Goal: Task Accomplishment & Management: Manage account settings

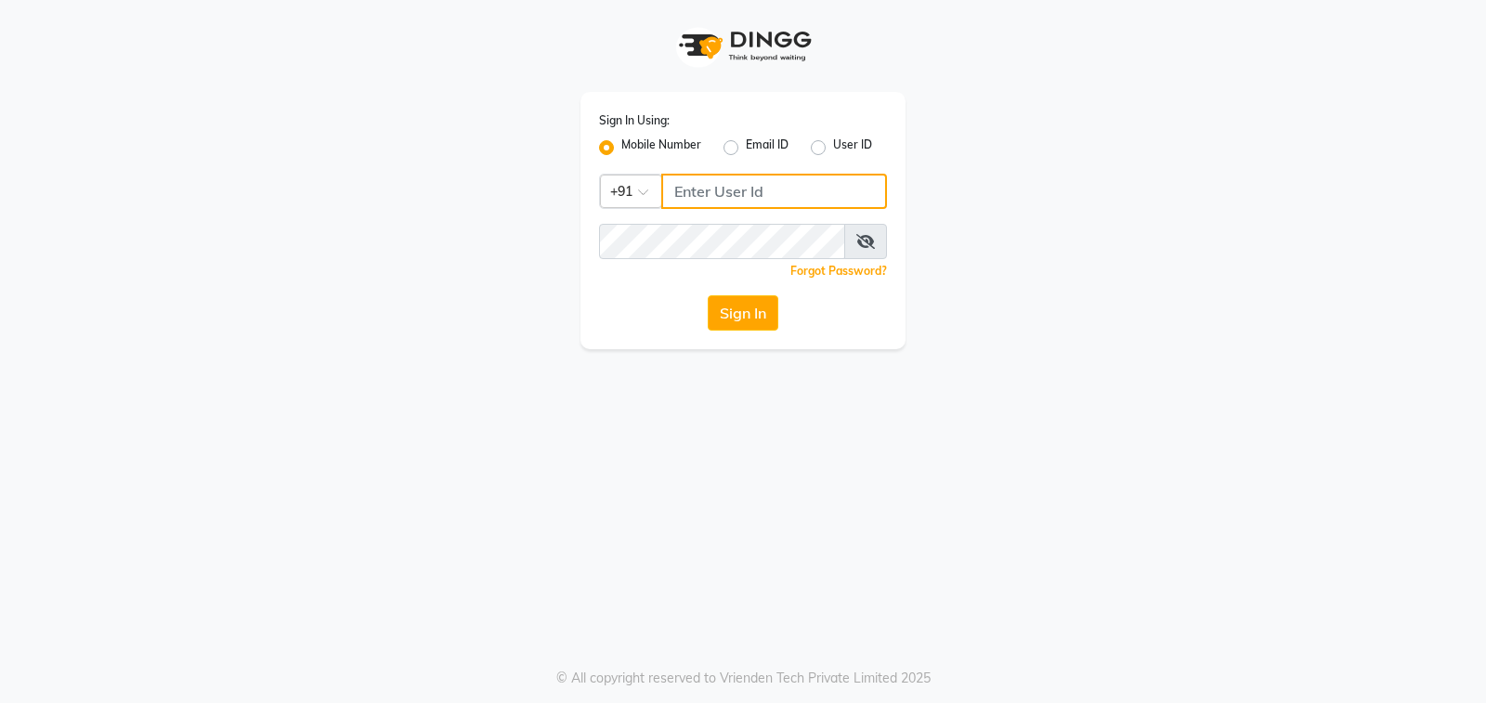
click at [758, 192] on input "Username" at bounding box center [774, 191] width 226 height 35
type input "9915156600"
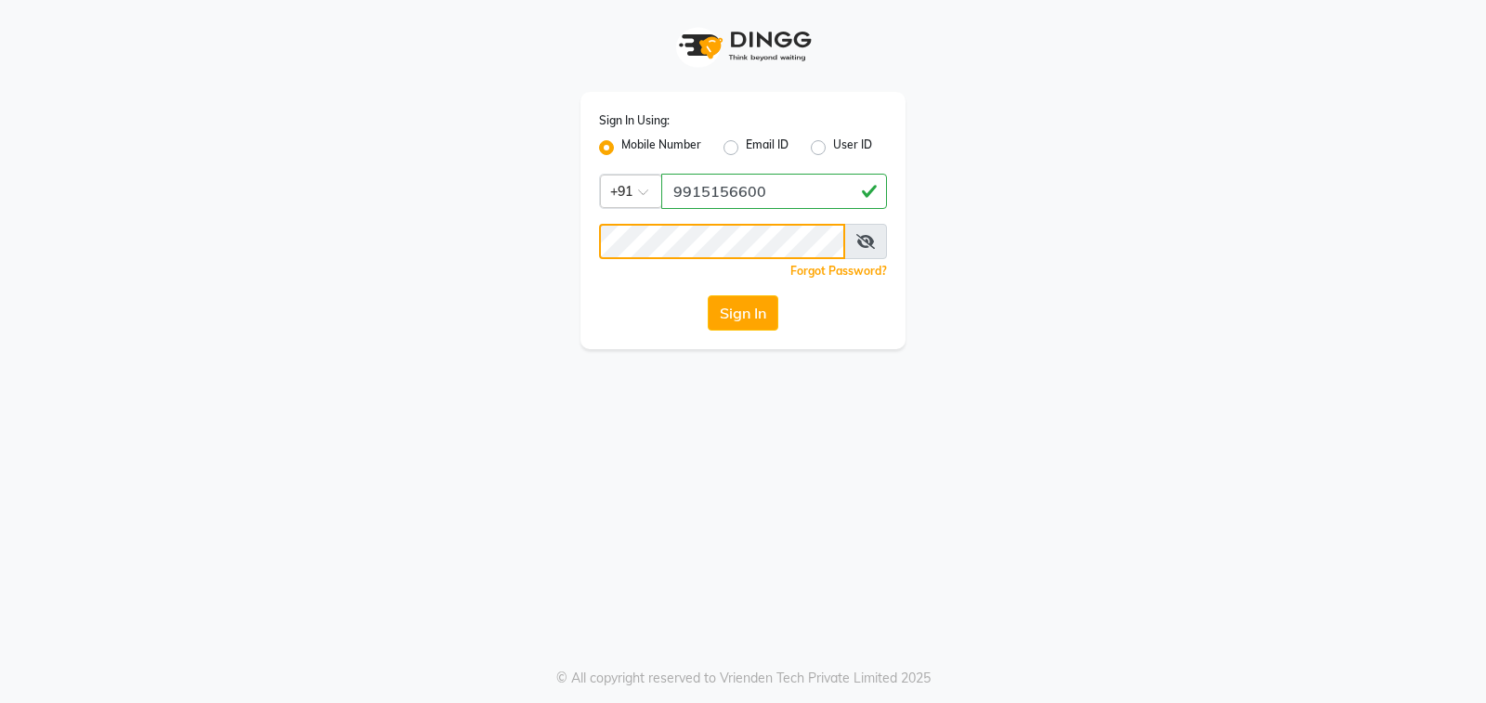
click at [708, 295] on button "Sign In" at bounding box center [743, 312] width 71 height 35
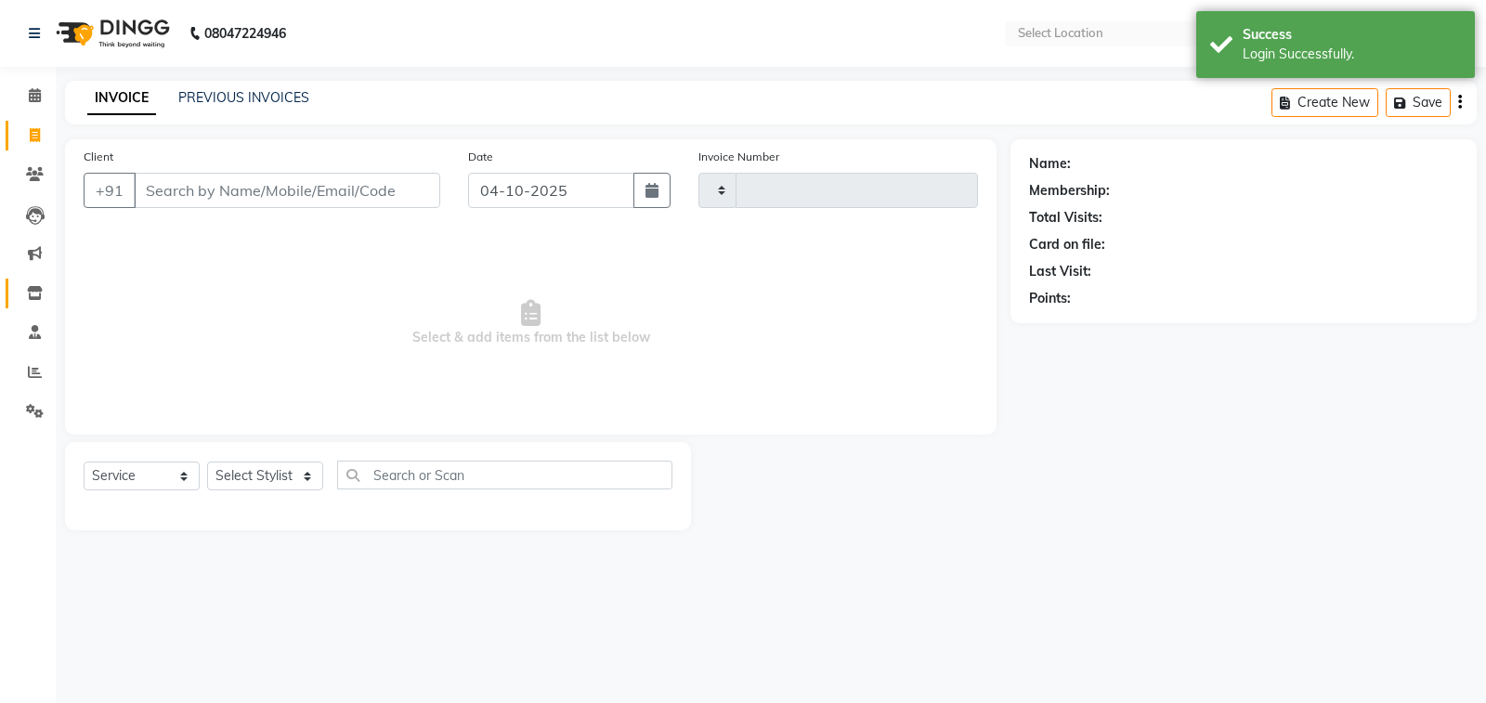
click at [27, 290] on icon at bounding box center [35, 293] width 16 height 14
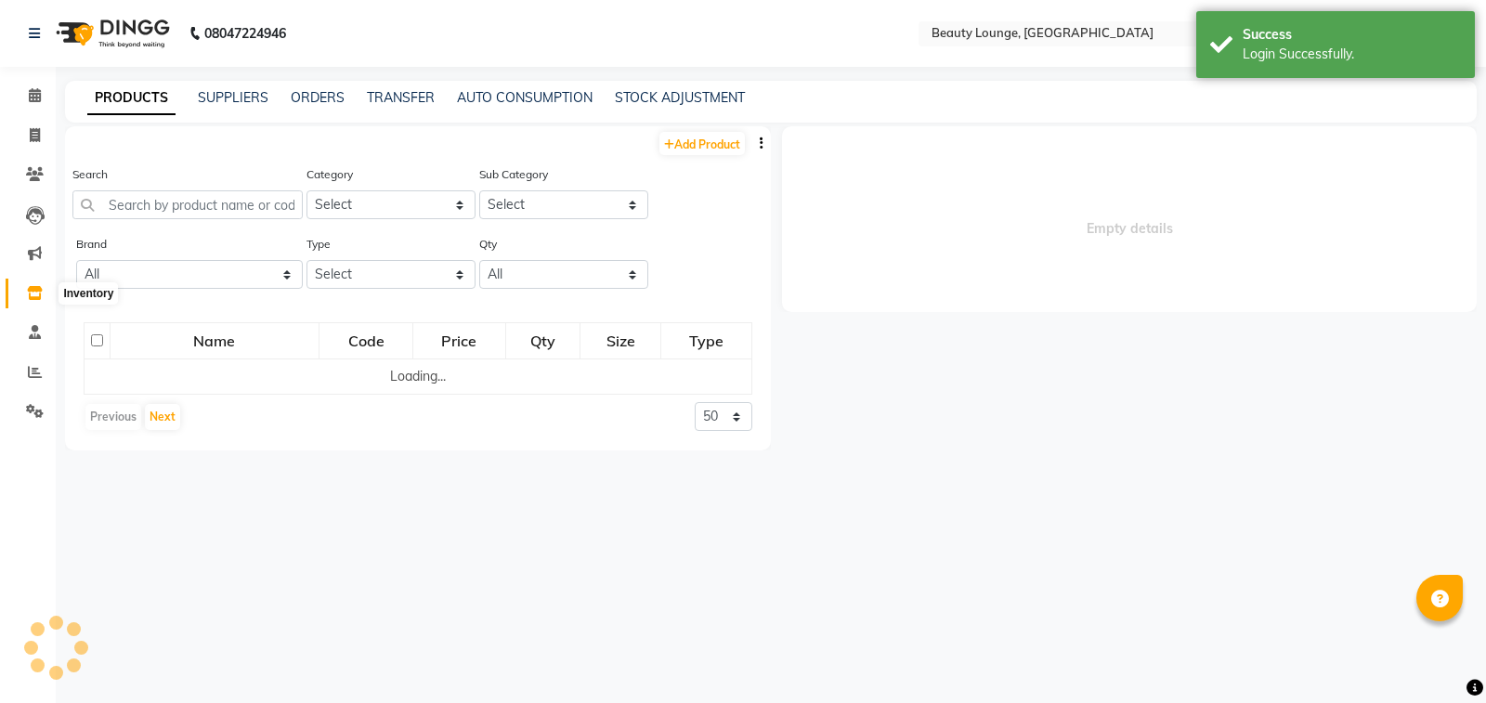
select select "en"
drag, startPoint x: 395, startPoint y: 275, endPoint x: 391, endPoint y: 285, distance: 10.9
click at [395, 275] on select "Select Both Retail Consumable" at bounding box center [391, 274] width 169 height 29
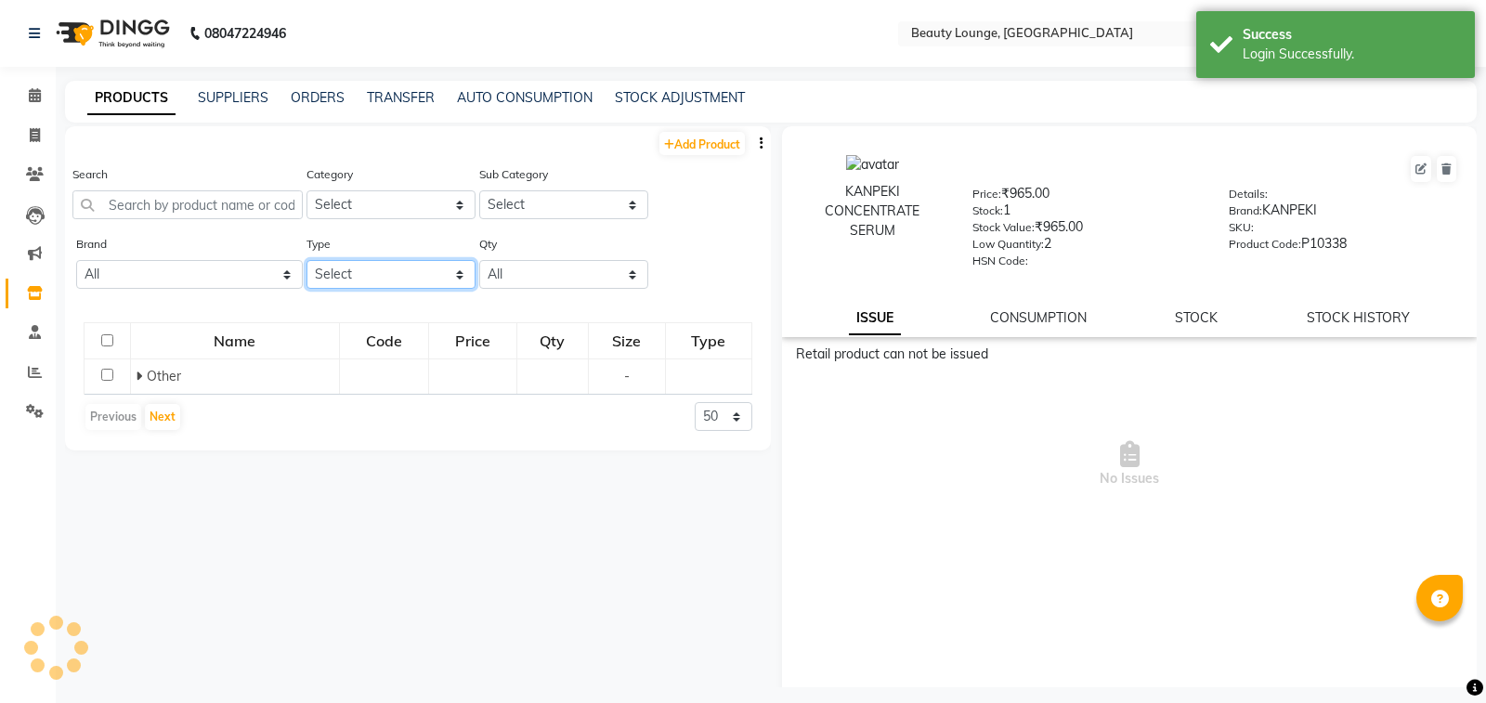
select select "C"
click at [307, 260] on select "Select Both Retail Consumable" at bounding box center [391, 274] width 169 height 29
click at [370, 347] on div "Code" at bounding box center [384, 340] width 86 height 33
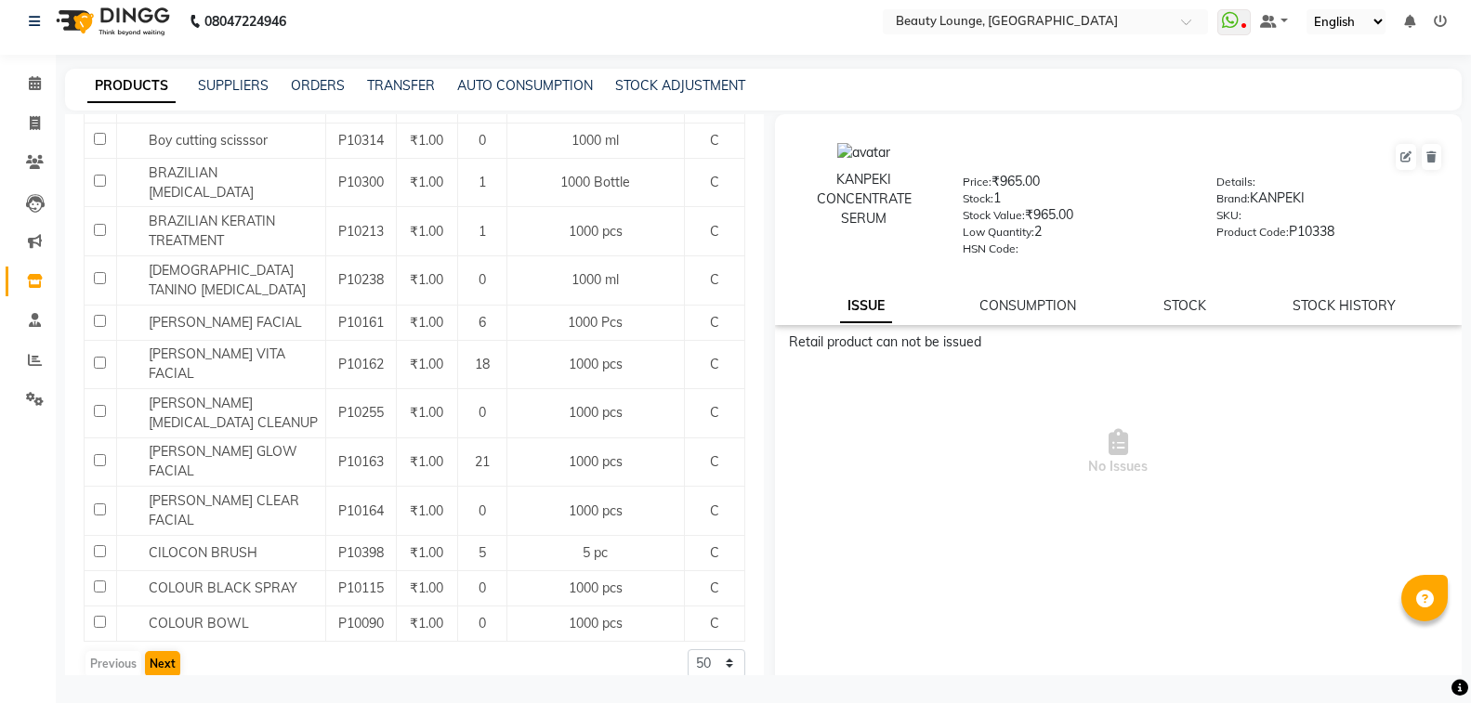
scroll to position [1866, 0]
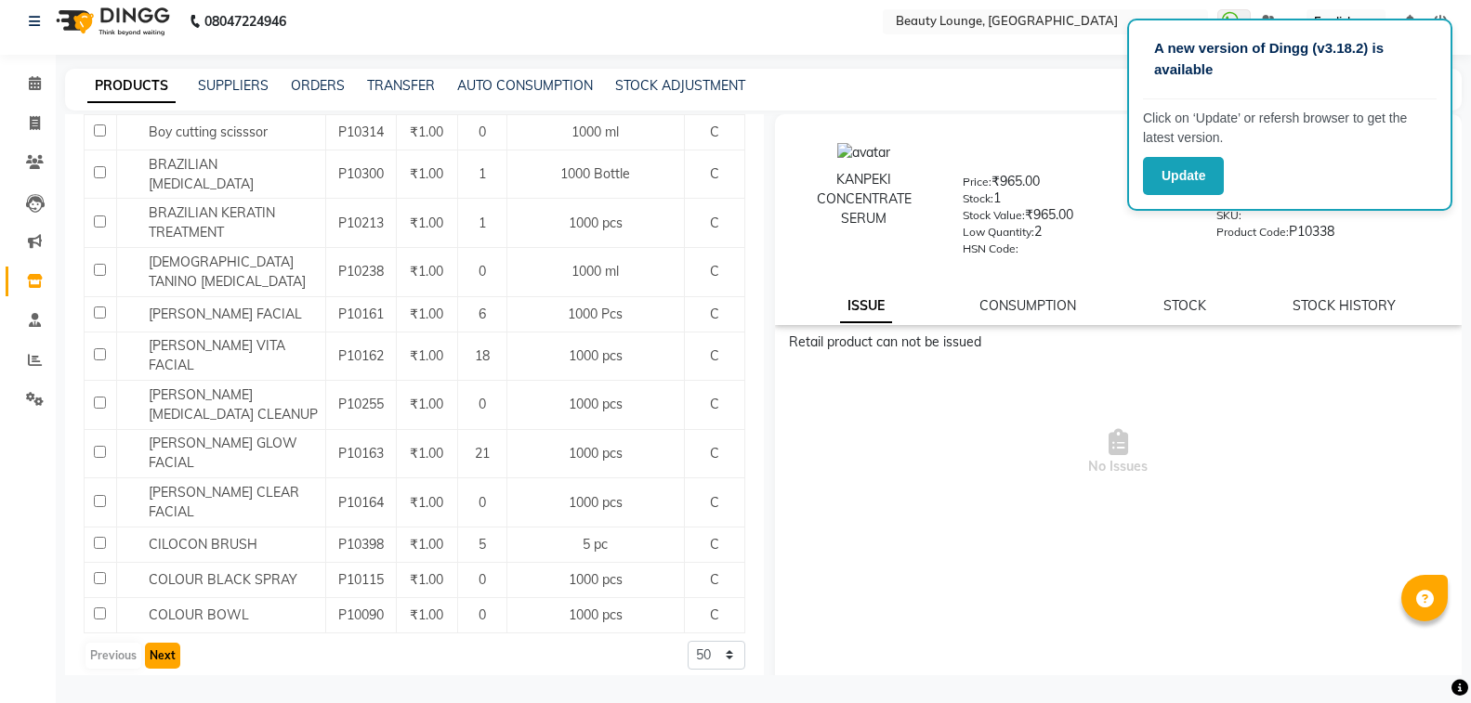
click at [159, 643] on button "Next" at bounding box center [162, 656] width 35 height 26
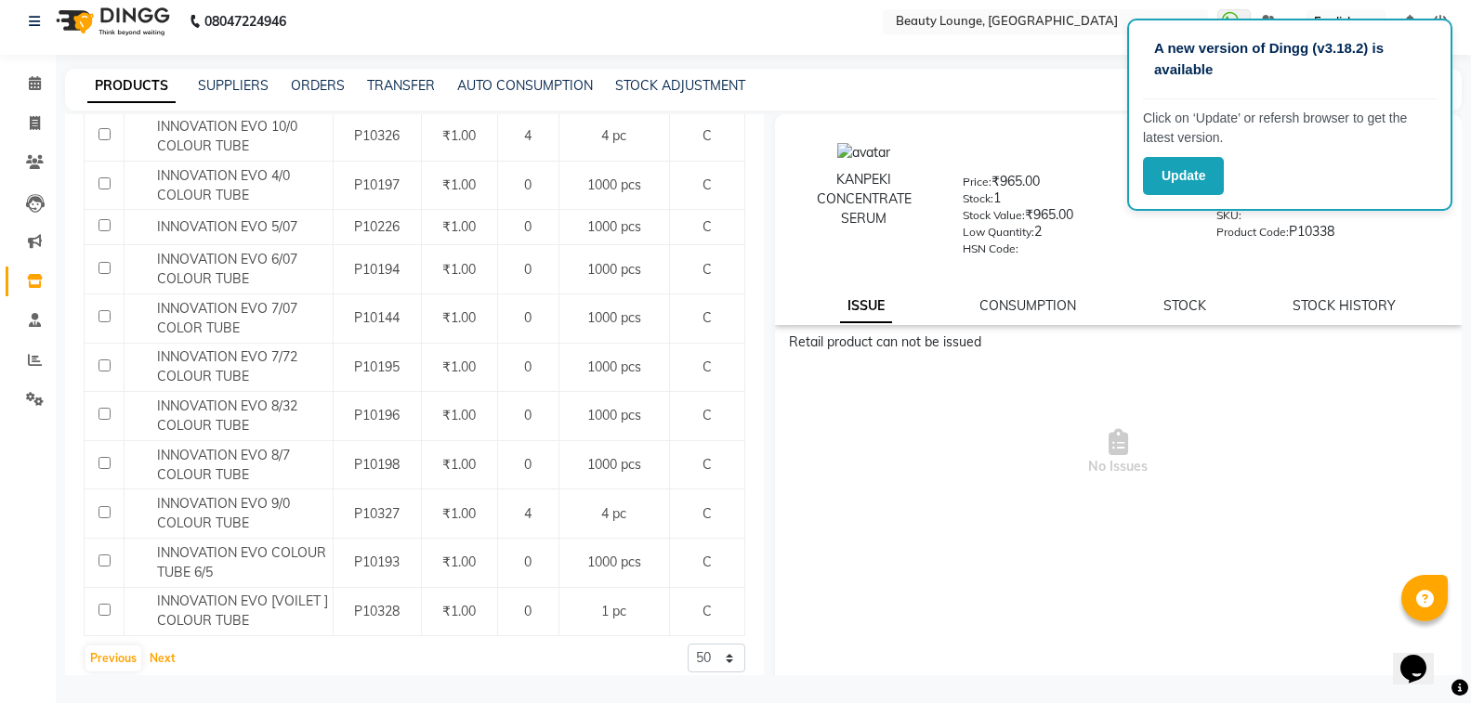
scroll to position [1794, 0]
click at [173, 643] on button "Next" at bounding box center [162, 655] width 35 height 26
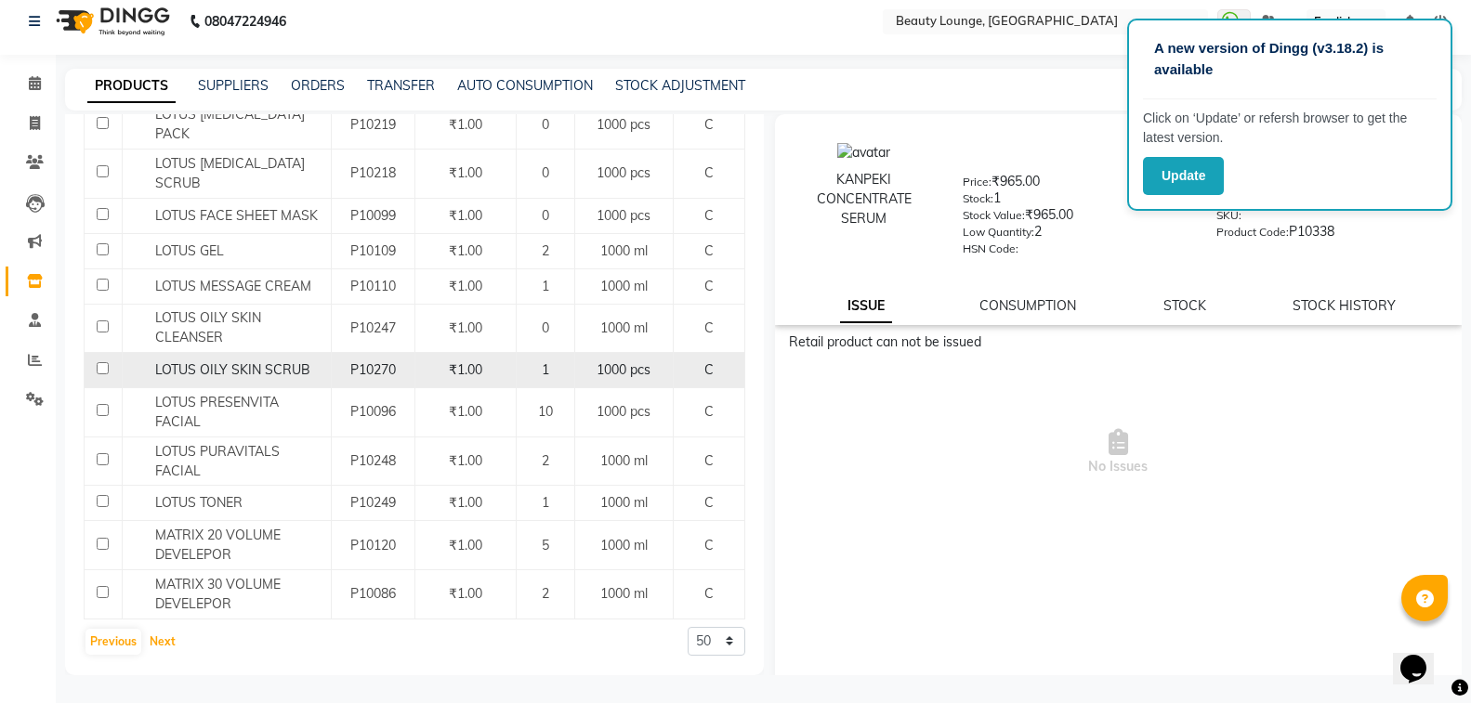
scroll to position [1902, 0]
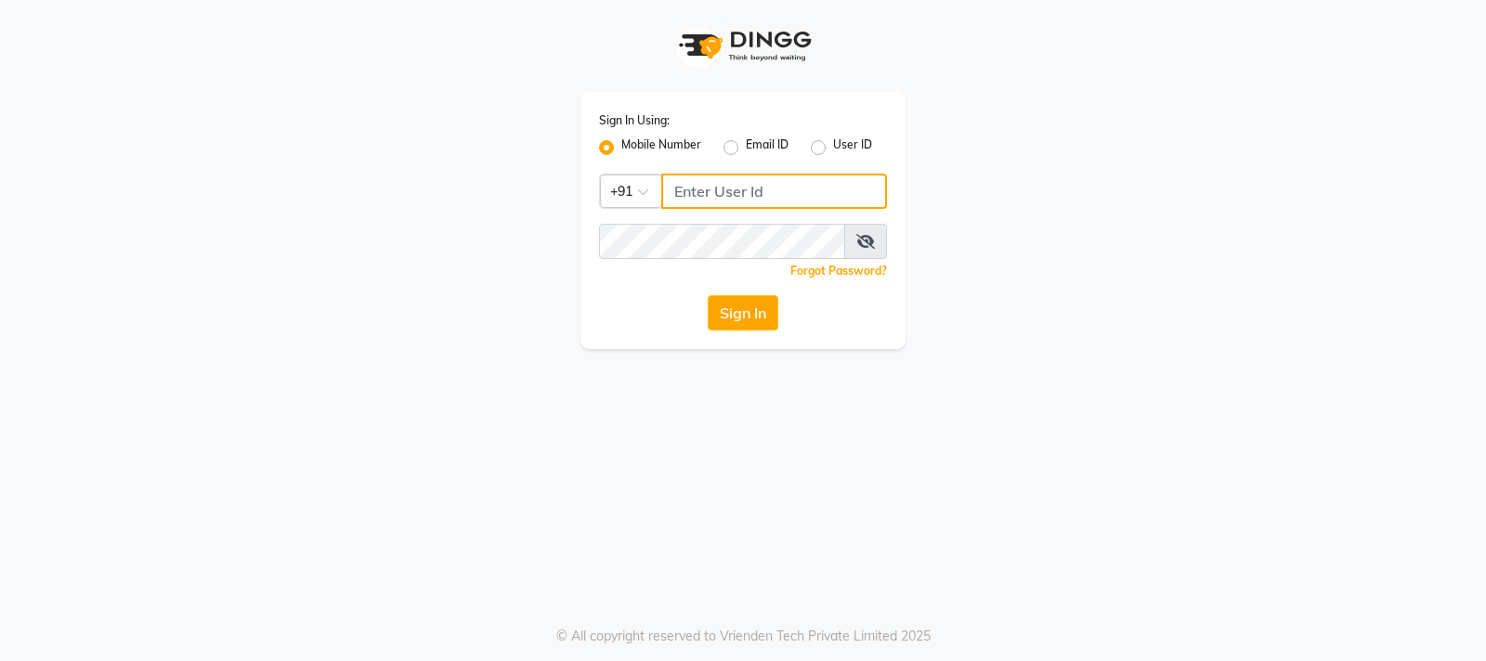
click at [782, 187] on input "Username" at bounding box center [774, 191] width 226 height 35
type input "9915156600"
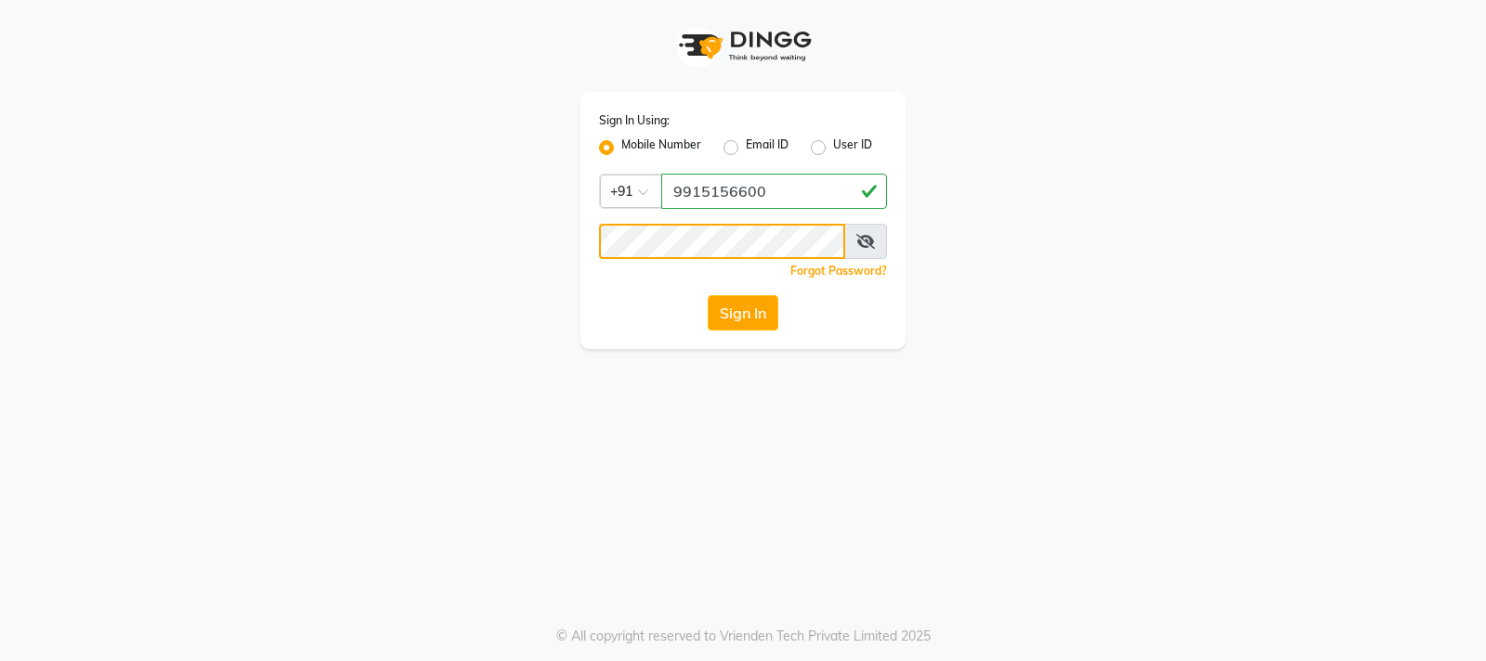
click at [708, 295] on button "Sign In" at bounding box center [743, 312] width 71 height 35
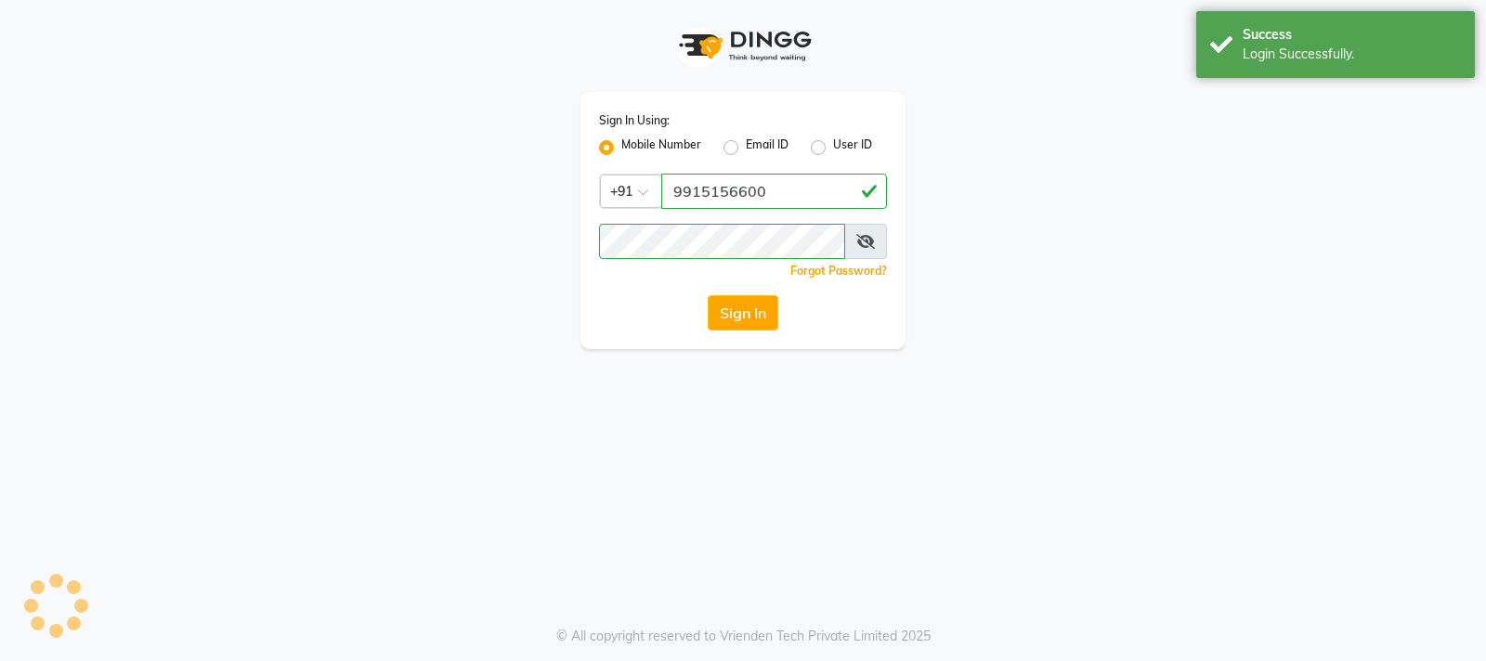
select select "service"
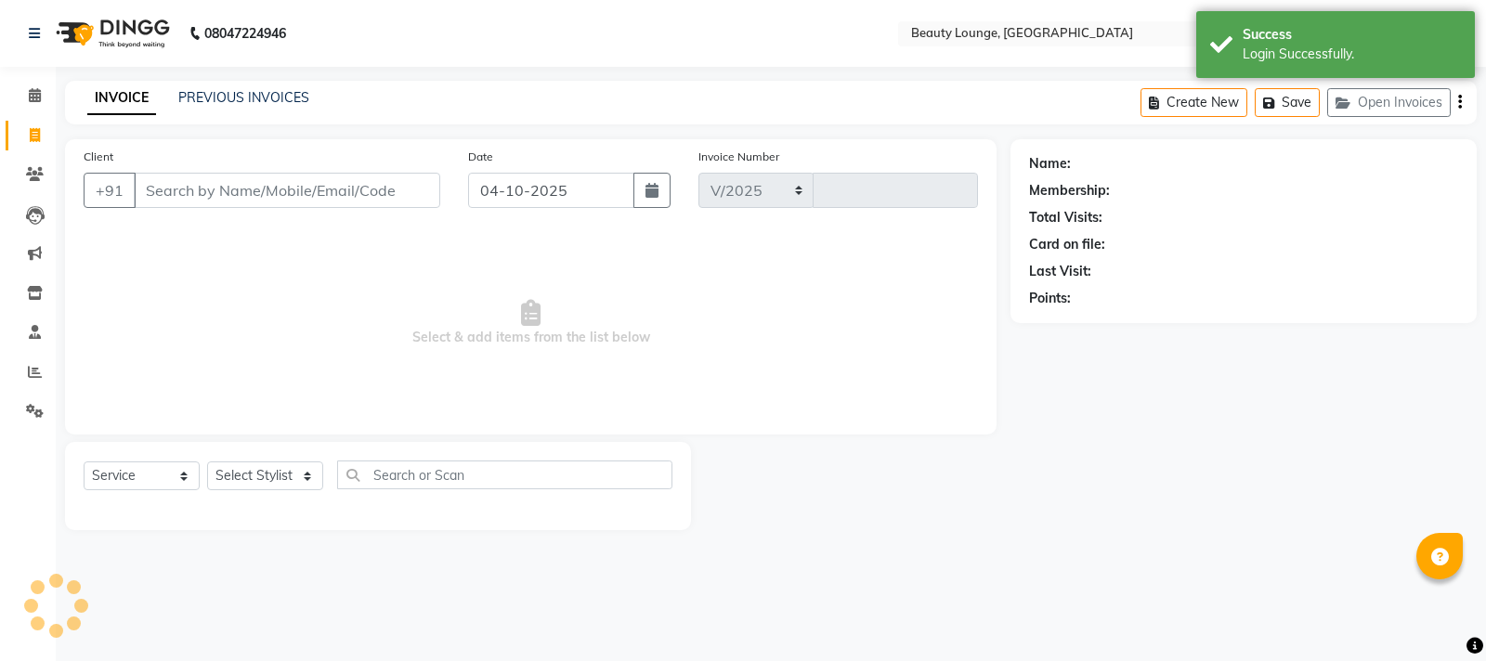
select select "en"
select select "649"
type input "0965"
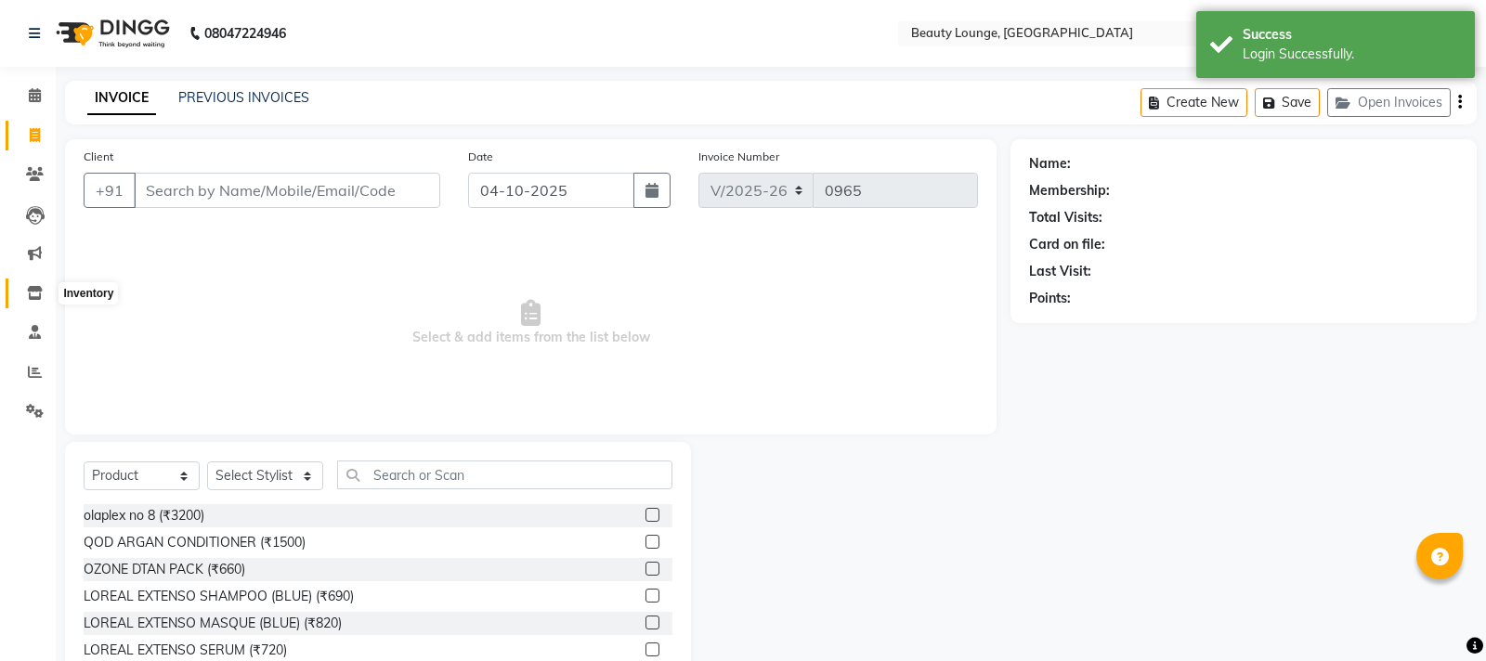
click at [27, 294] on icon at bounding box center [35, 293] width 16 height 14
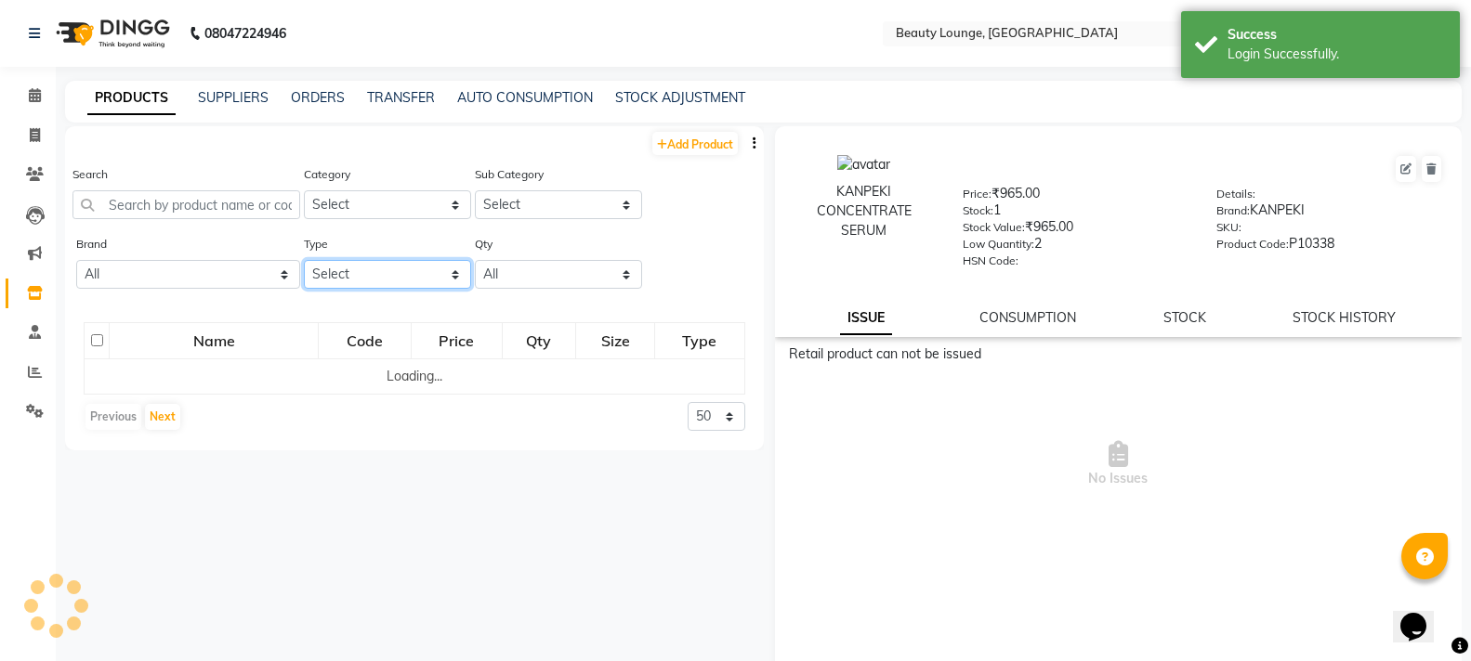
click at [389, 274] on select "Select Both Retail Consumable" at bounding box center [387, 274] width 167 height 29
select select "C"
click at [304, 260] on select "Select Both Retail Consumable" at bounding box center [387, 274] width 167 height 29
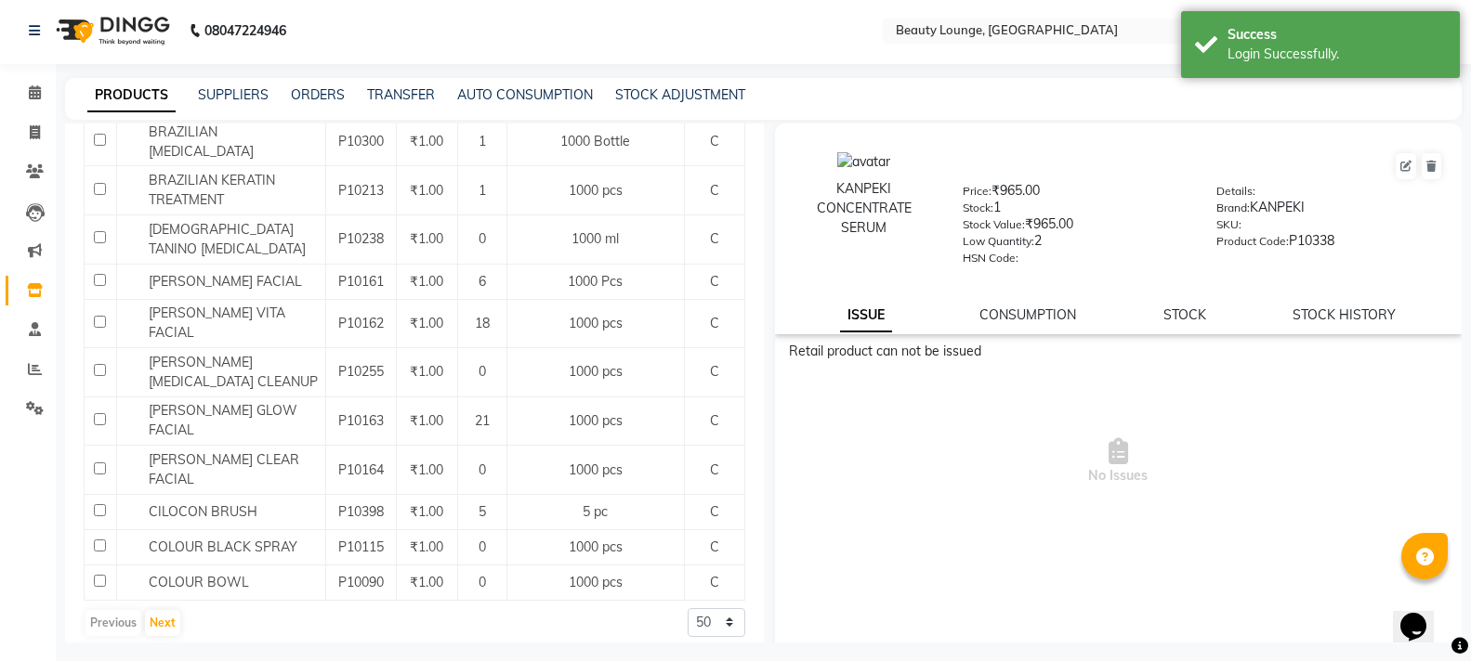
scroll to position [12, 0]
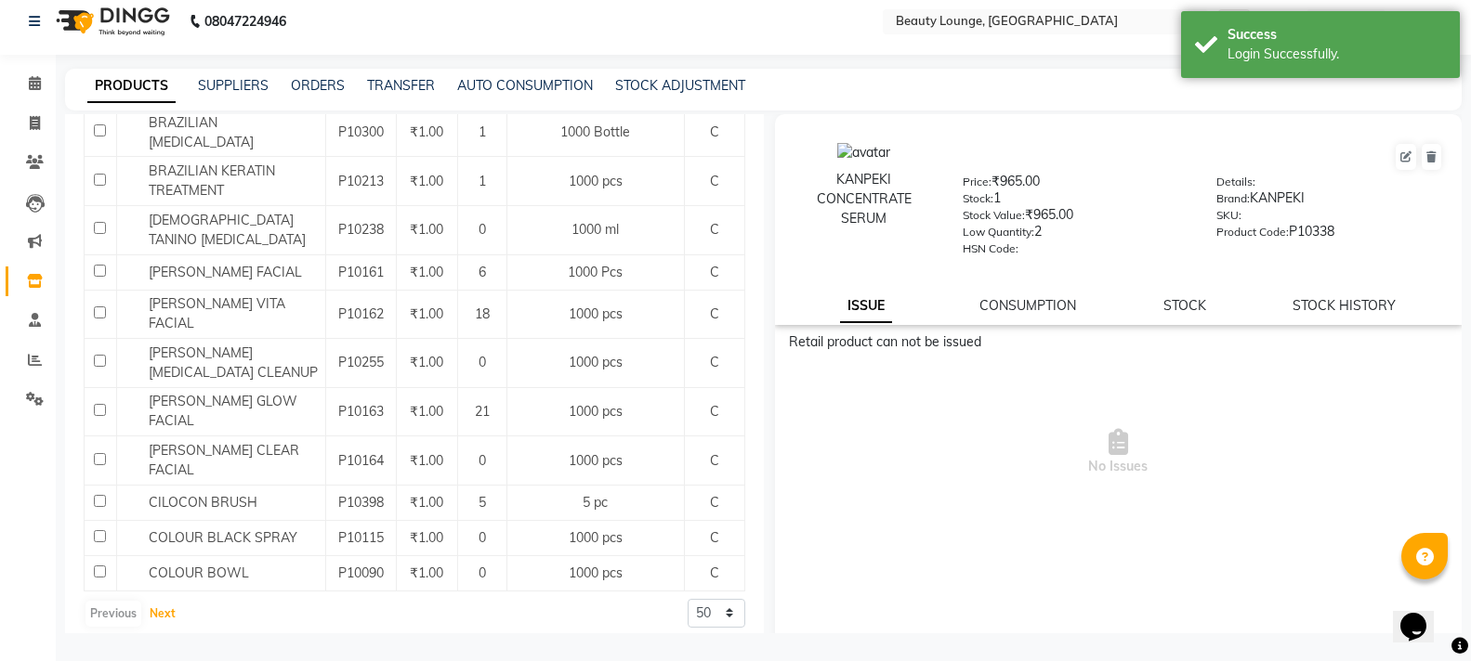
click at [152, 601] on button "Next" at bounding box center [162, 614] width 35 height 26
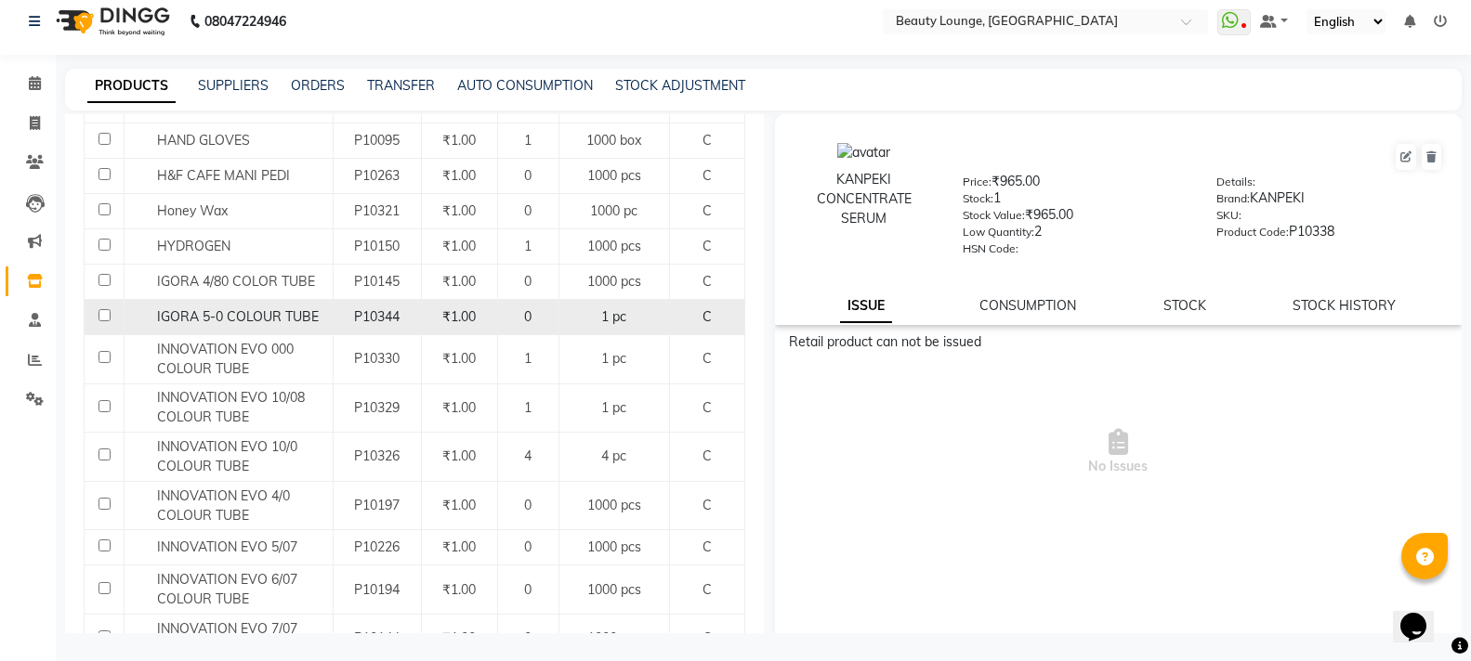
scroll to position [1836, 0]
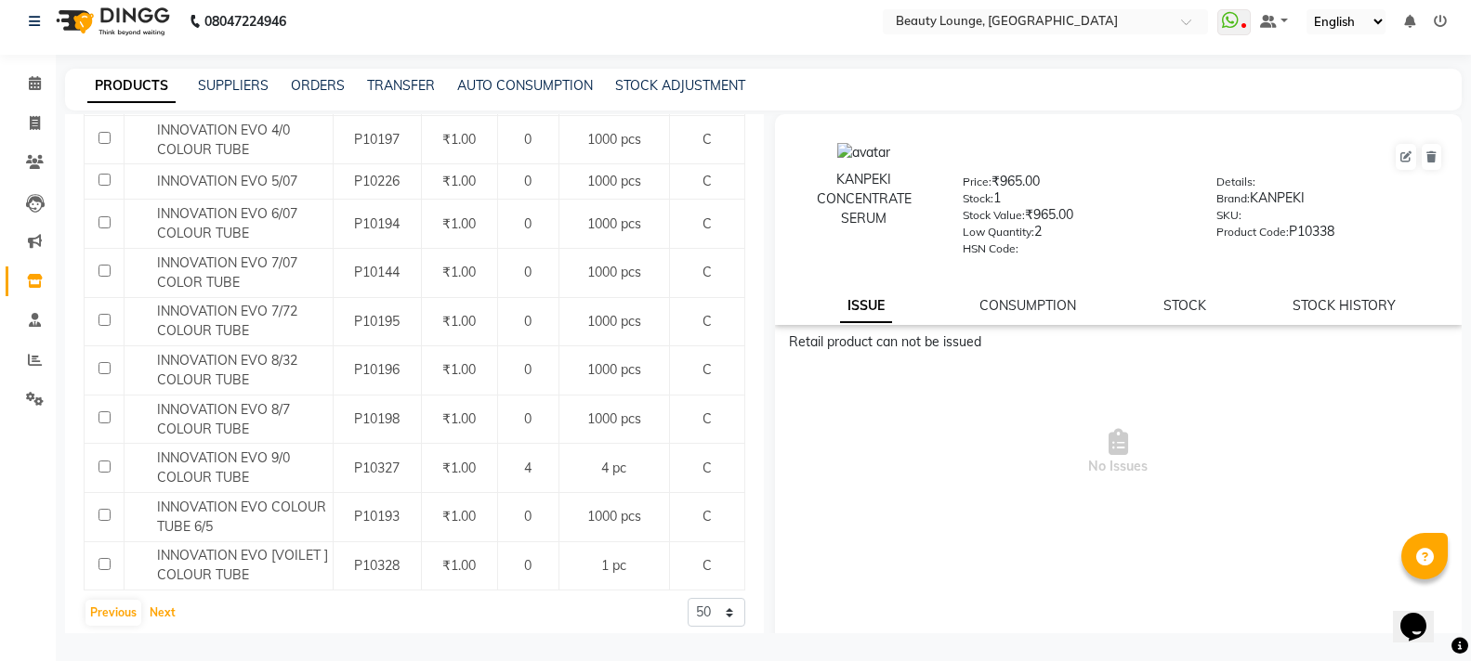
drag, startPoint x: 172, startPoint y: 597, endPoint x: 178, endPoint y: 564, distance: 34.1
click at [172, 600] on button "Next" at bounding box center [162, 613] width 35 height 26
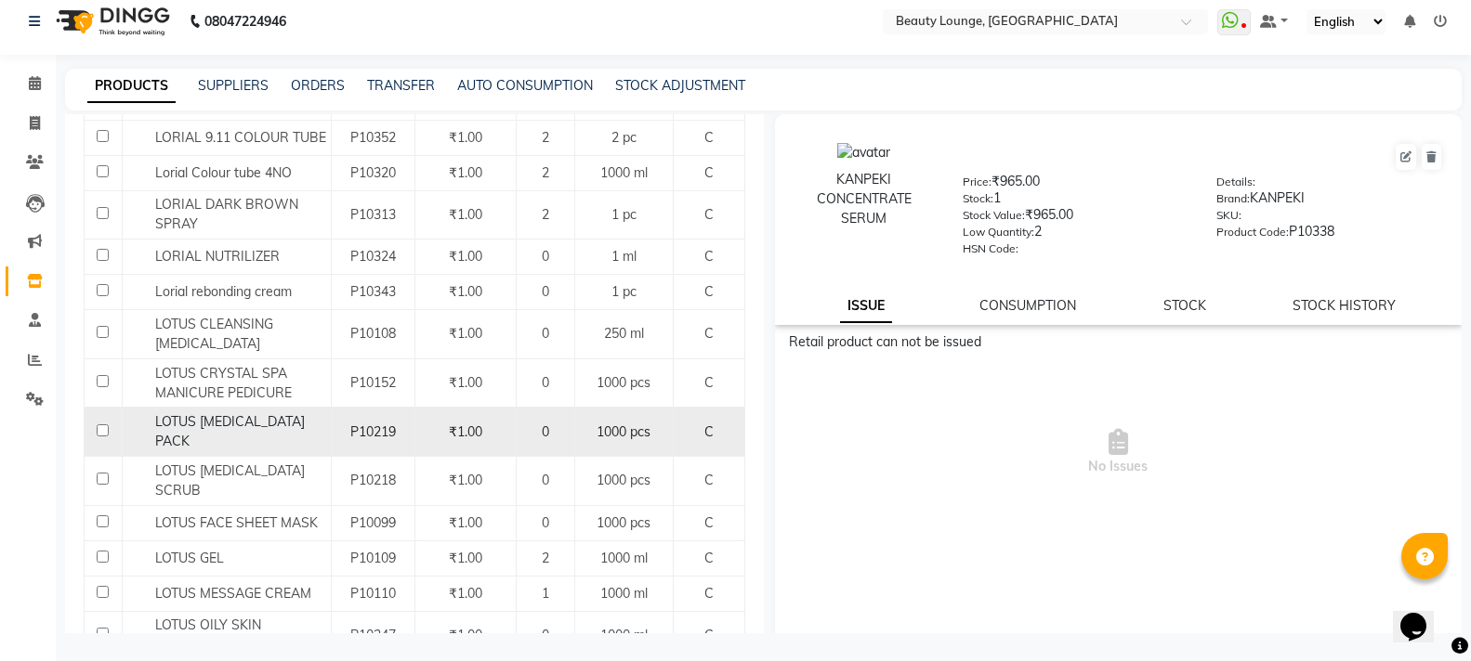
scroll to position [1943, 0]
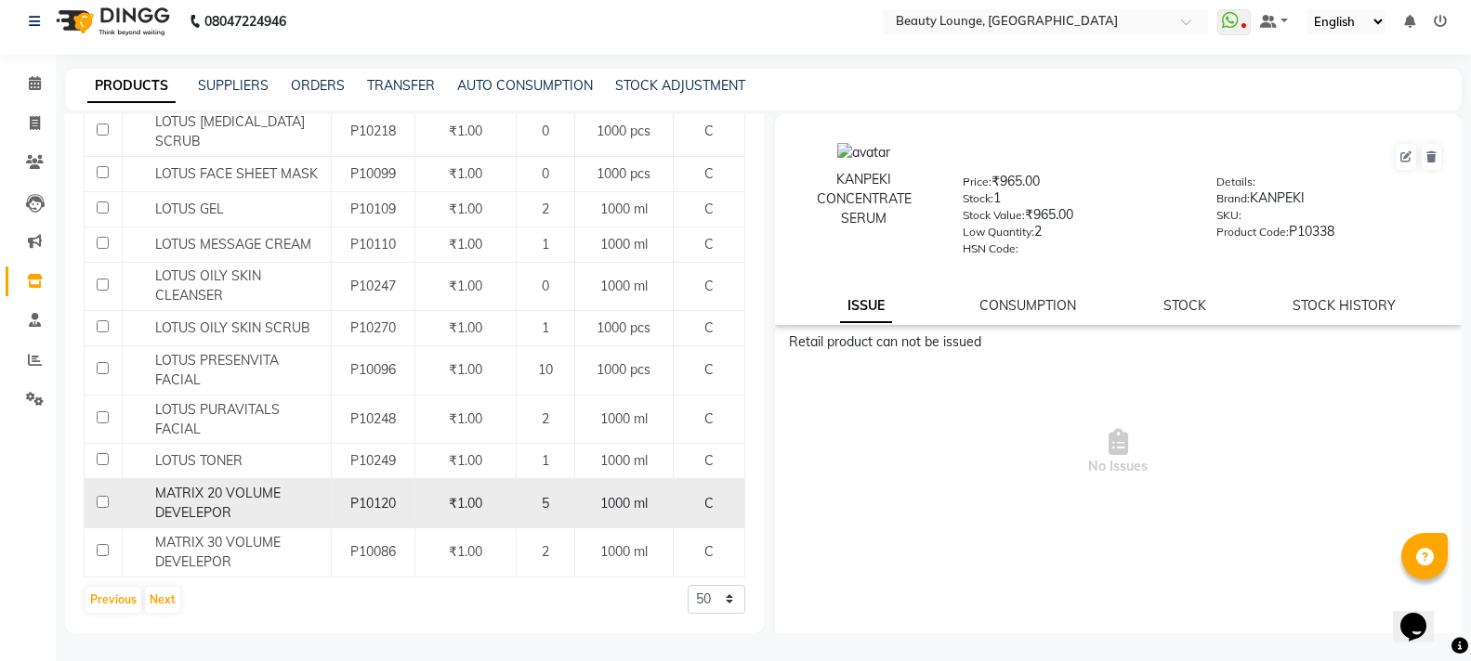
click at [229, 501] on span "MATRIX 20 VOLUME DEVELEPOR" at bounding box center [217, 503] width 125 height 36
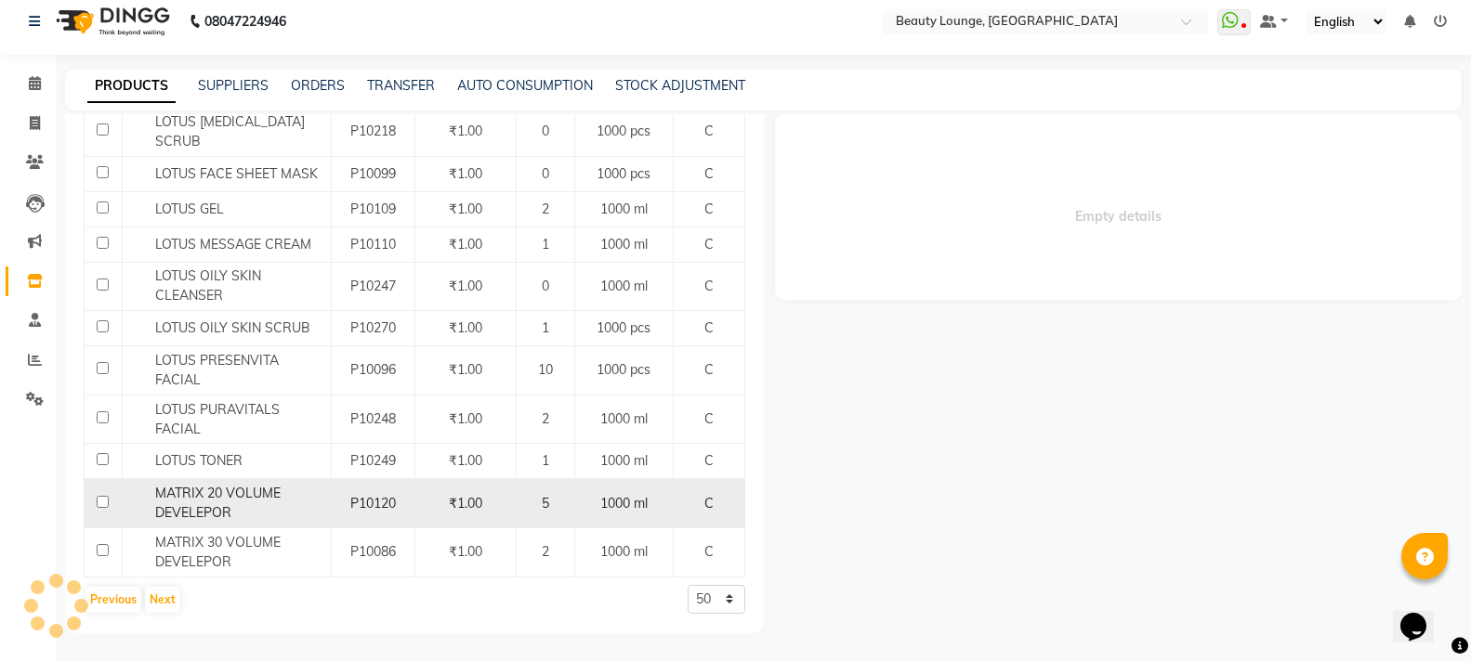
select select
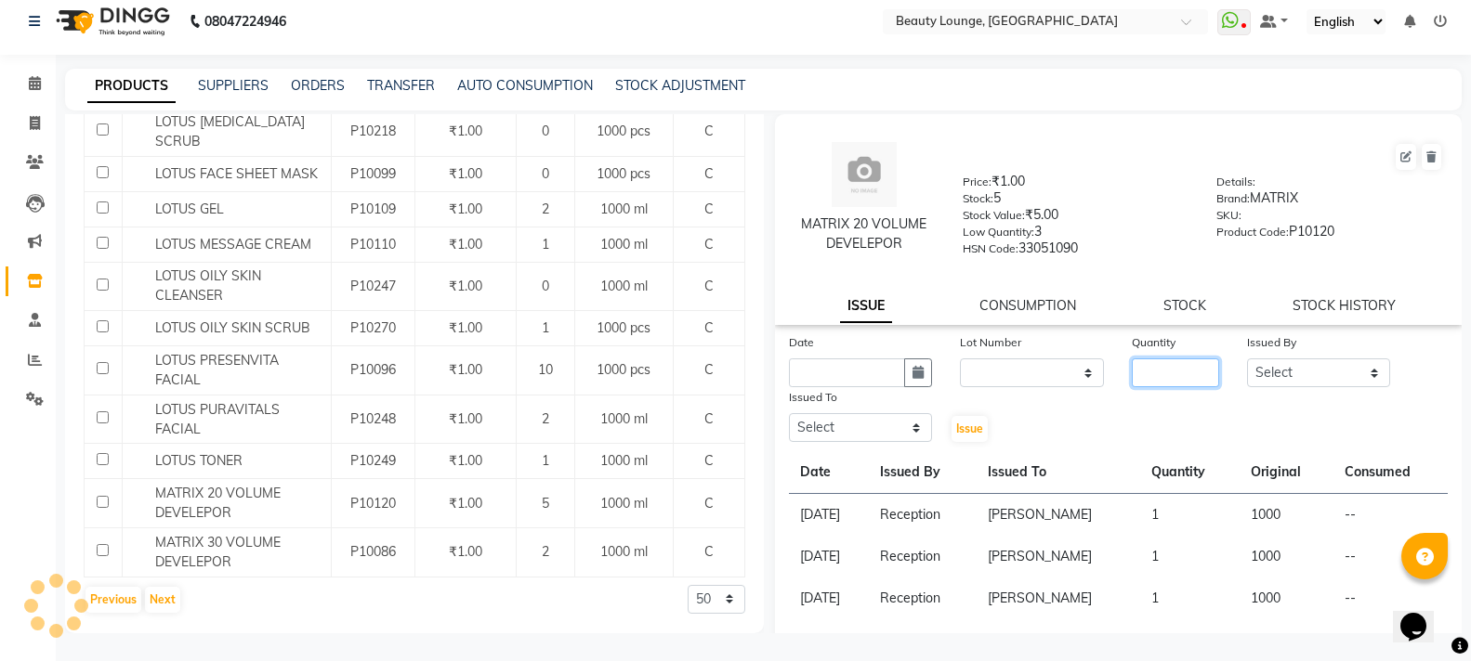
click at [1184, 371] on input "number" at bounding box center [1174, 373] width 86 height 29
type input "1"
click at [1297, 373] on select "Select [PERSON_NAME] [PERSON_NAME] golu [PERSON_NAME] [PERSON_NAME] [PERSON_NAM…" at bounding box center [1319, 373] width 144 height 29
select select "9433"
click at [1247, 359] on select "Select [PERSON_NAME] [PERSON_NAME] golu [PERSON_NAME] [PERSON_NAME] [PERSON_NAM…" at bounding box center [1319, 373] width 144 height 29
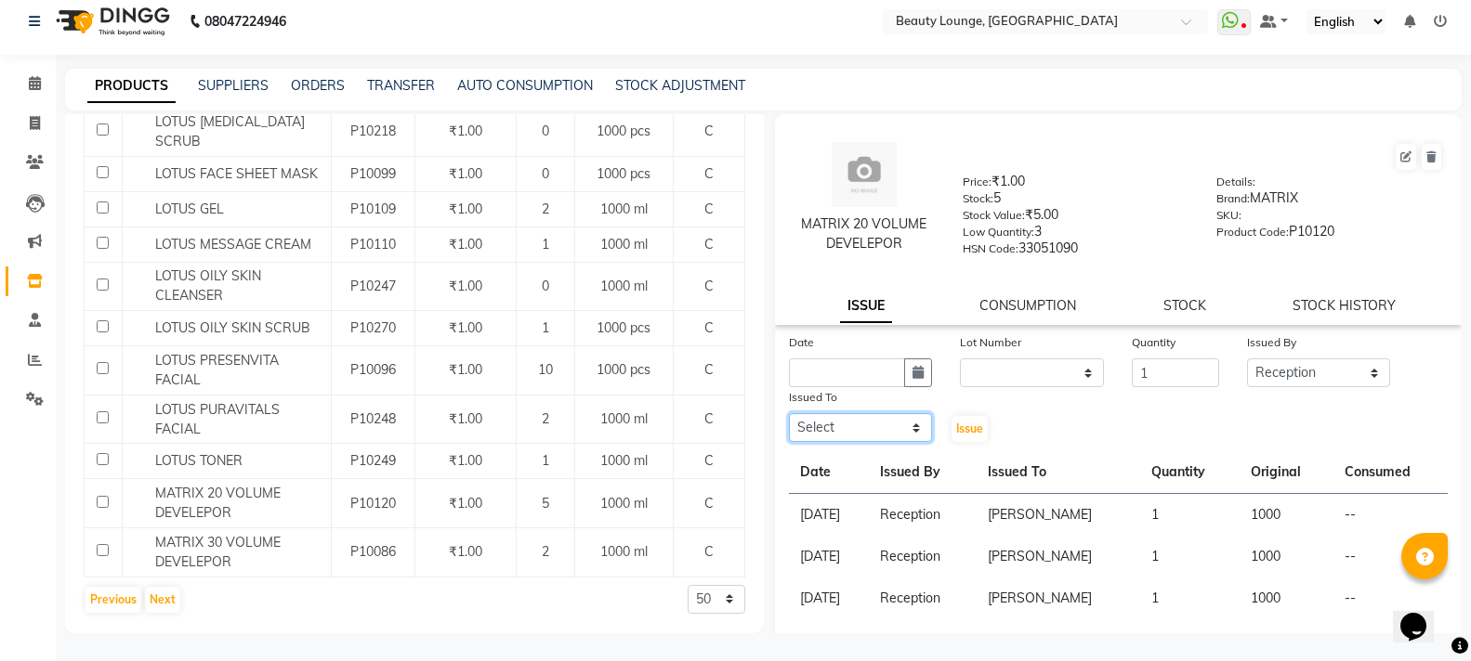
drag, startPoint x: 817, startPoint y: 425, endPoint x: 815, endPoint y: 416, distance: 9.5
click at [817, 425] on select "Select [PERSON_NAME] [PERSON_NAME] golu [PERSON_NAME] [PERSON_NAME] [PERSON_NAM…" at bounding box center [861, 427] width 144 height 29
select select "90508"
click at [789, 413] on select "Select [PERSON_NAME] [PERSON_NAME] golu [PERSON_NAME] [PERSON_NAME] [PERSON_NAM…" at bounding box center [861, 427] width 144 height 29
click at [849, 361] on input "text" at bounding box center [847, 373] width 117 height 29
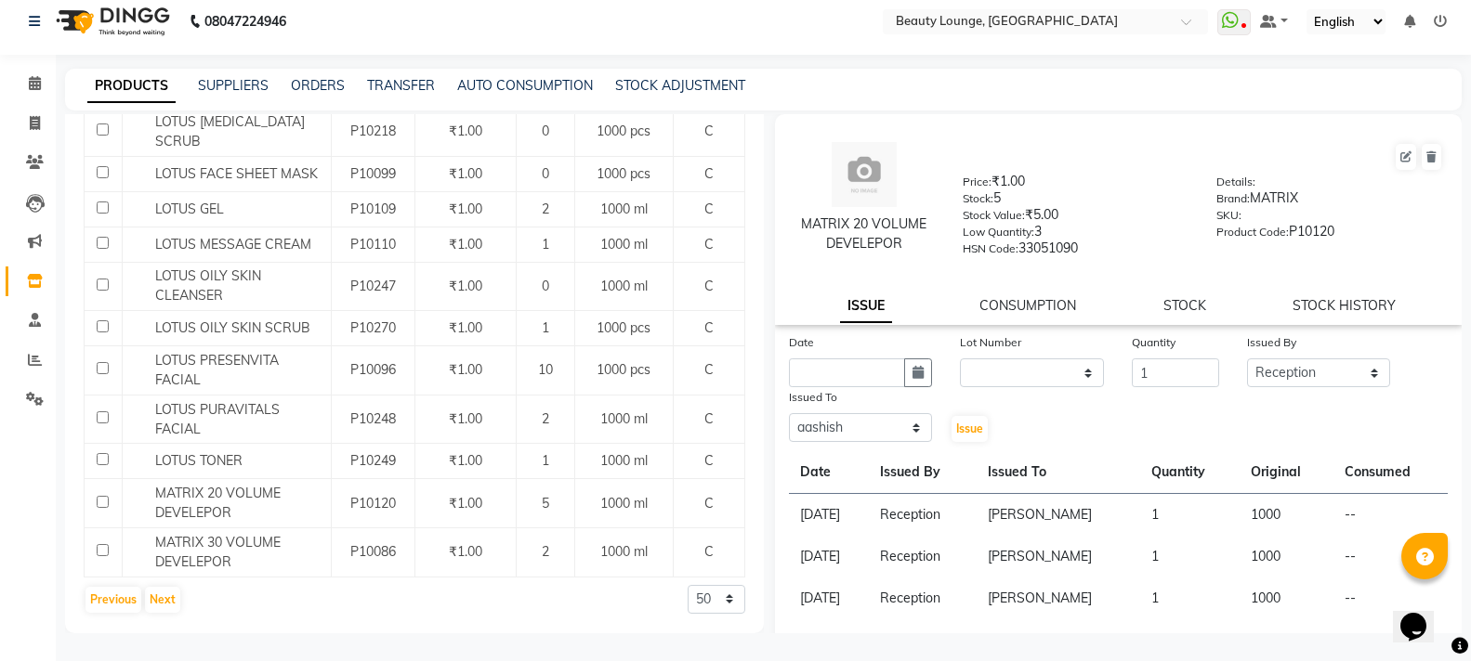
select select "10"
select select "2025"
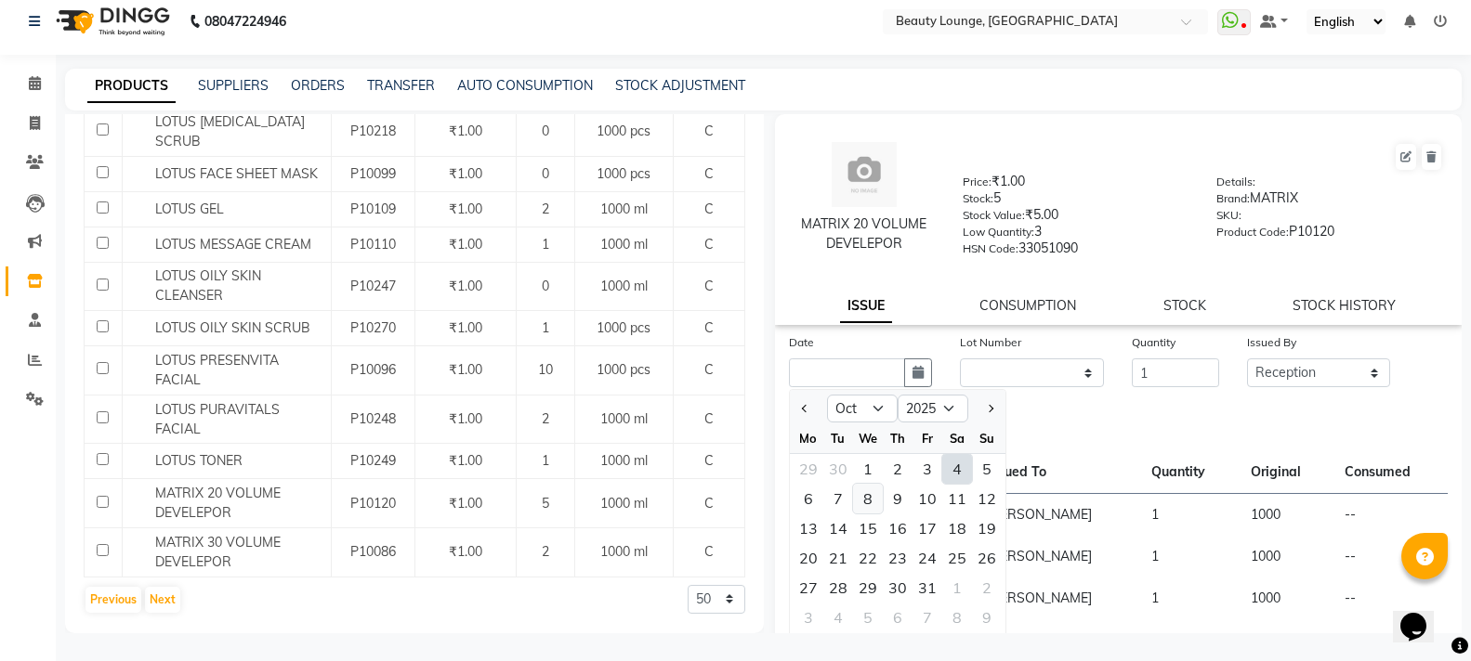
click at [861, 497] on div "8" at bounding box center [868, 499] width 30 height 30
type input "[DATE]"
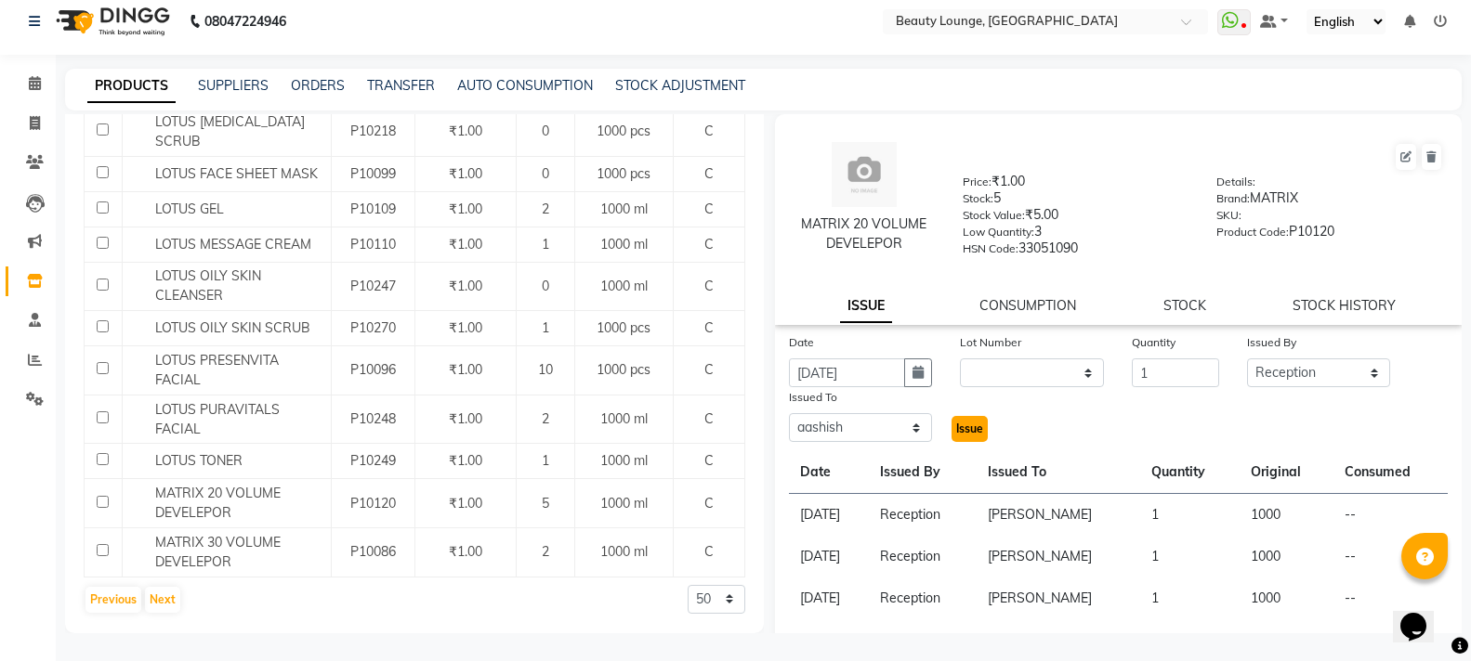
click at [967, 422] on span "Issue" at bounding box center [969, 429] width 27 height 14
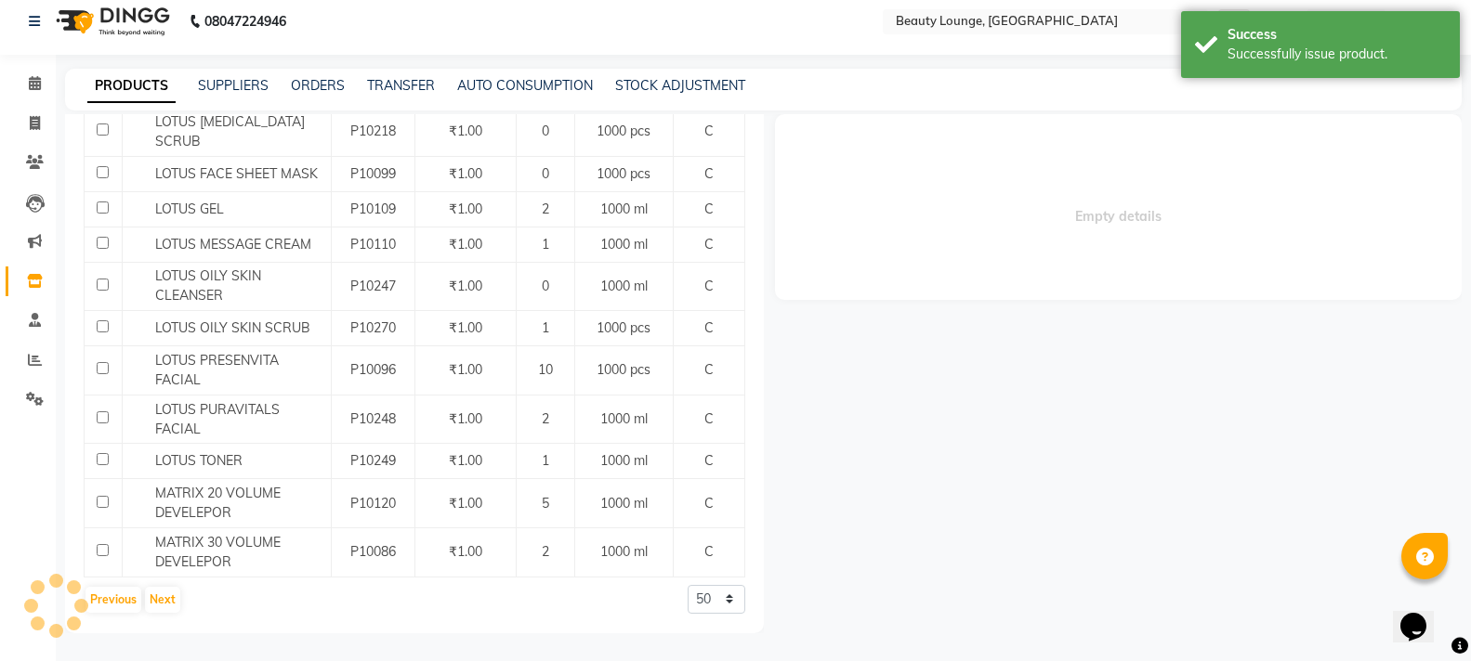
select select
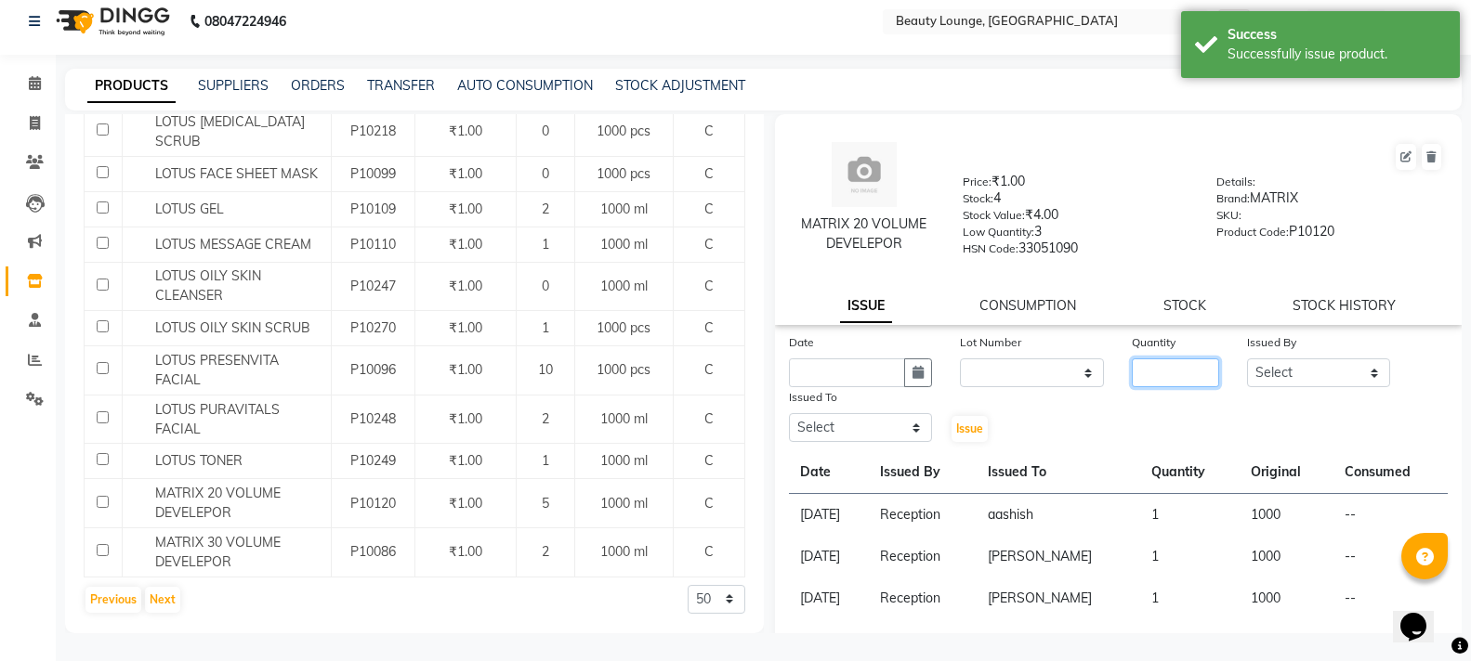
click at [1168, 365] on input "number" at bounding box center [1174, 373] width 86 height 29
type input "1"
click at [1274, 375] on select "Select [PERSON_NAME] [PERSON_NAME] golu [PERSON_NAME] [PERSON_NAME] [PERSON_NAM…" at bounding box center [1319, 373] width 144 height 29
select select "9433"
click at [1247, 359] on select "Select [PERSON_NAME] [PERSON_NAME] golu [PERSON_NAME] [PERSON_NAME] [PERSON_NAM…" at bounding box center [1319, 373] width 144 height 29
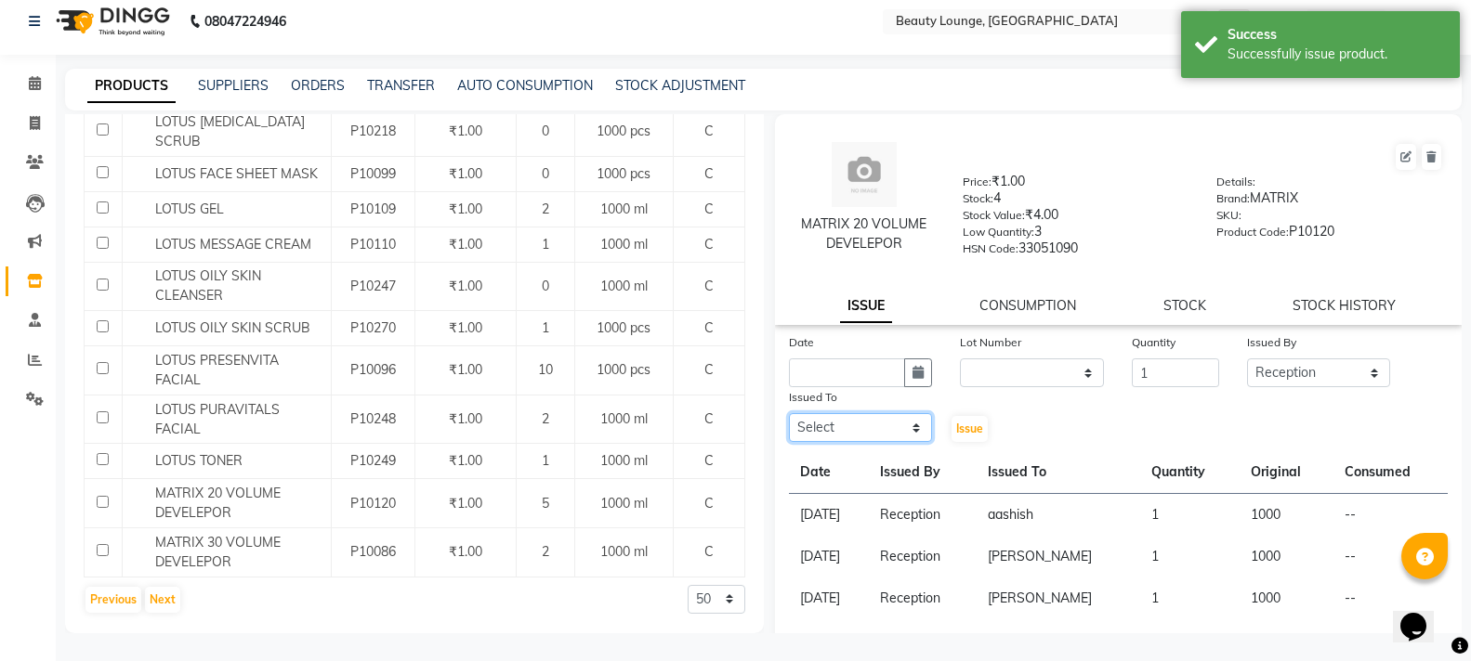
drag, startPoint x: 848, startPoint y: 428, endPoint x: 847, endPoint y: 415, distance: 13.0
click at [848, 428] on select "Select [PERSON_NAME] [PERSON_NAME] golu [PERSON_NAME] [PERSON_NAME] [PERSON_NAM…" at bounding box center [861, 427] width 144 height 29
select select "90508"
click at [789, 413] on select "Select [PERSON_NAME] [PERSON_NAME] golu [PERSON_NAME] [PERSON_NAME] [PERSON_NAM…" at bounding box center [861, 427] width 144 height 29
click at [970, 425] on span "Issue" at bounding box center [969, 429] width 27 height 14
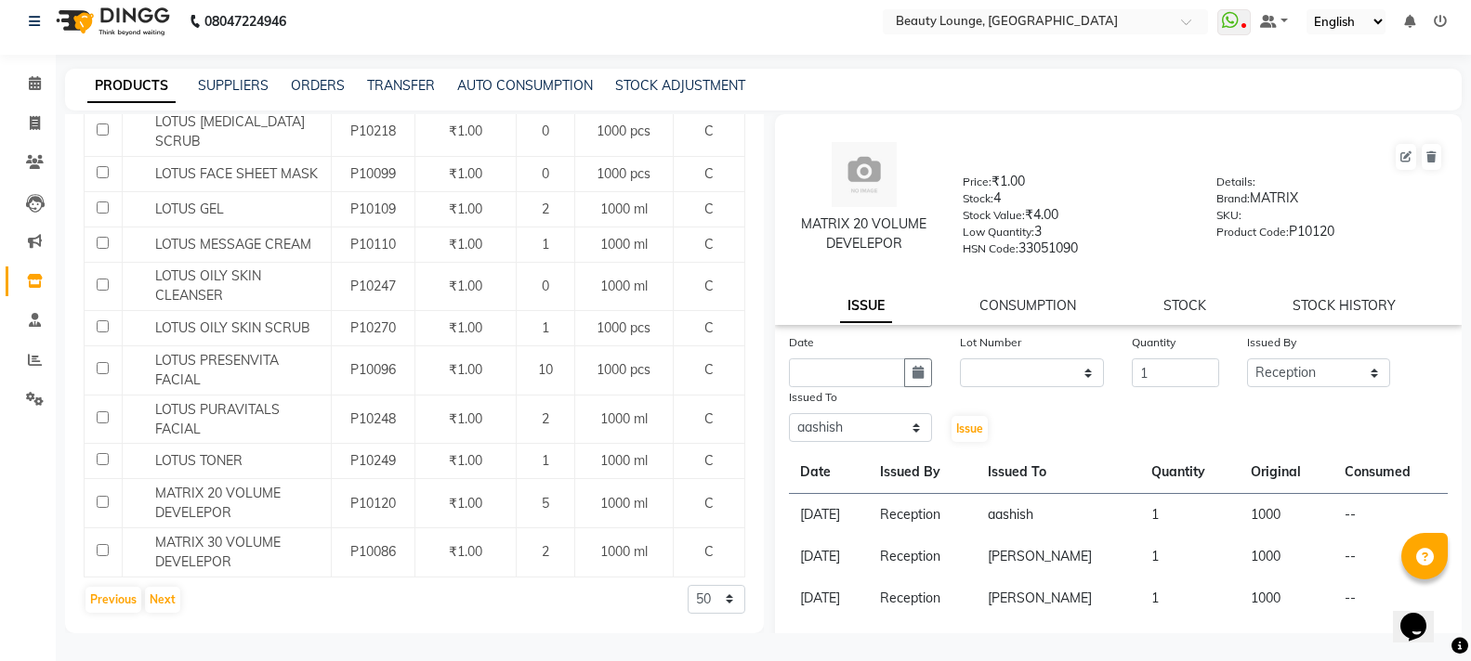
click at [936, 424] on div "Issued To Select [PERSON_NAME] [PERSON_NAME] golu [PERSON_NAME] [PERSON_NAME] […" at bounding box center [861, 415] width 172 height 57
click at [956, 424] on span "Issue" at bounding box center [969, 429] width 27 height 14
click at [857, 368] on input "text" at bounding box center [847, 373] width 117 height 29
select select "10"
select select "2025"
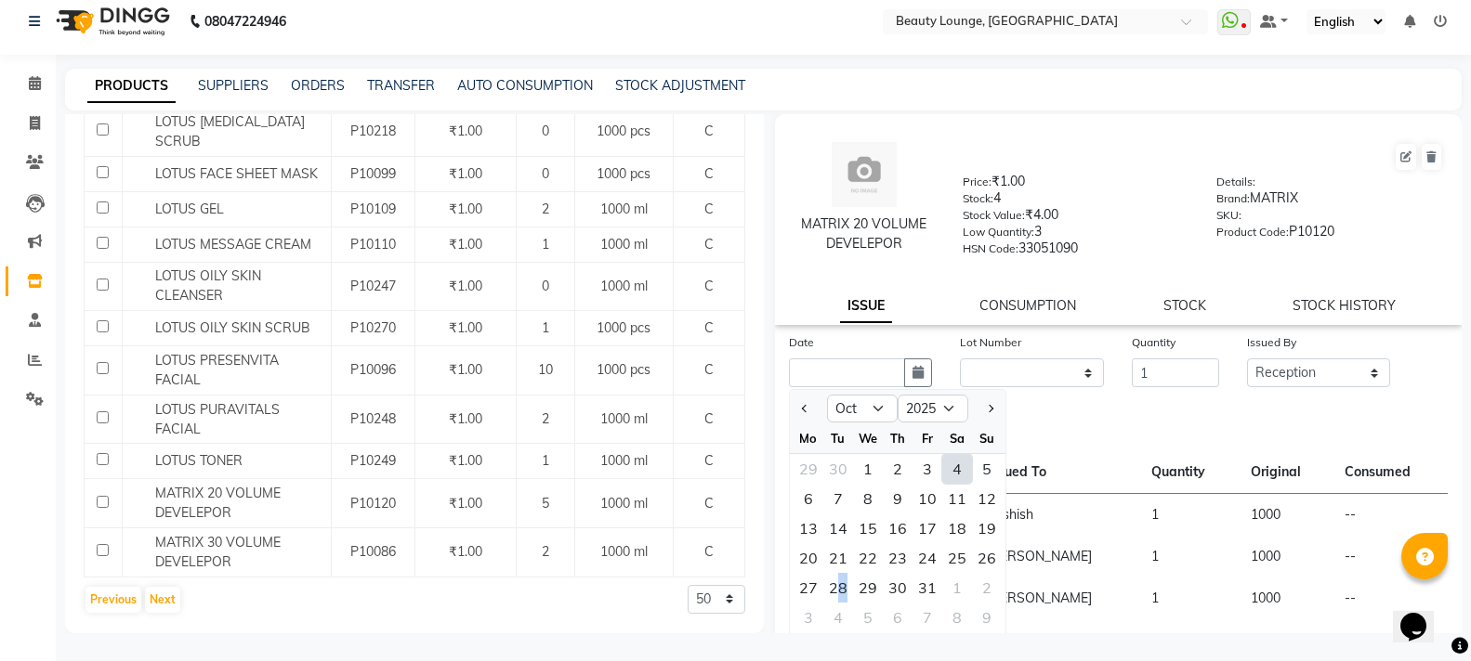
drag, startPoint x: 842, startPoint y: 587, endPoint x: 895, endPoint y: 530, distance: 78.2
click at [841, 582] on div "28" at bounding box center [838, 588] width 30 height 30
type input "[DATE]"
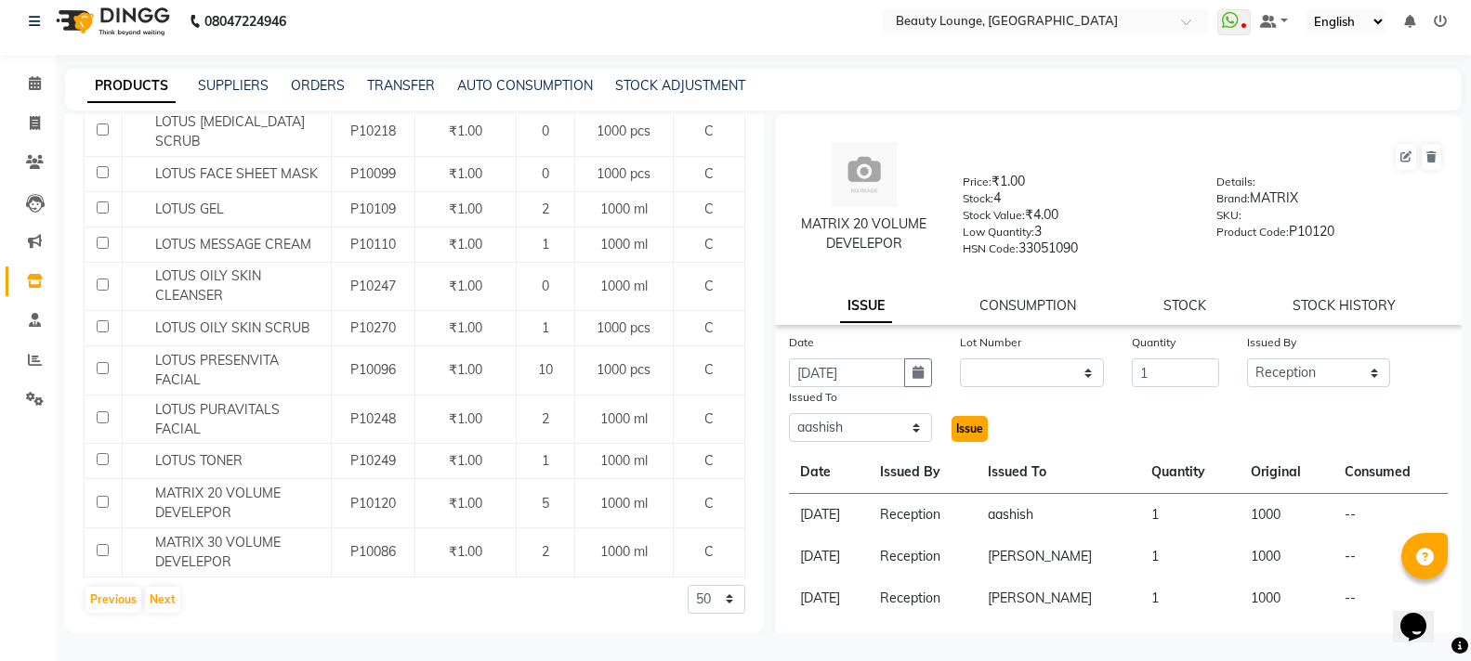
click at [963, 438] on button "Issue" at bounding box center [969, 429] width 36 height 26
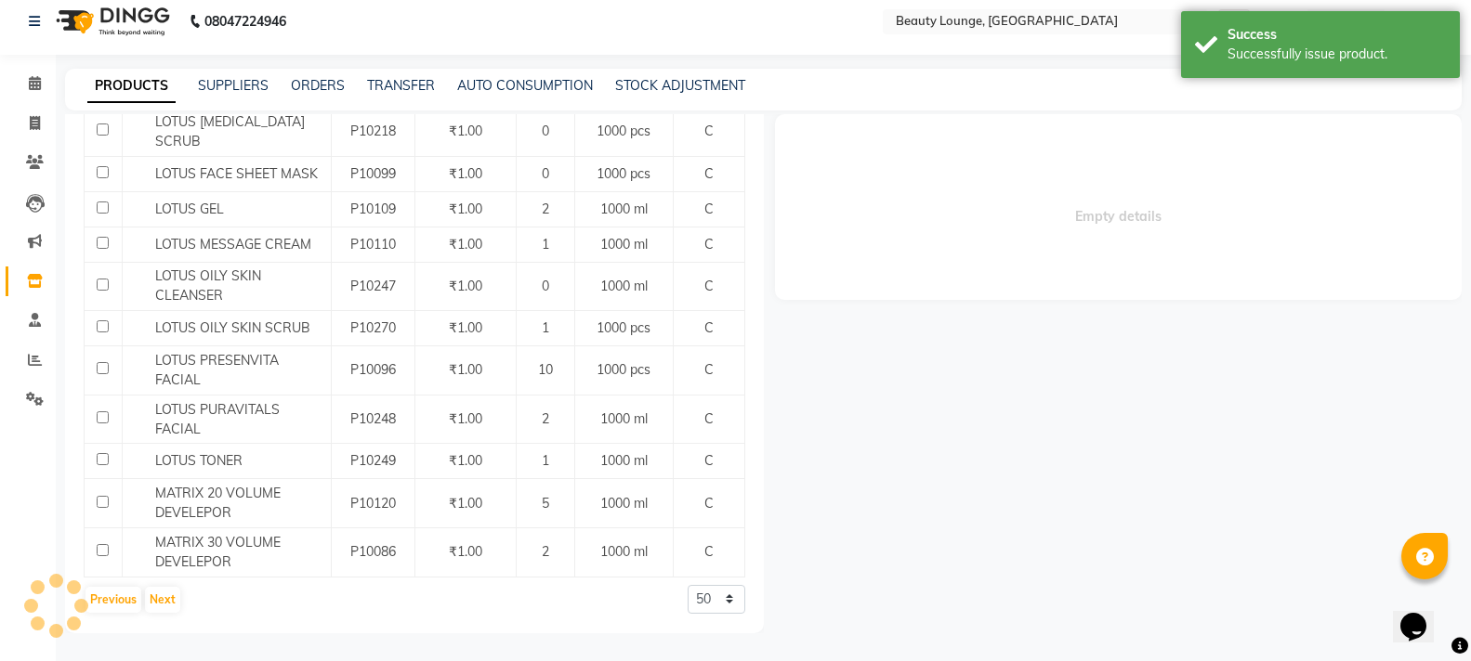
select select
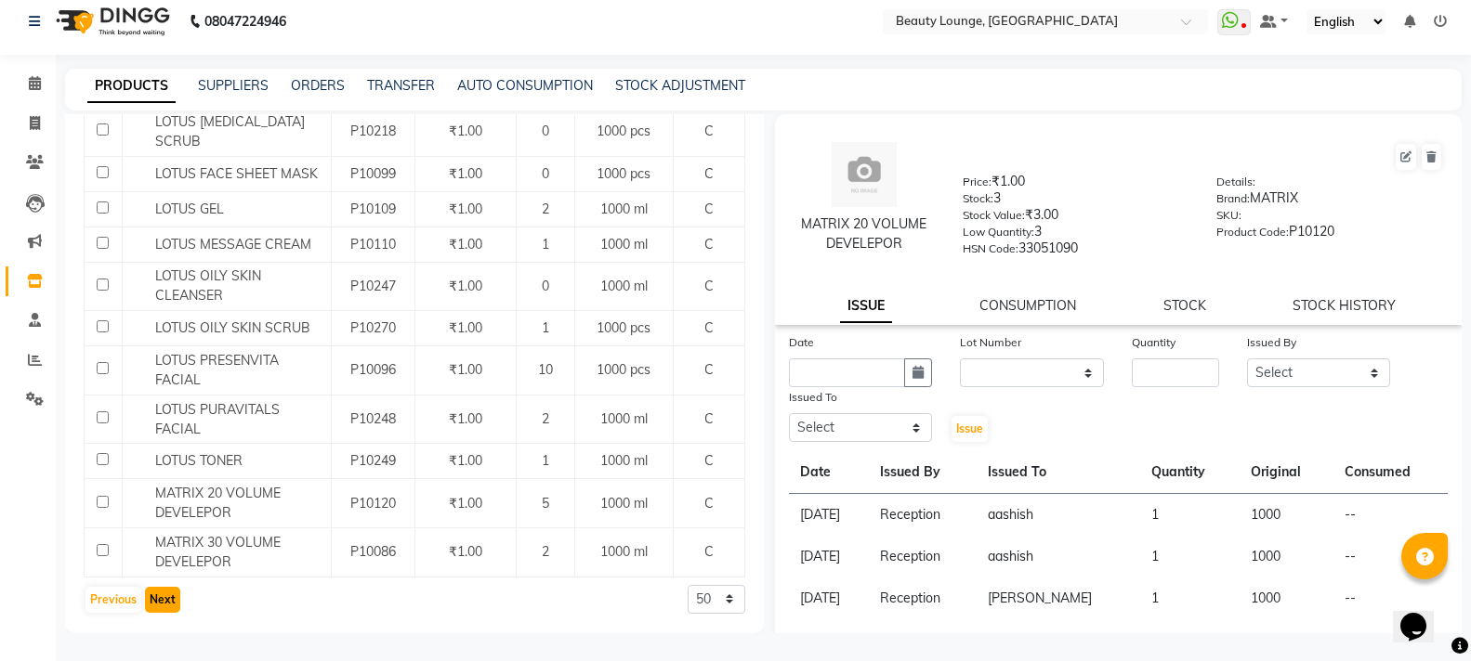
click at [163, 602] on button "Next" at bounding box center [162, 600] width 35 height 26
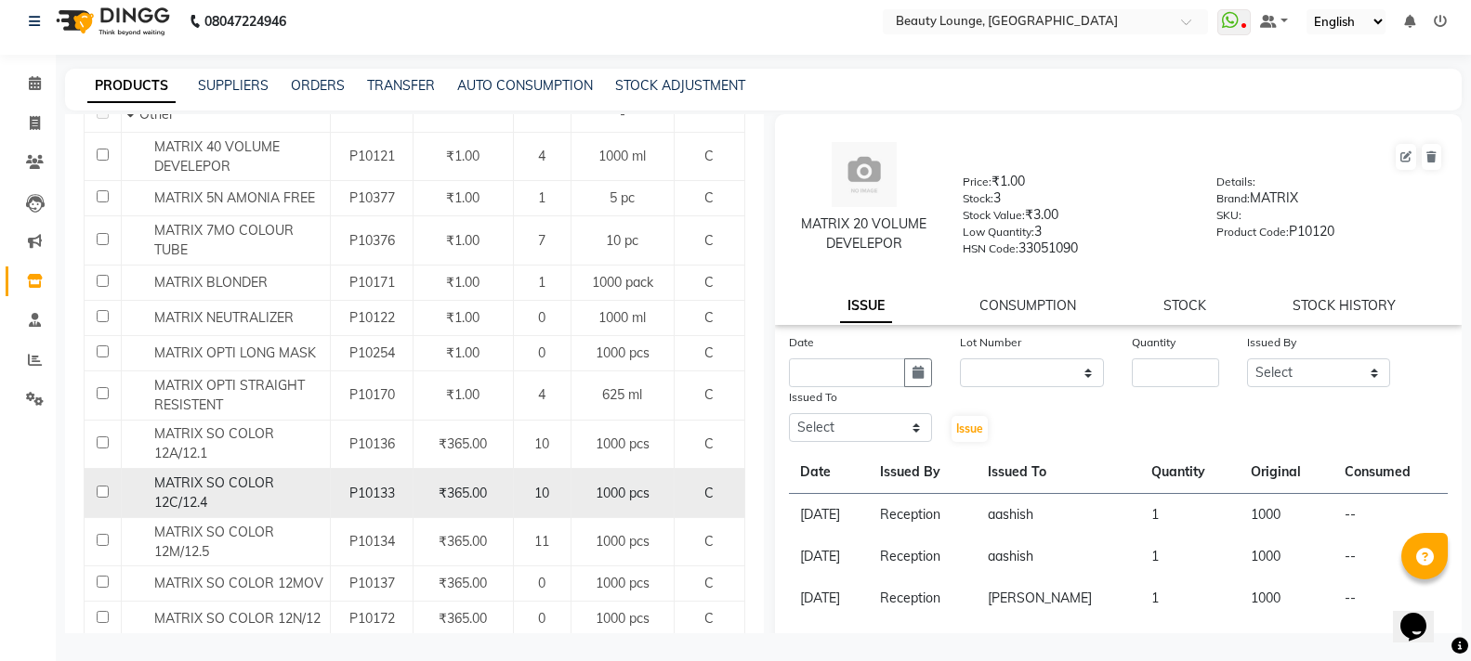
scroll to position [279, 0]
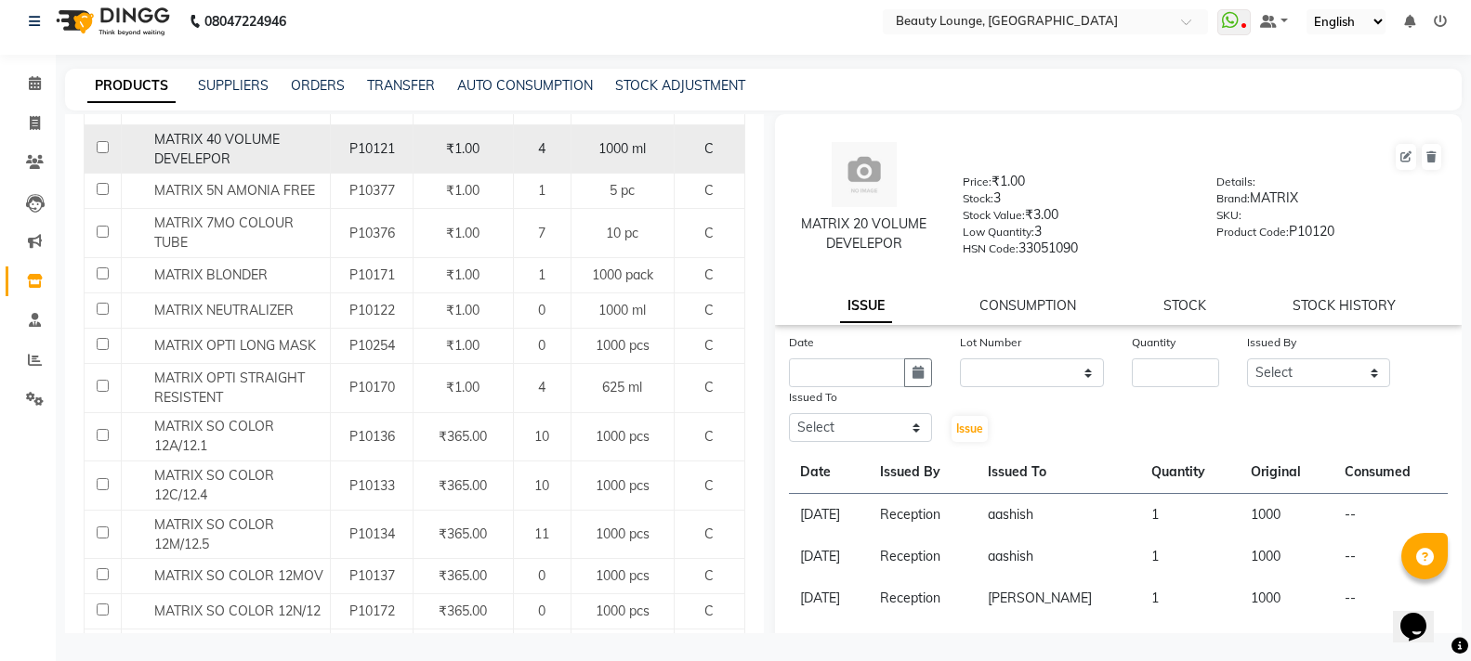
click at [102, 147] on input "checkbox" at bounding box center [103, 147] width 12 height 12
checkbox input "true"
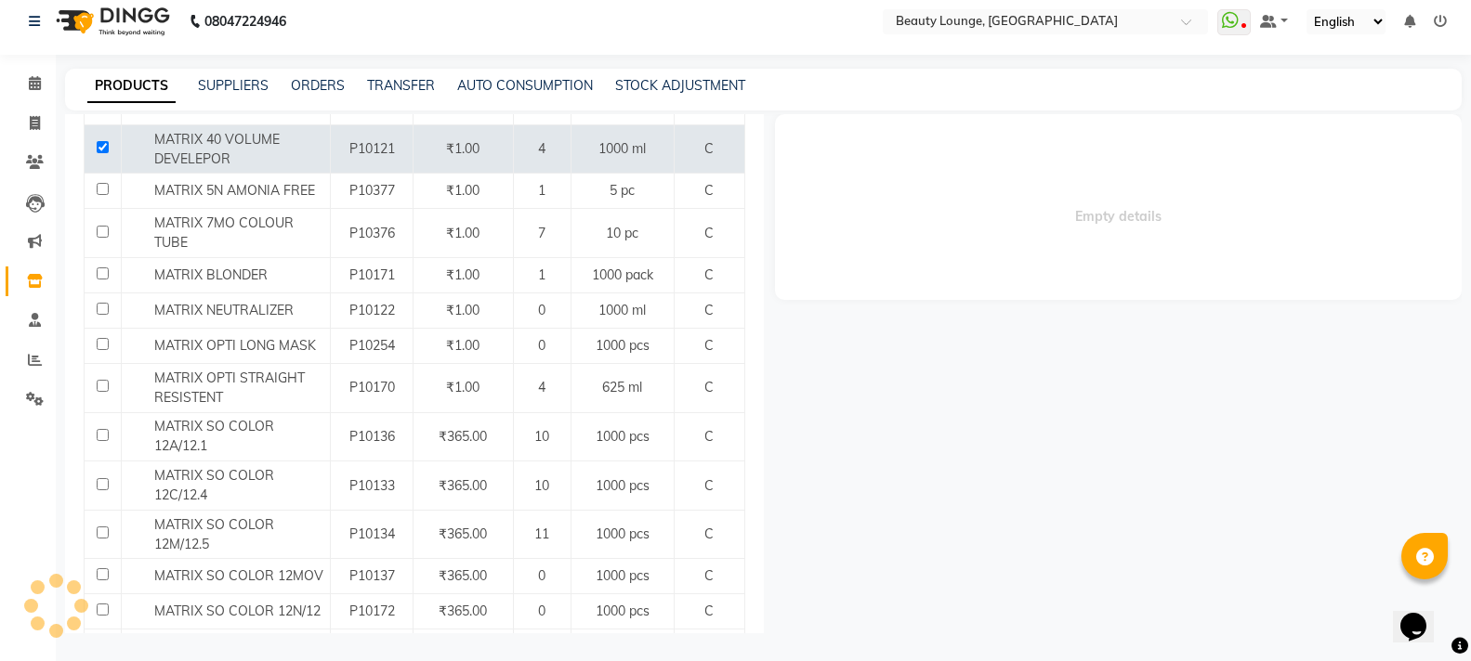
select select
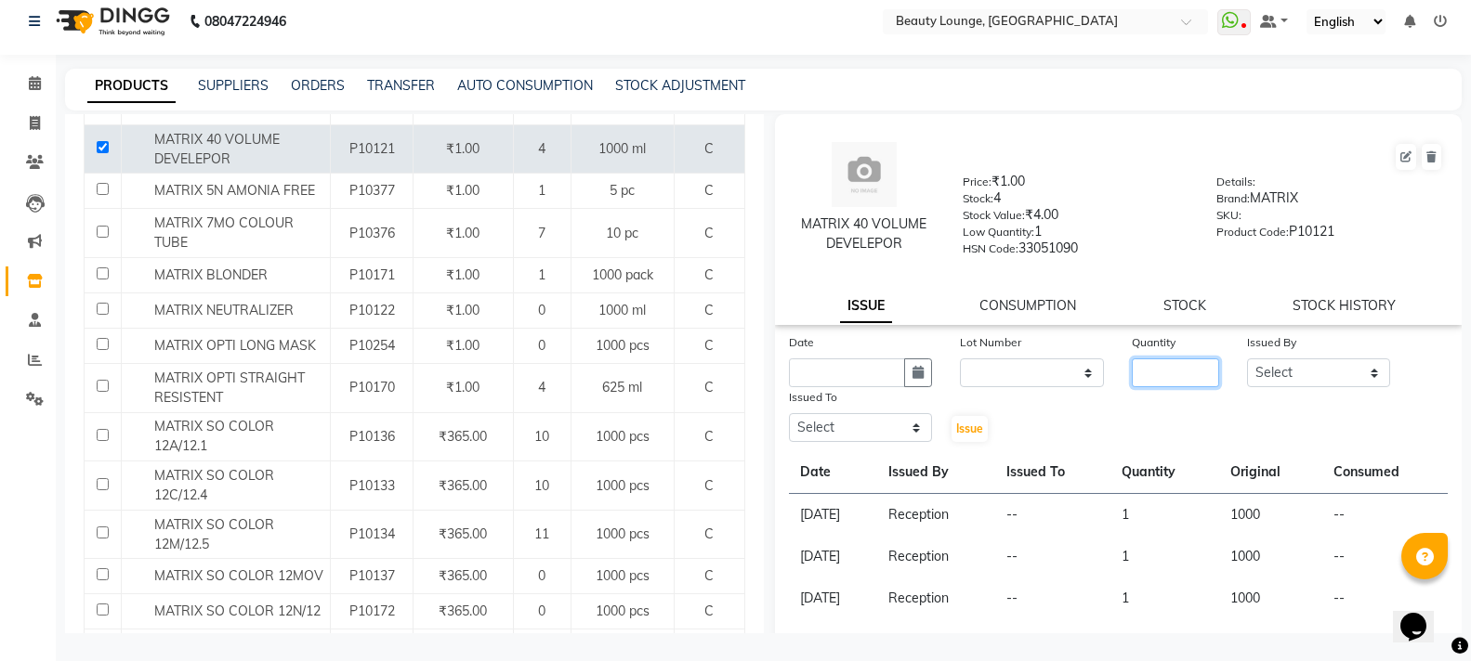
click at [1174, 367] on input "number" at bounding box center [1174, 373] width 86 height 29
type input "1"
drag, startPoint x: 1283, startPoint y: 377, endPoint x: 1284, endPoint y: 360, distance: 16.7
click at [1283, 377] on select "Select [PERSON_NAME] [PERSON_NAME] golu [PERSON_NAME] [PERSON_NAME] [PERSON_NAM…" at bounding box center [1319, 373] width 144 height 29
select select "9433"
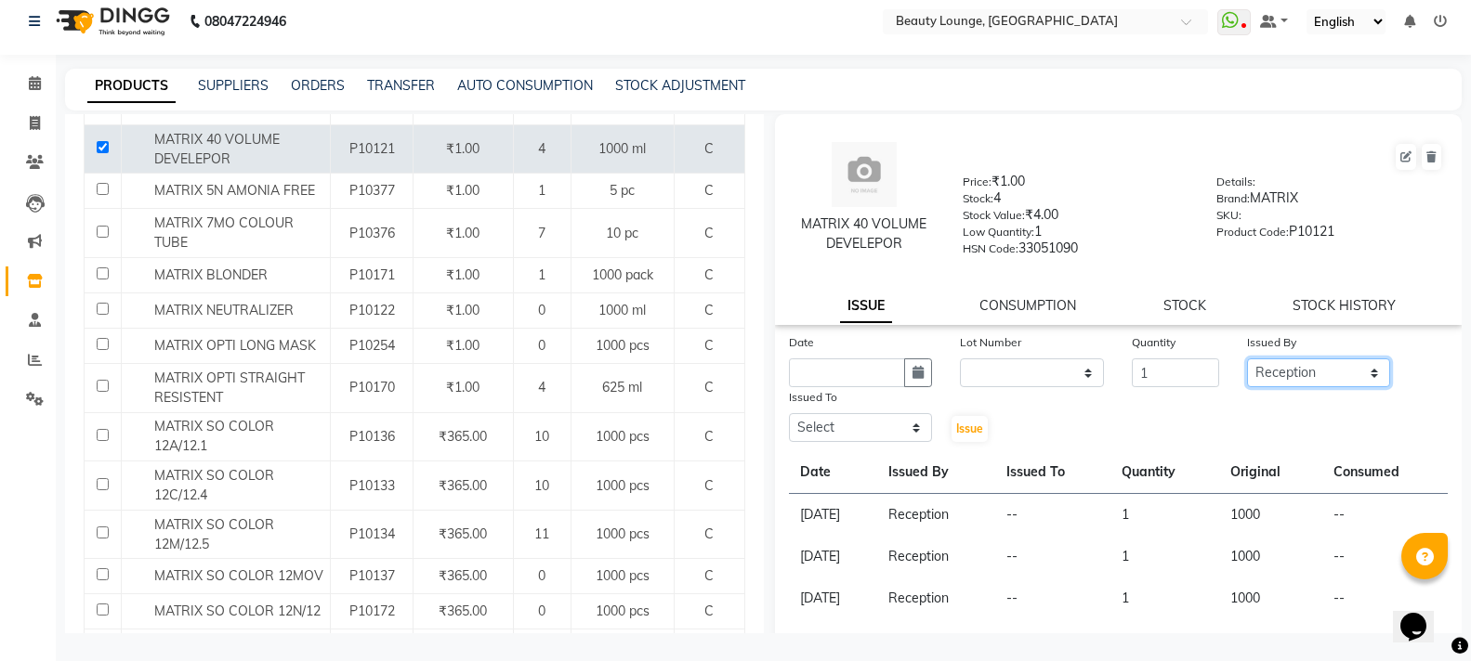
click at [1247, 359] on select "Select [PERSON_NAME] [PERSON_NAME] golu [PERSON_NAME] [PERSON_NAME] [PERSON_NAM…" at bounding box center [1319, 373] width 144 height 29
drag, startPoint x: 833, startPoint y: 430, endPoint x: 755, endPoint y: 151, distance: 289.4
click at [826, 397] on div "Issued To Select [PERSON_NAME] [PERSON_NAME] golu [PERSON_NAME] [PERSON_NAME] […" at bounding box center [861, 415] width 172 height 57
select select "90508"
click at [789, 413] on select "Select [PERSON_NAME] [PERSON_NAME] golu [PERSON_NAME] [PERSON_NAME] [PERSON_NAM…" at bounding box center [861, 427] width 144 height 29
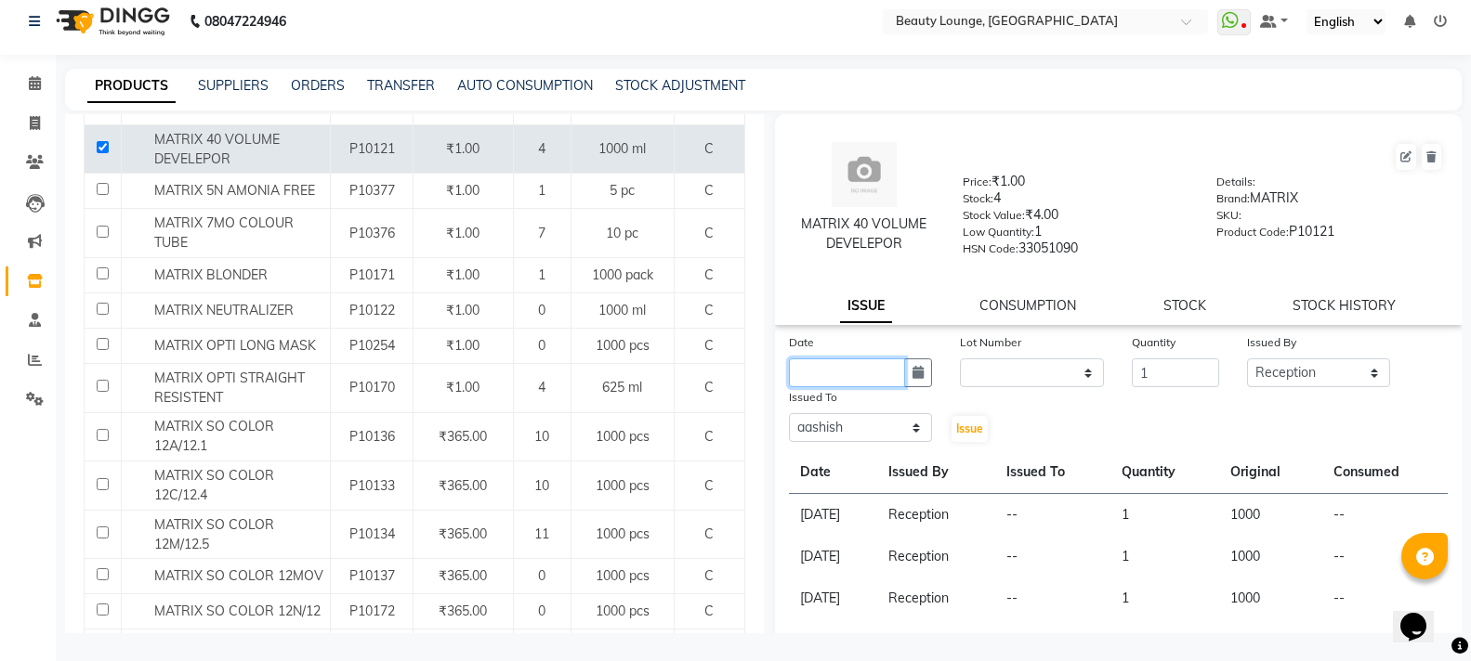
click at [848, 382] on input "text" at bounding box center [847, 373] width 117 height 29
select select "10"
select select "2025"
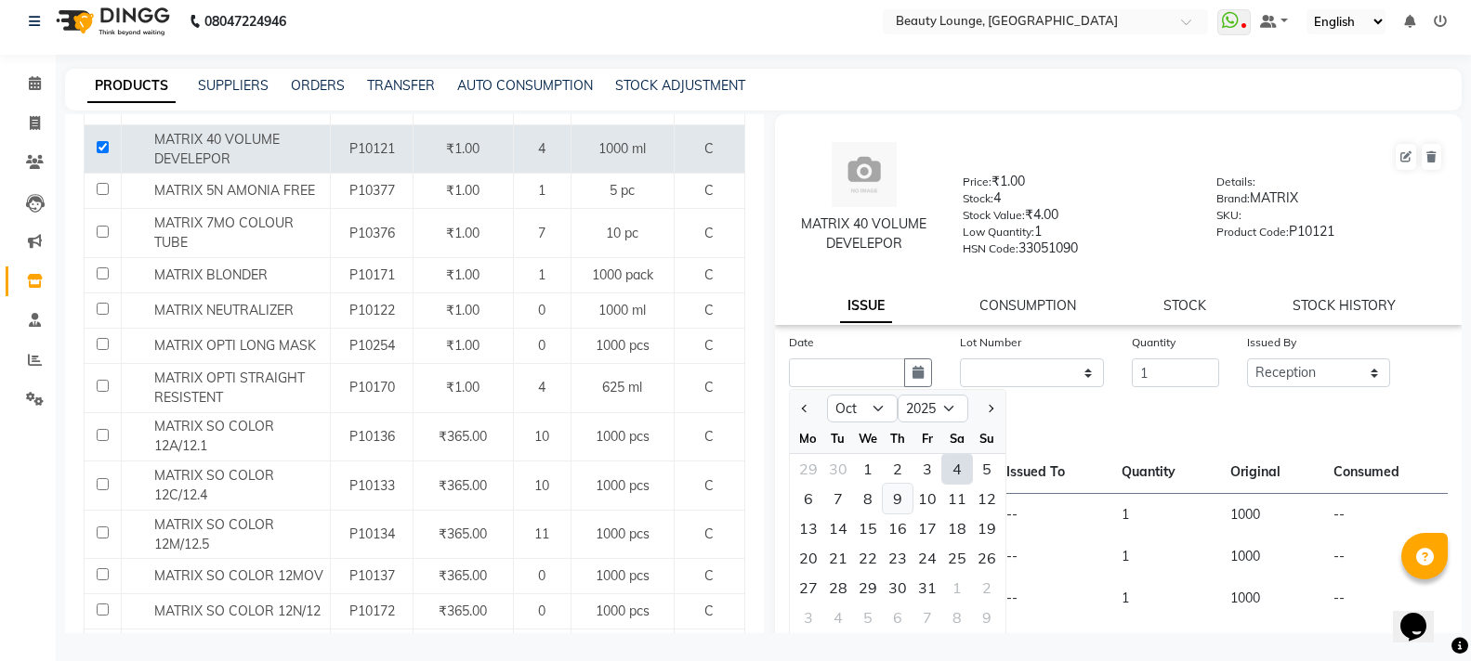
click at [908, 498] on div "9" at bounding box center [898, 499] width 30 height 30
type input "[DATE]"
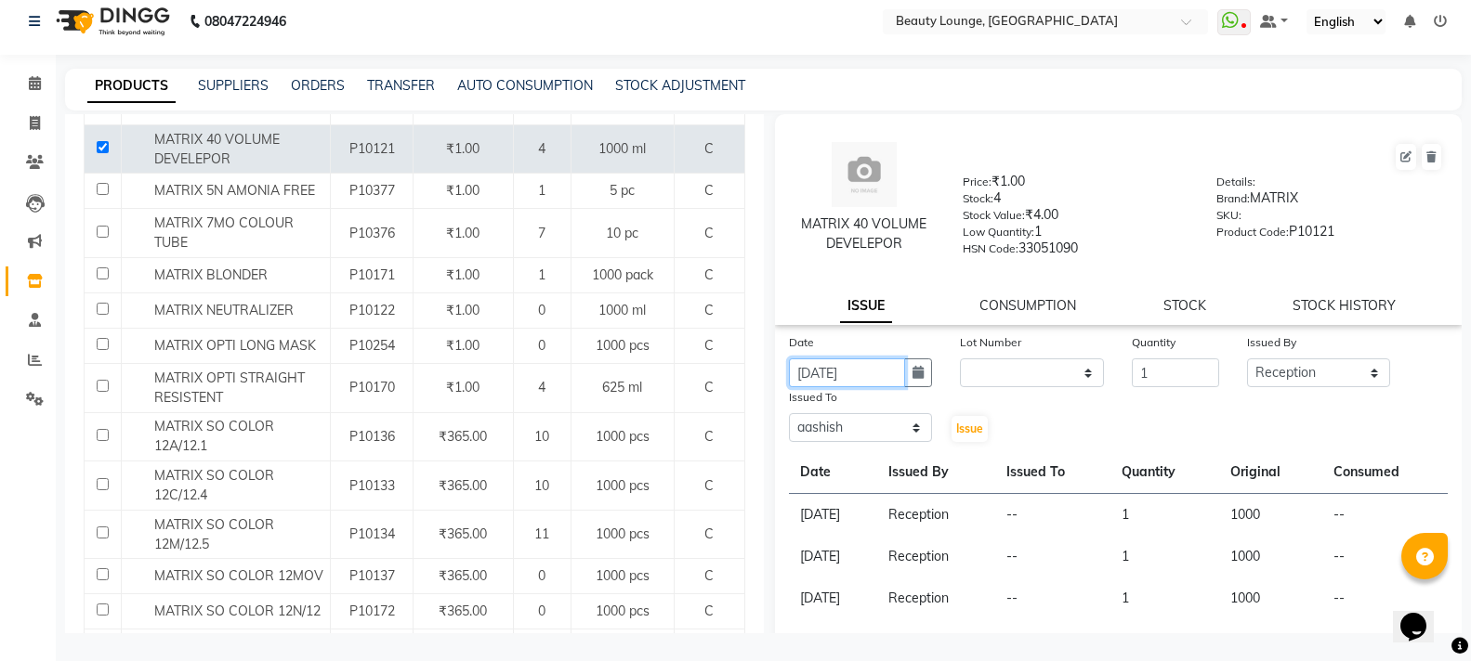
click at [855, 376] on input "[DATE]" at bounding box center [847, 373] width 117 height 29
select select "10"
select select "2025"
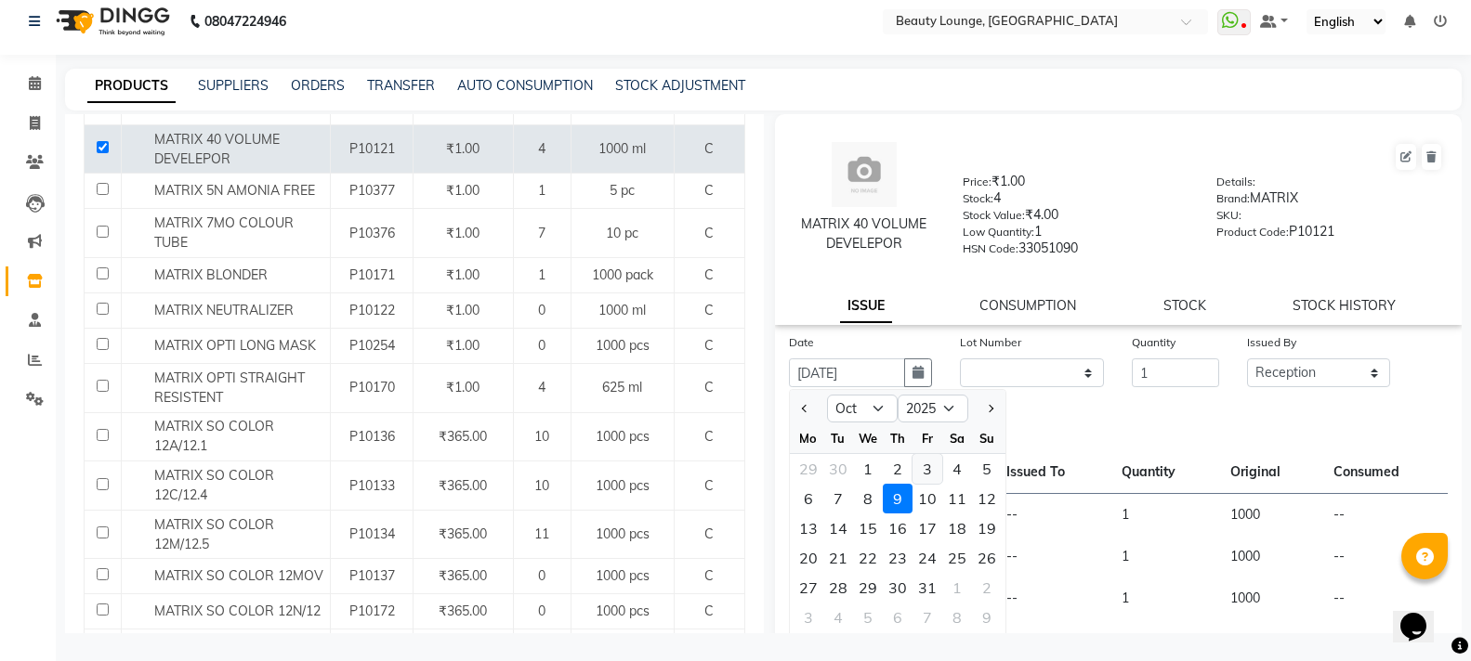
click at [924, 471] on div "3" at bounding box center [927, 469] width 30 height 30
type input "03-10-2025"
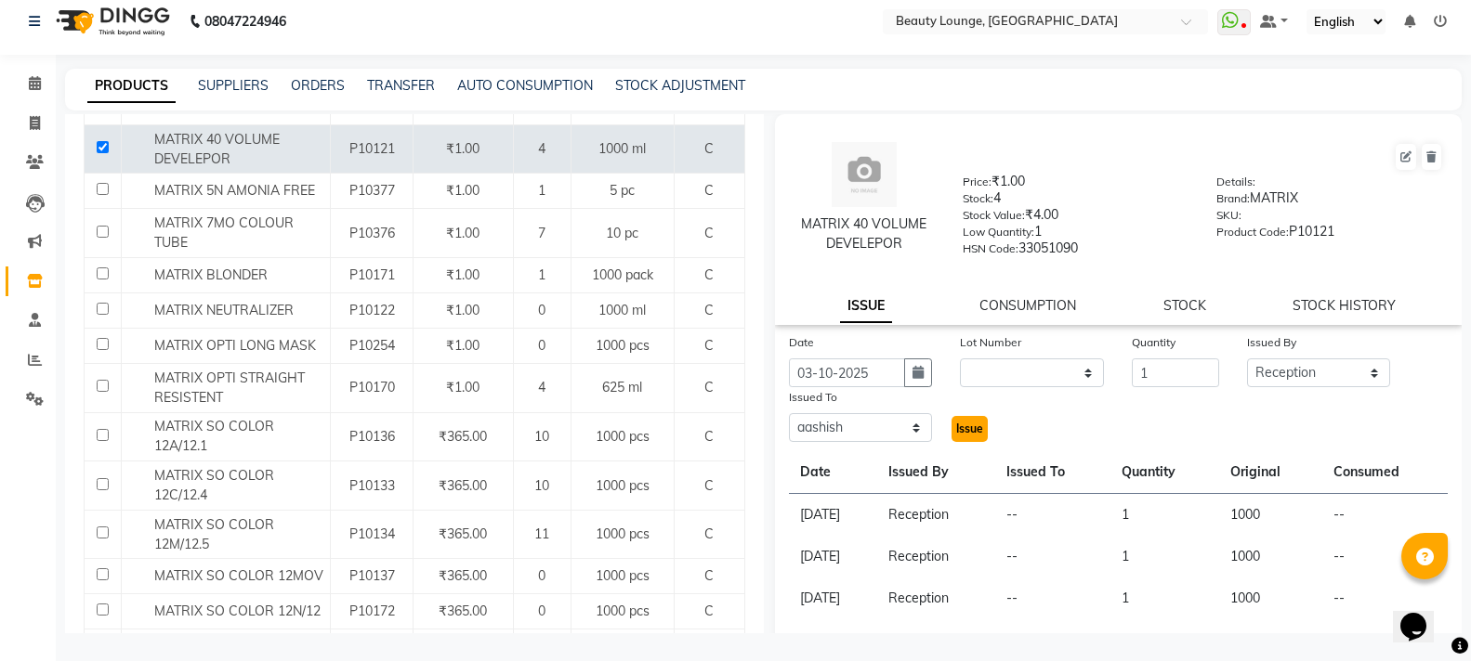
click at [963, 425] on span "Issue" at bounding box center [969, 429] width 27 height 14
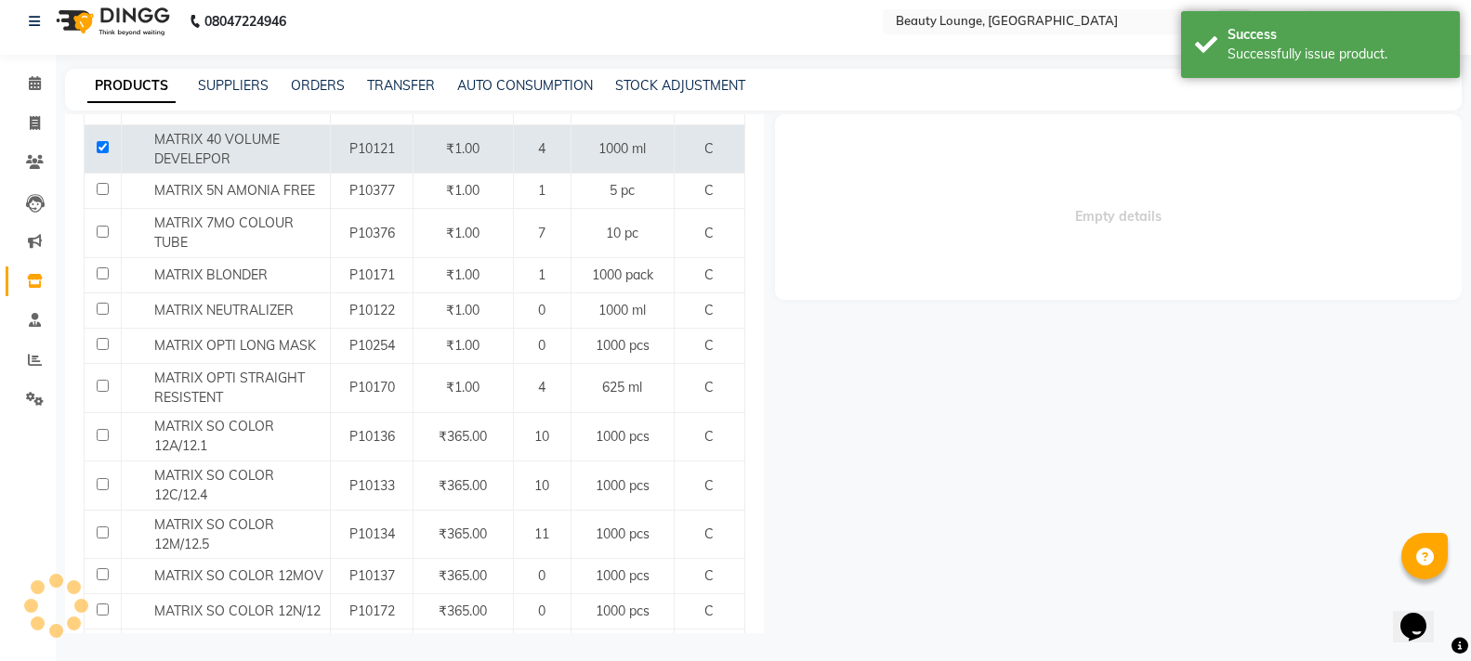
select select
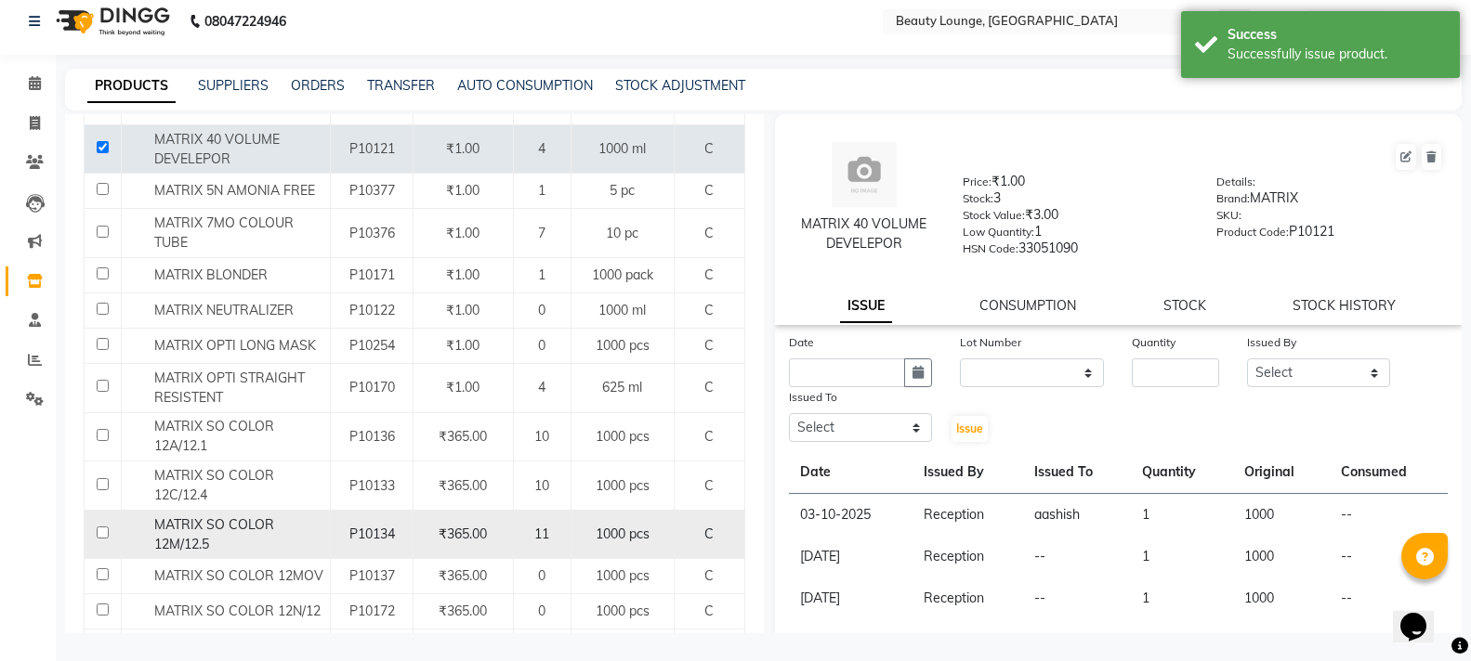
scroll to position [186, 0]
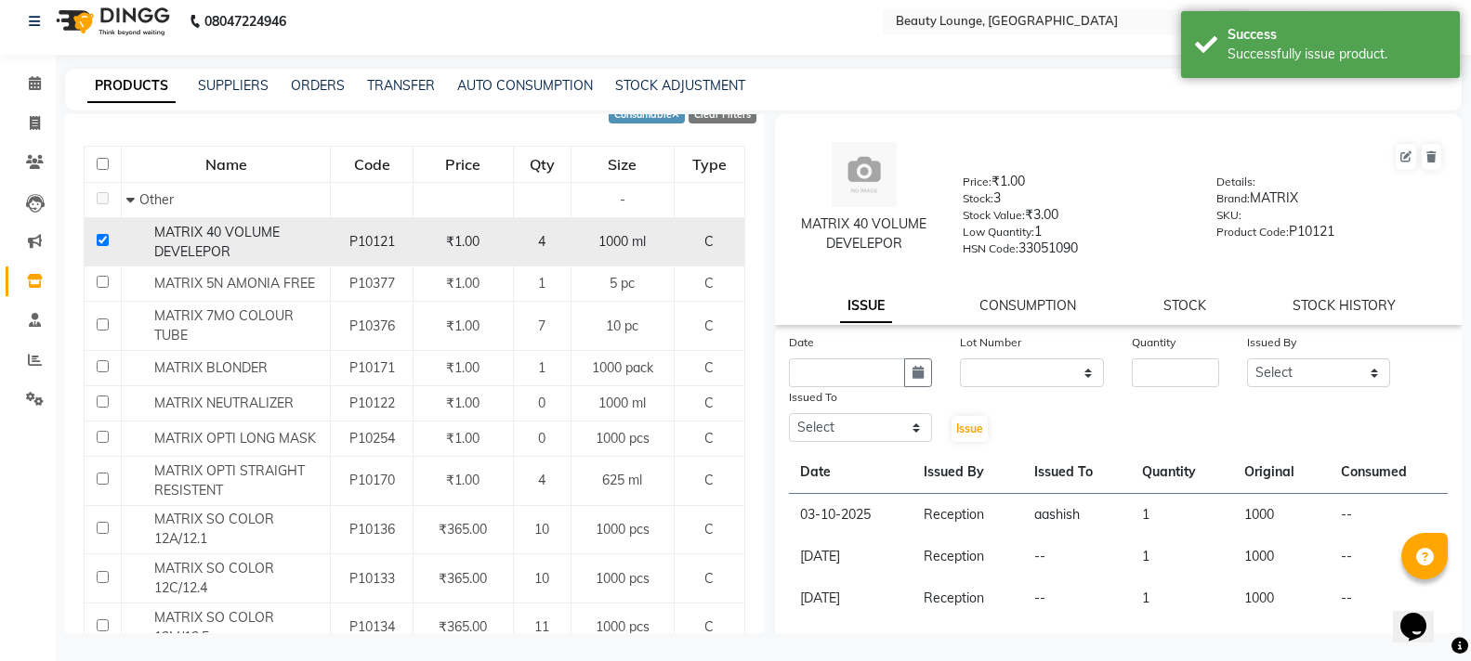
click at [99, 237] on input "checkbox" at bounding box center [103, 240] width 12 height 12
checkbox input "false"
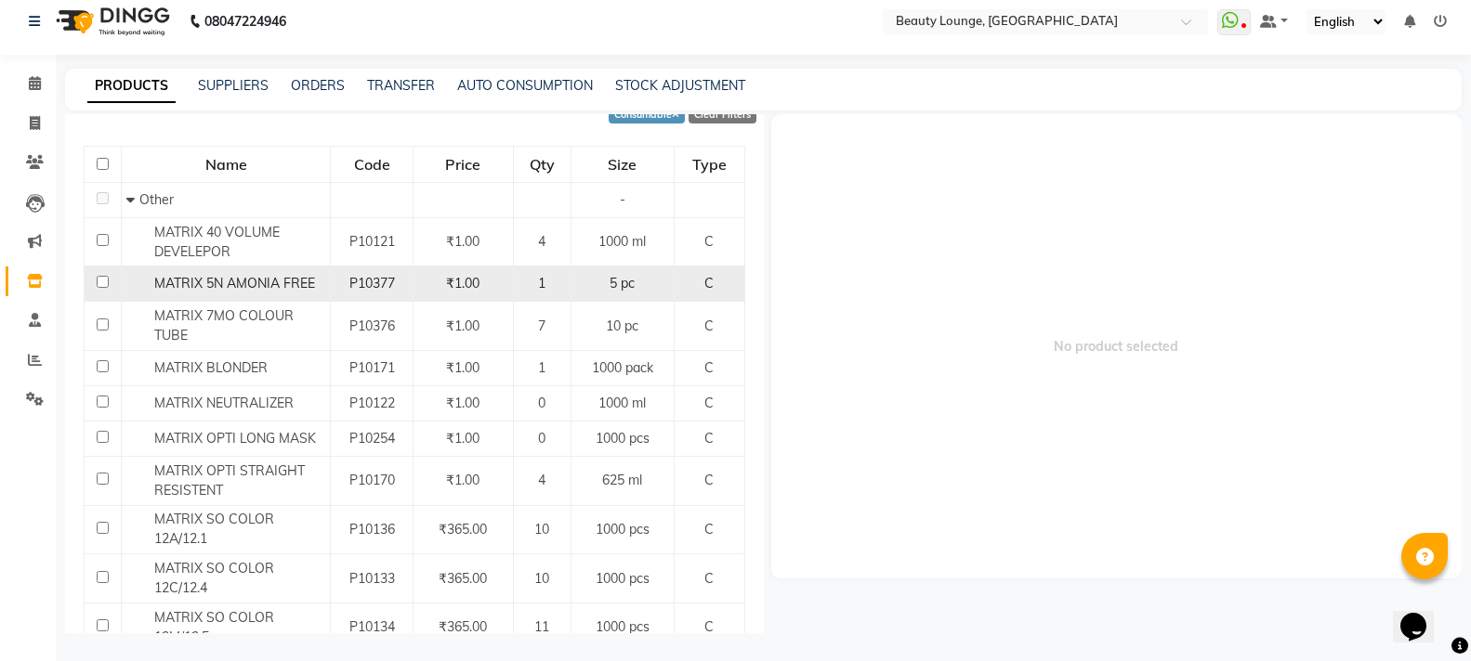
click at [307, 281] on span "MATRIX 5N AMONIA FREE" at bounding box center [234, 283] width 161 height 17
click at [308, 280] on span "MATRIX 5N AMONIA FREE" at bounding box center [234, 283] width 161 height 17
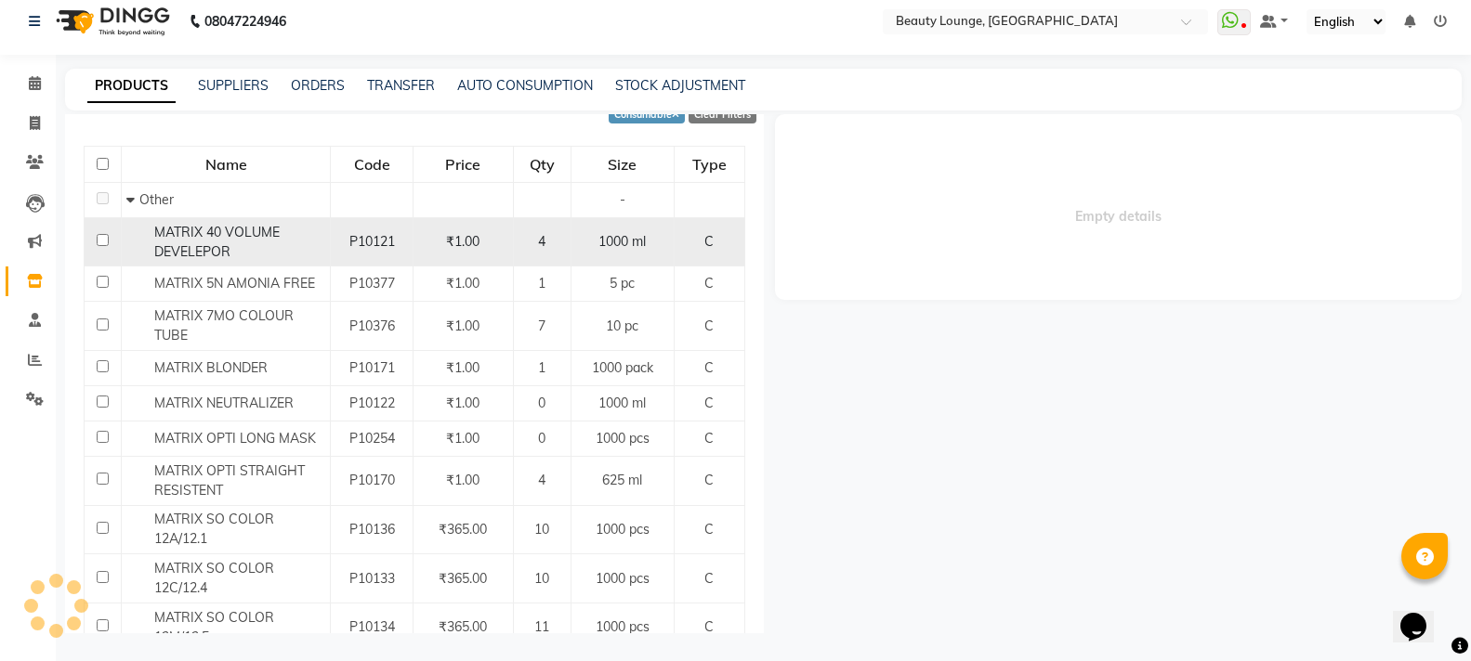
drag, startPoint x: 308, startPoint y: 280, endPoint x: 182, endPoint y: 255, distance: 128.8
click at [280, 272] on td "MATRIX 5N AMONIA FREE" at bounding box center [226, 284] width 209 height 35
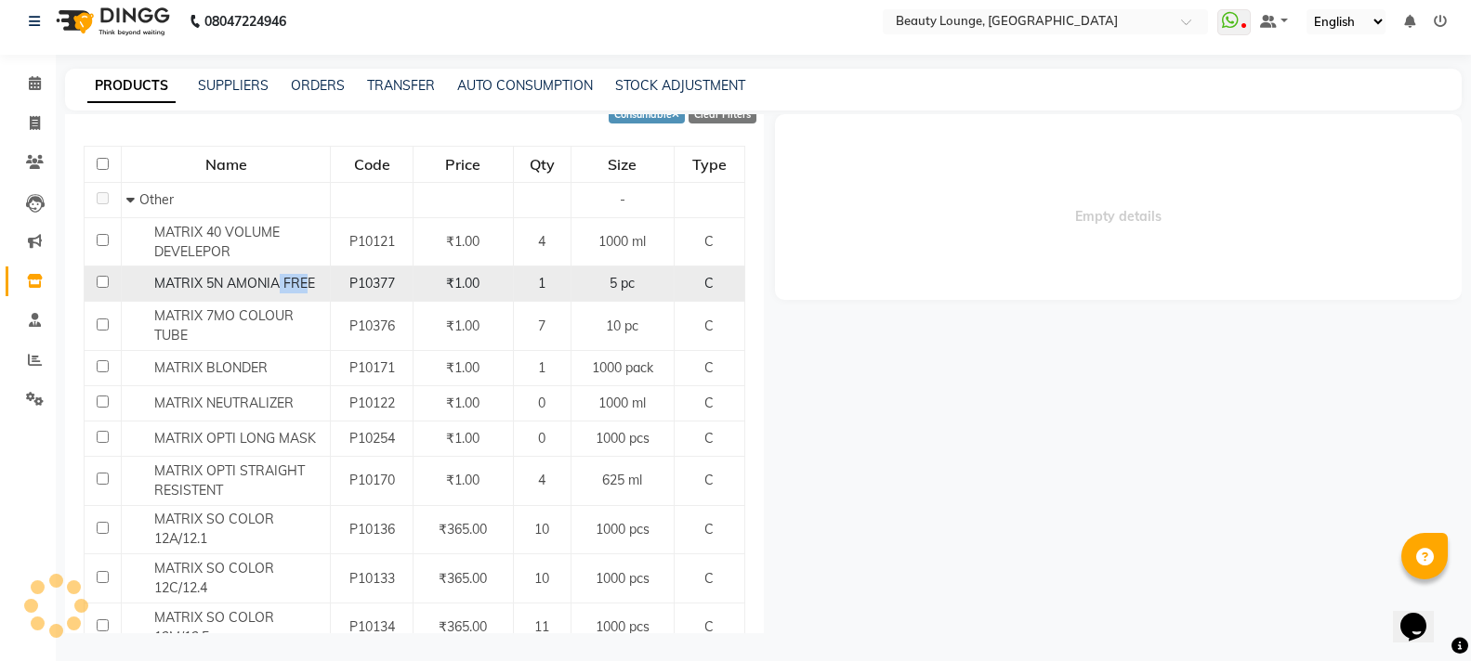
select select
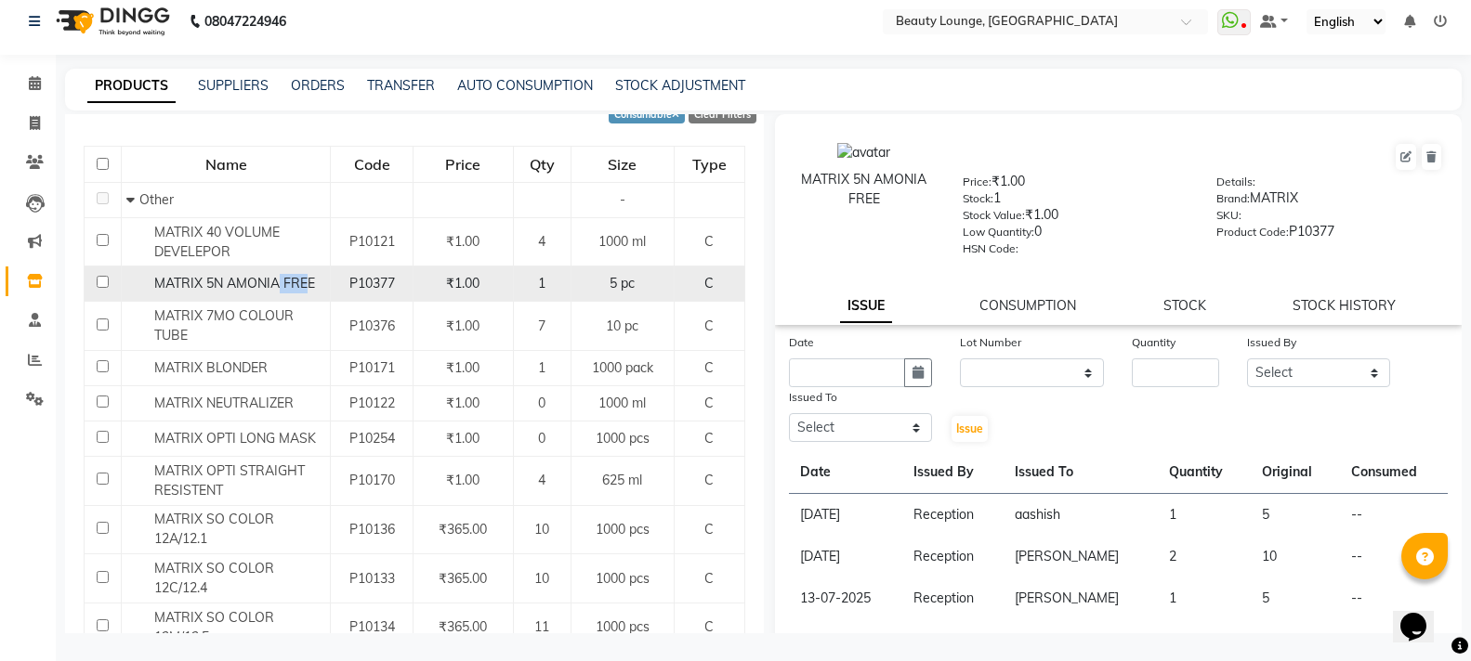
click at [102, 283] on input "checkbox" at bounding box center [103, 282] width 12 height 12
checkbox input "true"
drag, startPoint x: 1179, startPoint y: 309, endPoint x: 1165, endPoint y: 321, distance: 18.4
click at [1181, 309] on link "STOCK" at bounding box center [1184, 305] width 43 height 17
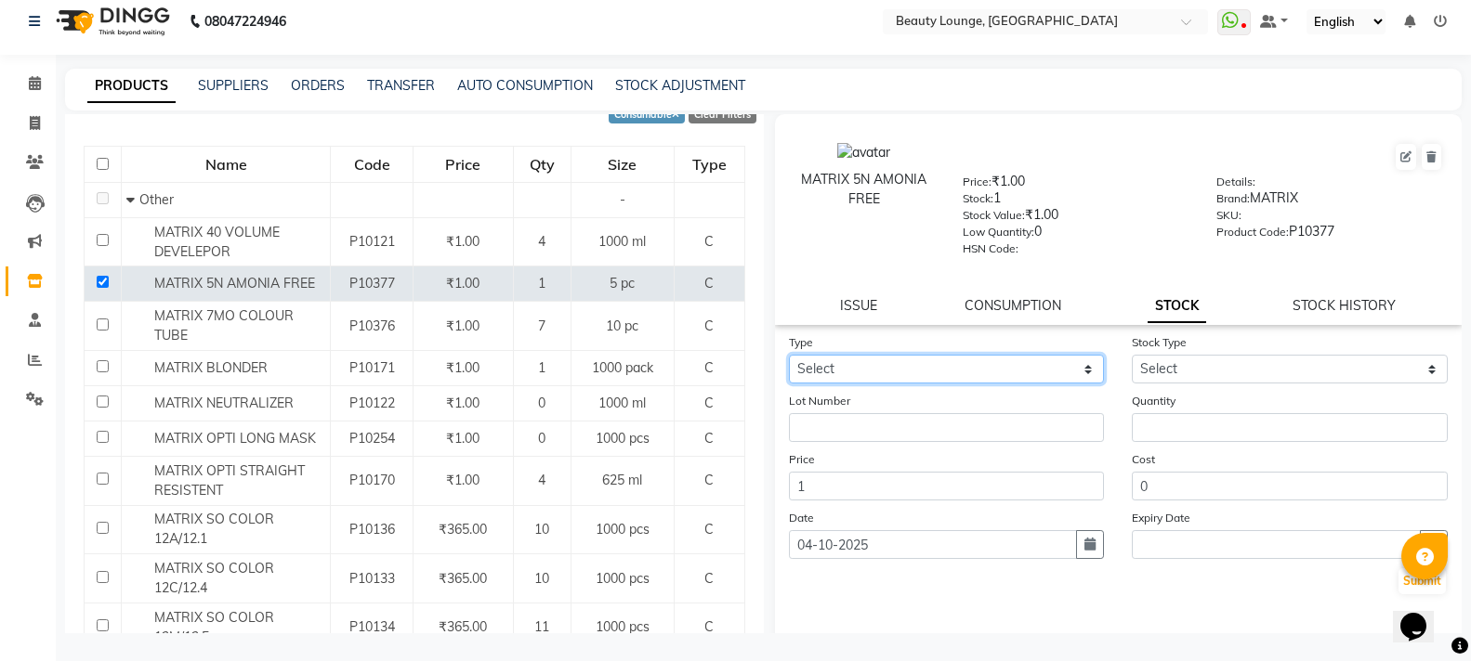
click at [1044, 368] on select "Select In Out" at bounding box center [947, 369] width 316 height 29
select select "in"
click at [789, 355] on select "Select In Out" at bounding box center [947, 369] width 316 height 29
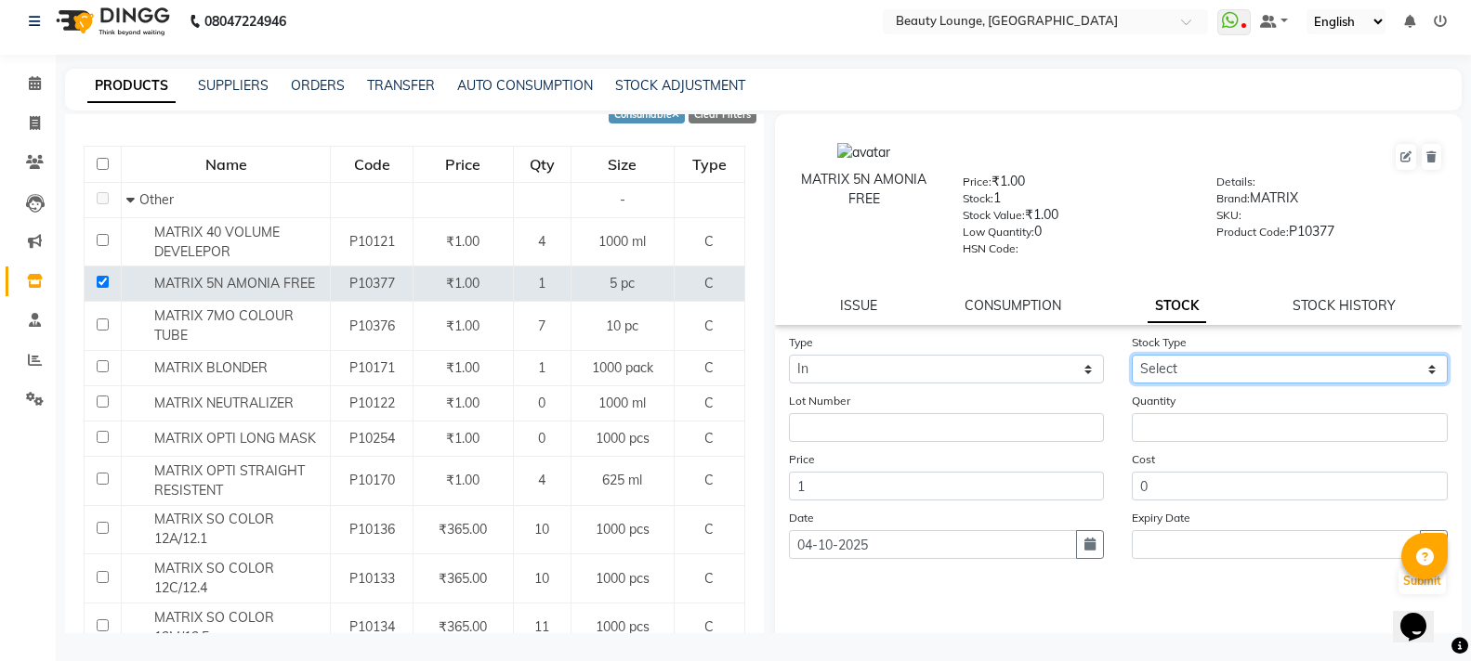
click at [1152, 366] on select "Select New Stock Adjustment Return Other" at bounding box center [1289, 369] width 316 height 29
select select "new stock"
click at [1131, 355] on select "Select New Stock Adjustment Return Other" at bounding box center [1289, 369] width 316 height 29
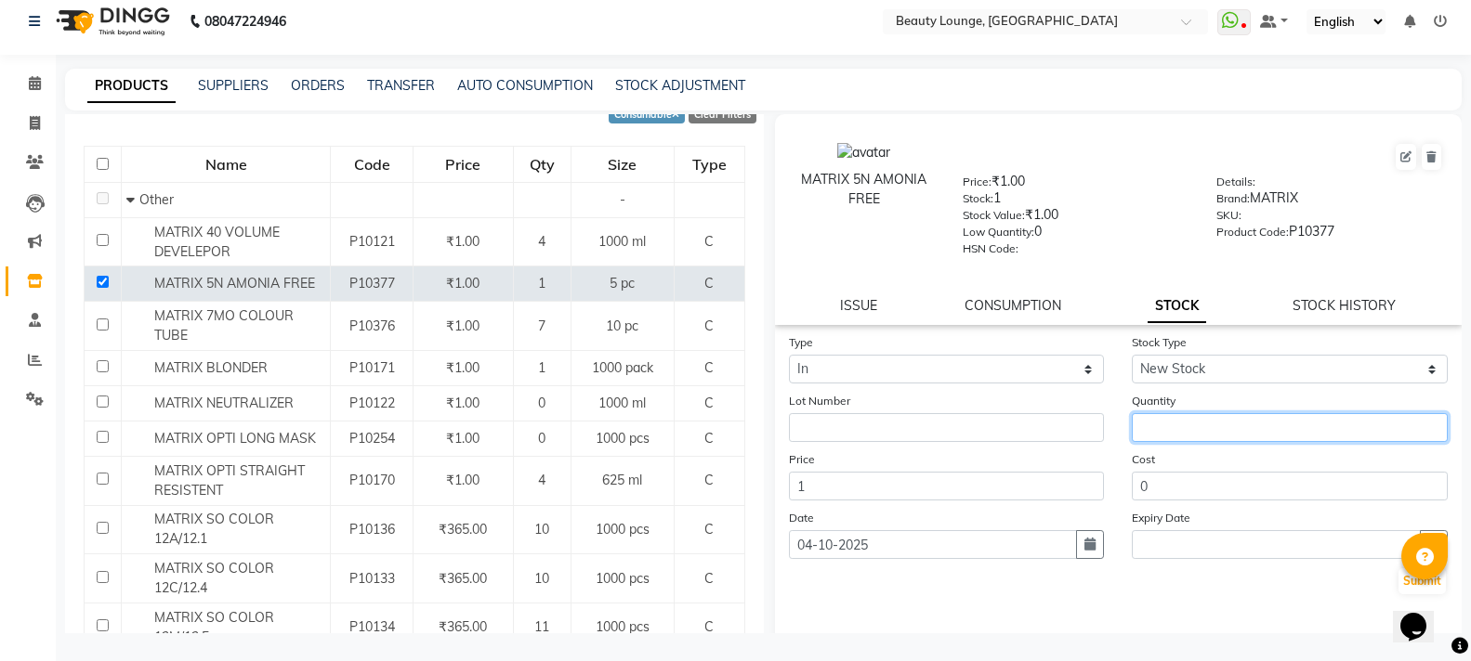
click at [1149, 426] on input "number" at bounding box center [1289, 427] width 316 height 29
type input "1"
click at [1398, 572] on button "Submit" at bounding box center [1421, 582] width 47 height 26
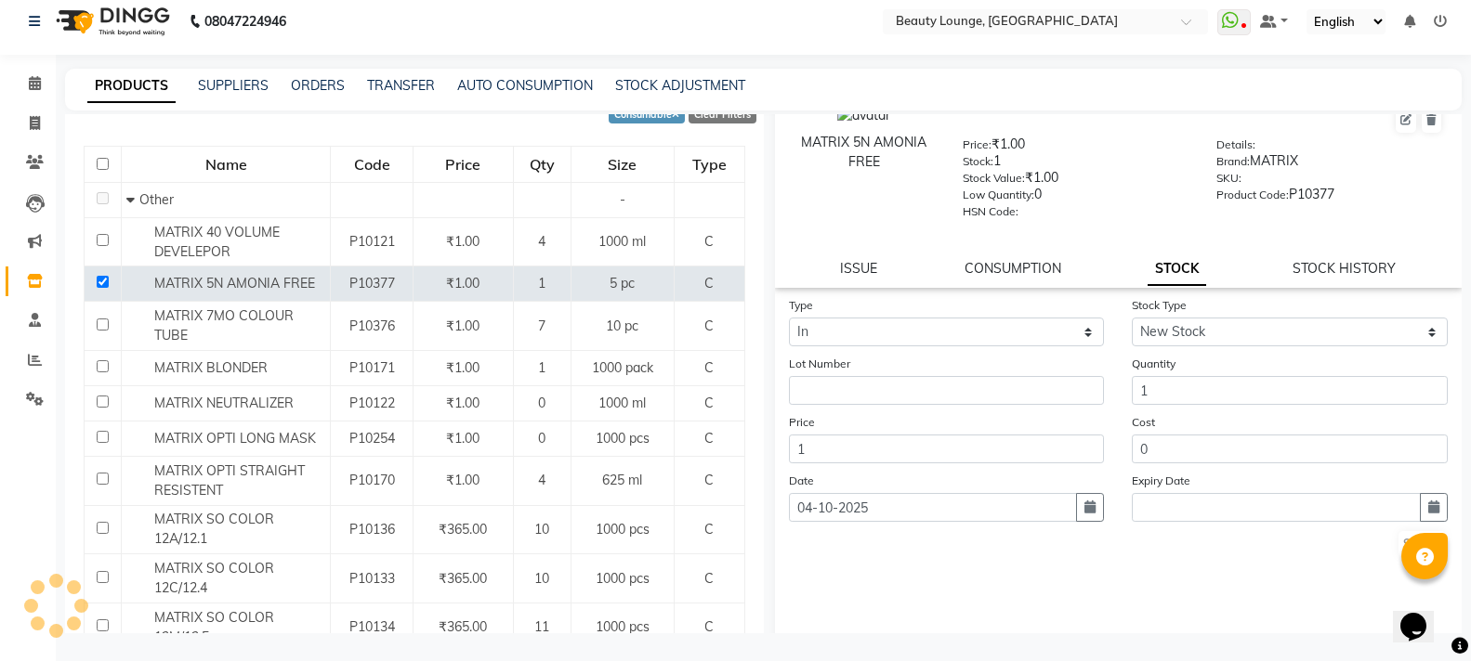
scroll to position [71, 0]
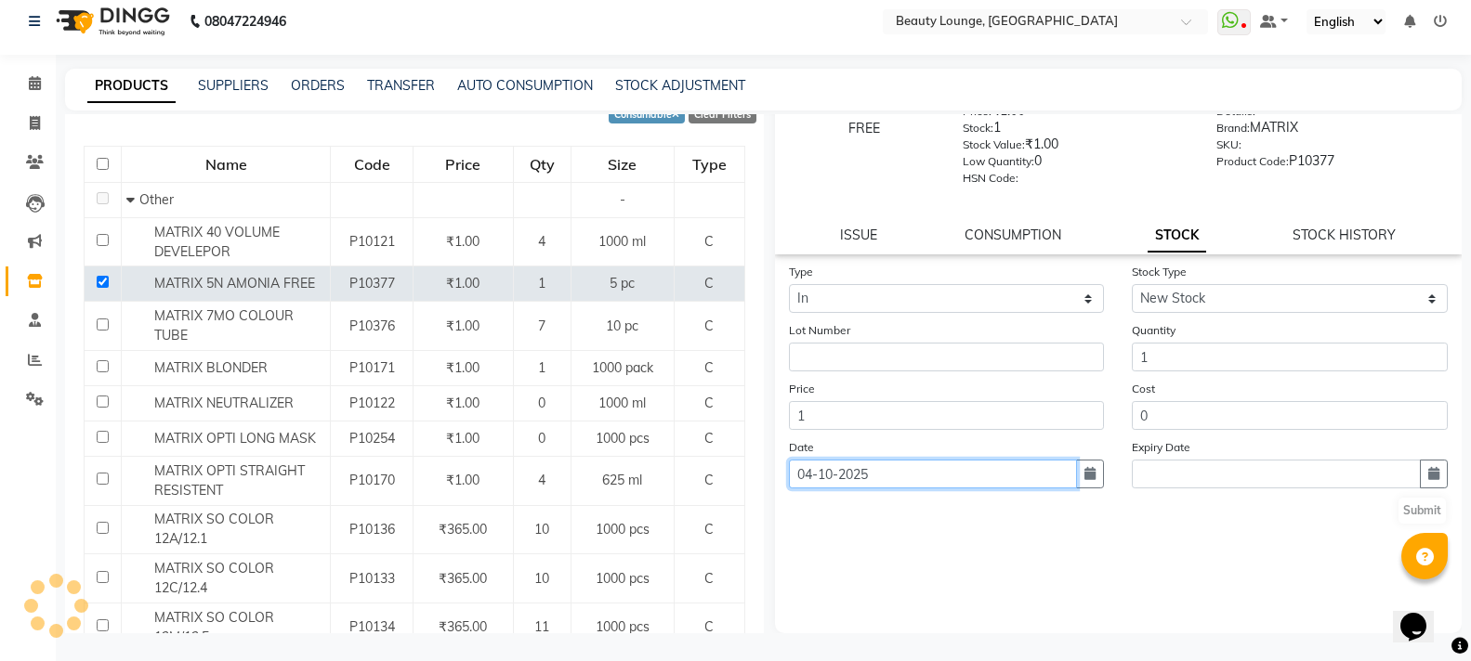
click at [855, 466] on input "04-10-2025" at bounding box center [933, 474] width 289 height 29
click at [854, 470] on input "04-10-2025" at bounding box center [933, 474] width 289 height 29
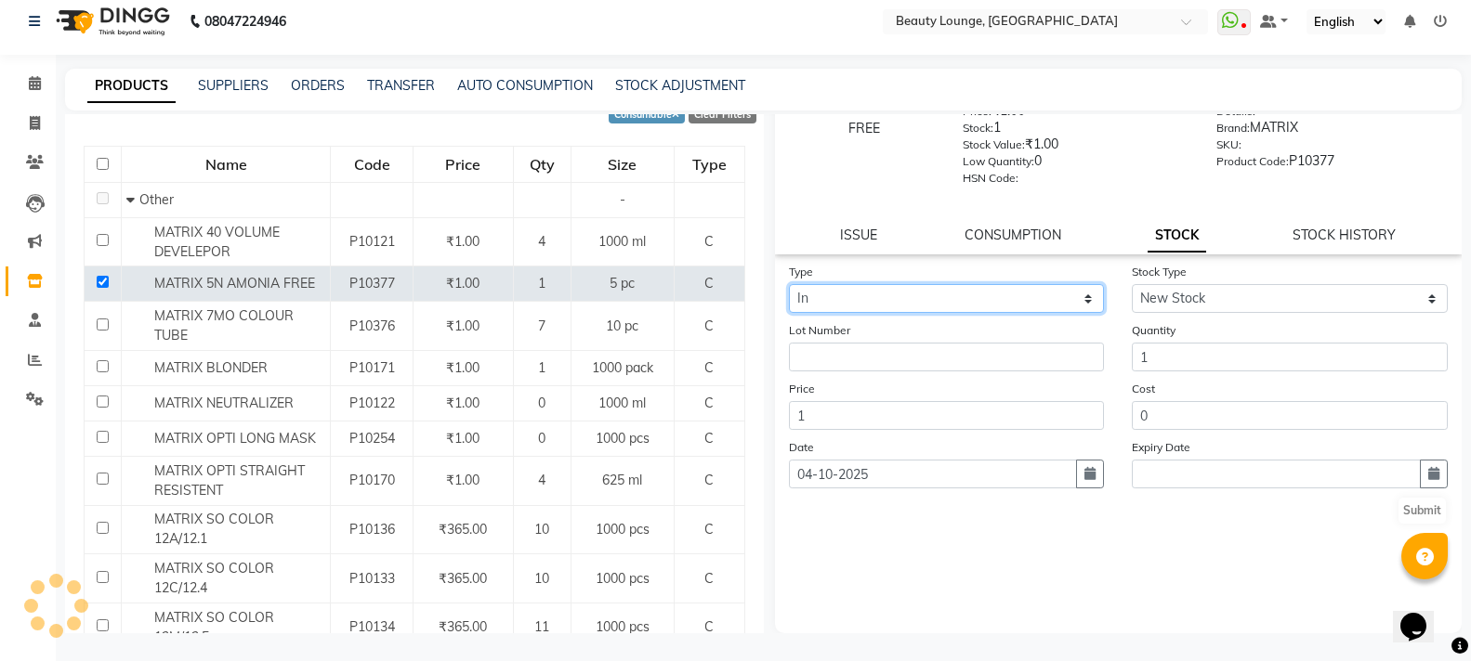
click at [930, 291] on select "Select In Out" at bounding box center [947, 298] width 316 height 29
type input "03-10-2025"
click at [1410, 503] on button "Submit" at bounding box center [1421, 511] width 47 height 26
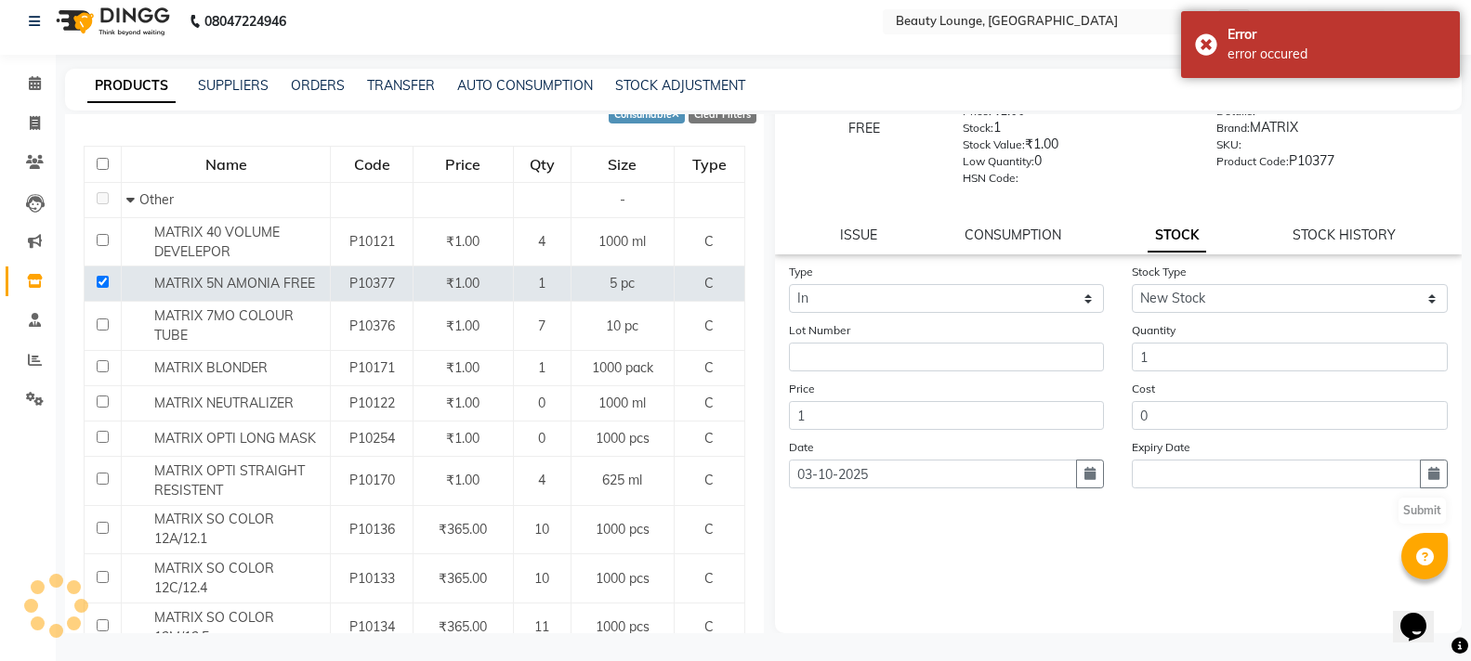
click at [1404, 509] on div "Submit" at bounding box center [1119, 511] width 660 height 30
click at [98, 280] on input "checkbox" at bounding box center [103, 282] width 12 height 12
checkbox input "false"
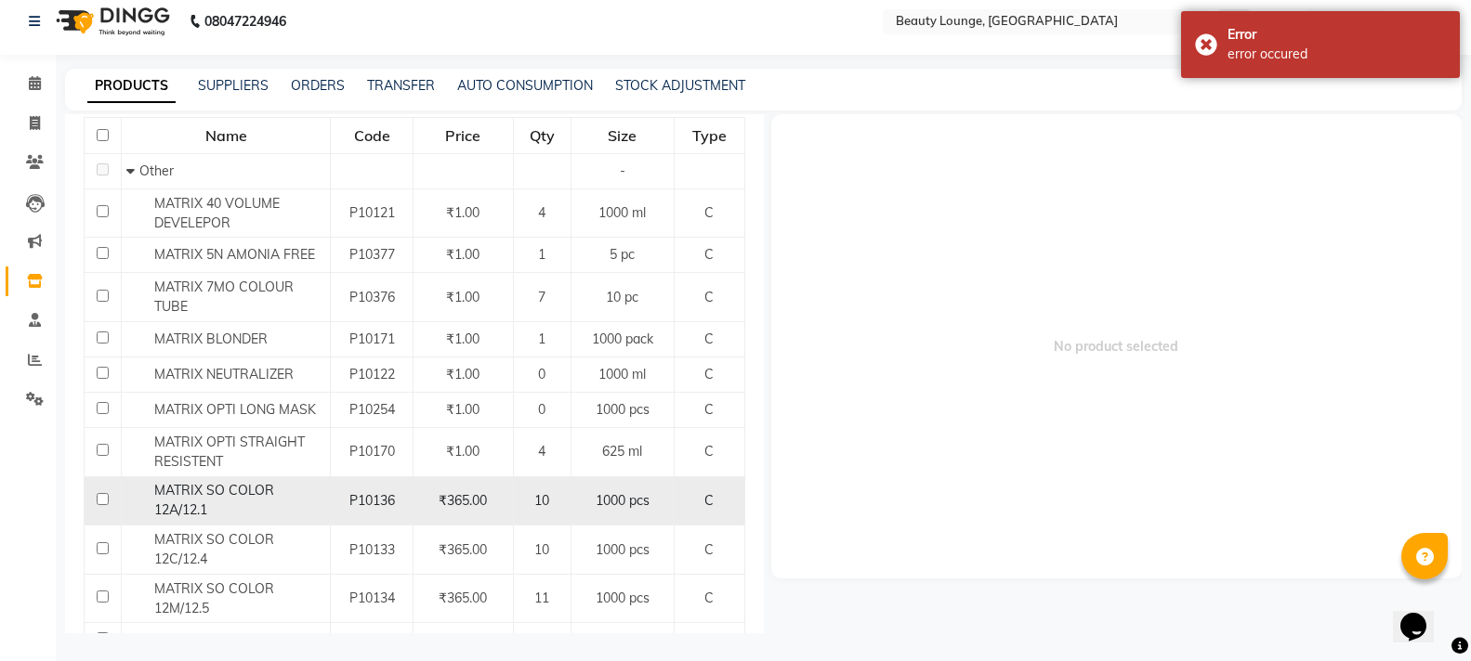
scroll to position [186, 0]
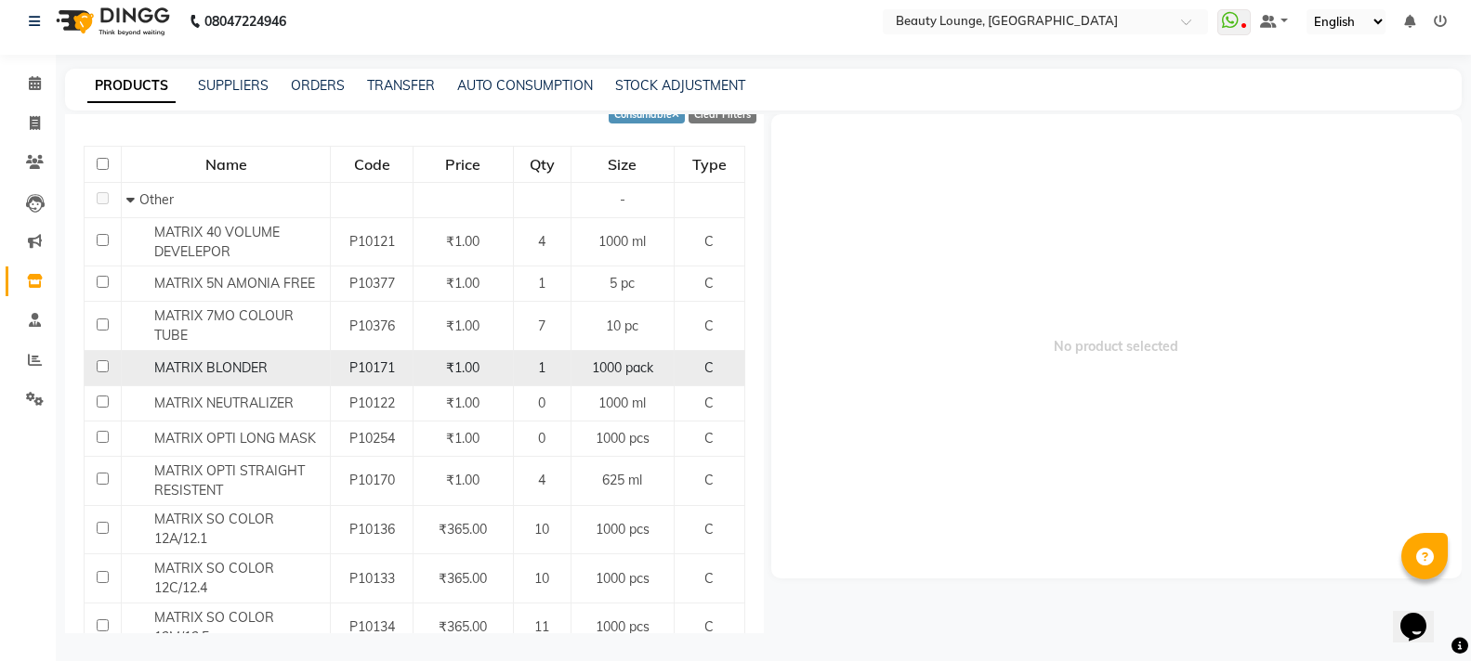
click at [255, 373] on span "MATRIX BLONDER" at bounding box center [210, 368] width 113 height 17
click at [255, 367] on span "MATRIX BLONDER" at bounding box center [210, 368] width 113 height 17
click at [102, 368] on input "checkbox" at bounding box center [103, 366] width 12 height 12
click at [110, 362] on td at bounding box center [103, 368] width 37 height 35
click at [104, 363] on input "checkbox" at bounding box center [103, 366] width 12 height 12
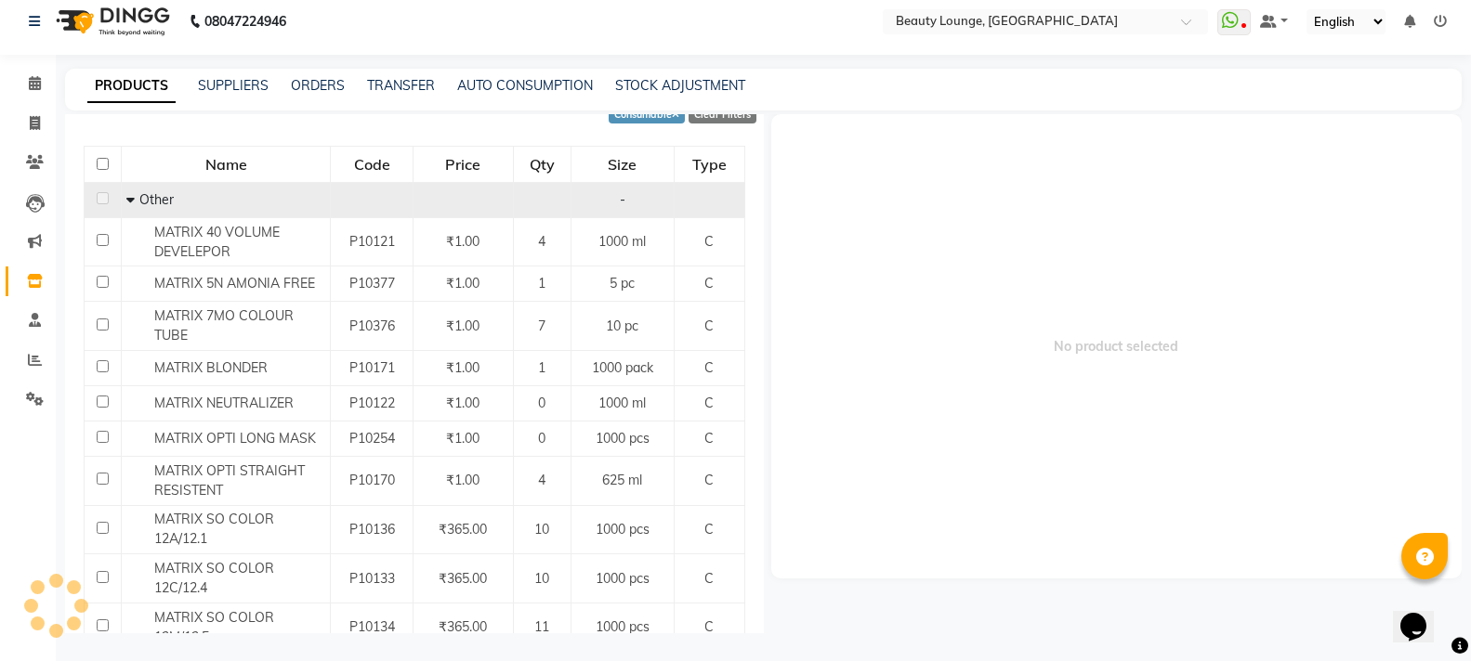
scroll to position [0, 0]
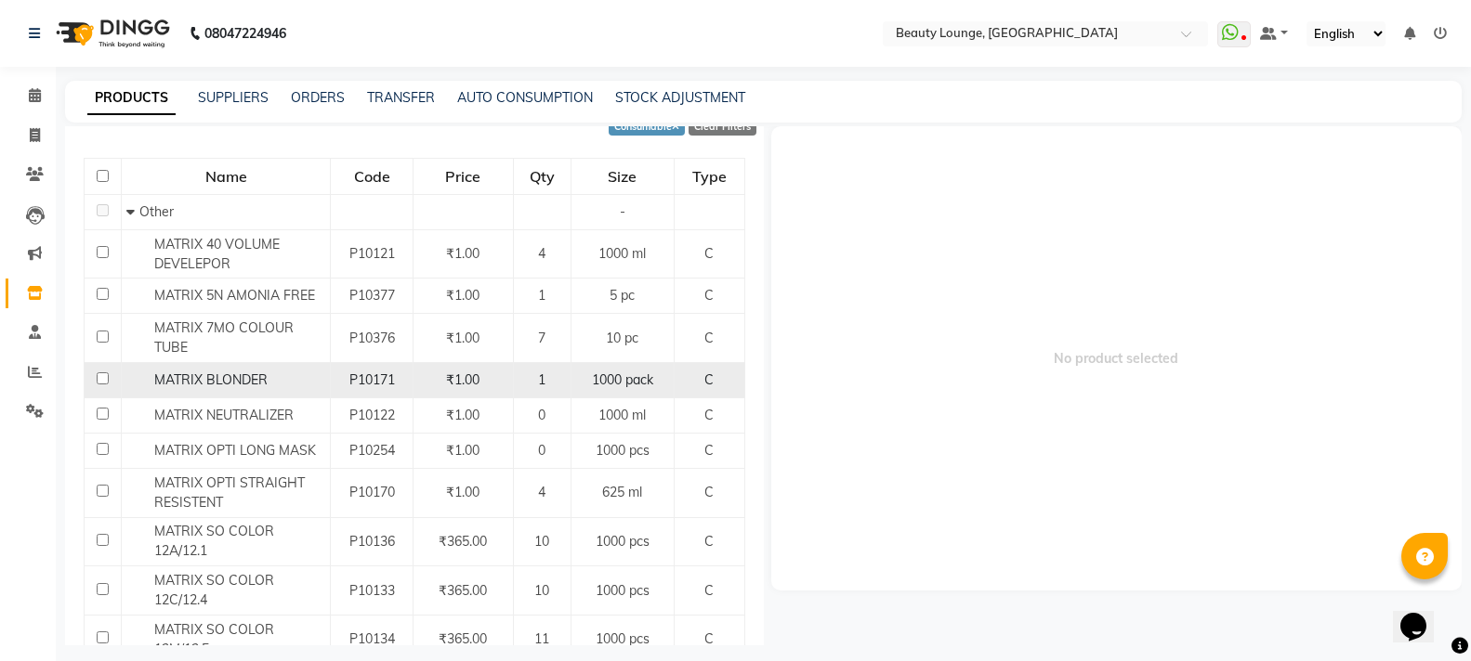
click at [87, 367] on td at bounding box center [103, 380] width 37 height 35
click at [99, 378] on input "checkbox" at bounding box center [103, 379] width 12 height 12
checkbox input "true"
select select
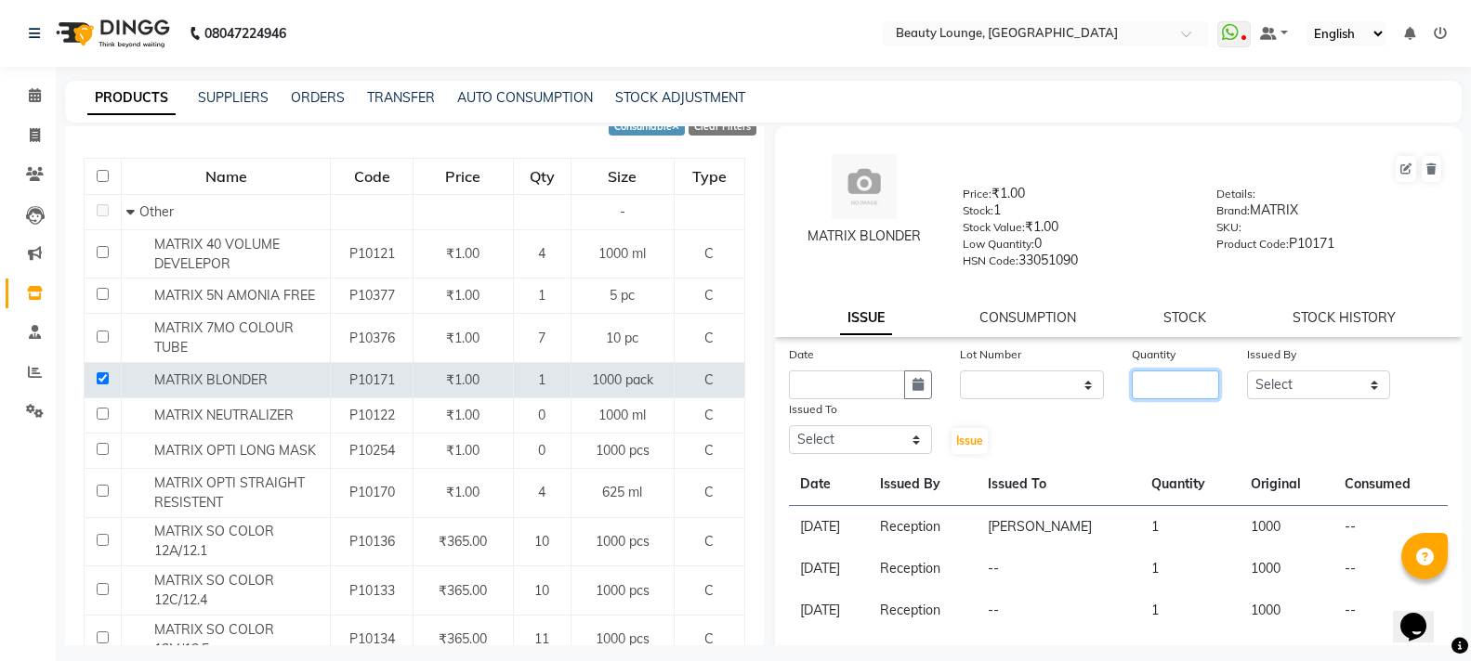
click at [1144, 385] on input "number" at bounding box center [1174, 385] width 86 height 29
type input "1"
drag, startPoint x: 1304, startPoint y: 388, endPoint x: 1311, endPoint y: 373, distance: 17.1
click at [1304, 388] on select "Select [PERSON_NAME] [PERSON_NAME] golu [PERSON_NAME] [PERSON_NAME] [PERSON_NAM…" at bounding box center [1319, 385] width 144 height 29
select select "9433"
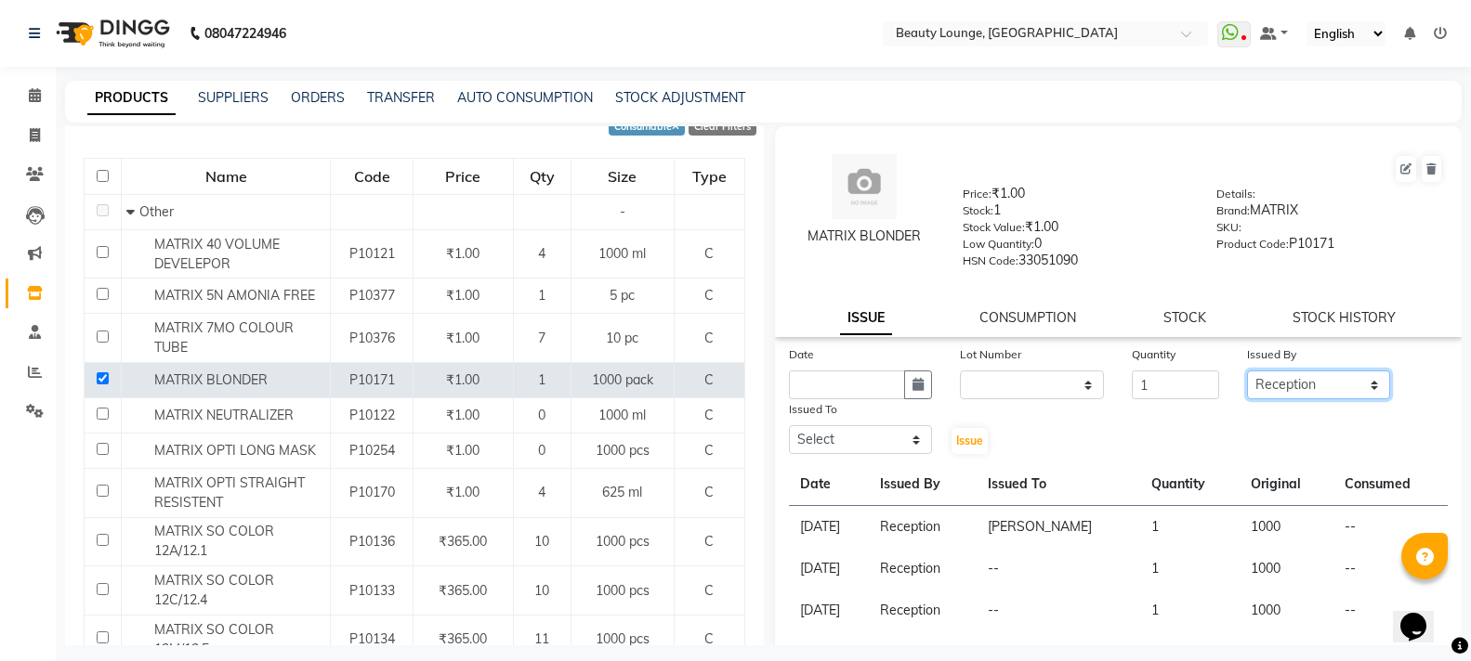
click at [1247, 371] on select "Select [PERSON_NAME] [PERSON_NAME] golu [PERSON_NAME] [PERSON_NAME] [PERSON_NAM…" at bounding box center [1319, 385] width 144 height 29
drag, startPoint x: 849, startPoint y: 445, endPoint x: 850, endPoint y: 427, distance: 17.7
click at [849, 443] on select "Select [PERSON_NAME] [PERSON_NAME] golu [PERSON_NAME] [PERSON_NAME] [PERSON_NAM…" at bounding box center [861, 439] width 144 height 29
select select "90508"
click at [789, 425] on select "Select [PERSON_NAME] [PERSON_NAME] golu [PERSON_NAME] [PERSON_NAME] [PERSON_NAM…" at bounding box center [861, 439] width 144 height 29
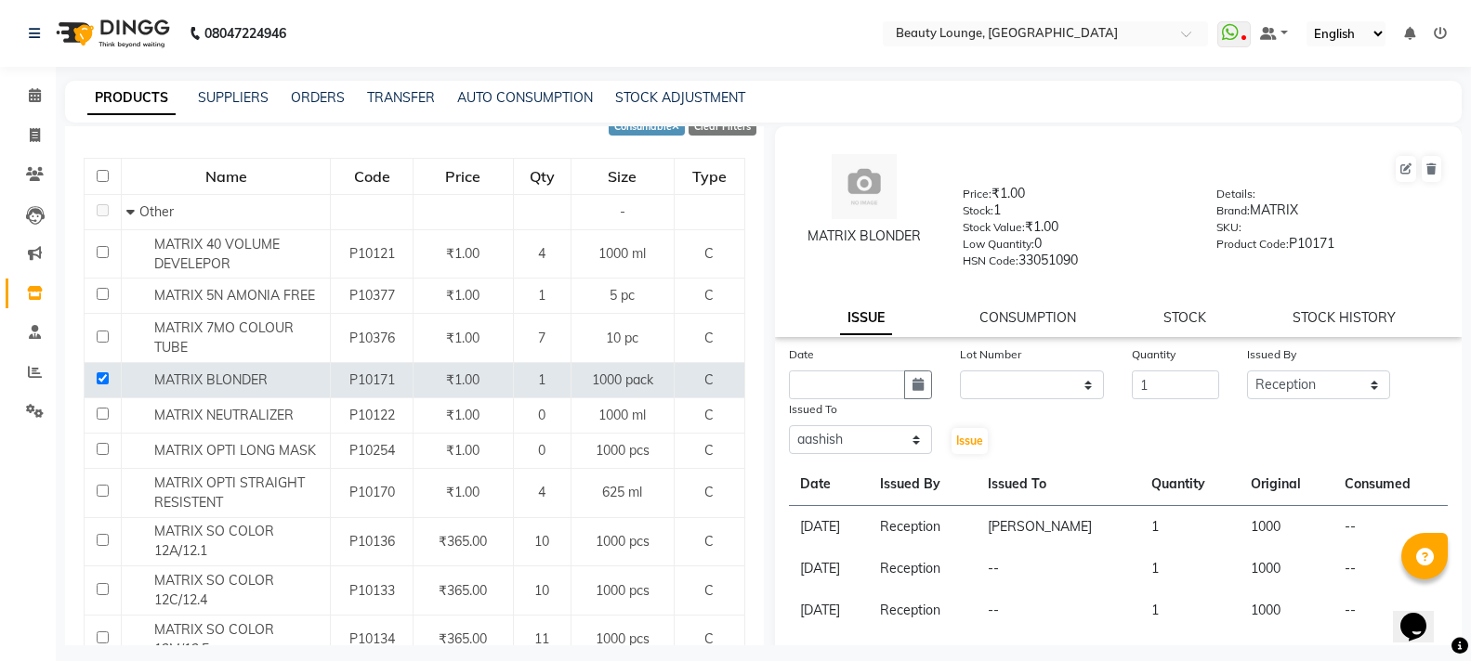
click at [853, 366] on div "Date" at bounding box center [861, 358] width 144 height 26
click at [853, 375] on input "text" at bounding box center [847, 385] width 117 height 29
select select "10"
select select "2025"
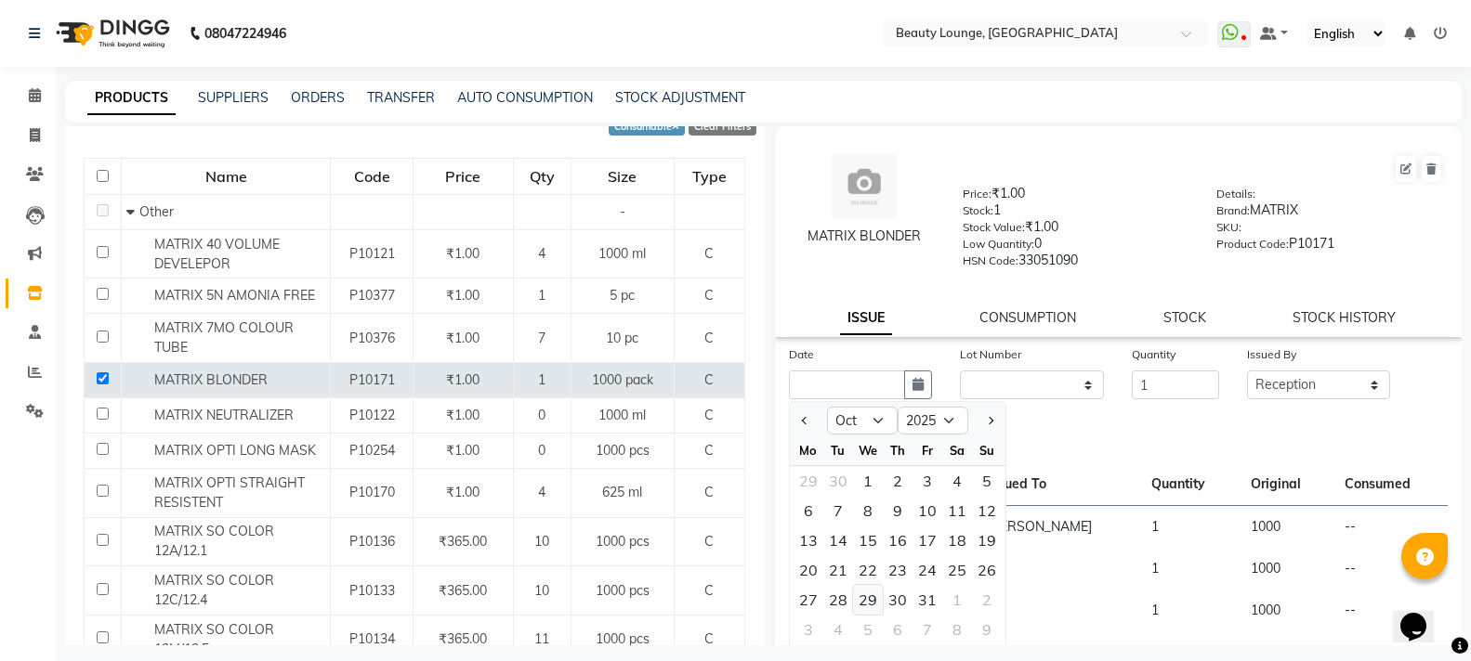
click at [876, 593] on div "29" at bounding box center [868, 600] width 30 height 30
type input "[DATE]"
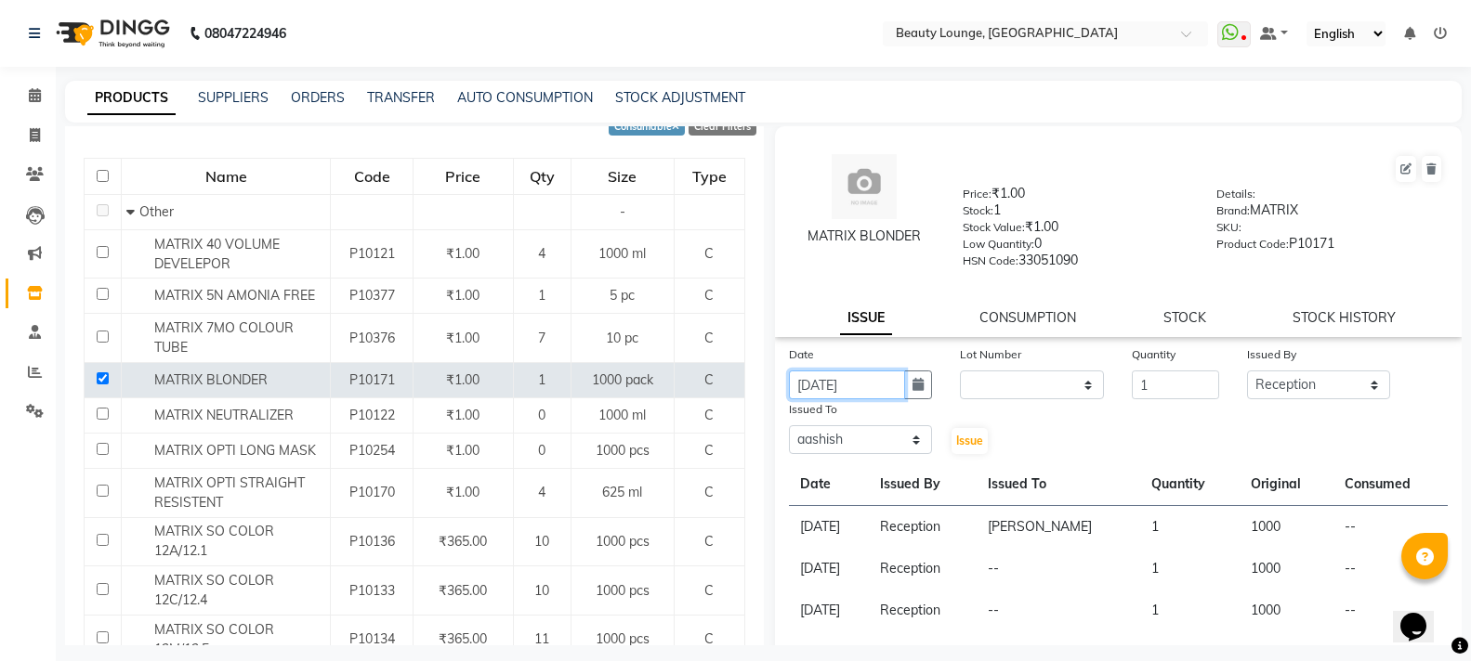
click at [815, 388] on input "[DATE]" at bounding box center [847, 385] width 117 height 29
select select "10"
select select "2025"
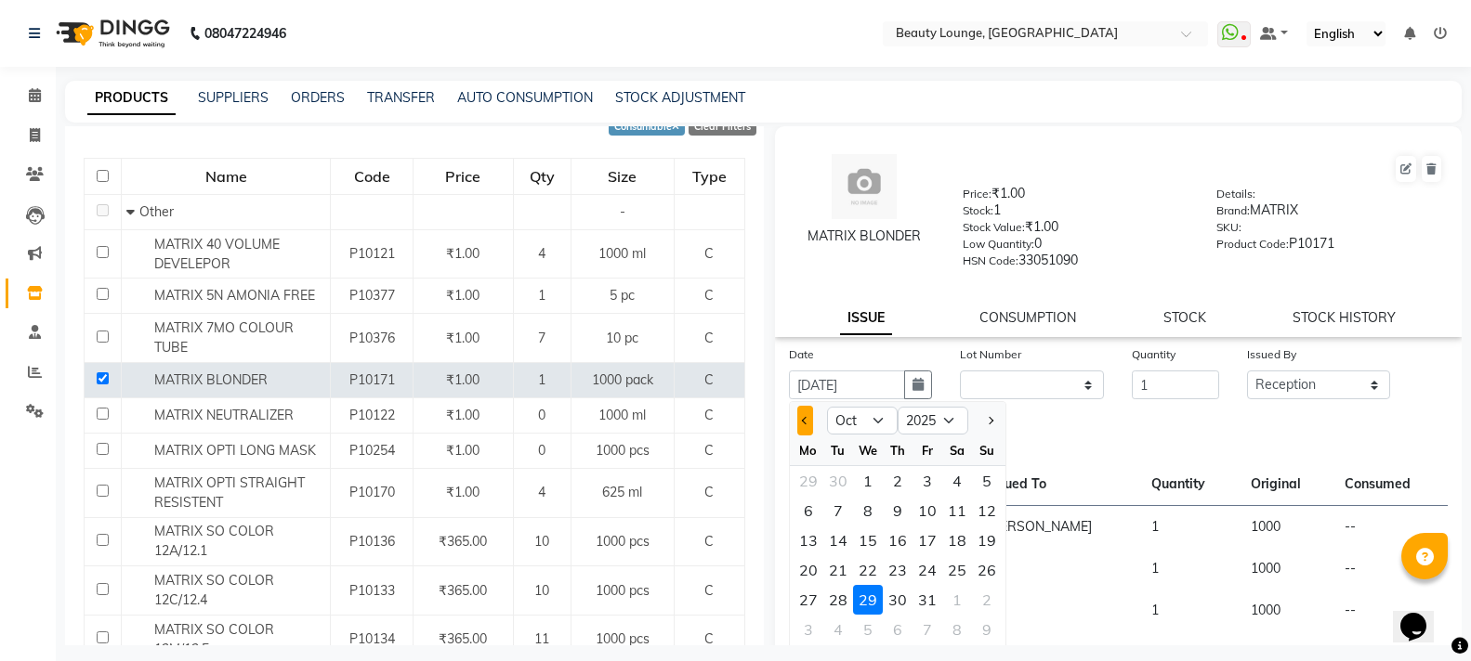
click at [801, 423] on button "Previous month" at bounding box center [805, 421] width 16 height 30
select select "9"
click at [817, 605] on div "29" at bounding box center [808, 600] width 30 height 30
type input "29-09-2025"
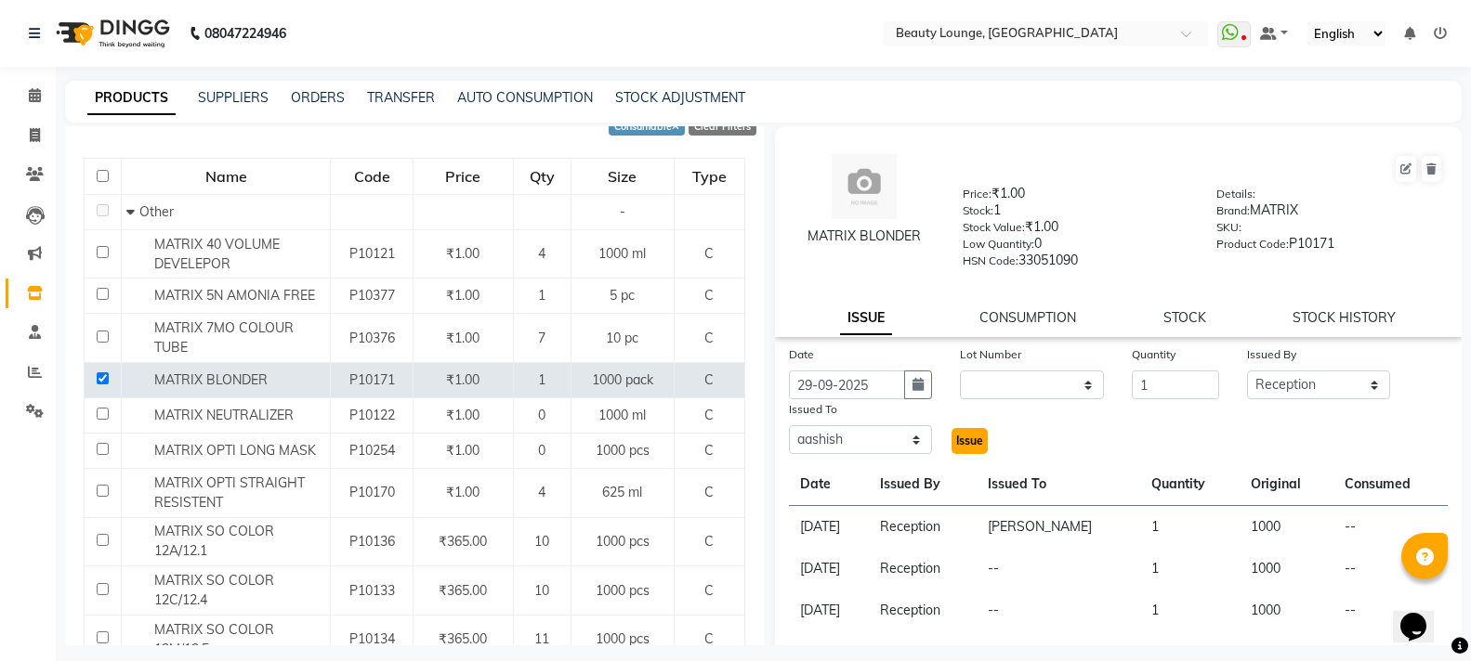
click at [961, 445] on span "Issue" at bounding box center [969, 441] width 27 height 14
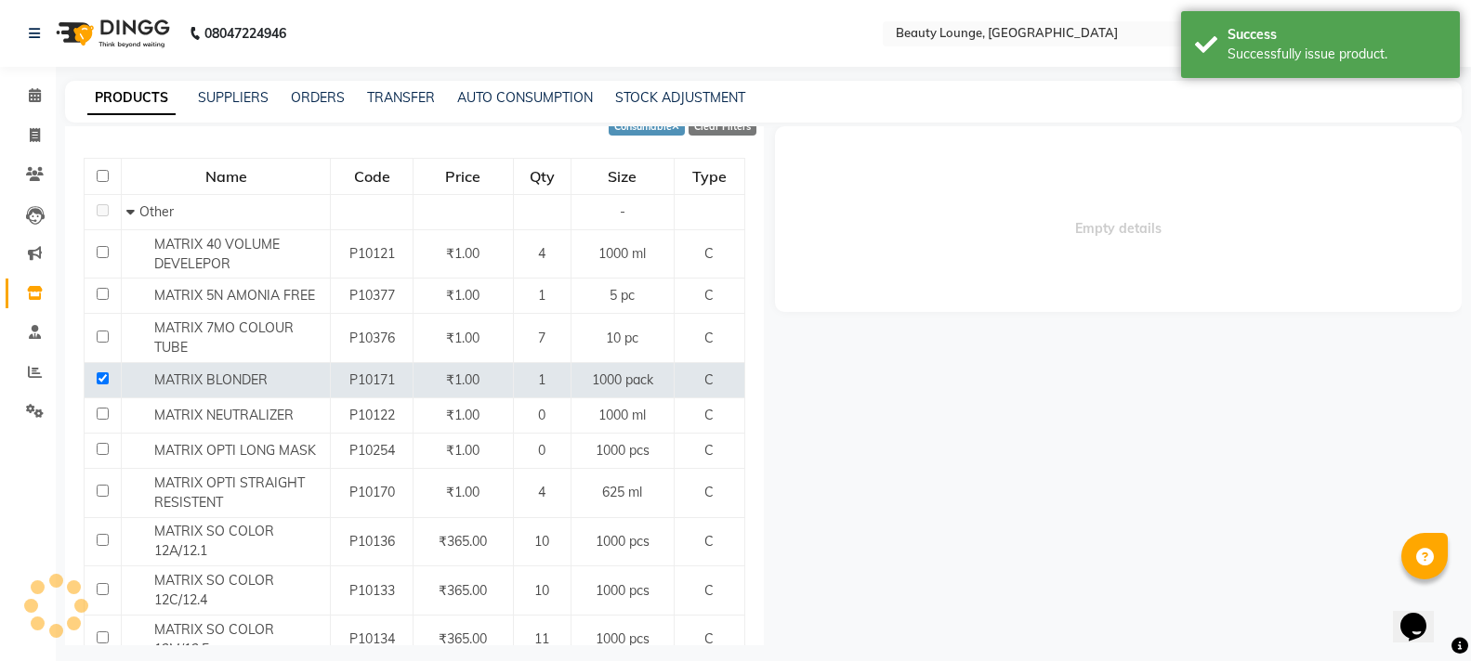
select select
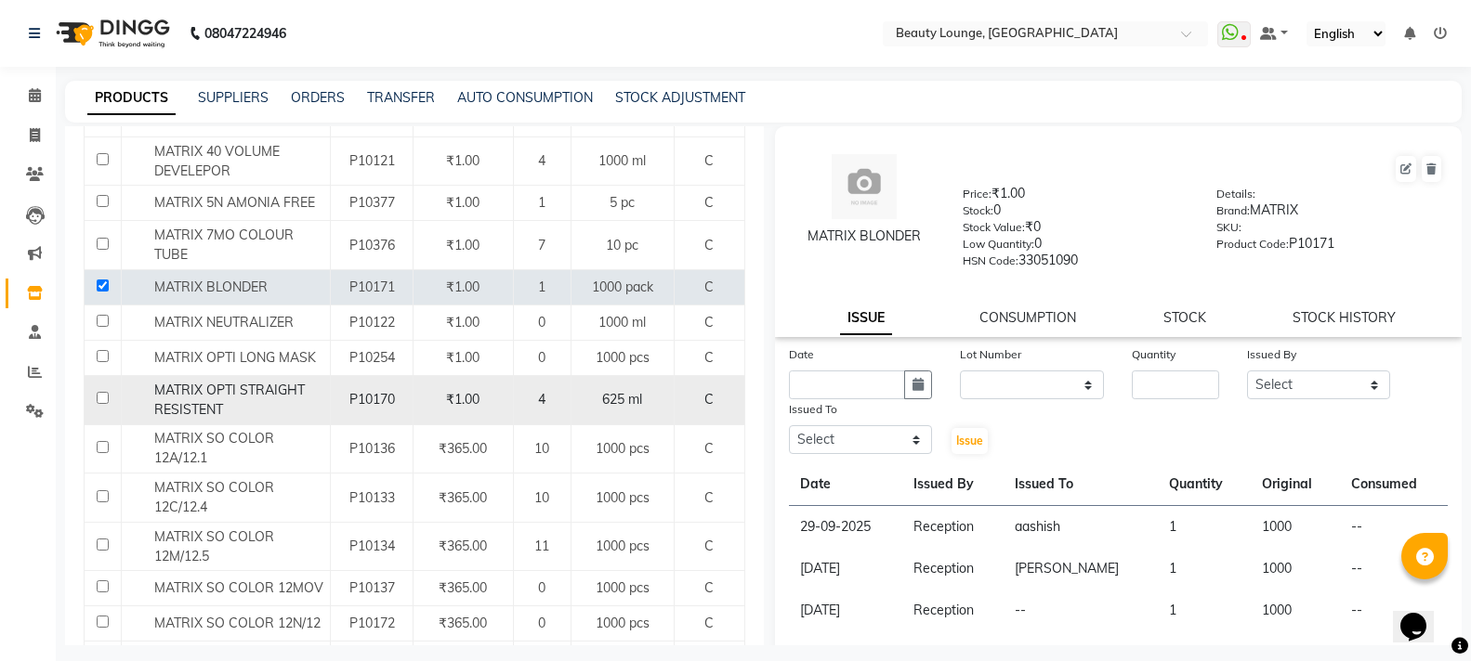
scroll to position [372, 0]
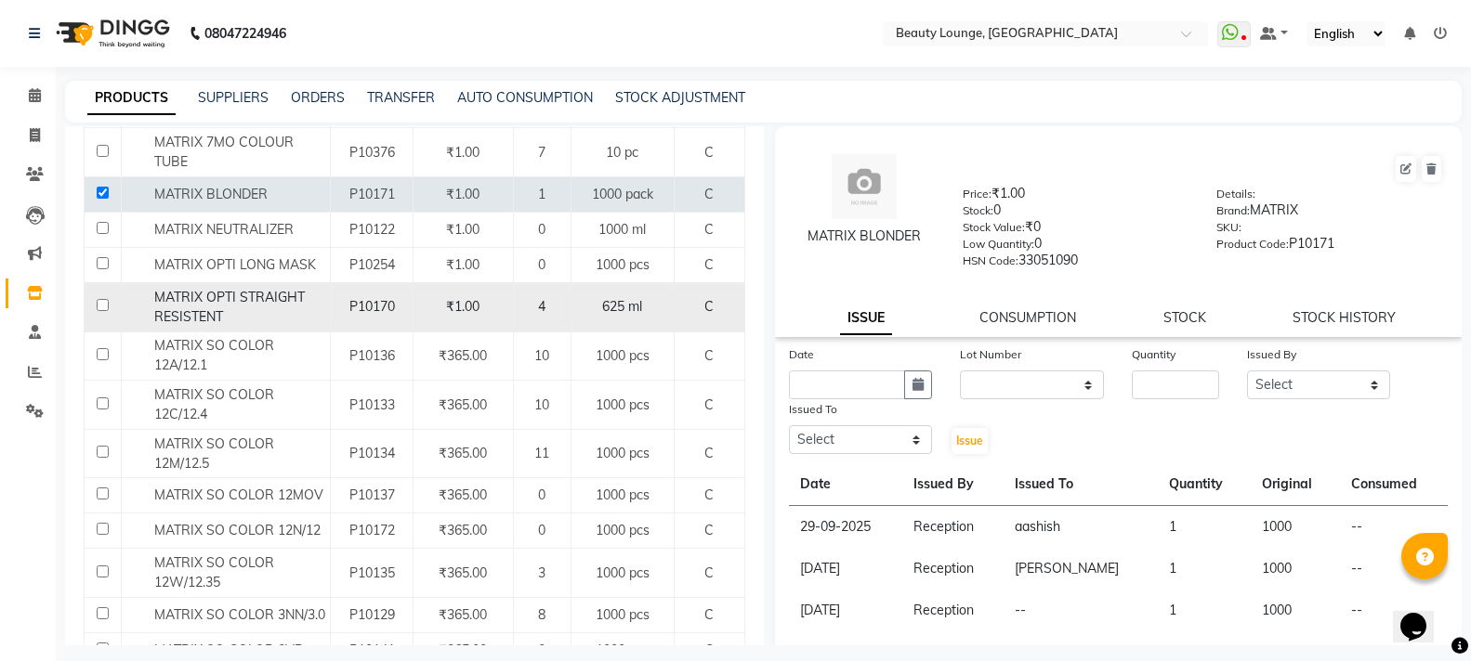
click at [103, 306] on input "checkbox" at bounding box center [103, 305] width 12 height 12
checkbox input "true"
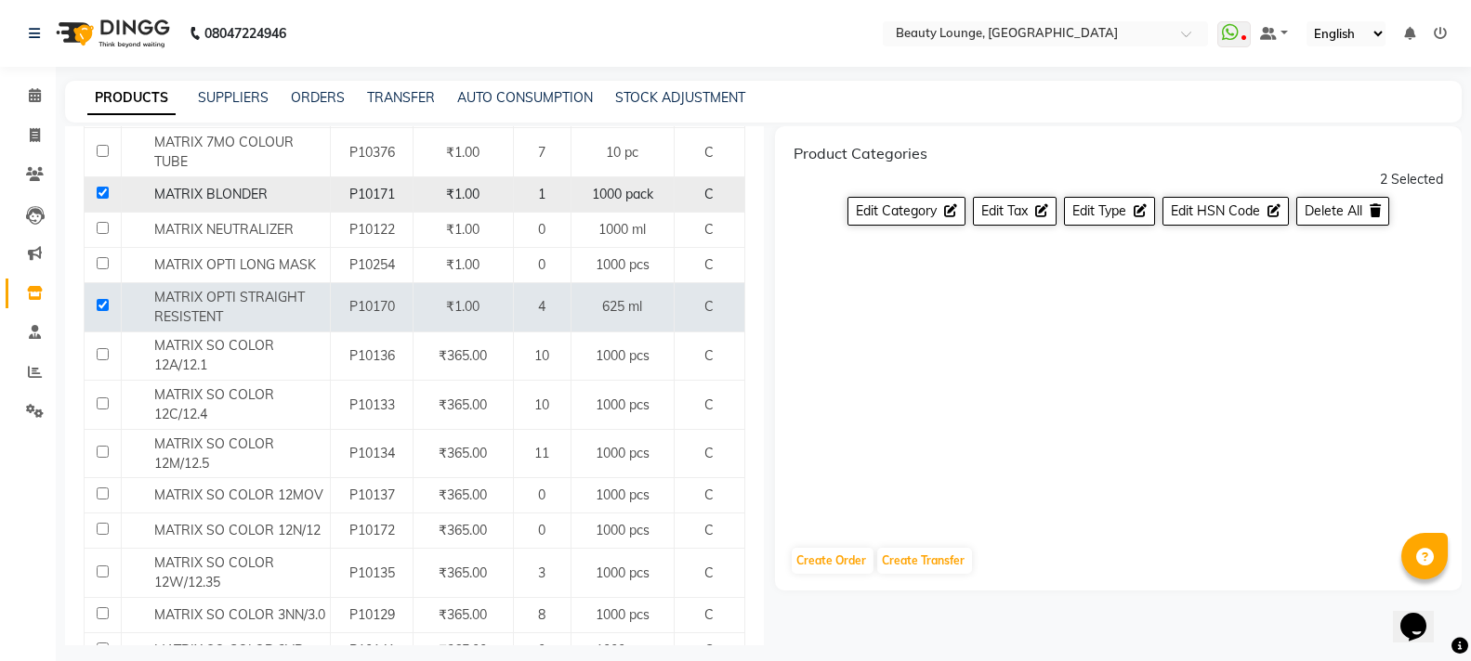
click at [97, 190] on input "checkbox" at bounding box center [103, 193] width 12 height 12
checkbox input "false"
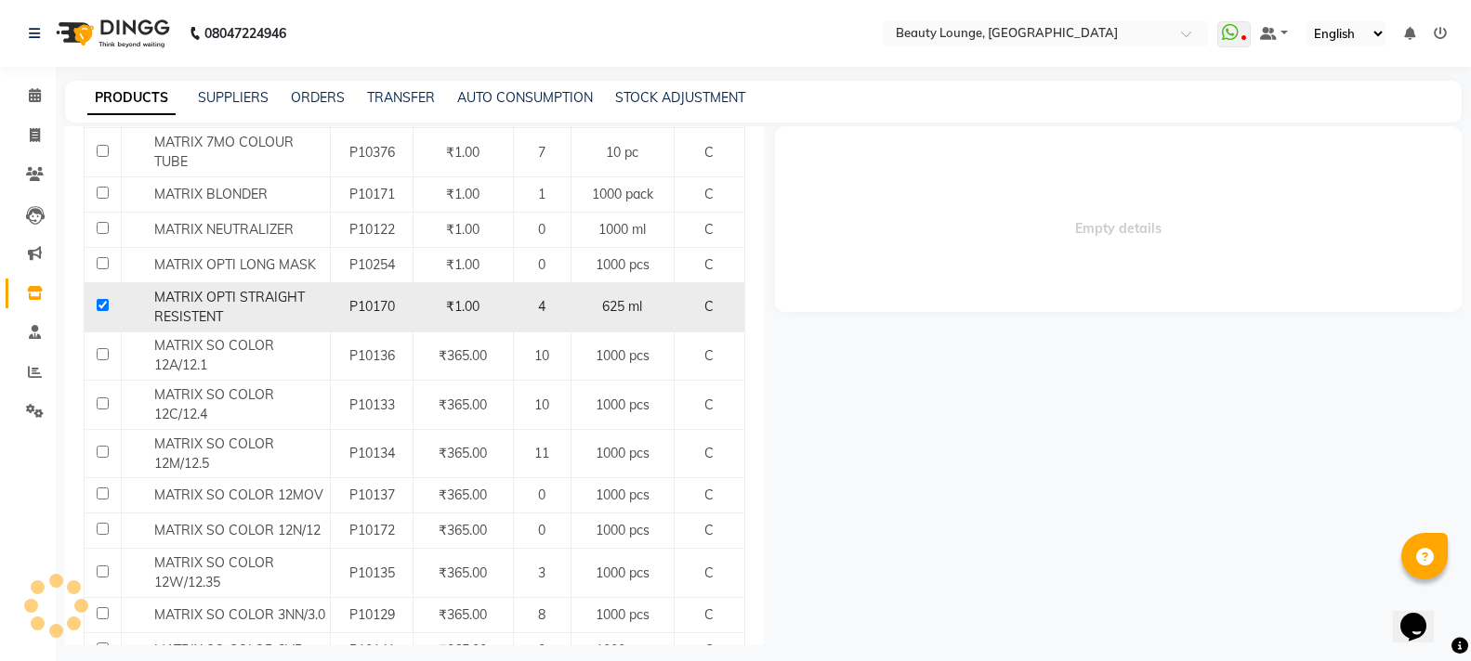
select select
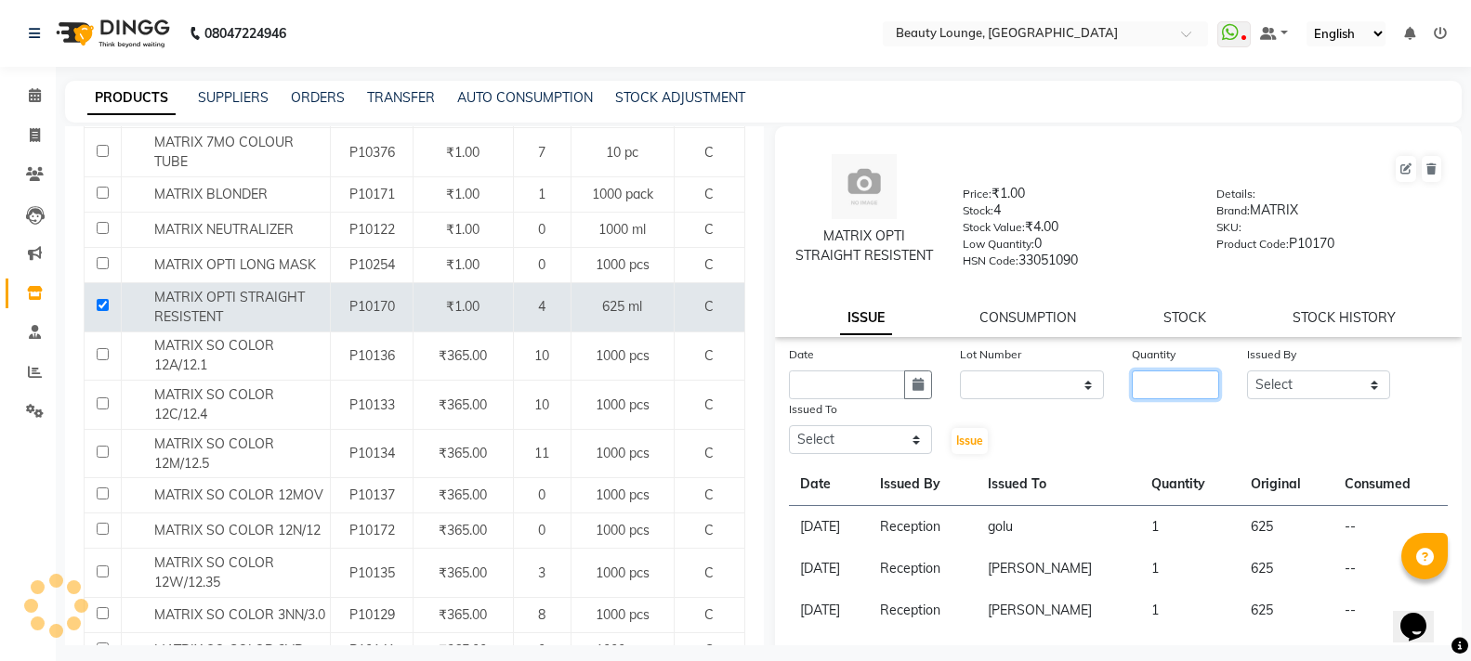
click at [1190, 380] on input "number" at bounding box center [1174, 385] width 86 height 29
type input "1"
drag, startPoint x: 1270, startPoint y: 386, endPoint x: 1268, endPoint y: 373, distance: 13.1
click at [1270, 385] on select "Select [PERSON_NAME] [PERSON_NAME] golu [PERSON_NAME] [PERSON_NAME] [PERSON_NAM…" at bounding box center [1319, 385] width 144 height 29
select select "9433"
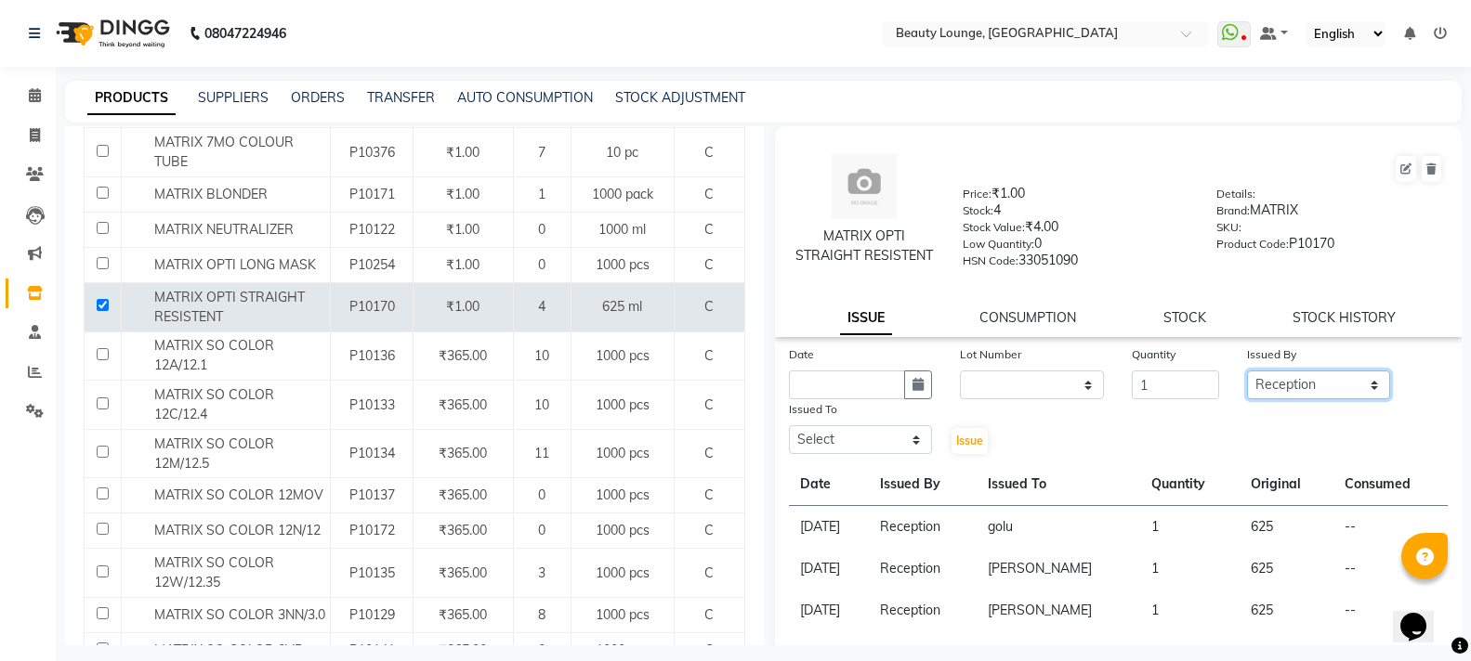
click at [1247, 371] on select "Select [PERSON_NAME] [PERSON_NAME] golu [PERSON_NAME] [PERSON_NAME] [PERSON_NAM…" at bounding box center [1319, 385] width 144 height 29
drag, startPoint x: 828, startPoint y: 444, endPoint x: 828, endPoint y: 428, distance: 15.8
click at [828, 438] on select "Select [PERSON_NAME] [PERSON_NAME] golu [PERSON_NAME] [PERSON_NAME] [PERSON_NAM…" at bounding box center [861, 439] width 144 height 29
select select "90508"
click at [789, 425] on select "Select [PERSON_NAME] [PERSON_NAME] golu [PERSON_NAME] [PERSON_NAME] [PERSON_NAM…" at bounding box center [861, 439] width 144 height 29
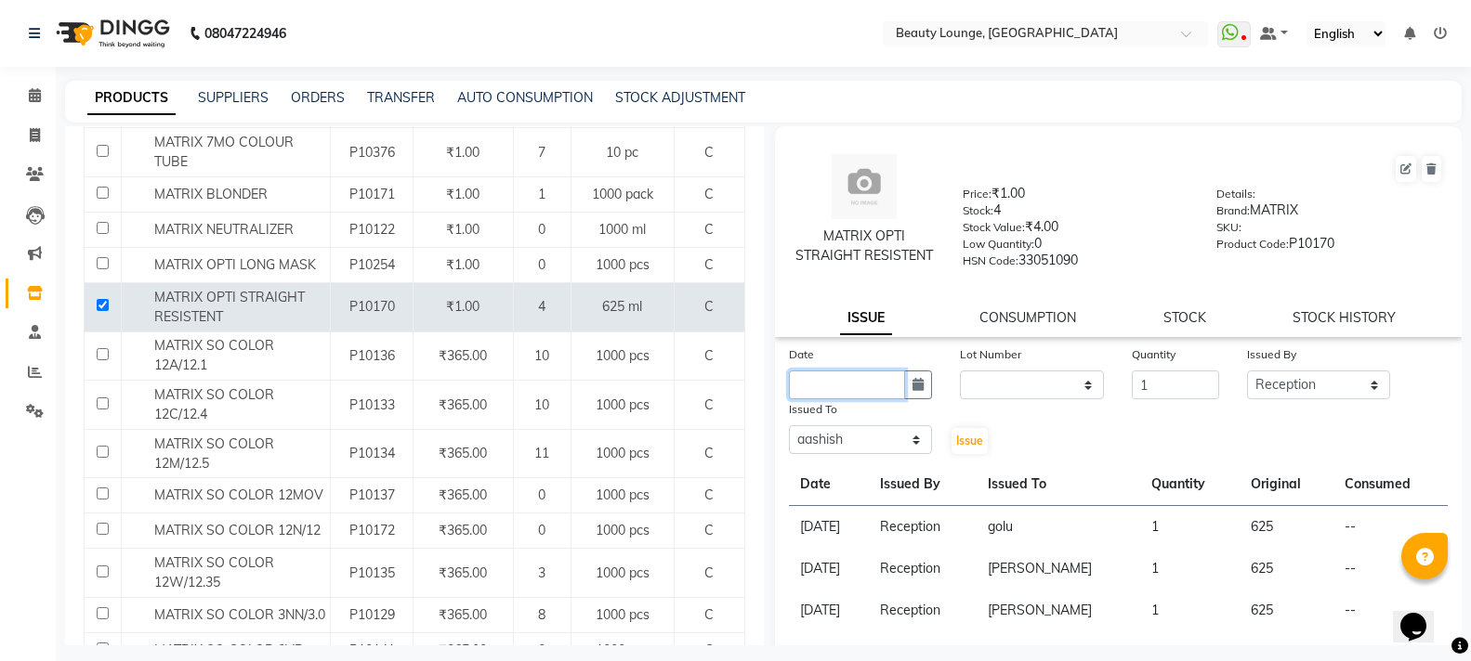
drag, startPoint x: 817, startPoint y: 382, endPoint x: 825, endPoint y: 393, distance: 13.9
click at [817, 381] on input "text" at bounding box center [847, 385] width 117 height 29
select select "10"
select select "2025"
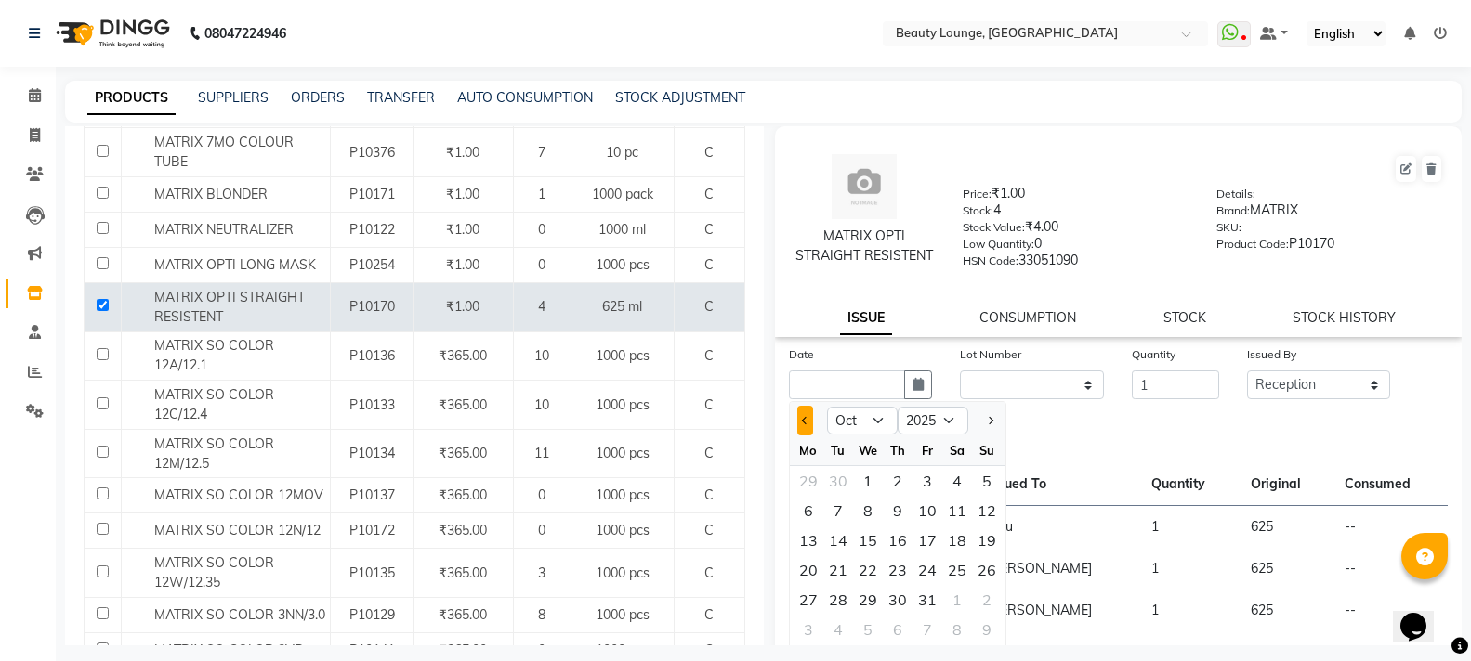
click at [802, 421] on span "Previous month" at bounding box center [804, 420] width 7 height 7
select select "9"
click at [915, 522] on div "12" at bounding box center [927, 511] width 30 height 30
type input "[DATE]"
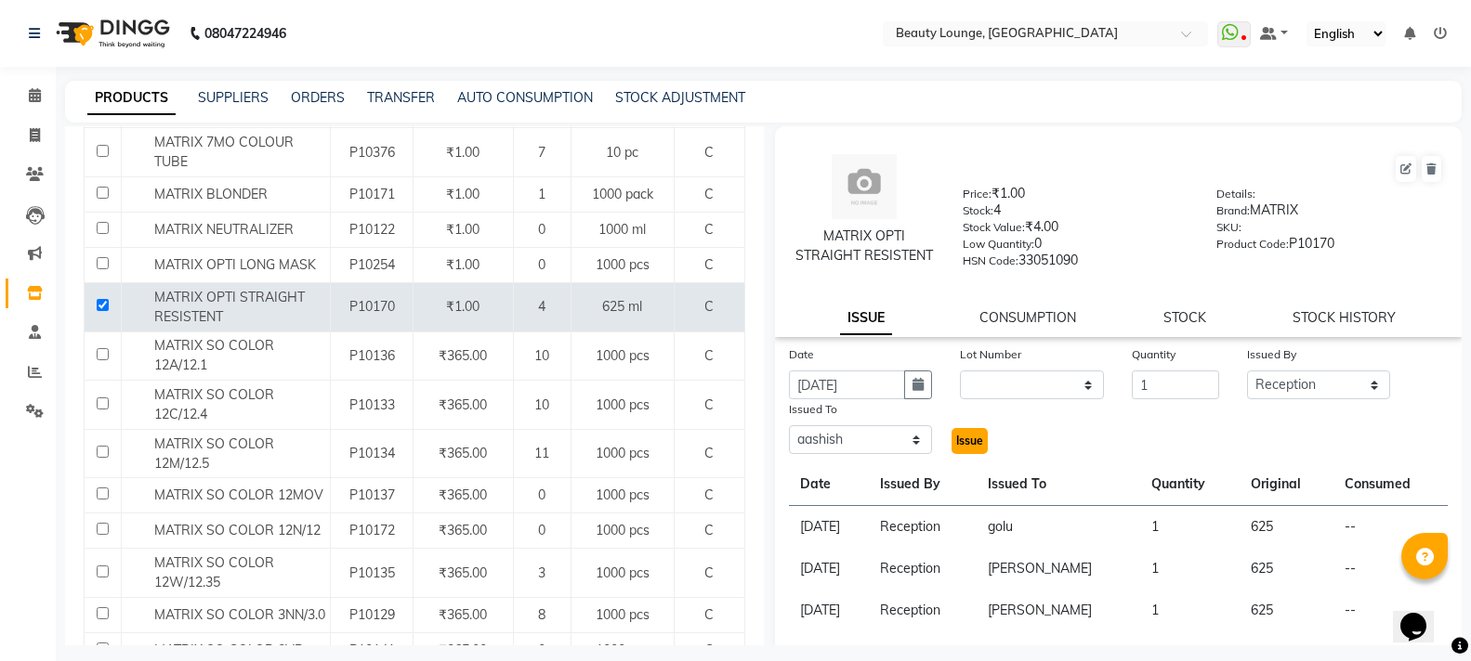
click at [967, 437] on span "Issue" at bounding box center [969, 441] width 27 height 14
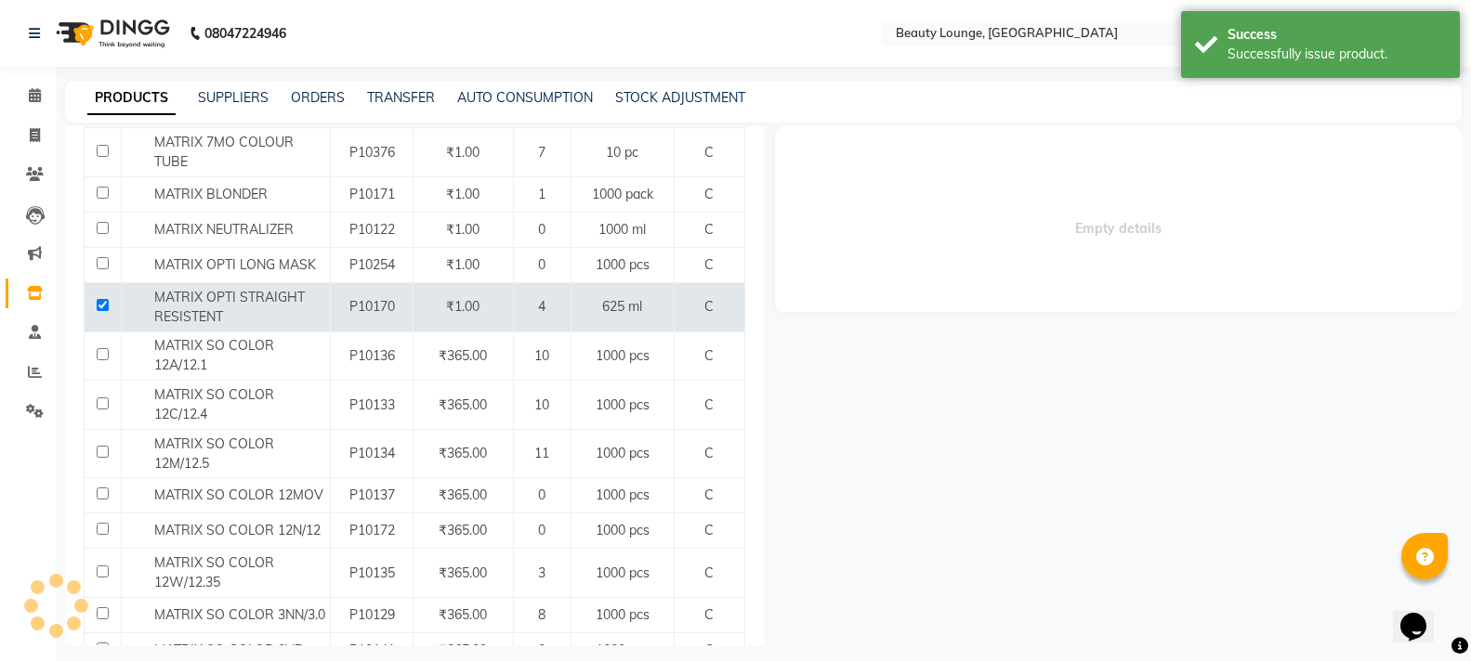
select select
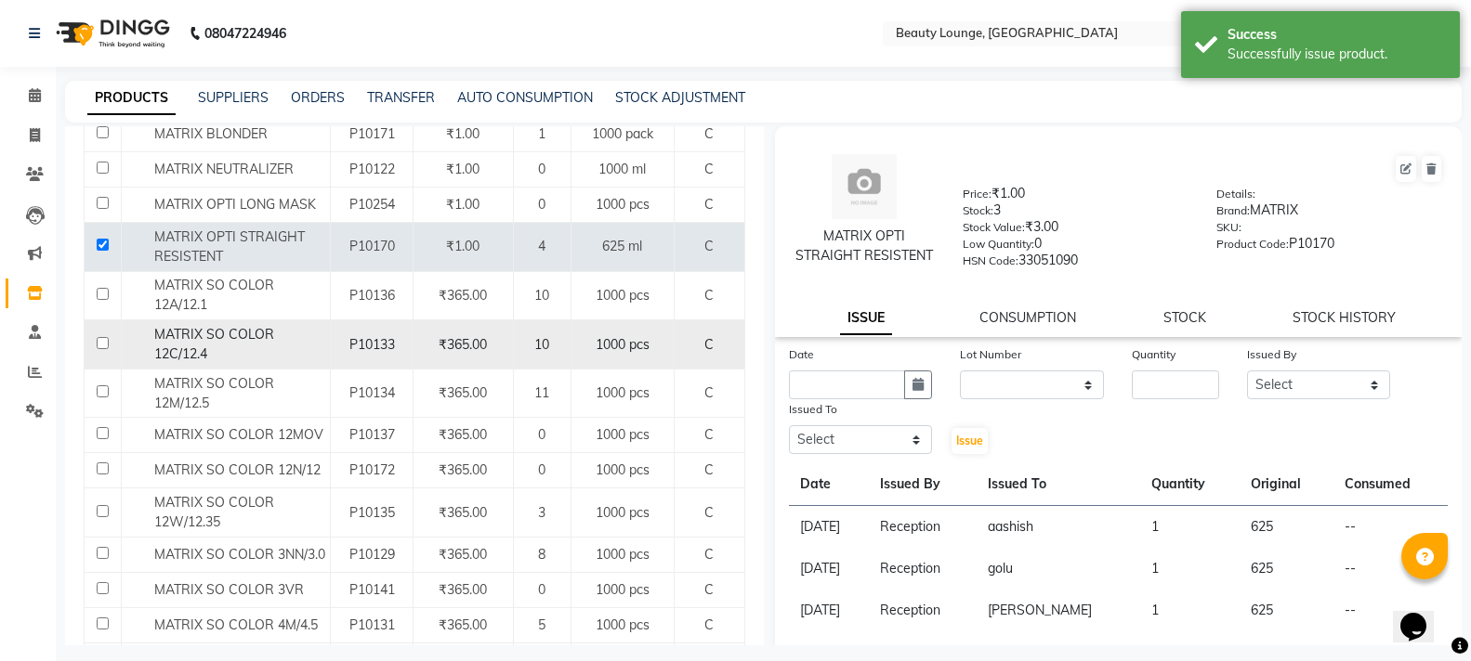
scroll to position [464, 0]
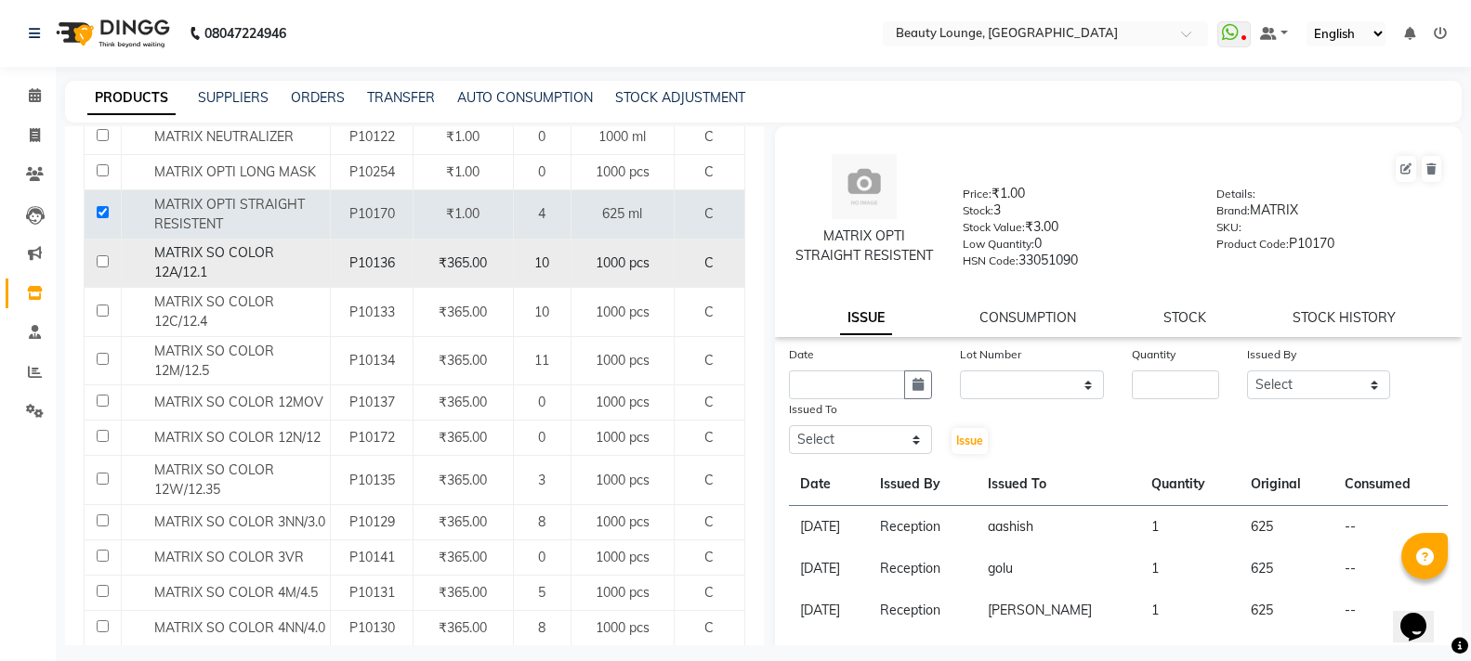
click at [212, 268] on div "MATRIX SO COLOR 12A/12.1" at bounding box center [225, 262] width 199 height 39
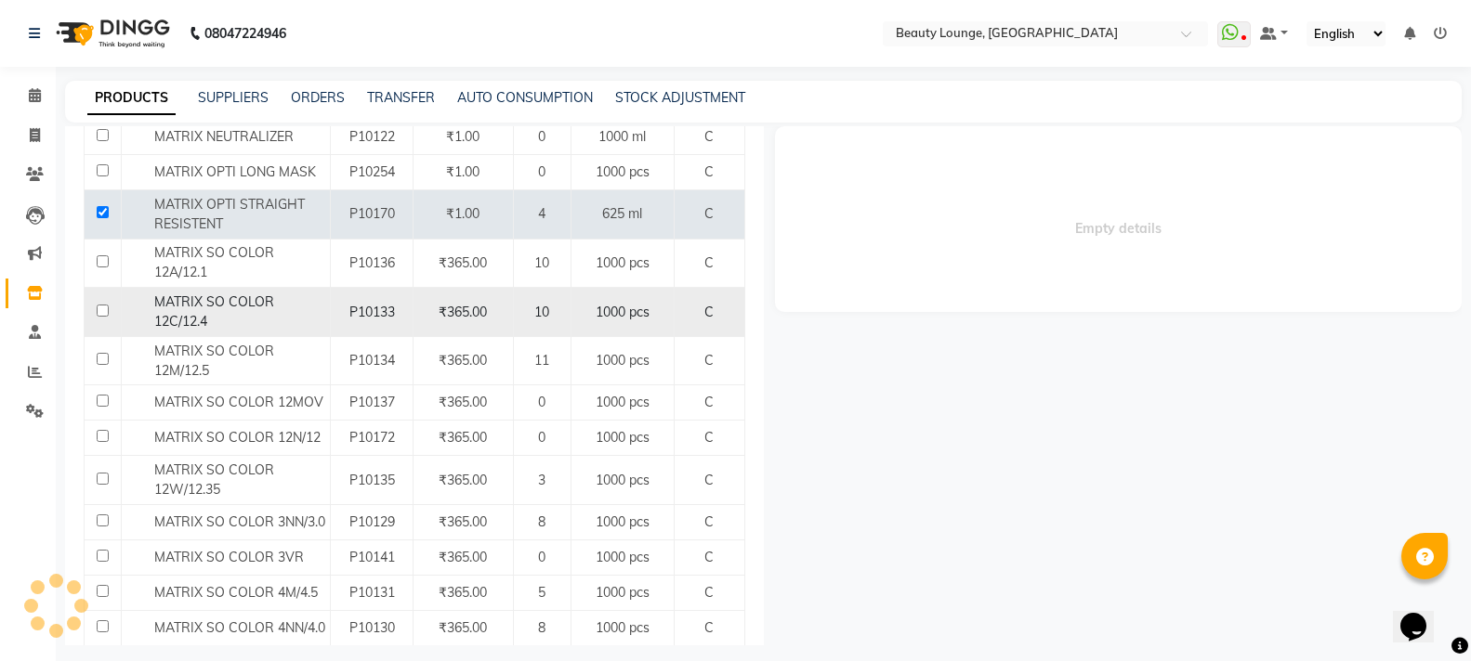
select select
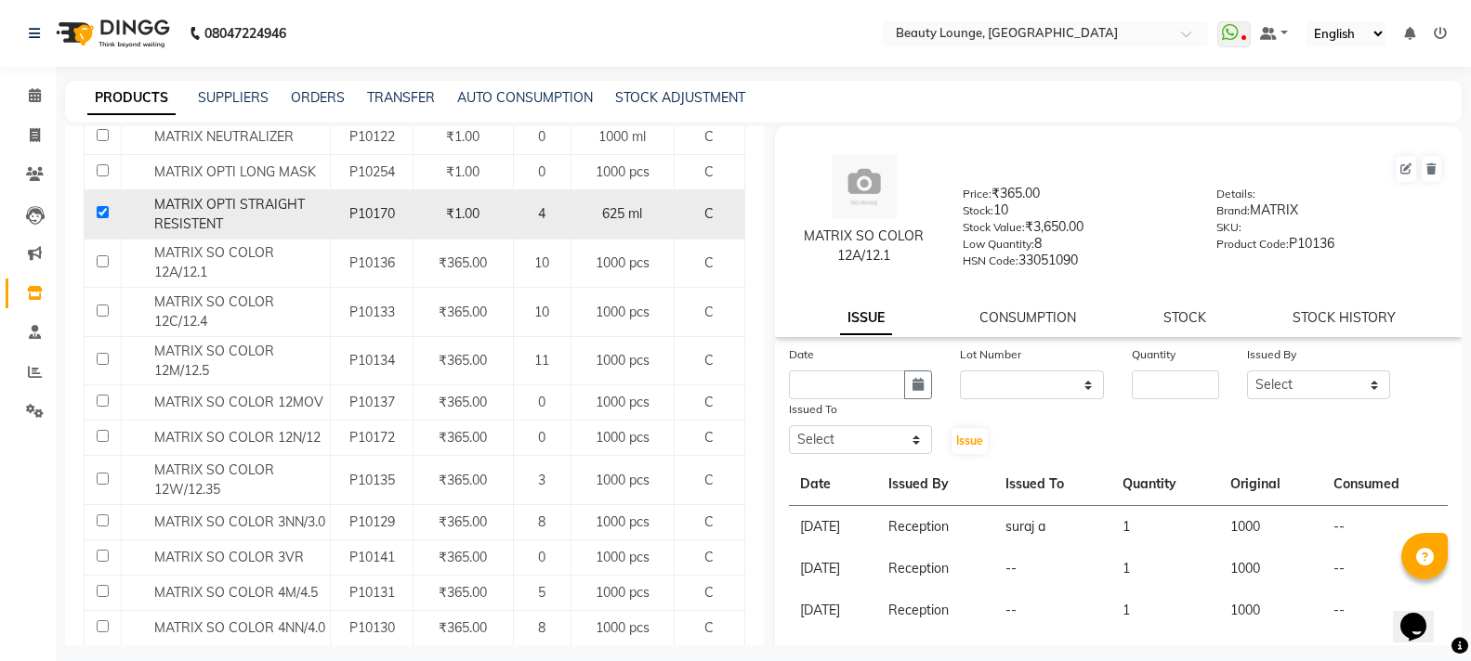
click at [100, 213] on input "checkbox" at bounding box center [103, 212] width 12 height 12
checkbox input "false"
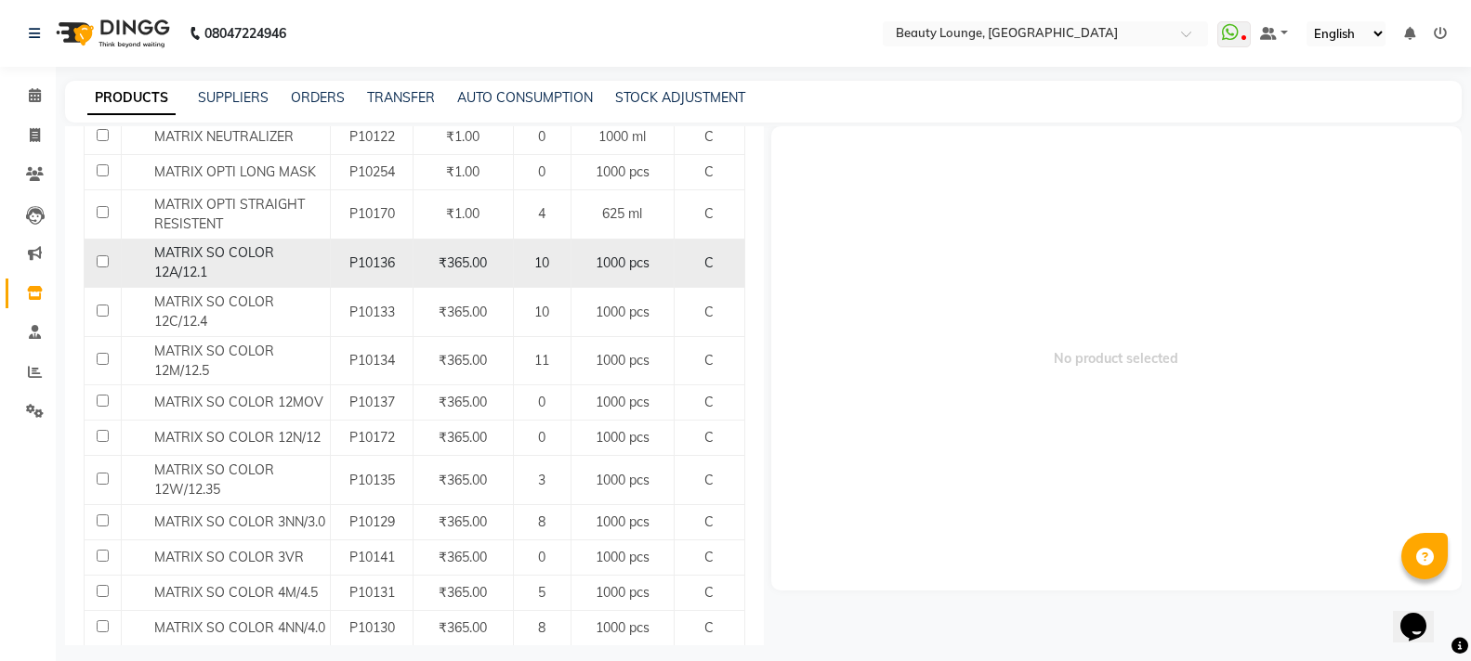
click at [102, 256] on input "checkbox" at bounding box center [103, 261] width 12 height 12
checkbox input "true"
select select
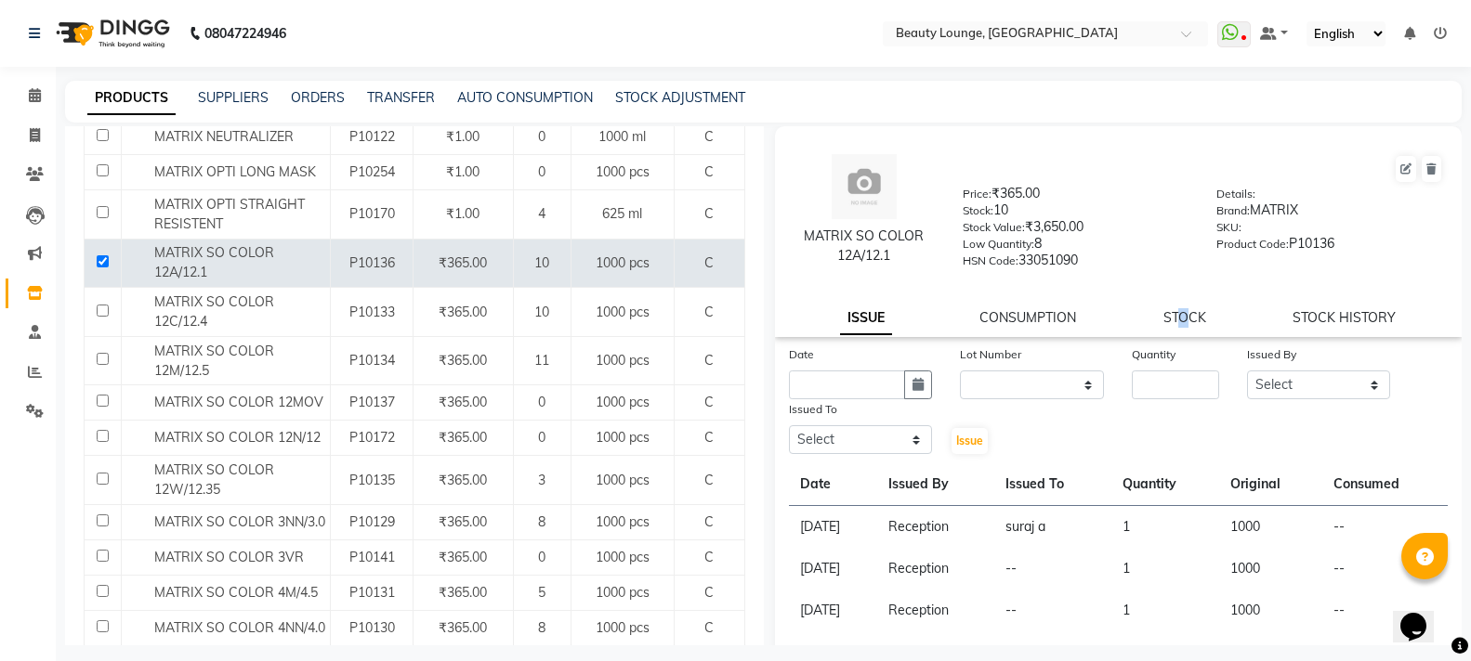
drag, startPoint x: 1173, startPoint y: 315, endPoint x: 1093, endPoint y: 333, distance: 82.0
click at [1163, 320] on link "STOCK" at bounding box center [1184, 317] width 43 height 17
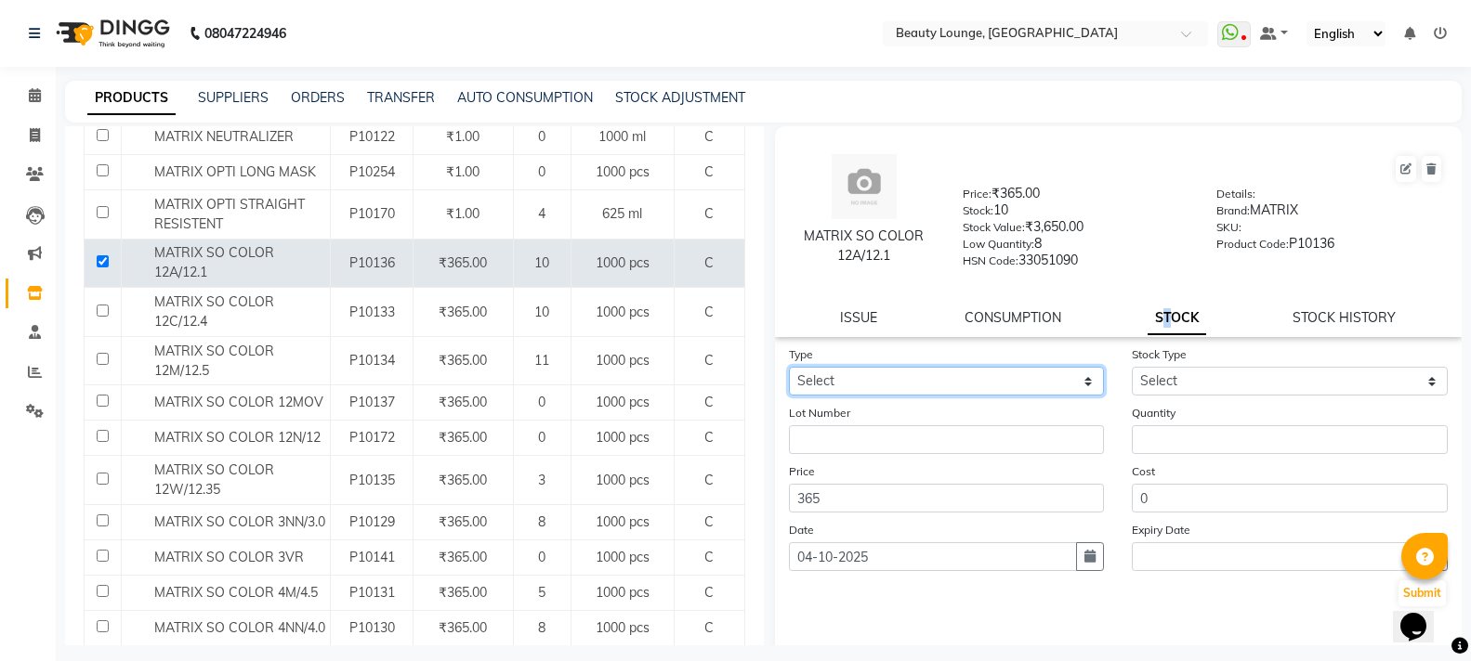
drag, startPoint x: 1009, startPoint y: 367, endPoint x: 1004, endPoint y: 380, distance: 13.8
click at [1009, 367] on select "Select In Out" at bounding box center [947, 381] width 316 height 29
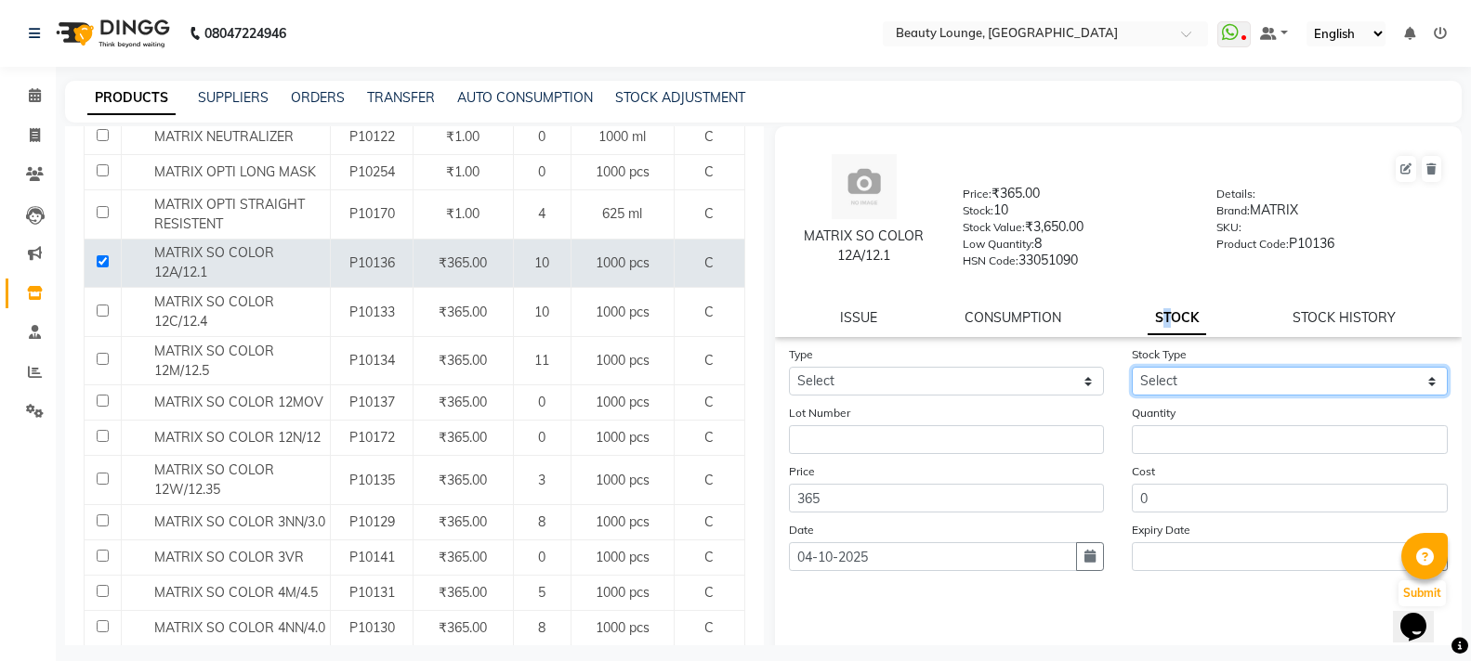
drag, startPoint x: 1165, startPoint y: 368, endPoint x: 1169, endPoint y: 389, distance: 21.7
click at [1169, 380] on select "Select" at bounding box center [1289, 381] width 316 height 29
click at [1162, 386] on select "Select" at bounding box center [1289, 381] width 316 height 29
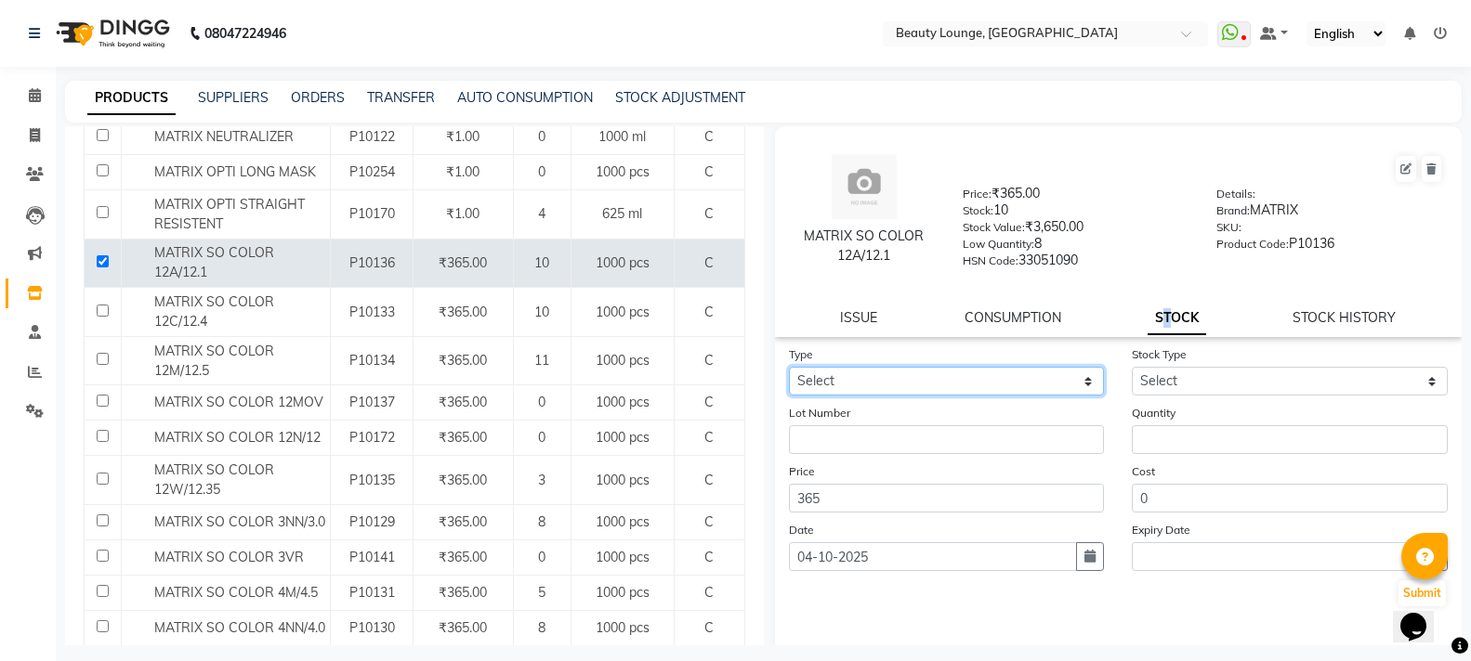
click at [935, 383] on select "Select In Out" at bounding box center [947, 381] width 316 height 29
select select "in"
click at [789, 367] on select "Select In Out" at bounding box center [947, 381] width 316 height 29
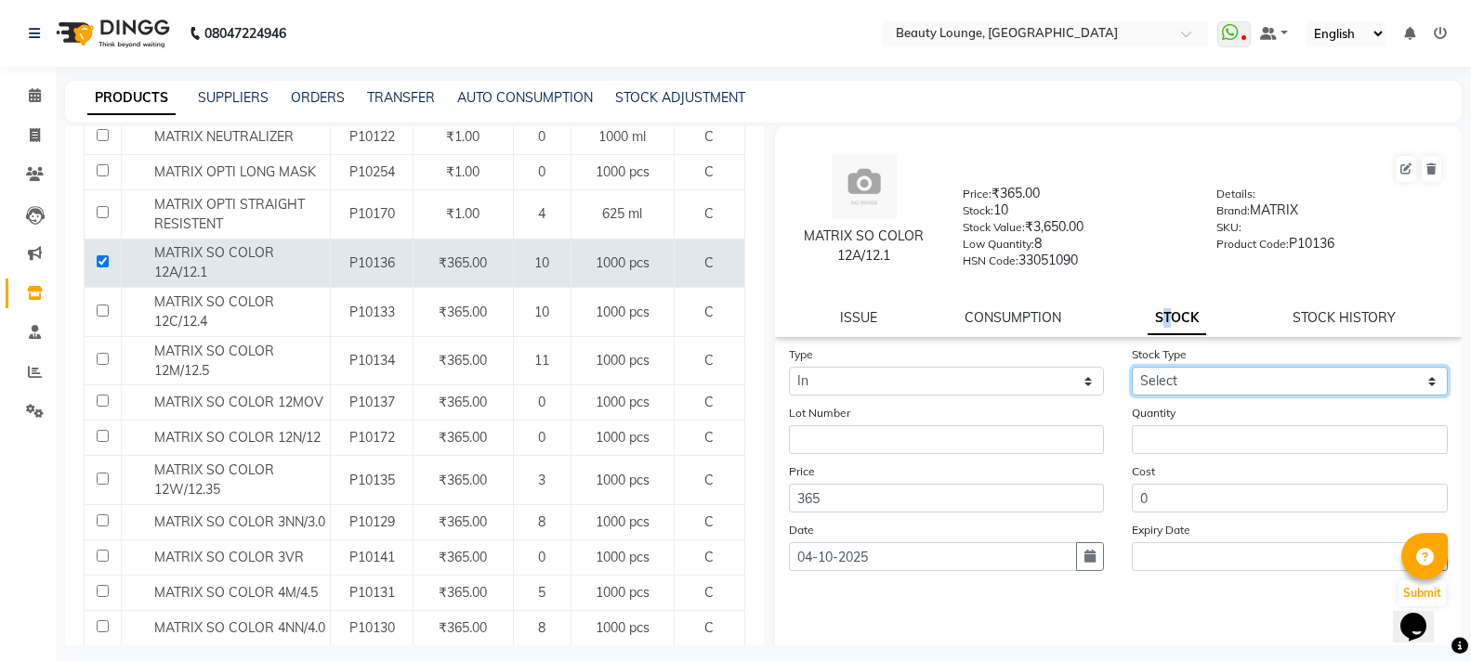
click at [1176, 396] on form "Type Select In Out Stock Type Select New Stock Adjustment Return Other Lot Numb…" at bounding box center [1119, 477] width 660 height 264
select select "new stock"
click at [1131, 367] on select "Select New Stock Adjustment Return Other" at bounding box center [1289, 381] width 316 height 29
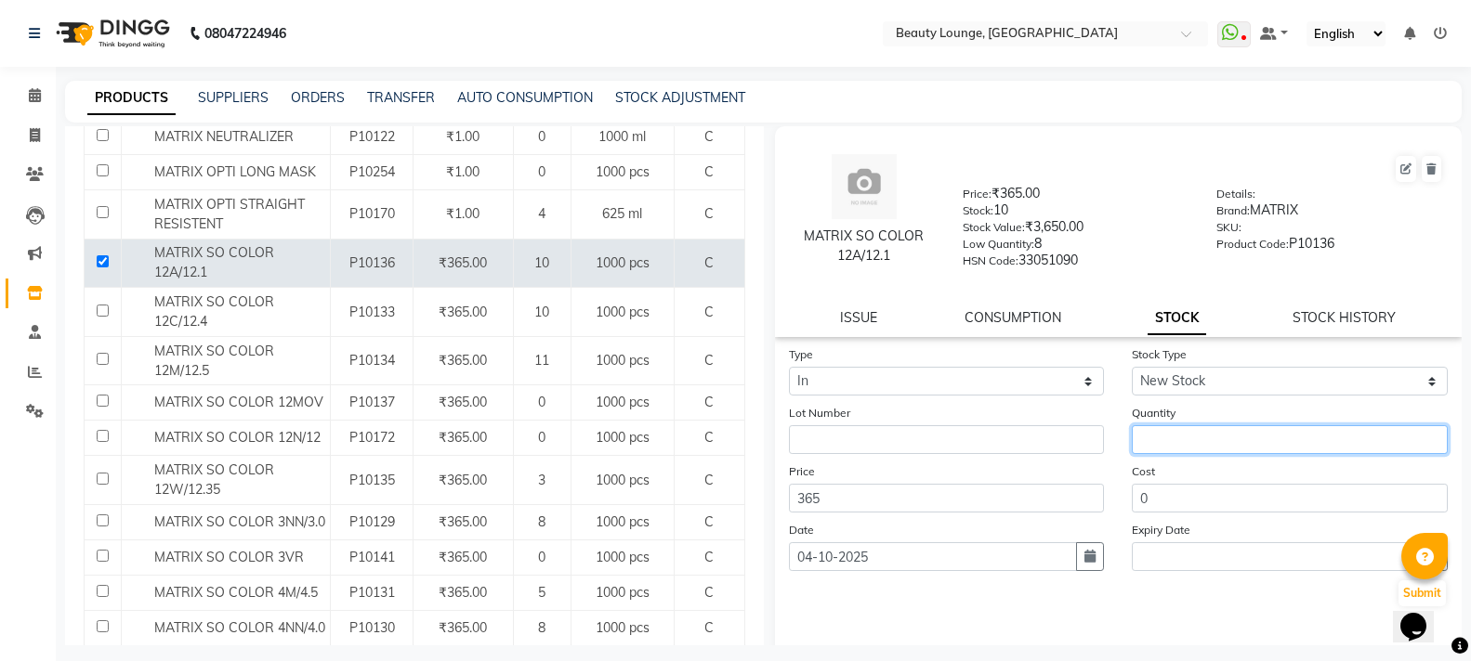
click at [1166, 425] on input "number" at bounding box center [1289, 439] width 316 height 29
type input "1"
click at [1398, 590] on button "Submit" at bounding box center [1421, 594] width 47 height 26
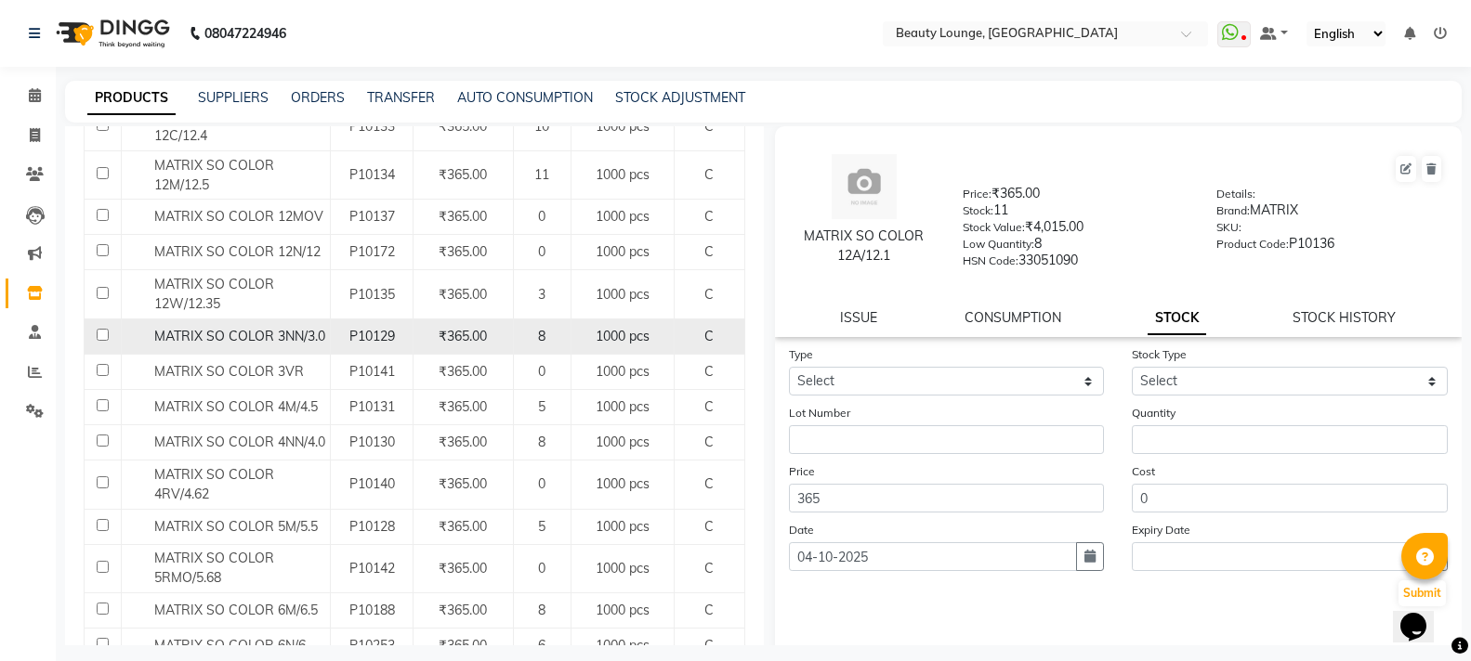
scroll to position [557, 0]
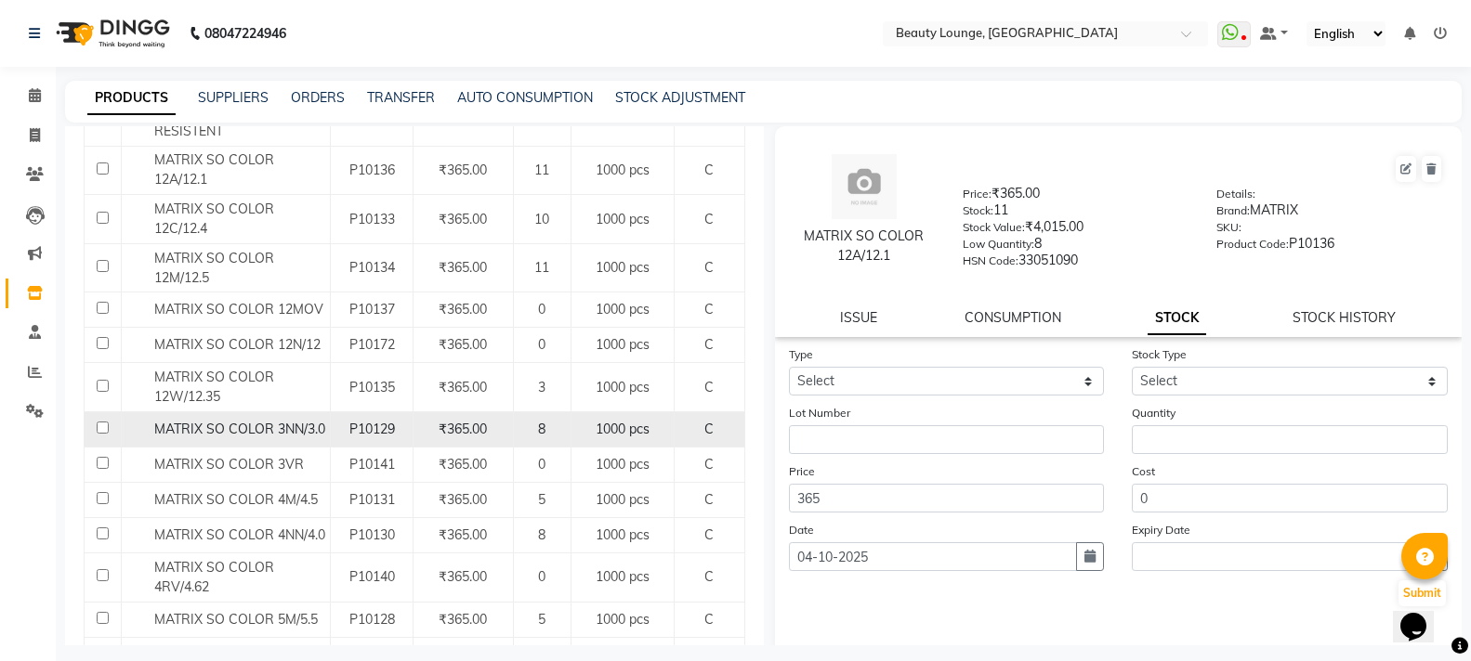
click at [319, 425] on span "MATRIX SO COLOR 3NN/3.0" at bounding box center [239, 429] width 171 height 17
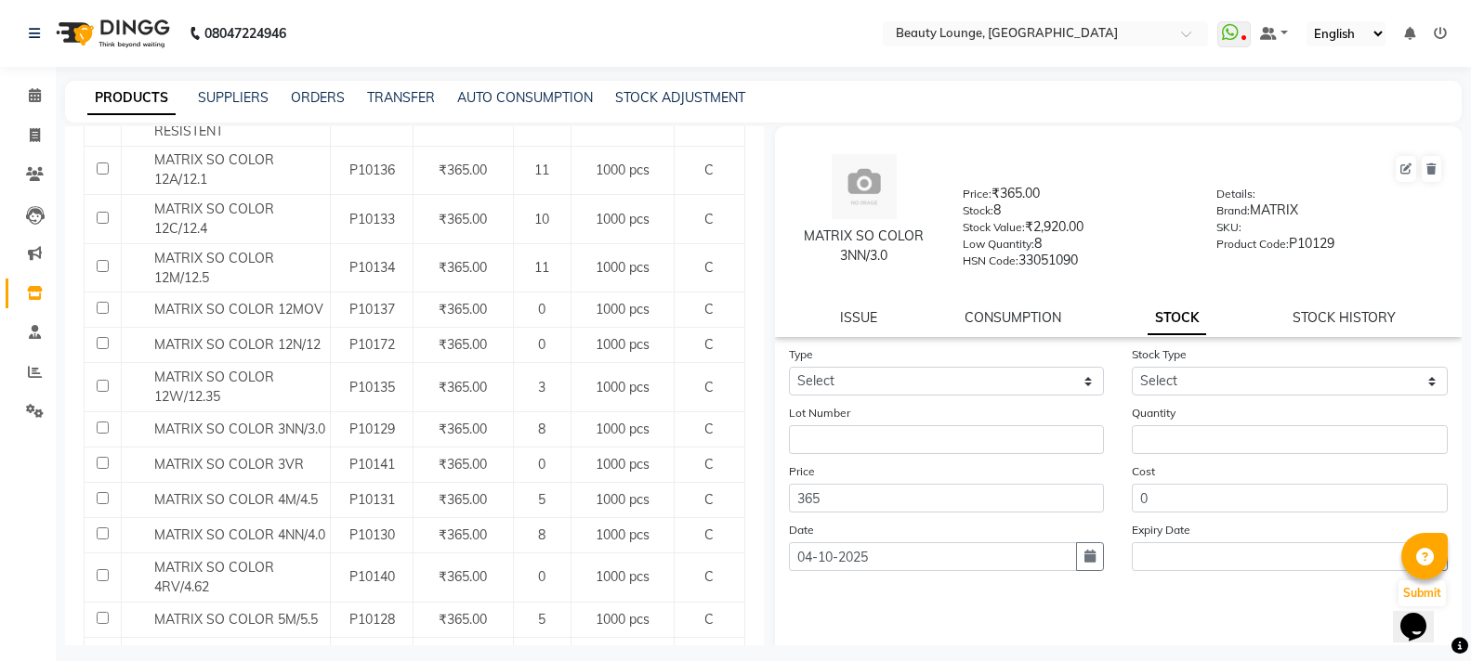
drag, startPoint x: 857, startPoint y: 312, endPoint x: 883, endPoint y: 329, distance: 30.9
click at [858, 312] on link "ISSUE" at bounding box center [858, 317] width 37 height 17
select select
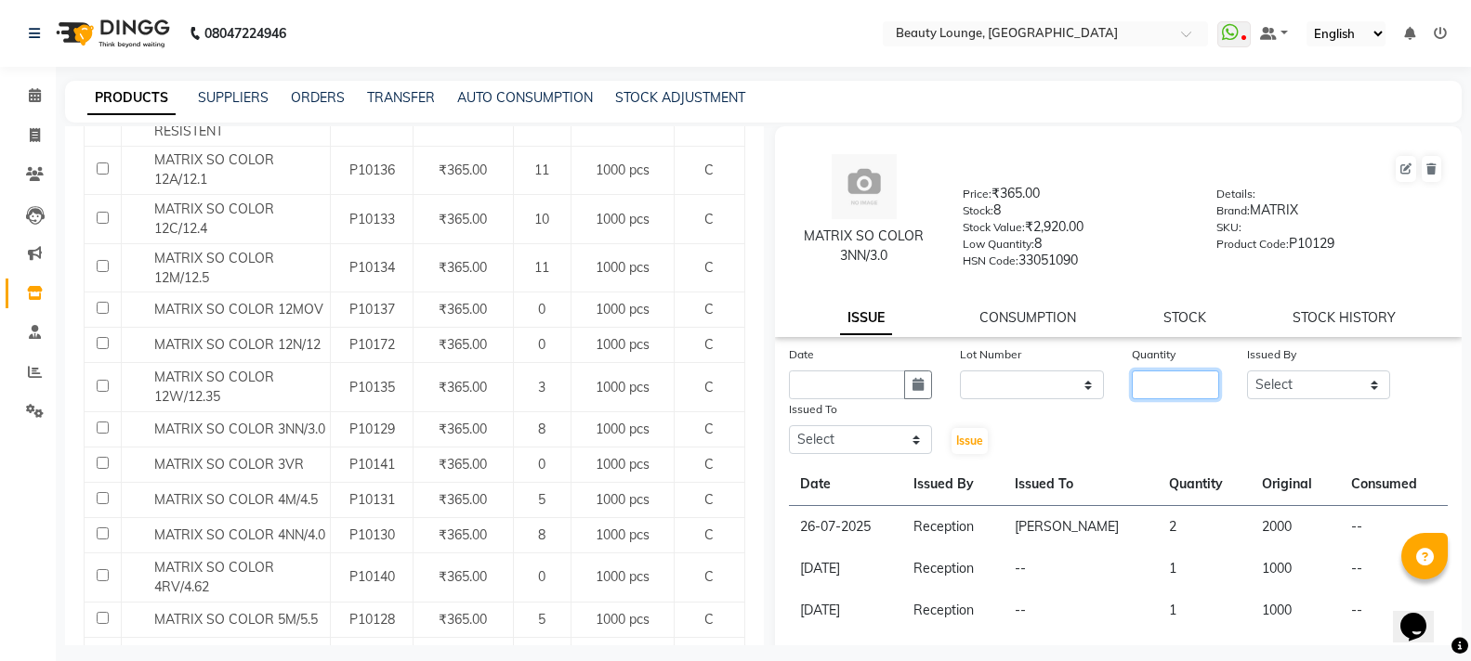
click at [1170, 390] on input "number" at bounding box center [1174, 385] width 86 height 29
type input "1"
click at [1286, 382] on select "Select [PERSON_NAME] [PERSON_NAME] golu [PERSON_NAME] [PERSON_NAME] [PERSON_NAM…" at bounding box center [1319, 385] width 144 height 29
select select "9433"
click at [1247, 371] on select "Select [PERSON_NAME] [PERSON_NAME] golu [PERSON_NAME] [PERSON_NAME] [PERSON_NAM…" at bounding box center [1319, 385] width 144 height 29
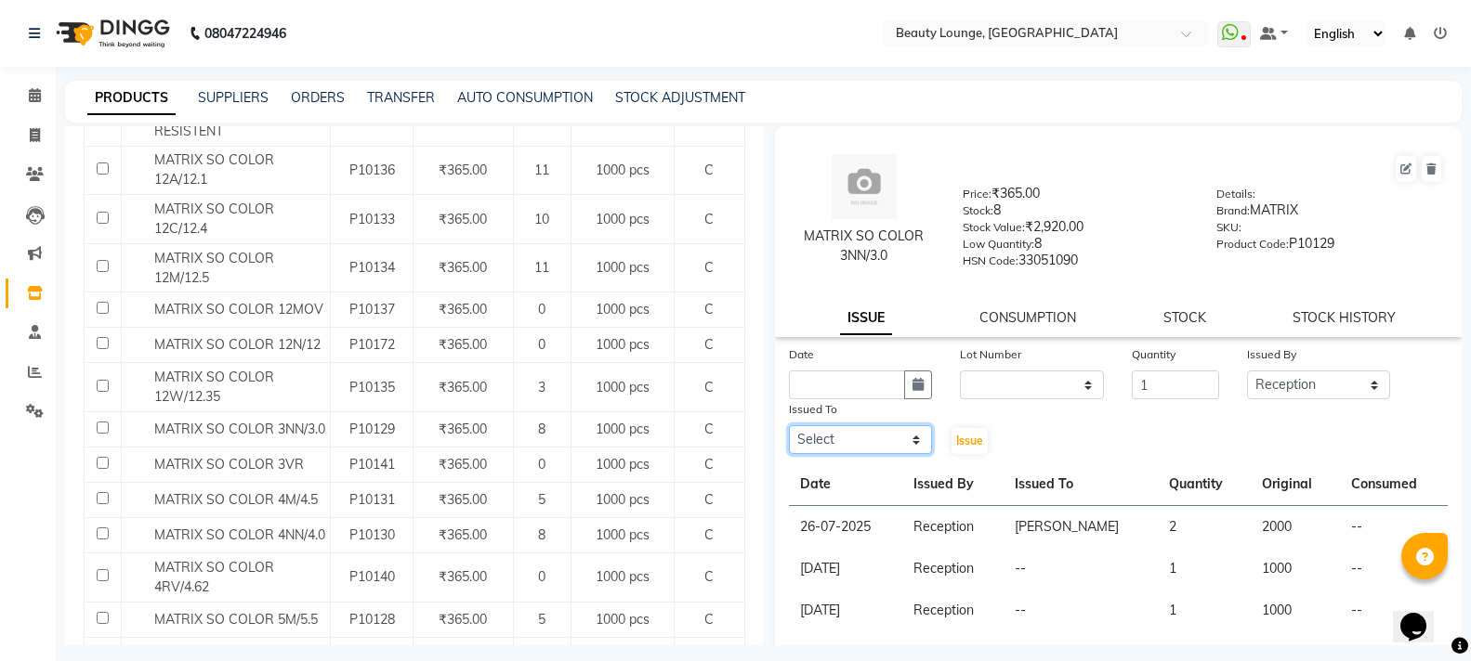
drag, startPoint x: 856, startPoint y: 440, endPoint x: 855, endPoint y: 425, distance: 14.9
click at [856, 433] on select "Select [PERSON_NAME] [PERSON_NAME] golu [PERSON_NAME] [PERSON_NAME] [PERSON_NAM…" at bounding box center [861, 439] width 144 height 29
select select "90508"
click at [789, 425] on select "Select [PERSON_NAME] [PERSON_NAME] golu [PERSON_NAME] [PERSON_NAME] [PERSON_NAM…" at bounding box center [861, 439] width 144 height 29
click at [857, 382] on input "text" at bounding box center [847, 385] width 117 height 29
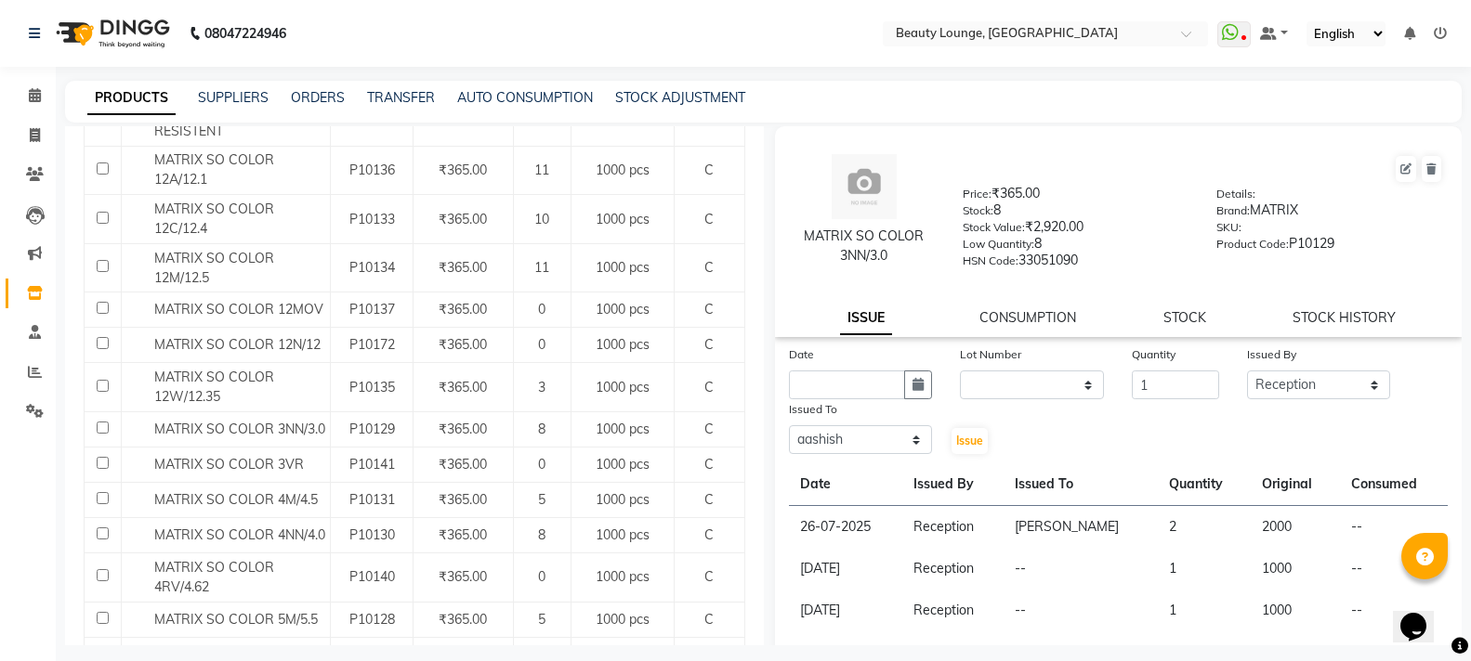
select select "10"
select select "2025"
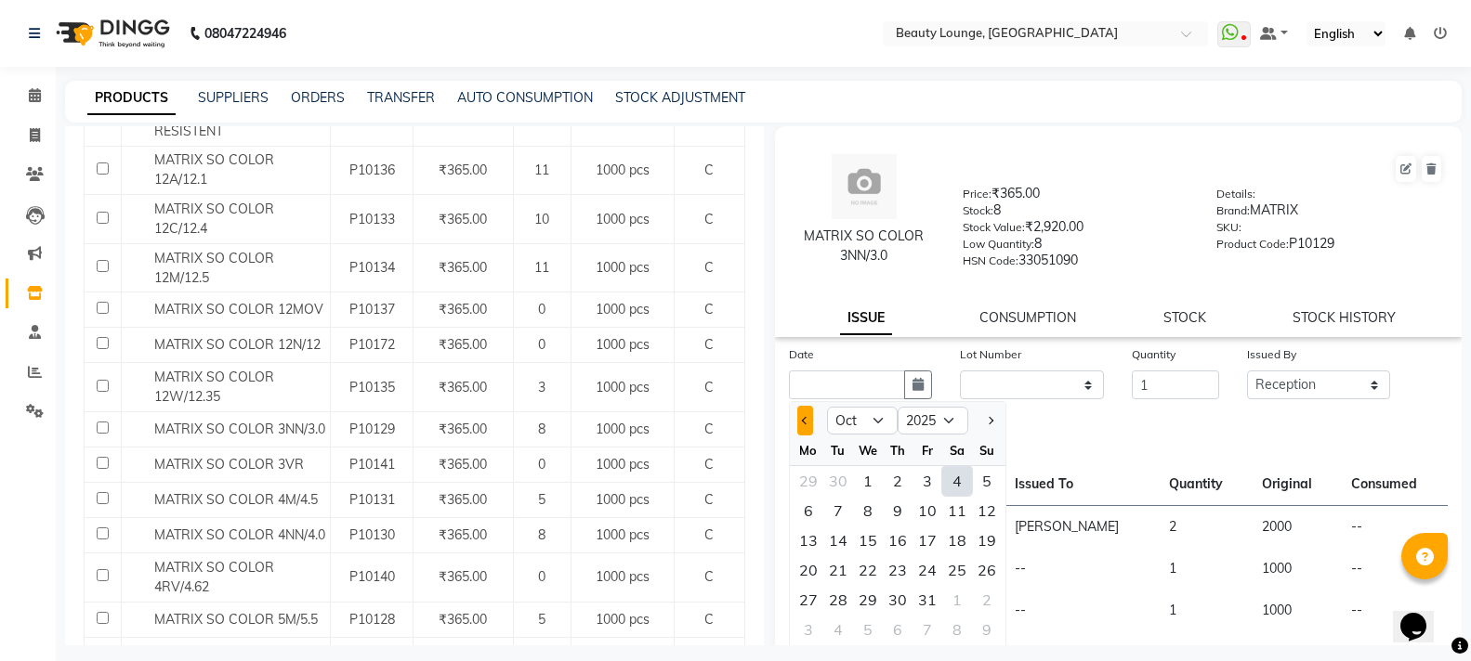
click at [802, 424] on button "Previous month" at bounding box center [805, 421] width 16 height 30
select select "9"
click at [804, 596] on div "29" at bounding box center [808, 600] width 30 height 30
type input "29-09-2025"
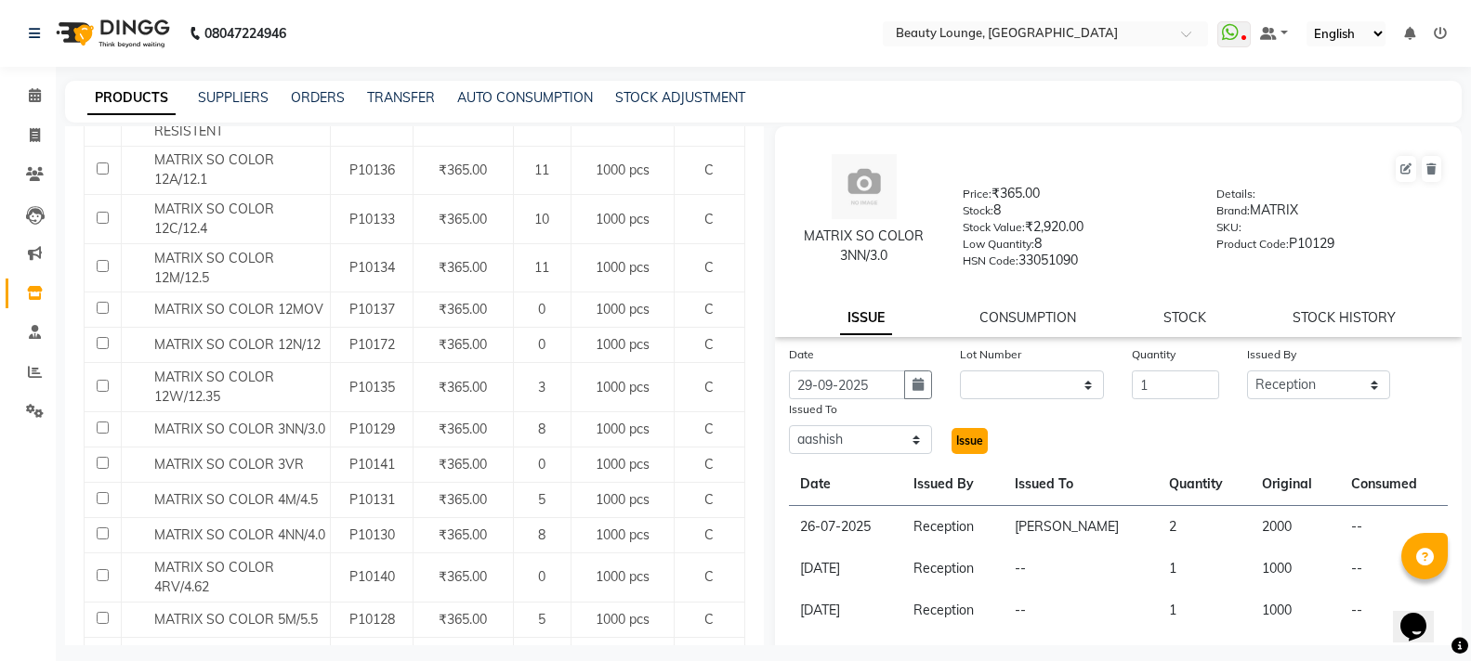
click at [958, 442] on span "Issue" at bounding box center [969, 441] width 27 height 14
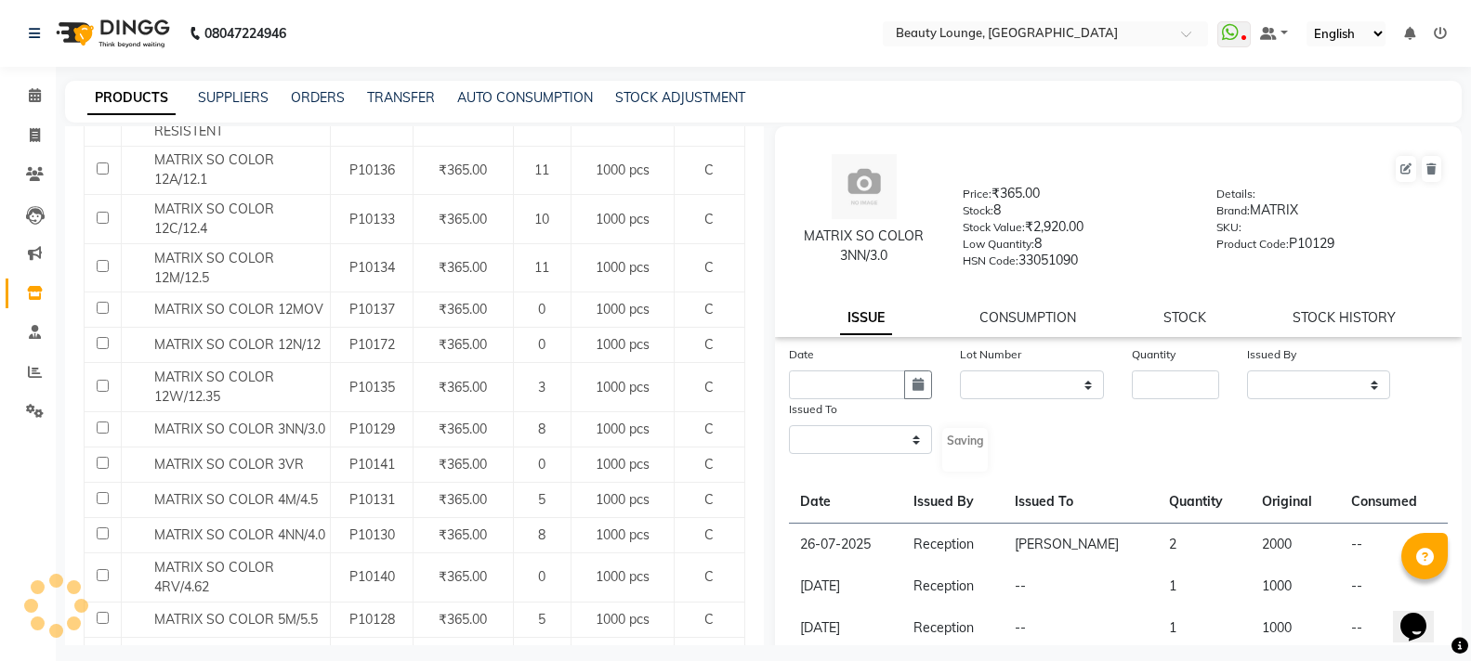
select select
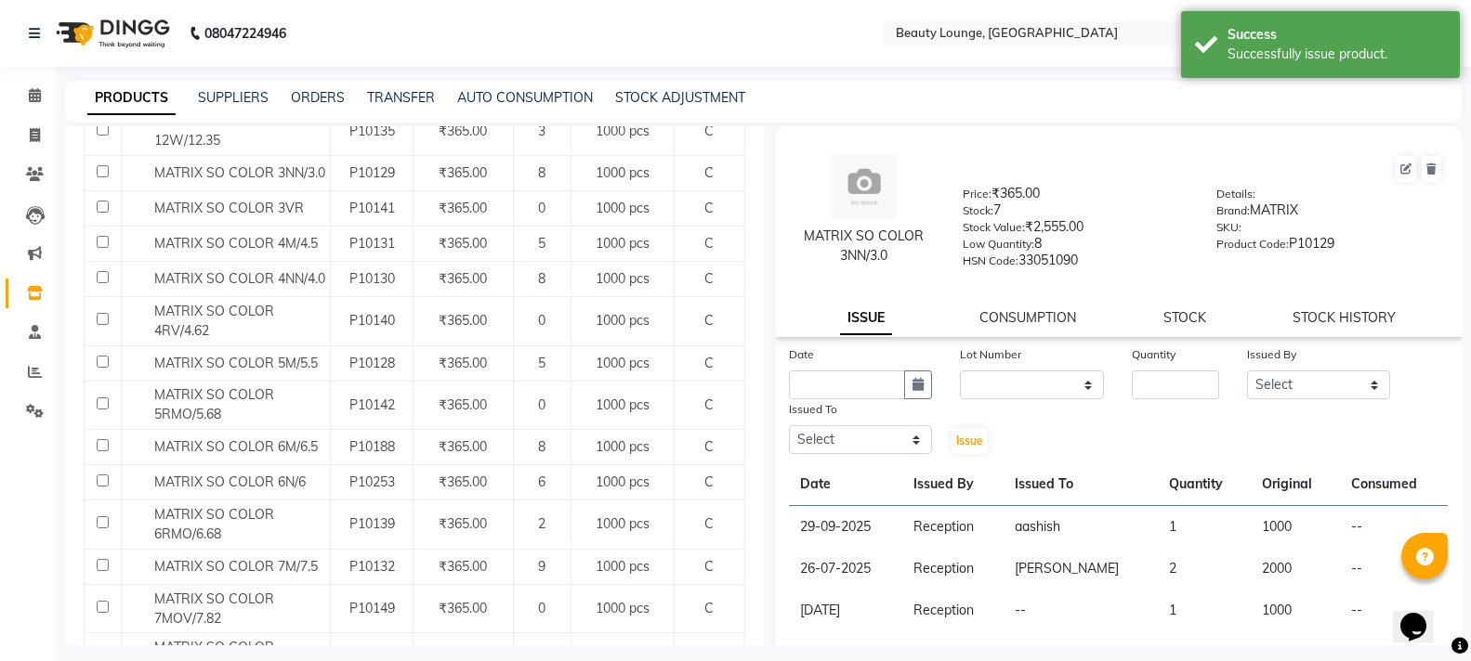
scroll to position [836, 0]
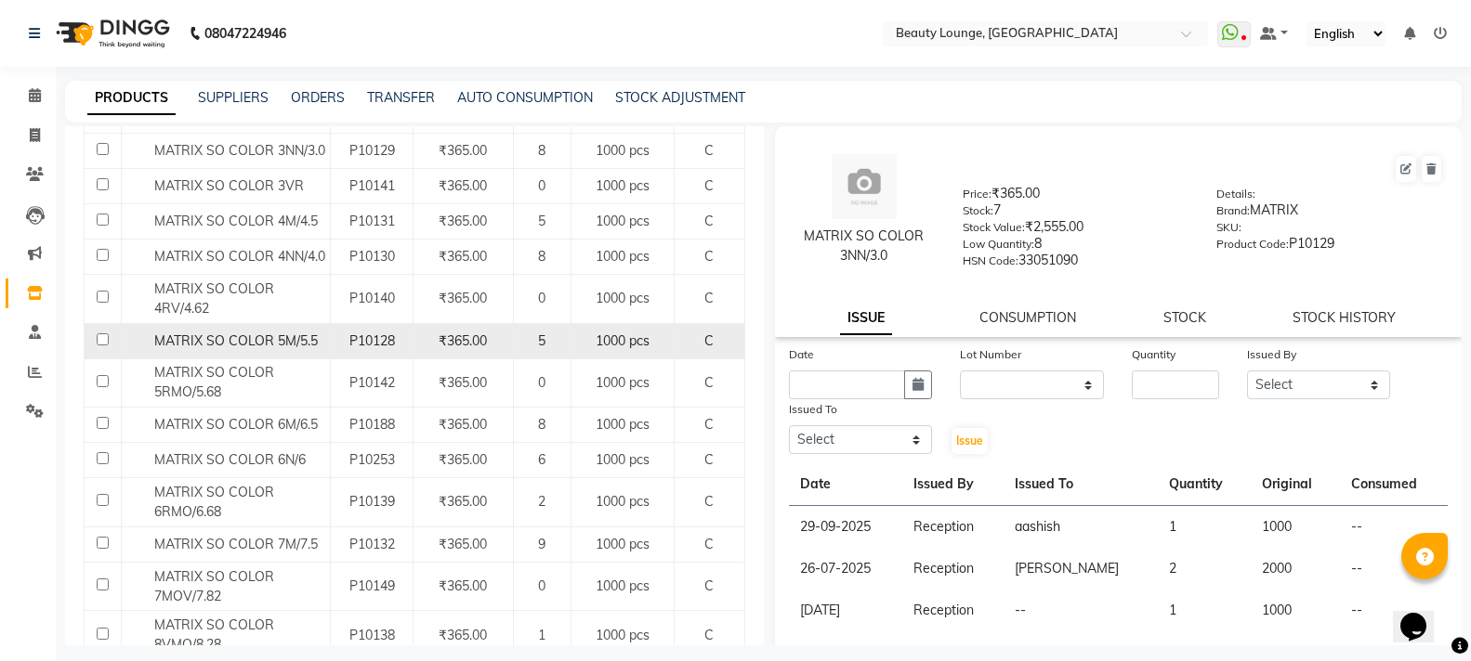
click at [235, 341] on span "MATRIX SO COLOR 5M/5.5" at bounding box center [235, 341] width 163 height 17
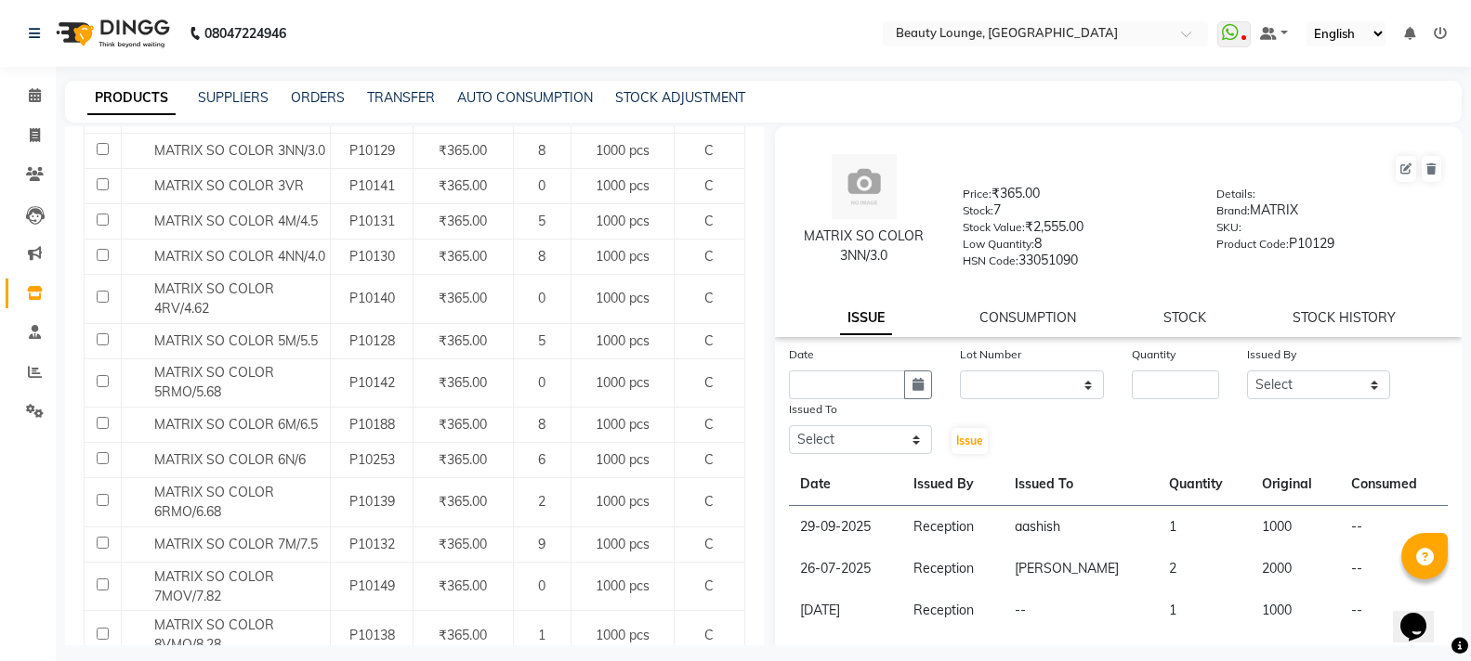
click at [238, 334] on span "MATRIX SO COLOR 5M/5.5" at bounding box center [235, 341] width 163 height 17
click at [104, 346] on td at bounding box center [103, 340] width 37 height 35
click at [104, 341] on input "checkbox" at bounding box center [103, 339] width 12 height 12
click at [104, 338] on input "checkbox" at bounding box center [103, 339] width 12 height 12
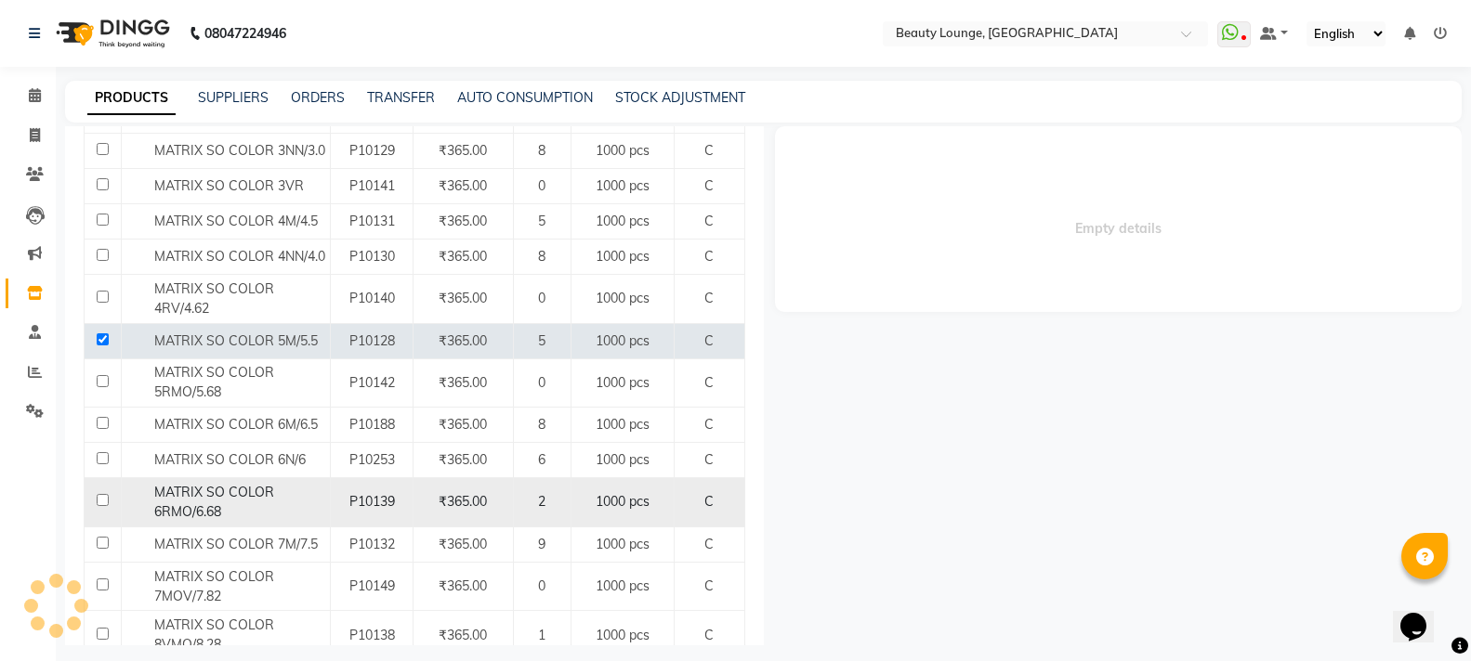
drag, startPoint x: 630, startPoint y: 569, endPoint x: 608, endPoint y: 504, distance: 67.6
click at [627, 560] on tbody "Other - MATRIX 40 VOLUME DEVELEPOR P10121 ₹1.00 3 1000 ml C MATRIX 5N AMONIA FR…" at bounding box center [415, 573] width 660 height 2058
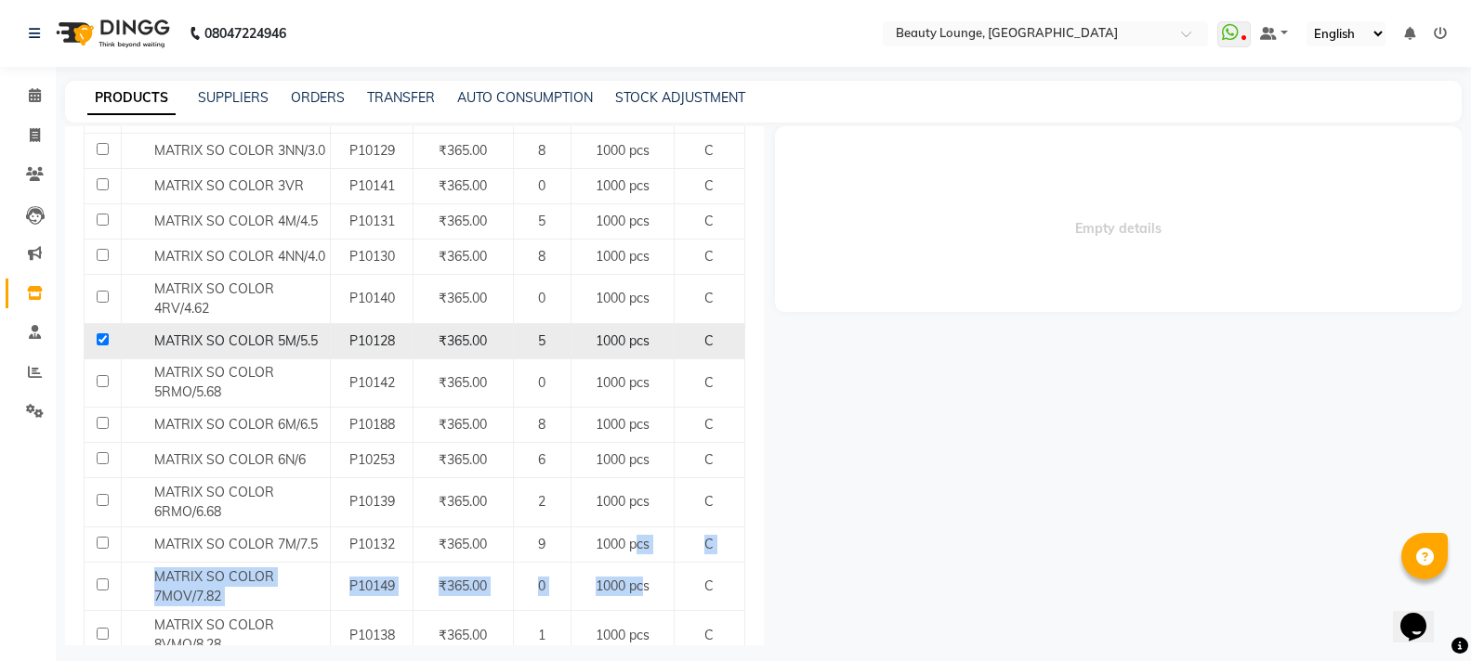
click at [99, 338] on input "checkbox" at bounding box center [103, 339] width 12 height 12
click at [100, 338] on input "checkbox" at bounding box center [103, 339] width 12 height 12
click at [106, 334] on input "checkbox" at bounding box center [103, 339] width 12 height 12
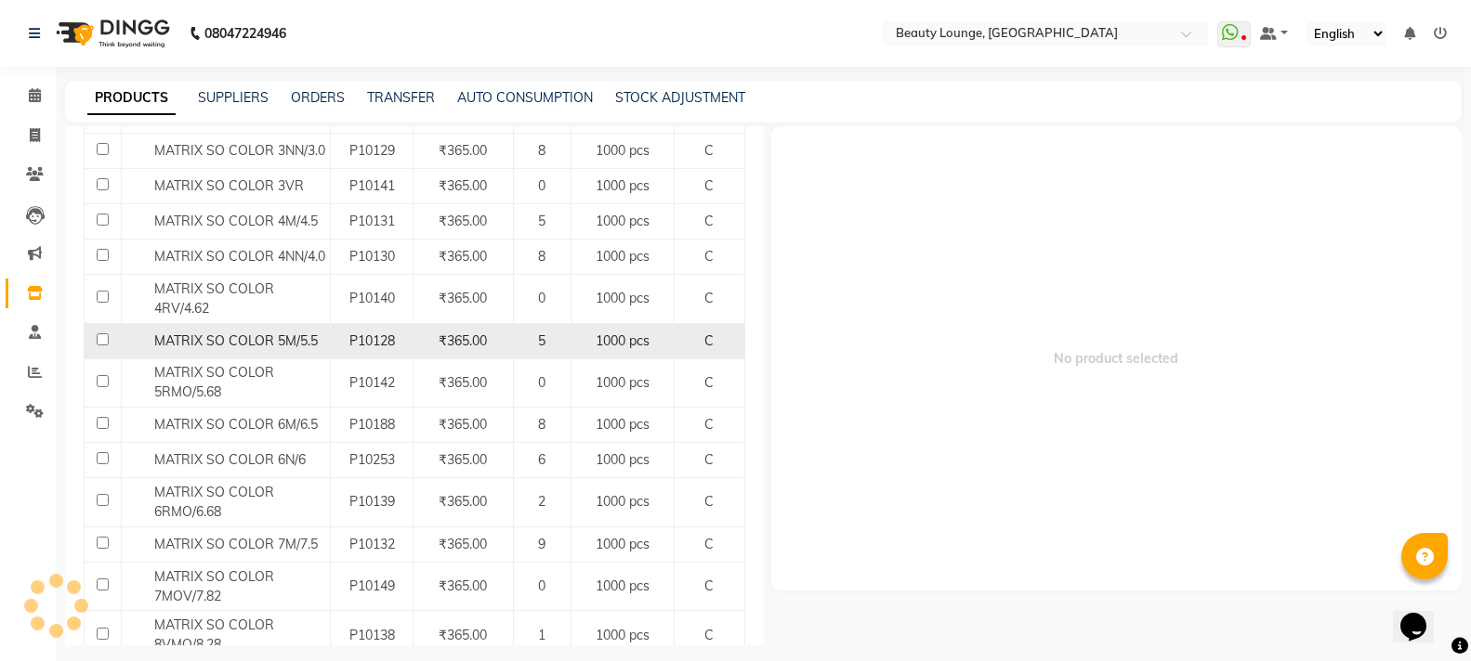
click at [164, 349] on div "MATRIX SO COLOR 5M/5.5" at bounding box center [225, 342] width 199 height 20
click at [169, 342] on span "MATRIX SO COLOR 5M/5.5" at bounding box center [235, 341] width 163 height 17
click at [102, 338] on input "checkbox" at bounding box center [103, 339] width 12 height 12
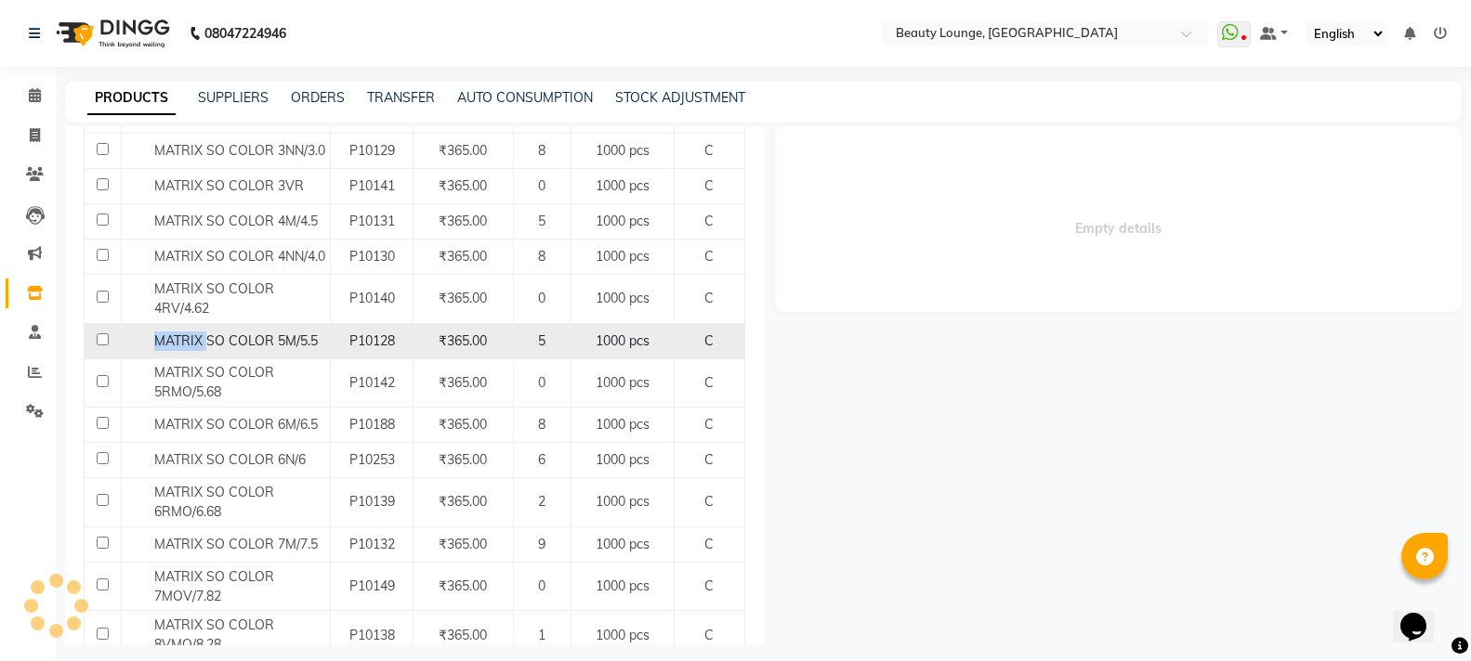
checkbox input "false"
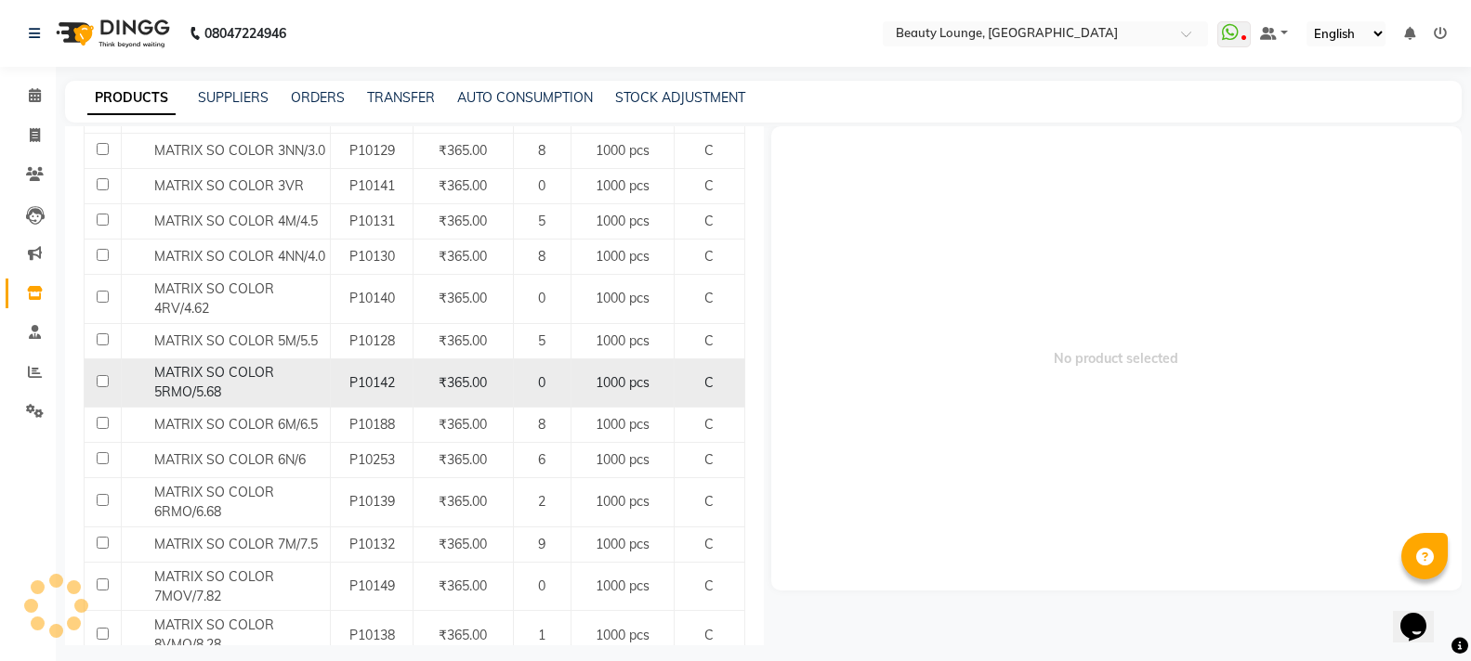
click at [190, 375] on span "MATRIX SO COLOR 5RMO/5.68" at bounding box center [214, 382] width 120 height 36
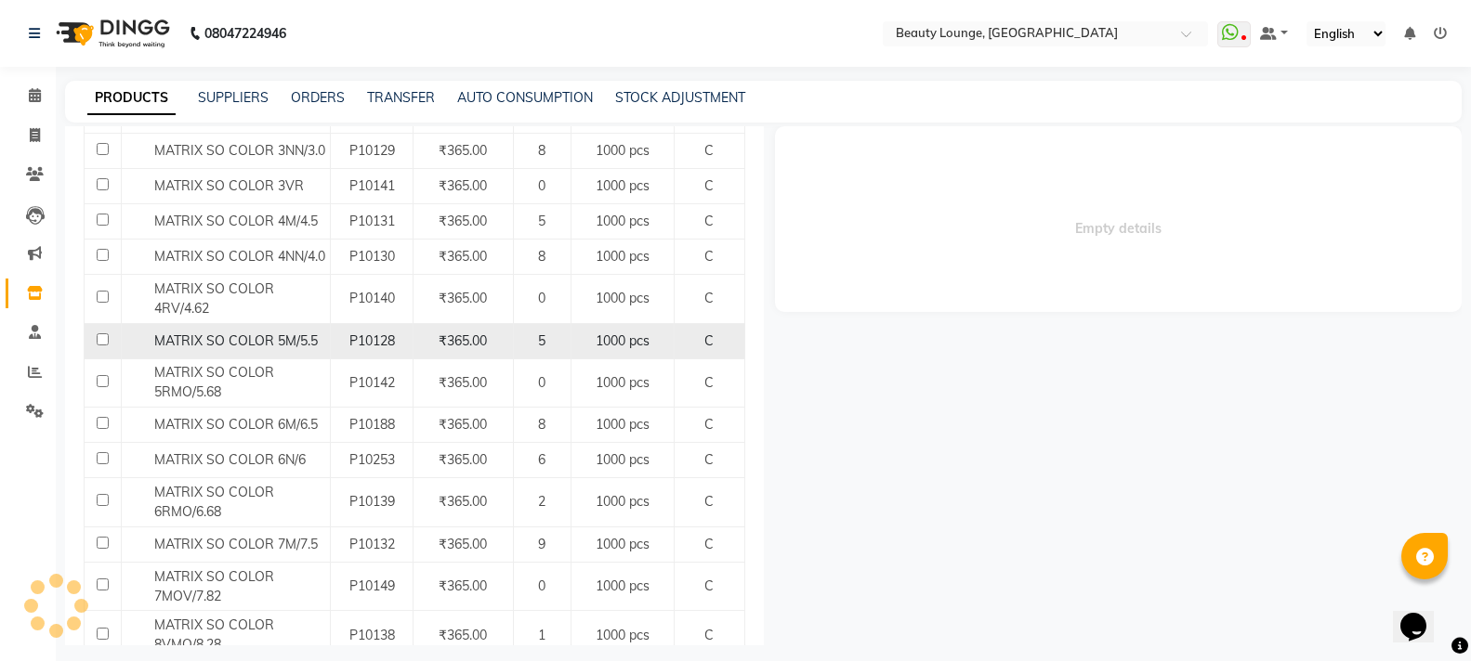
click at [195, 334] on span "MATRIX SO COLOR 5M/5.5" at bounding box center [235, 341] width 163 height 17
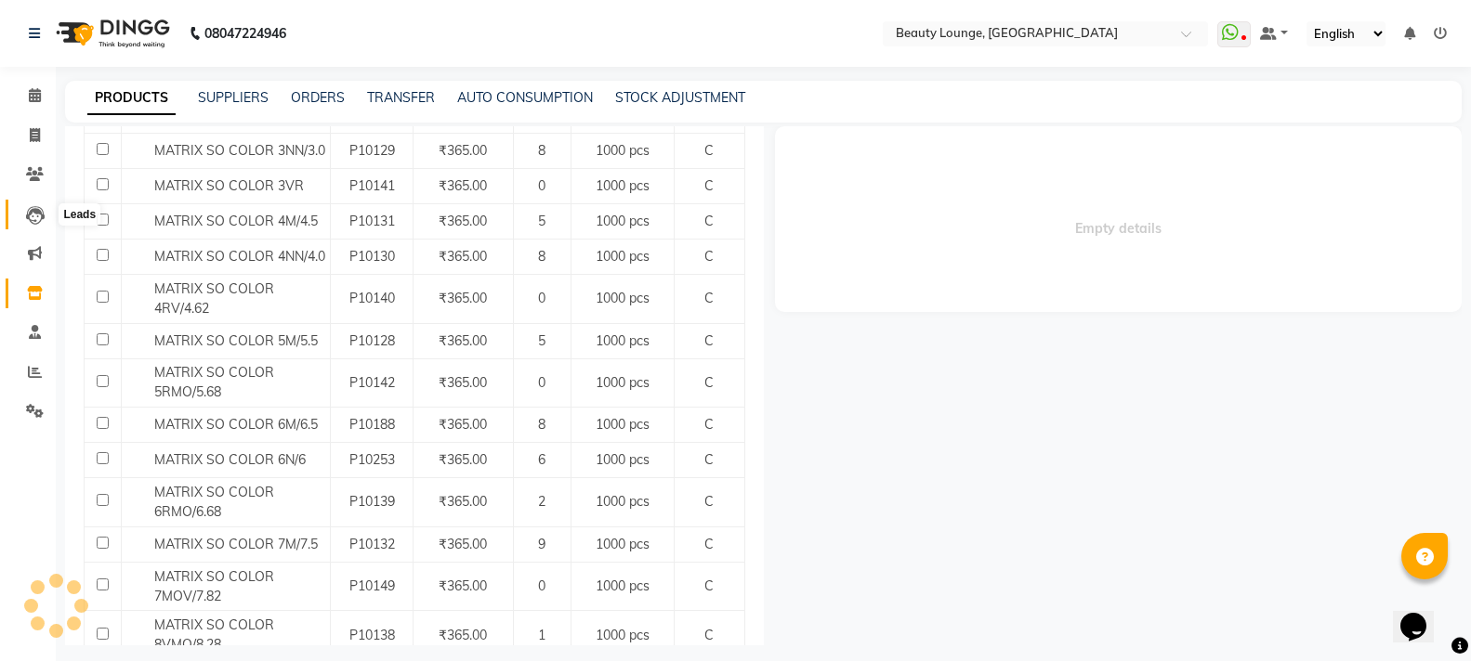
click at [32, 203] on link "Leads" at bounding box center [28, 215] width 45 height 31
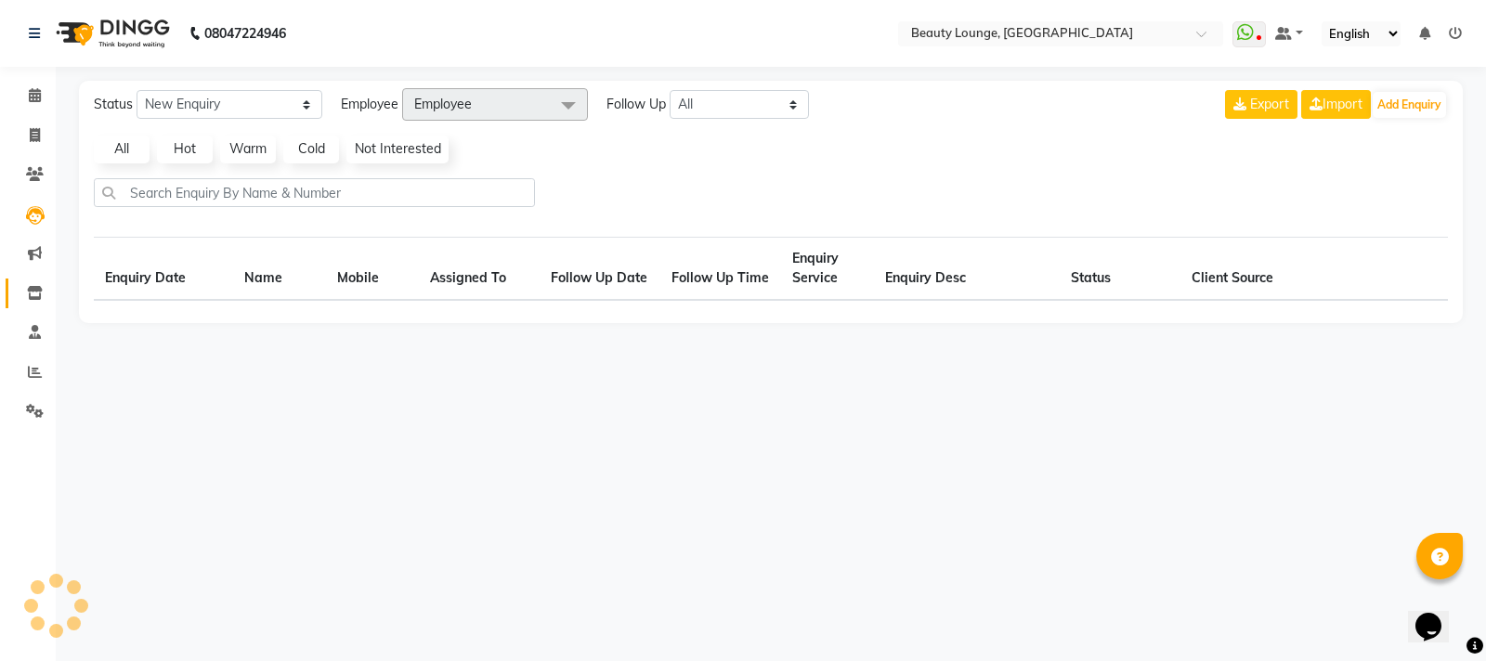
click at [35, 300] on span at bounding box center [35, 293] width 33 height 21
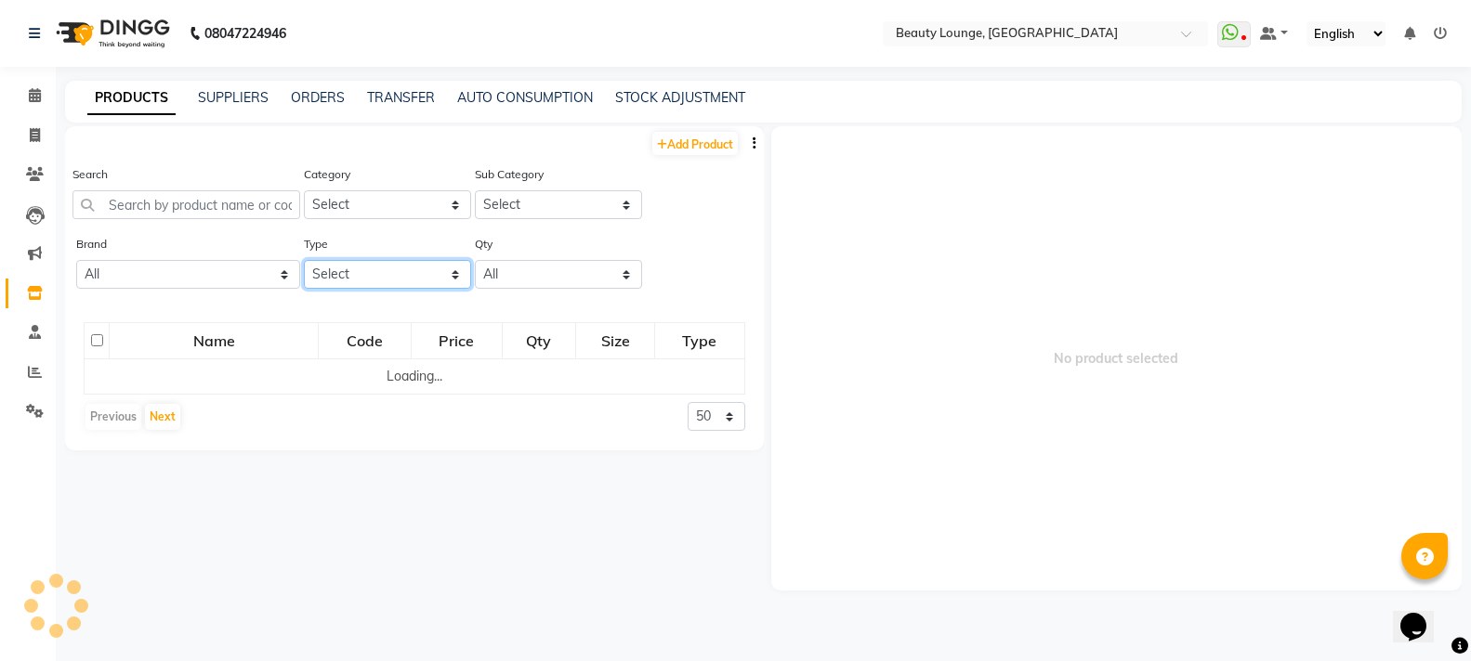
click at [353, 277] on select "Select Both Retail Consumable" at bounding box center [387, 274] width 167 height 29
click at [304, 260] on select "Select Both Retail Consumable" at bounding box center [387, 274] width 167 height 29
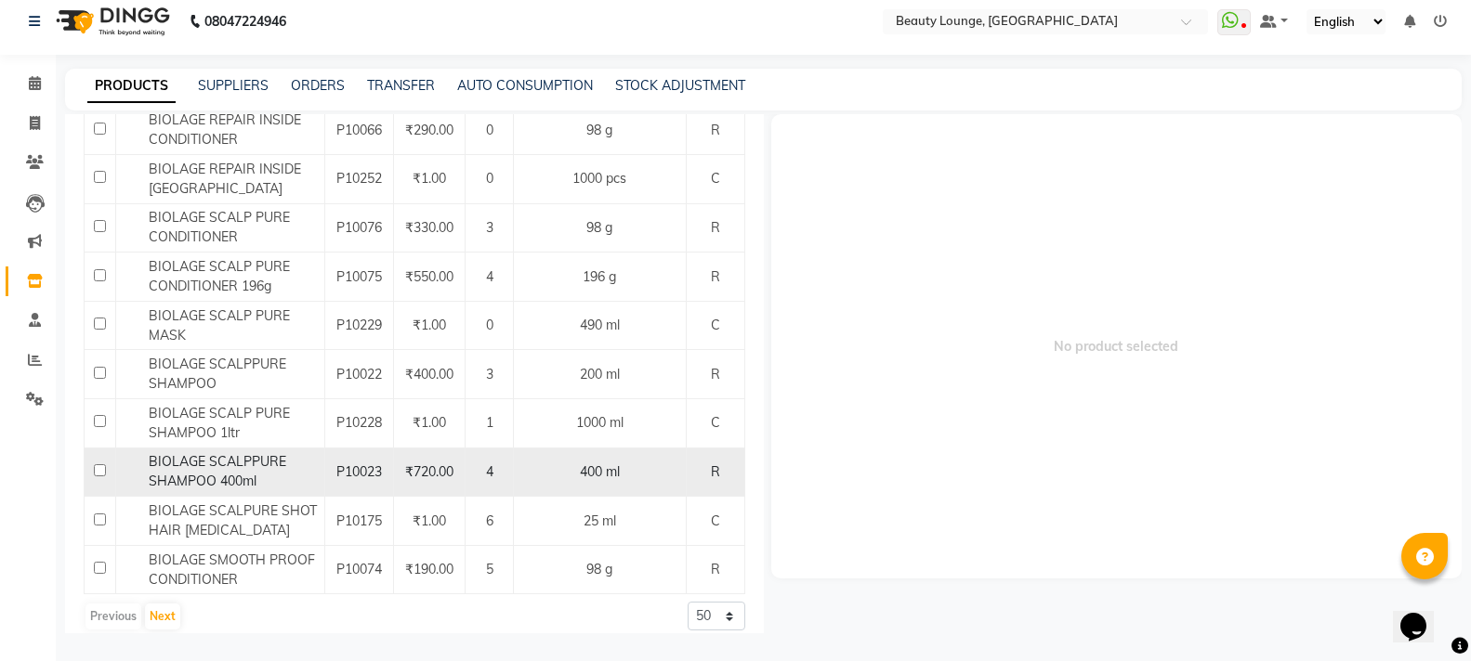
scroll to position [2003, 0]
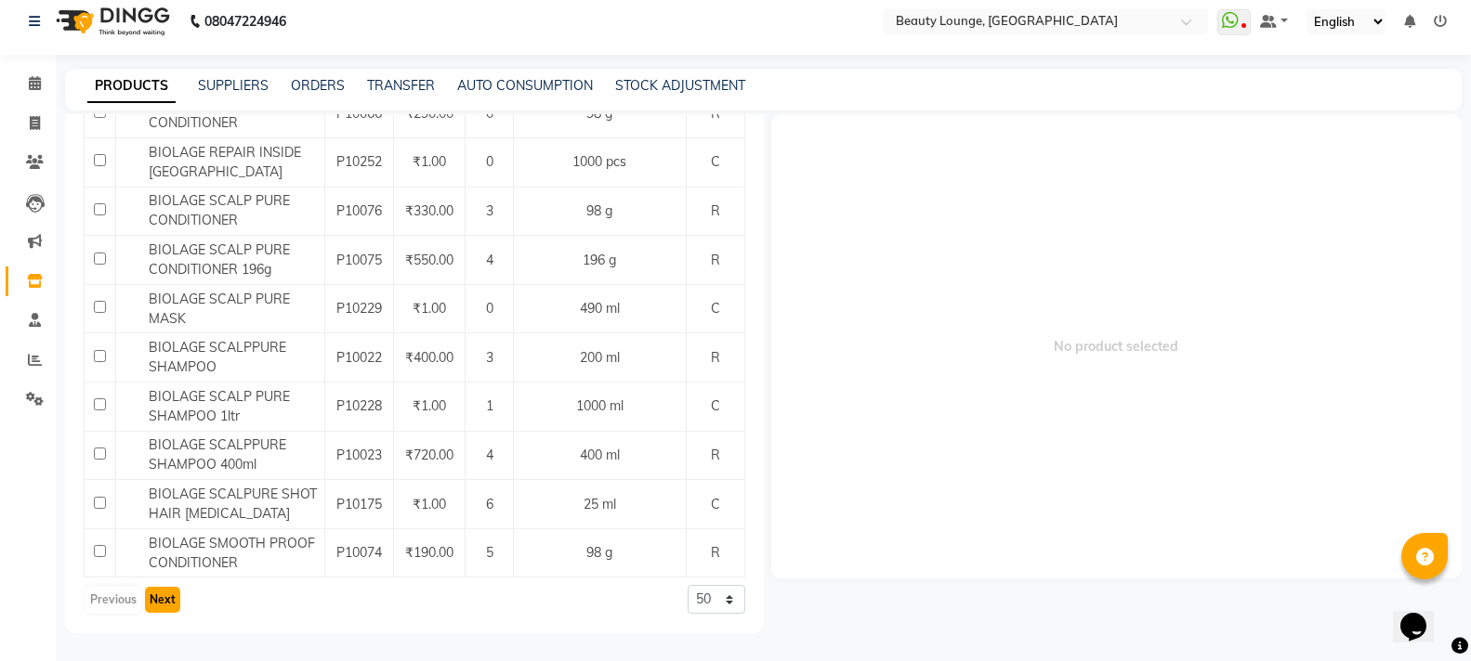
click at [177, 590] on button "Next" at bounding box center [162, 600] width 35 height 26
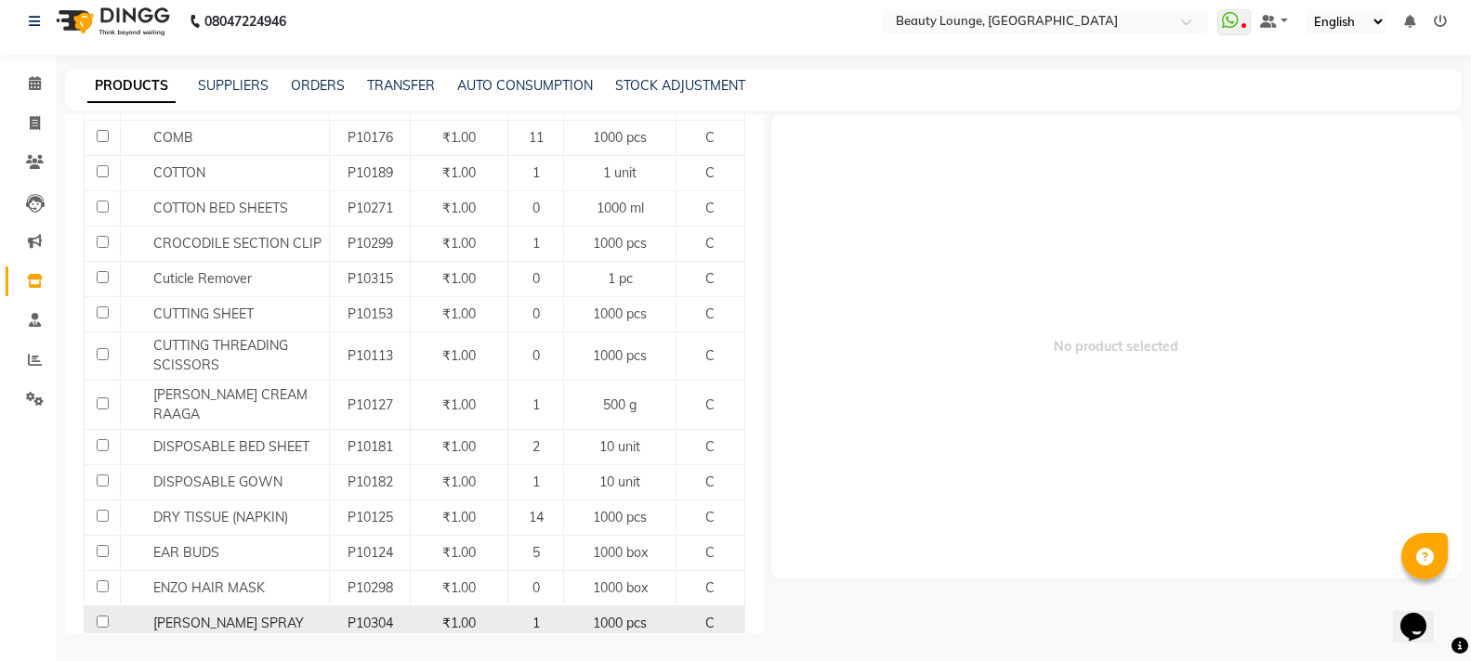
scroll to position [1930, 0]
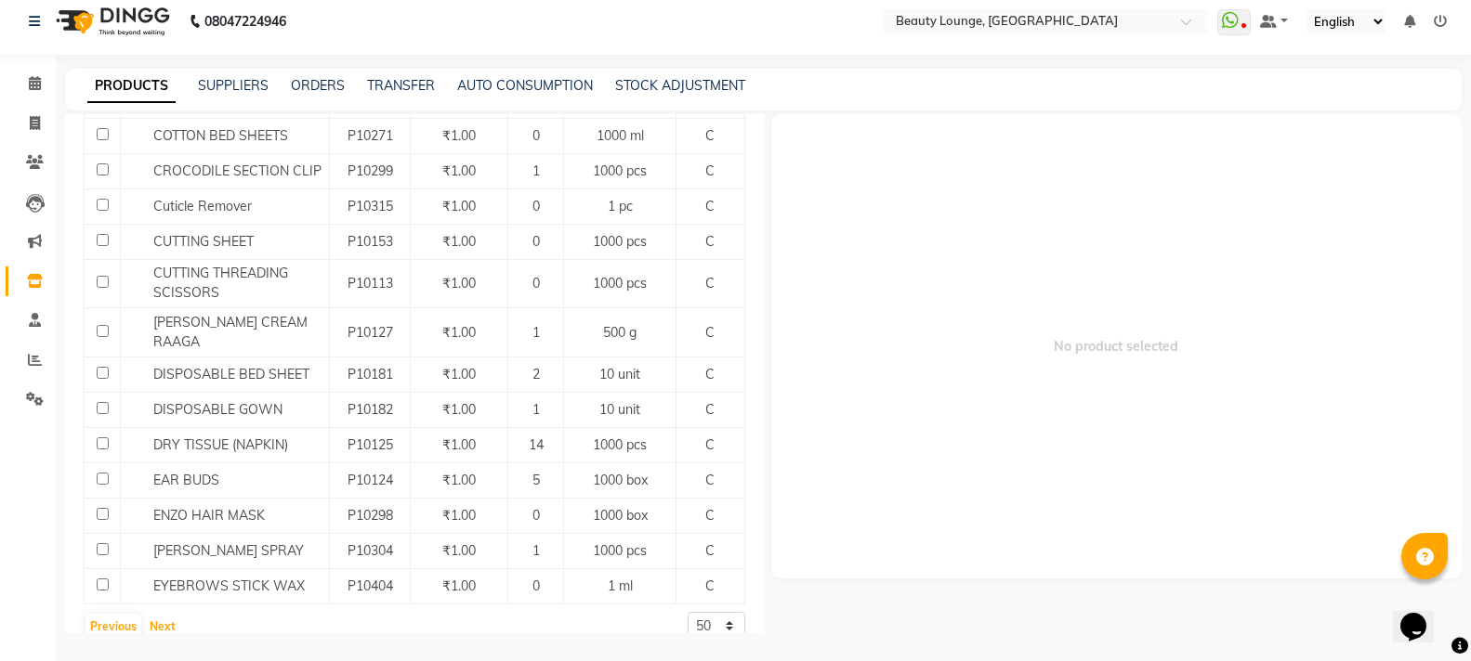
click at [171, 614] on button "Next" at bounding box center [162, 627] width 35 height 26
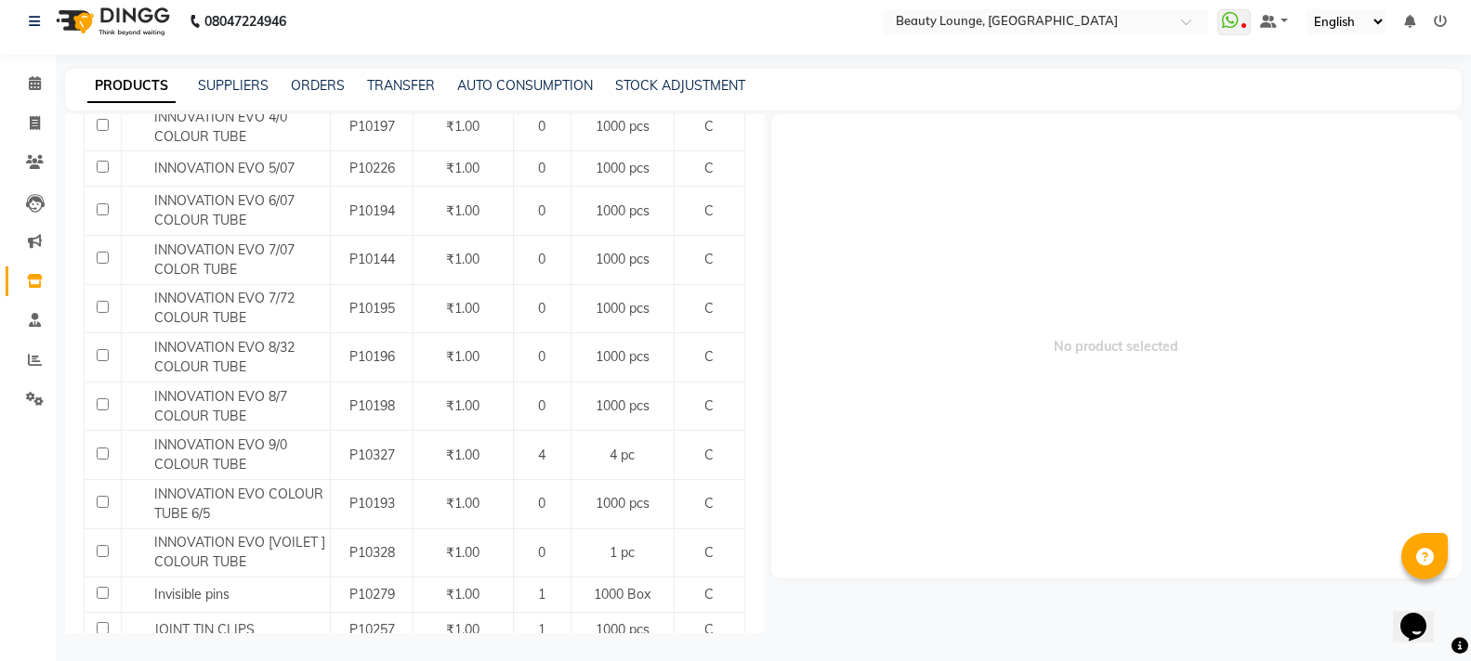
scroll to position [1936, 0]
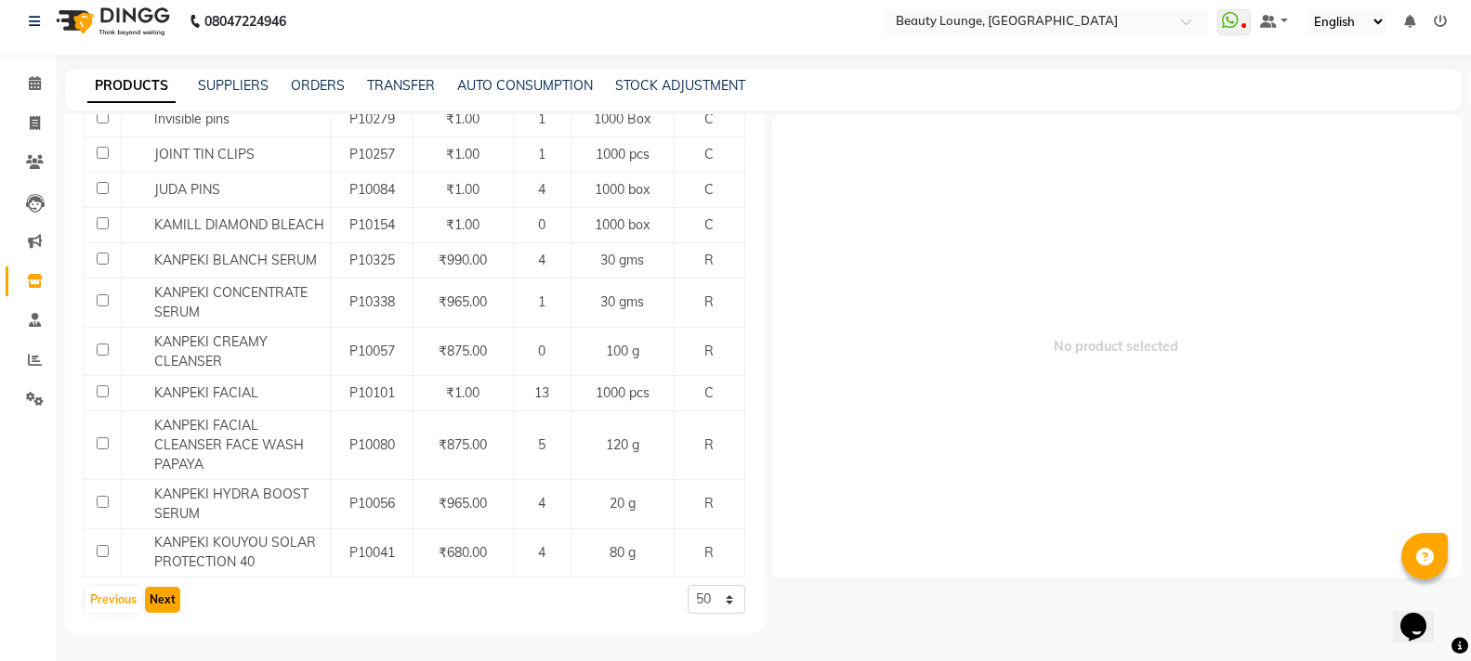
click at [155, 590] on button "Next" at bounding box center [162, 600] width 35 height 26
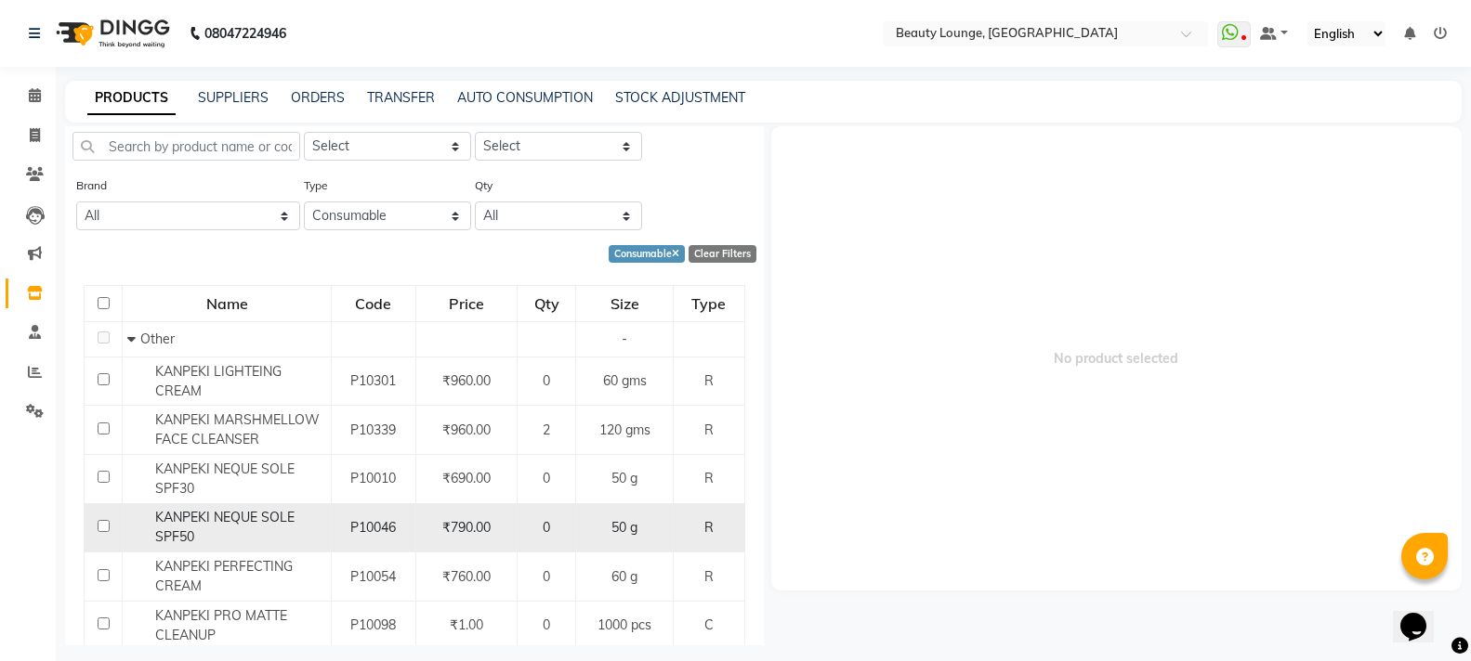
scroll to position [0, 0]
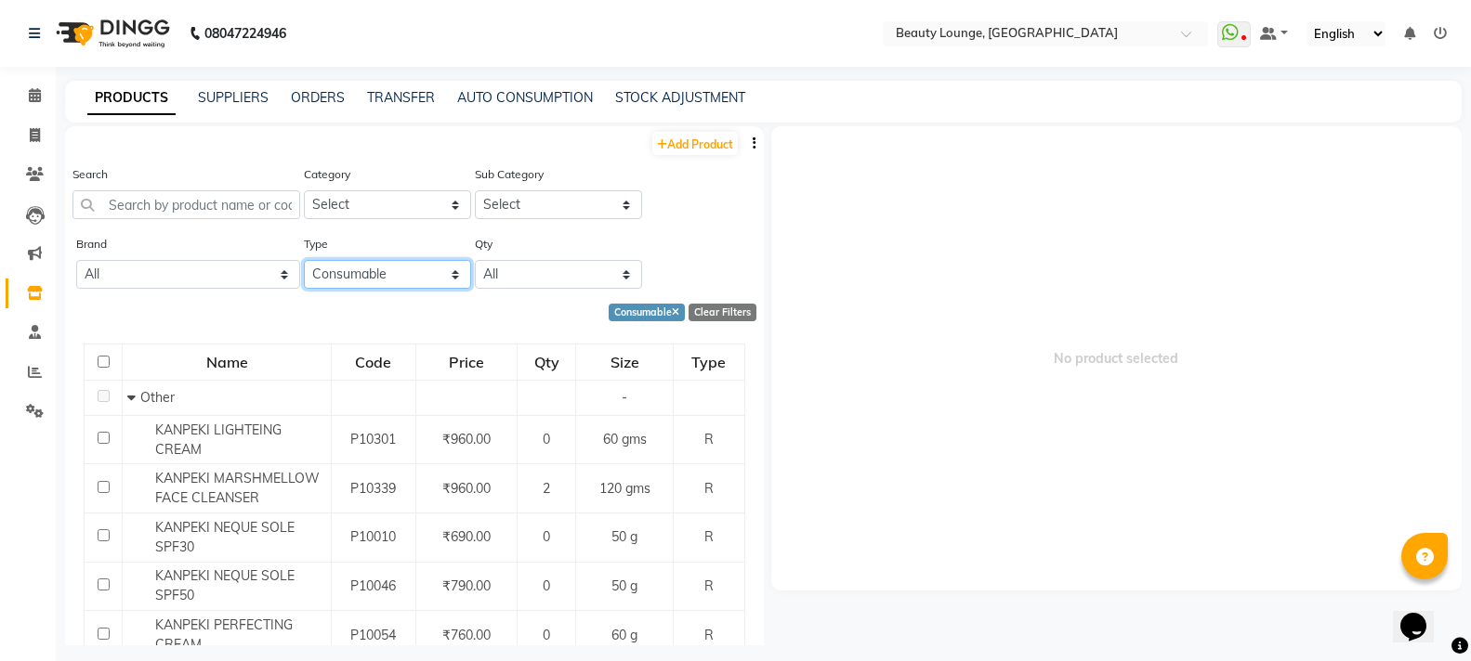
drag, startPoint x: 424, startPoint y: 280, endPoint x: 413, endPoint y: 287, distance: 12.6
click at [422, 281] on select "Select Both Retail Consumable" at bounding box center [387, 274] width 167 height 29
click at [304, 260] on select "Select Both Retail Consumable" at bounding box center [387, 274] width 167 height 29
drag, startPoint x: 389, startPoint y: 276, endPoint x: 396, endPoint y: 300, distance: 25.0
click at [396, 300] on div "Type Select Both Retail Consumable" at bounding box center [385, 269] width 171 height 70
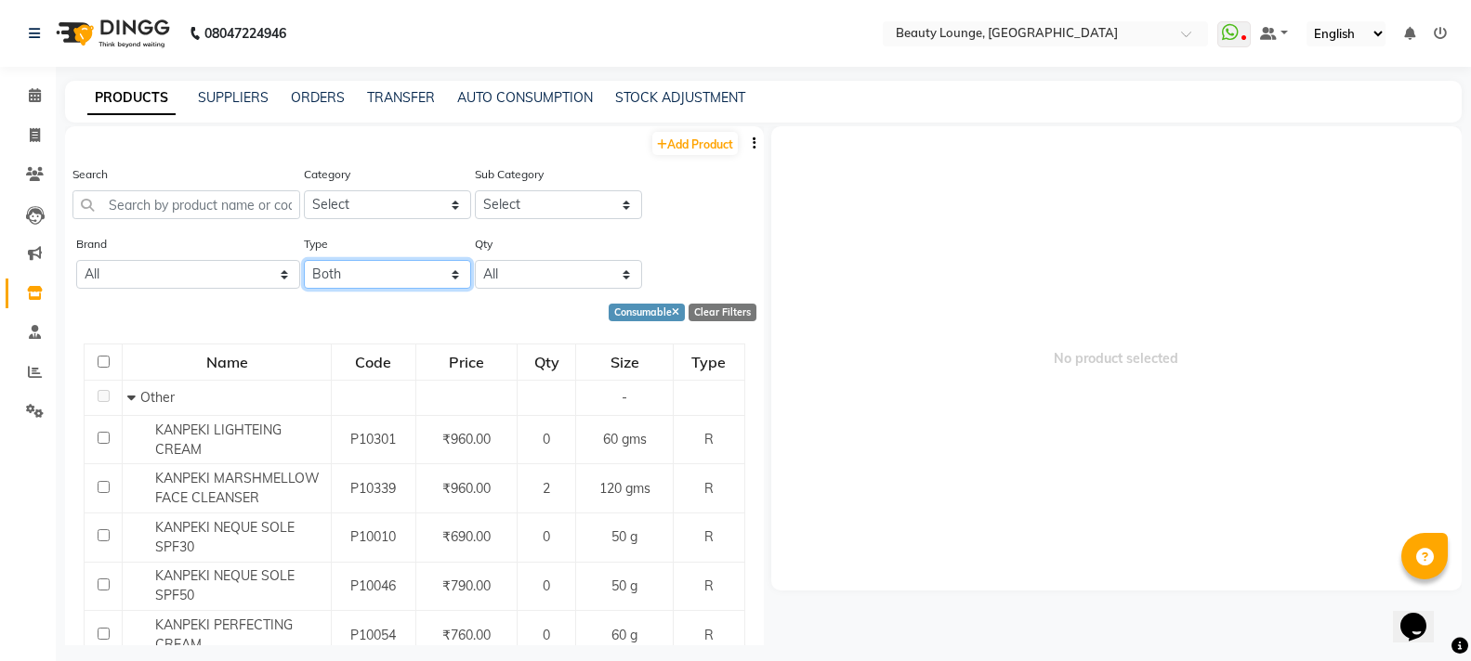
click at [304, 260] on select "Select Both Retail Consumable" at bounding box center [387, 274] width 167 height 29
click at [407, 285] on select "Select Both Retail Consumable" at bounding box center [387, 274] width 167 height 29
select select "C"
click at [304, 260] on select "Select Both Retail Consumable" at bounding box center [387, 274] width 167 height 29
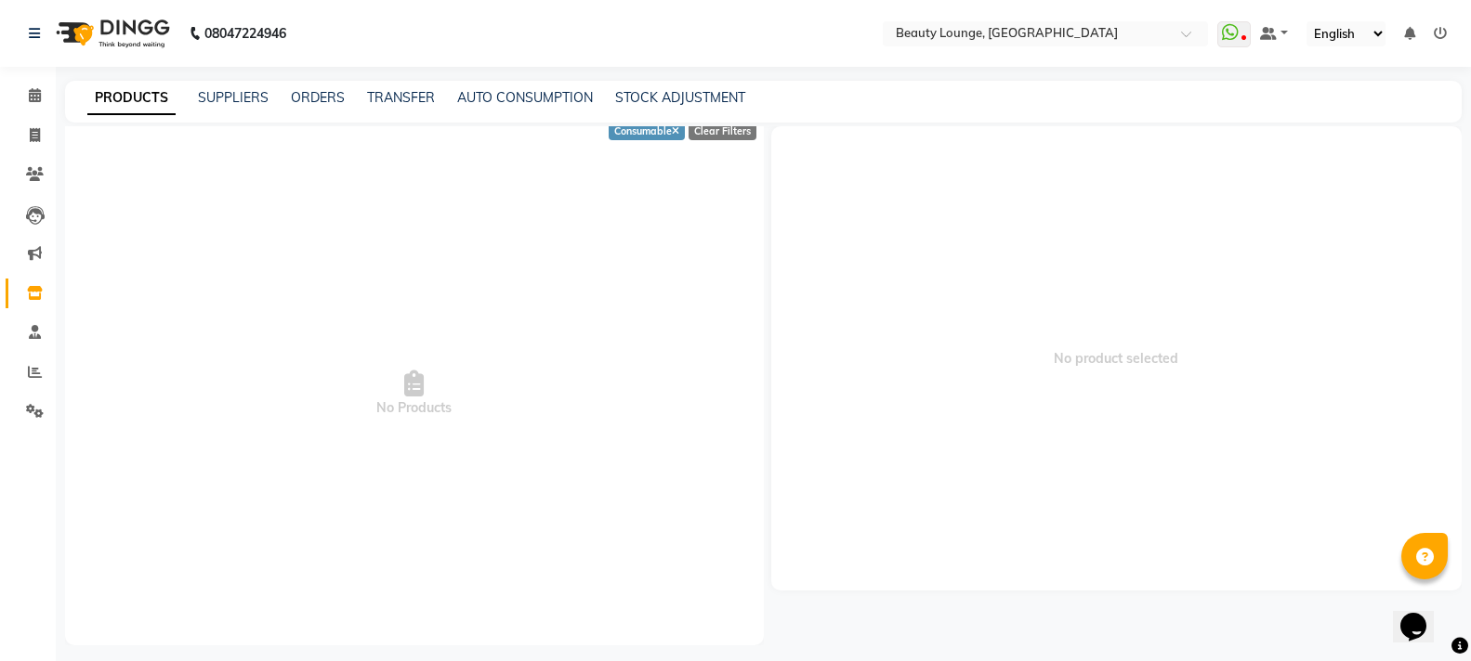
scroll to position [181, 0]
click at [39, 136] on icon at bounding box center [35, 135] width 10 height 14
select select "service"
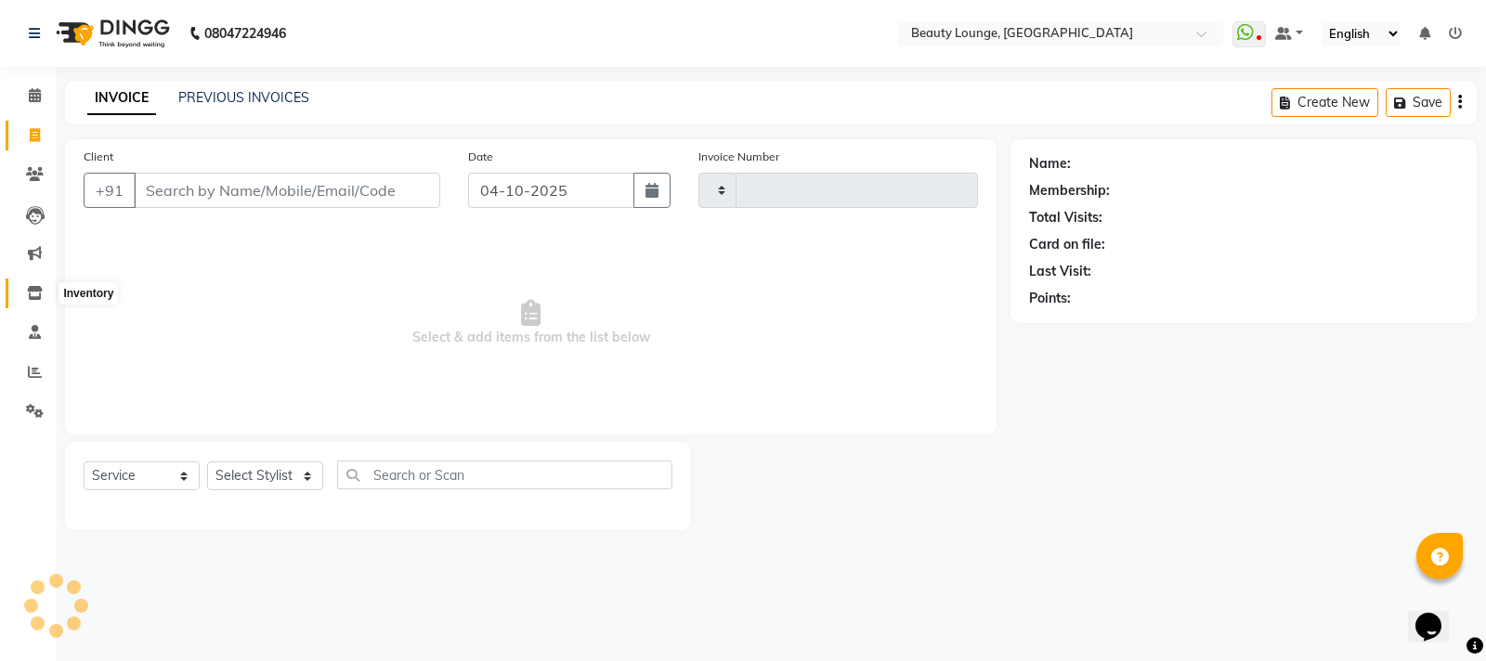
click at [41, 289] on icon at bounding box center [35, 293] width 16 height 14
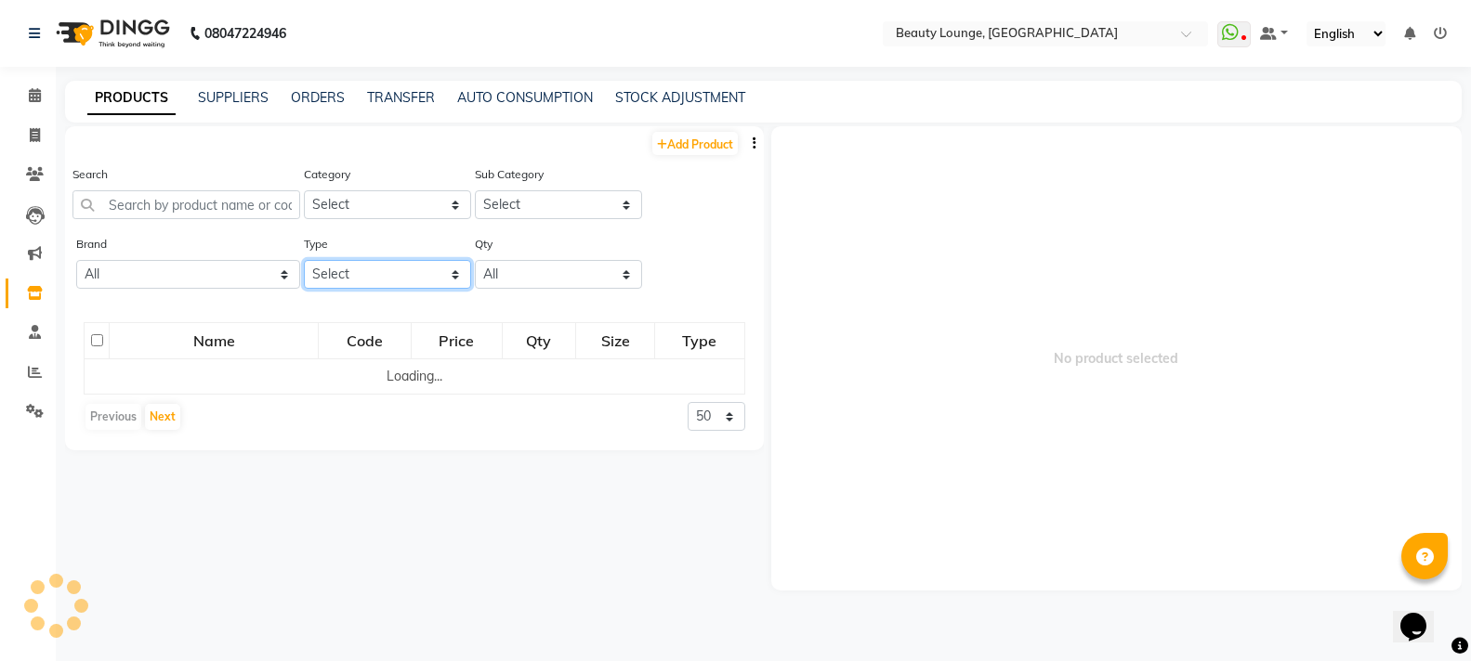
drag, startPoint x: 336, startPoint y: 274, endPoint x: 347, endPoint y: 287, distance: 16.5
click at [342, 276] on select "Select Both Retail Consumable" at bounding box center [387, 274] width 167 height 29
select select "C"
click at [304, 260] on select "Select Both Retail Consumable" at bounding box center [387, 274] width 167 height 29
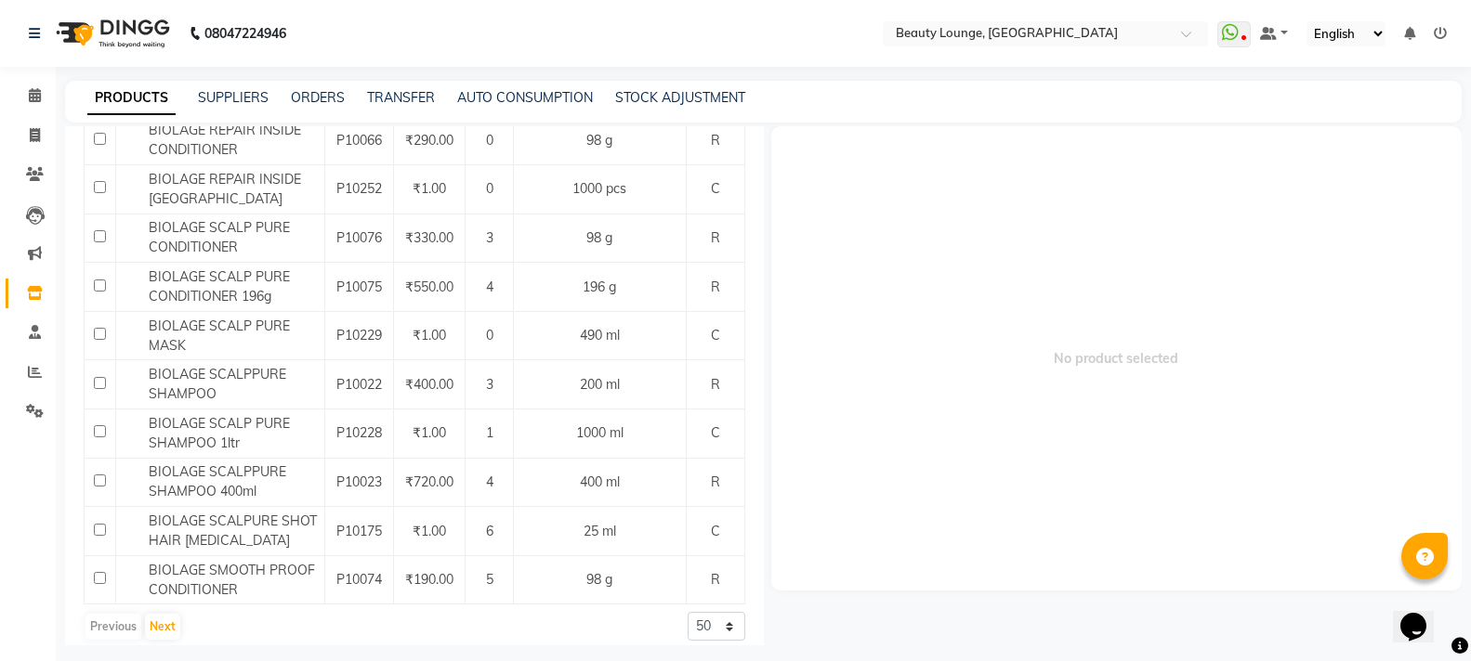
scroll to position [2003, 0]
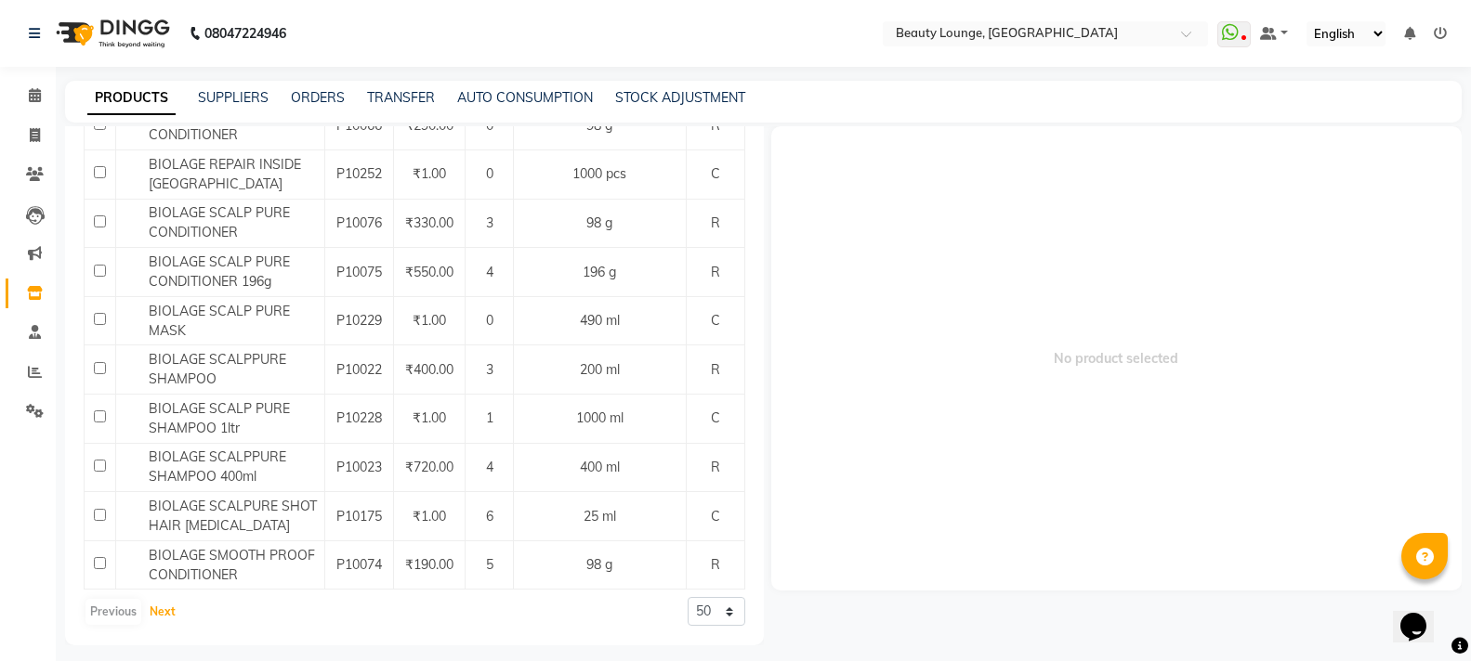
click at [165, 605] on button "Next" at bounding box center [162, 612] width 35 height 26
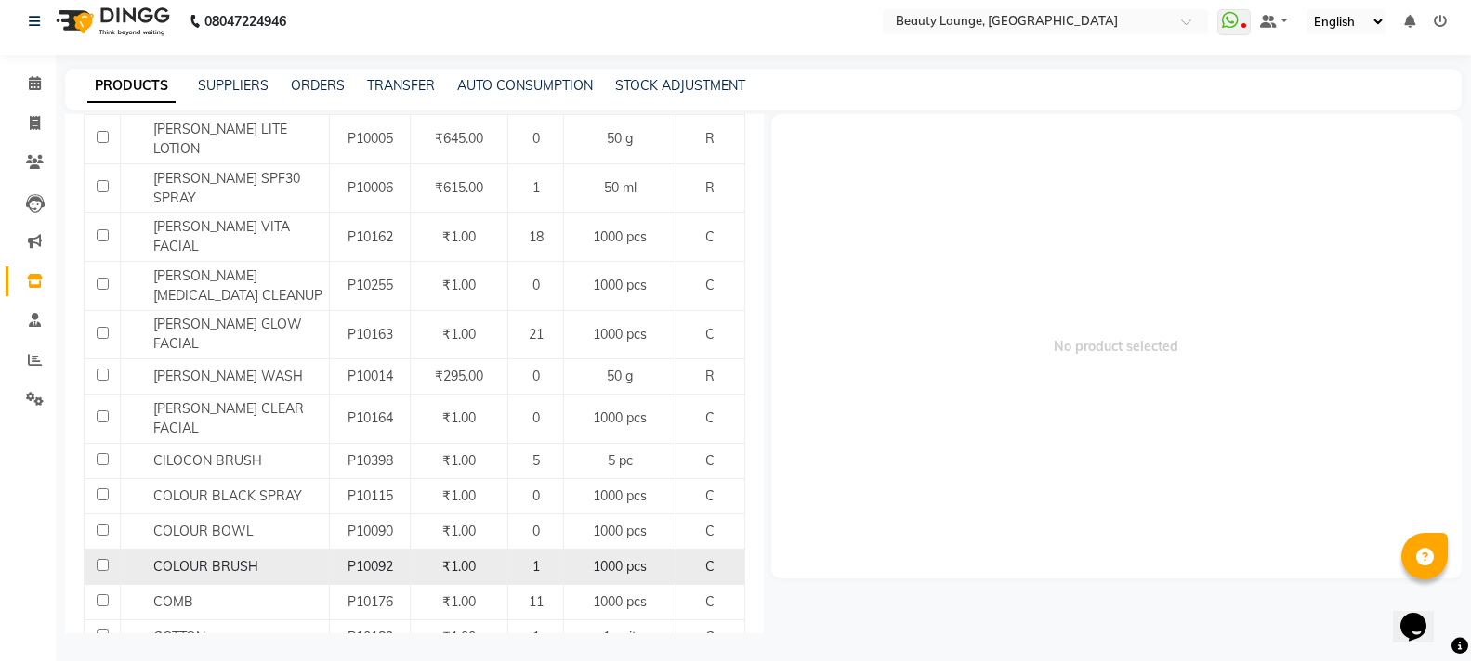
scroll to position [1930, 0]
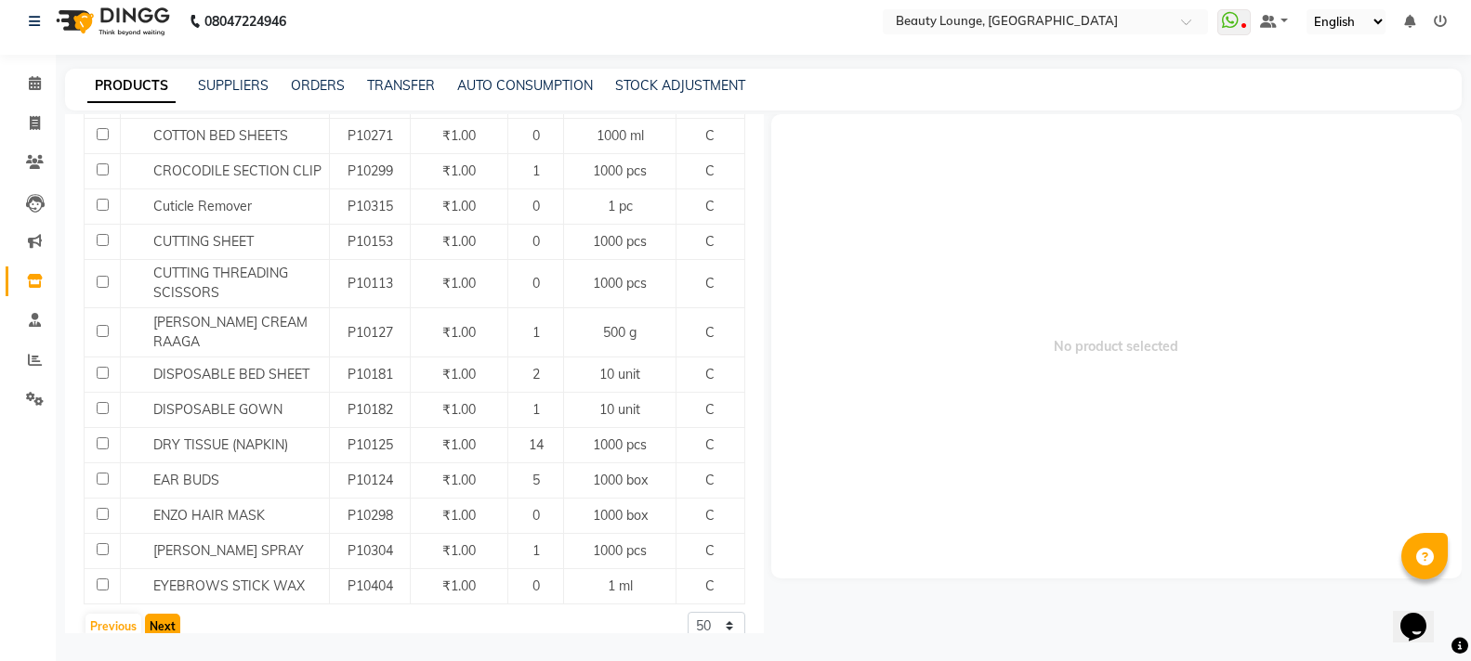
click at [161, 614] on button "Next" at bounding box center [162, 627] width 35 height 26
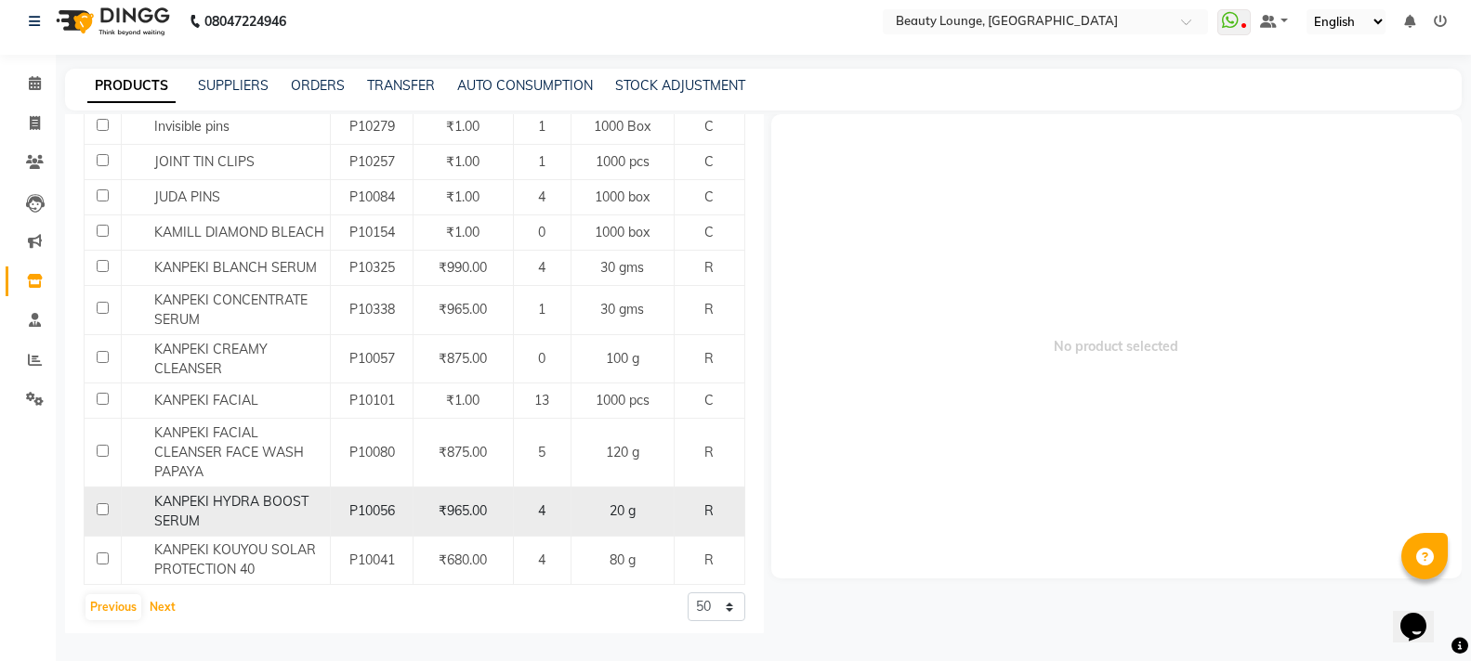
scroll to position [1936, 0]
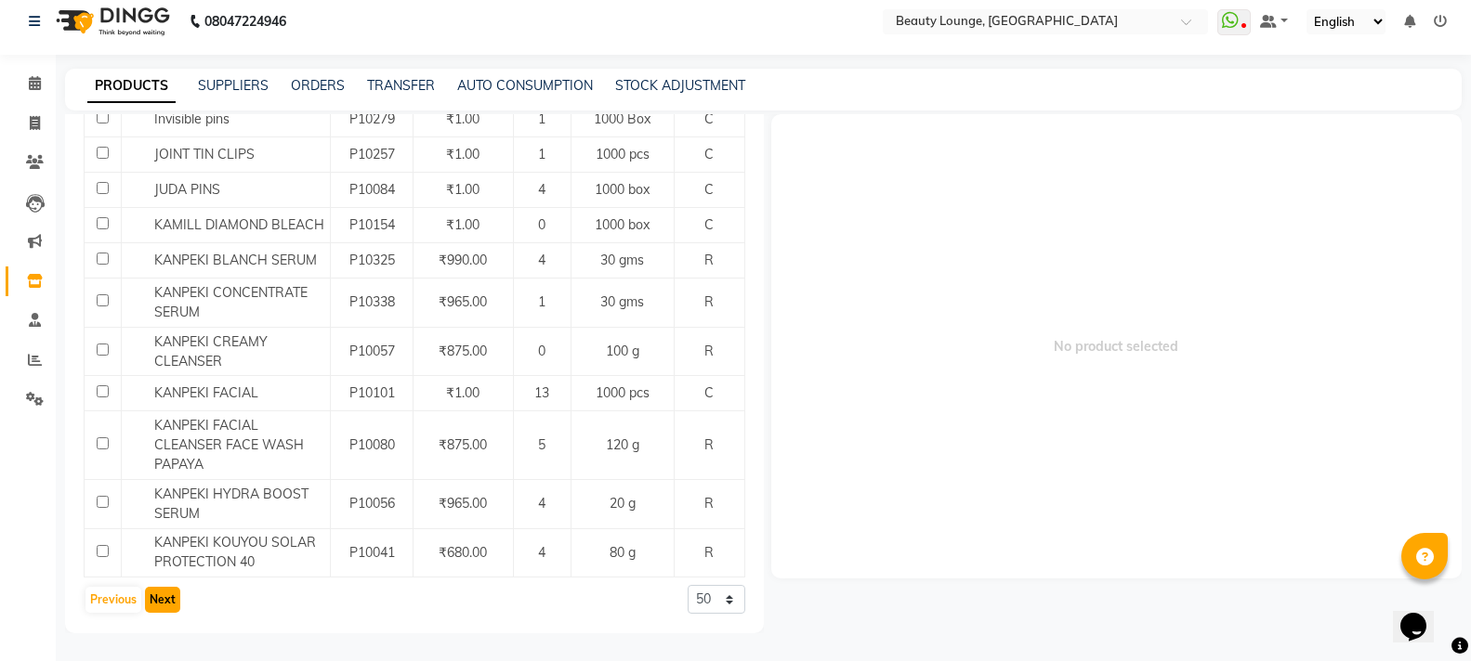
click at [176, 608] on button "Next" at bounding box center [162, 600] width 35 height 26
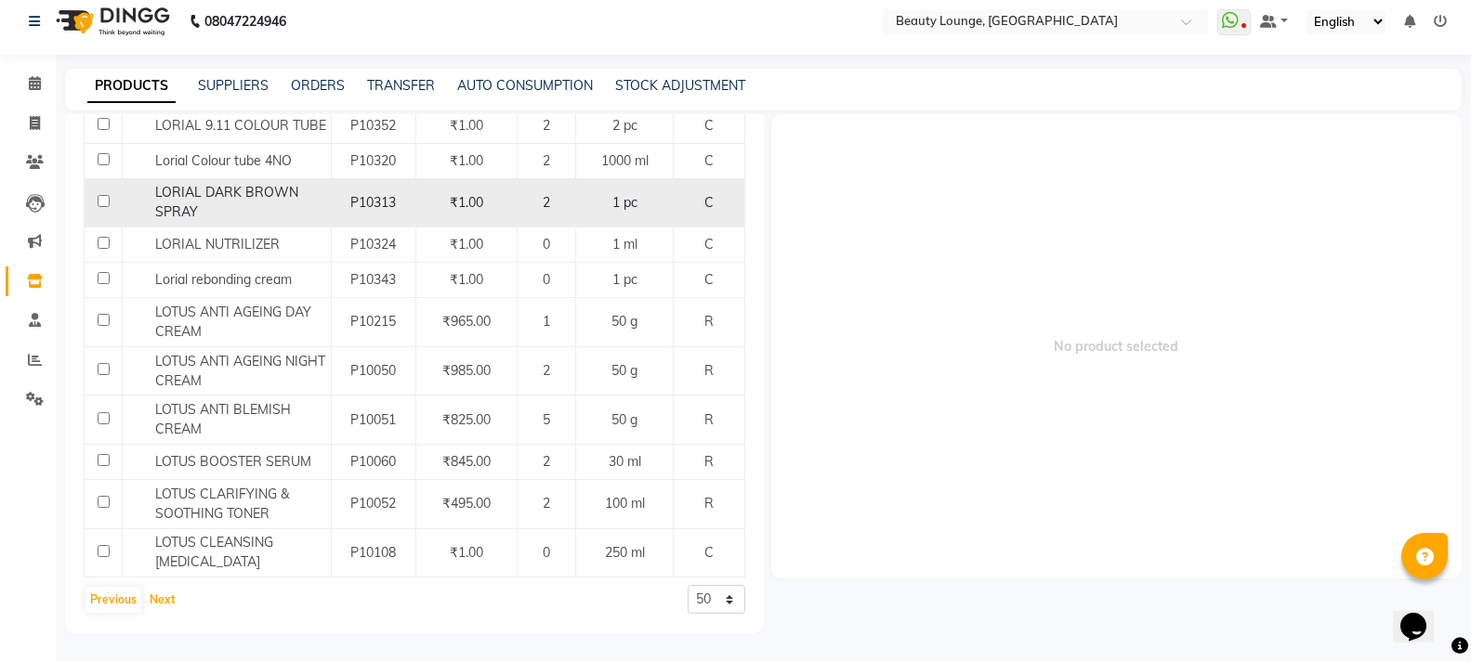
scroll to position [2066, 0]
click at [184, 185] on span "LORIAL DARK BROWN SPRAY" at bounding box center [226, 202] width 143 height 36
select select
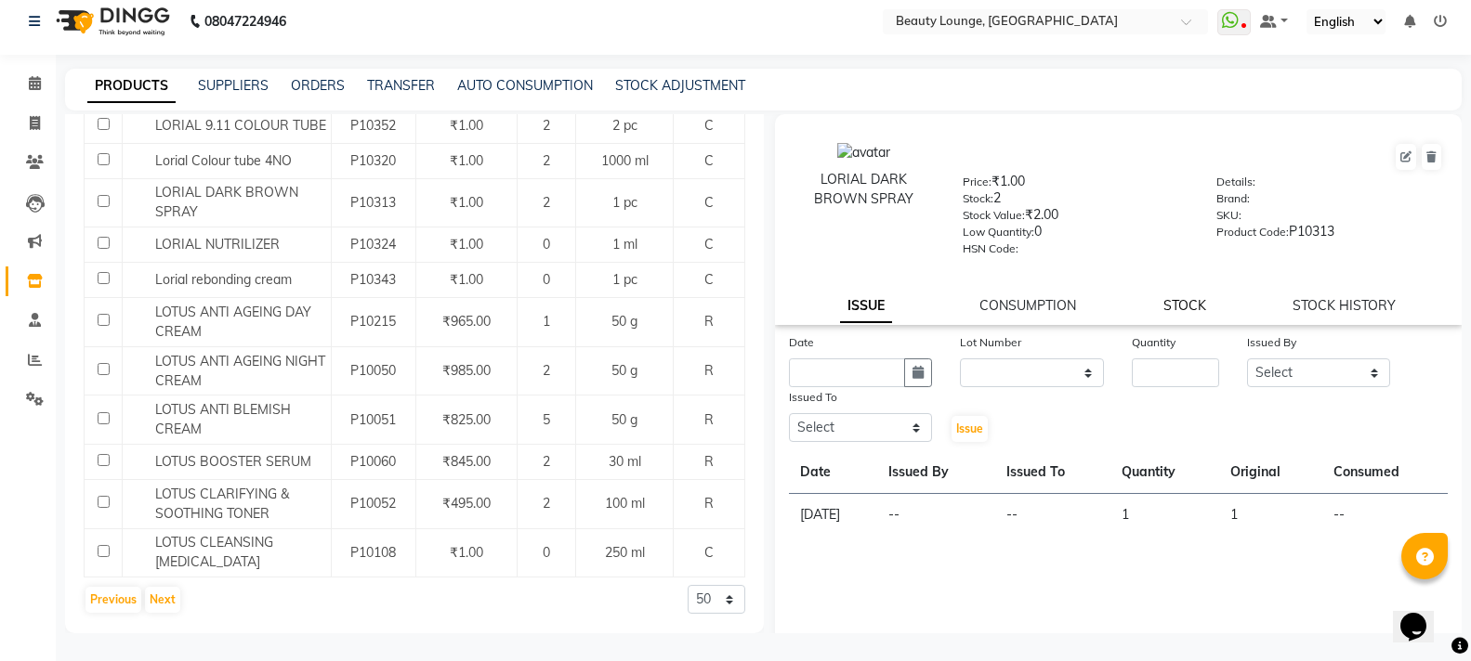
click at [1190, 307] on link "STOCK" at bounding box center [1184, 305] width 43 height 17
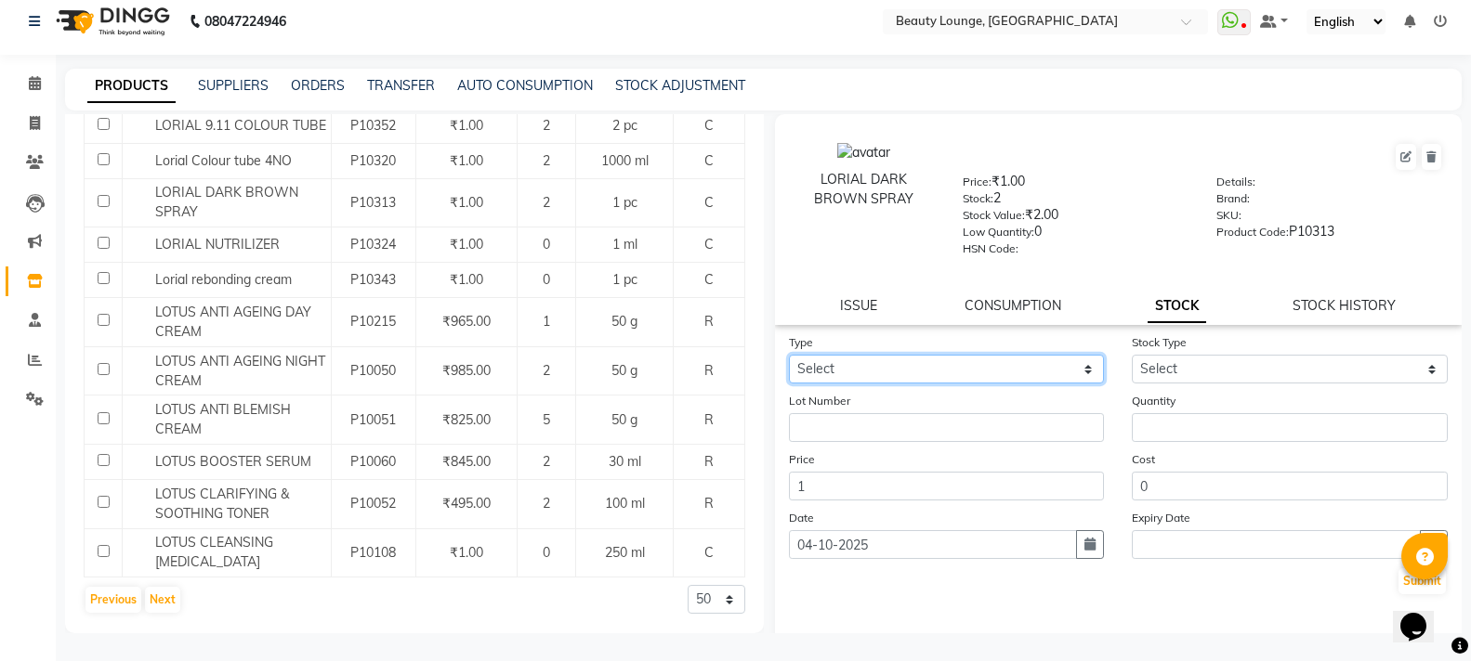
drag, startPoint x: 1045, startPoint y: 365, endPoint x: 1038, endPoint y: 382, distance: 18.3
click at [1045, 365] on select "Select In Out" at bounding box center [947, 369] width 316 height 29
select select "out"
click at [789, 355] on select "Select In Out" at bounding box center [947, 369] width 316 height 29
select select
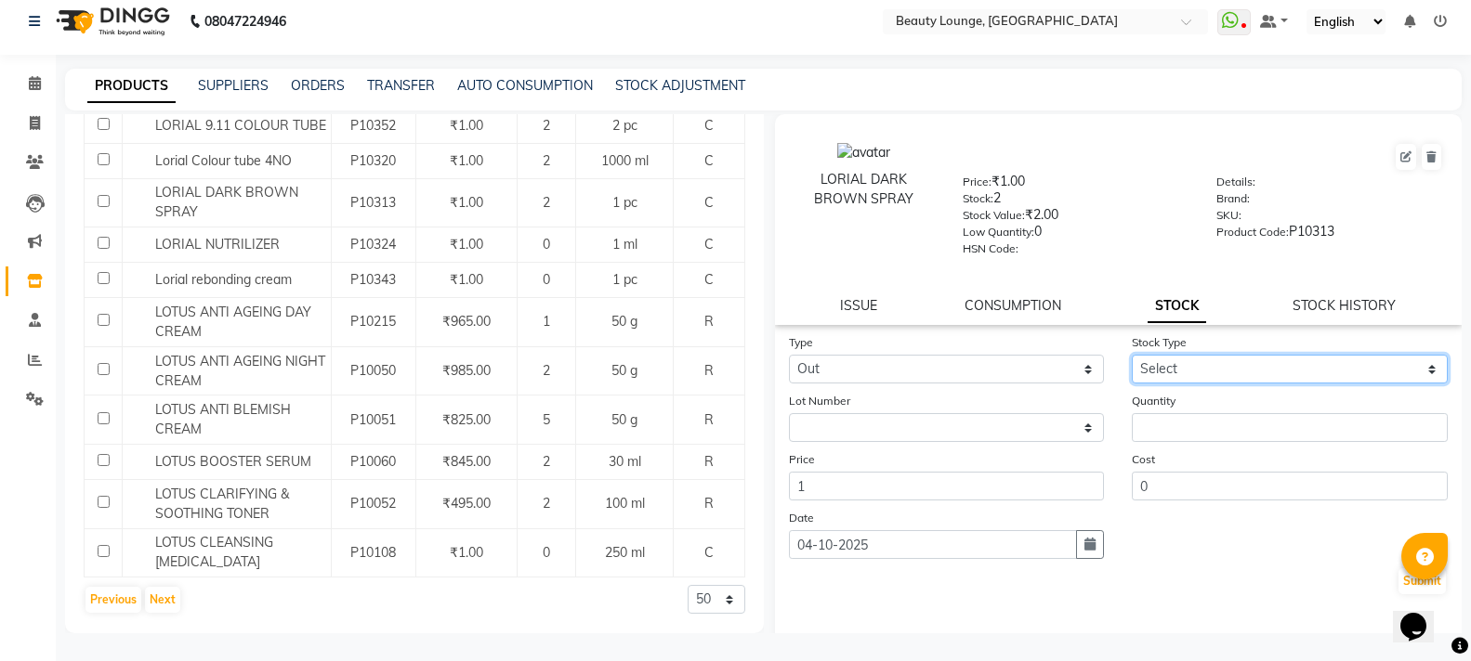
click at [1147, 363] on select "Select Internal Use Damaged Expired Adjustment Return Other" at bounding box center [1289, 369] width 316 height 29
select select "internal use"
click at [1131, 355] on select "Select Internal Use Damaged Expired Adjustment Return Other" at bounding box center [1289, 369] width 316 height 29
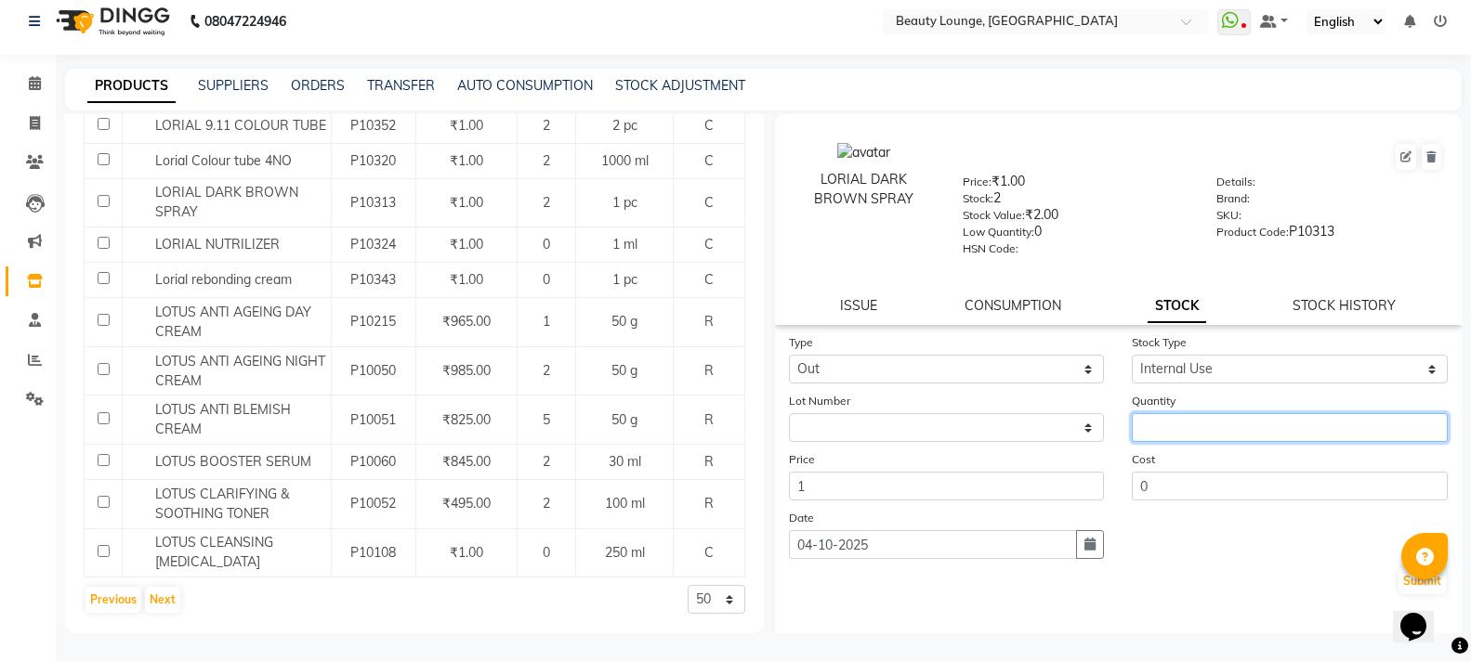
click at [1213, 430] on input "number" at bounding box center [1289, 427] width 316 height 29
type input "2"
click at [1398, 582] on button "Submit" at bounding box center [1421, 582] width 47 height 26
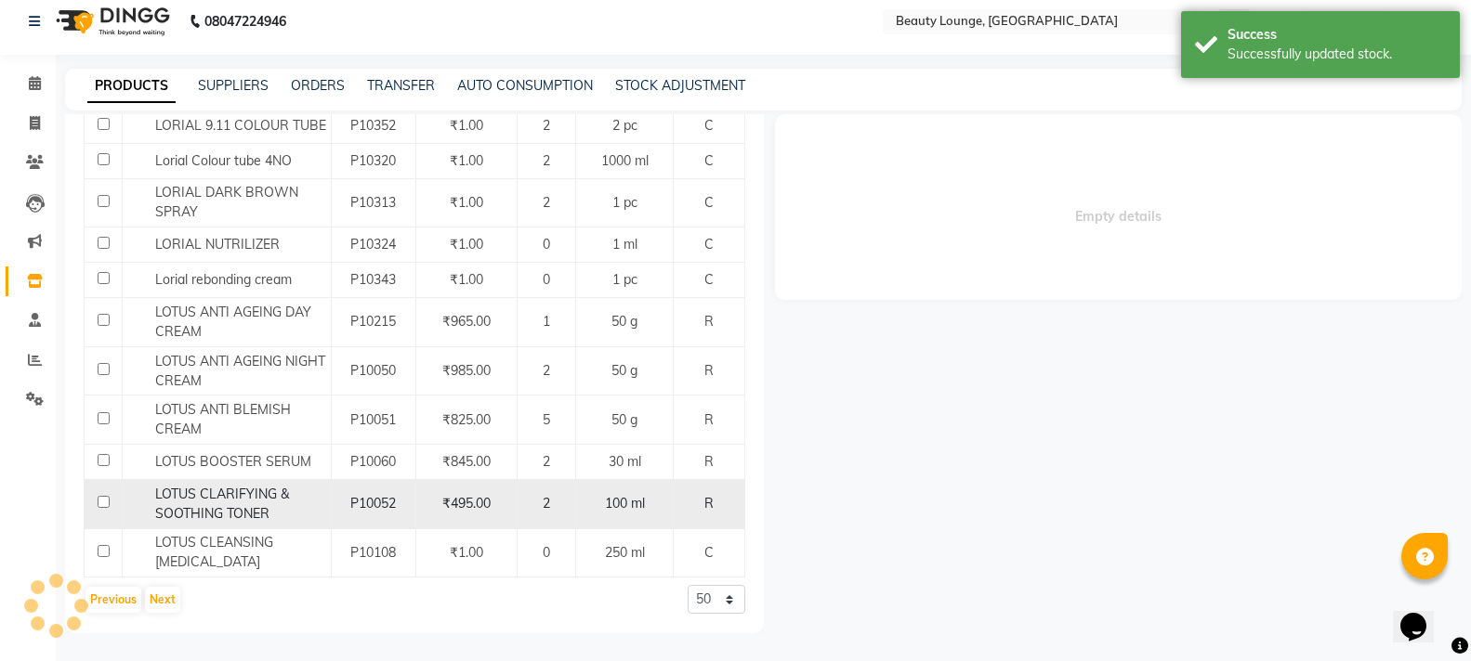
select select
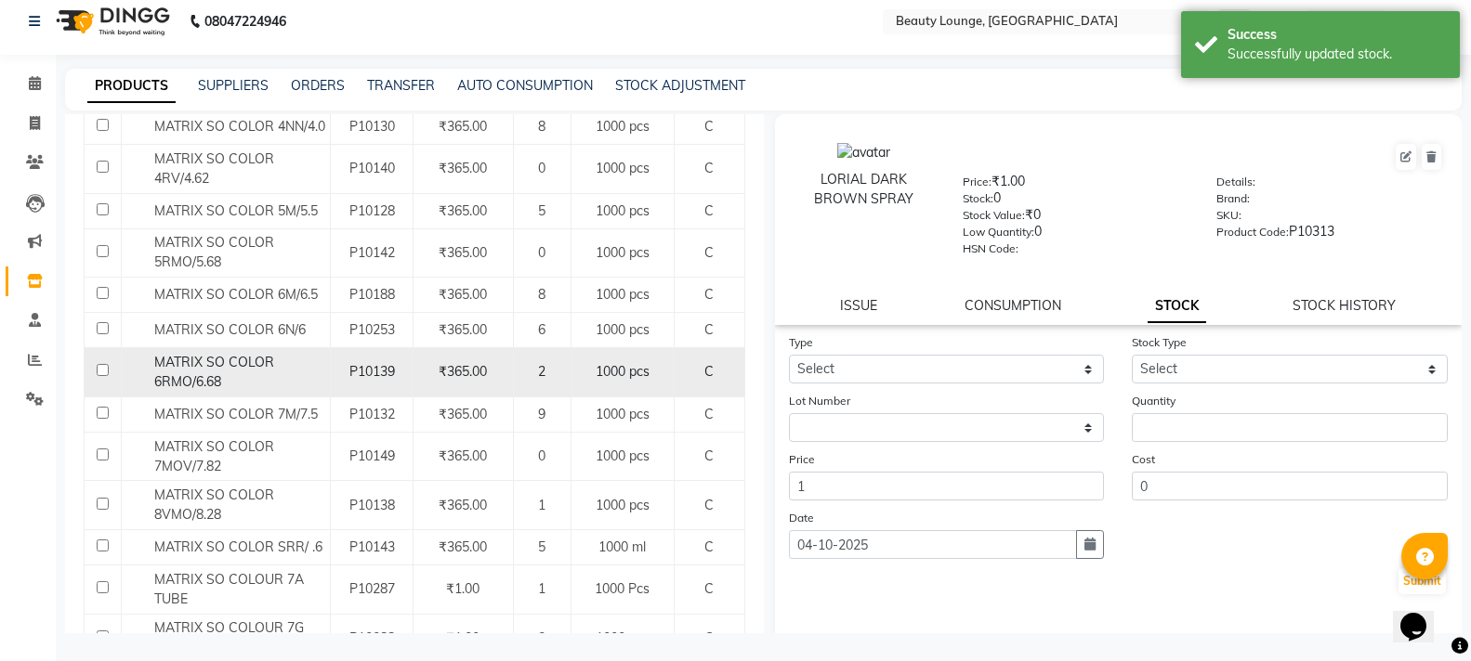
scroll to position [929, 0]
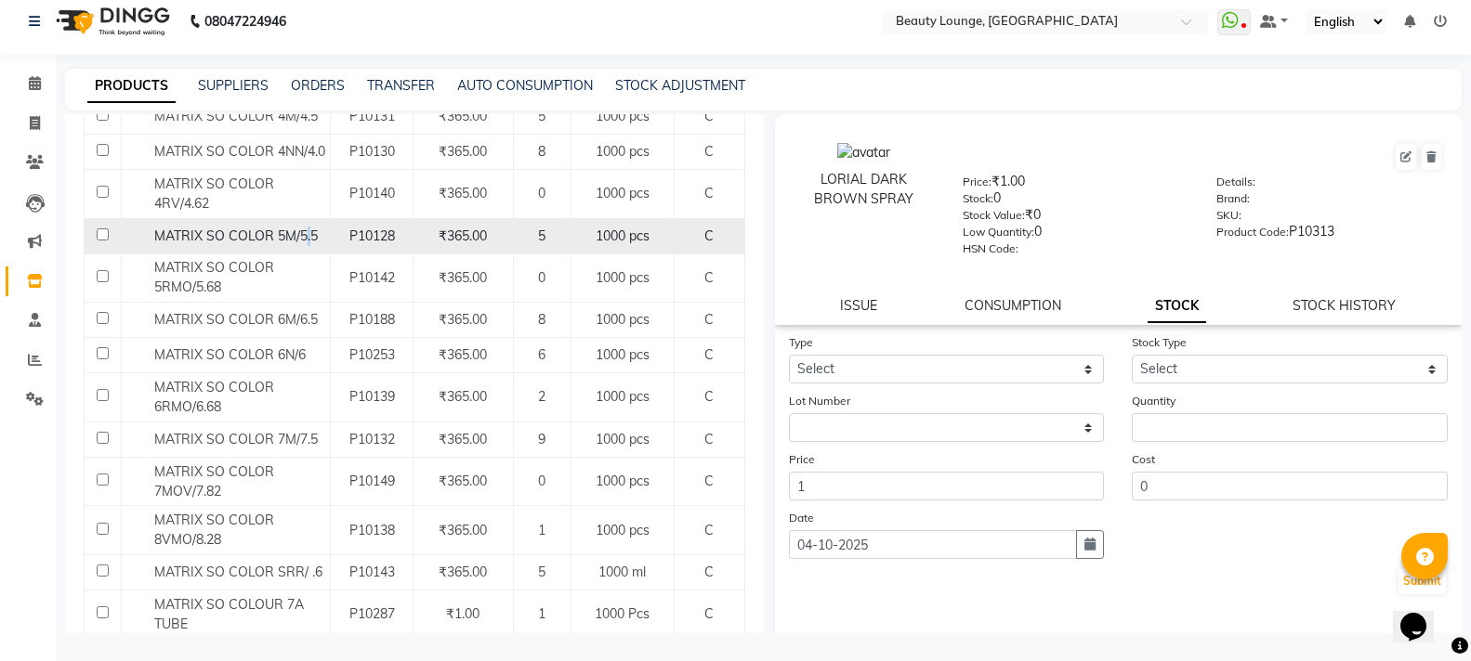
click at [308, 240] on span "MATRIX SO COLOR 5M/5.5" at bounding box center [235, 236] width 163 height 17
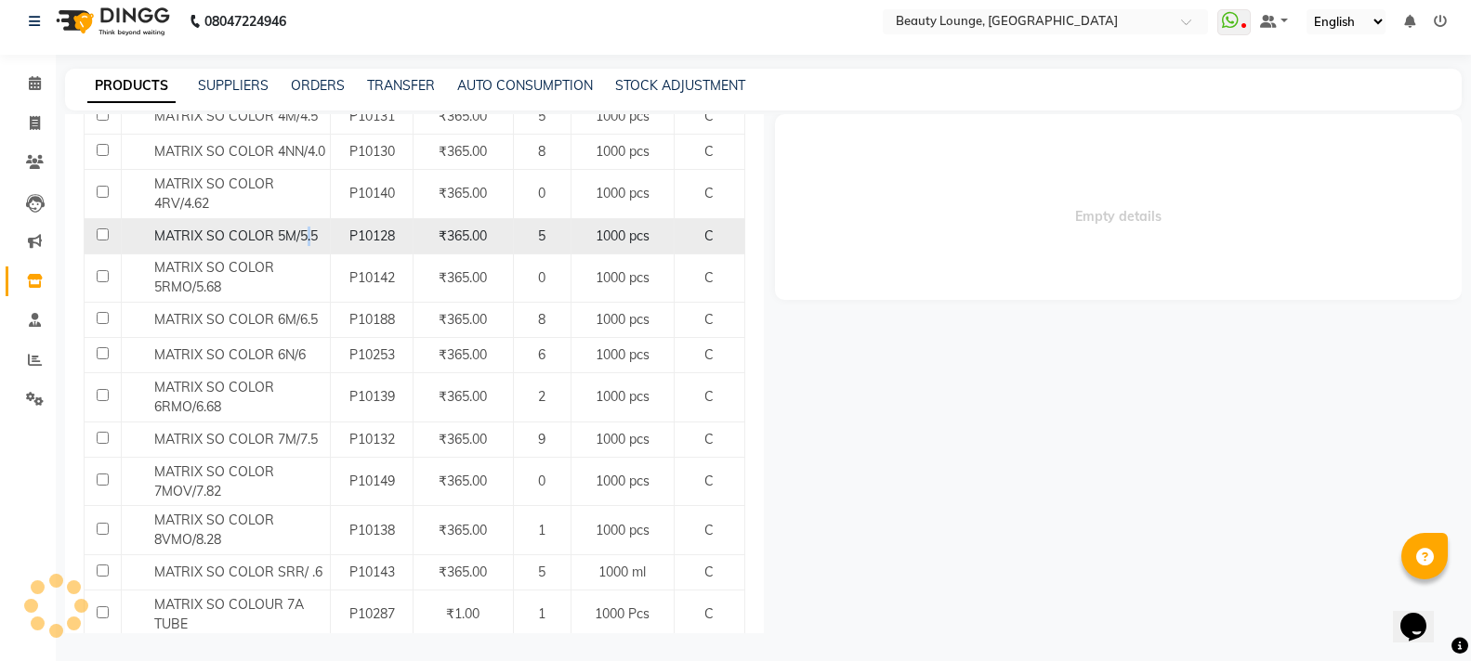
select select
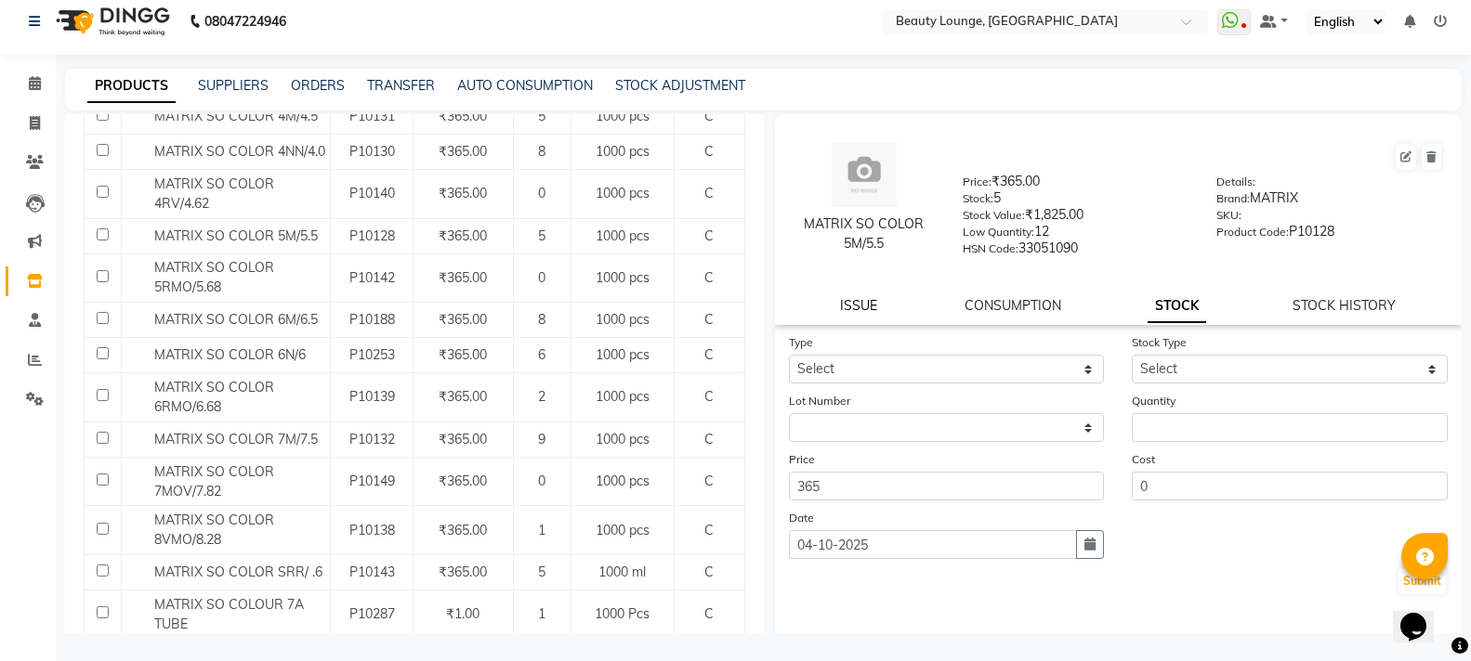
click at [855, 309] on link "ISSUE" at bounding box center [858, 305] width 37 height 17
select select
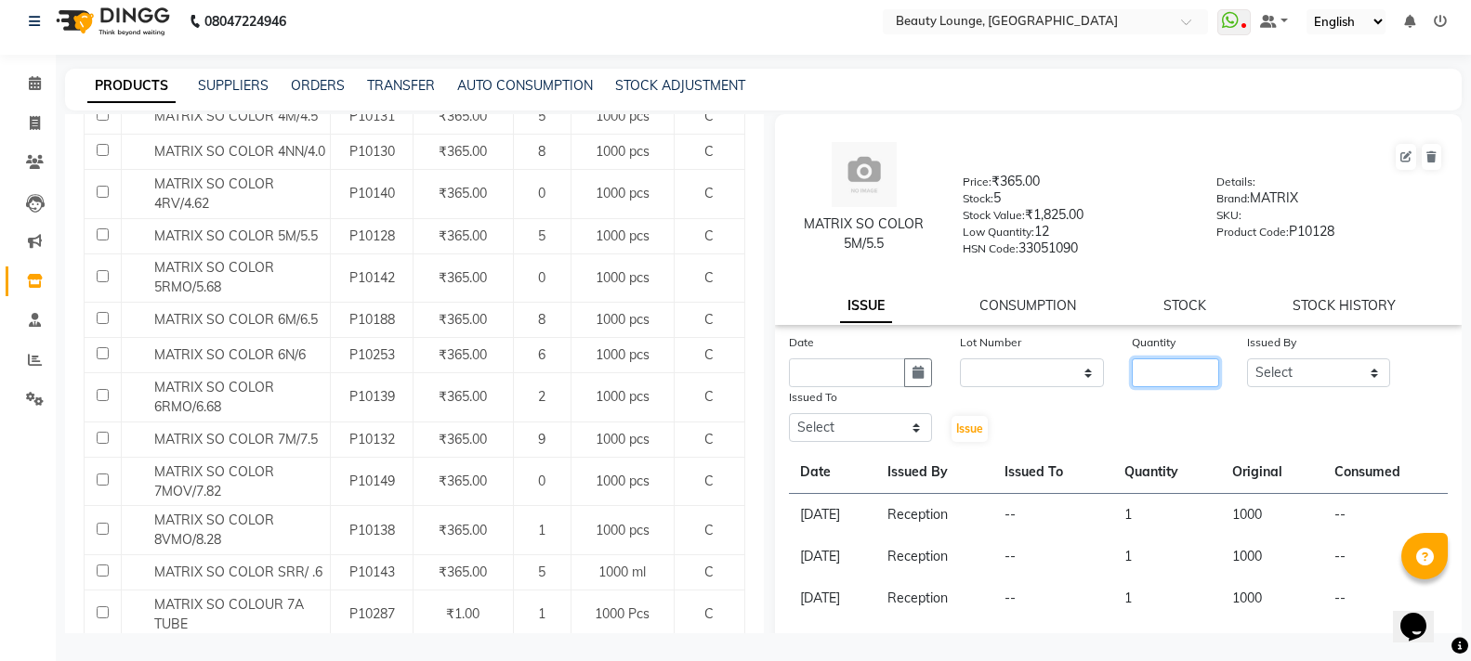
click at [1159, 381] on input "number" at bounding box center [1174, 373] width 86 height 29
type input "1"
type input "2"
click at [1288, 359] on select "Select [PERSON_NAME] [PERSON_NAME] golu [PERSON_NAME] [PERSON_NAME] [PERSON_NAM…" at bounding box center [1319, 373] width 144 height 29
select select "9433"
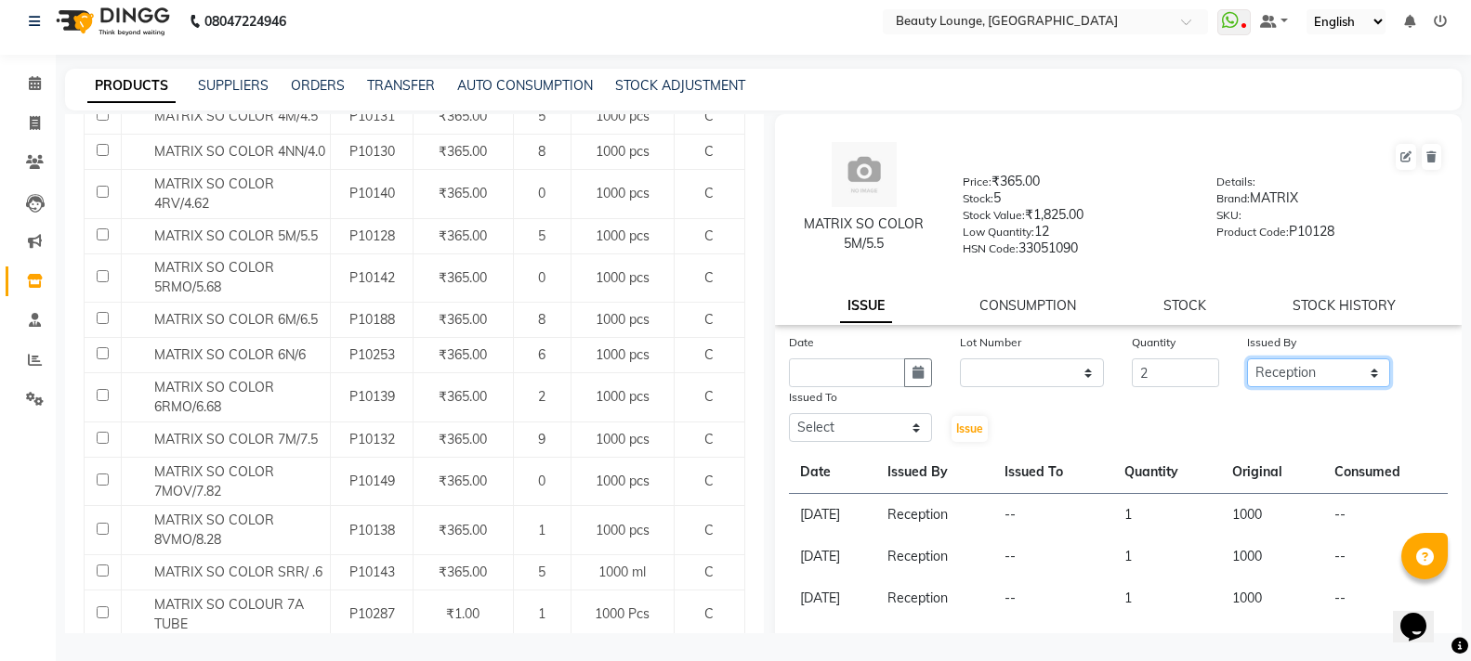
click at [1247, 359] on select "Select [PERSON_NAME] [PERSON_NAME] golu [PERSON_NAME] [PERSON_NAME] [PERSON_NAM…" at bounding box center [1319, 373] width 144 height 29
drag, startPoint x: 872, startPoint y: 425, endPoint x: 868, endPoint y: 407, distance: 19.2
click at [868, 407] on div "Issued To Select [PERSON_NAME] [PERSON_NAME] golu [PERSON_NAME] [PERSON_NAME] […" at bounding box center [861, 415] width 172 height 57
select select "90508"
click at [789, 413] on select "Select [PERSON_NAME] [PERSON_NAME] golu [PERSON_NAME] [PERSON_NAME] [PERSON_NAM…" at bounding box center [861, 427] width 144 height 29
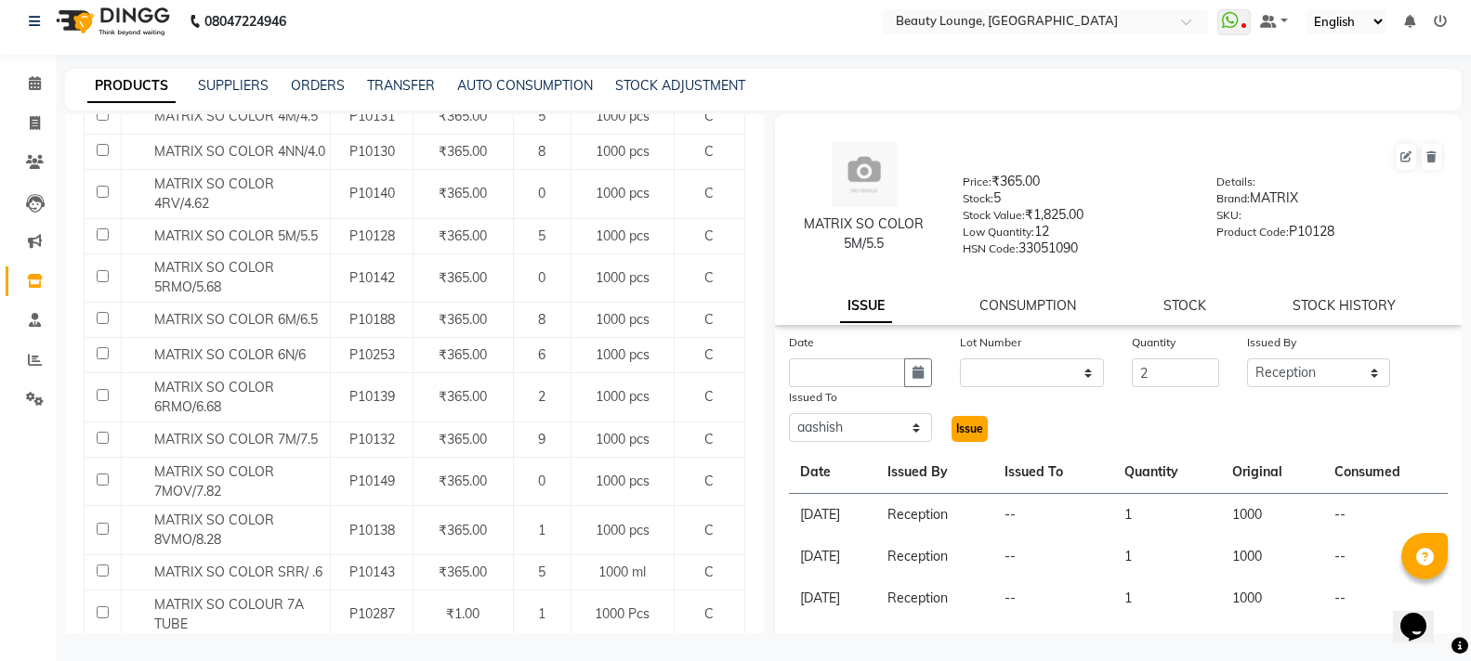
click at [969, 431] on span "Issue" at bounding box center [969, 429] width 27 height 14
click at [865, 385] on input "text" at bounding box center [847, 373] width 117 height 29
select select "10"
select select "2025"
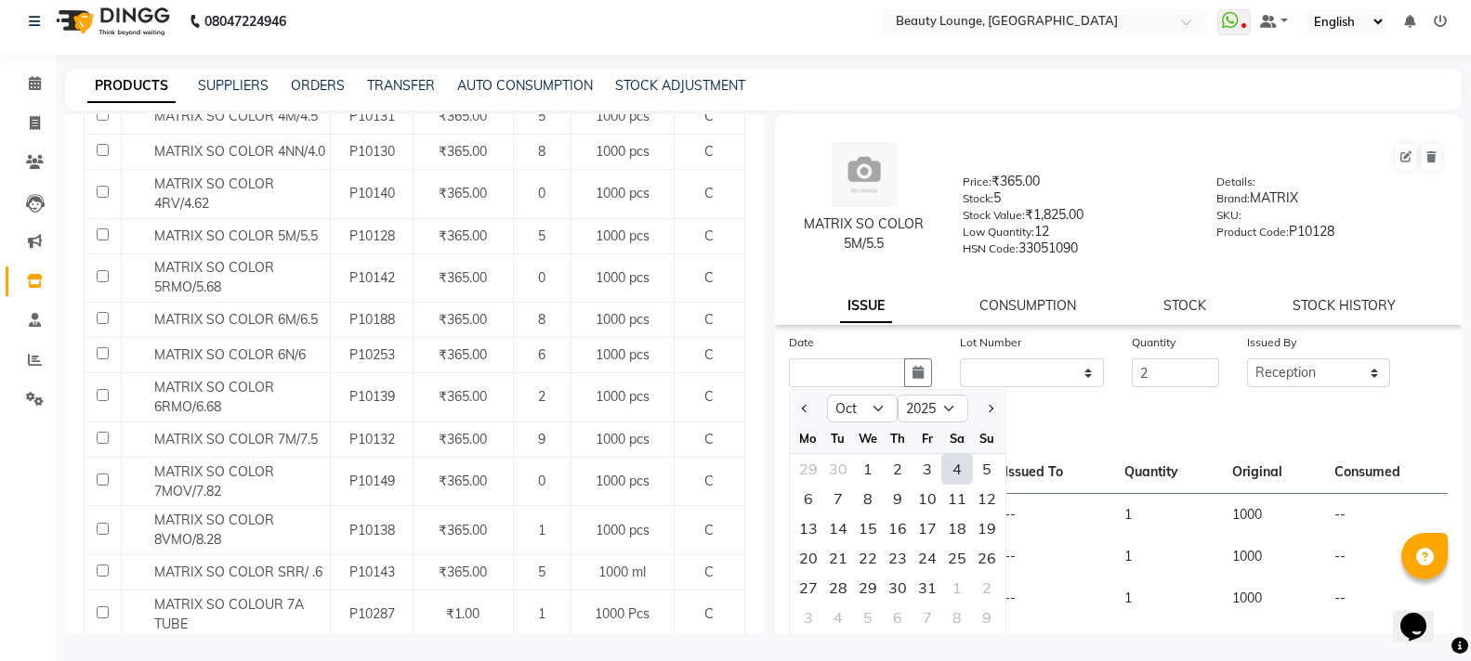
click at [813, 411] on div at bounding box center [808, 409] width 37 height 30
click at [887, 602] on div "30" at bounding box center [898, 588] width 30 height 30
type input "[DATE]"
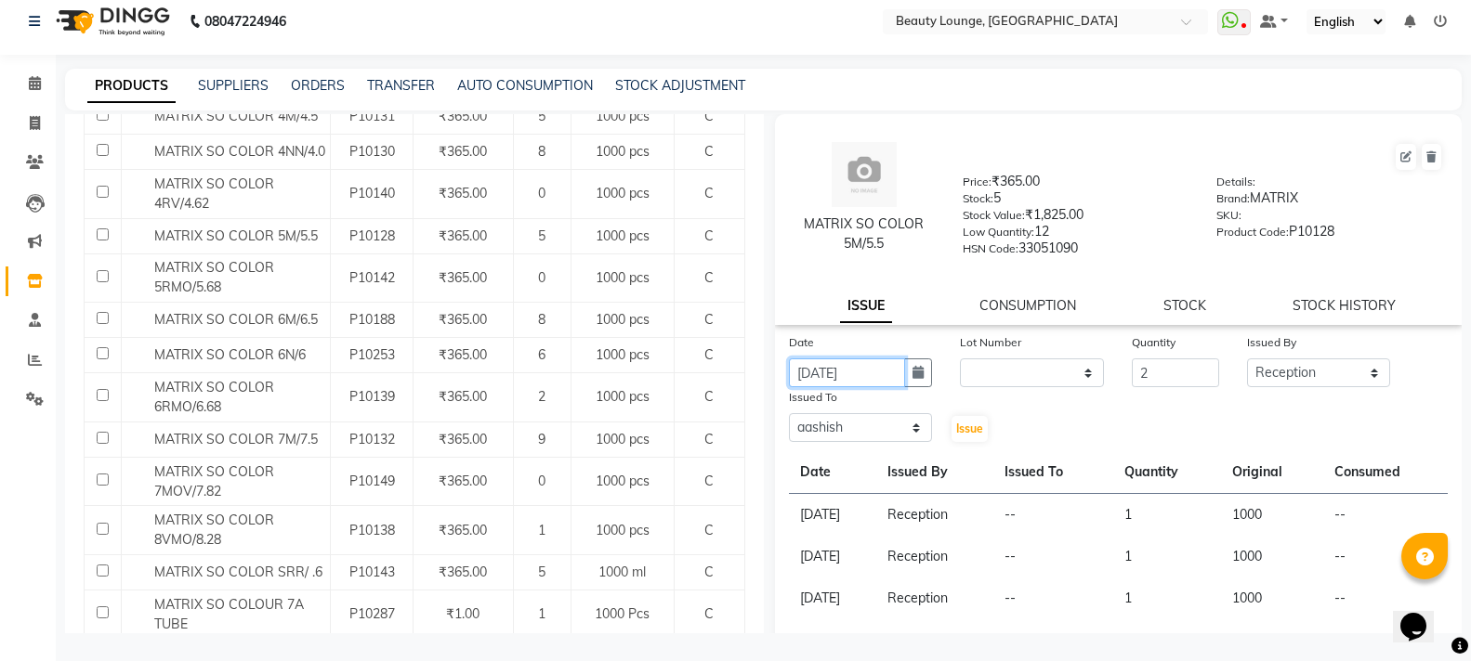
click at [822, 378] on input "[DATE]" at bounding box center [847, 373] width 117 height 29
select select "10"
select select "2025"
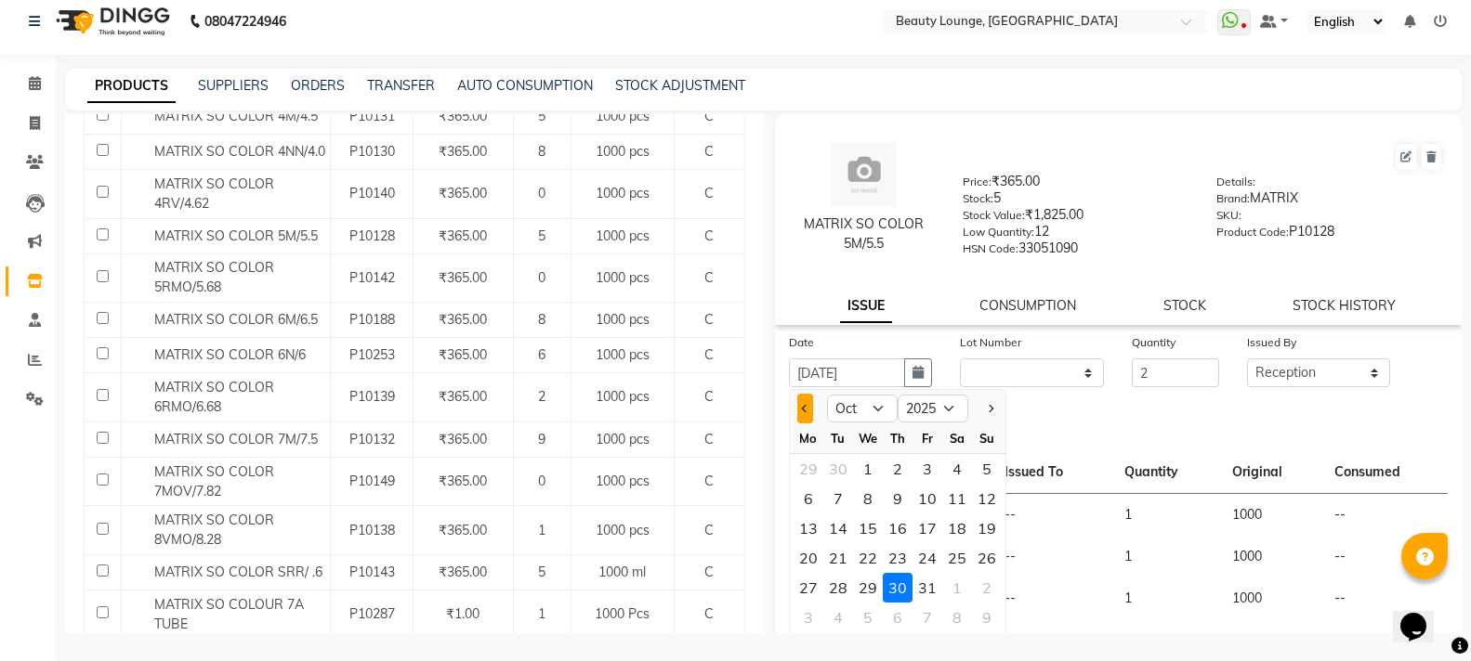
click at [810, 412] on button "Previous month" at bounding box center [805, 409] width 16 height 30
select select "9"
click at [1094, 412] on div "Date [DATE] Jan Feb Mar Apr May Jun [DATE] Aug Sep Oct Nov [DATE] 2016 2017 201…" at bounding box center [1118, 388] width 687 height 111
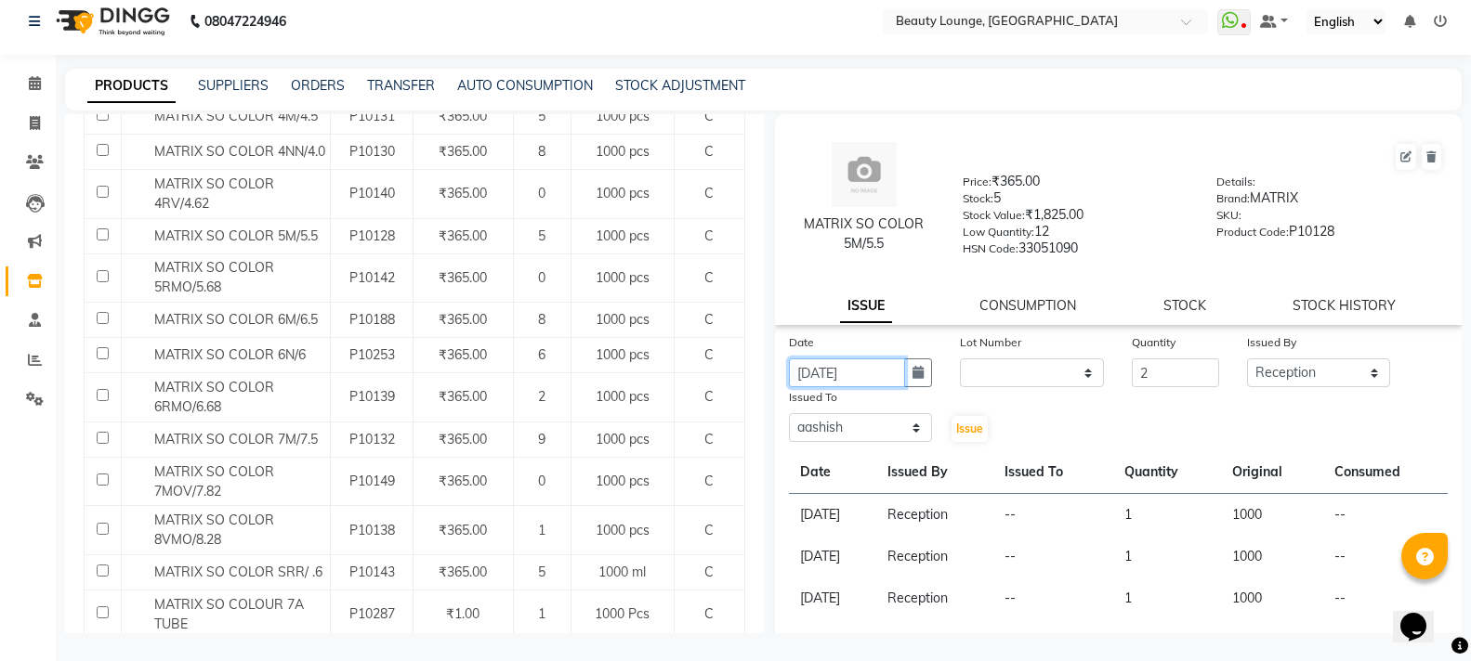
click at [838, 370] on input "[DATE]" at bounding box center [847, 373] width 117 height 29
select select "10"
select select "2025"
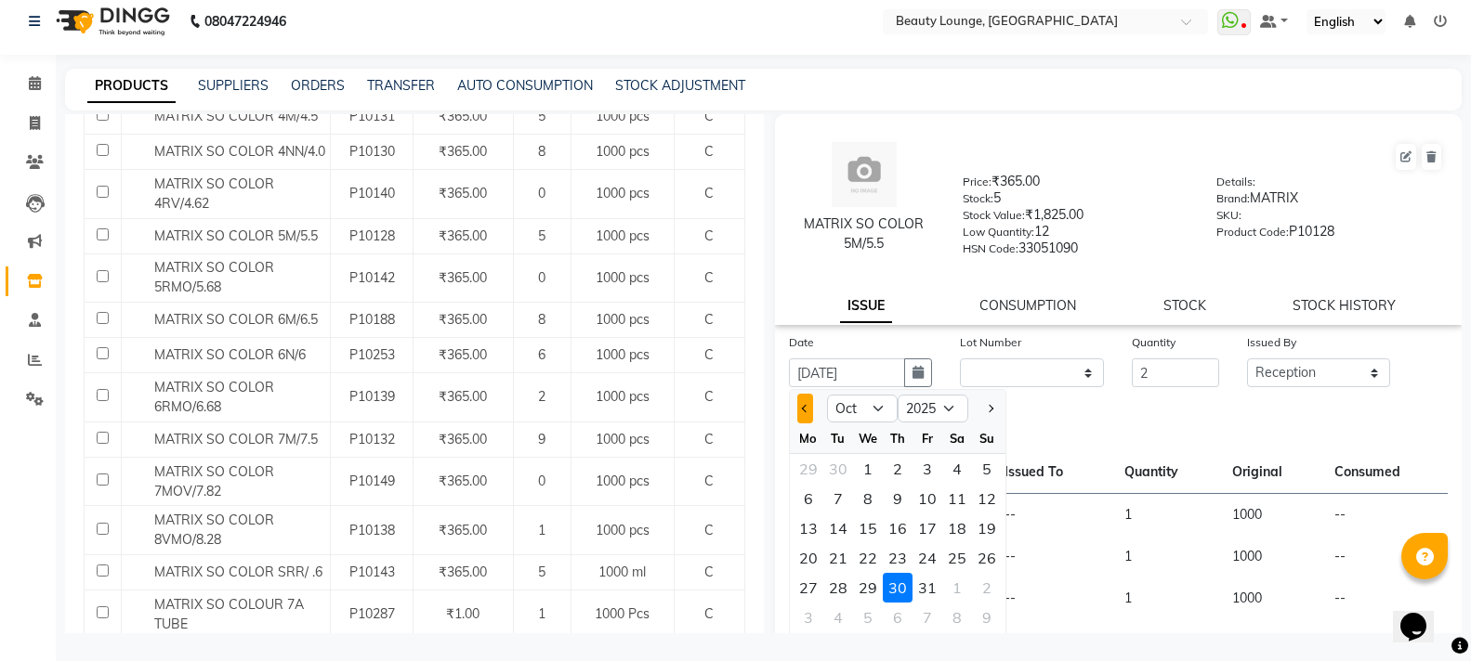
click at [804, 411] on span "Previous month" at bounding box center [804, 408] width 7 height 7
select select "9"
click at [812, 578] on div "29" at bounding box center [808, 588] width 30 height 30
type input "29-09-2025"
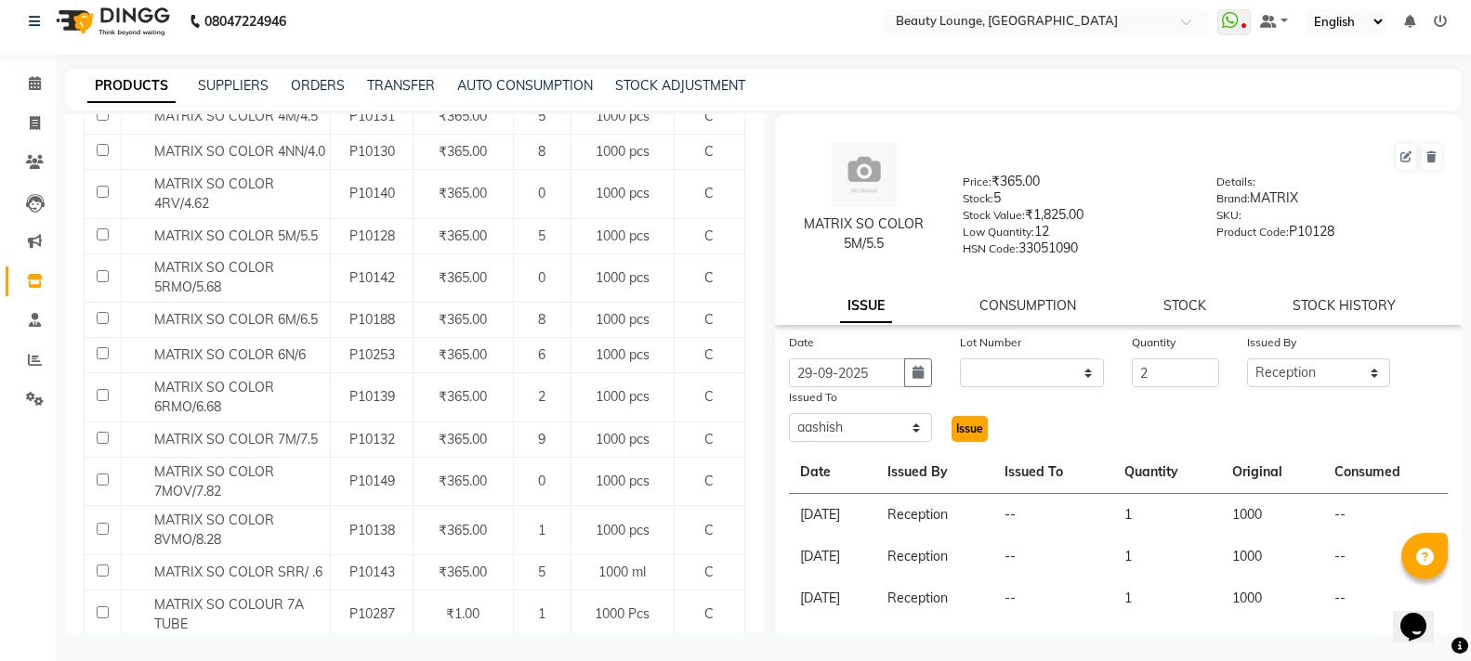
click at [969, 423] on span "Issue" at bounding box center [969, 429] width 27 height 14
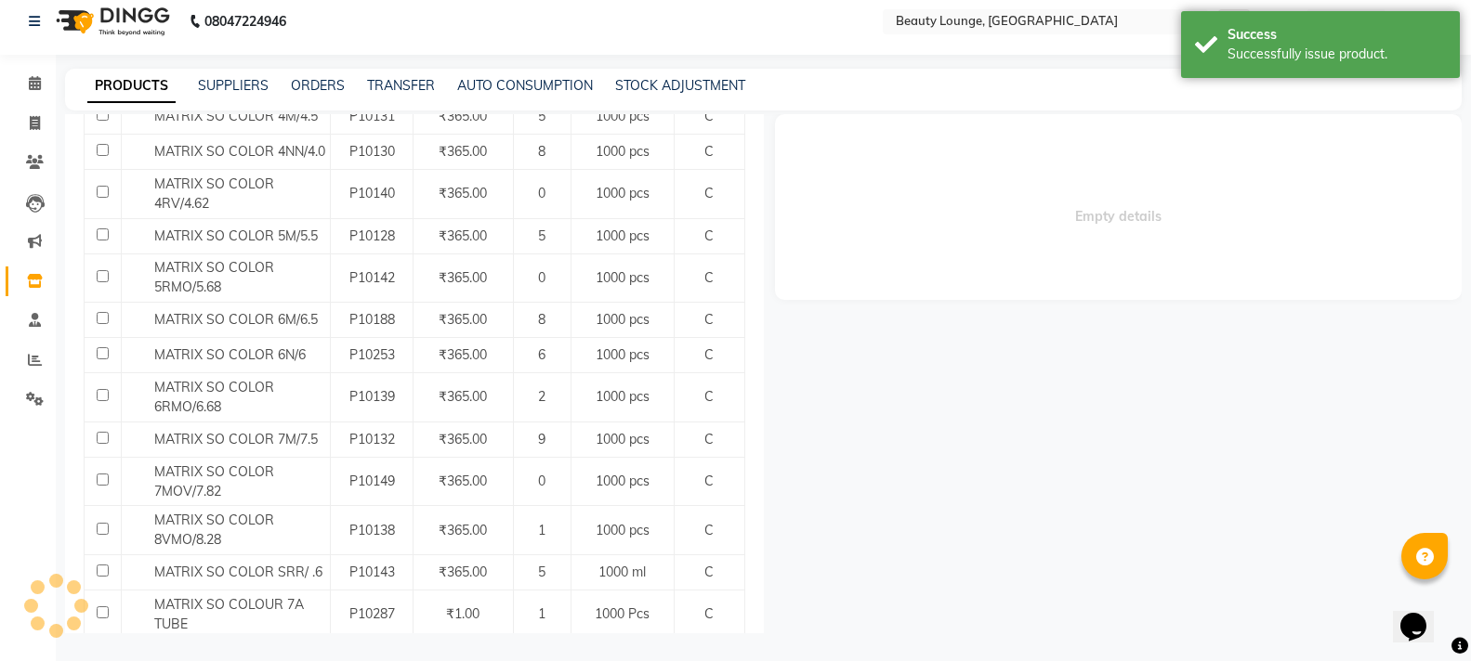
select select
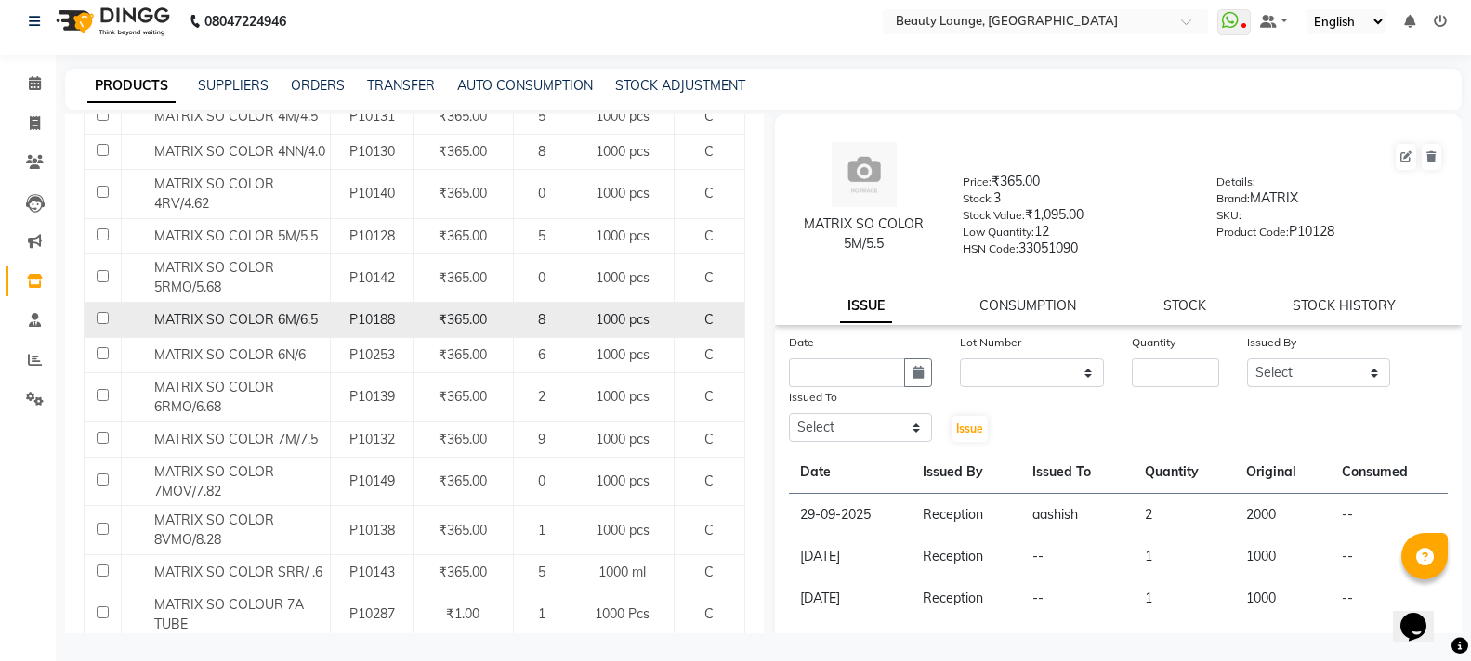
click at [218, 320] on span "MATRIX SO COLOR 6M/6.5" at bounding box center [235, 319] width 163 height 17
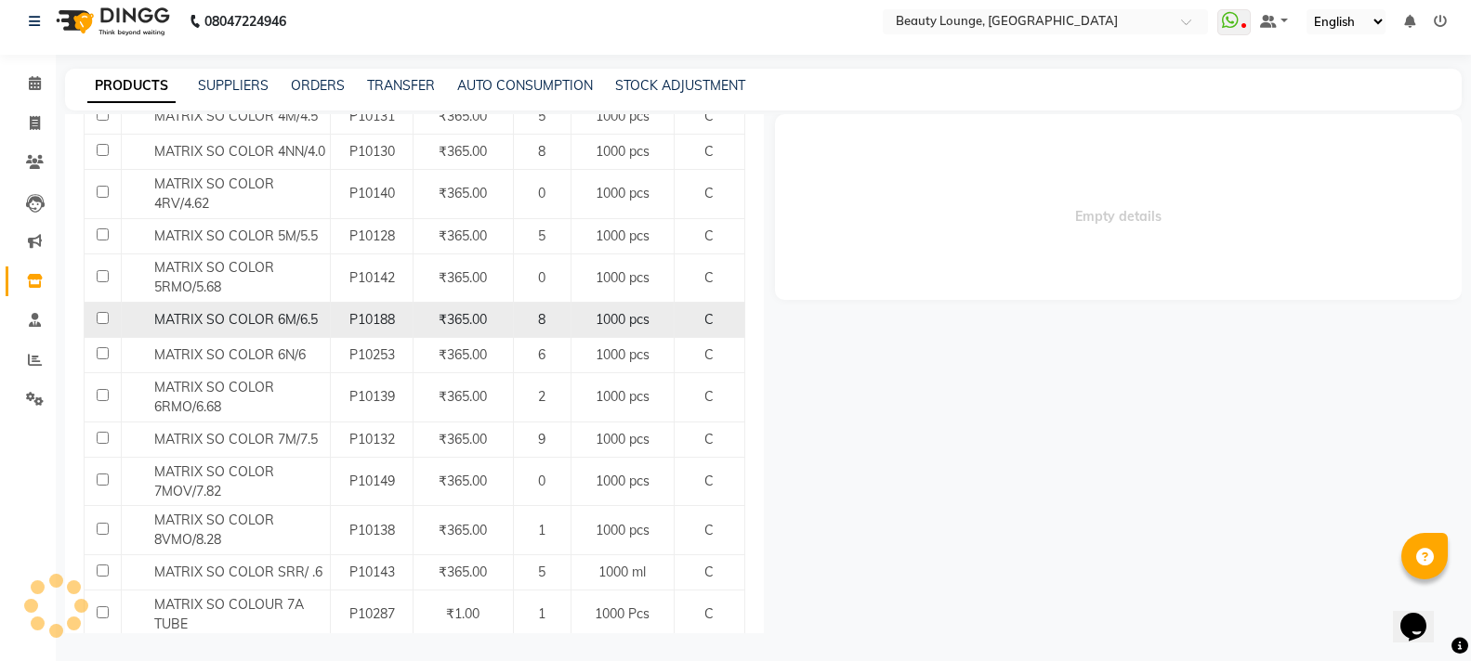
select select
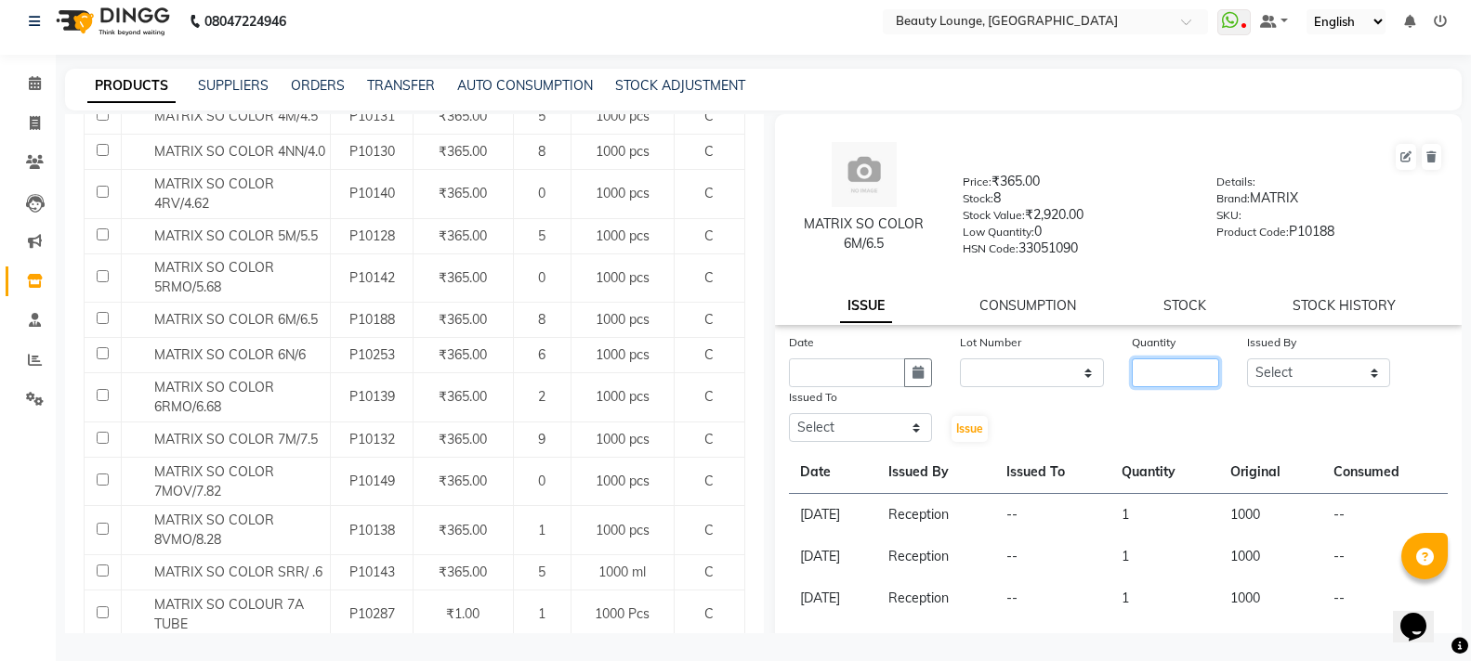
click at [1153, 383] on input "number" at bounding box center [1174, 373] width 86 height 29
type input "2"
click at [819, 364] on input "text" at bounding box center [847, 373] width 117 height 29
select select "10"
select select "2025"
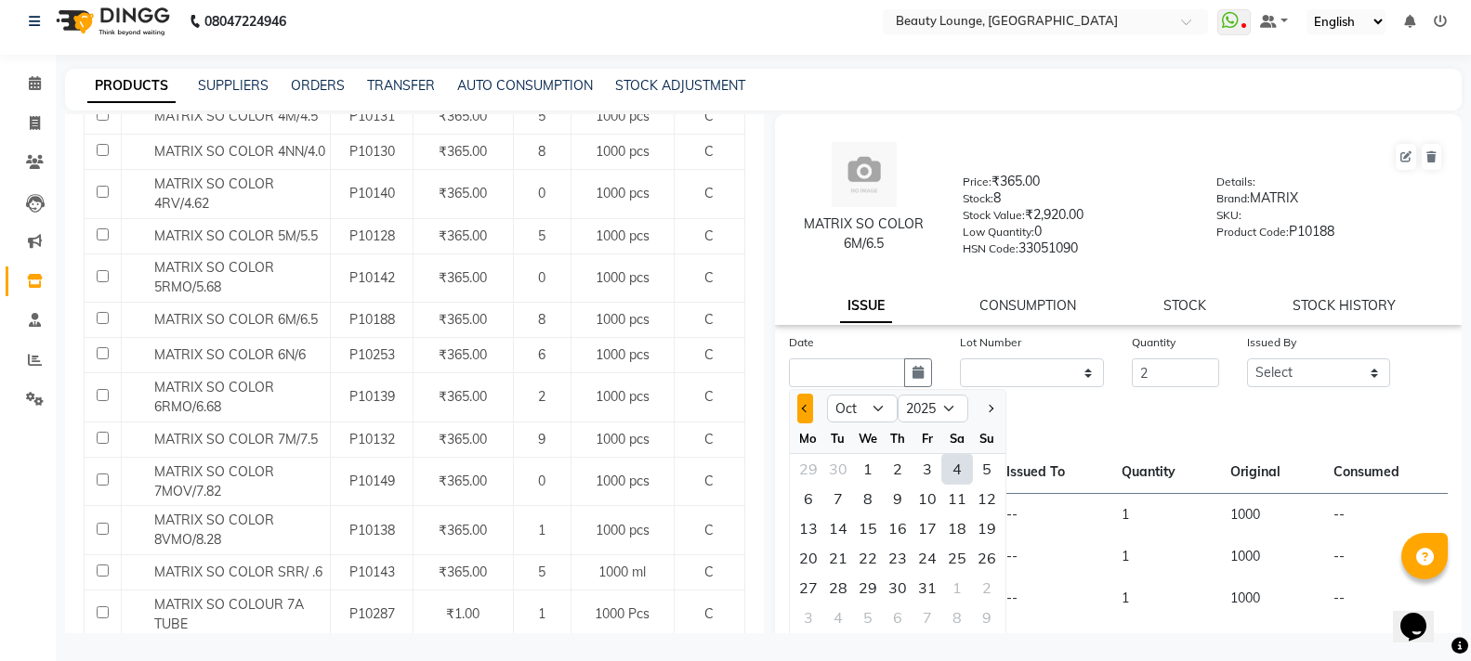
click at [797, 404] on button "Previous month" at bounding box center [805, 409] width 16 height 30
select select "9"
click at [879, 521] on div "17" at bounding box center [868, 529] width 30 height 30
type input "17-09-2025"
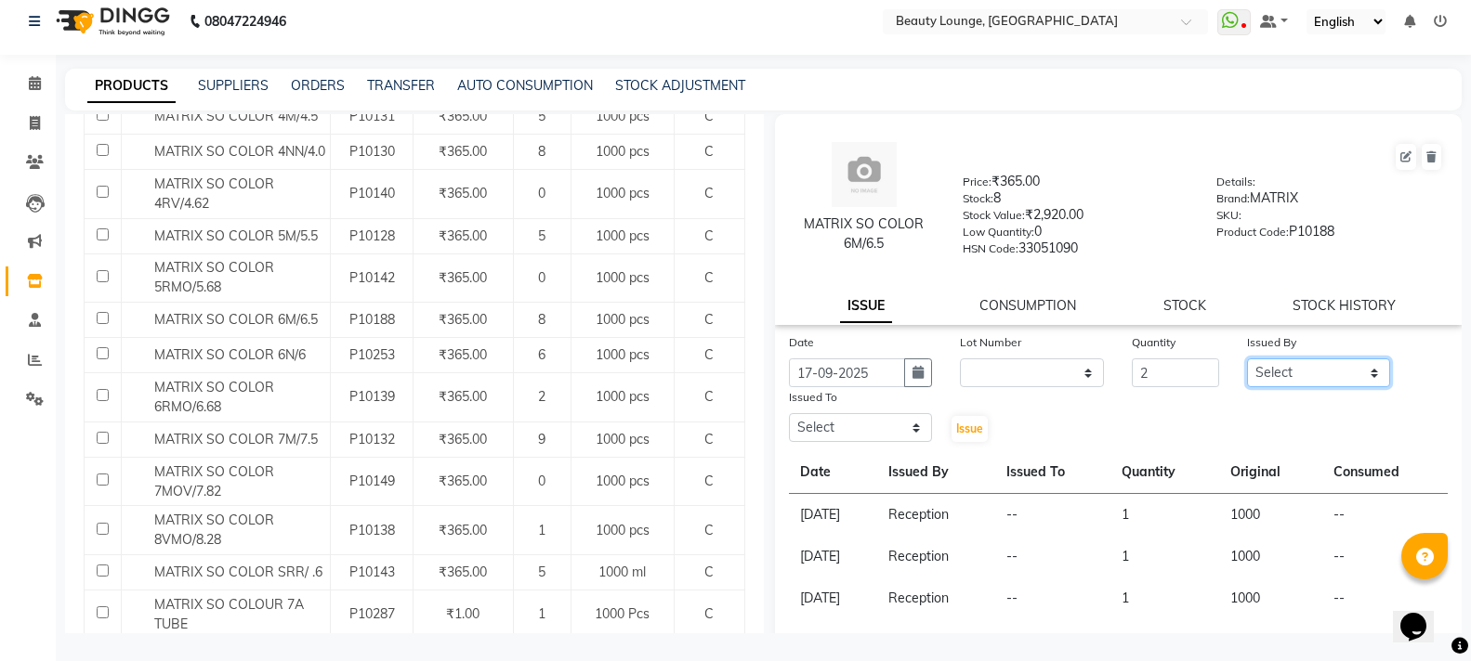
click at [1281, 367] on select "Select [PERSON_NAME] [PERSON_NAME] golu [PERSON_NAME] [PERSON_NAME] [PERSON_NAM…" at bounding box center [1319, 373] width 144 height 29
select select "9433"
click at [1247, 359] on select "Select [PERSON_NAME] [PERSON_NAME] golu [PERSON_NAME] [PERSON_NAME] [PERSON_NAM…" at bounding box center [1319, 373] width 144 height 29
drag, startPoint x: 870, startPoint y: 426, endPoint x: 770, endPoint y: 193, distance: 253.8
click at [848, 354] on div "Date [DATE] Lot Number None Quantity 2 Issued By Select [PERSON_NAME] [PERSON_N…" at bounding box center [1118, 388] width 687 height 111
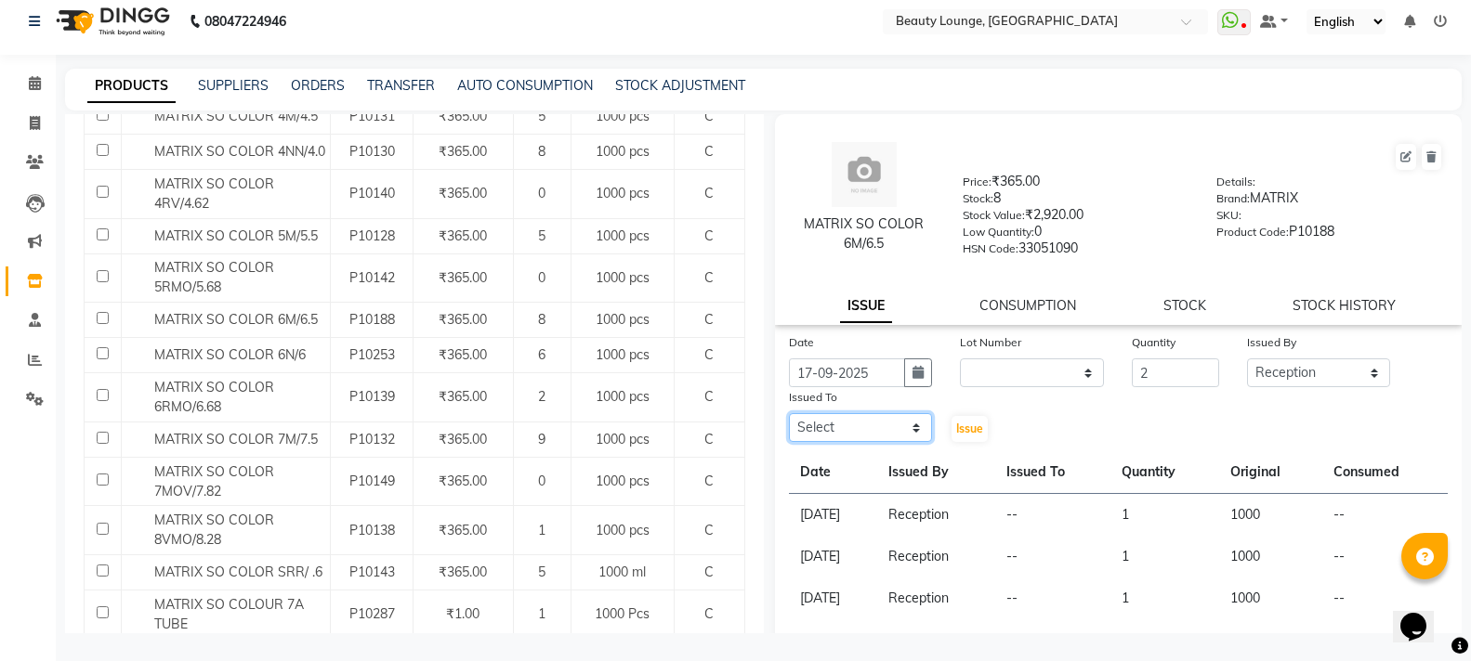
select select "90508"
click at [789, 413] on select "Select [PERSON_NAME] [PERSON_NAME] golu [PERSON_NAME] [PERSON_NAME] [PERSON_NAM…" at bounding box center [861, 427] width 144 height 29
click at [961, 425] on span "Issue" at bounding box center [969, 429] width 27 height 14
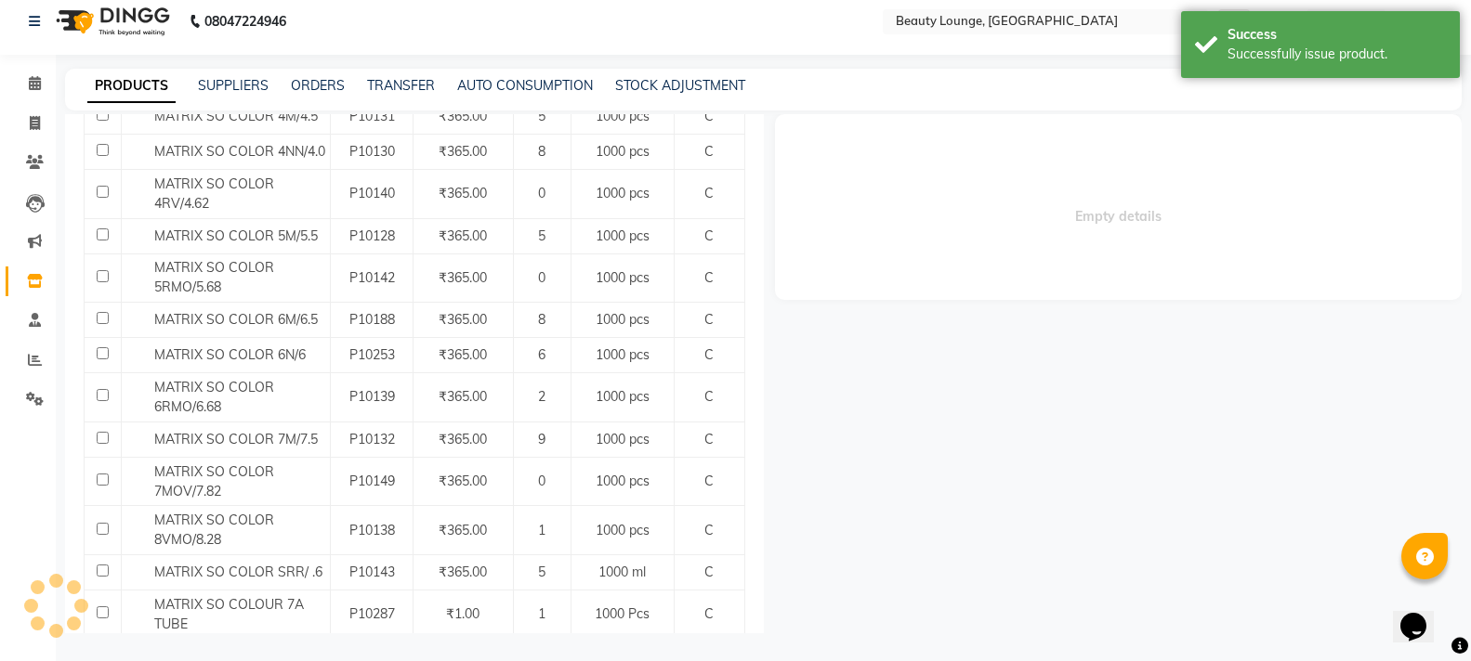
select select
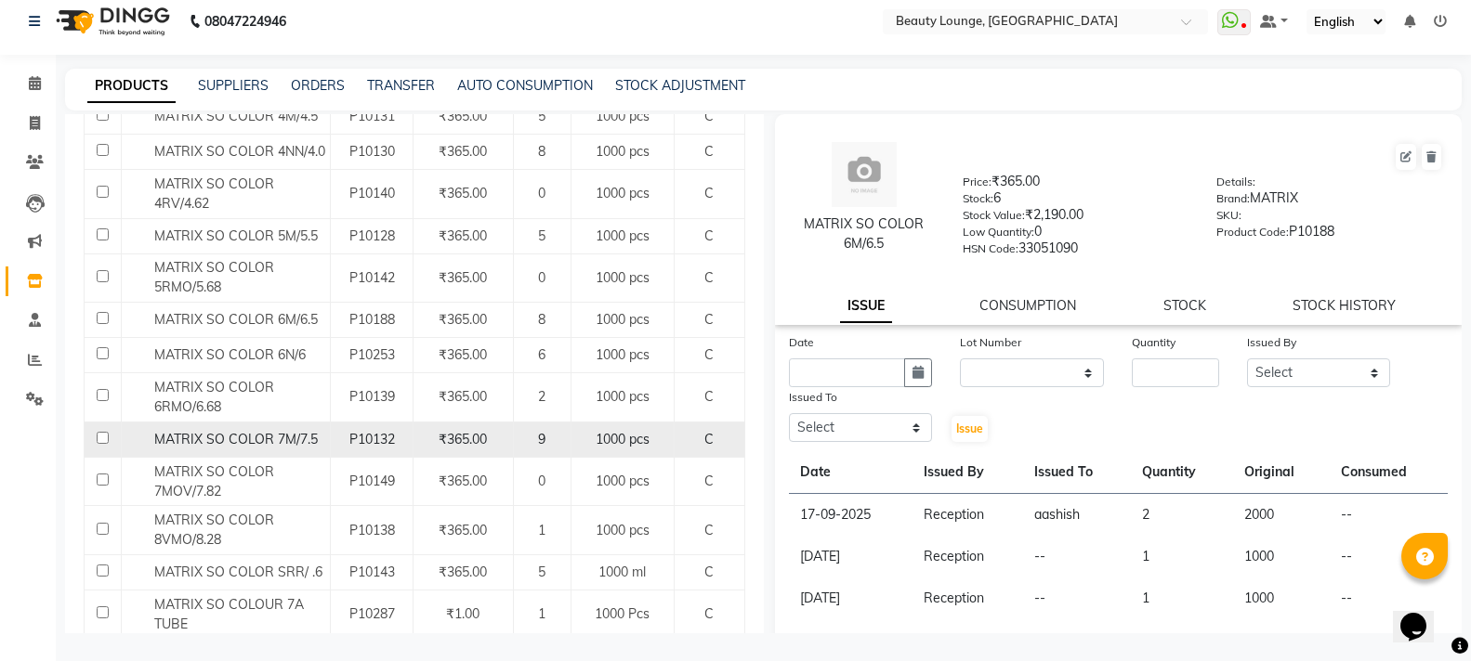
scroll to position [836, 0]
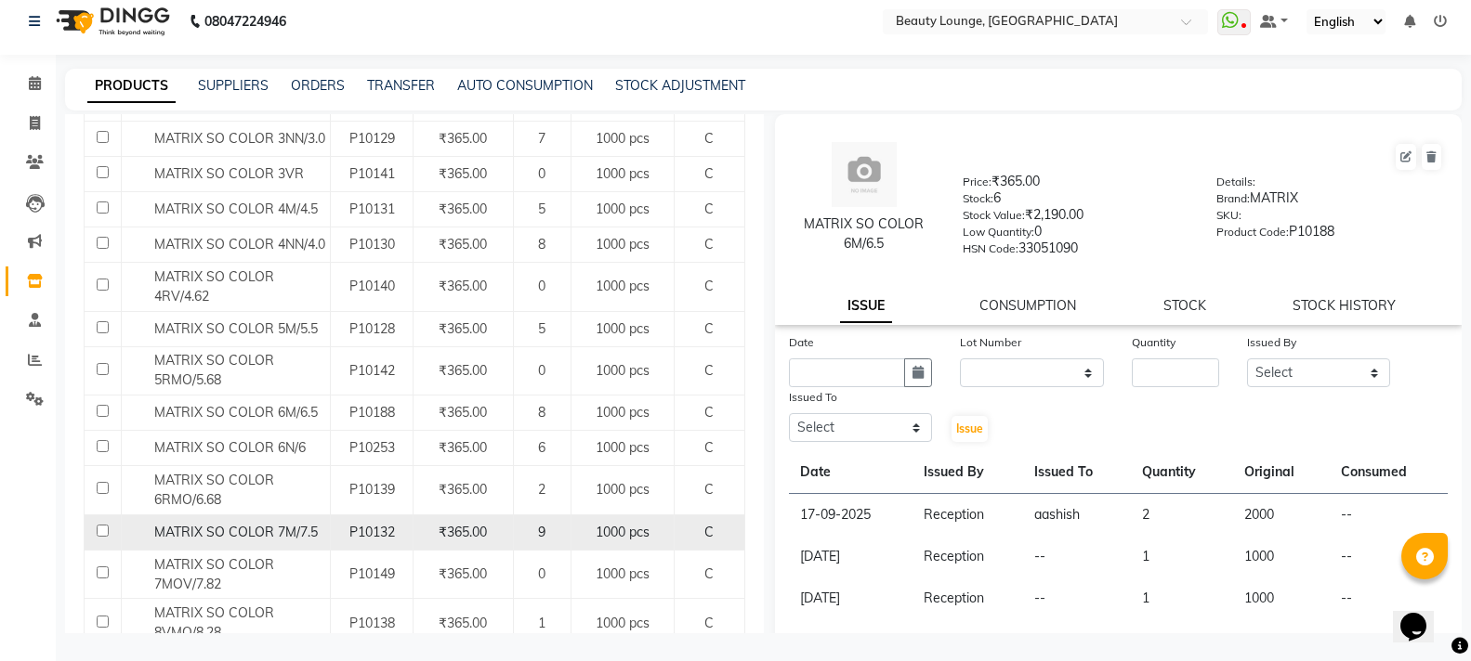
click at [328, 437] on td "MATRIX SO COLOR 6N/6" at bounding box center [226, 448] width 209 height 35
click at [291, 528] on span "MATRIX SO COLOR 7M/7.5" at bounding box center [235, 532] width 163 height 17
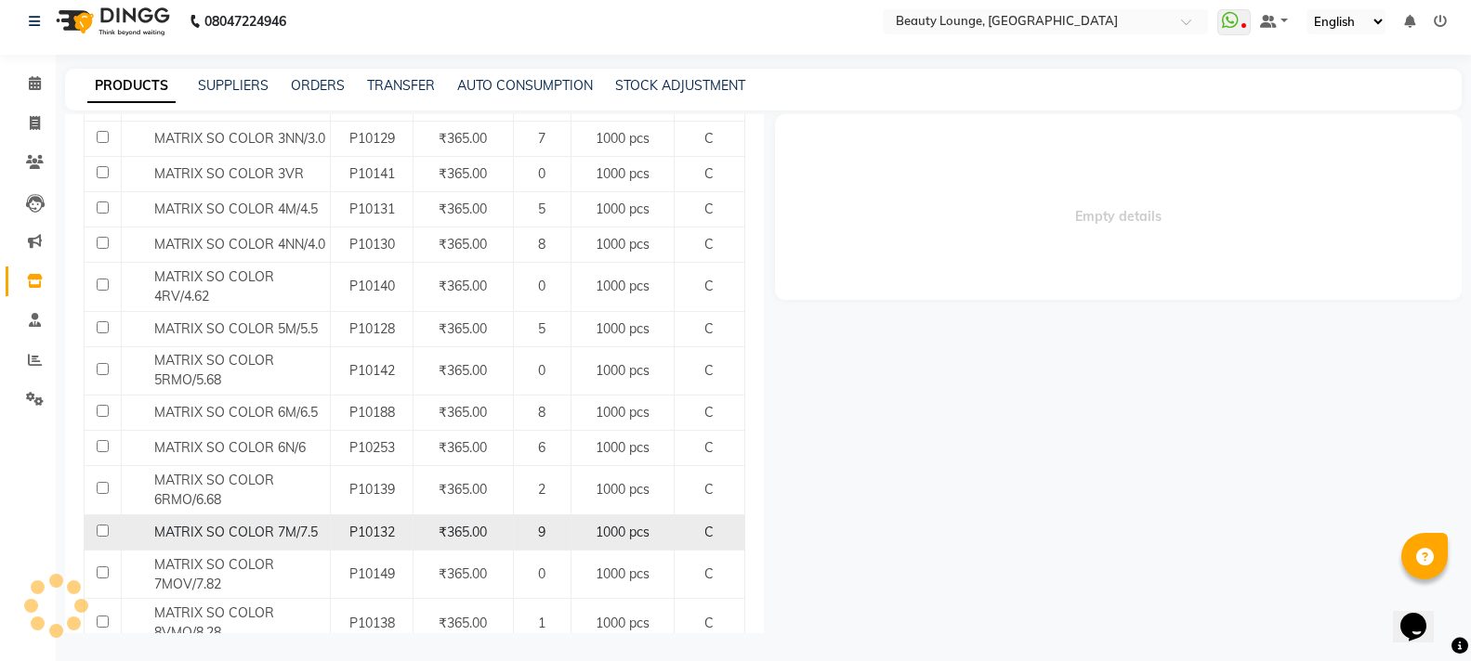
select select
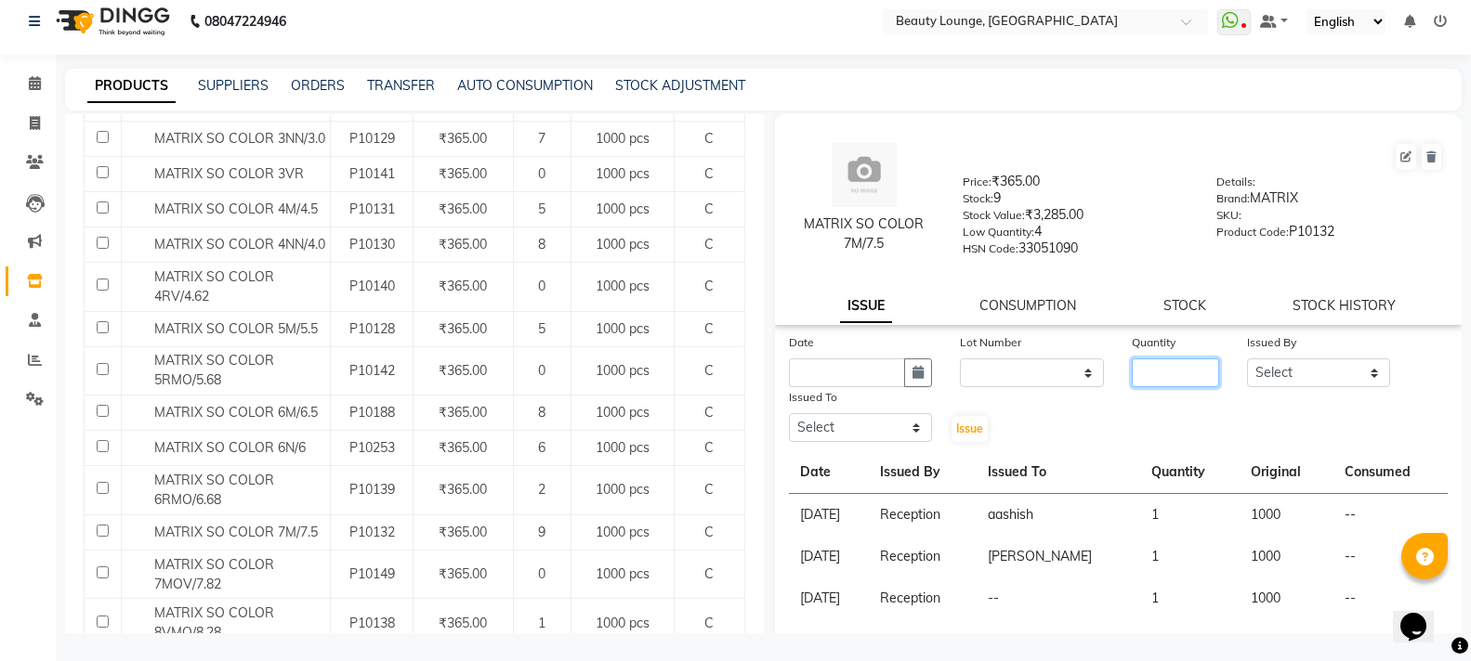
click at [1149, 375] on input "number" at bounding box center [1174, 373] width 86 height 29
type input "1"
click at [1177, 299] on link "STOCK" at bounding box center [1184, 305] width 43 height 17
select select
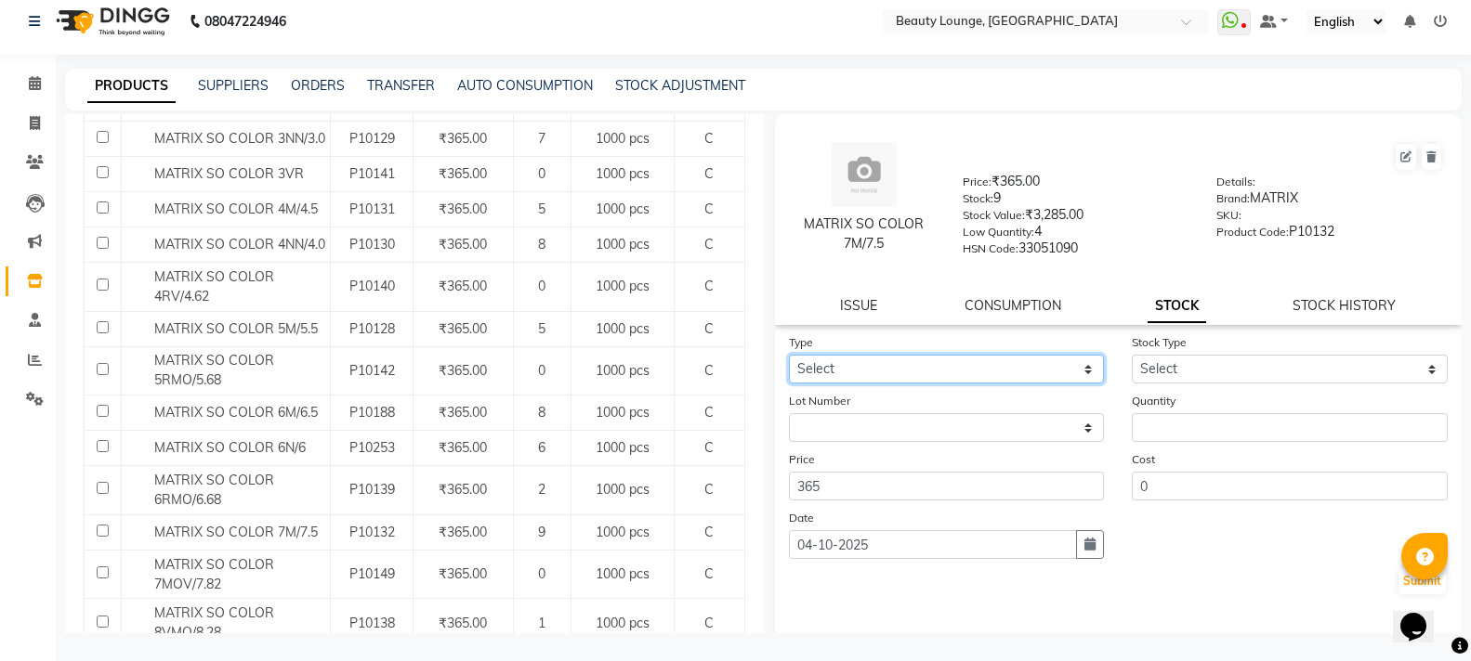
drag, startPoint x: 990, startPoint y: 362, endPoint x: 991, endPoint y: 381, distance: 18.6
click at [991, 376] on select "Select In Out" at bounding box center [947, 369] width 316 height 29
select select "in"
click at [789, 355] on select "Select In Out" at bounding box center [947, 369] width 316 height 29
drag, startPoint x: 1154, startPoint y: 349, endPoint x: 1155, endPoint y: 370, distance: 20.5
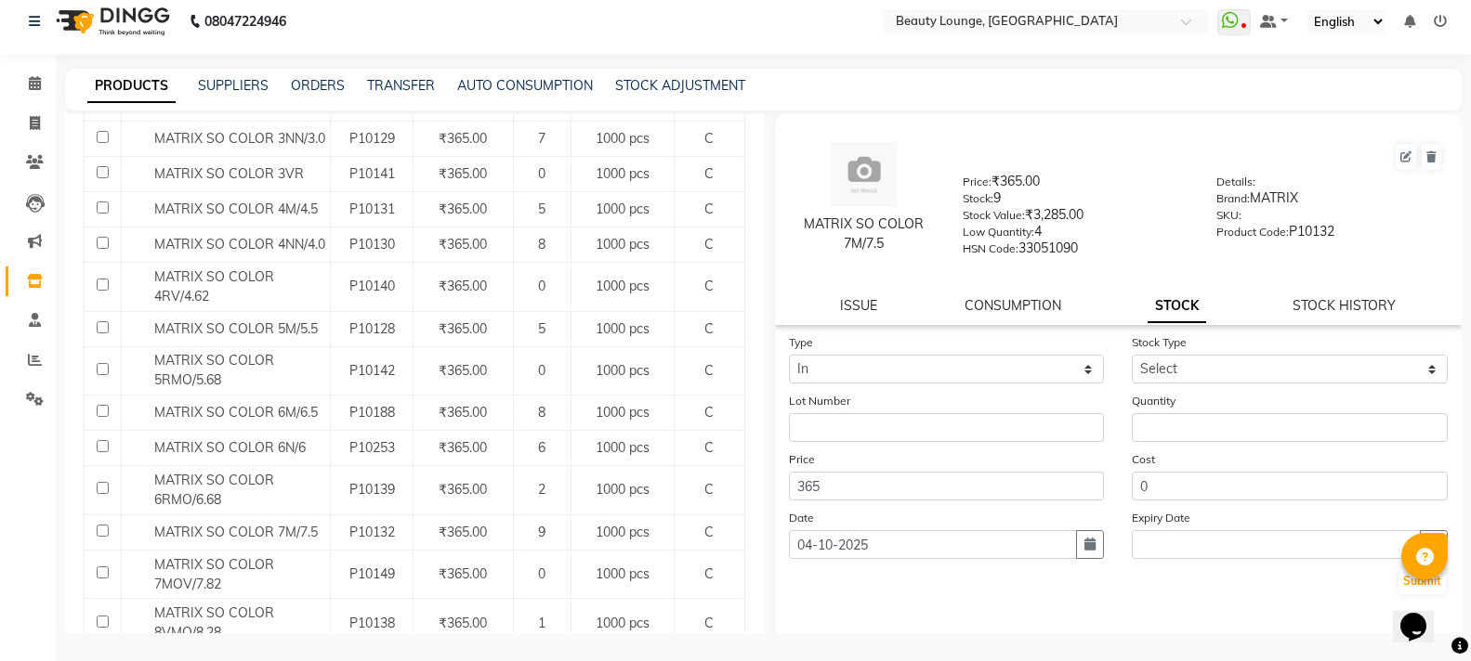
click at [1155, 352] on div "Stock Type Select New Stock Adjustment Return Other" at bounding box center [1290, 358] width 344 height 51
drag, startPoint x: 1155, startPoint y: 370, endPoint x: 1154, endPoint y: 382, distance: 12.1
click at [1154, 376] on select "Select New Stock Adjustment Return Other" at bounding box center [1289, 369] width 316 height 29
select select "new stock"
click at [1131, 355] on select "Select New Stock Adjustment Return Other" at bounding box center [1289, 369] width 316 height 29
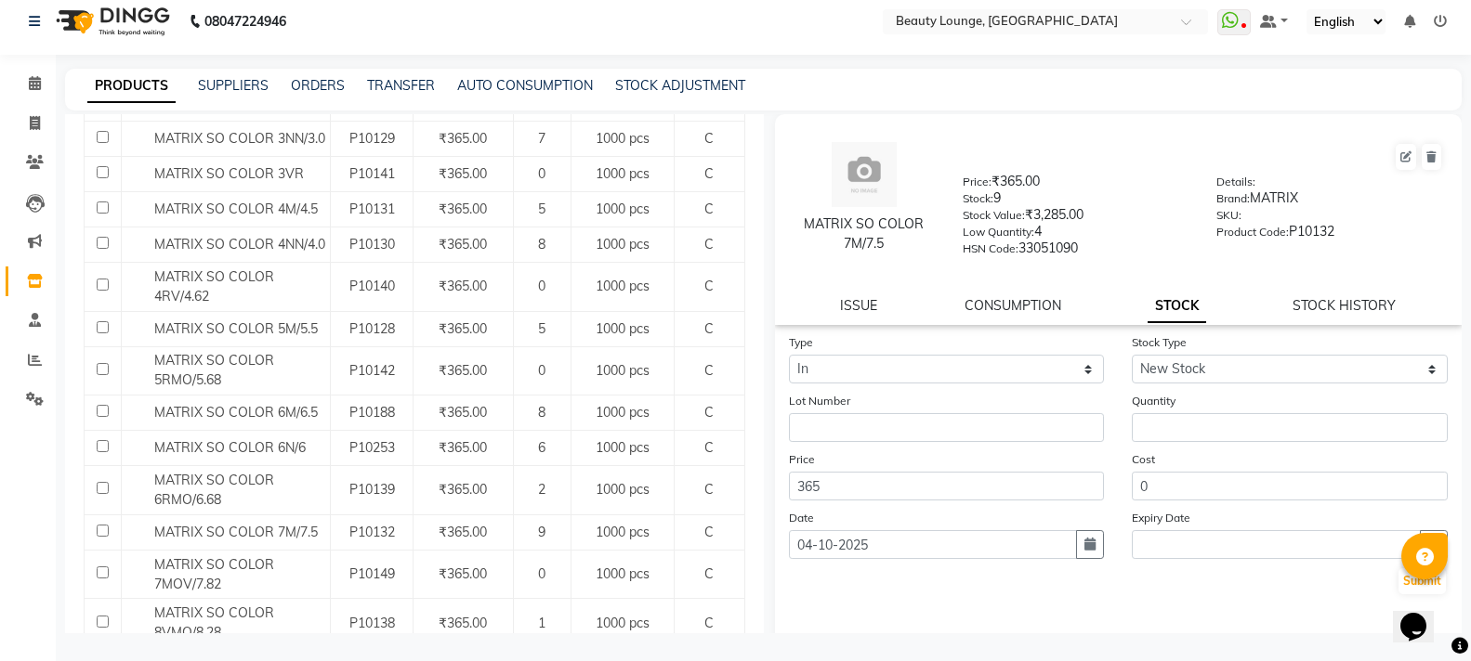
drag, startPoint x: 1204, startPoint y: 448, endPoint x: 1198, endPoint y: 423, distance: 25.7
click at [1204, 442] on form "Type Select In Out Stock Type Select New Stock Adjustment Return Other Lot Numb…" at bounding box center [1119, 465] width 660 height 264
click at [1199, 414] on div "Quantity" at bounding box center [1290, 416] width 344 height 51
click at [1197, 438] on input "number" at bounding box center [1289, 427] width 316 height 29
type input "1"
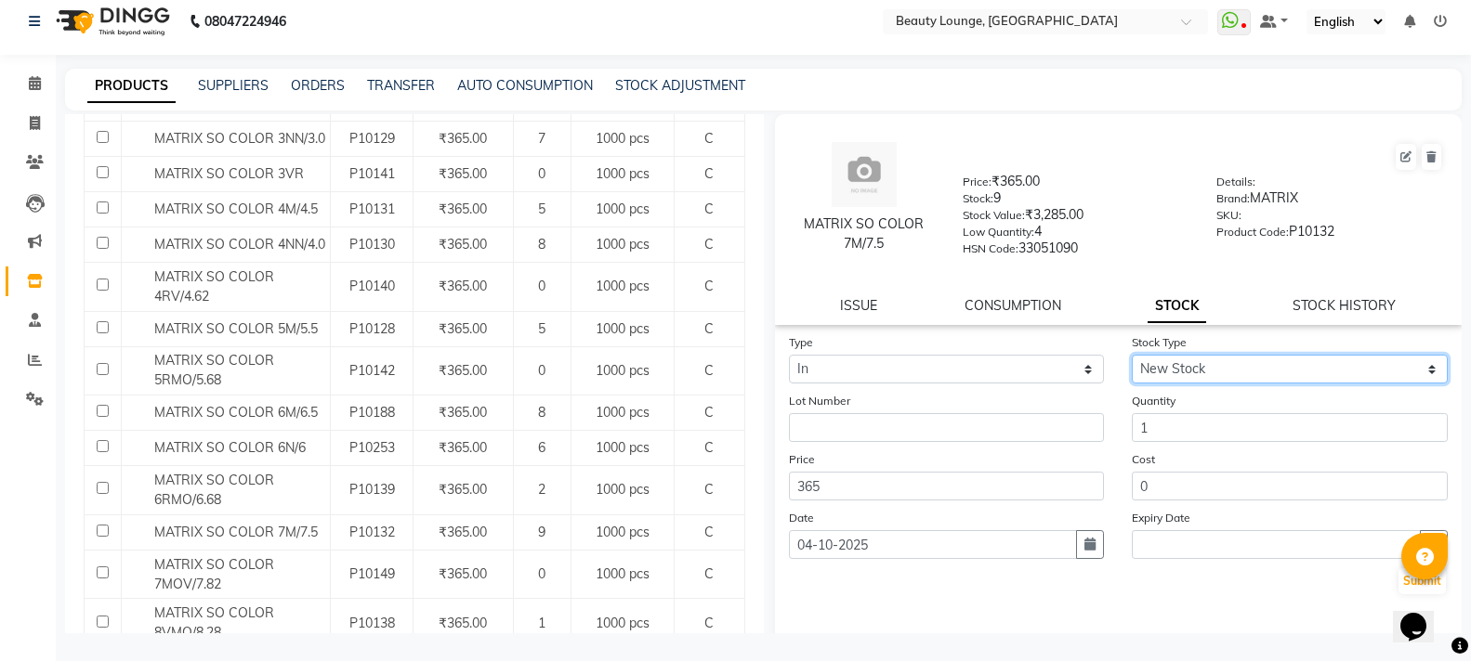
drag, startPoint x: 1200, startPoint y: 359, endPoint x: 1190, endPoint y: 368, distance: 13.8
click at [1200, 359] on select "Select New Stock Adjustment Return Other" at bounding box center [1289, 369] width 316 height 29
select select "adjustment"
click at [1131, 355] on select "Select New Stock Adjustment Return Other" at bounding box center [1289, 369] width 316 height 29
click at [1398, 576] on button "Submit" at bounding box center [1421, 582] width 47 height 26
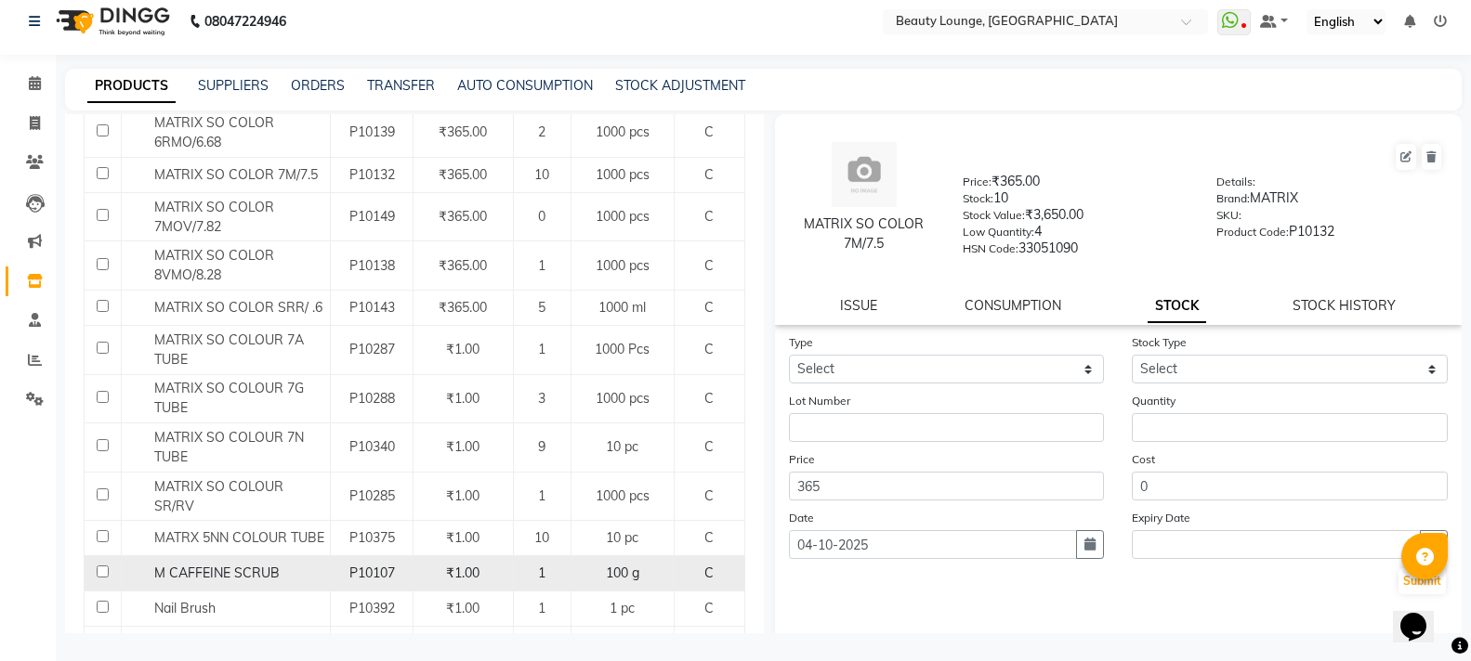
scroll to position [1208, 0]
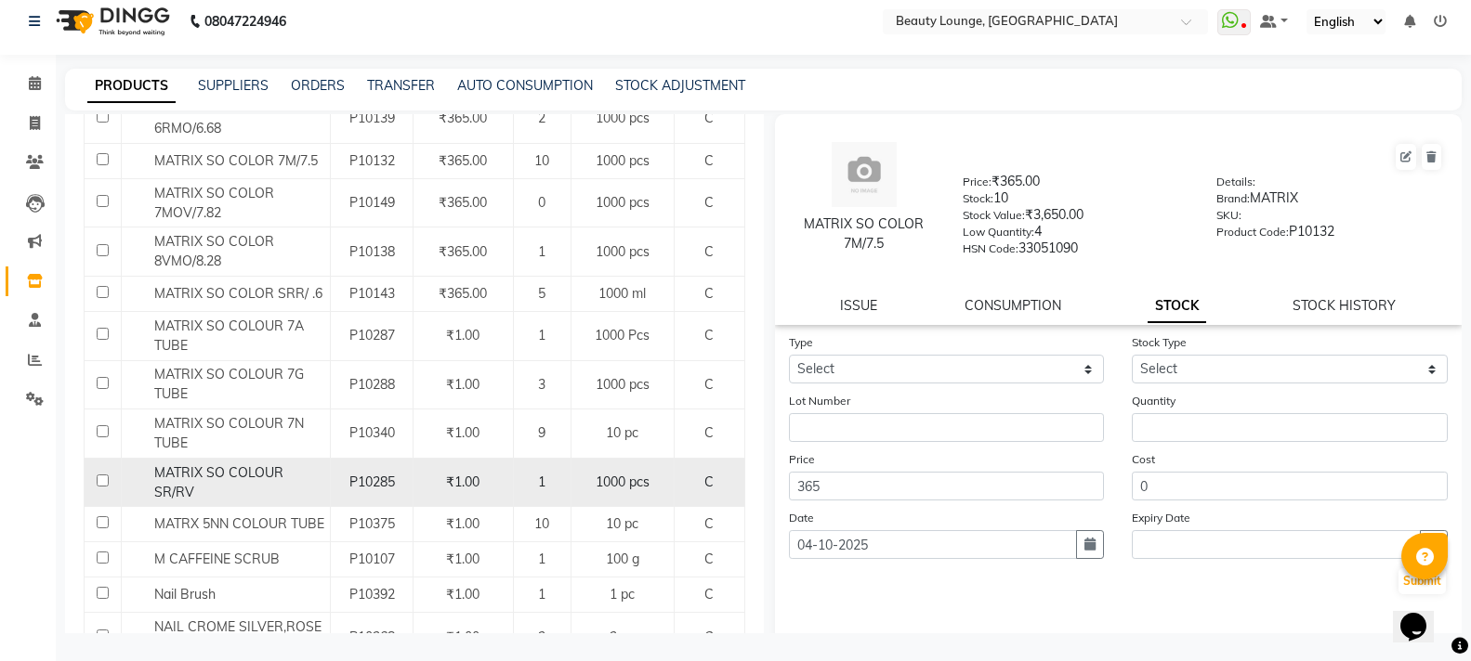
click at [297, 466] on div "MATRIX SO COLOUR SR/RV" at bounding box center [225, 483] width 199 height 39
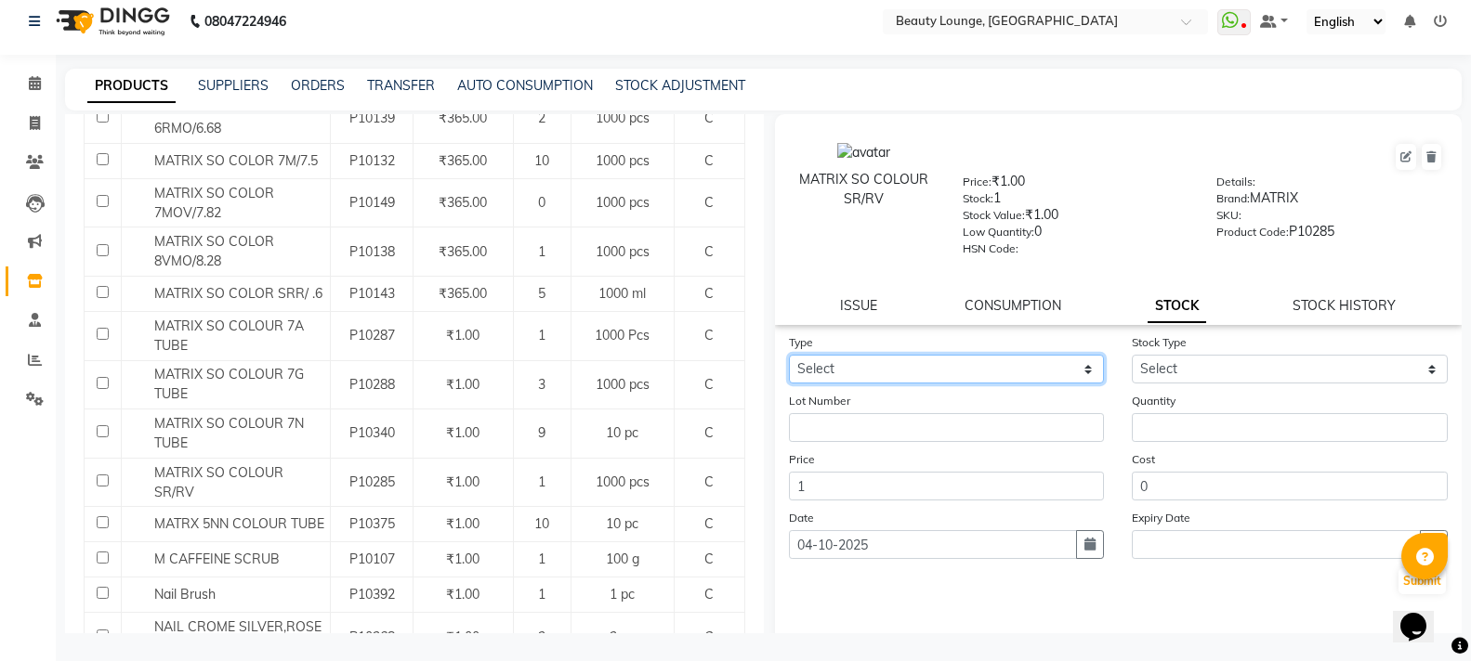
click at [904, 360] on select "Select In Out" at bounding box center [947, 369] width 316 height 29
select select "in"
click at [789, 355] on select "Select In Out" at bounding box center [947, 369] width 316 height 29
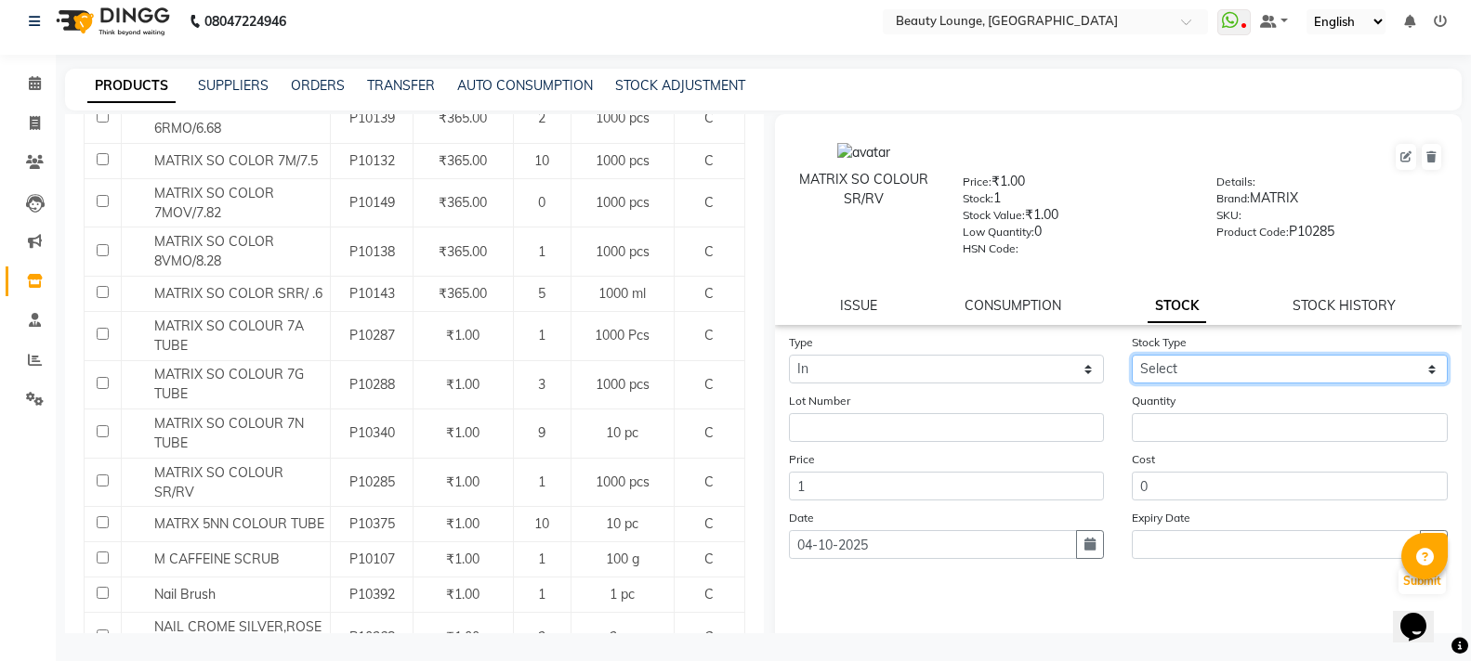
drag, startPoint x: 1263, startPoint y: 374, endPoint x: 1262, endPoint y: 406, distance: 31.6
click at [1262, 406] on form "Type Select In Out Stock Type Select New Stock Adjustment Return Other Lot Numb…" at bounding box center [1119, 465] width 660 height 264
select select "adjustment"
click at [1131, 355] on select "Select New Stock Adjustment Return Other" at bounding box center [1289, 369] width 316 height 29
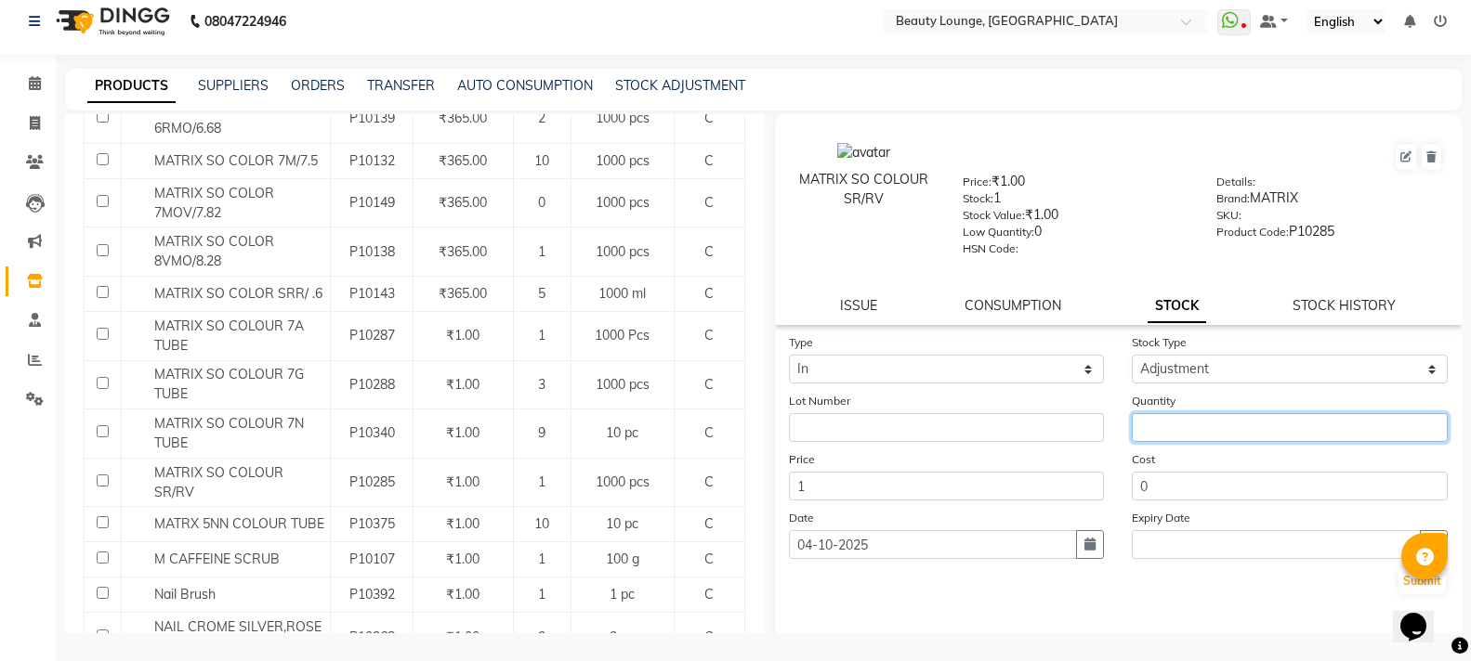
click at [1216, 437] on input "number" at bounding box center [1289, 427] width 316 height 29
type input "1"
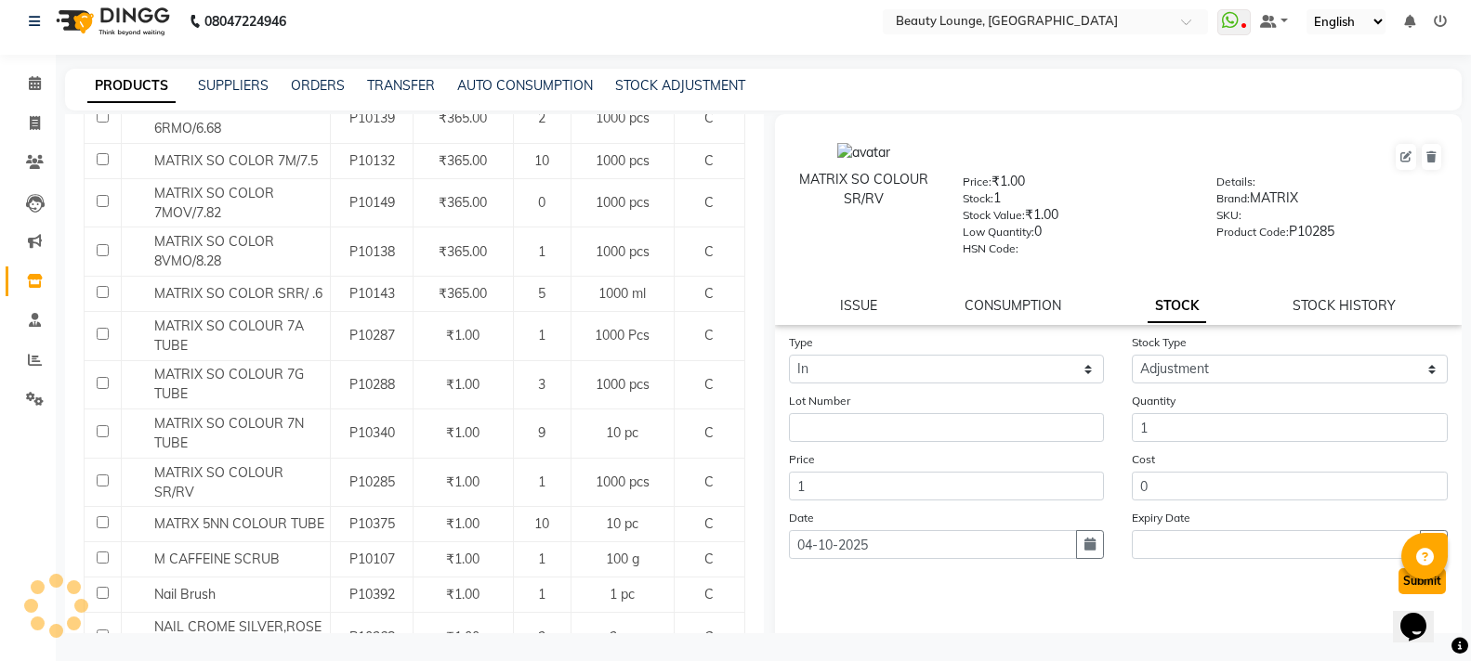
click at [1398, 583] on button "Submit" at bounding box center [1421, 582] width 47 height 26
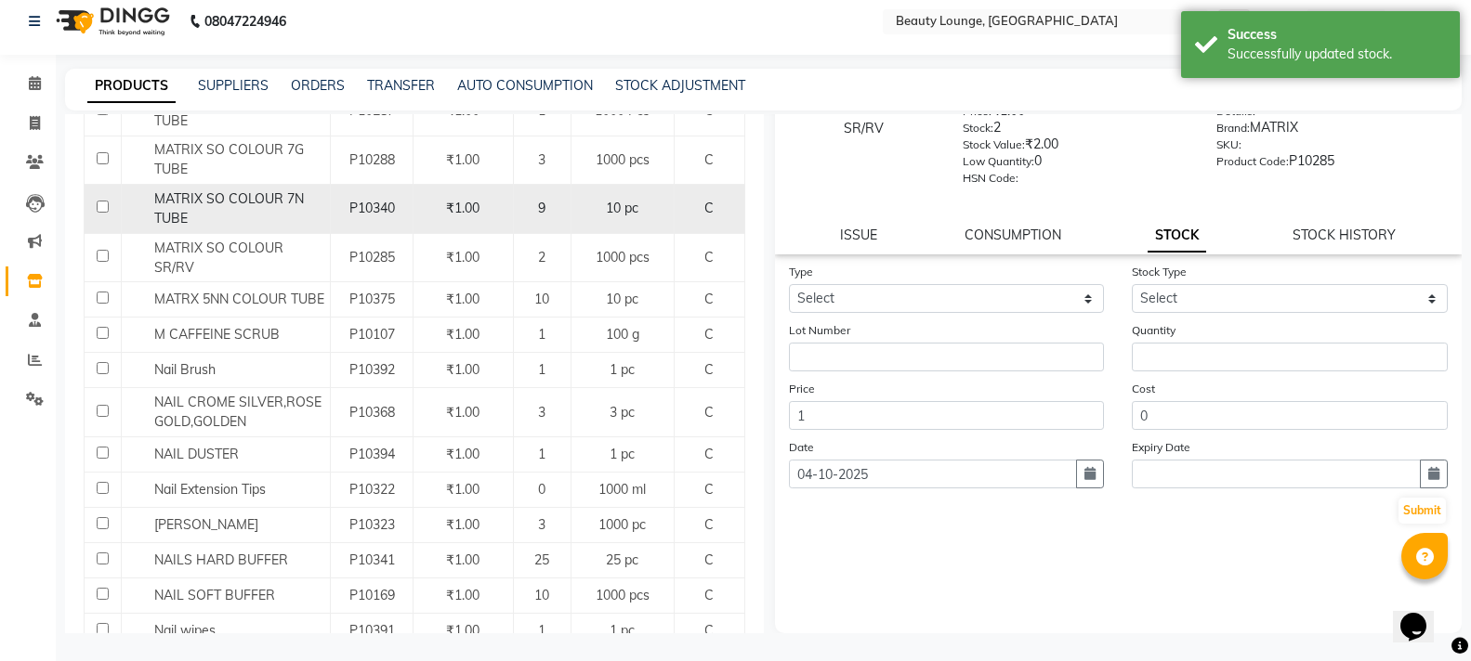
scroll to position [1486, 0]
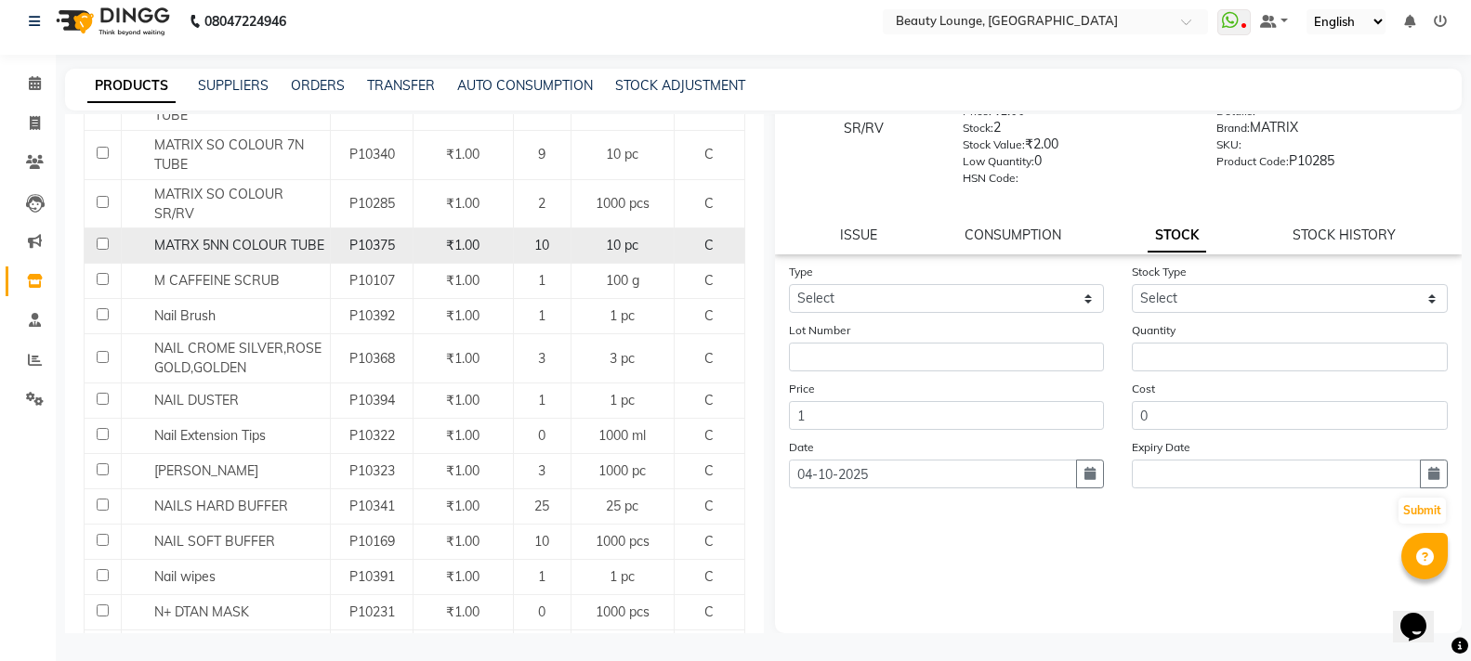
click at [300, 246] on span "MATRX 5NN COLOUR TUBE" at bounding box center [239, 245] width 170 height 17
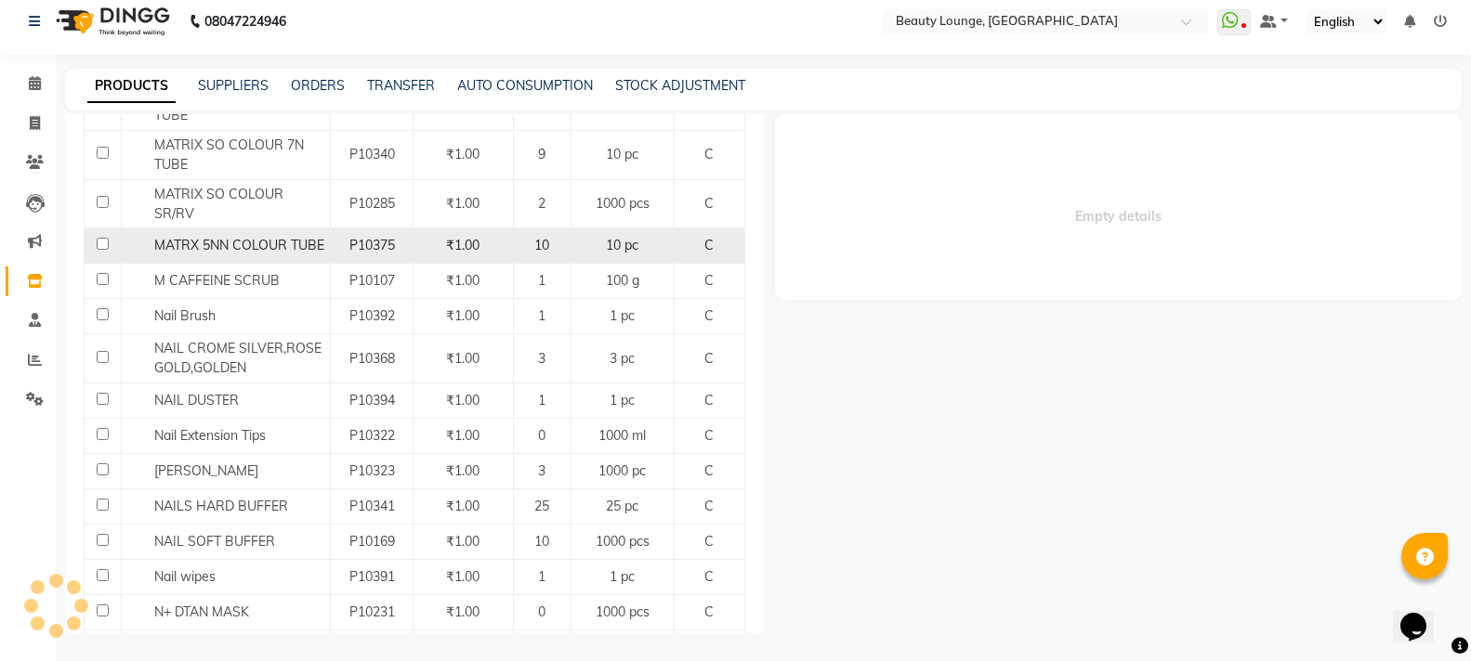
scroll to position [0, 0]
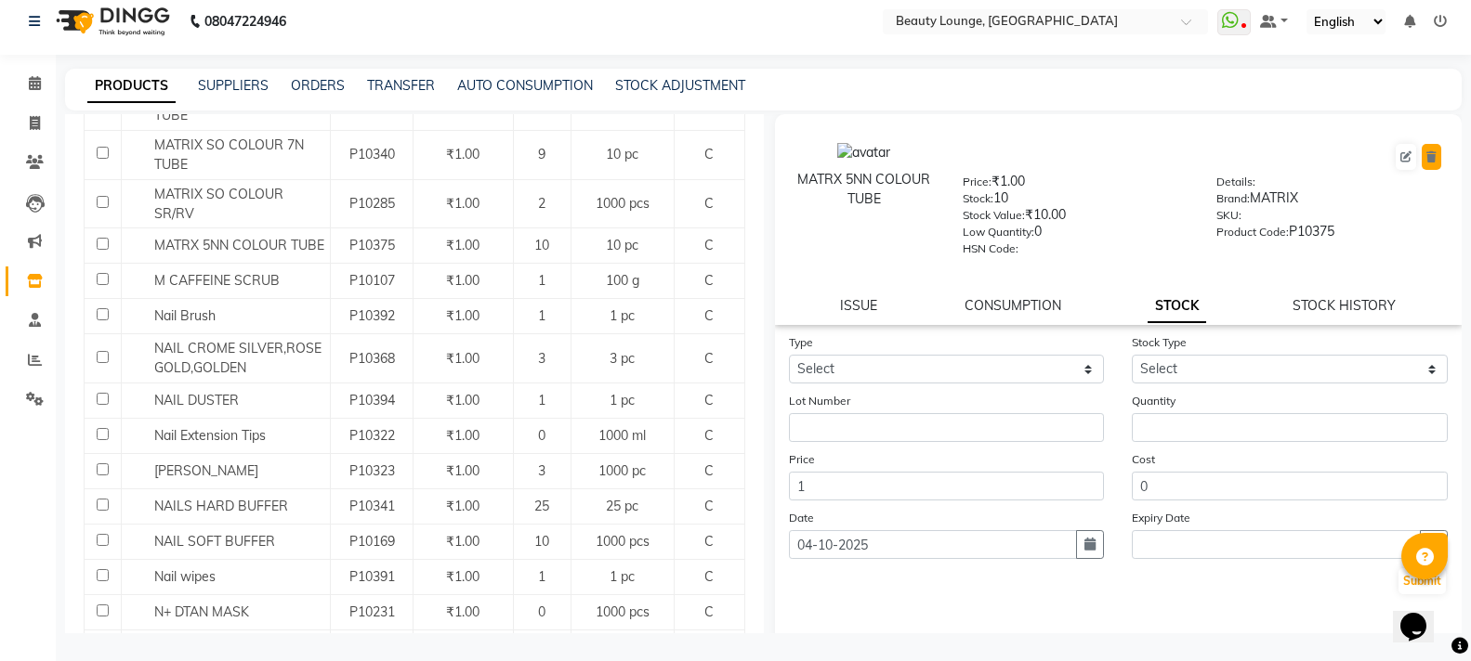
click at [1426, 153] on icon at bounding box center [1431, 156] width 10 height 11
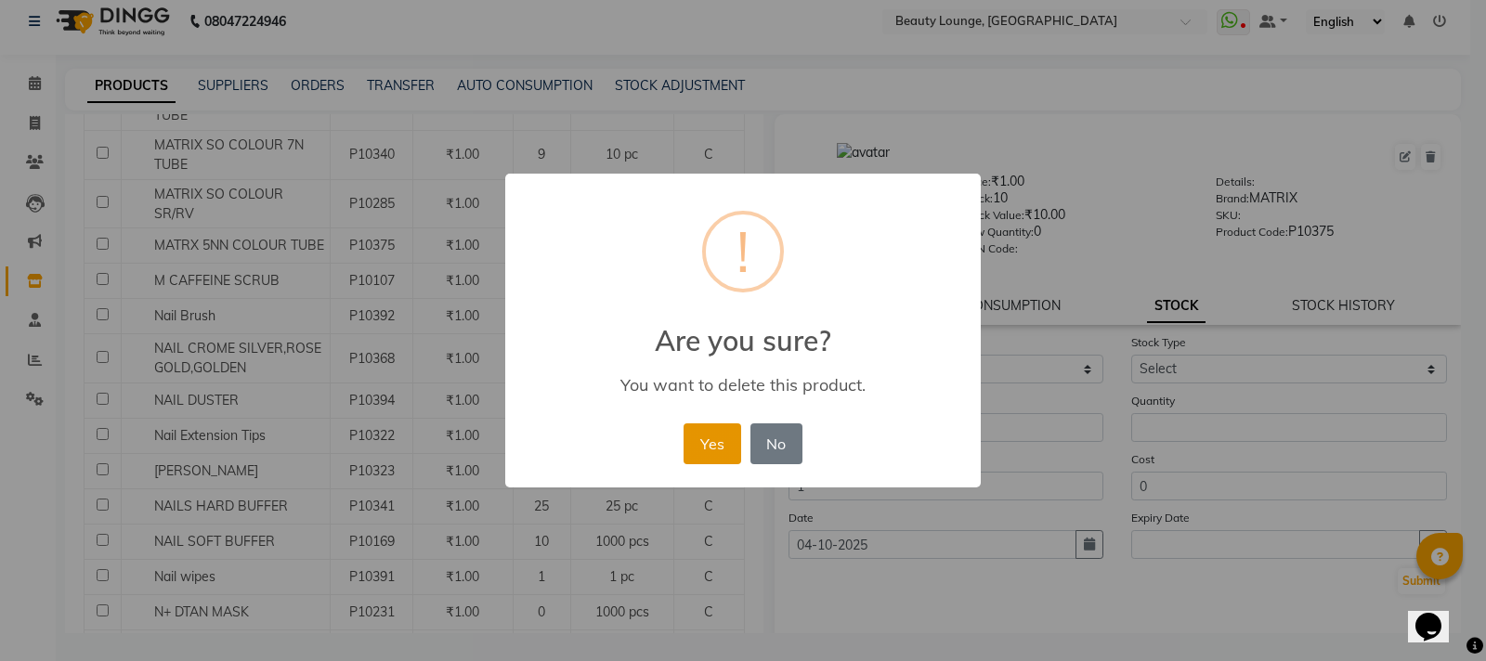
click at [725, 436] on button "Yes" at bounding box center [712, 444] width 57 height 41
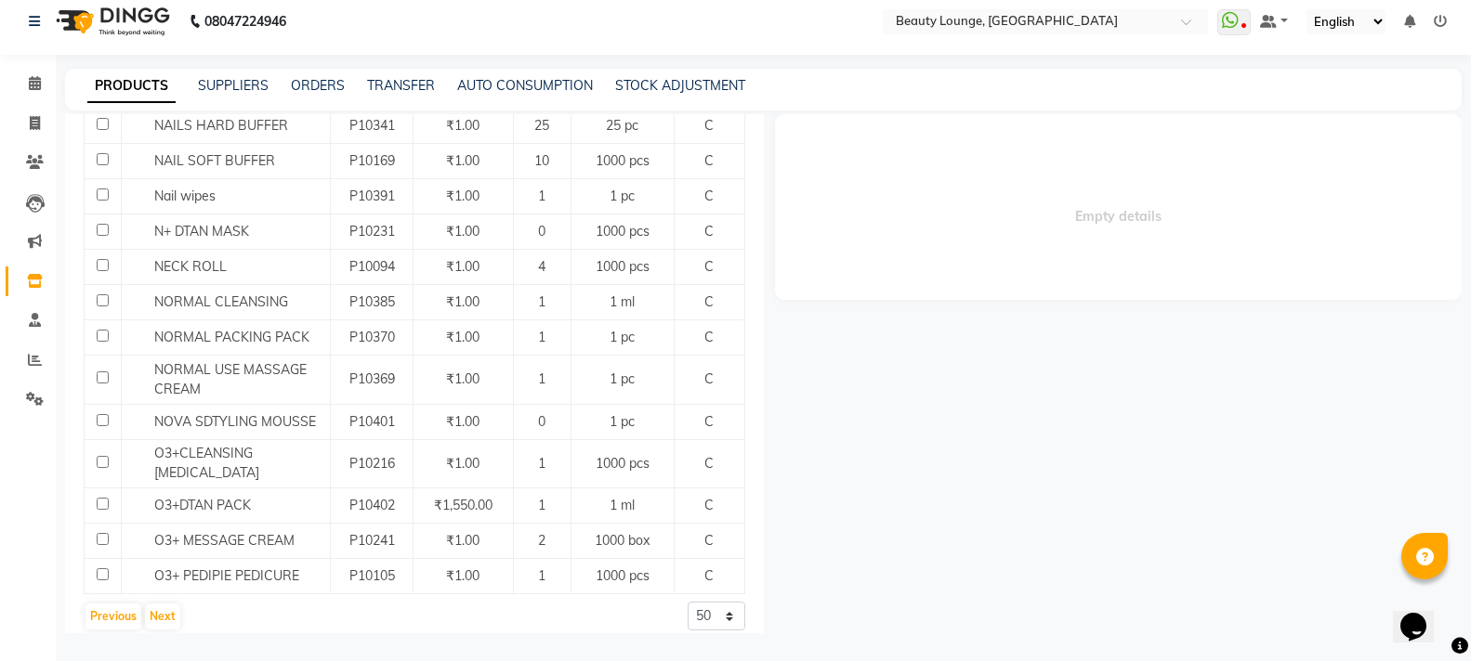
scroll to position [1836, 0]
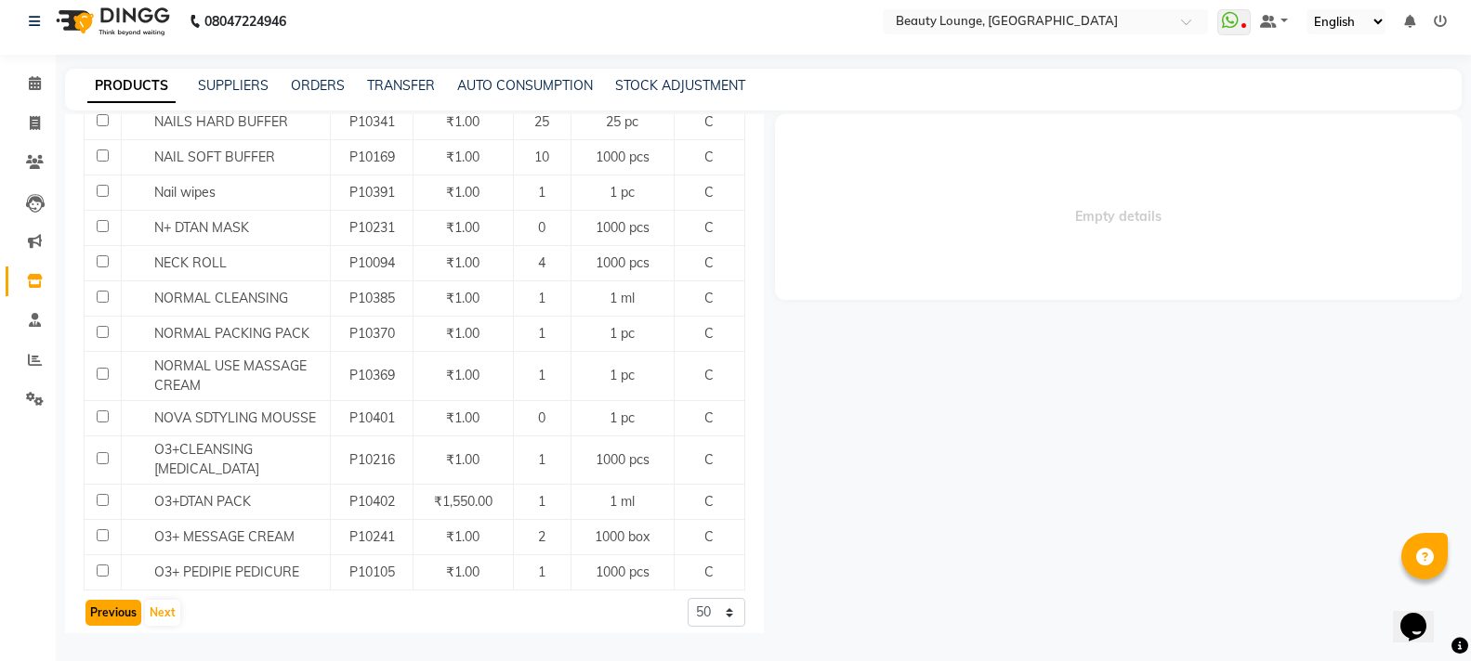
click at [128, 600] on button "Previous" at bounding box center [113, 613] width 56 height 26
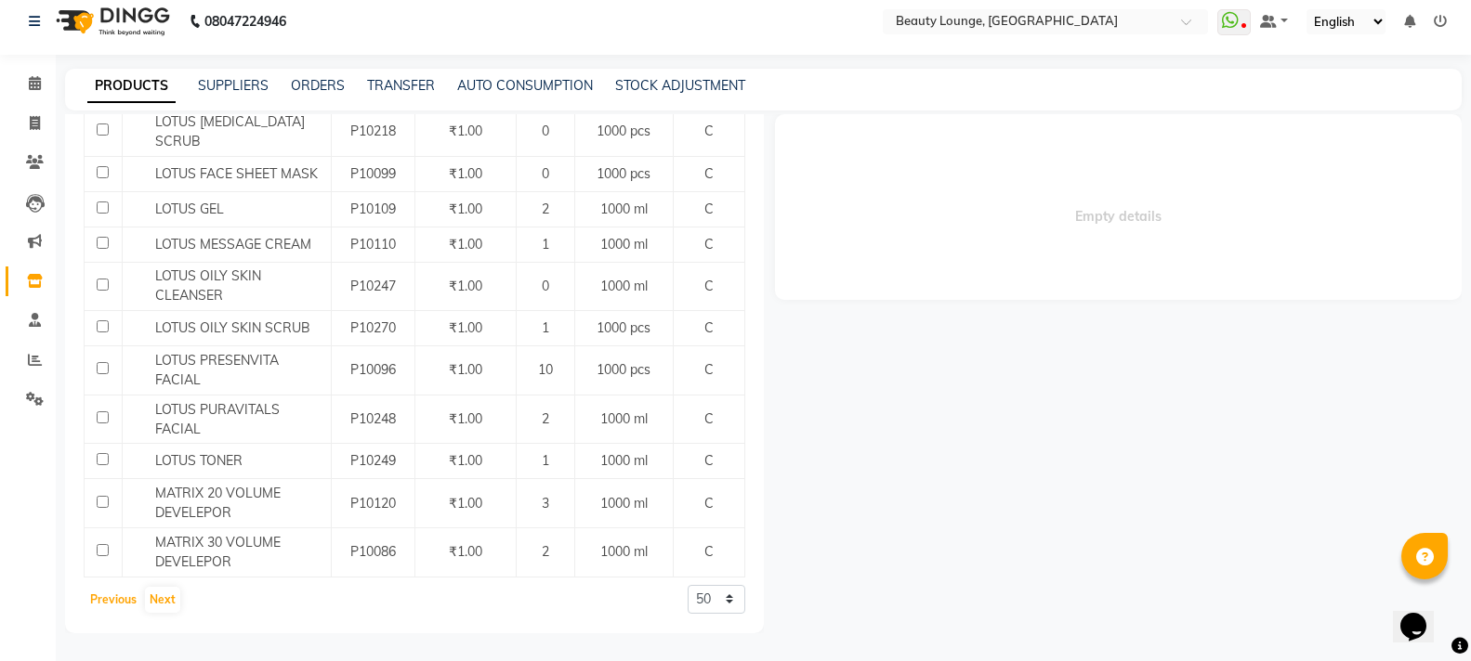
scroll to position [1943, 0]
click at [155, 598] on button "Next" at bounding box center [162, 600] width 35 height 26
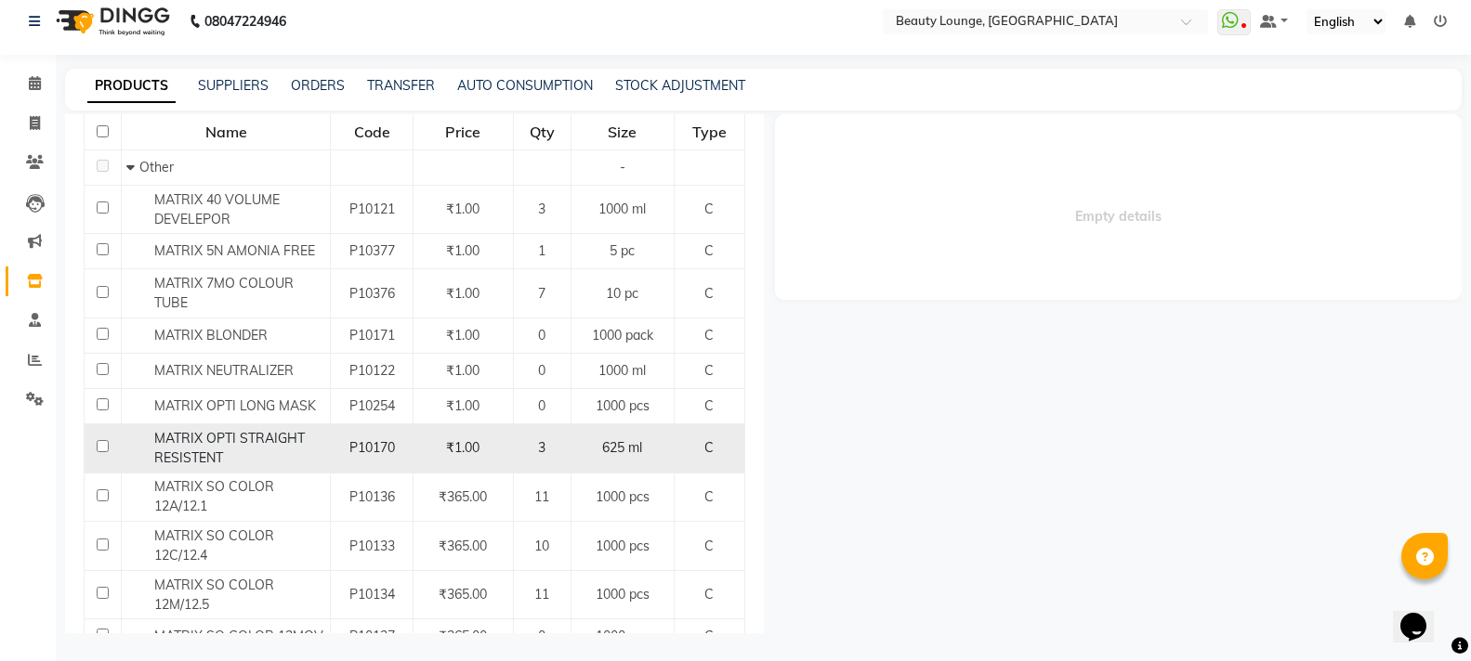
scroll to position [279, 0]
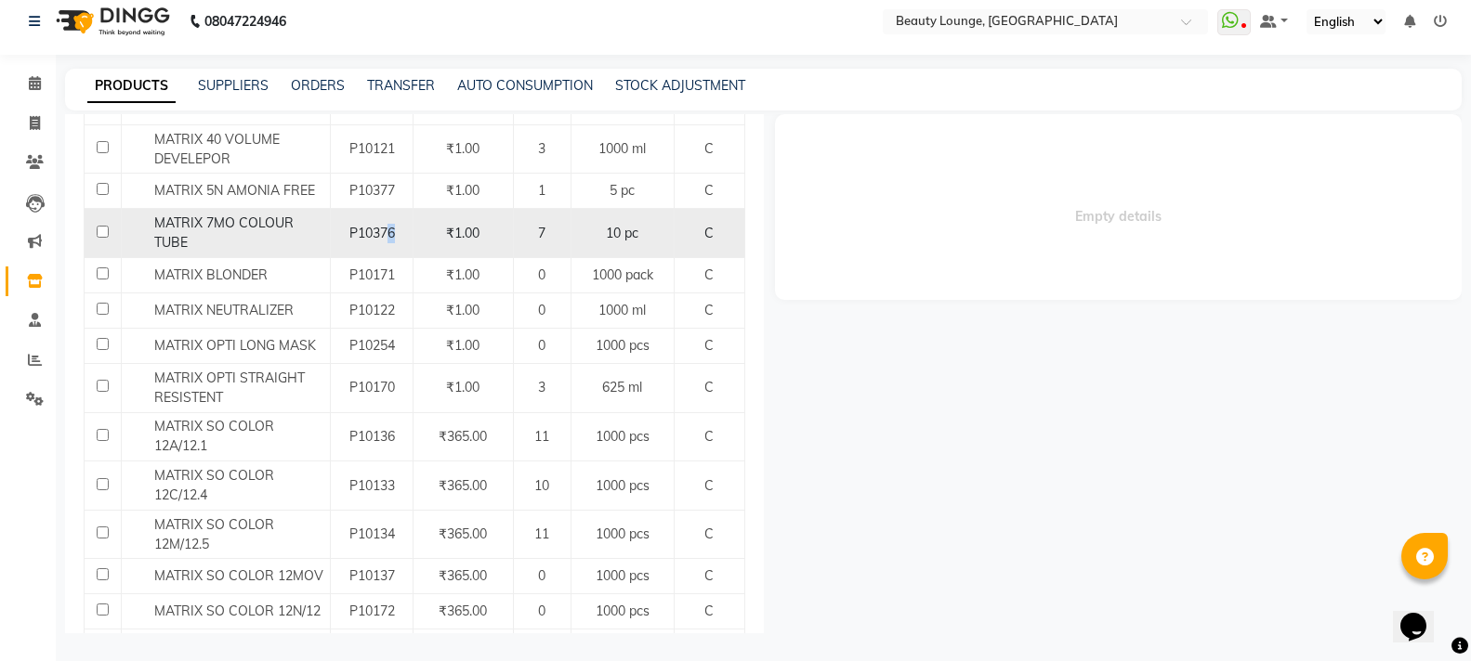
click at [391, 242] on div "P10376" at bounding box center [371, 234] width 67 height 20
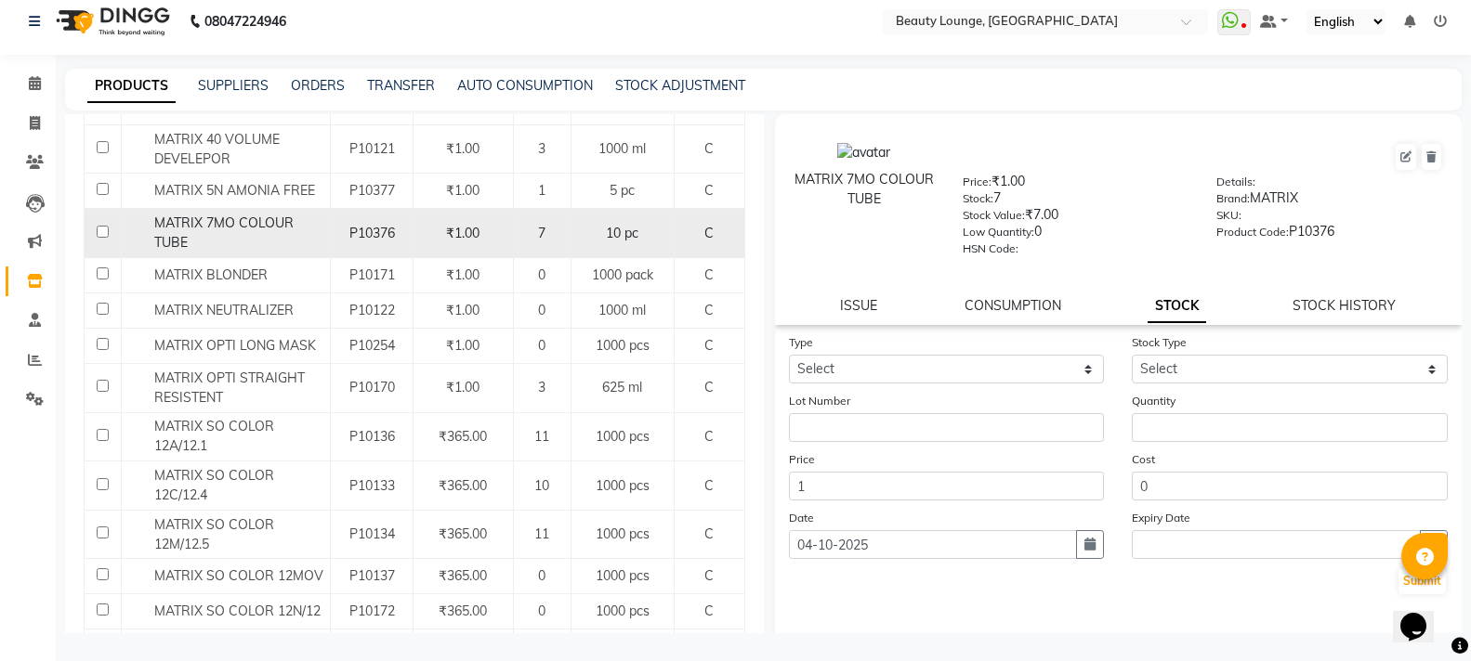
click at [413, 229] on td "₹1.00" at bounding box center [463, 233] width 100 height 49
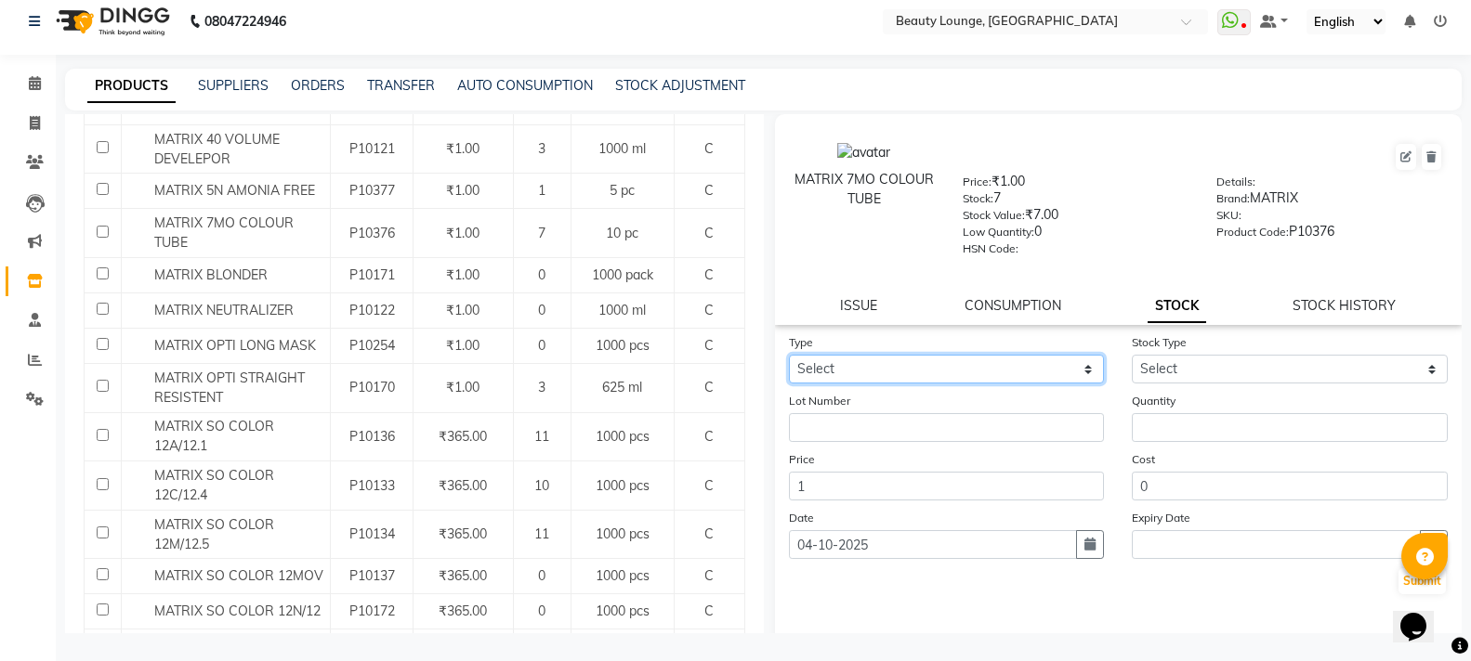
click at [1040, 368] on select "Select In Out" at bounding box center [947, 369] width 316 height 29
select select "in"
click at [789, 355] on select "Select In Out" at bounding box center [947, 369] width 316 height 29
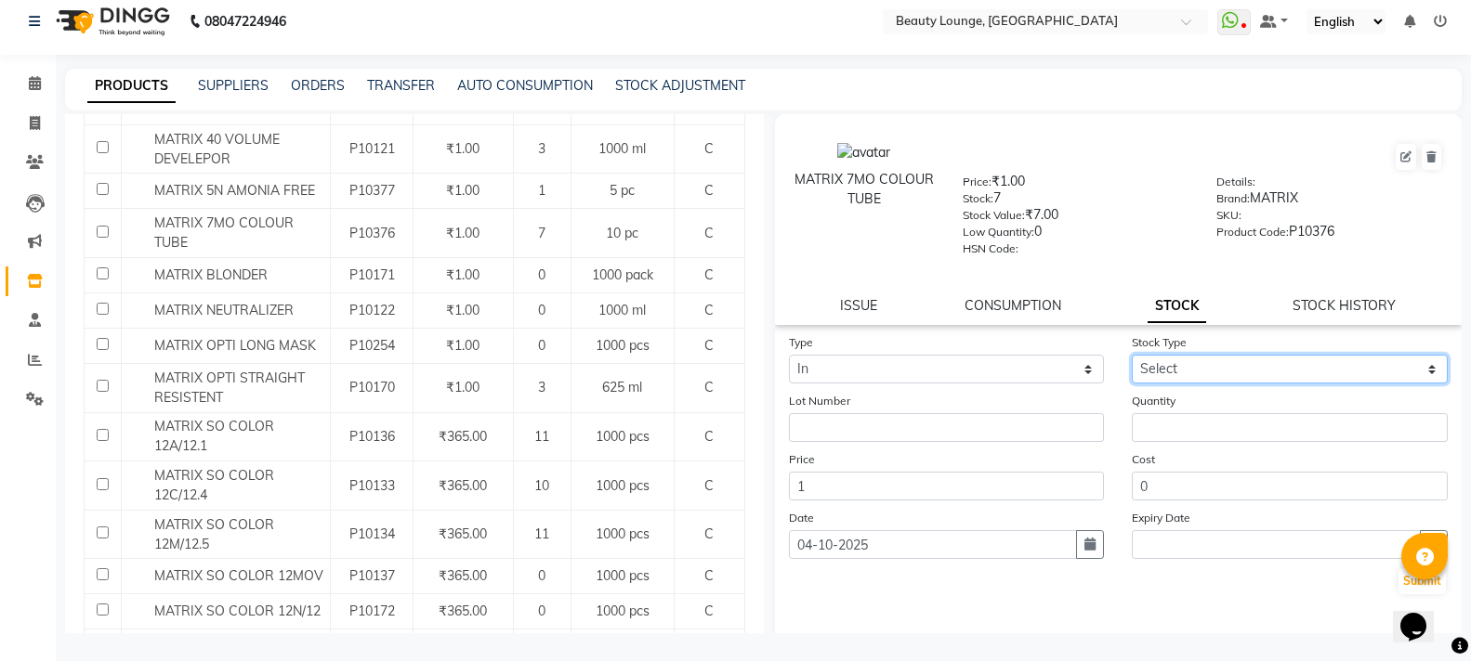
drag, startPoint x: 1154, startPoint y: 370, endPoint x: 1163, endPoint y: 381, distance: 14.5
click at [1160, 378] on select "Select New Stock Adjustment Return Other" at bounding box center [1289, 369] width 316 height 29
select select "new stock"
click at [1131, 355] on select "Select New Stock Adjustment Return Other" at bounding box center [1289, 369] width 316 height 29
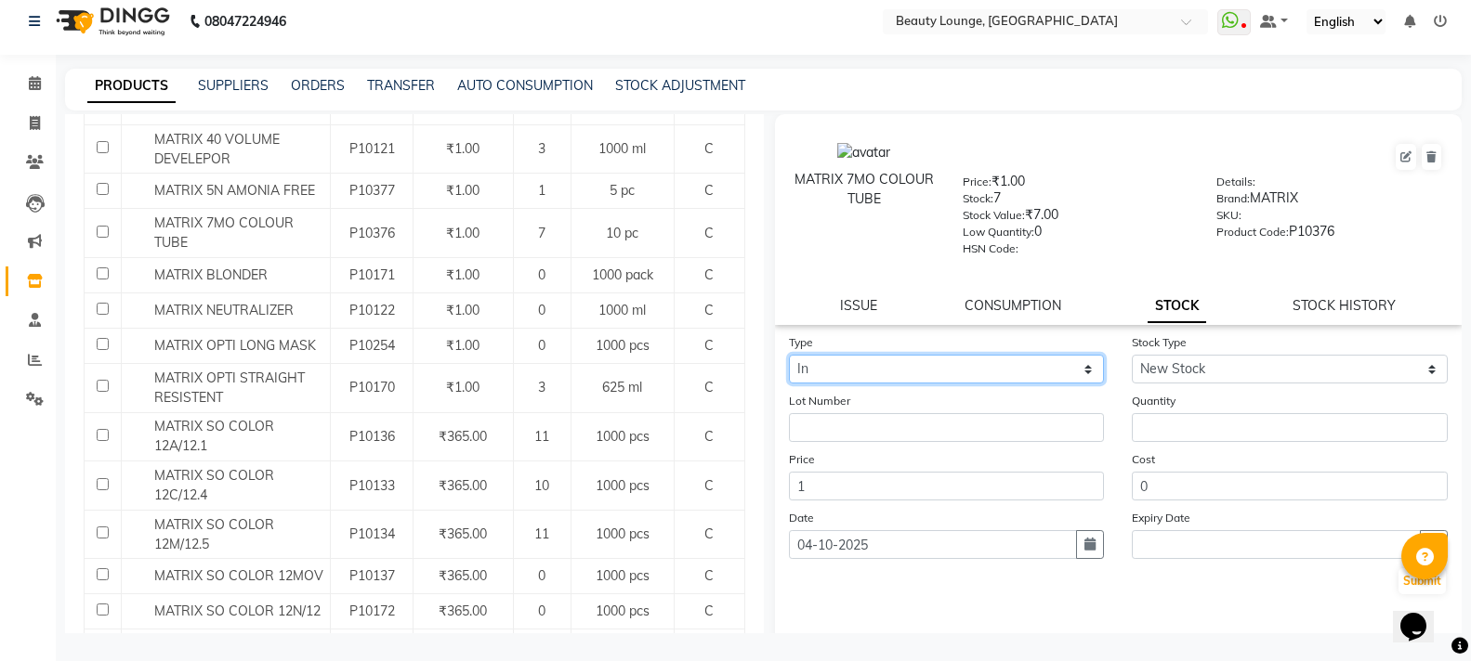
click at [932, 385] on form "Type Select In Out Stock Type Select New Stock Adjustment Return Other Lot Numb…" at bounding box center [1119, 465] width 660 height 264
select select "out"
click at [789, 355] on select "Select In Out" at bounding box center [947, 369] width 316 height 29
select select
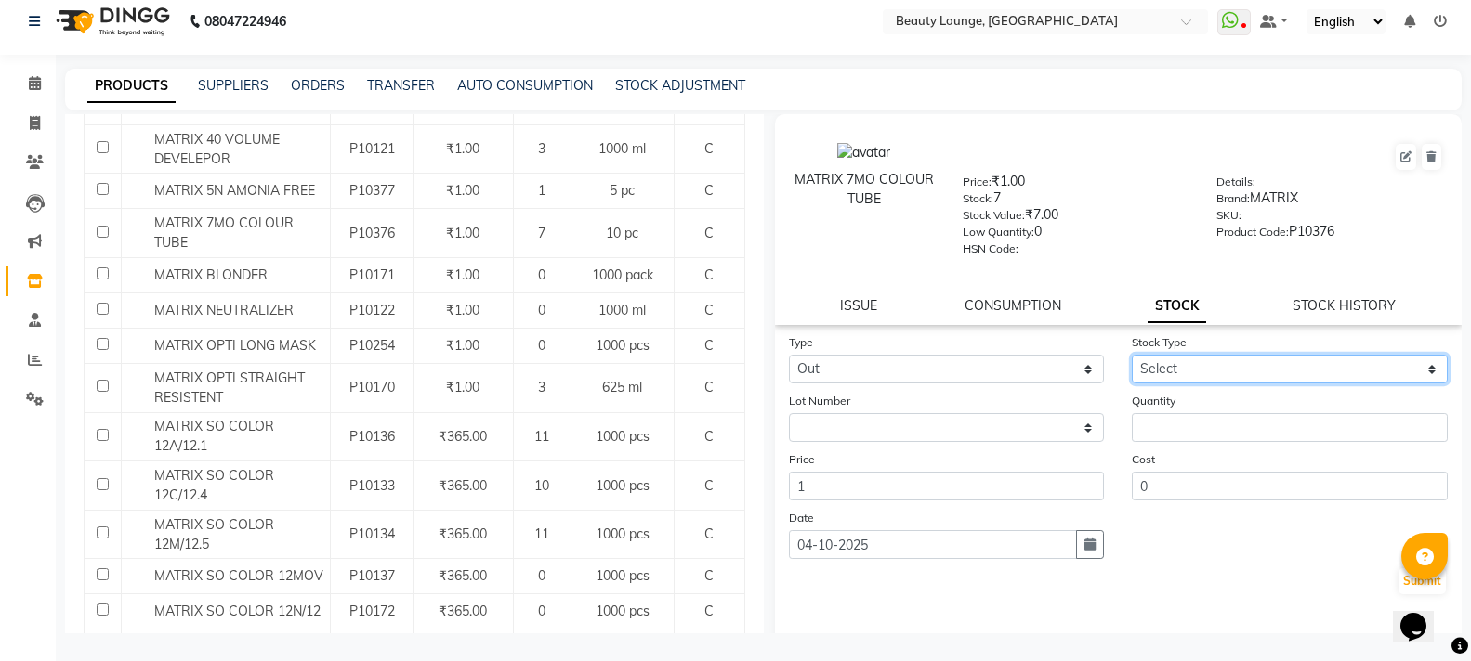
click at [1170, 359] on select "Select Internal Use Damaged Expired Adjustment Return Other" at bounding box center [1289, 369] width 316 height 29
select select "adjustment"
click at [1131, 355] on select "Select Internal Use Damaged Expired Adjustment Return Other" at bounding box center [1289, 369] width 316 height 29
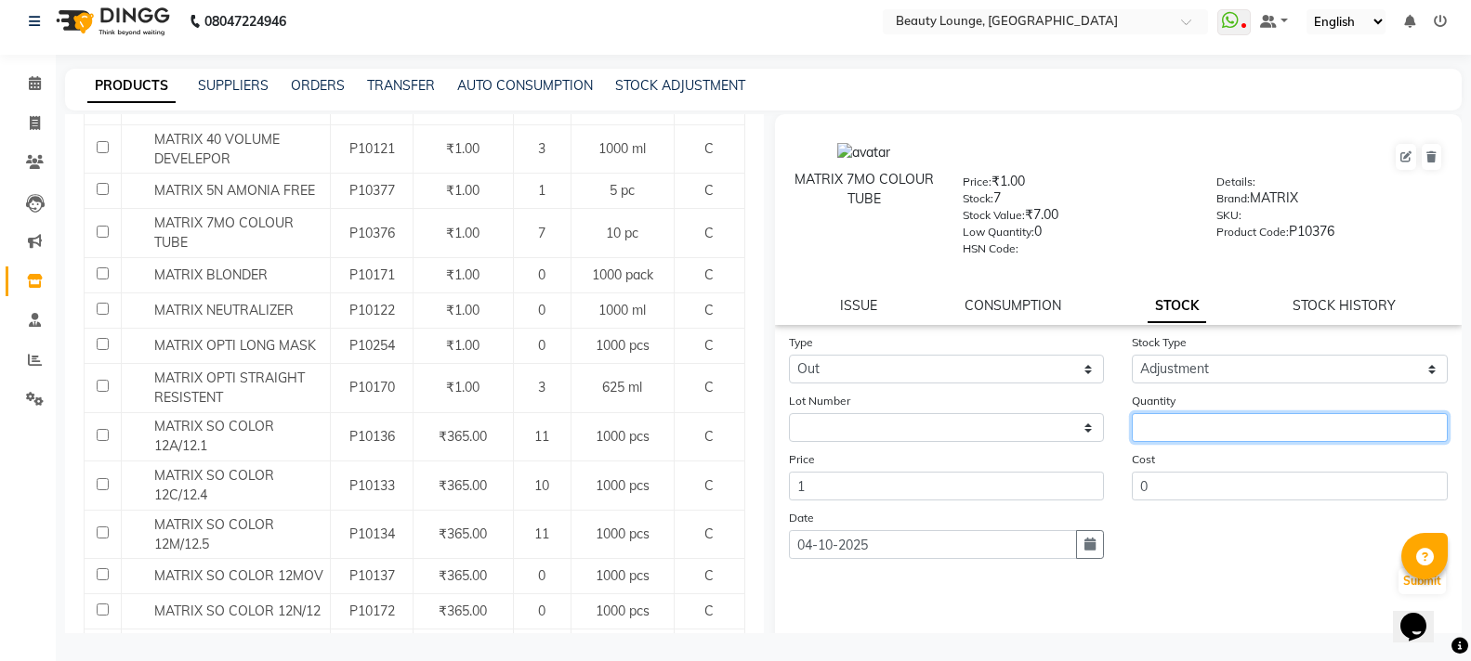
click at [1235, 441] on input "number" at bounding box center [1289, 427] width 316 height 29
type input "3"
click at [873, 295] on div "MATRIX 7MO COLOUR TUBE Price: ₹1.00 Stock: 7 Stock Value: ₹7.00 Low Quantity: 0…" at bounding box center [1118, 219] width 687 height 211
click at [863, 304] on link "ISSUE" at bounding box center [858, 305] width 37 height 17
select select
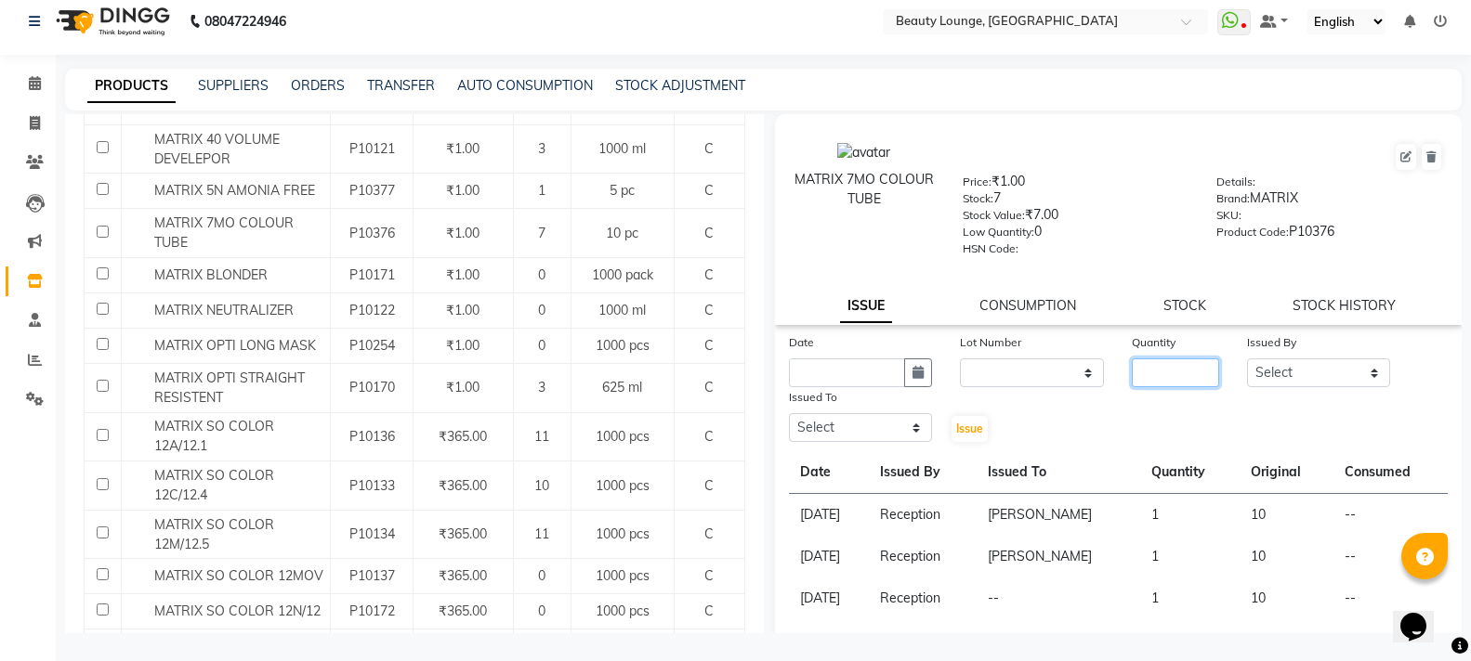
click at [1150, 367] on input "number" at bounding box center [1174, 373] width 86 height 29
type input "2"
click at [1252, 372] on select "Select [PERSON_NAME] [PERSON_NAME] golu [PERSON_NAME] [PERSON_NAME] [PERSON_NAM…" at bounding box center [1319, 373] width 144 height 29
select select "9433"
click at [1247, 359] on select "Select [PERSON_NAME] [PERSON_NAME] golu [PERSON_NAME] [PERSON_NAME] [PERSON_NAM…" at bounding box center [1319, 373] width 144 height 29
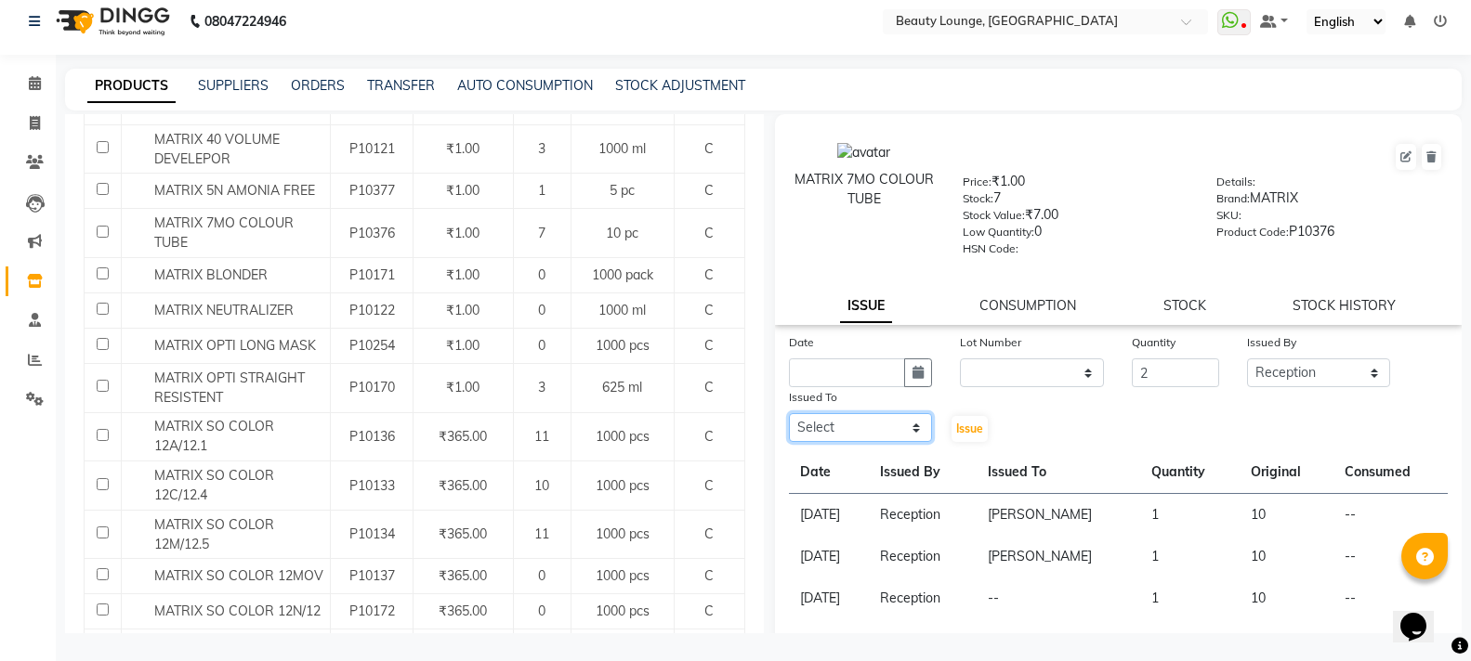
drag, startPoint x: 891, startPoint y: 435, endPoint x: 883, endPoint y: 420, distance: 16.6
click at [891, 435] on select "Select [PERSON_NAME] [PERSON_NAME] golu [PERSON_NAME] [PERSON_NAME] [PERSON_NAM…" at bounding box center [861, 427] width 144 height 29
click at [789, 413] on select "Select [PERSON_NAME] [PERSON_NAME] golu [PERSON_NAME] [PERSON_NAME] [PERSON_NAM…" at bounding box center [861, 427] width 144 height 29
drag, startPoint x: 842, startPoint y: 433, endPoint x: 845, endPoint y: 413, distance: 19.9
click at [842, 433] on select "Select [PERSON_NAME] [PERSON_NAME] golu [PERSON_NAME] [PERSON_NAME] [PERSON_NAM…" at bounding box center [861, 427] width 144 height 29
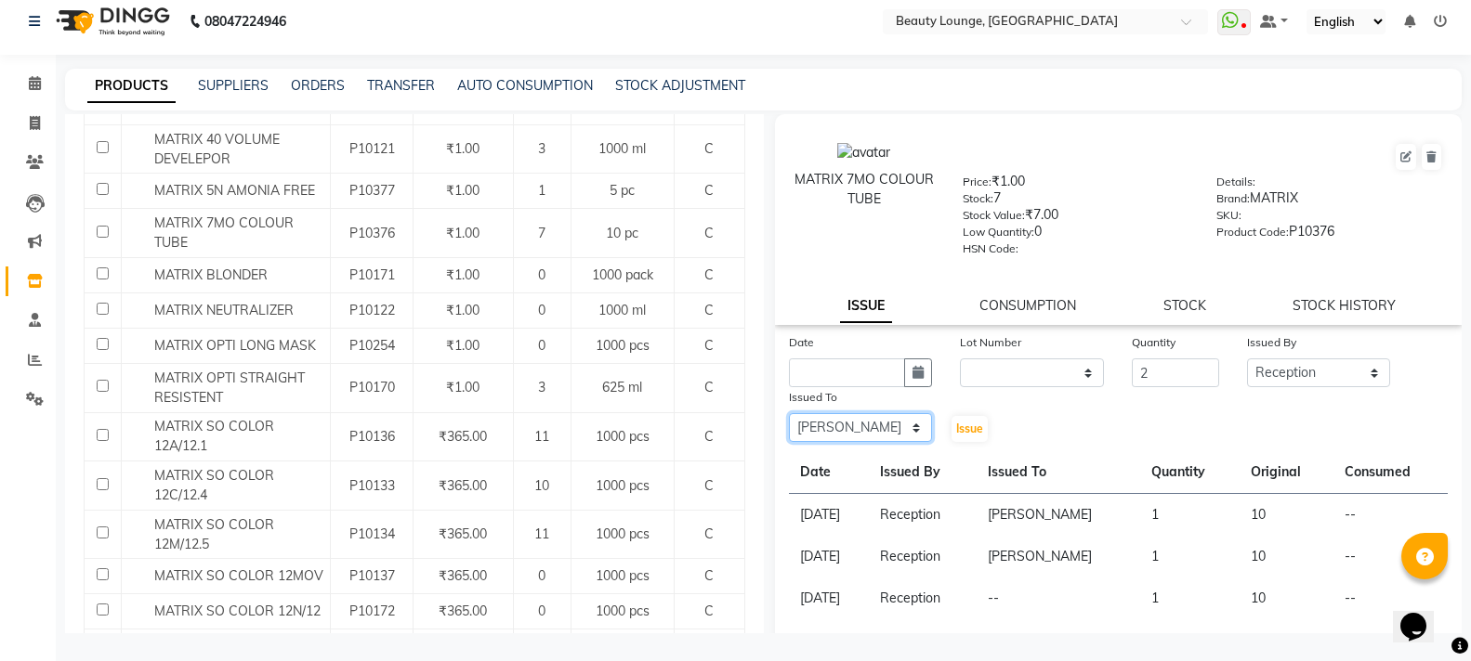
select select "75818"
click at [789, 413] on select "Select [PERSON_NAME] [PERSON_NAME] golu [PERSON_NAME] [PERSON_NAME] [PERSON_NAM…" at bounding box center [861, 427] width 144 height 29
click at [888, 369] on input "text" at bounding box center [847, 373] width 117 height 29
select select "10"
select select "2025"
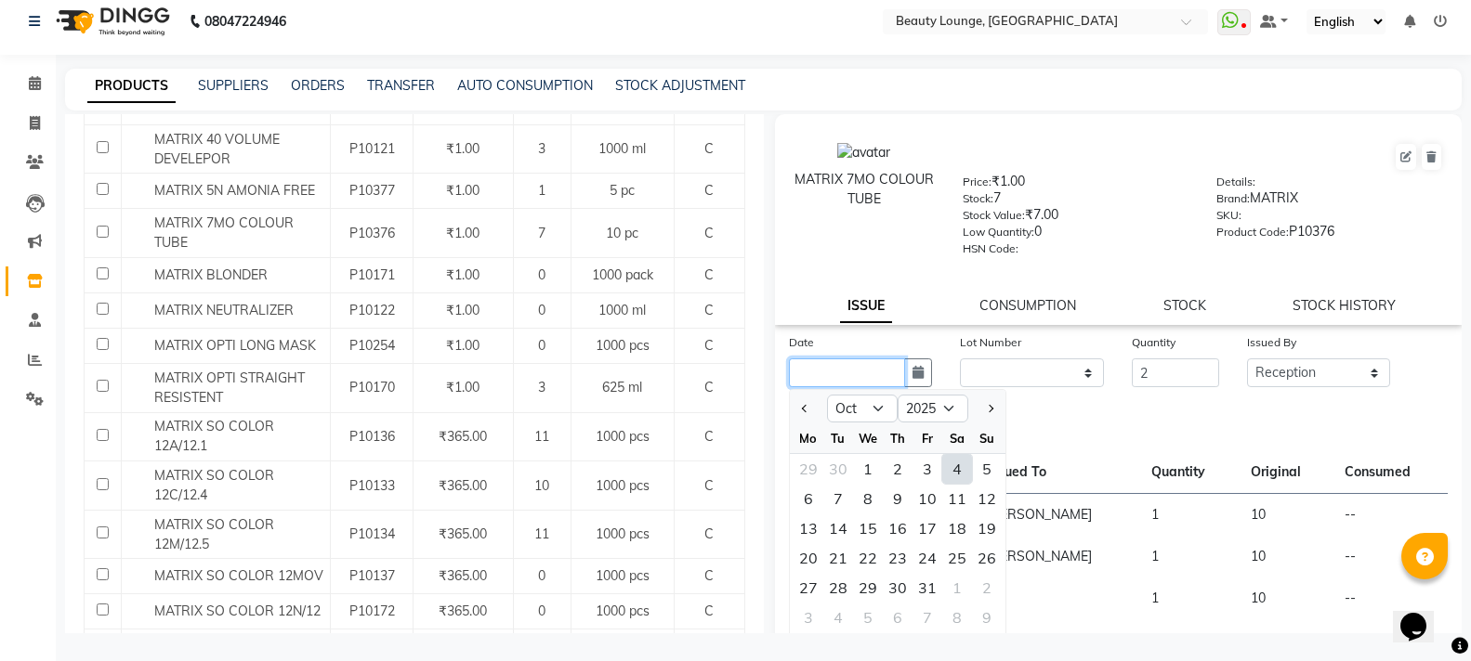
click at [804, 373] on input "text" at bounding box center [847, 373] width 117 height 29
click at [805, 409] on span "Previous month" at bounding box center [804, 408] width 7 height 7
select select "9"
drag, startPoint x: 891, startPoint y: 529, endPoint x: 891, endPoint y: 517, distance: 12.1
click at [890, 525] on div "18" at bounding box center [898, 529] width 30 height 30
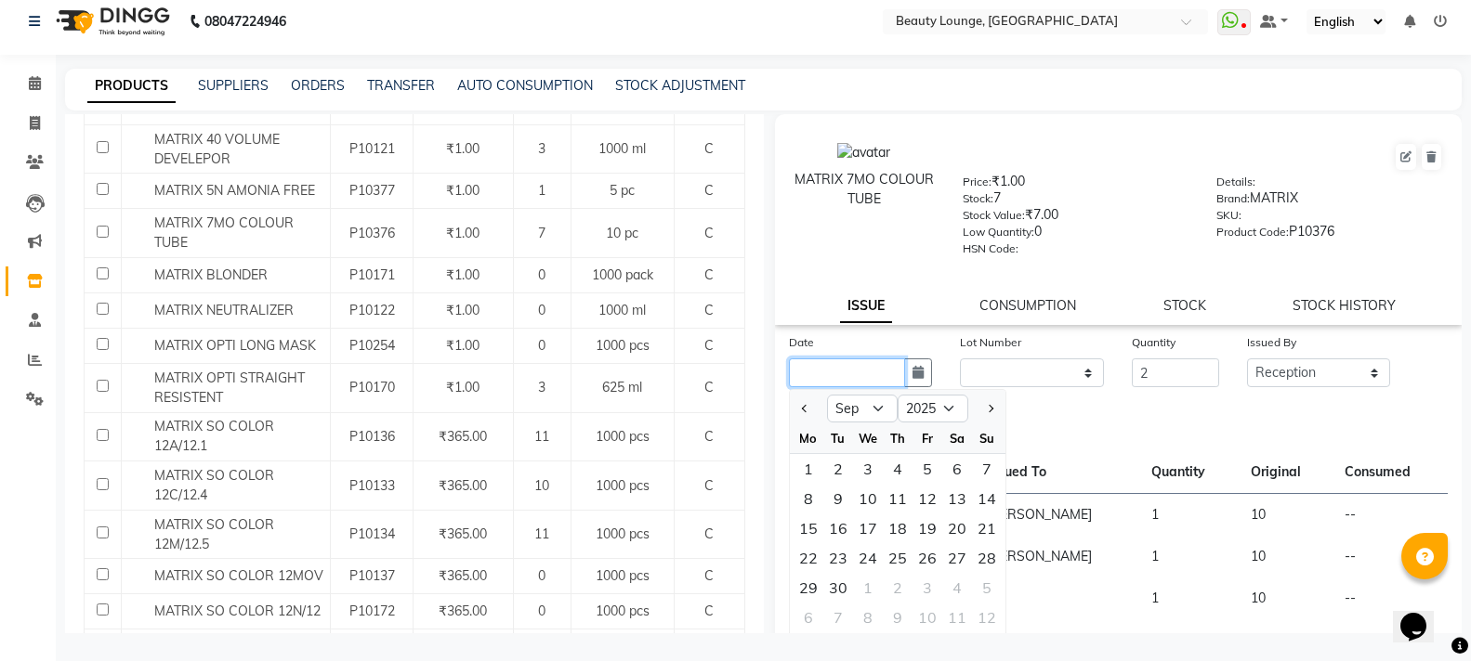
type input "[DATE]"
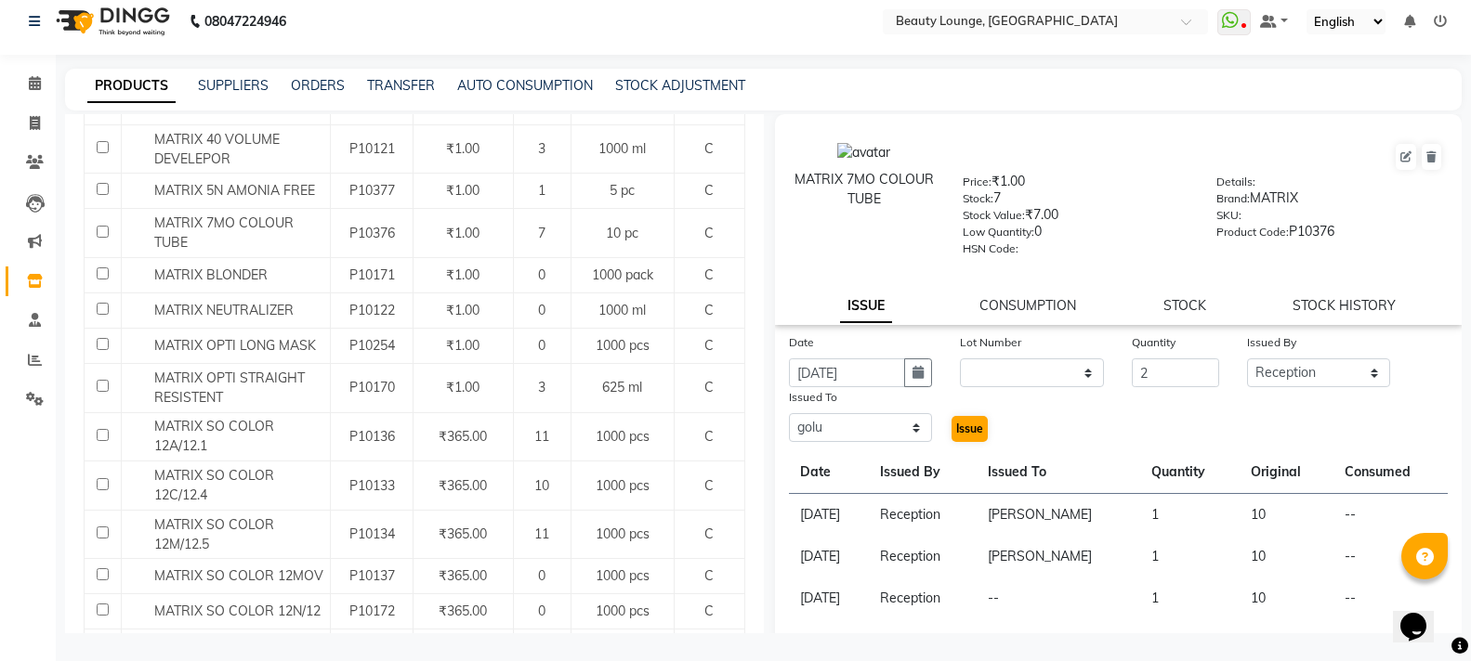
drag, startPoint x: 977, startPoint y: 443, endPoint x: 971, endPoint y: 432, distance: 12.9
click at [975, 442] on div "Issue" at bounding box center [975, 415] width 58 height 57
click at [971, 432] on span "Issue" at bounding box center [969, 429] width 27 height 14
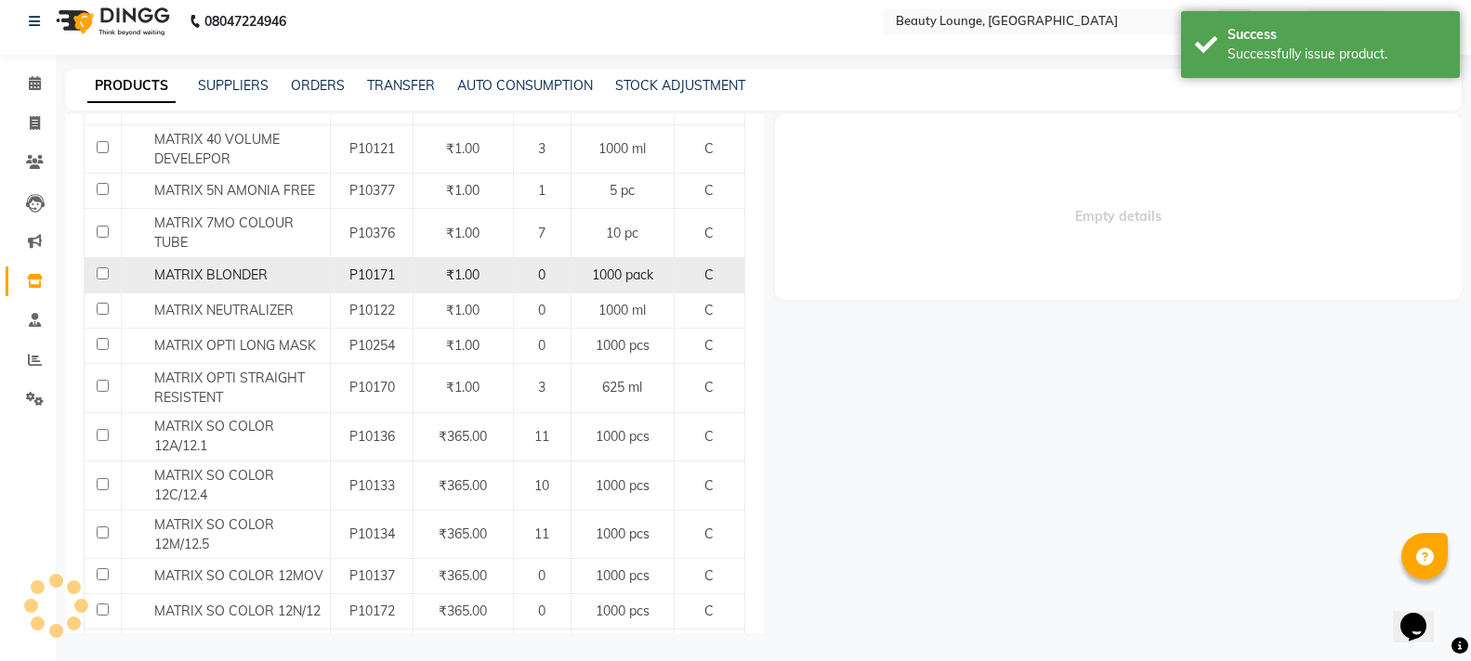
select select
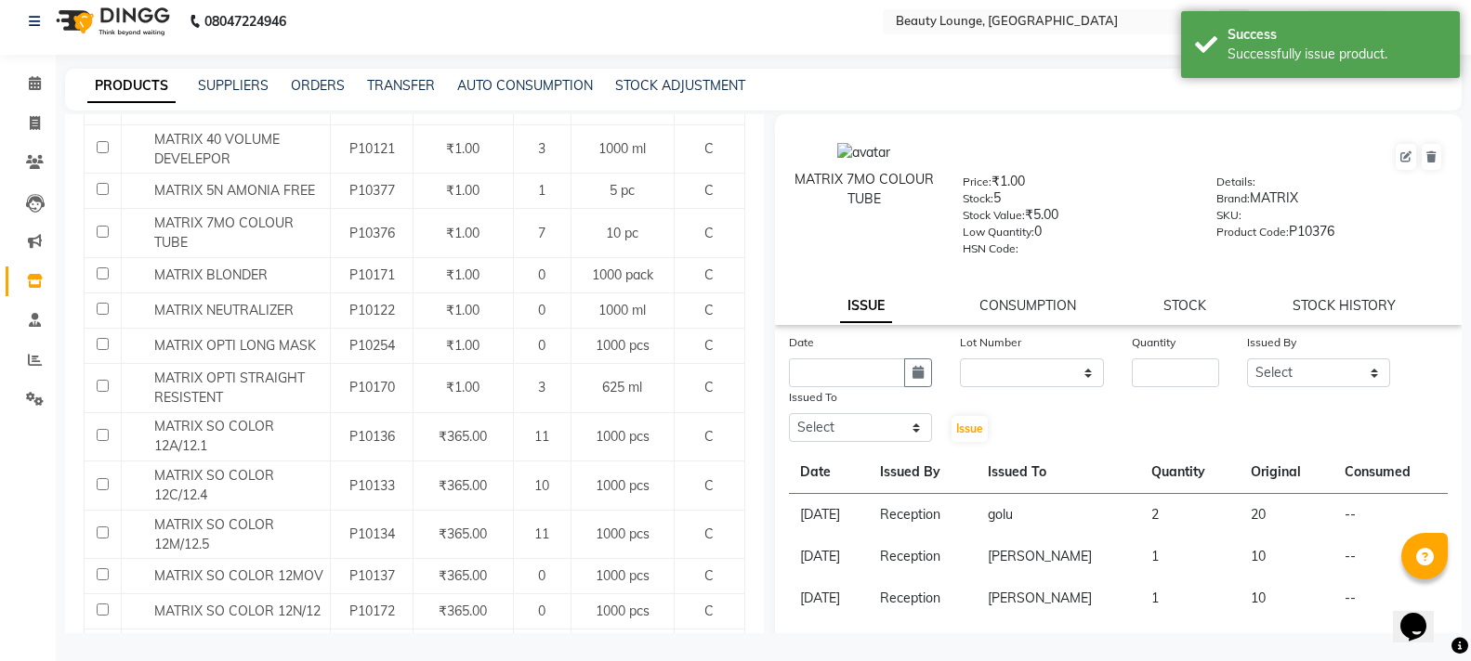
click at [1158, 357] on div "Quantity" at bounding box center [1174, 346] width 86 height 26
click at [1156, 370] on input "number" at bounding box center [1174, 373] width 86 height 29
type input "1"
click at [1269, 377] on select "Select [PERSON_NAME] [PERSON_NAME] golu [PERSON_NAME] [PERSON_NAME] [PERSON_NAM…" at bounding box center [1319, 373] width 144 height 29
select select "9433"
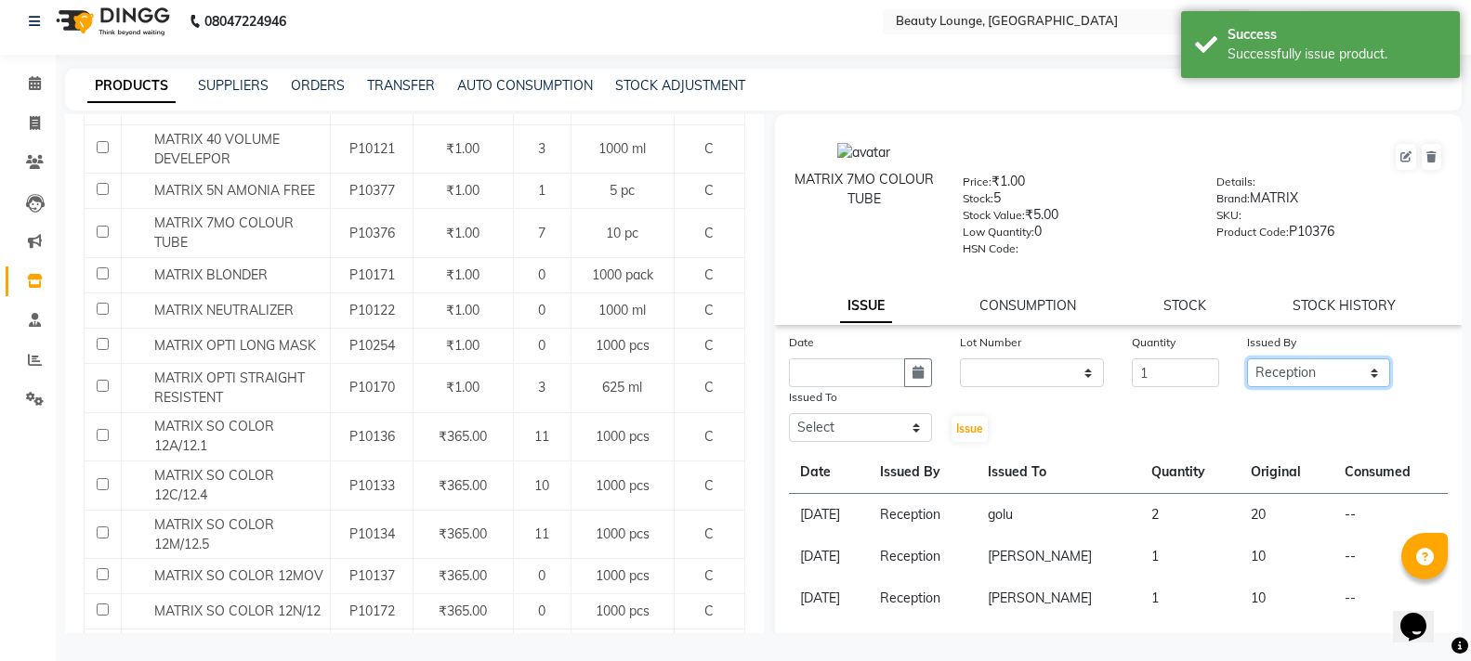
click at [1247, 359] on select "Select [PERSON_NAME] [PERSON_NAME] golu [PERSON_NAME] [PERSON_NAME] [PERSON_NAM…" at bounding box center [1319, 373] width 144 height 29
drag, startPoint x: 891, startPoint y: 422, endPoint x: 888, endPoint y: 435, distance: 13.3
click at [888, 435] on select "Select [PERSON_NAME] [PERSON_NAME] golu [PERSON_NAME] [PERSON_NAME] [PERSON_NAM…" at bounding box center [861, 427] width 144 height 29
drag, startPoint x: 888, startPoint y: 435, endPoint x: 882, endPoint y: 414, distance: 21.4
click at [886, 430] on select "Select [PERSON_NAME] [PERSON_NAME] golu [PERSON_NAME] [PERSON_NAME] [PERSON_NAM…" at bounding box center [861, 427] width 144 height 29
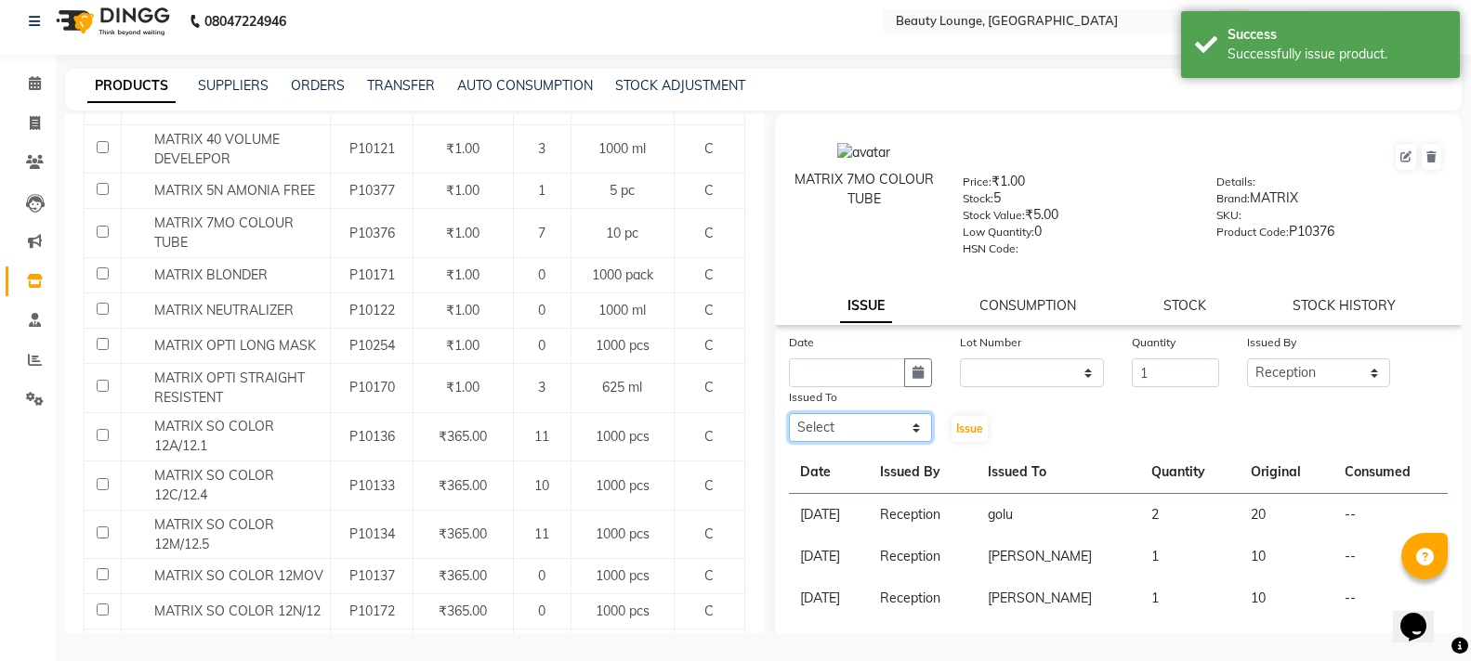
click at [884, 422] on select "Select [PERSON_NAME] [PERSON_NAME] golu [PERSON_NAME] [PERSON_NAME] [PERSON_NAM…" at bounding box center [861, 427] width 144 height 29
select select "90508"
click at [789, 413] on select "Select [PERSON_NAME] [PERSON_NAME] golu [PERSON_NAME] [PERSON_NAME] [PERSON_NAM…" at bounding box center [861, 427] width 144 height 29
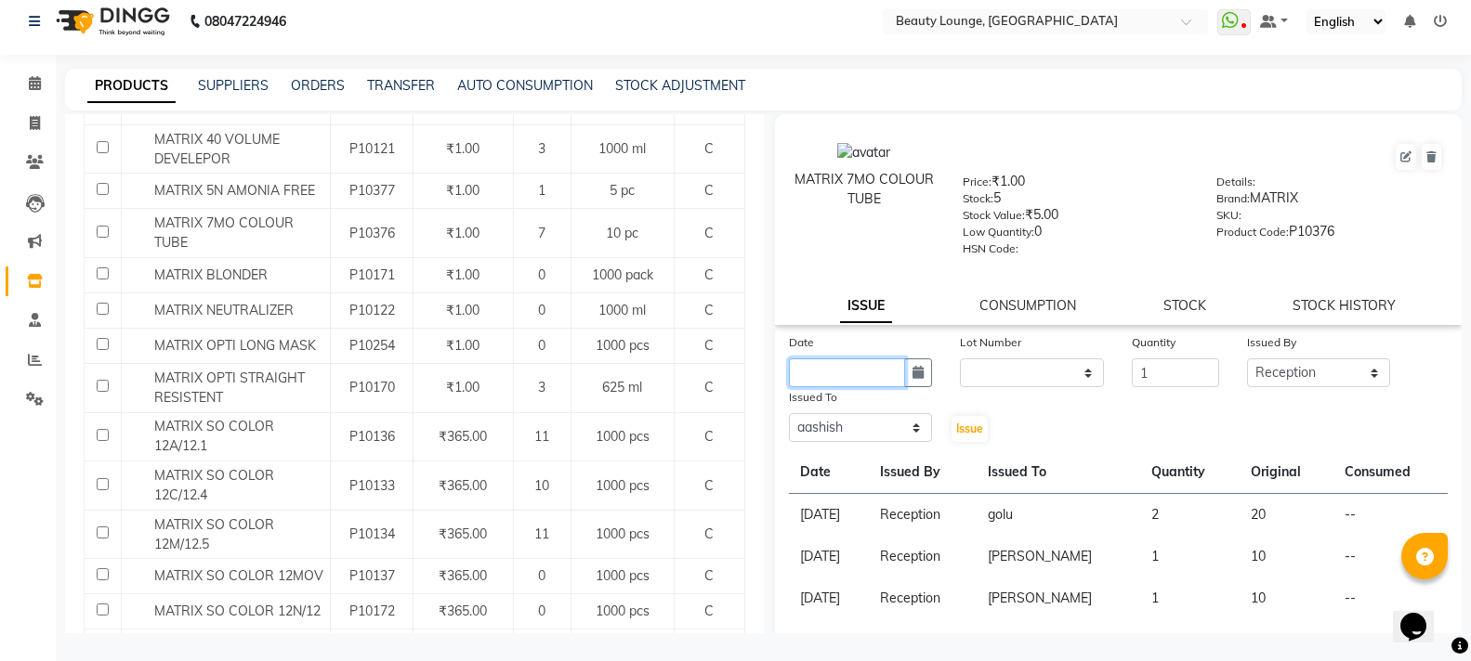
drag, startPoint x: 832, startPoint y: 375, endPoint x: 785, endPoint y: 405, distance: 55.9
click at [829, 382] on input "text" at bounding box center [847, 373] width 117 height 29
select select "10"
select select "2025"
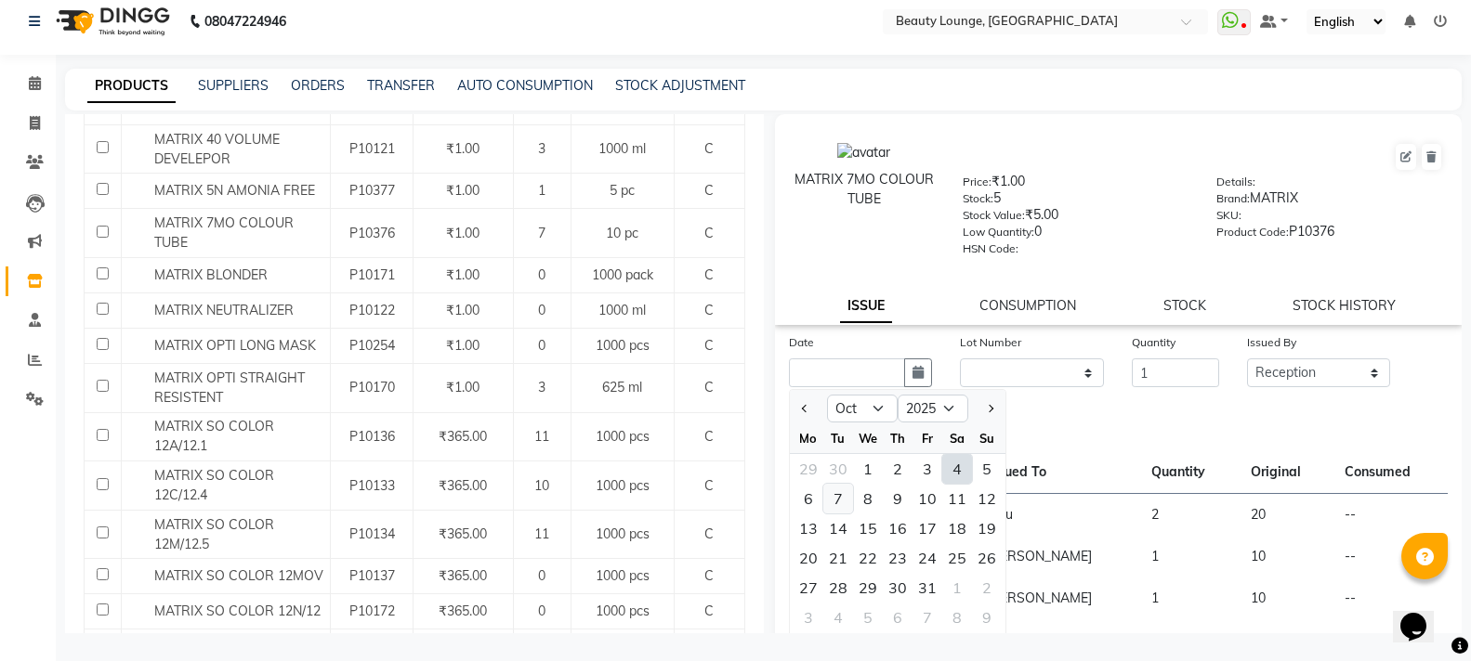
drag, startPoint x: 808, startPoint y: 407, endPoint x: 850, endPoint y: 504, distance: 105.3
click at [808, 408] on span "Previous month" at bounding box center [804, 408] width 7 height 7
select select "9"
click at [935, 469] on div "5" at bounding box center [927, 469] width 30 height 30
type input "[DATE]"
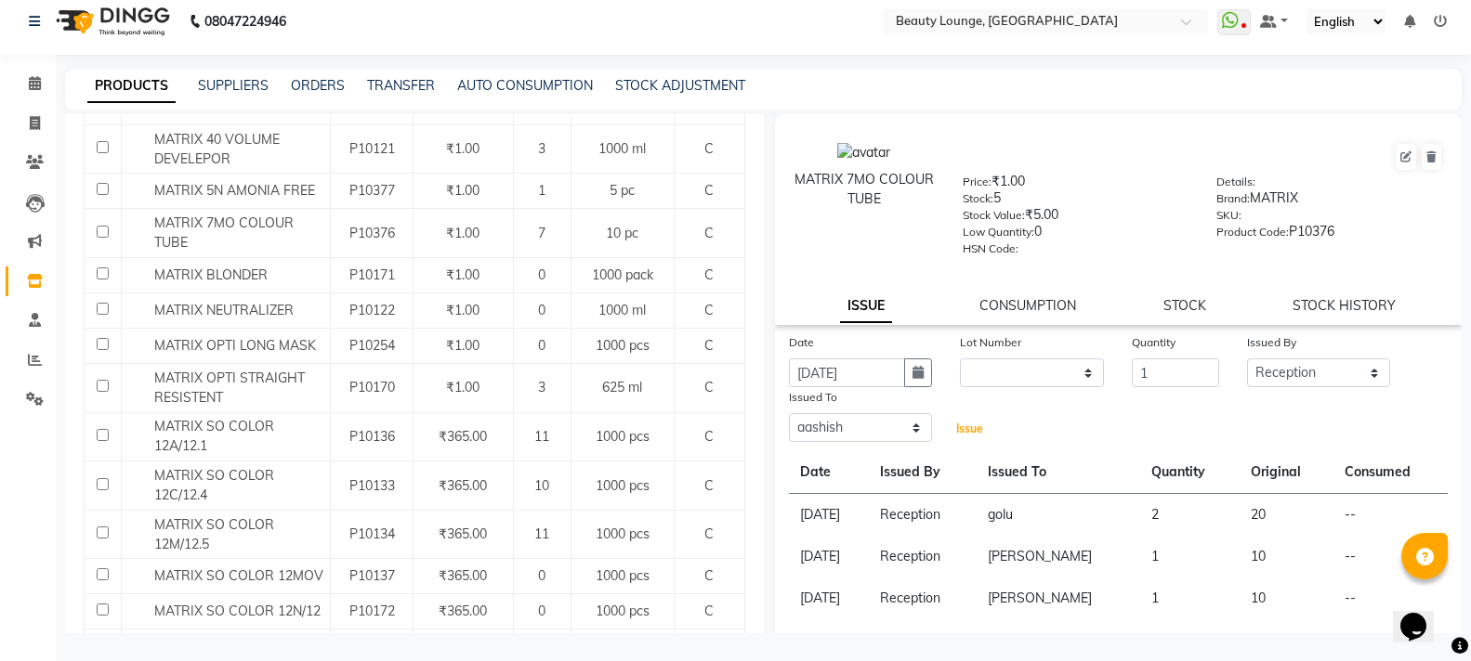
click at [963, 425] on span "Issue" at bounding box center [969, 429] width 27 height 14
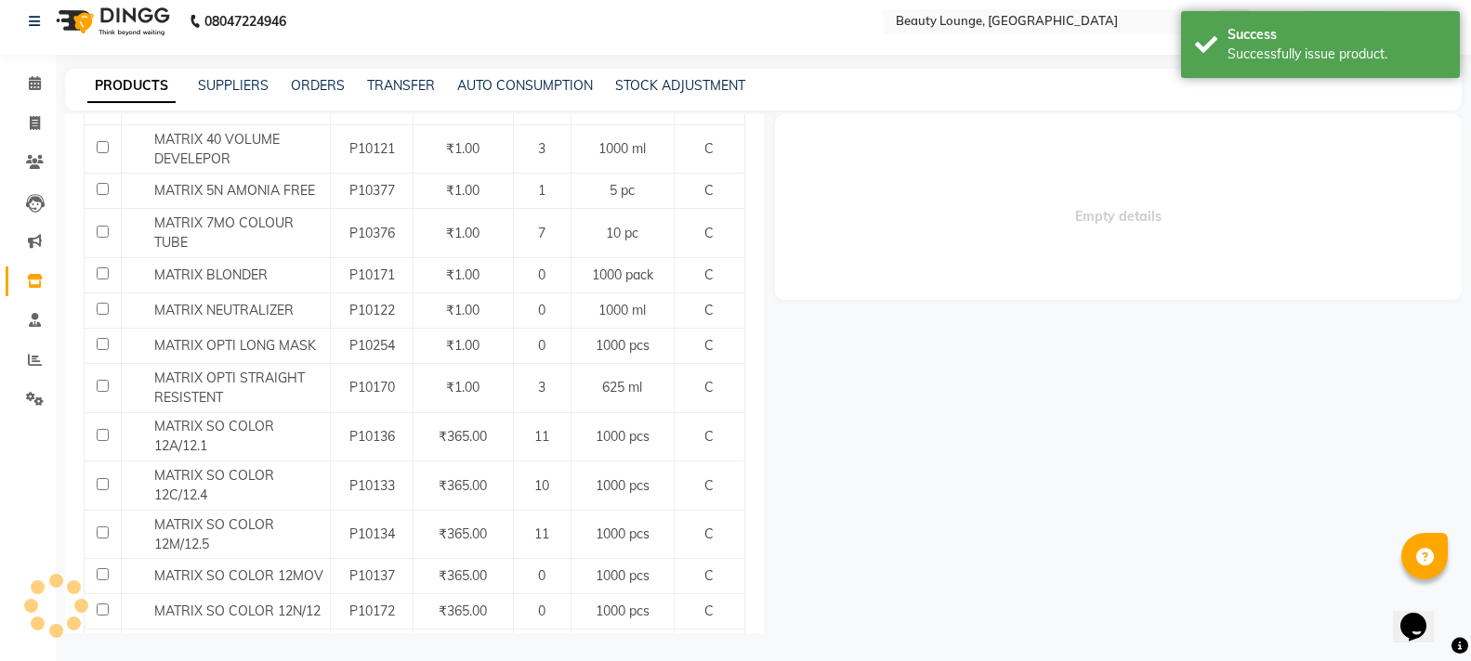
select select
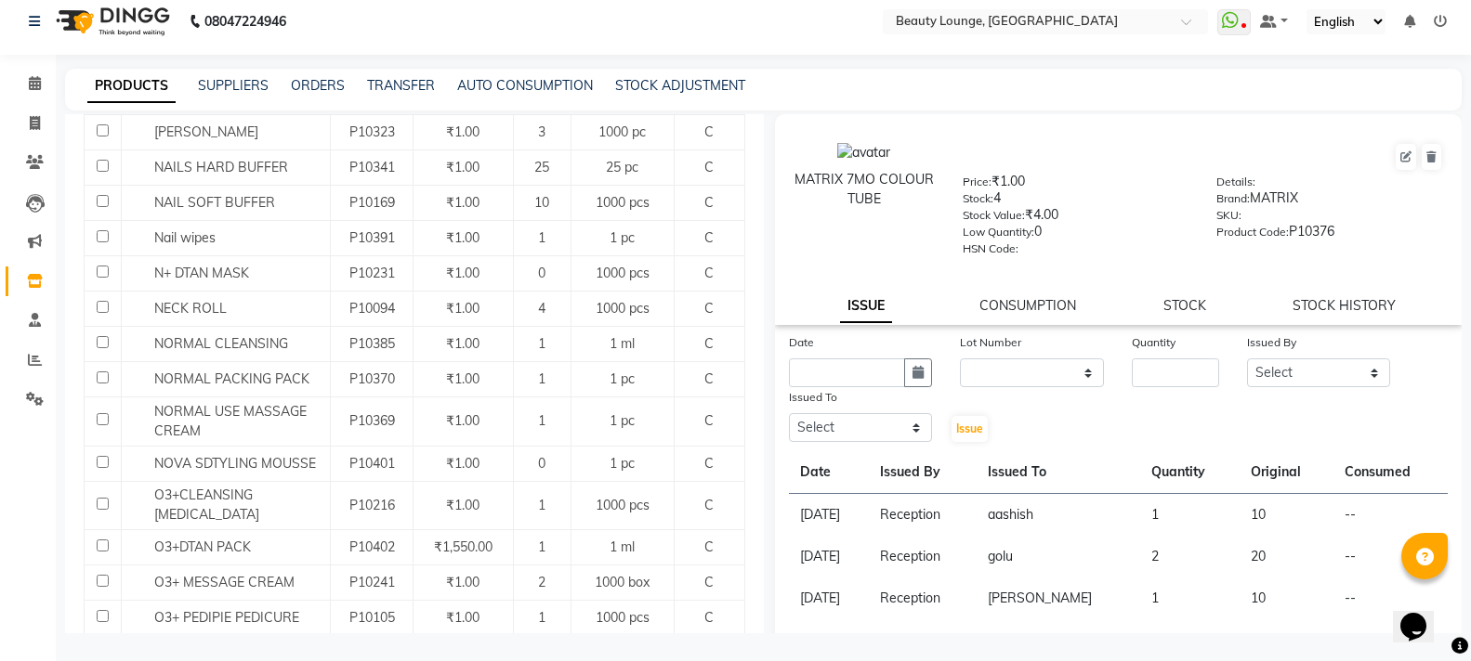
scroll to position [1836, 0]
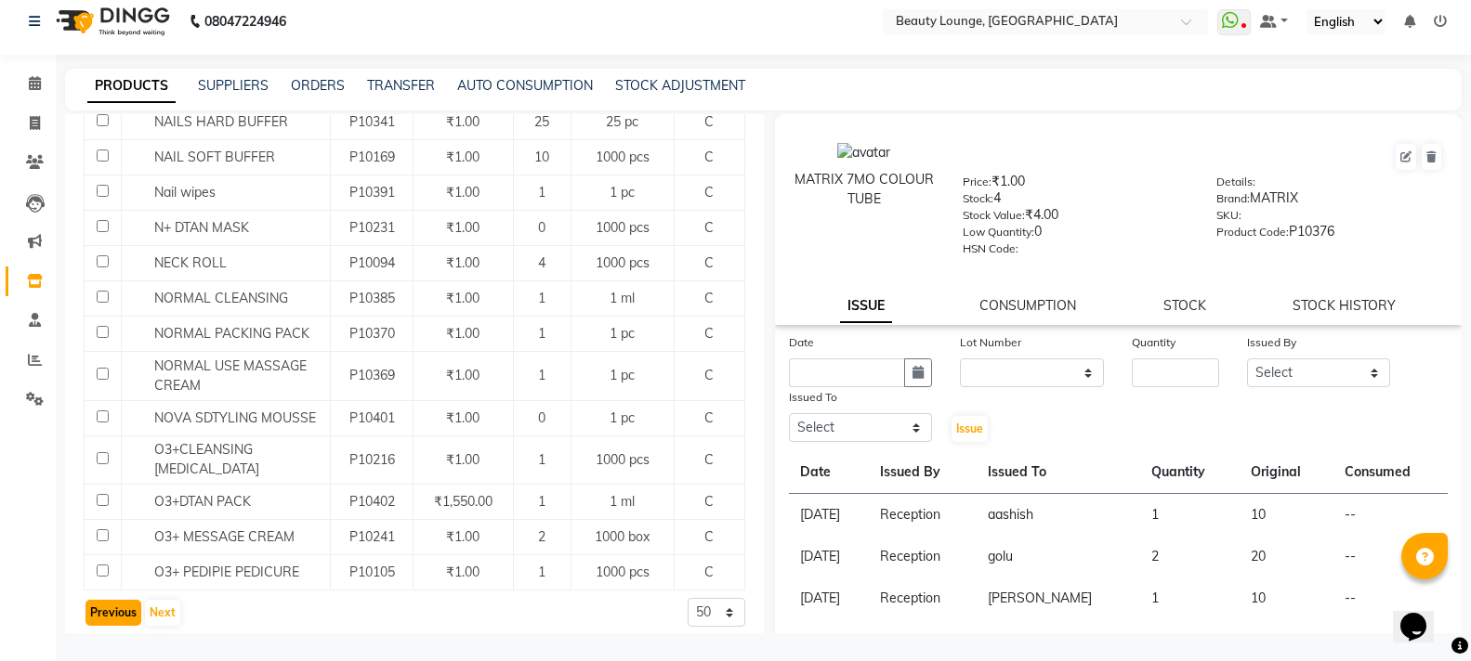
click at [128, 600] on button "Previous" at bounding box center [113, 613] width 56 height 26
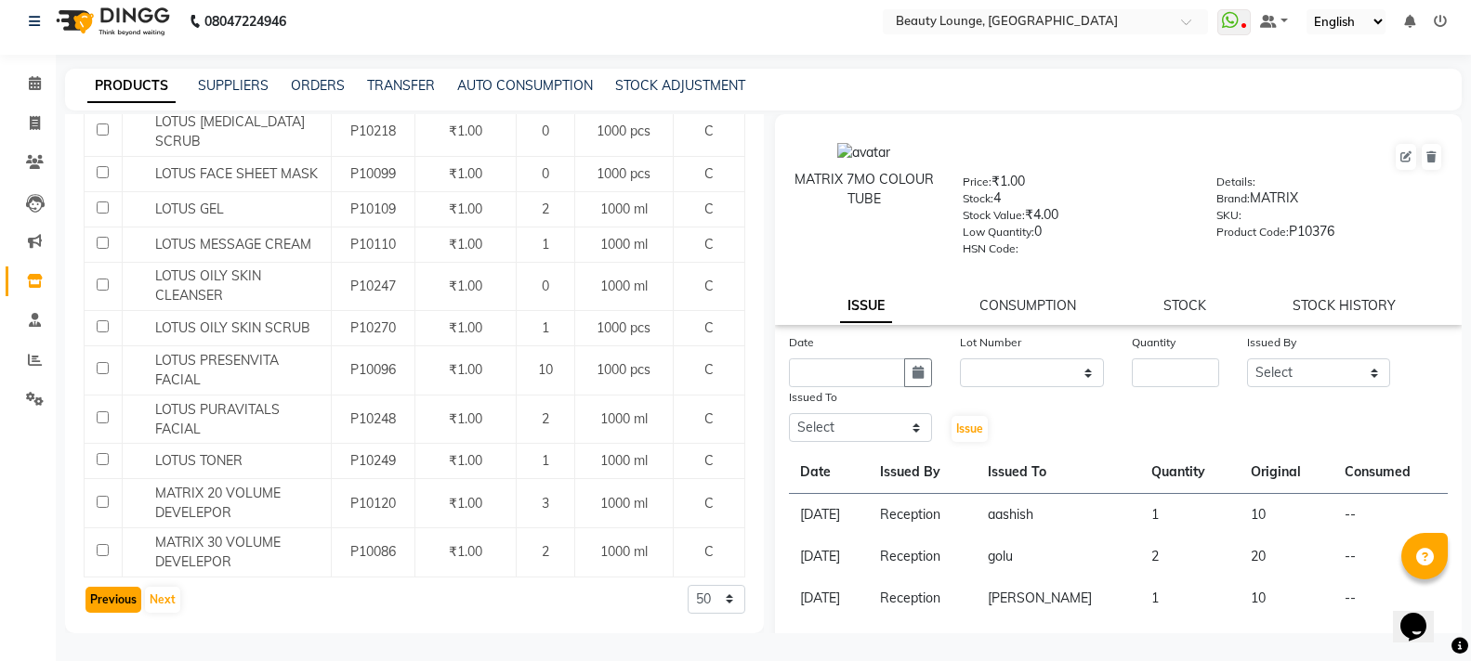
scroll to position [1943, 0]
click at [105, 600] on button "Previous" at bounding box center [113, 600] width 56 height 26
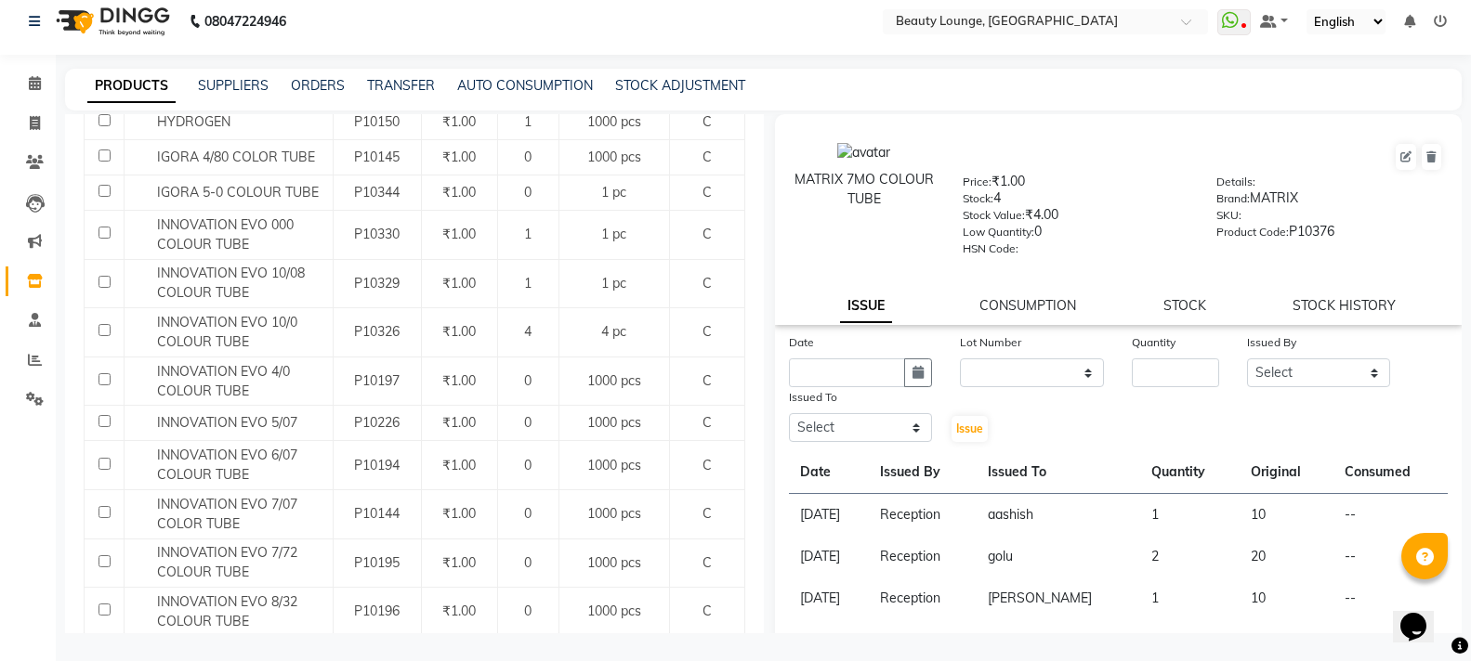
scroll to position [1836, 0]
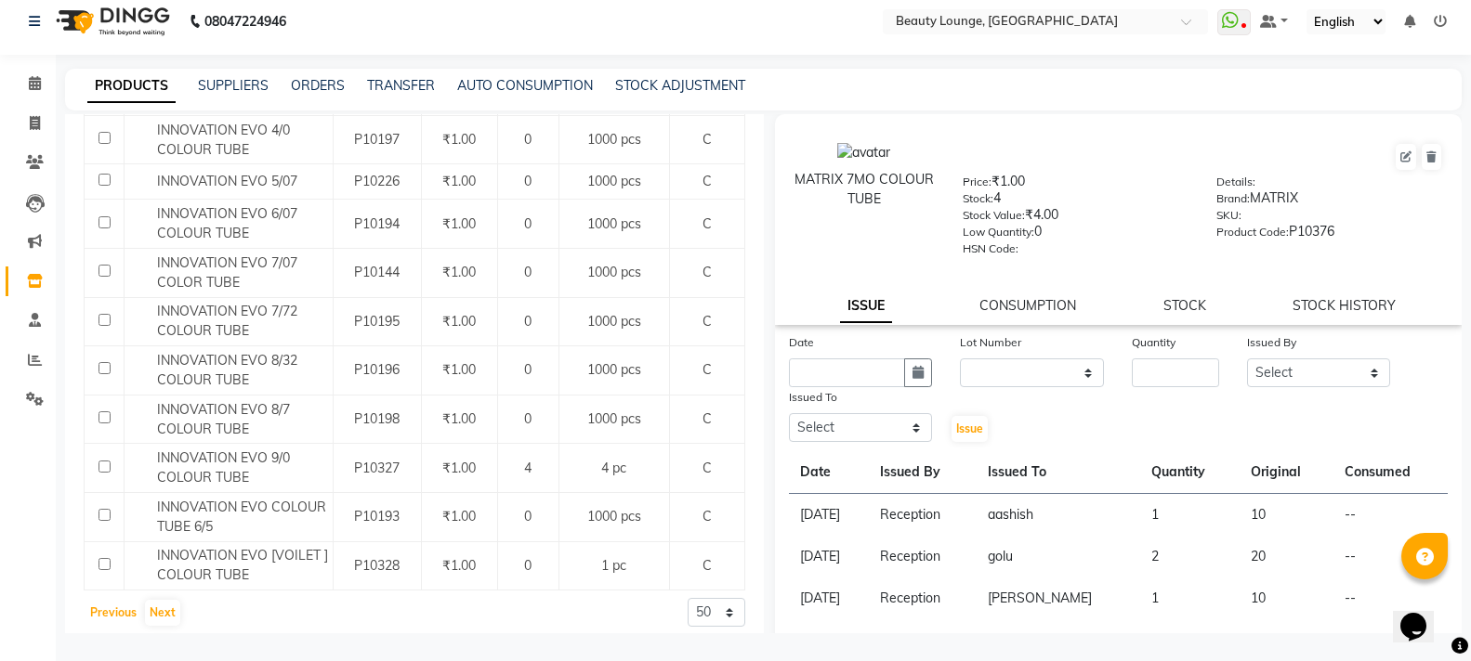
drag, startPoint x: 111, startPoint y: 598, endPoint x: 97, endPoint y: 524, distance: 75.8
click at [110, 600] on button "Previous" at bounding box center [113, 613] width 56 height 26
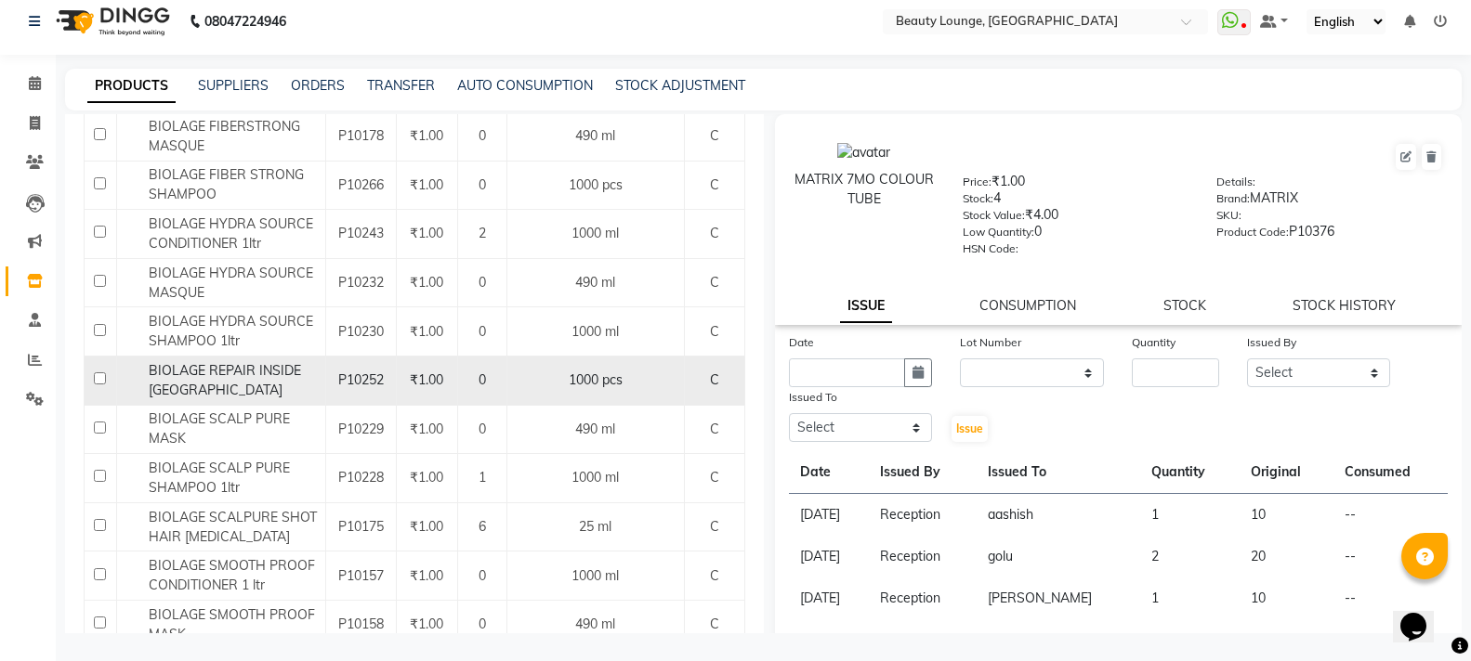
scroll to position [1301, 0]
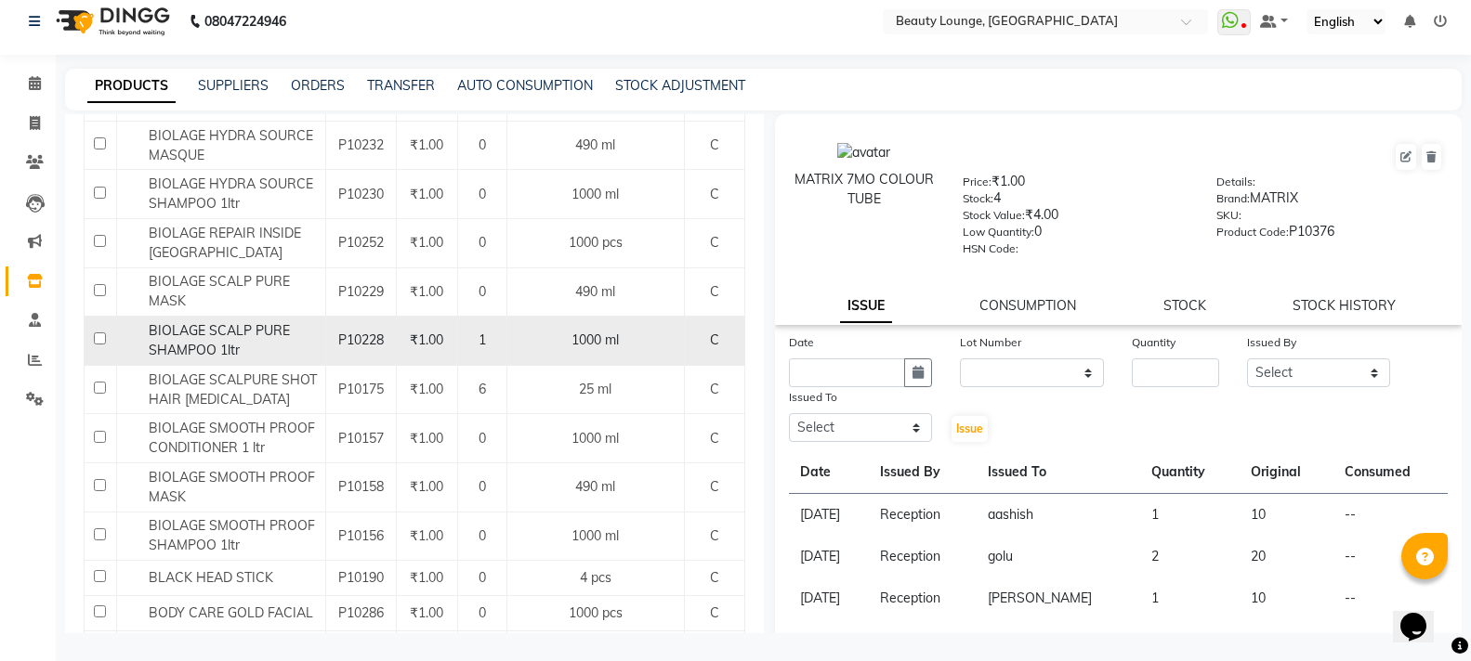
click at [266, 328] on span "BIOLAGE SCALP PURE SHAMPOO 1ltr" at bounding box center [219, 340] width 141 height 36
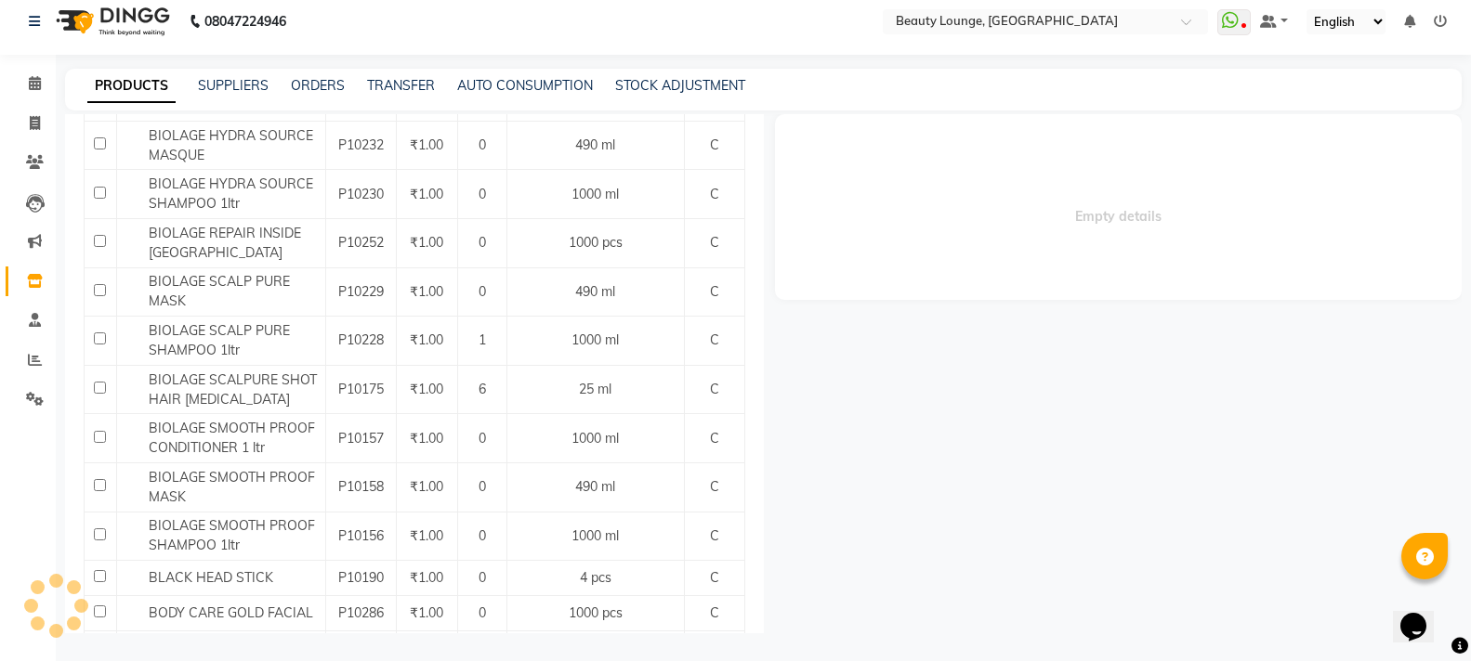
select select
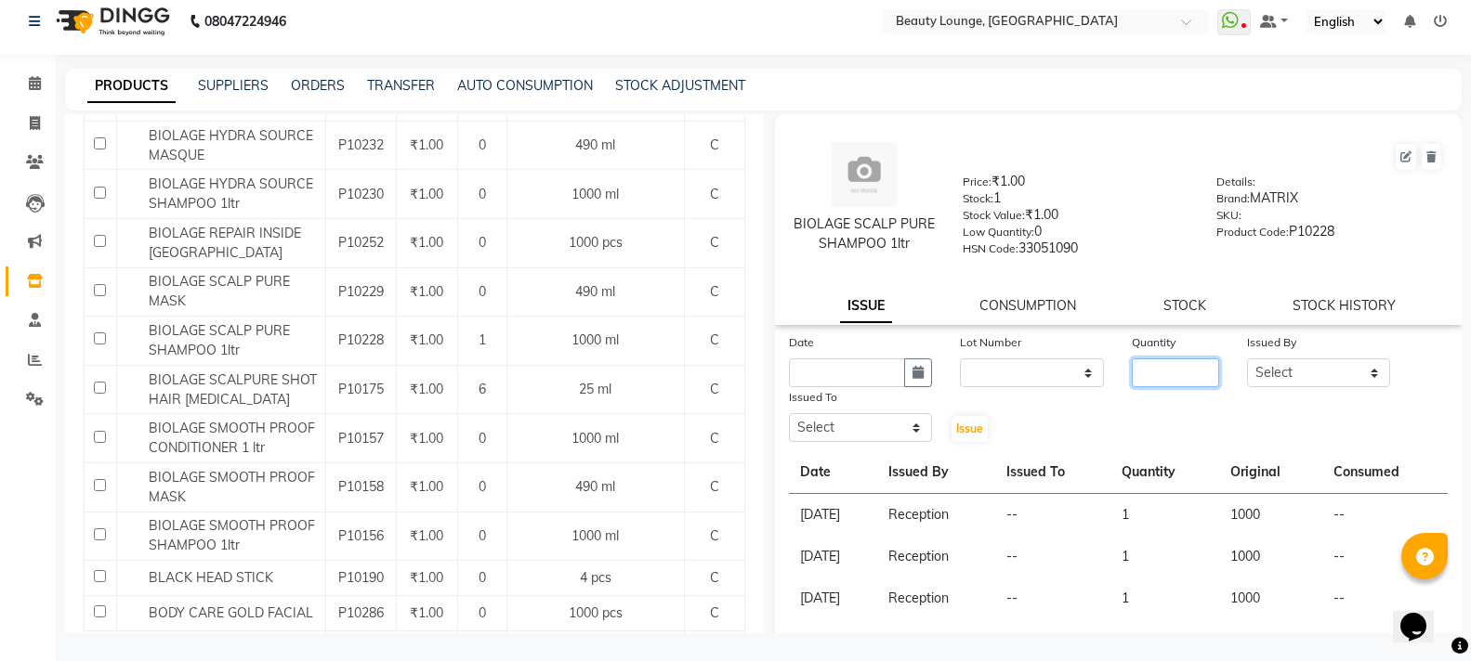
click at [1153, 359] on input "number" at bounding box center [1174, 373] width 86 height 29
type input "1"
drag, startPoint x: 1324, startPoint y: 378, endPoint x: 1314, endPoint y: 363, distance: 18.0
click at [1324, 377] on select "Select [PERSON_NAME] [PERSON_NAME] golu [PERSON_NAME] [PERSON_NAME] [PERSON_NAM…" at bounding box center [1319, 373] width 144 height 29
select select "9433"
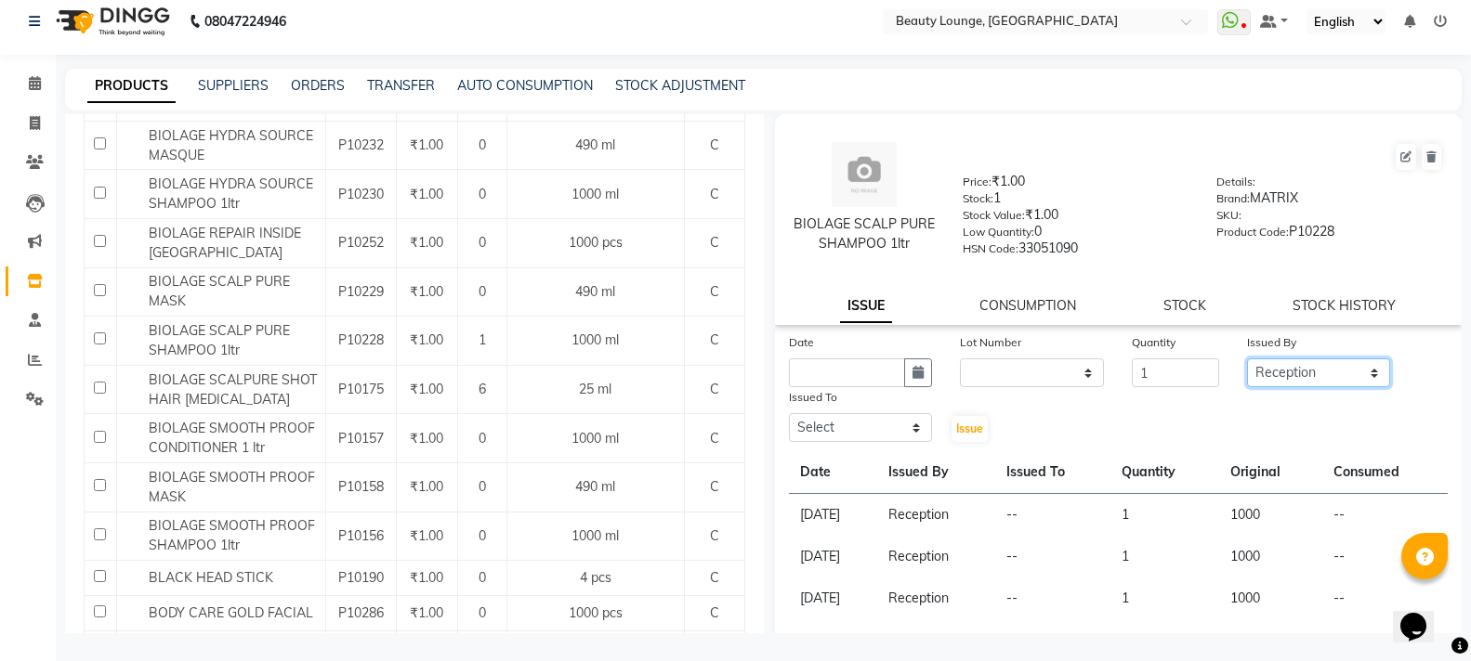
click at [1247, 359] on select "Select [PERSON_NAME] [PERSON_NAME] golu [PERSON_NAME] [PERSON_NAME] [PERSON_NAM…" at bounding box center [1319, 373] width 144 height 29
drag, startPoint x: 876, startPoint y: 420, endPoint x: 870, endPoint y: 395, distance: 25.9
click at [870, 395] on div "Issued To Select [PERSON_NAME] [PERSON_NAME] golu [PERSON_NAME] [PERSON_NAME] […" at bounding box center [861, 415] width 172 height 57
select select "10794"
click at [789, 413] on select "Select [PERSON_NAME] [PERSON_NAME] golu [PERSON_NAME] [PERSON_NAME] [PERSON_NAM…" at bounding box center [861, 427] width 144 height 29
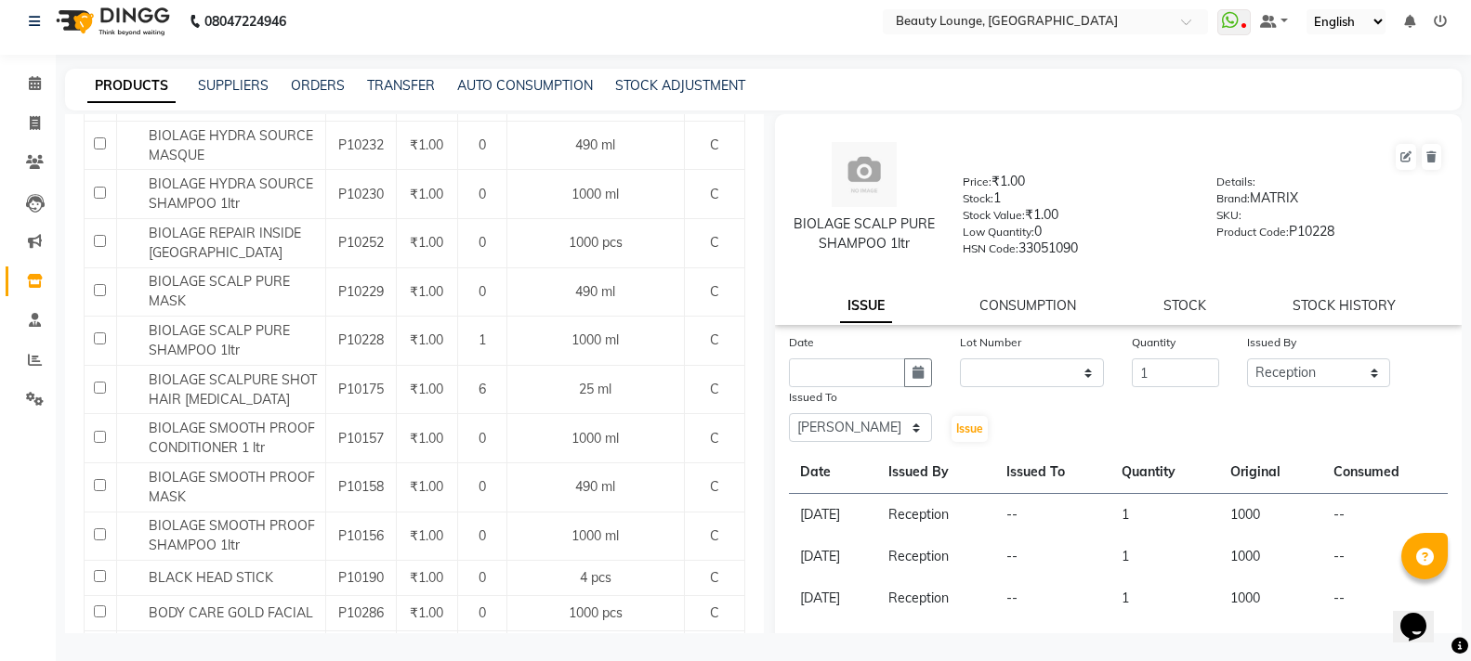
click at [821, 342] on div "Date" at bounding box center [861, 346] width 144 height 26
click at [830, 353] on div "Date" at bounding box center [861, 346] width 144 height 26
click at [838, 362] on input "text" at bounding box center [847, 373] width 117 height 29
select select "10"
select select "2025"
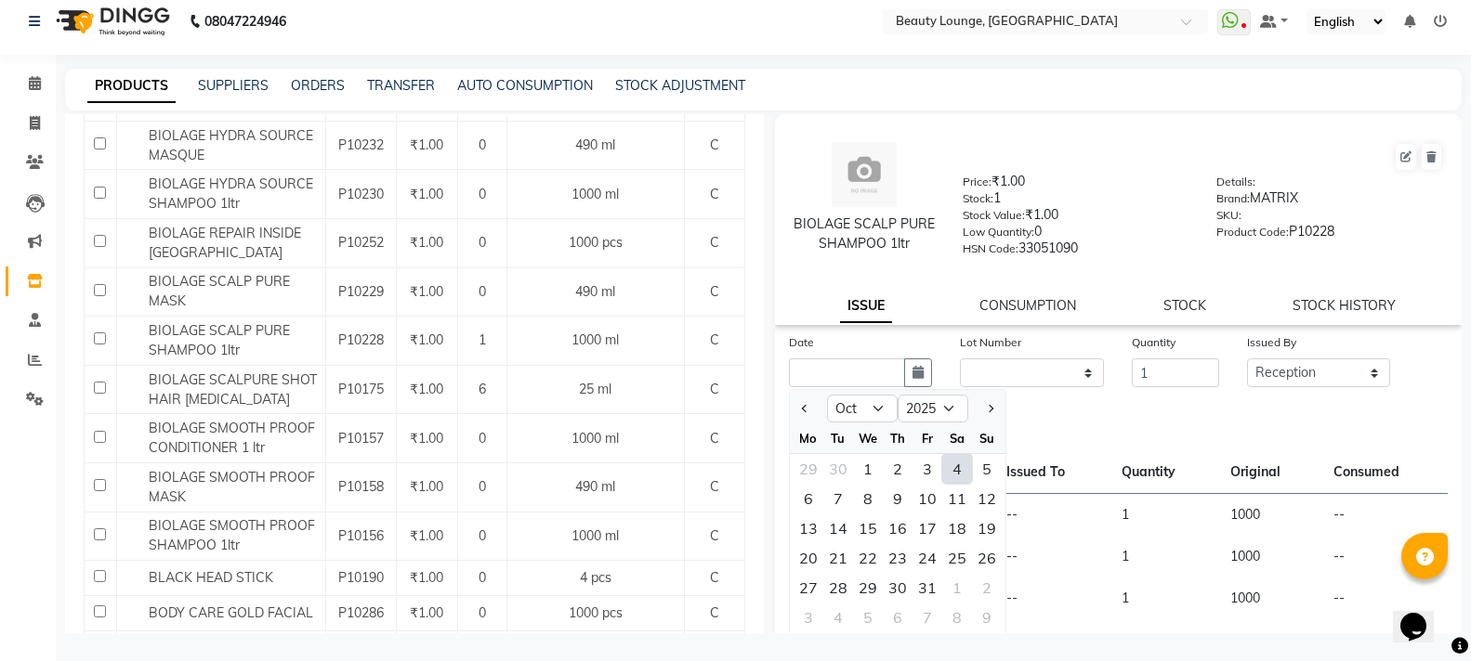
click at [949, 469] on div "4" at bounding box center [957, 469] width 30 height 30
type input "04-10-2025"
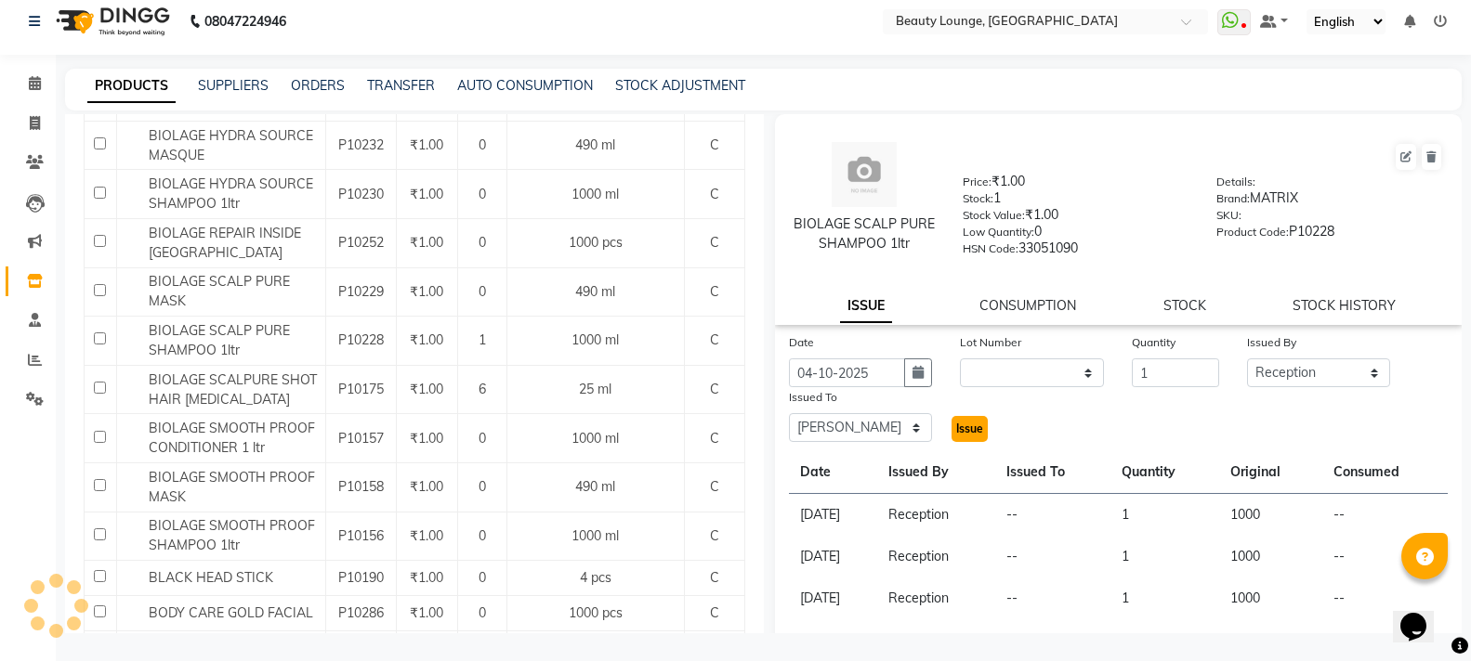
click at [963, 434] on span "Issue" at bounding box center [969, 429] width 27 height 14
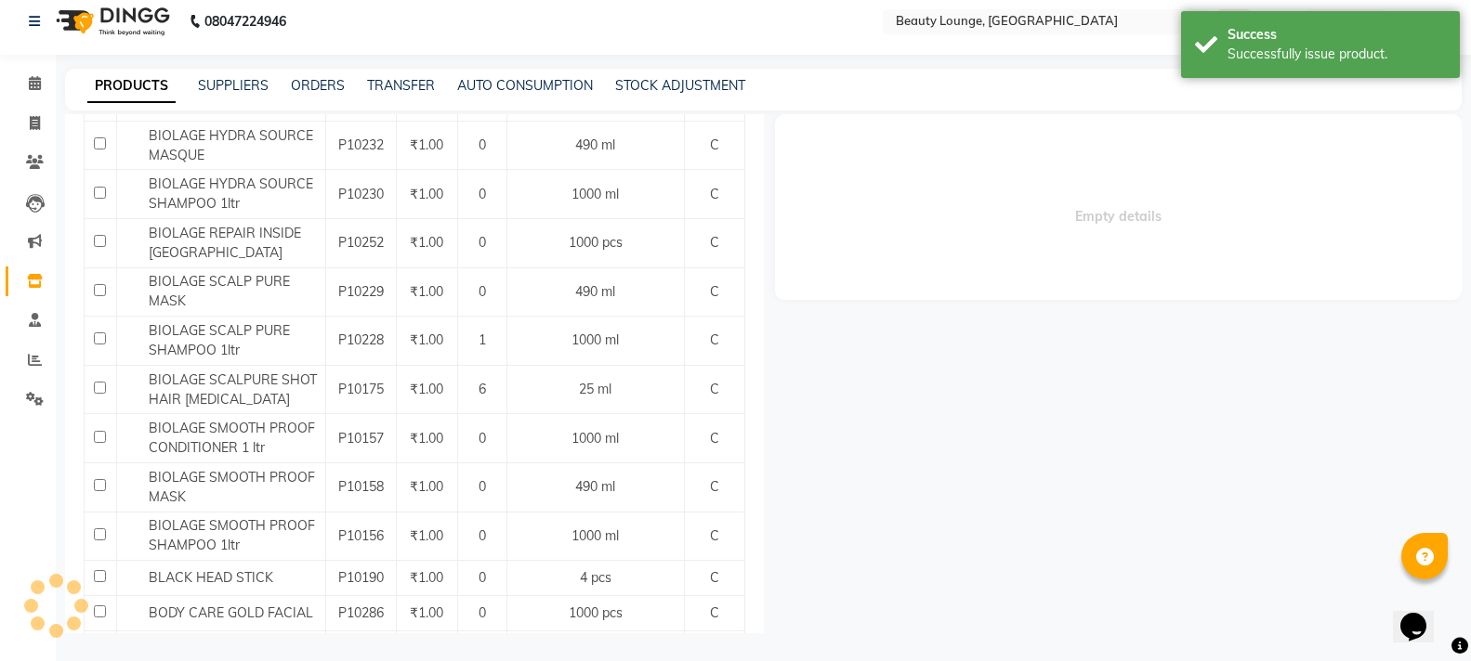
select select
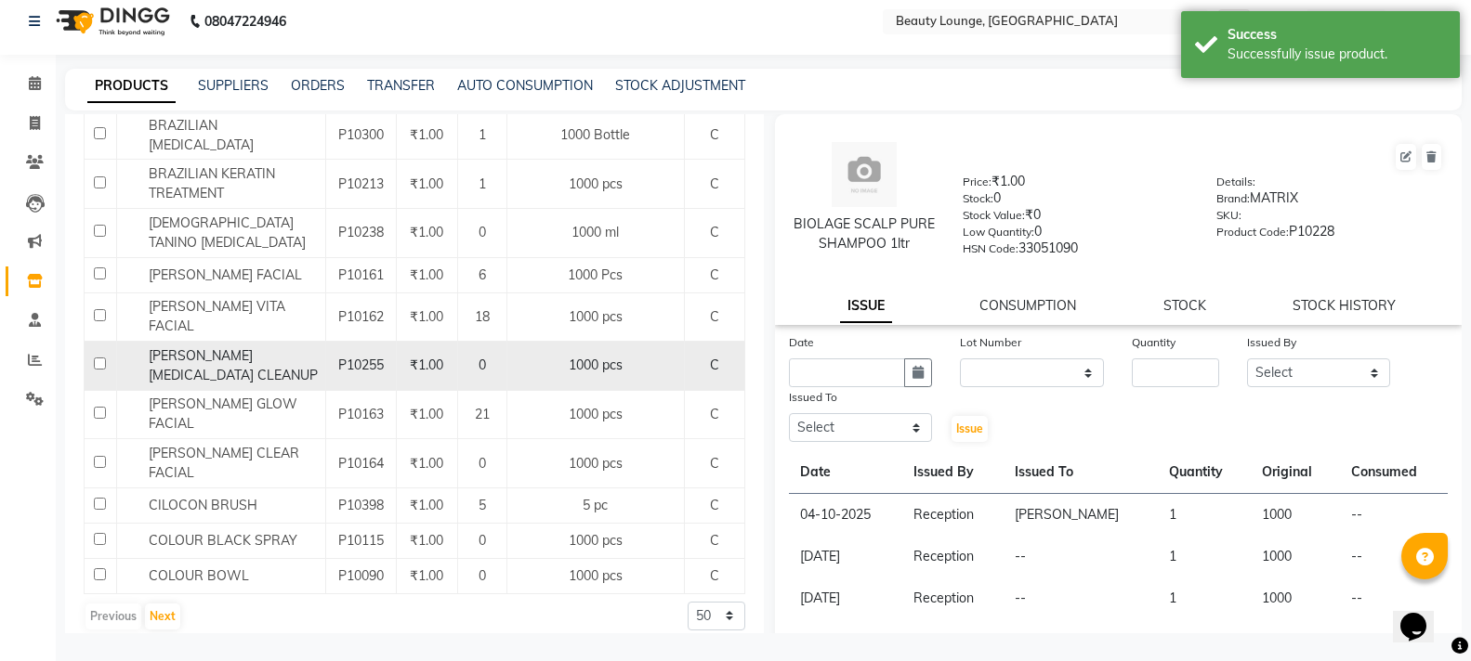
scroll to position [1908, 0]
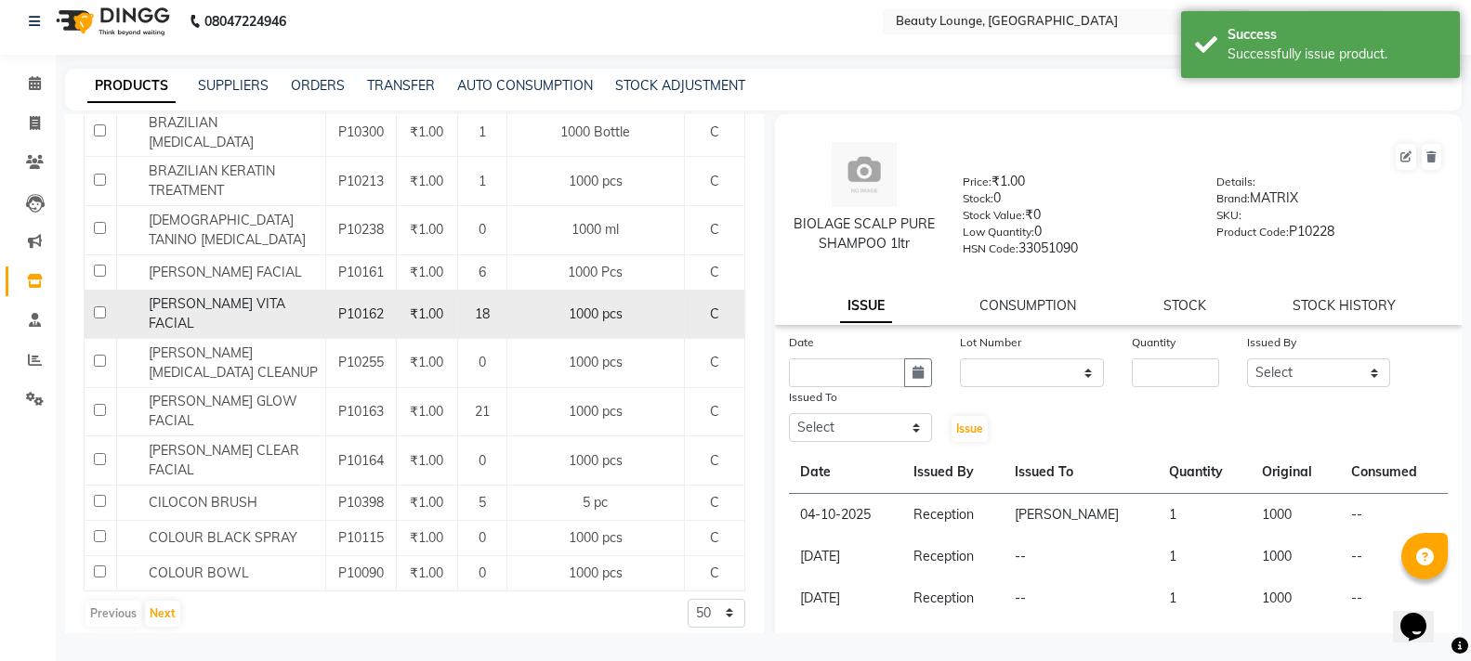
click at [279, 295] on span "[PERSON_NAME] VITA FACIAL" at bounding box center [217, 313] width 137 height 36
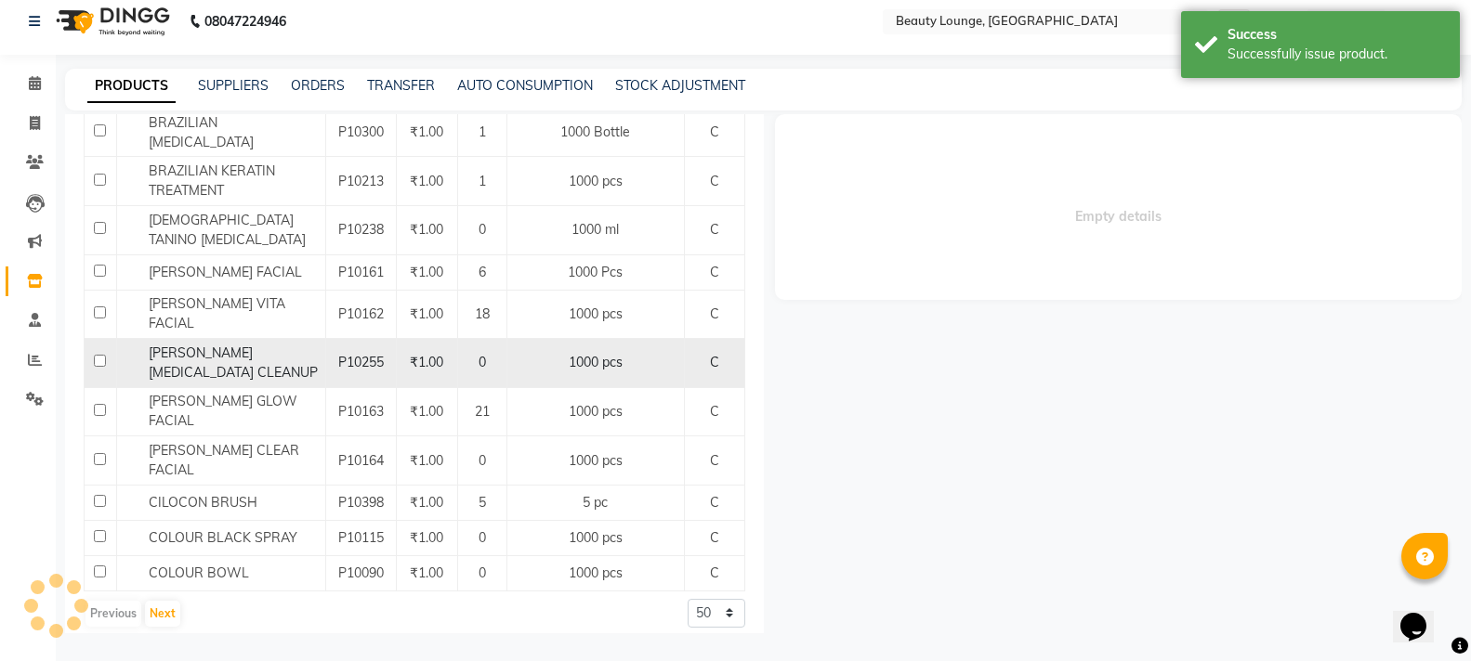
select select
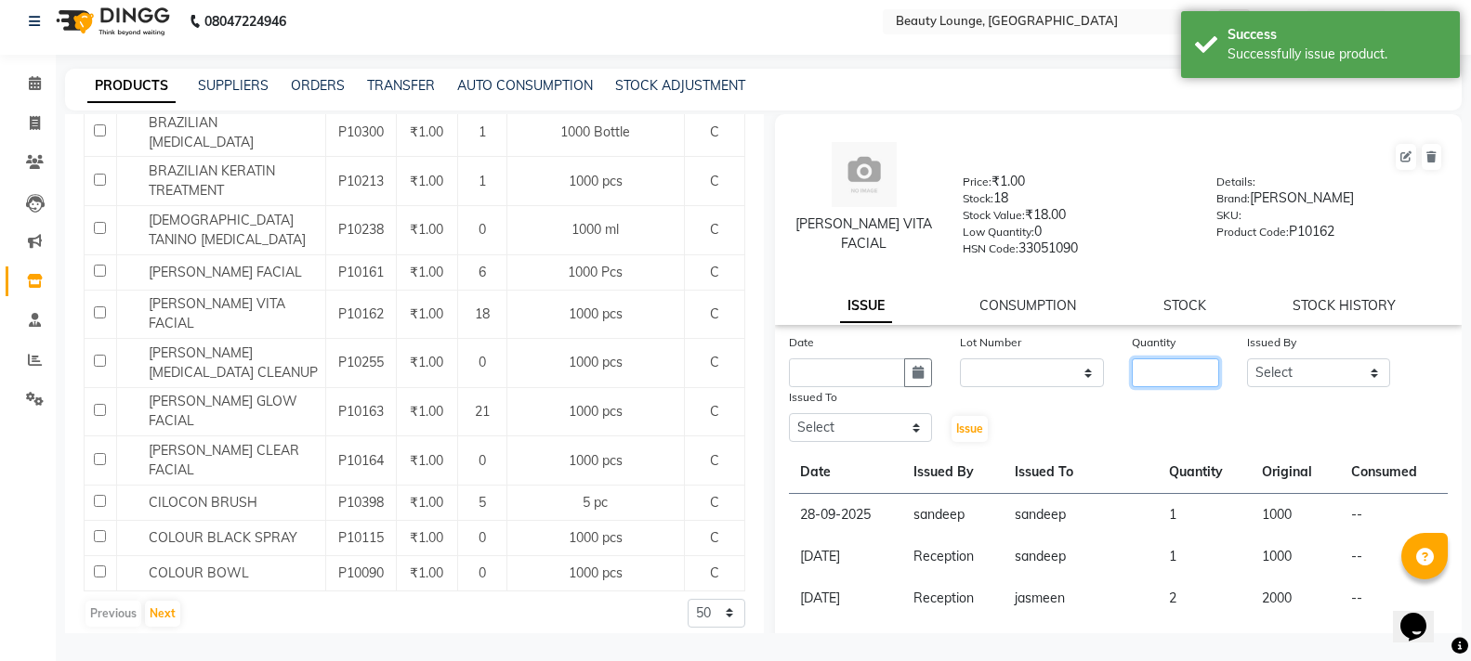
click at [1202, 382] on input "number" at bounding box center [1174, 373] width 86 height 29
type input "1"
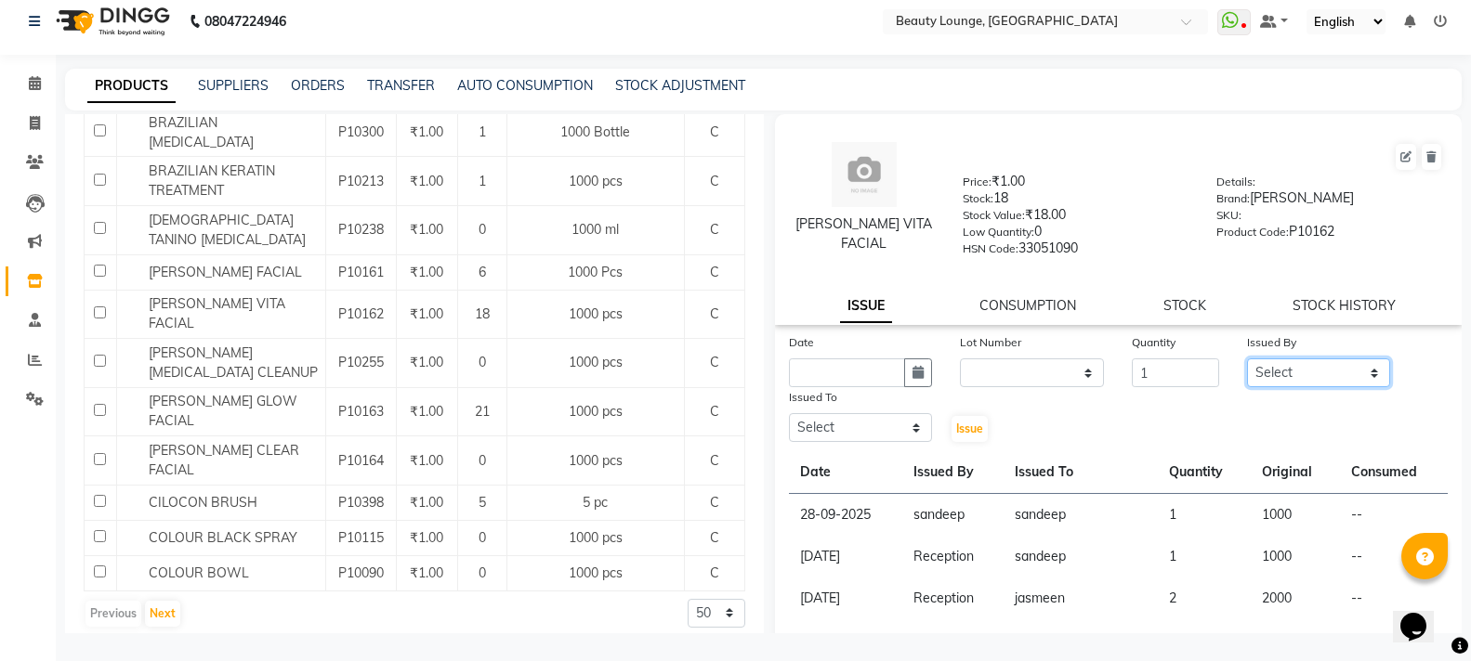
click at [1263, 377] on select "Select [PERSON_NAME] [PERSON_NAME] golu [PERSON_NAME] [PERSON_NAME] [PERSON_NAM…" at bounding box center [1319, 373] width 144 height 29
select select "9433"
click at [1247, 359] on select "Select [PERSON_NAME] [PERSON_NAME] golu [PERSON_NAME] [PERSON_NAME] [PERSON_NAM…" at bounding box center [1319, 373] width 144 height 29
click at [838, 430] on select "Select [PERSON_NAME] [PERSON_NAME] golu [PERSON_NAME] [PERSON_NAME] [PERSON_NAM…" at bounding box center [861, 427] width 144 height 29
select select "63075"
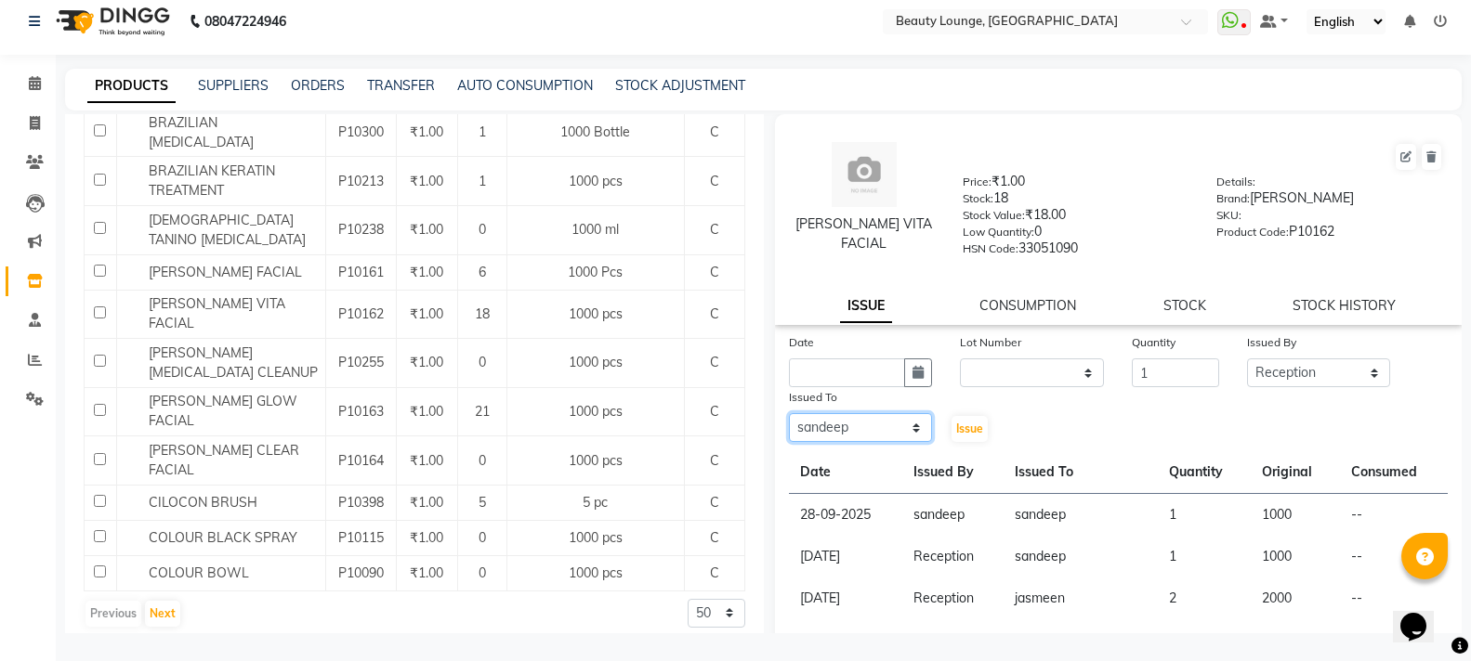
click at [789, 413] on select "Select [PERSON_NAME] [PERSON_NAME] golu [PERSON_NAME] [PERSON_NAME] [PERSON_NAM…" at bounding box center [861, 427] width 144 height 29
click at [811, 369] on input "text" at bounding box center [847, 373] width 117 height 29
select select "10"
select select "2025"
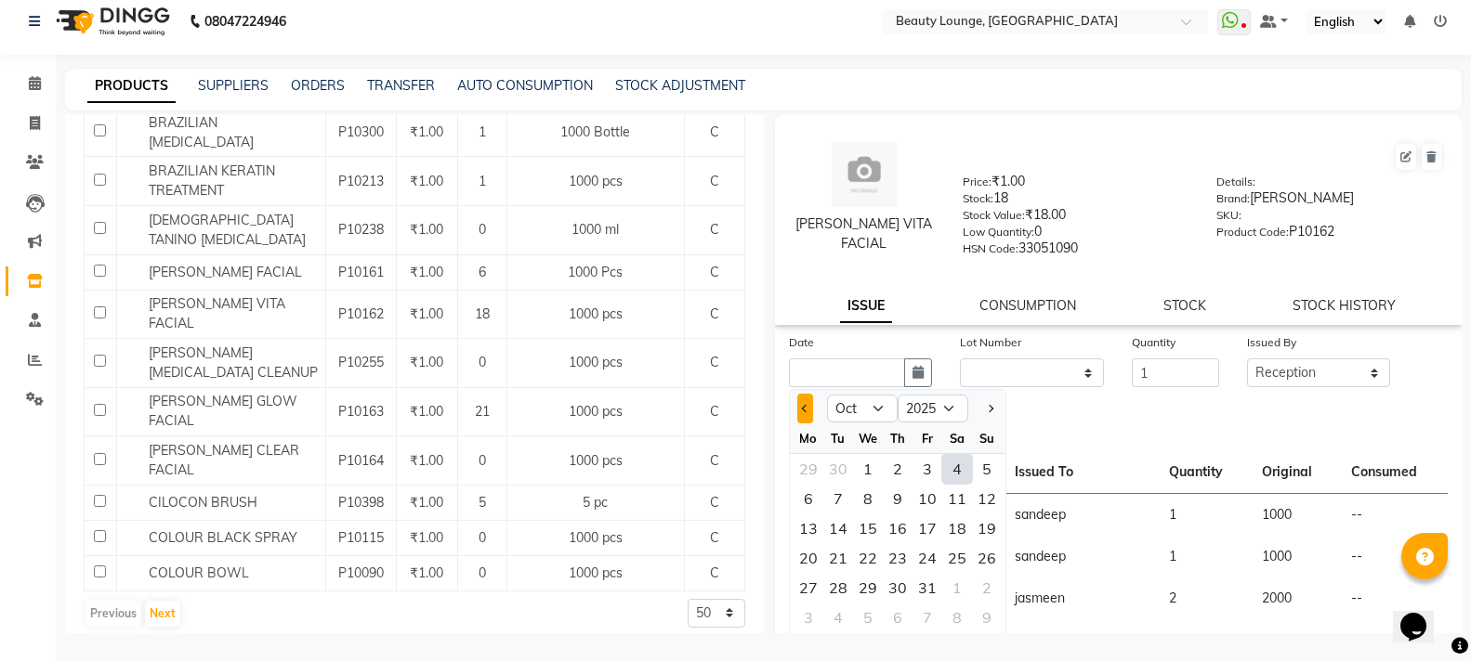
click at [805, 407] on span "Previous month" at bounding box center [804, 408] width 7 height 7
select select "9"
click at [986, 558] on div "28" at bounding box center [987, 558] width 30 height 30
type input "28-09-2025"
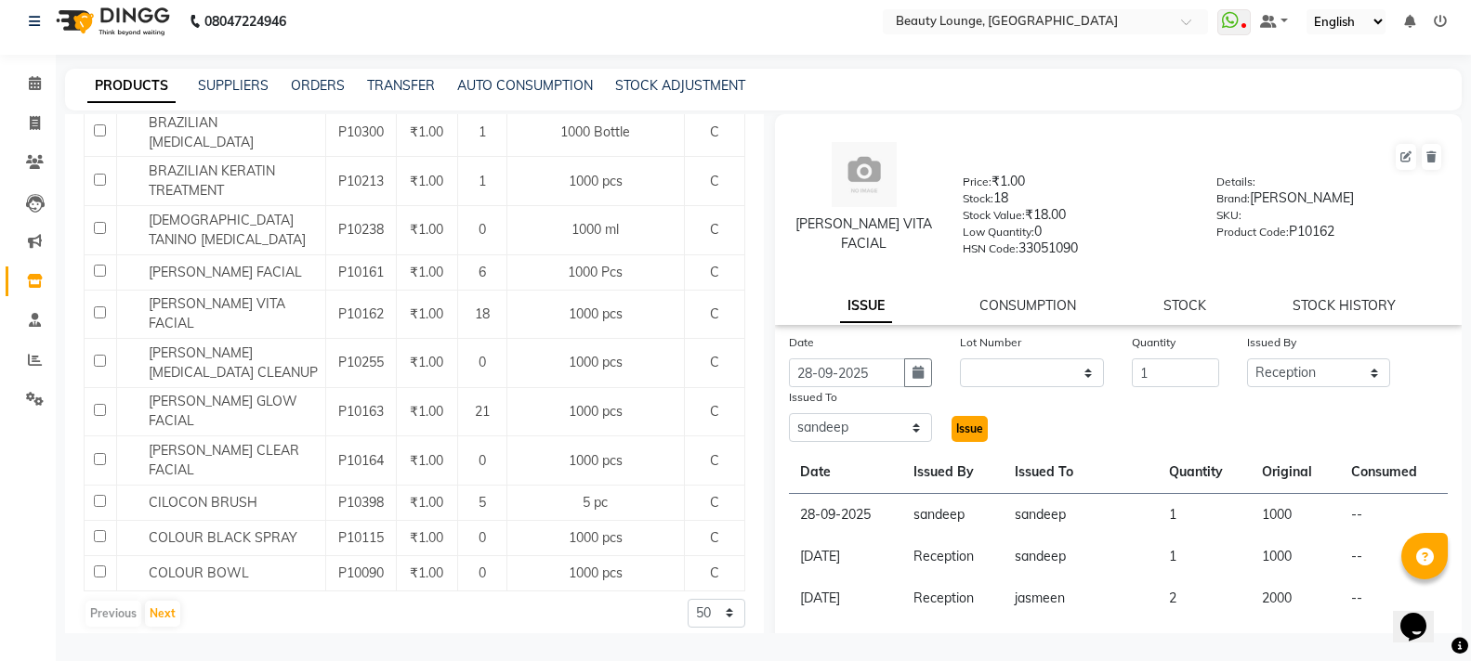
click at [956, 432] on span "Issue" at bounding box center [969, 429] width 27 height 14
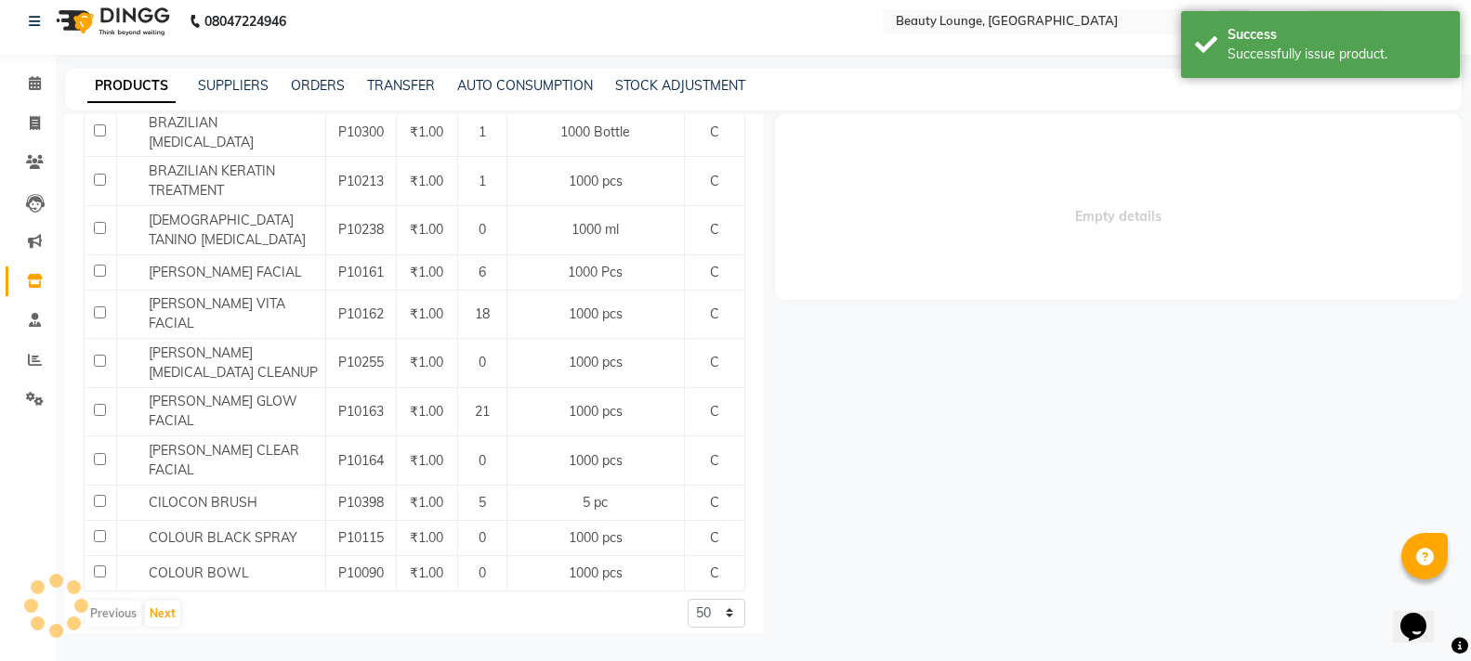
select select
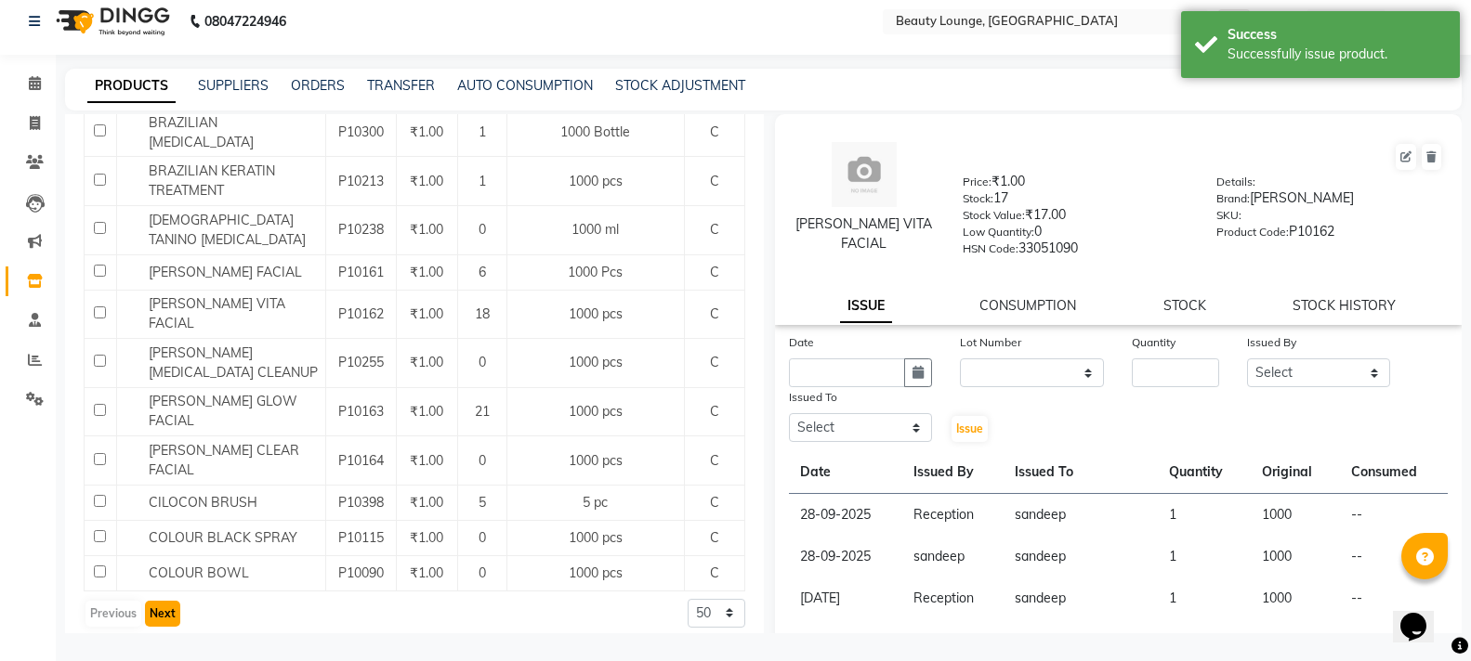
click at [175, 601] on button "Next" at bounding box center [162, 614] width 35 height 26
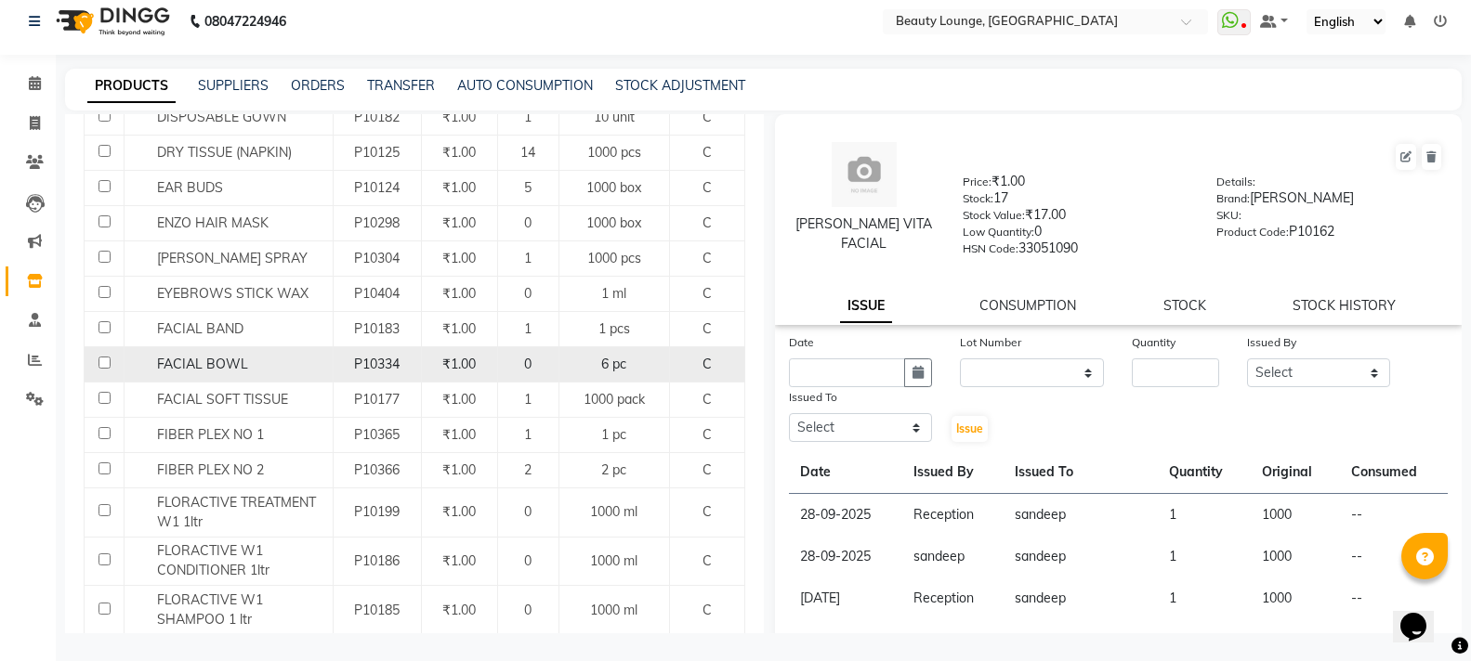
scroll to position [650, 0]
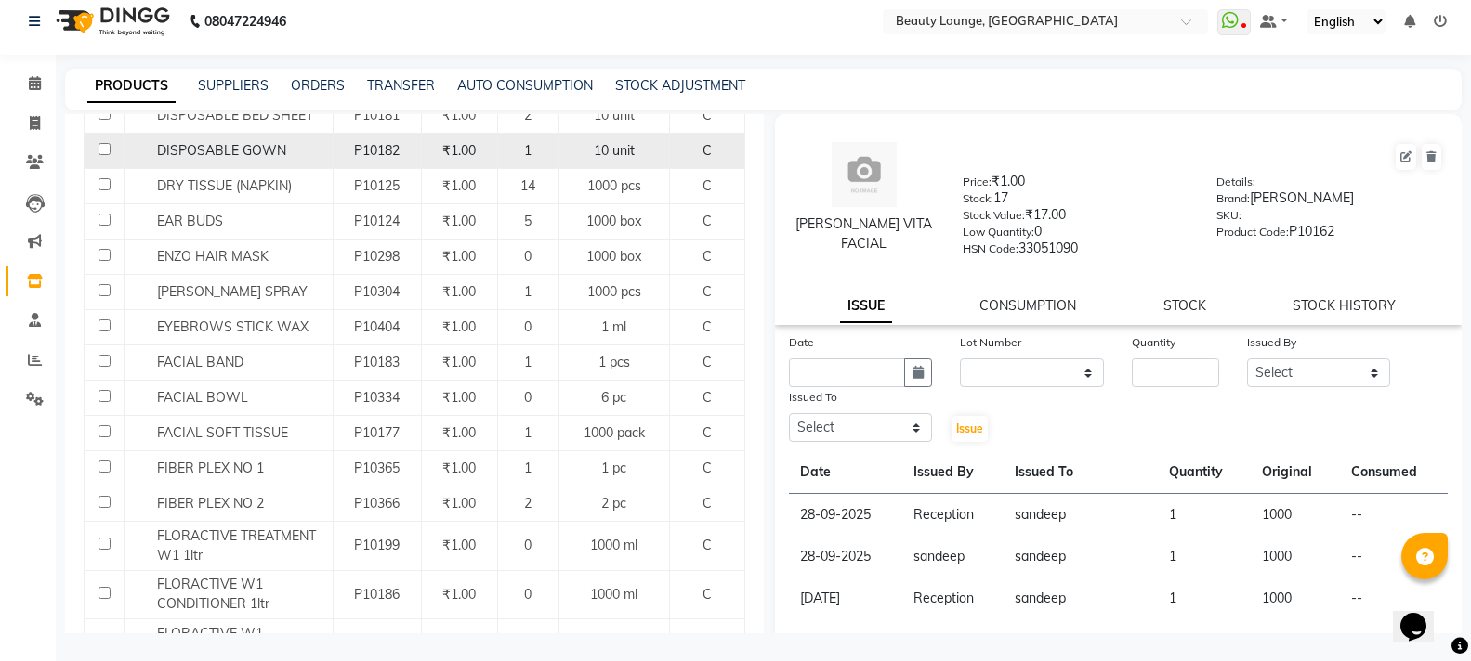
click at [289, 141] on div "DISPOSABLE GOWN" at bounding box center [228, 151] width 199 height 20
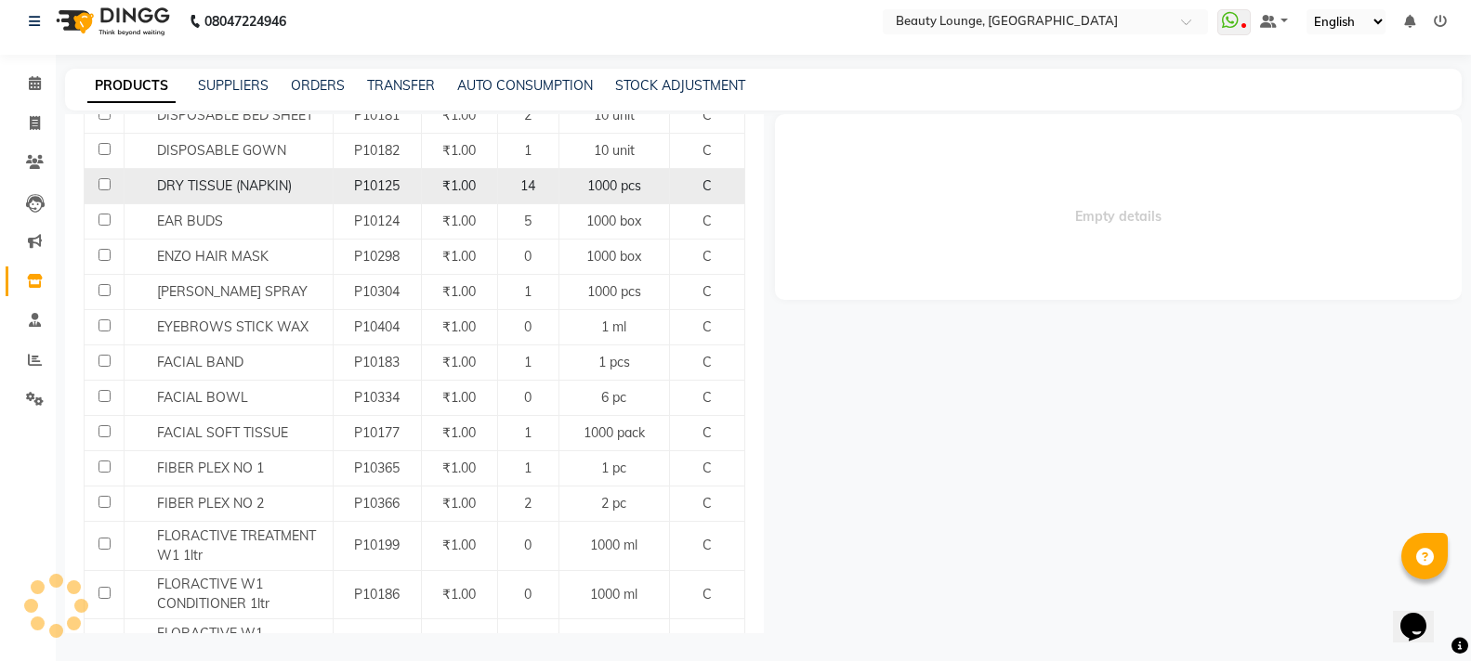
select select
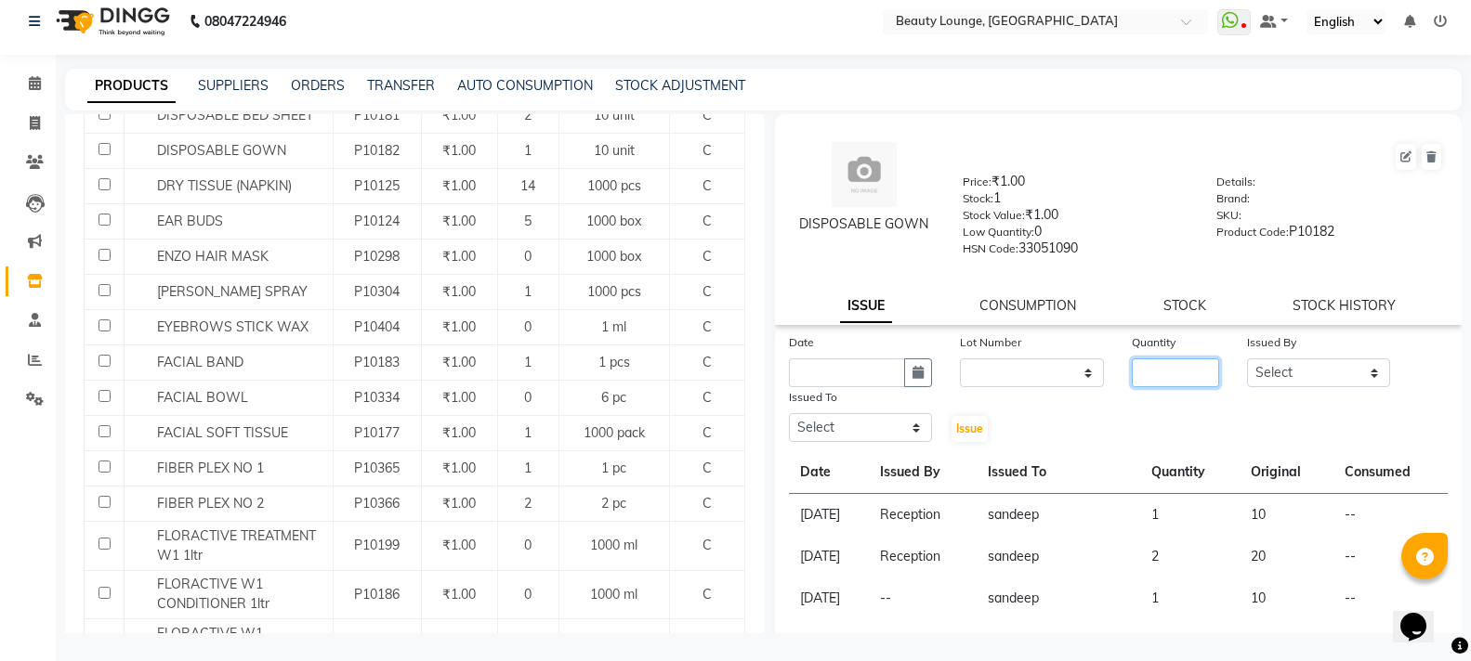
click at [1157, 371] on input "number" at bounding box center [1174, 373] width 86 height 29
type input "1"
click at [1295, 368] on select "Select [PERSON_NAME] [PERSON_NAME] golu [PERSON_NAME] [PERSON_NAME] [PERSON_NAM…" at bounding box center [1319, 373] width 144 height 29
select select "9433"
click at [1247, 359] on select "Select [PERSON_NAME] [PERSON_NAME] golu [PERSON_NAME] [PERSON_NAME] [PERSON_NAM…" at bounding box center [1319, 373] width 144 height 29
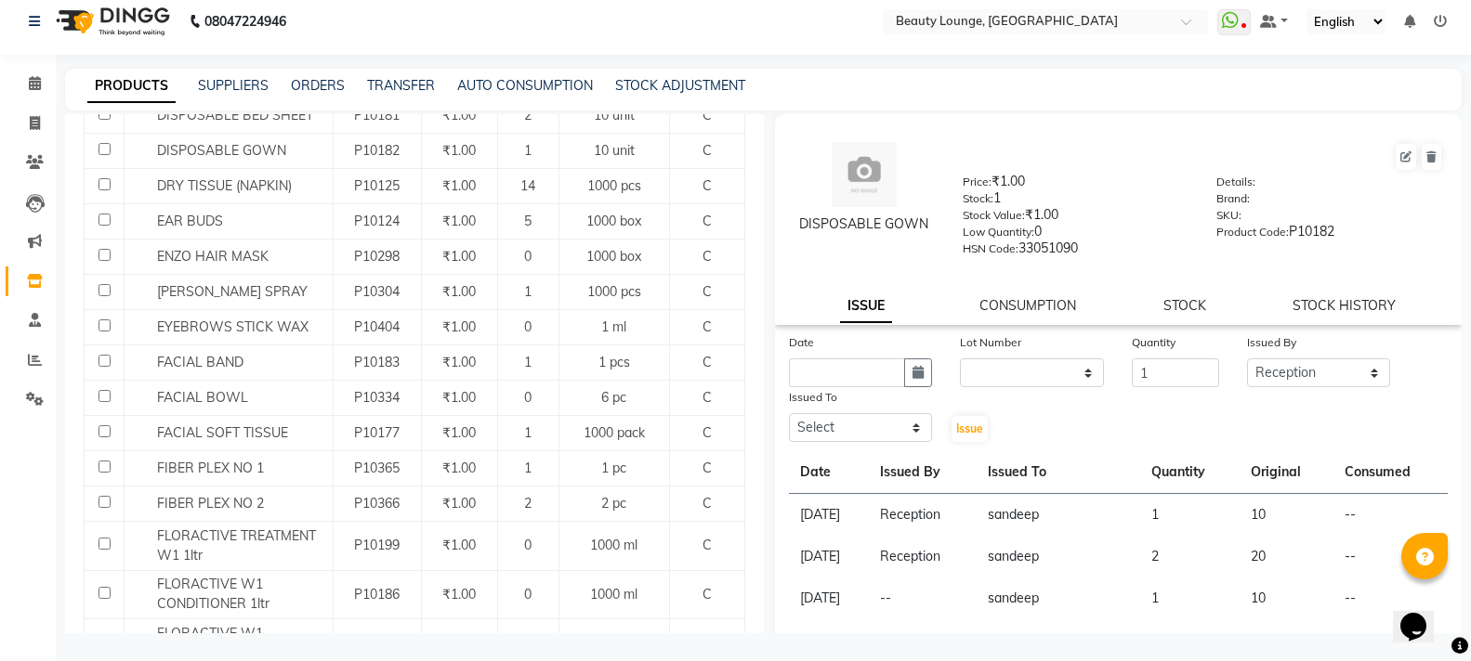
drag, startPoint x: 883, startPoint y: 449, endPoint x: 879, endPoint y: 438, distance: 12.1
click at [880, 442] on div "Date Lot Number None Quantity 1 Issued By Select [PERSON_NAME] [PERSON_NAME] go…" at bounding box center [1118, 643] width 687 height 620
drag, startPoint x: 879, startPoint y: 435, endPoint x: 879, endPoint y: 423, distance: 12.1
click at [879, 434] on select "Select [PERSON_NAME] [PERSON_NAME] golu [PERSON_NAME] [PERSON_NAME] [PERSON_NAM…" at bounding box center [861, 427] width 144 height 29
click at [789, 413] on select "Select [PERSON_NAME] [PERSON_NAME] golu [PERSON_NAME] [PERSON_NAME] [PERSON_NAM…" at bounding box center [861, 427] width 144 height 29
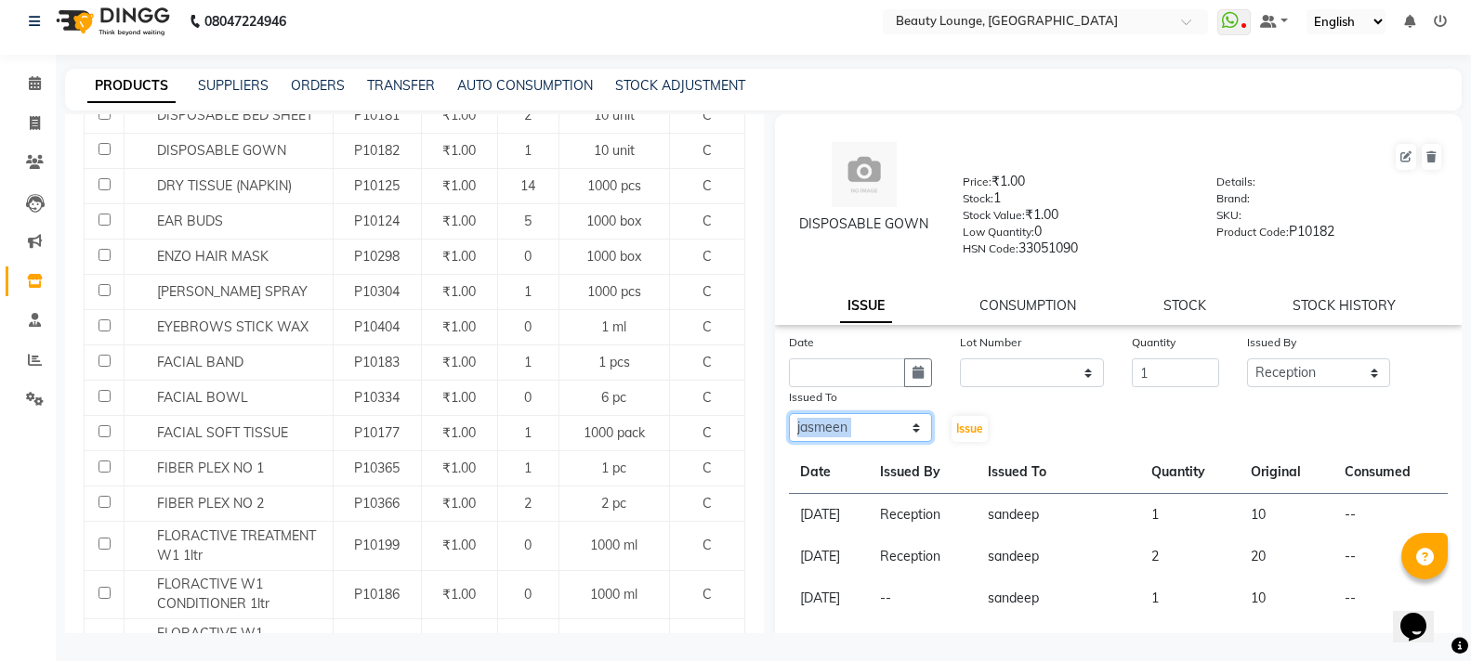
drag, startPoint x: 856, startPoint y: 433, endPoint x: 857, endPoint y: 416, distance: 16.7
click at [856, 430] on select "Select [PERSON_NAME] [PERSON_NAME] golu [PERSON_NAME] [PERSON_NAME] [PERSON_NAM…" at bounding box center [861, 427] width 144 height 29
select select "10794"
click at [789, 413] on select "Select [PERSON_NAME] [PERSON_NAME] golu [PERSON_NAME] [PERSON_NAME] [PERSON_NAM…" at bounding box center [861, 427] width 144 height 29
click at [819, 367] on input "text" at bounding box center [847, 373] width 117 height 29
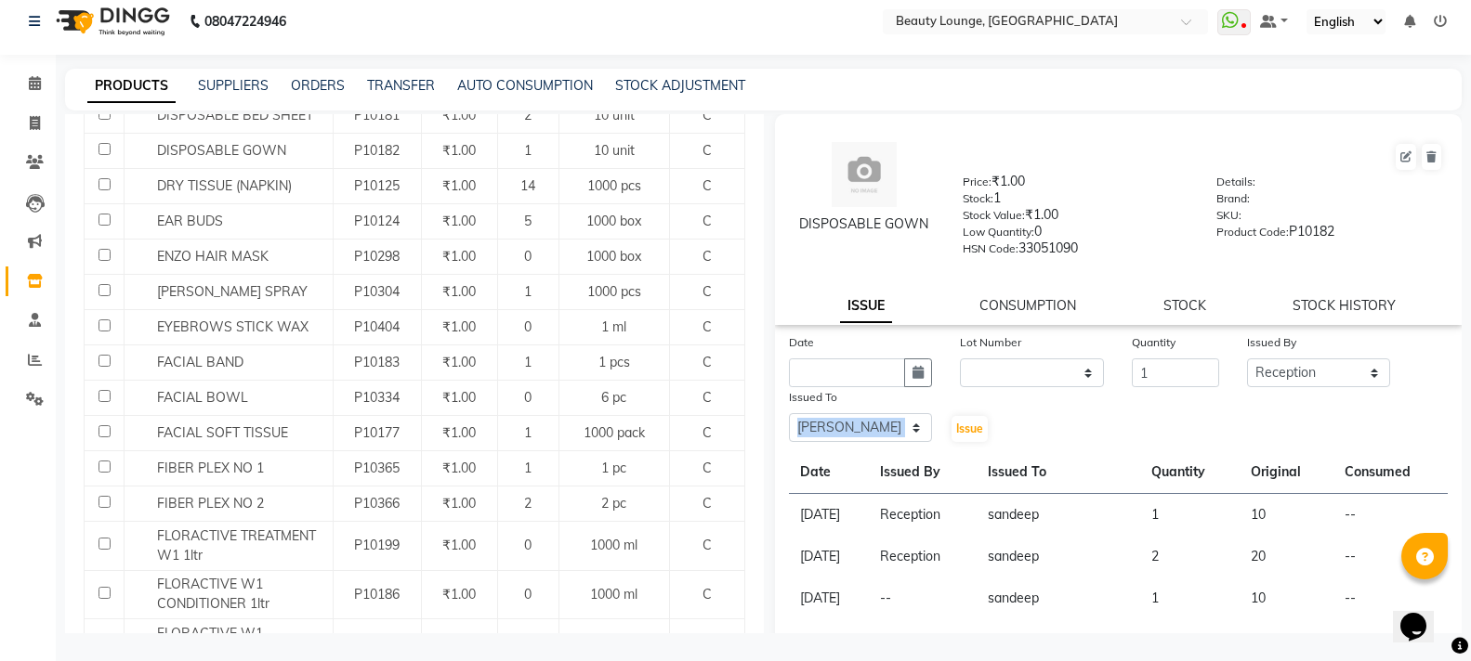
select select "10"
select select "2025"
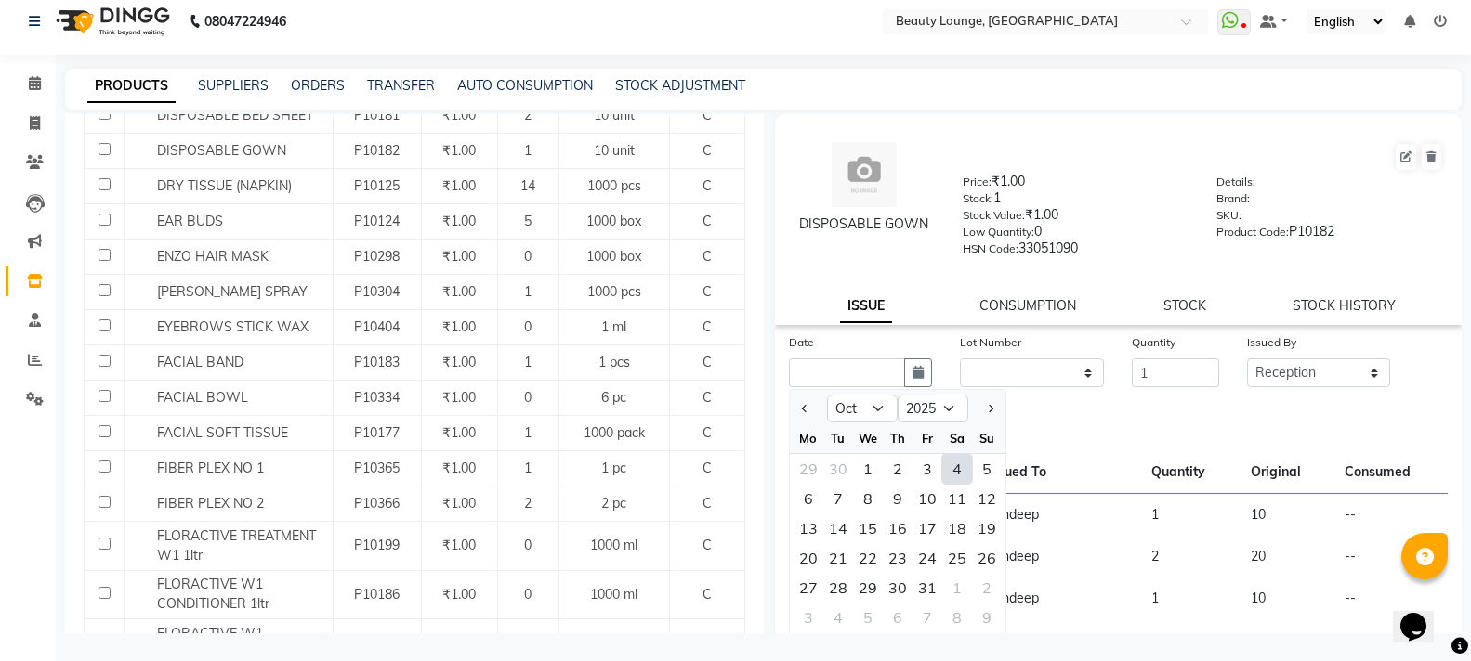
click at [886, 471] on div "2" at bounding box center [898, 469] width 30 height 30
type input "02-10-2025"
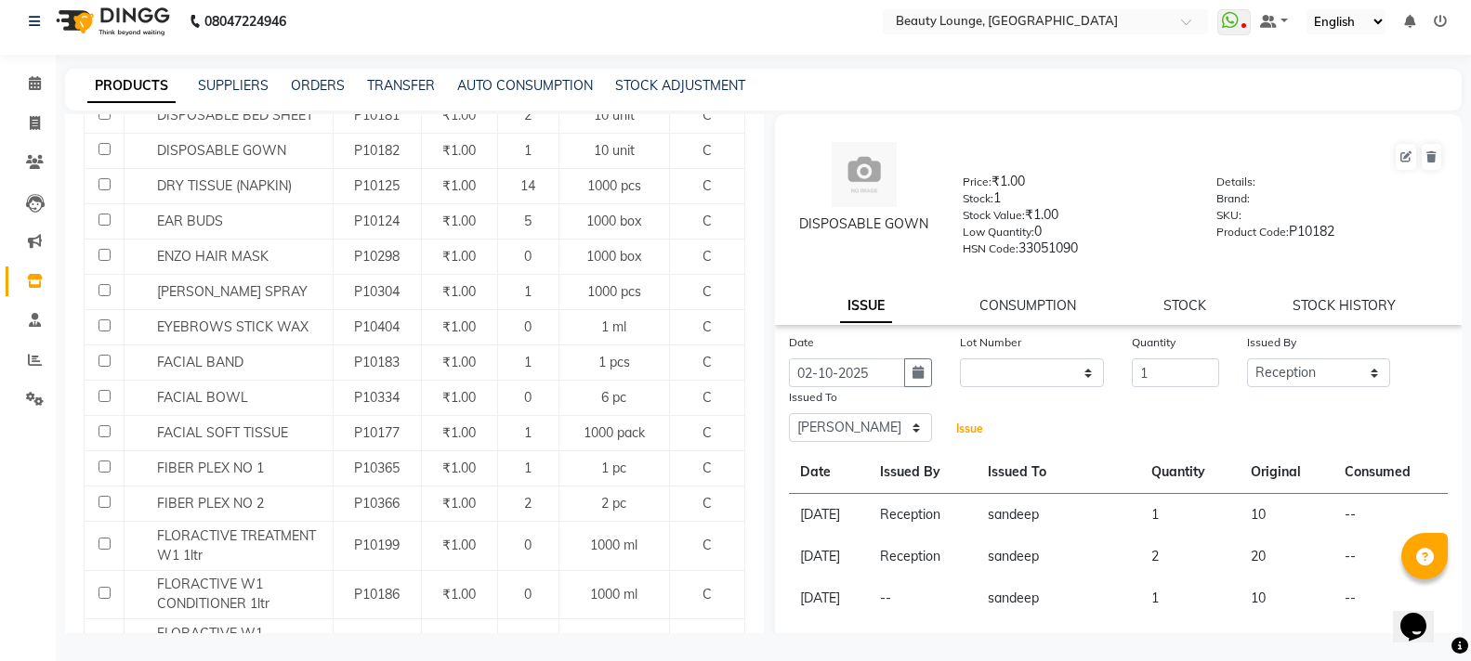
click at [956, 425] on span "Issue" at bounding box center [969, 429] width 27 height 14
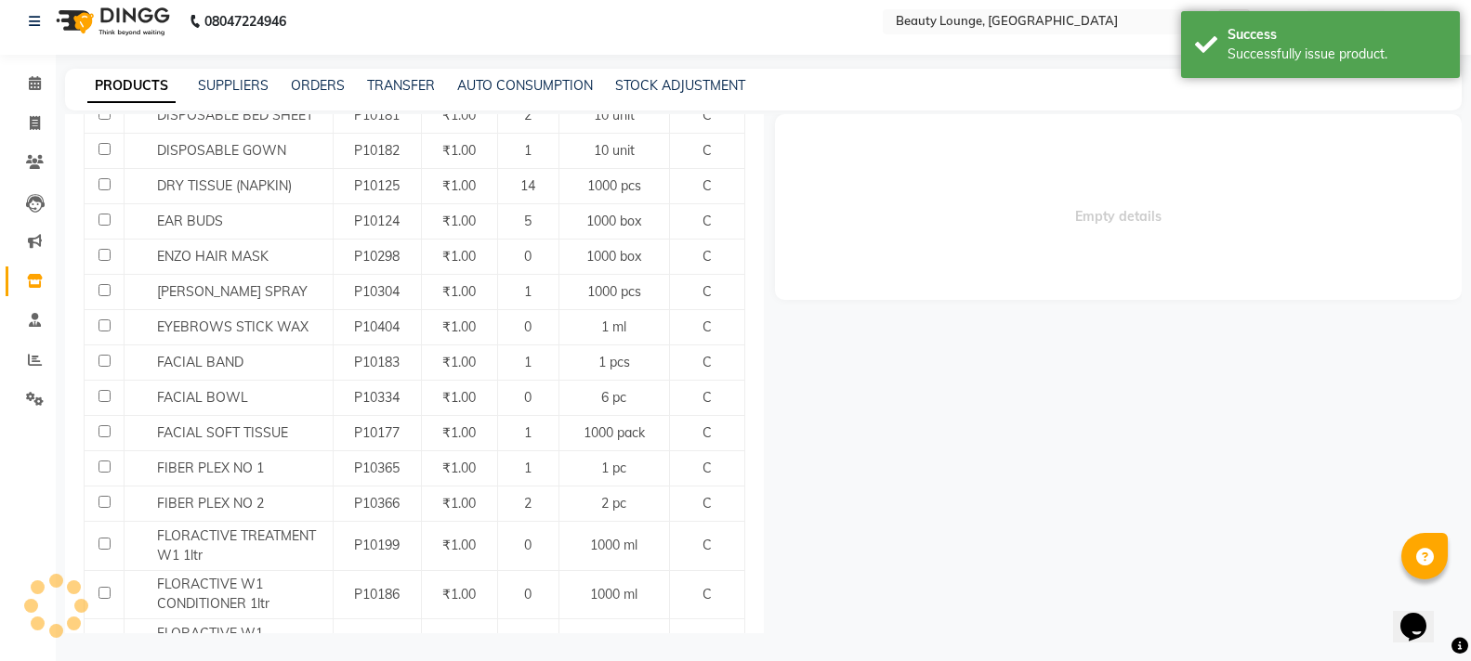
select select
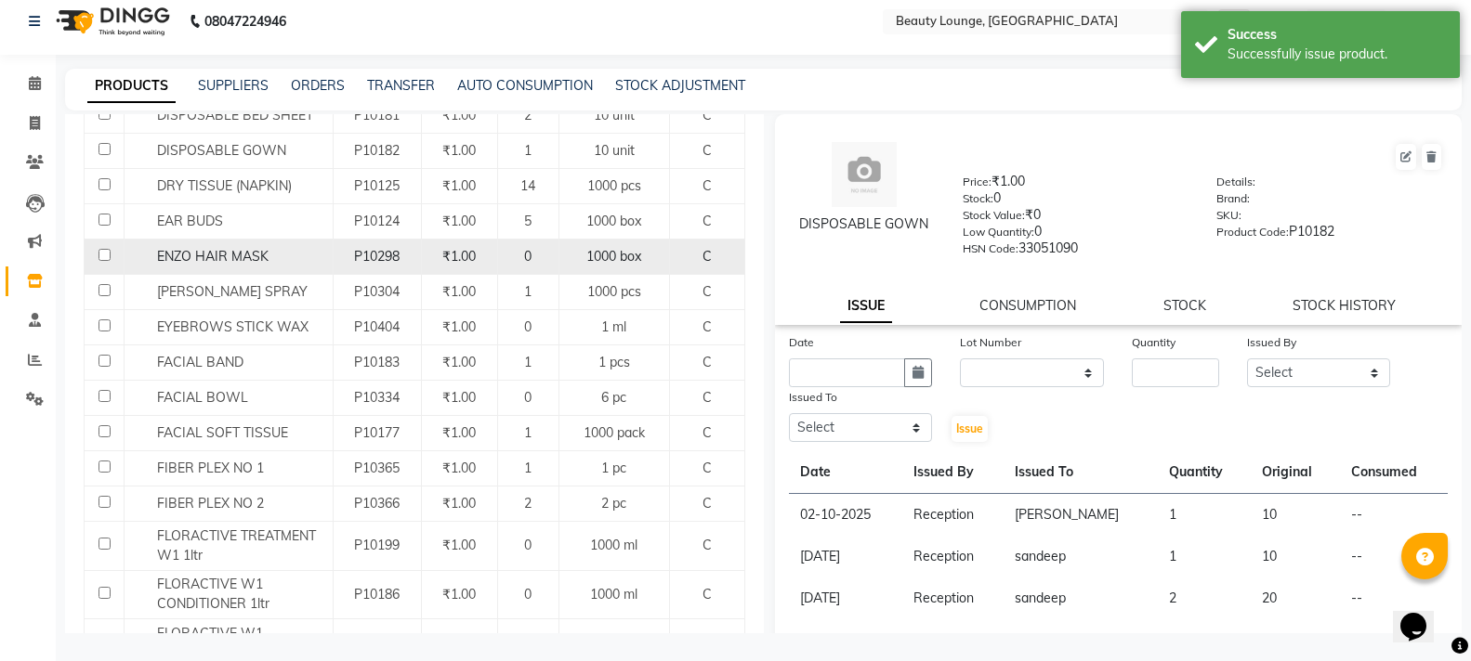
scroll to position [557, 0]
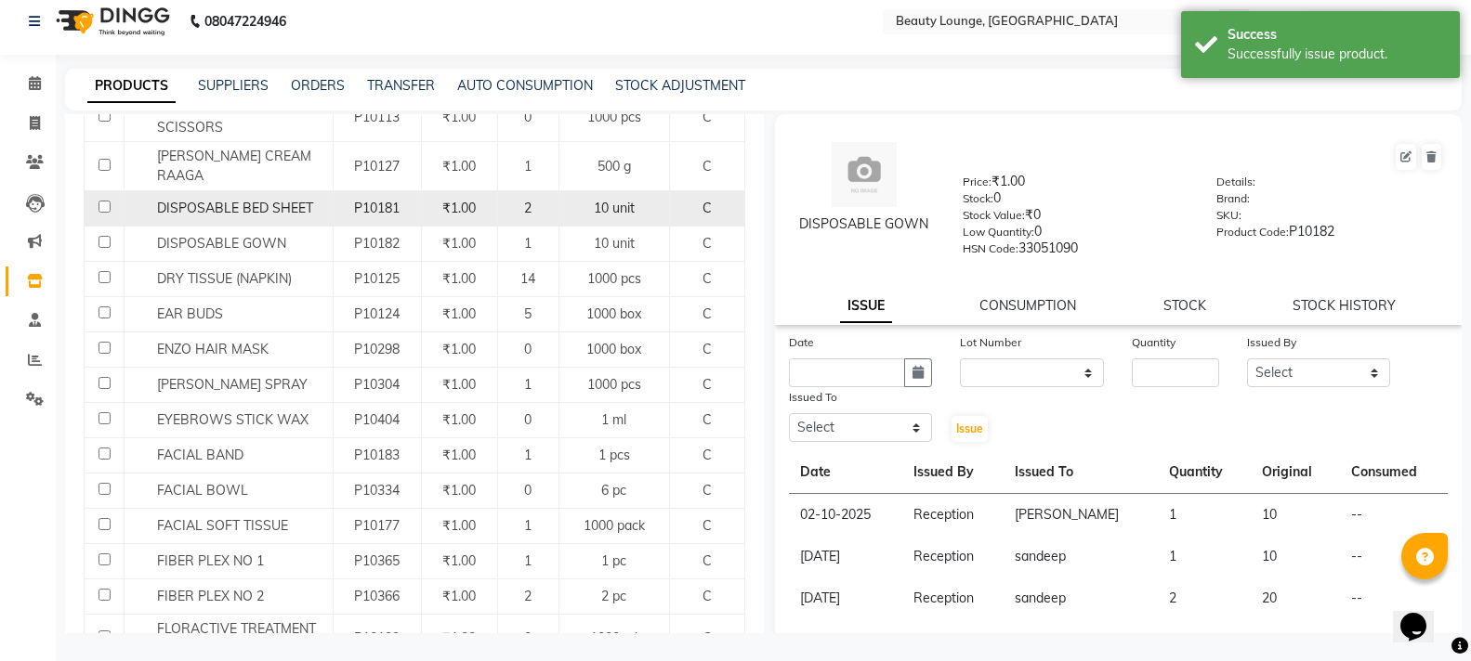
click at [230, 200] on span "DISPOSABLE BED SHEET" at bounding box center [235, 208] width 156 height 17
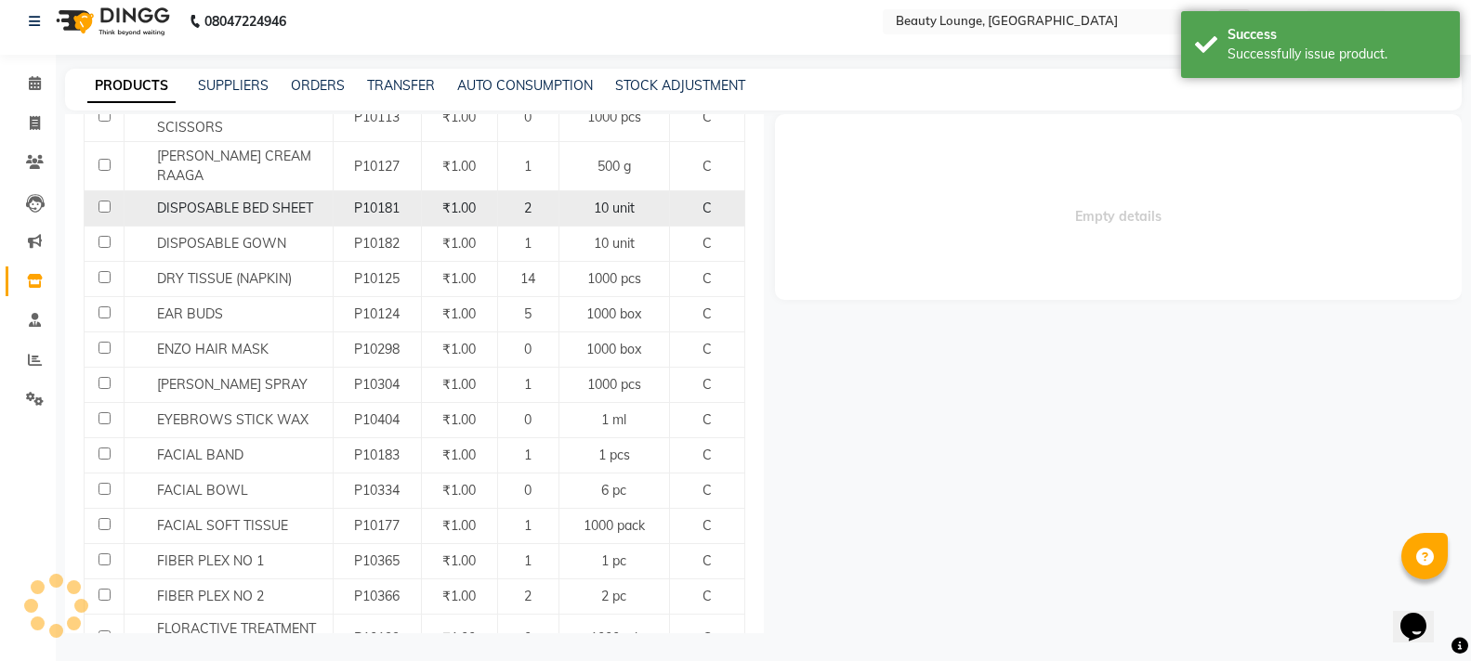
click at [231, 200] on span "DISPOSABLE BED SHEET" at bounding box center [235, 208] width 156 height 17
select select
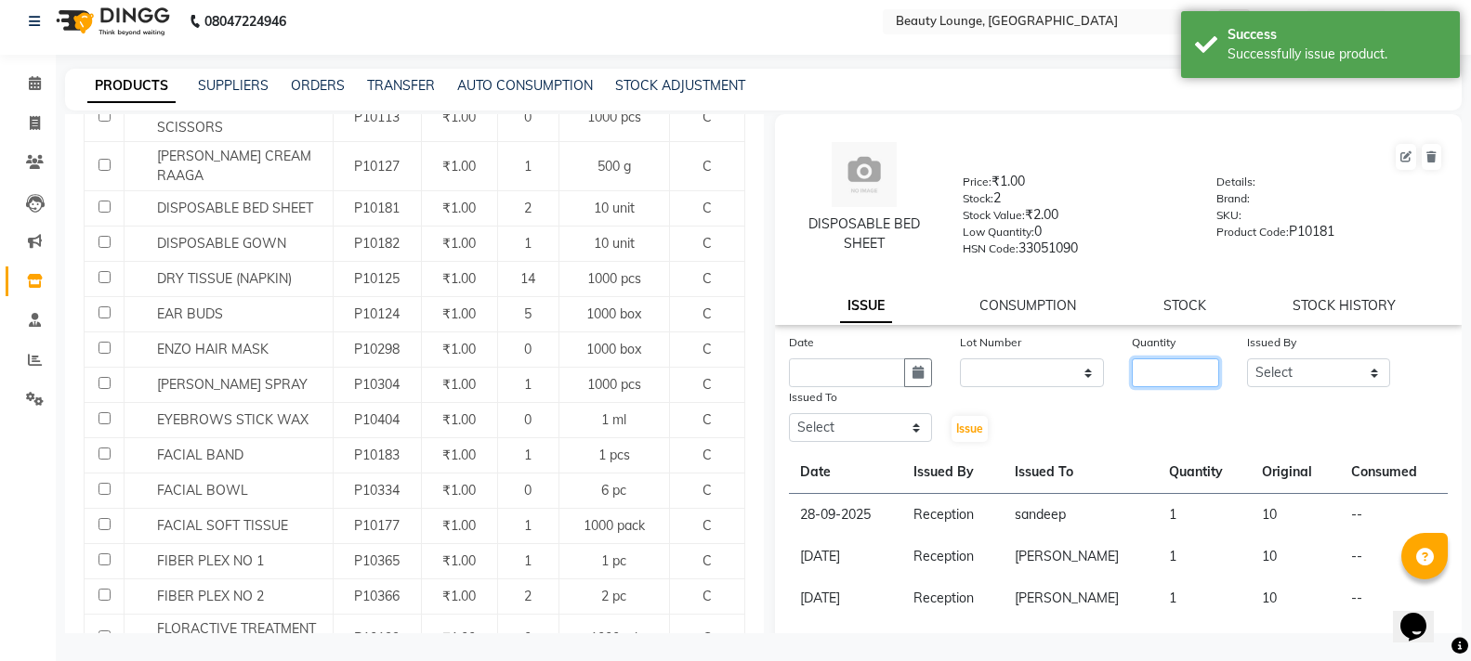
click at [1147, 380] on input "number" at bounding box center [1174, 373] width 86 height 29
type input "2"
drag, startPoint x: 1259, startPoint y: 364, endPoint x: 1288, endPoint y: 362, distance: 29.8
click at [1262, 364] on select "Select [PERSON_NAME] [PERSON_NAME] golu [PERSON_NAME] [PERSON_NAME] [PERSON_NAM…" at bounding box center [1319, 373] width 144 height 29
select select "9433"
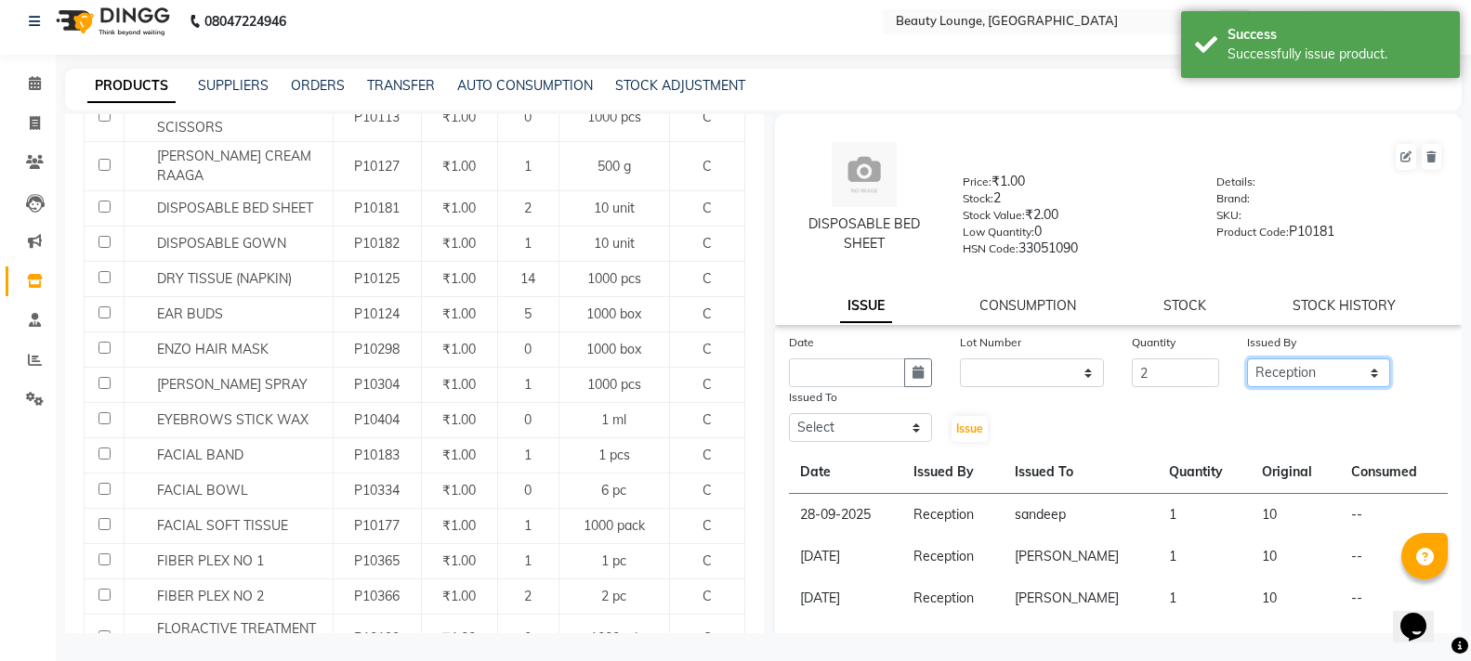
click at [1247, 359] on select "Select [PERSON_NAME] [PERSON_NAME] golu [PERSON_NAME] [PERSON_NAME] [PERSON_NAM…" at bounding box center [1319, 373] width 144 height 29
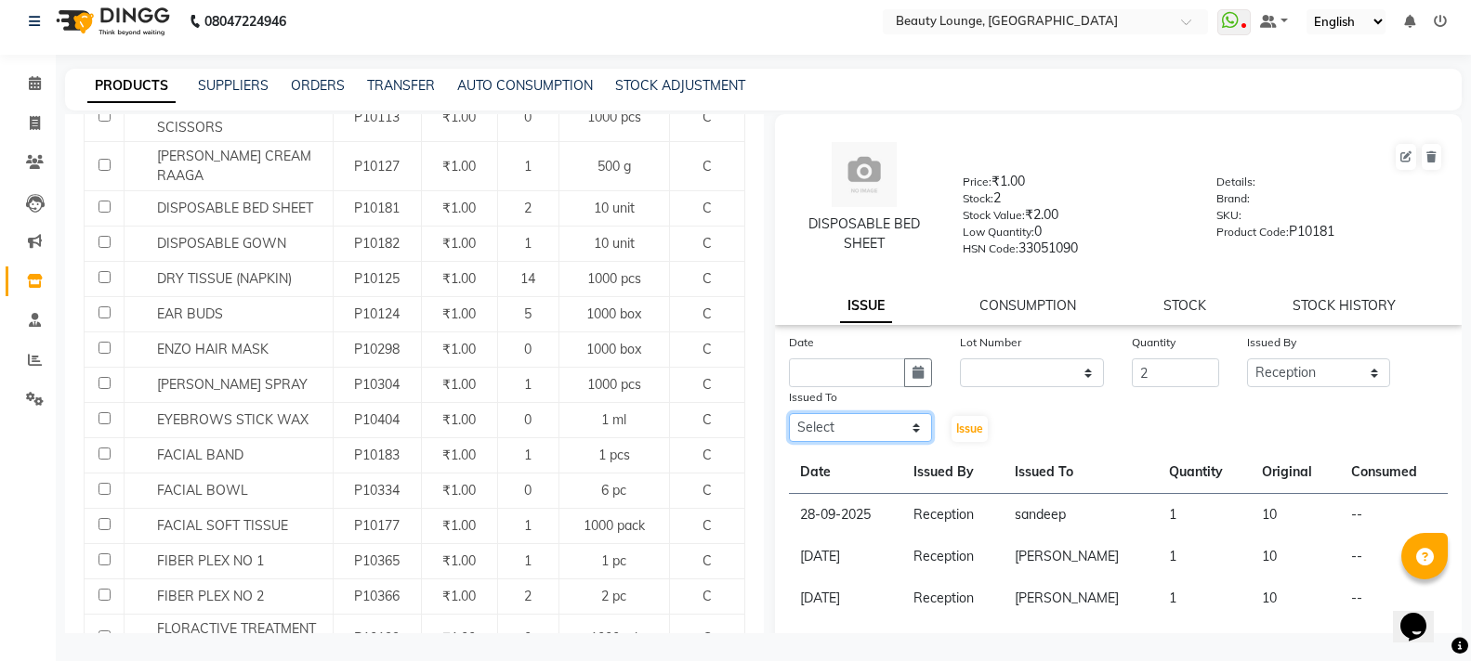
drag, startPoint x: 892, startPoint y: 433, endPoint x: 892, endPoint y: 419, distance: 13.9
click at [892, 433] on select "Select [PERSON_NAME] [PERSON_NAME] golu [PERSON_NAME] [PERSON_NAME] [PERSON_NAM…" at bounding box center [861, 427] width 144 height 29
select select "10794"
click at [789, 413] on select "Select [PERSON_NAME] [PERSON_NAME] golu [PERSON_NAME] [PERSON_NAME] [PERSON_NAM…" at bounding box center [861, 427] width 144 height 29
click at [853, 370] on input "text" at bounding box center [847, 373] width 117 height 29
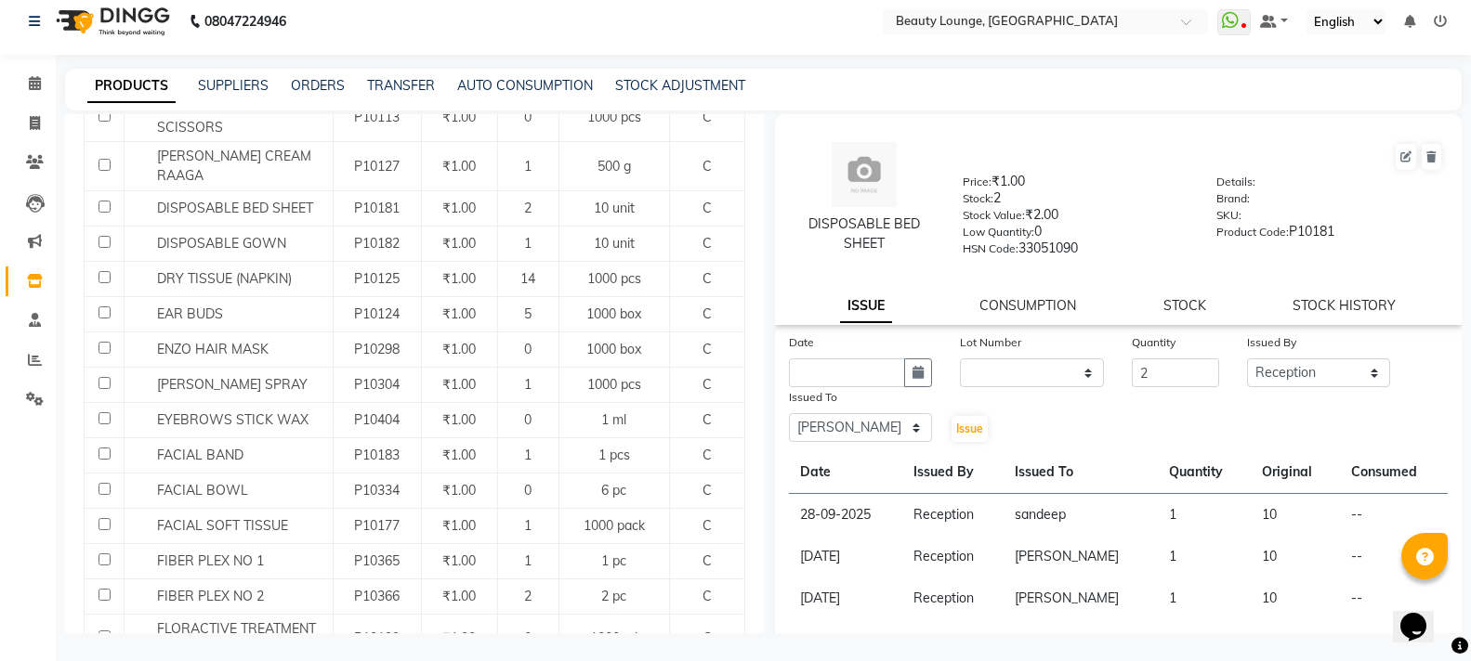
select select "10"
select select "2025"
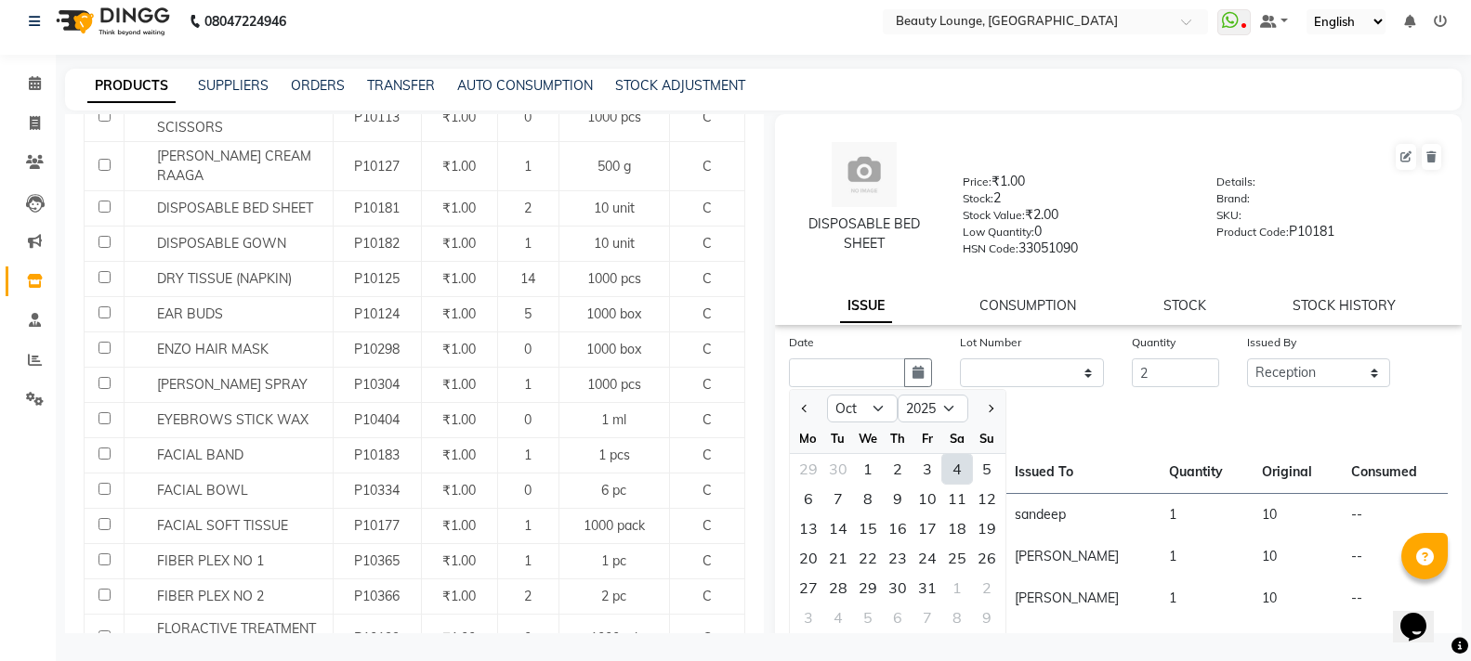
click at [893, 476] on div "2" at bounding box center [898, 469] width 30 height 30
type input "02-10-2025"
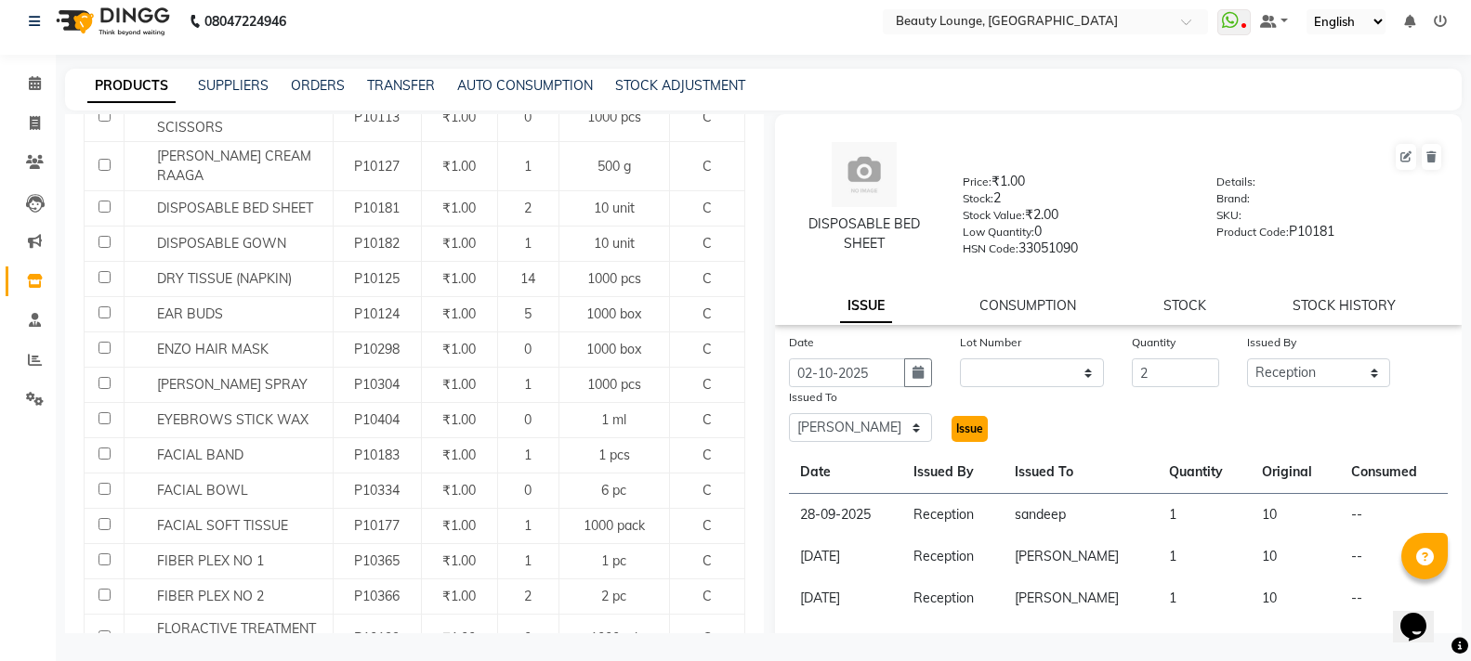
click at [961, 426] on span "Issue" at bounding box center [969, 429] width 27 height 14
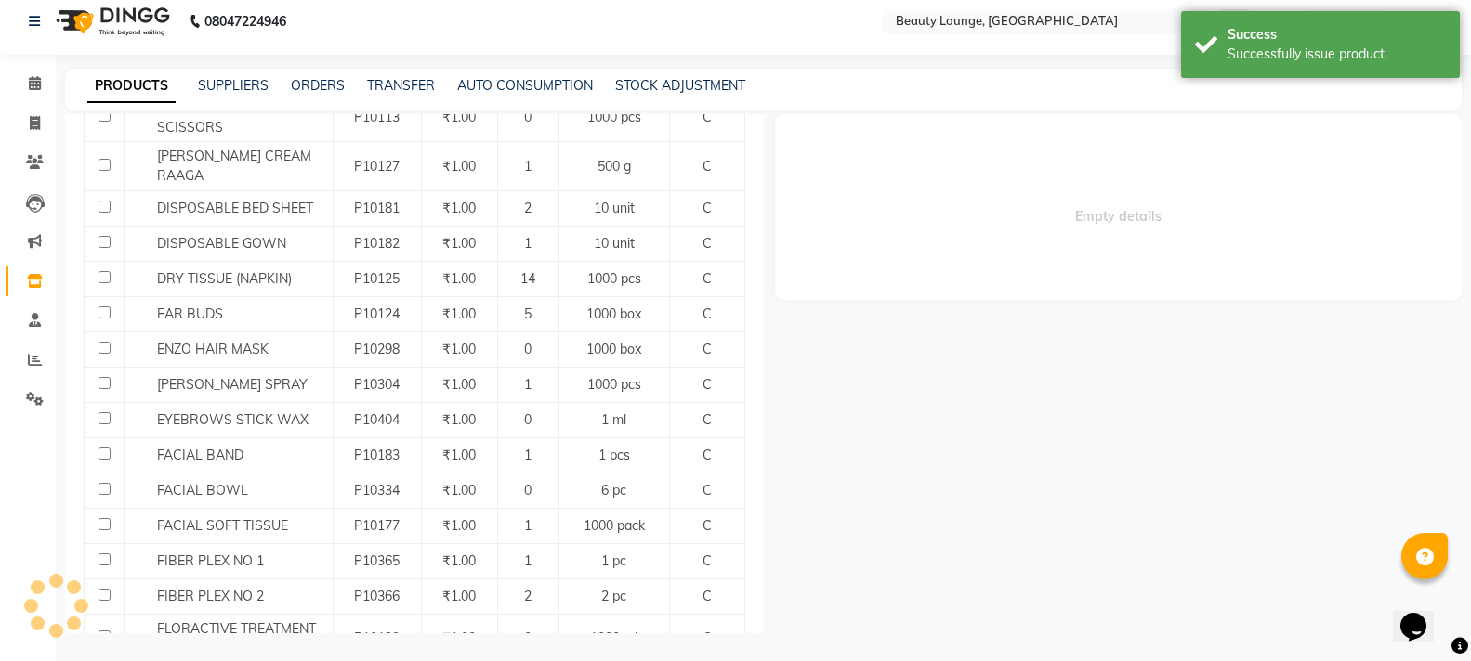
select select
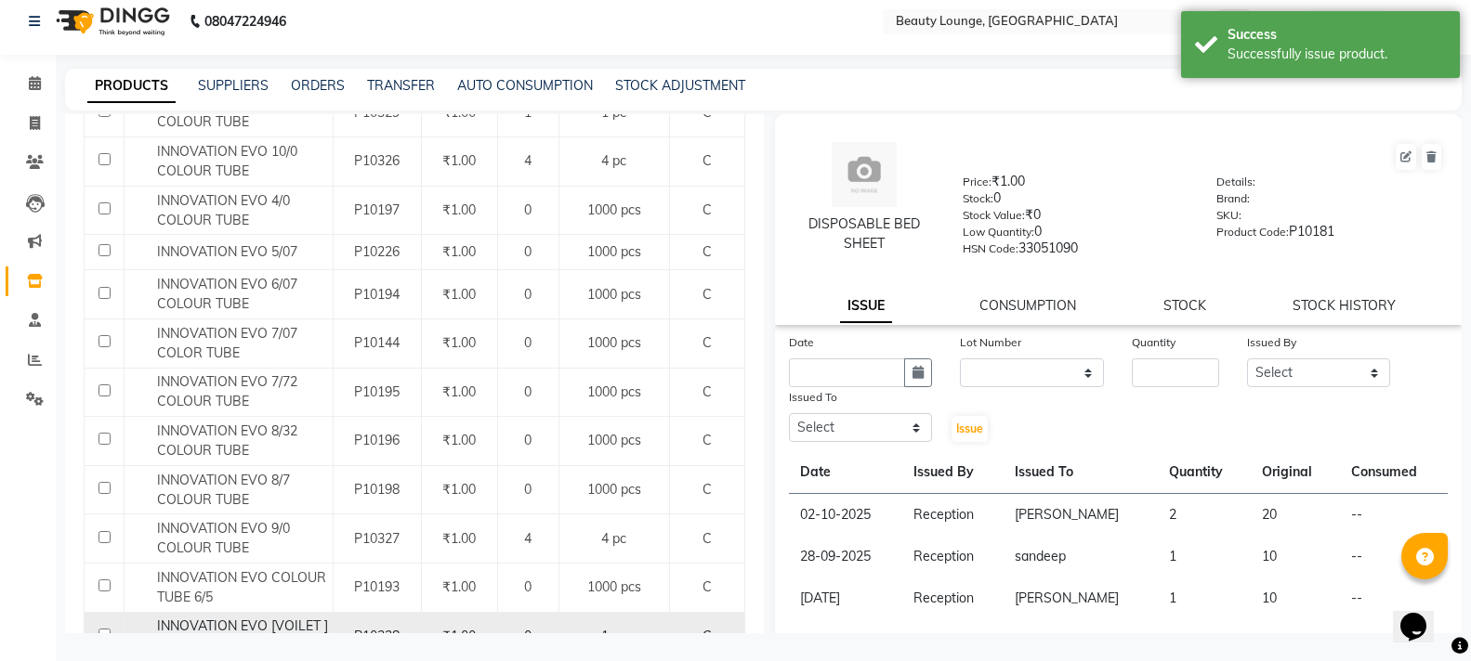
scroll to position [1836, 0]
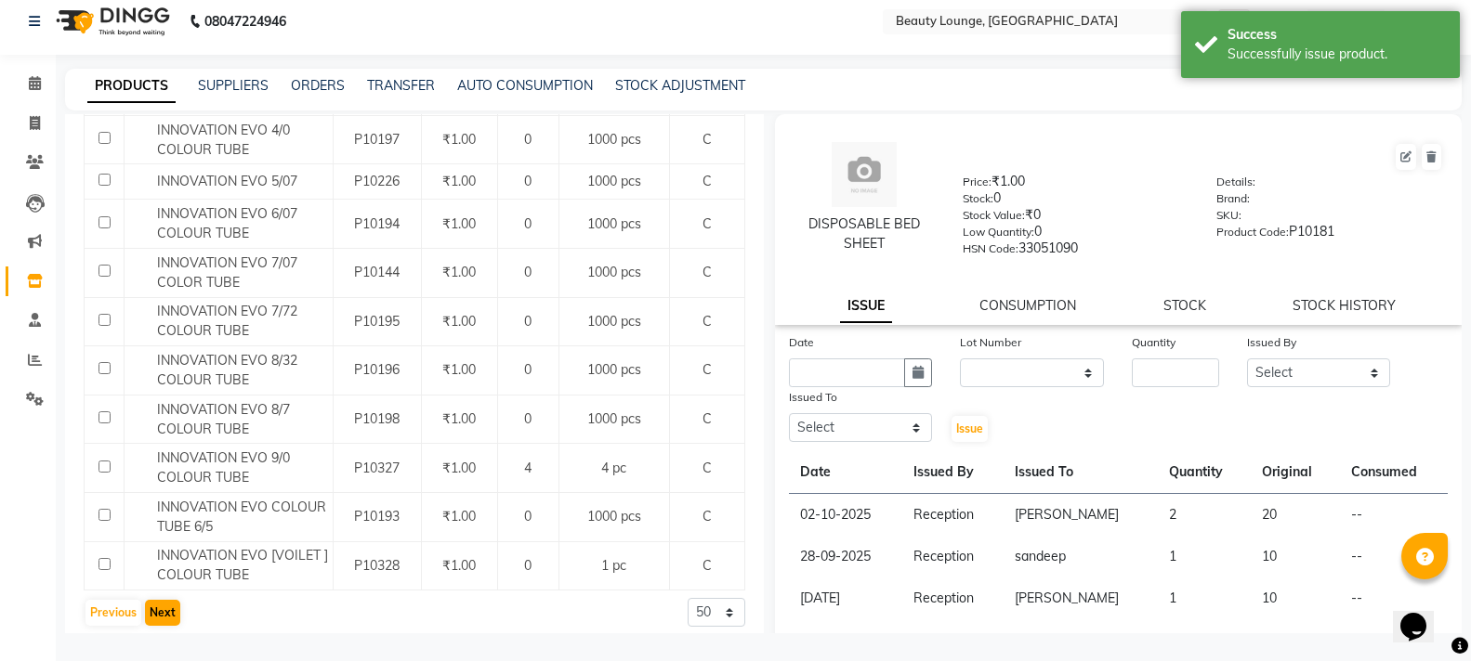
drag, startPoint x: 142, startPoint y: 604, endPoint x: 153, endPoint y: 600, distance: 11.8
click at [142, 602] on div "Previous Next" at bounding box center [133, 613] width 98 height 30
drag, startPoint x: 153, startPoint y: 600, endPoint x: 154, endPoint y: 585, distance: 14.9
click at [153, 600] on button "Next" at bounding box center [162, 613] width 35 height 26
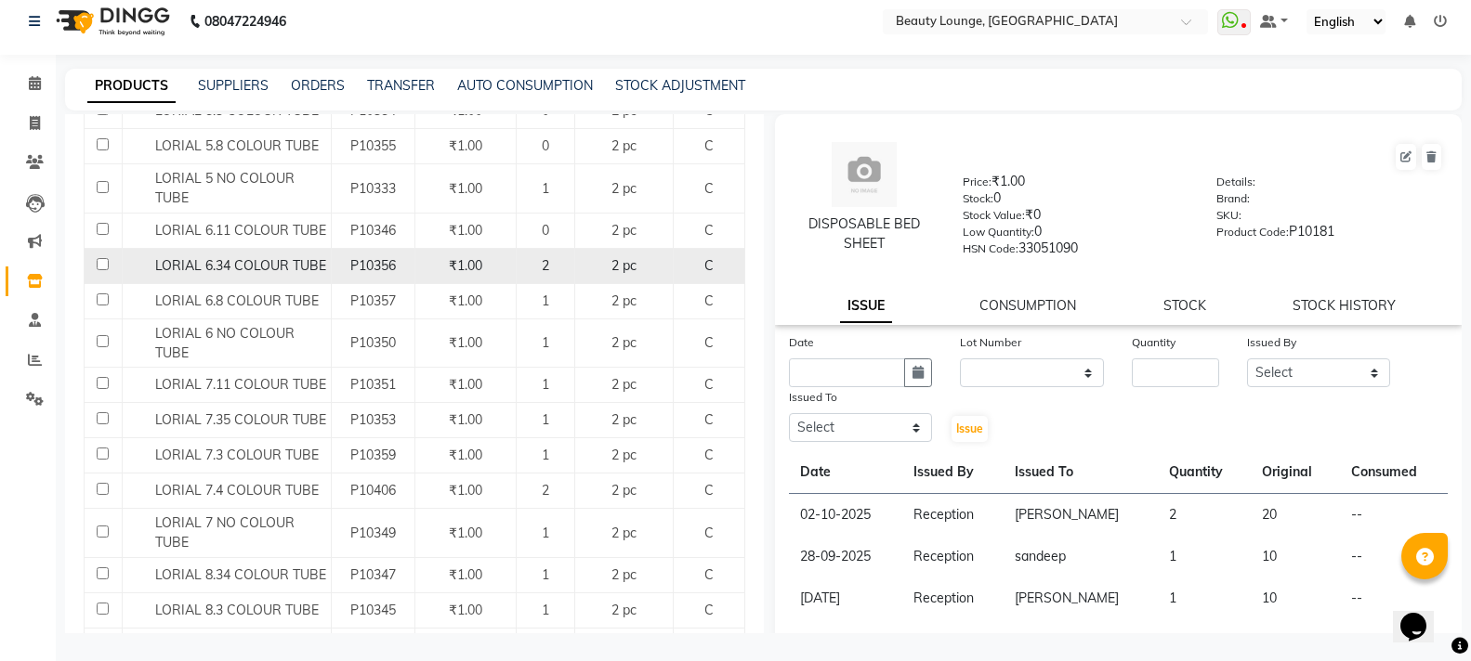
scroll to position [1022, 0]
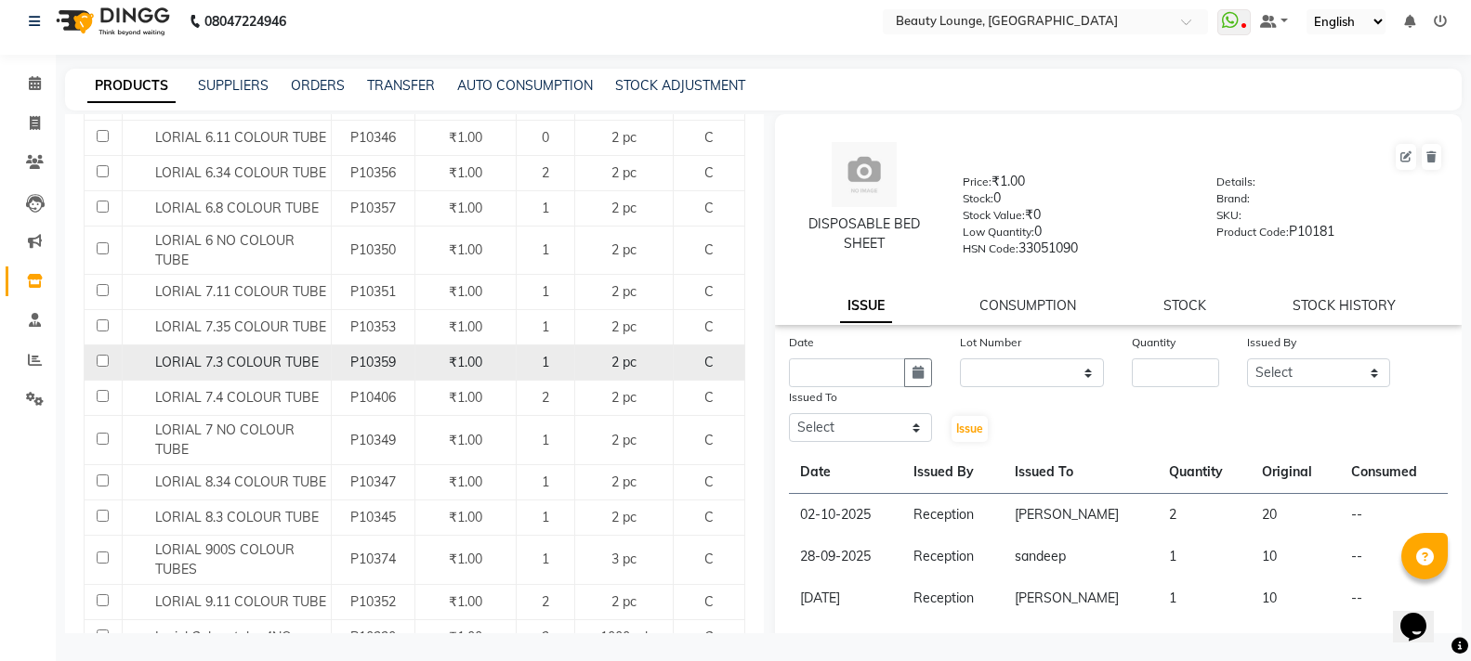
click at [249, 371] on span "LORIAL 7.3 COLOUR TUBE" at bounding box center [236, 362] width 163 height 17
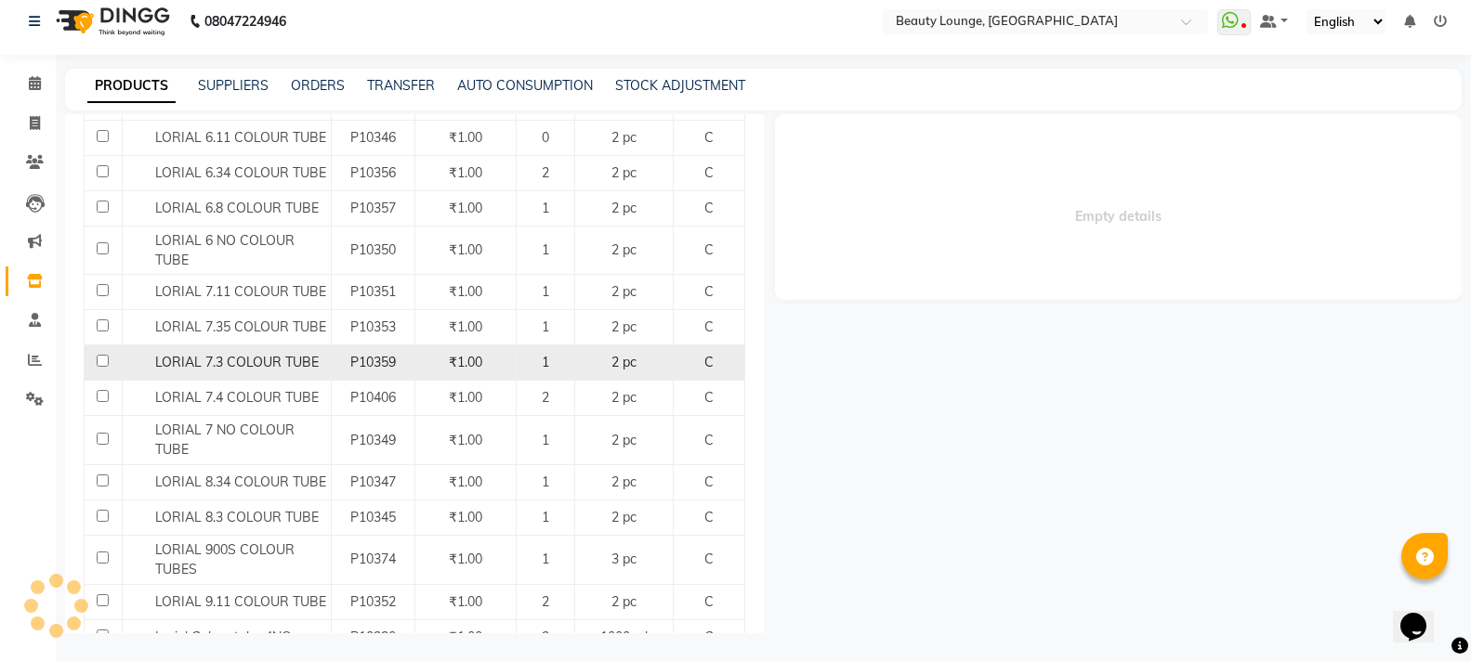
select select
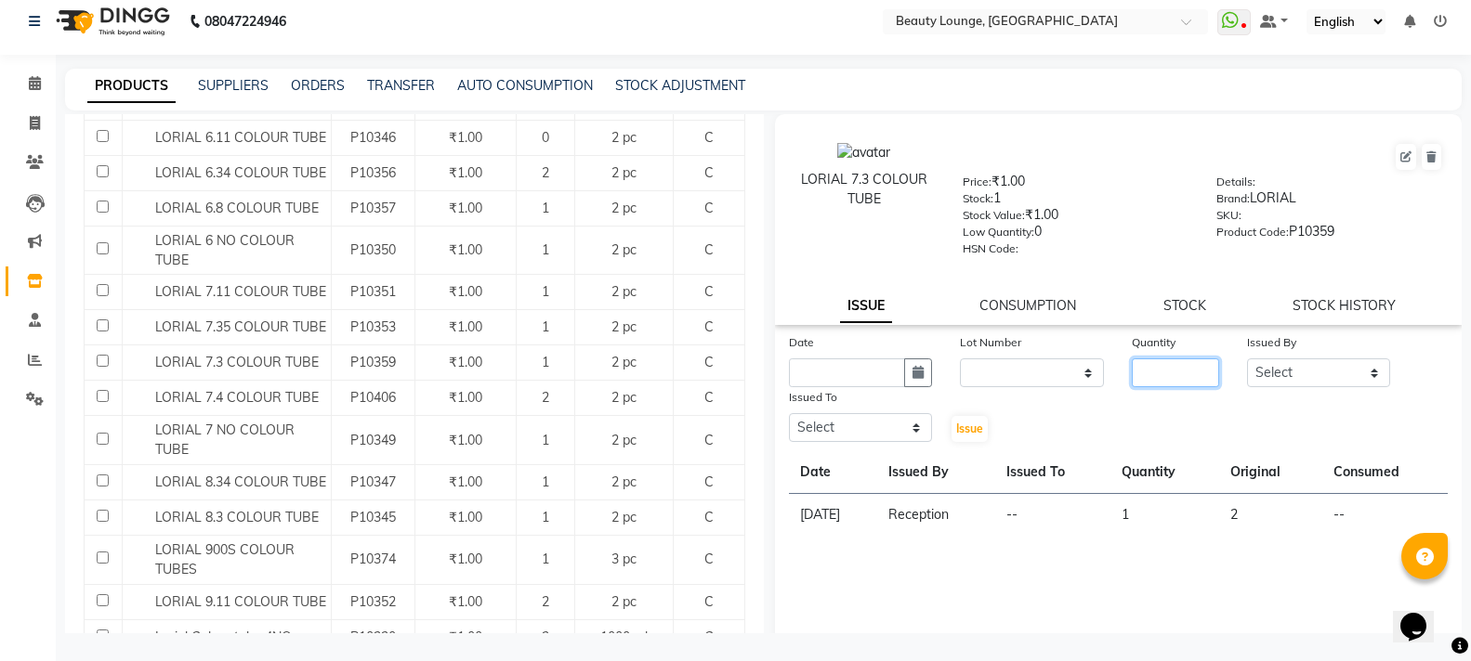
click at [1183, 372] on input "number" at bounding box center [1174, 373] width 86 height 29
type input "1"
click at [1280, 365] on select "Select [PERSON_NAME] [PERSON_NAME] golu [PERSON_NAME] [PERSON_NAME] [PERSON_NAM…" at bounding box center [1319, 373] width 144 height 29
click at [1247, 359] on select "Select [PERSON_NAME] [PERSON_NAME] golu [PERSON_NAME] [PERSON_NAME] [PERSON_NAM…" at bounding box center [1319, 373] width 144 height 29
click at [1321, 378] on select "Select [PERSON_NAME] [PERSON_NAME] golu [PERSON_NAME] [PERSON_NAME] [PERSON_NAM…" at bounding box center [1319, 373] width 144 height 29
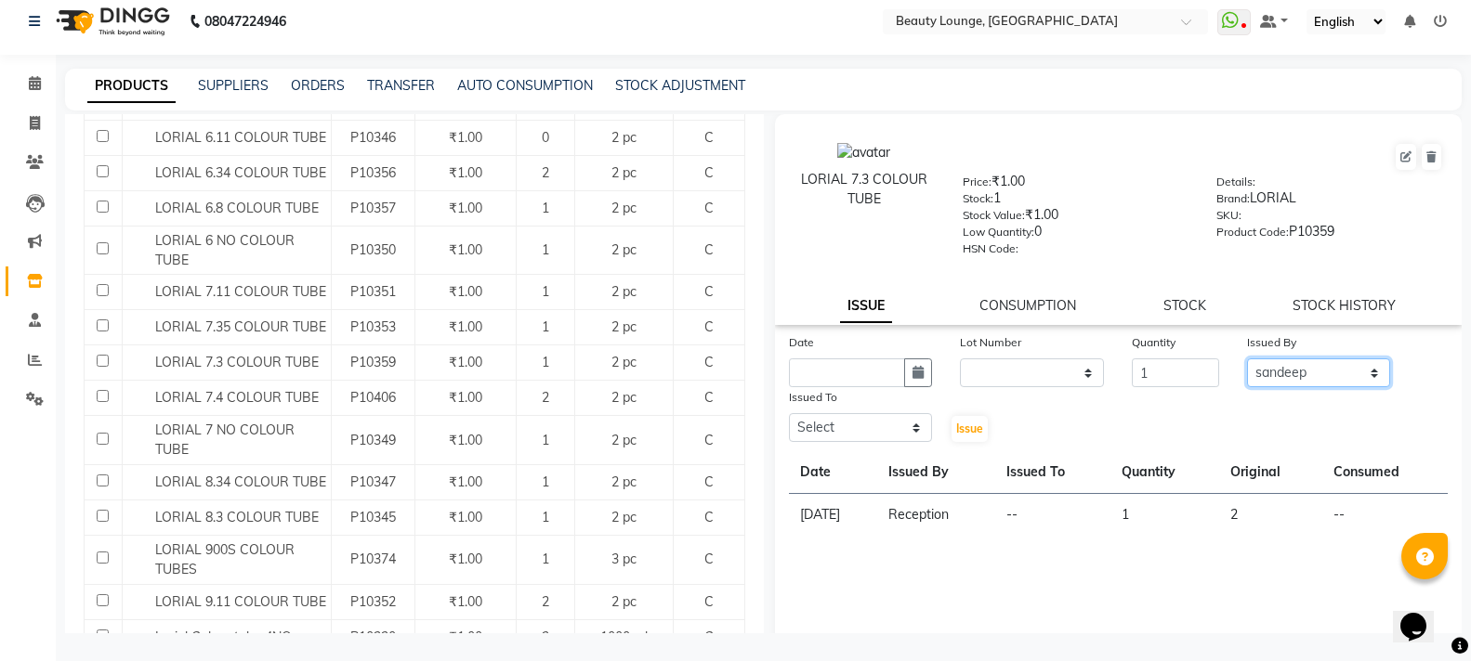
click at [1247, 359] on select "Select [PERSON_NAME] [PERSON_NAME] golu [PERSON_NAME] [PERSON_NAME] [PERSON_NAM…" at bounding box center [1319, 373] width 144 height 29
click at [1275, 376] on select "Select [PERSON_NAME] [PERSON_NAME] golu [PERSON_NAME] [PERSON_NAME] [PERSON_NAM…" at bounding box center [1319, 373] width 144 height 29
select select "9433"
click at [1247, 359] on select "Select [PERSON_NAME] [PERSON_NAME] golu [PERSON_NAME] [PERSON_NAME] [PERSON_NAM…" at bounding box center [1319, 373] width 144 height 29
click at [837, 424] on div "Issued To Select [PERSON_NAME] [PERSON_NAME] golu [PERSON_NAME] [PERSON_NAME] […" at bounding box center [861, 415] width 172 height 57
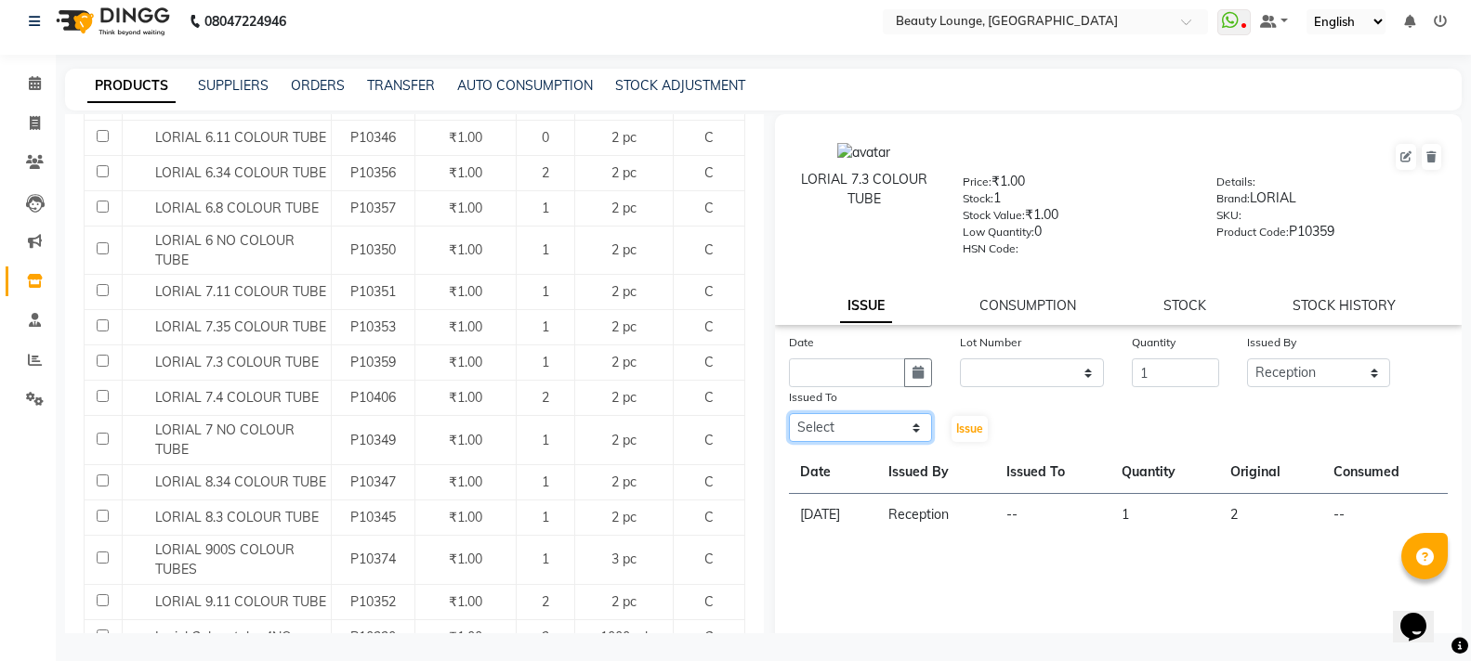
click at [837, 424] on select "Select [PERSON_NAME] [PERSON_NAME] golu [PERSON_NAME] [PERSON_NAME] [PERSON_NAM…" at bounding box center [861, 427] width 144 height 29
select select "90508"
click at [789, 413] on select "Select [PERSON_NAME] [PERSON_NAME] golu [PERSON_NAME] [PERSON_NAME] [PERSON_NAM…" at bounding box center [861, 427] width 144 height 29
click at [821, 368] on input "text" at bounding box center [847, 373] width 117 height 29
select select "10"
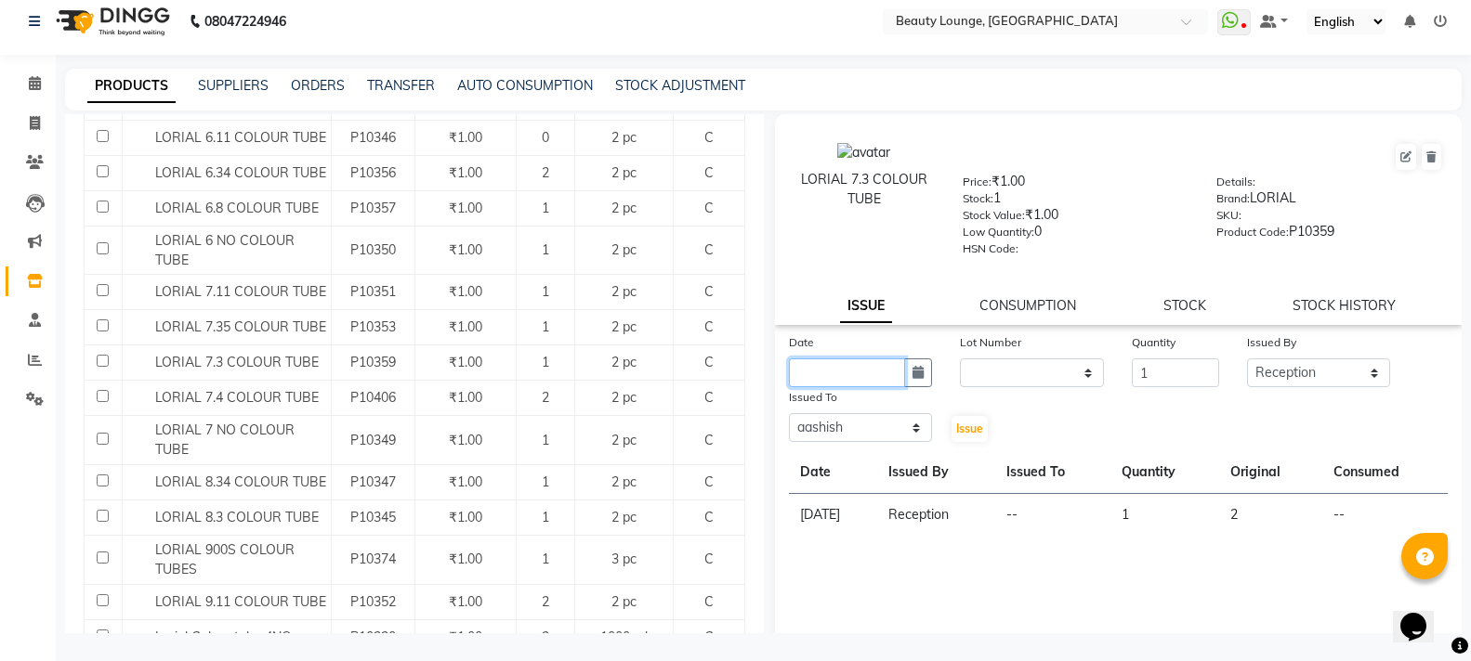
select select "2025"
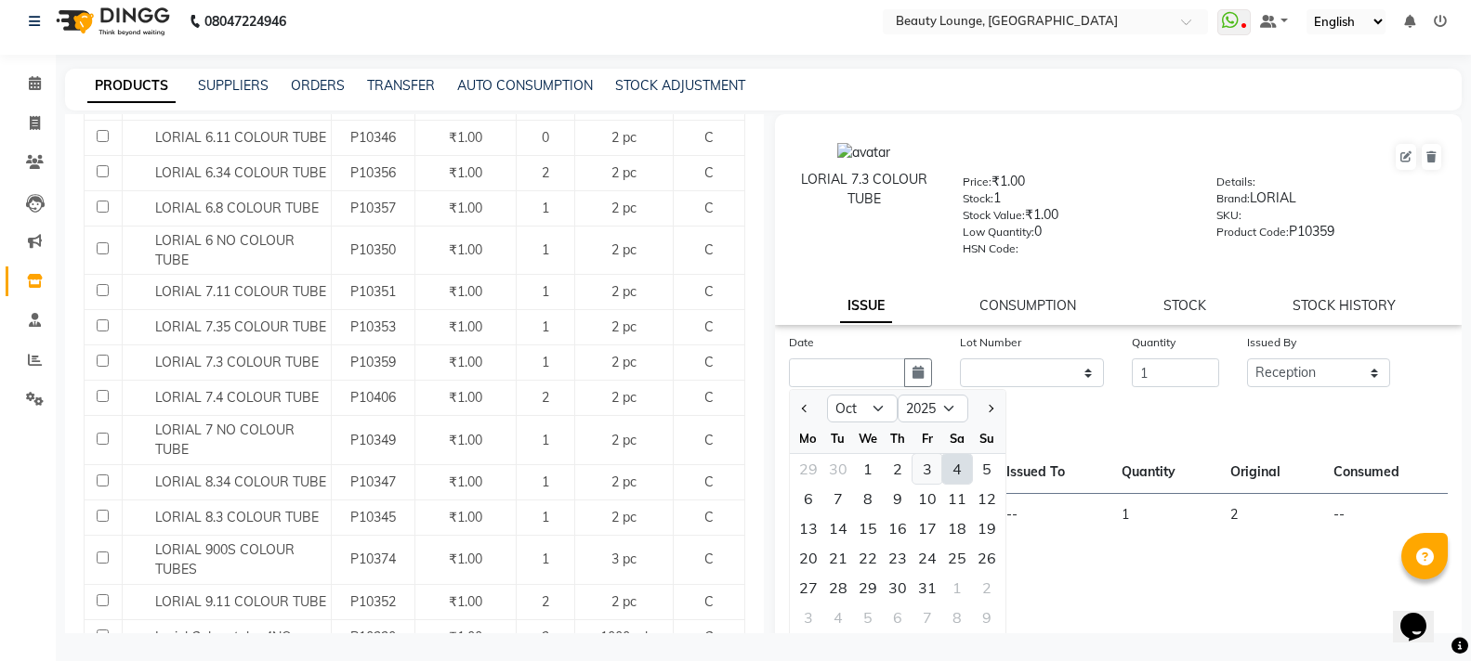
click at [924, 471] on div "3" at bounding box center [927, 469] width 30 height 30
type input "03-10-2025"
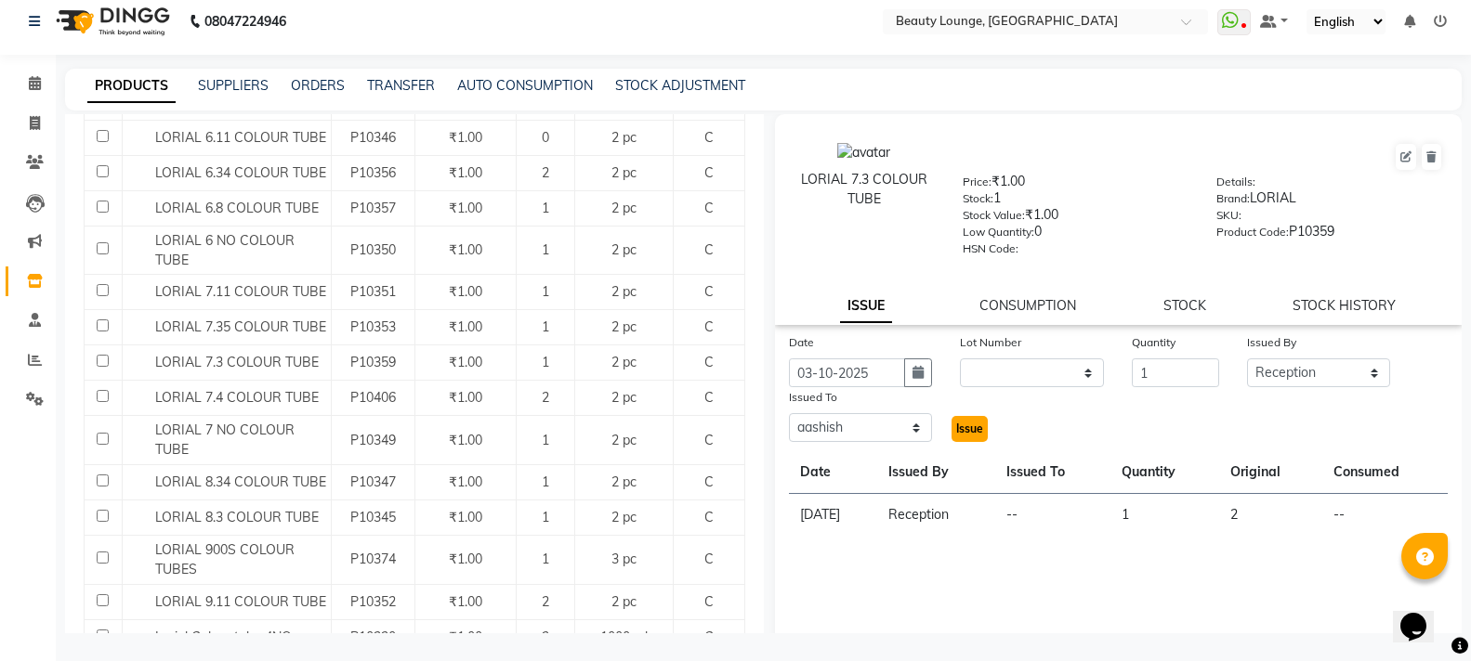
click at [962, 426] on span "Issue" at bounding box center [969, 429] width 27 height 14
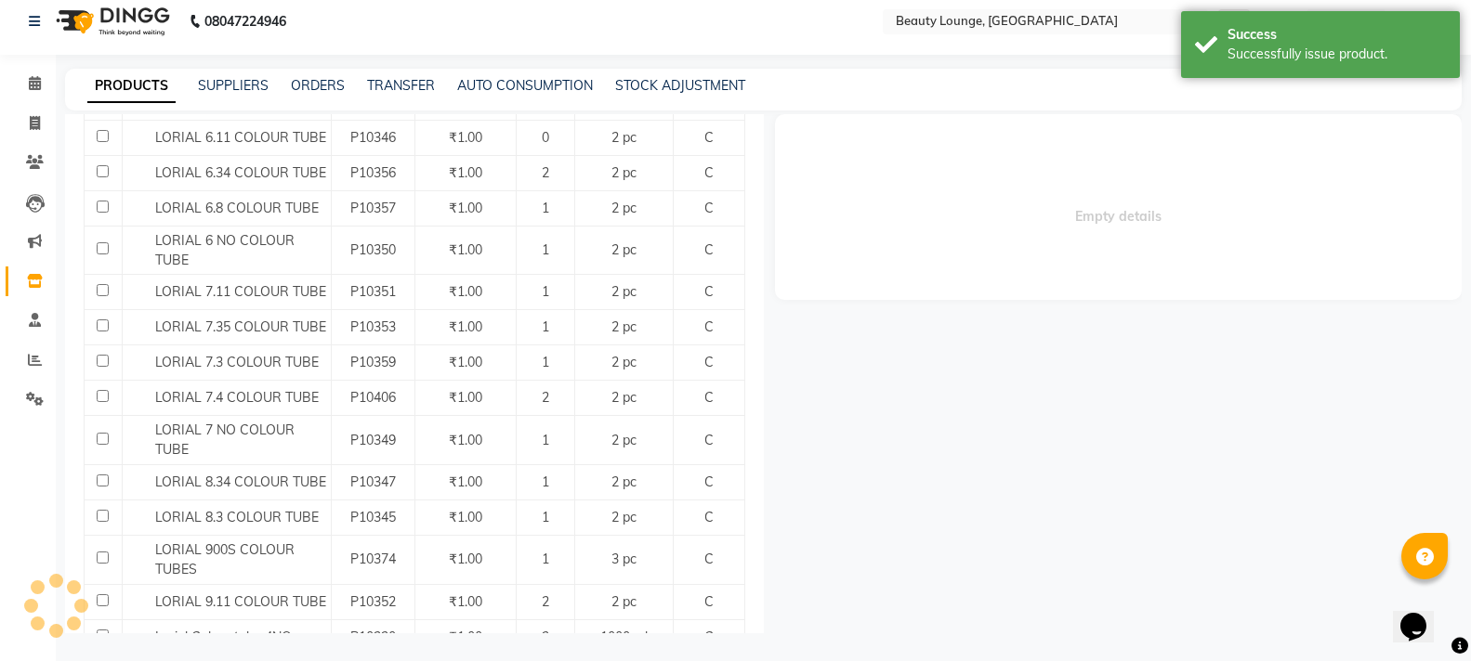
select select
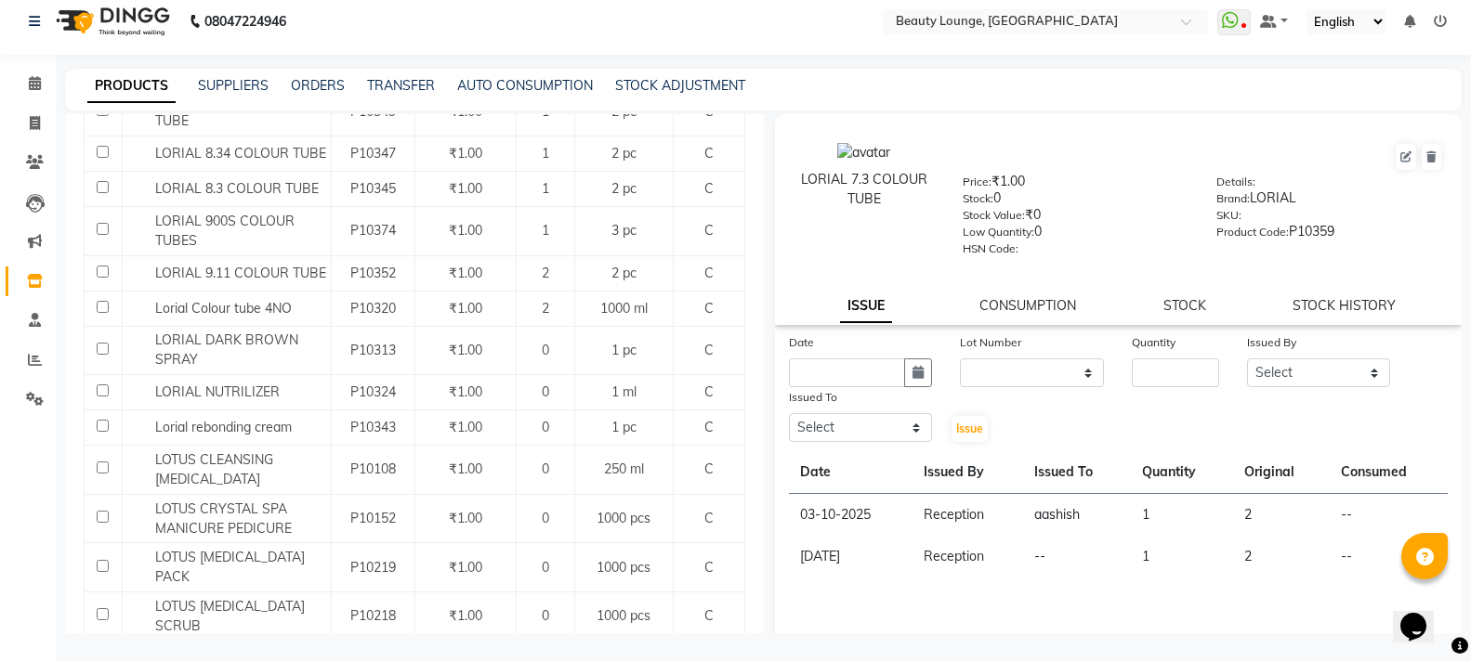
scroll to position [1301, 0]
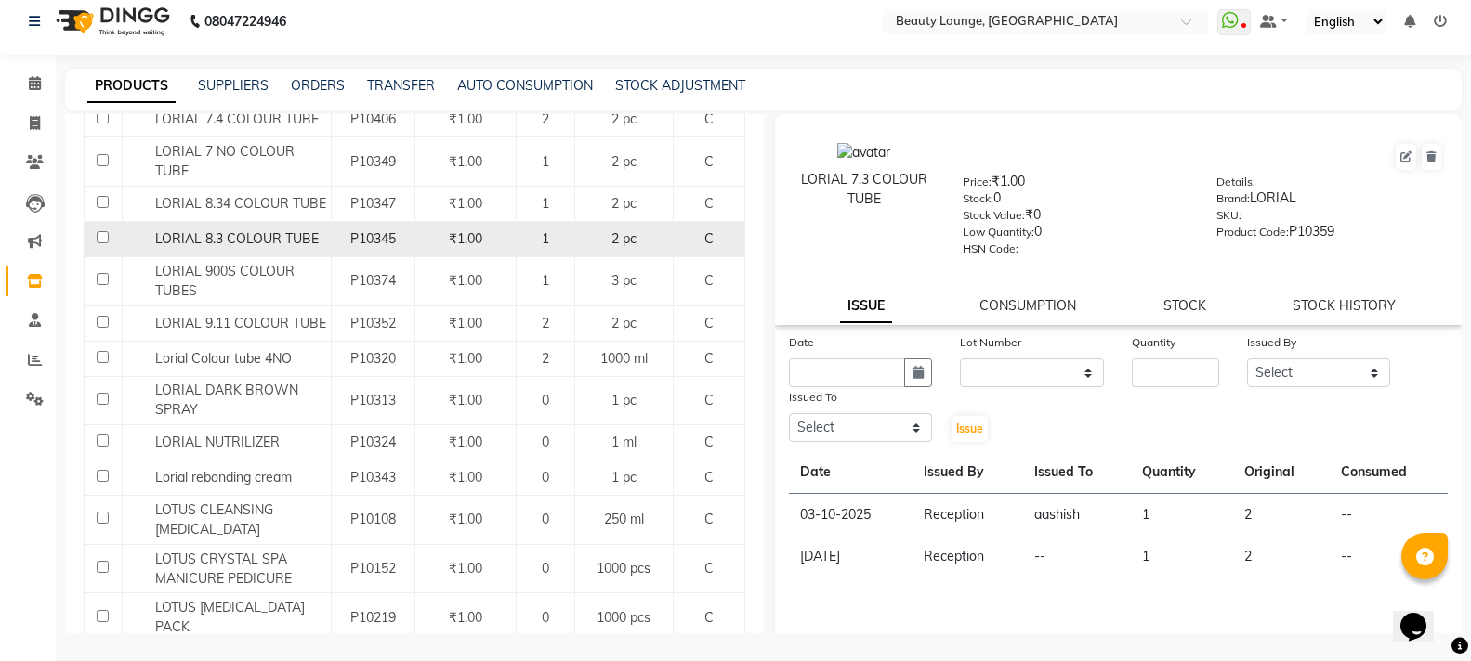
click at [220, 247] on span "LORIAL 8.3 COLOUR TUBE" at bounding box center [236, 238] width 163 height 17
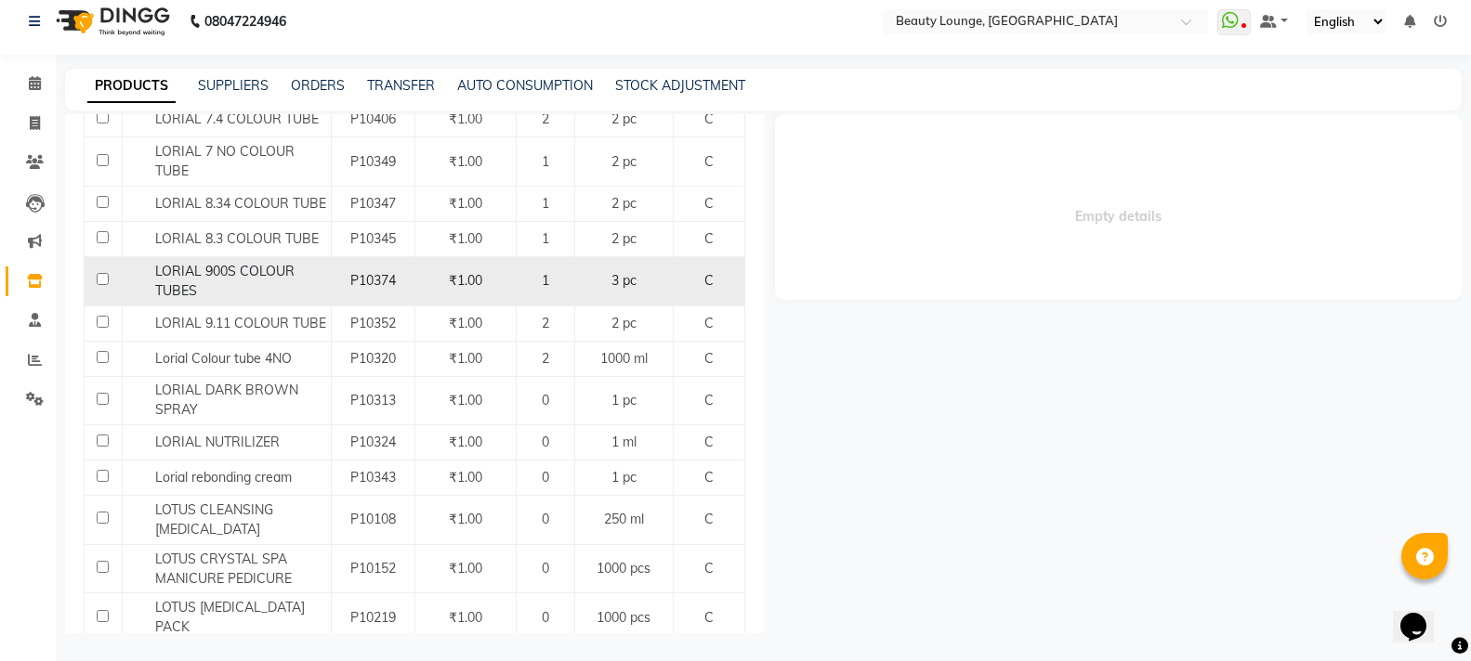
select select
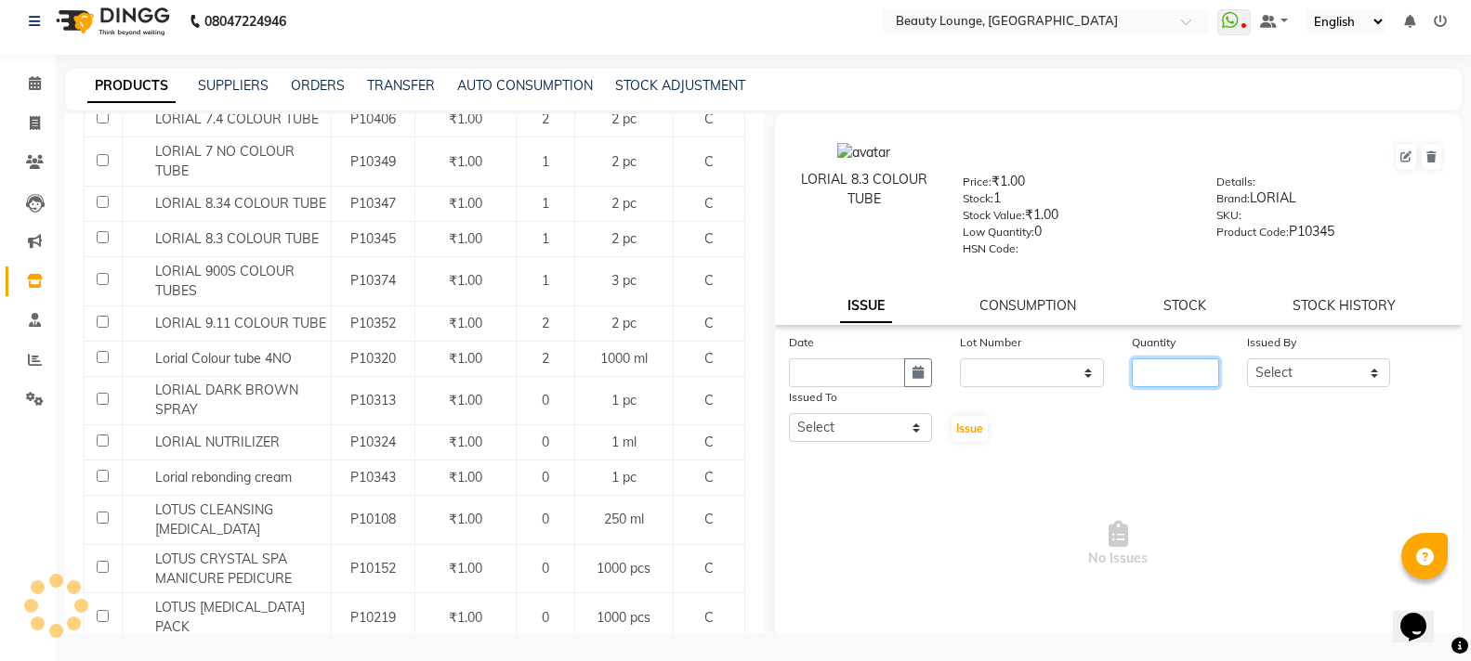
click at [1131, 361] on input "number" at bounding box center [1174, 373] width 86 height 29
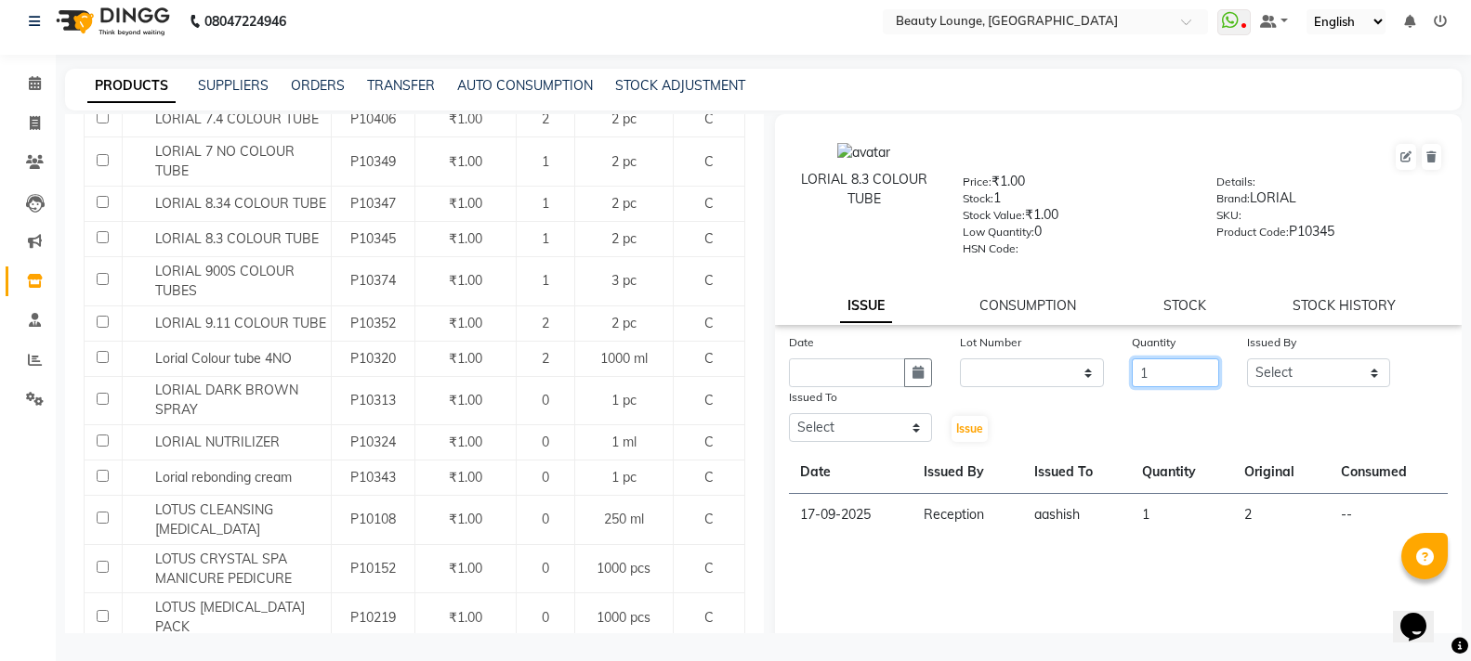
type input "1"
click at [1260, 376] on select "Select [PERSON_NAME] [PERSON_NAME] golu [PERSON_NAME] [PERSON_NAME] [PERSON_NAM…" at bounding box center [1319, 373] width 144 height 29
select select "9433"
click at [1247, 359] on select "Select [PERSON_NAME] [PERSON_NAME] golu [PERSON_NAME] [PERSON_NAME] [PERSON_NAM…" at bounding box center [1319, 373] width 144 height 29
click at [877, 396] on div "Issued To" at bounding box center [861, 400] width 144 height 26
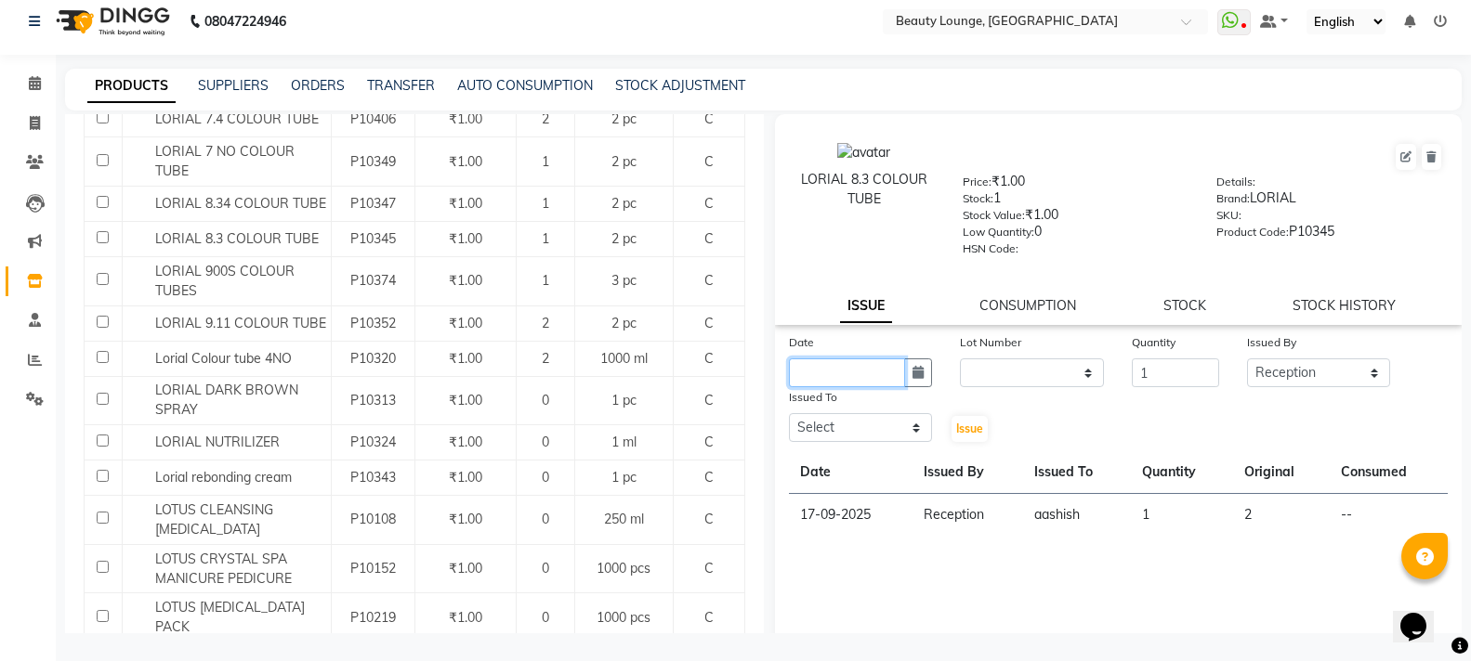
click at [876, 383] on input "text" at bounding box center [847, 373] width 117 height 29
select select "10"
select select "2025"
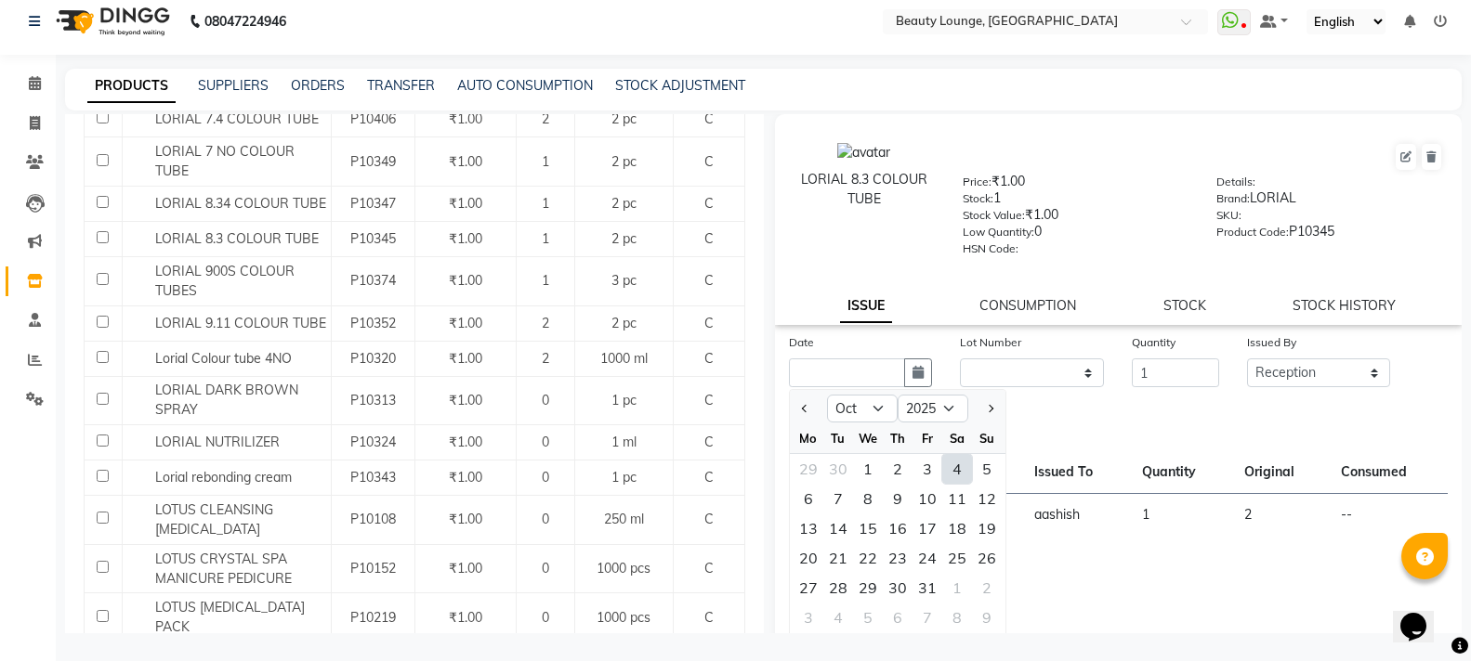
click at [923, 468] on div "3" at bounding box center [927, 469] width 30 height 30
type input "03-10-2025"
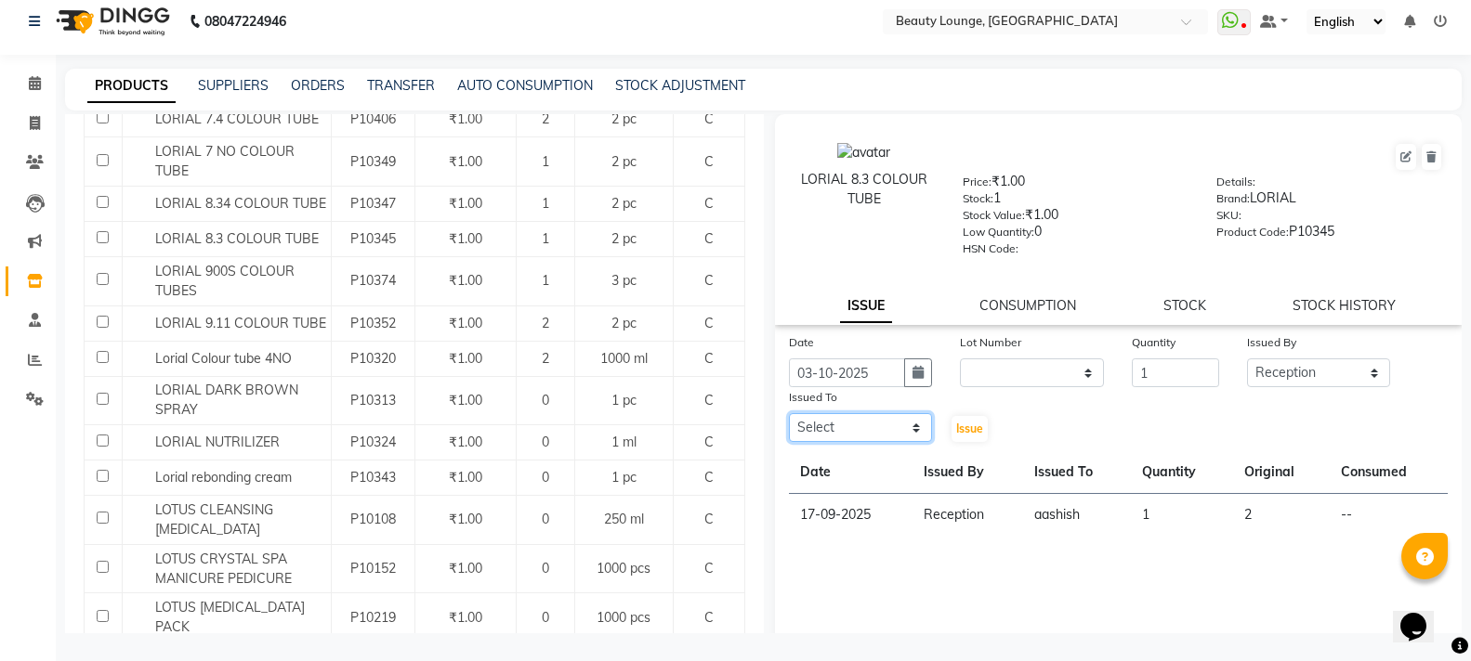
click at [851, 423] on select "Select [PERSON_NAME] [PERSON_NAME] golu [PERSON_NAME] [PERSON_NAME] [PERSON_NAM…" at bounding box center [861, 427] width 144 height 29
select select "90508"
click at [789, 413] on select "Select [PERSON_NAME] [PERSON_NAME] golu [PERSON_NAME] [PERSON_NAME] [PERSON_NAM…" at bounding box center [861, 427] width 144 height 29
click at [961, 430] on span "Issue" at bounding box center [969, 429] width 27 height 14
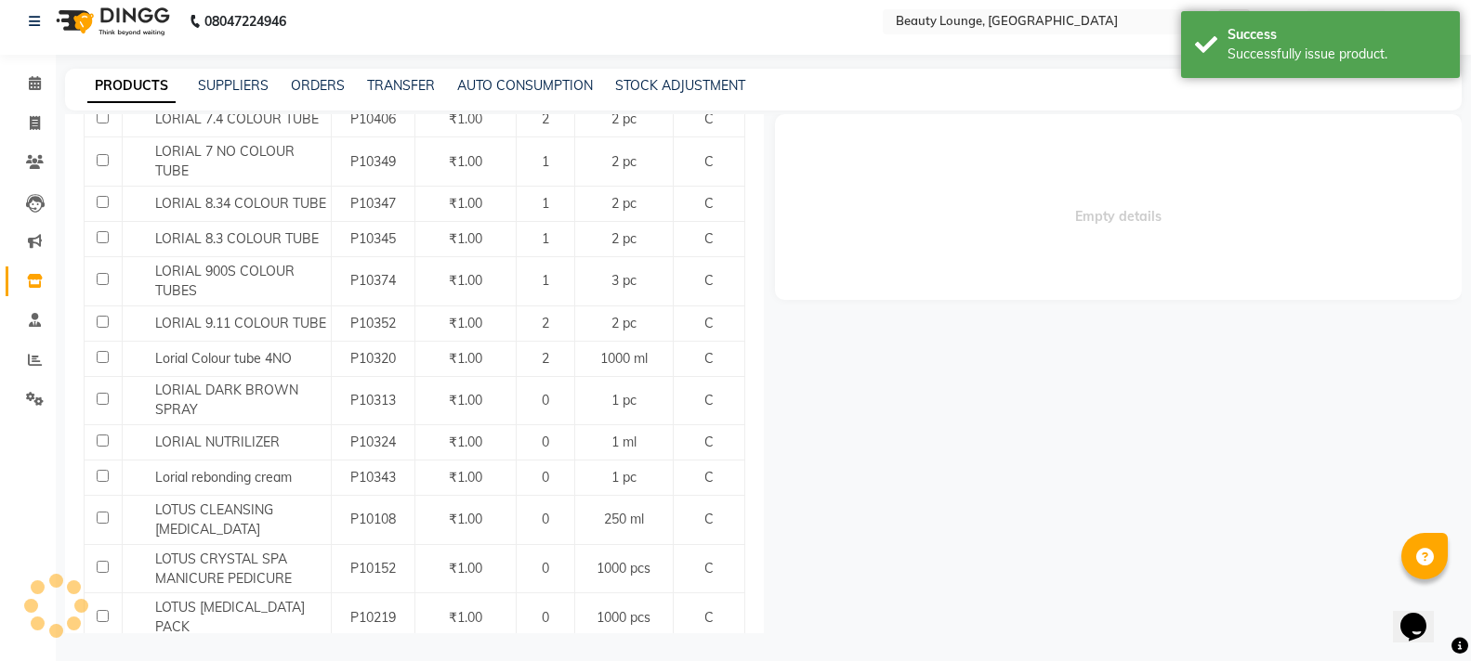
select select
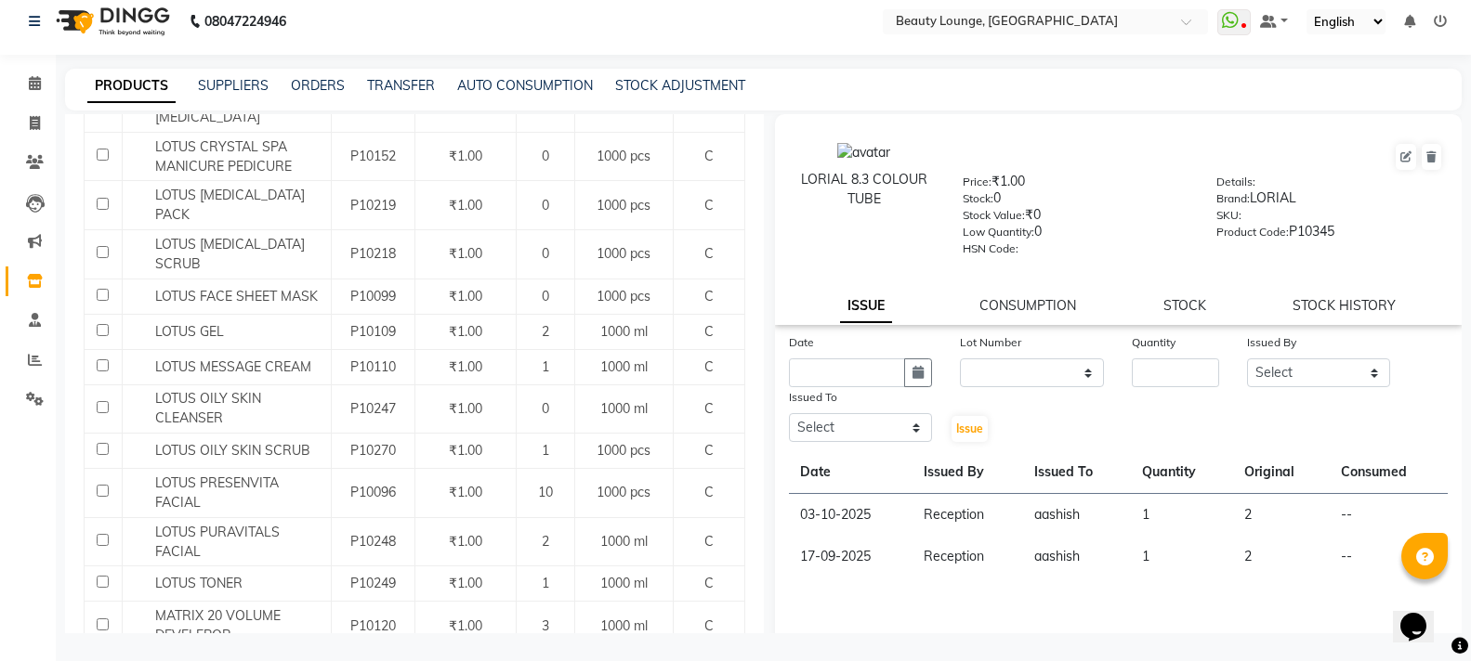
scroll to position [1943, 0]
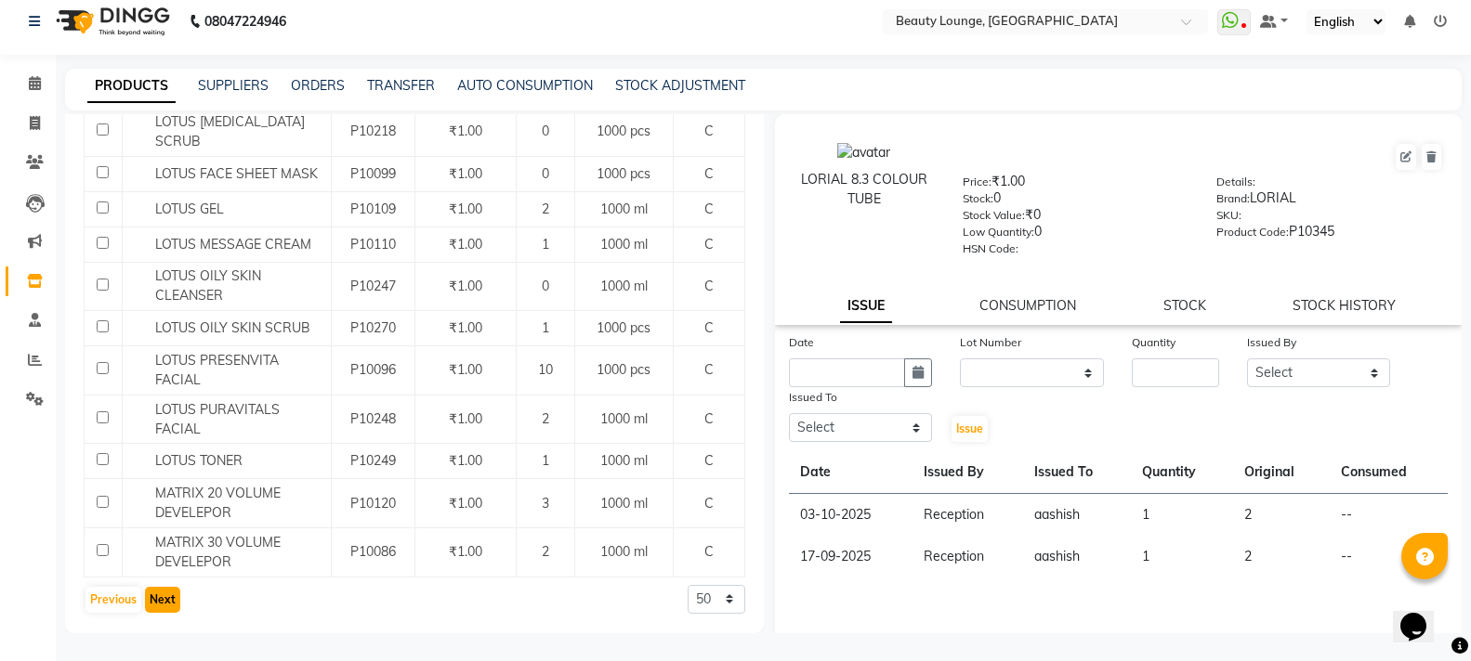
click at [159, 594] on button "Next" at bounding box center [162, 600] width 35 height 26
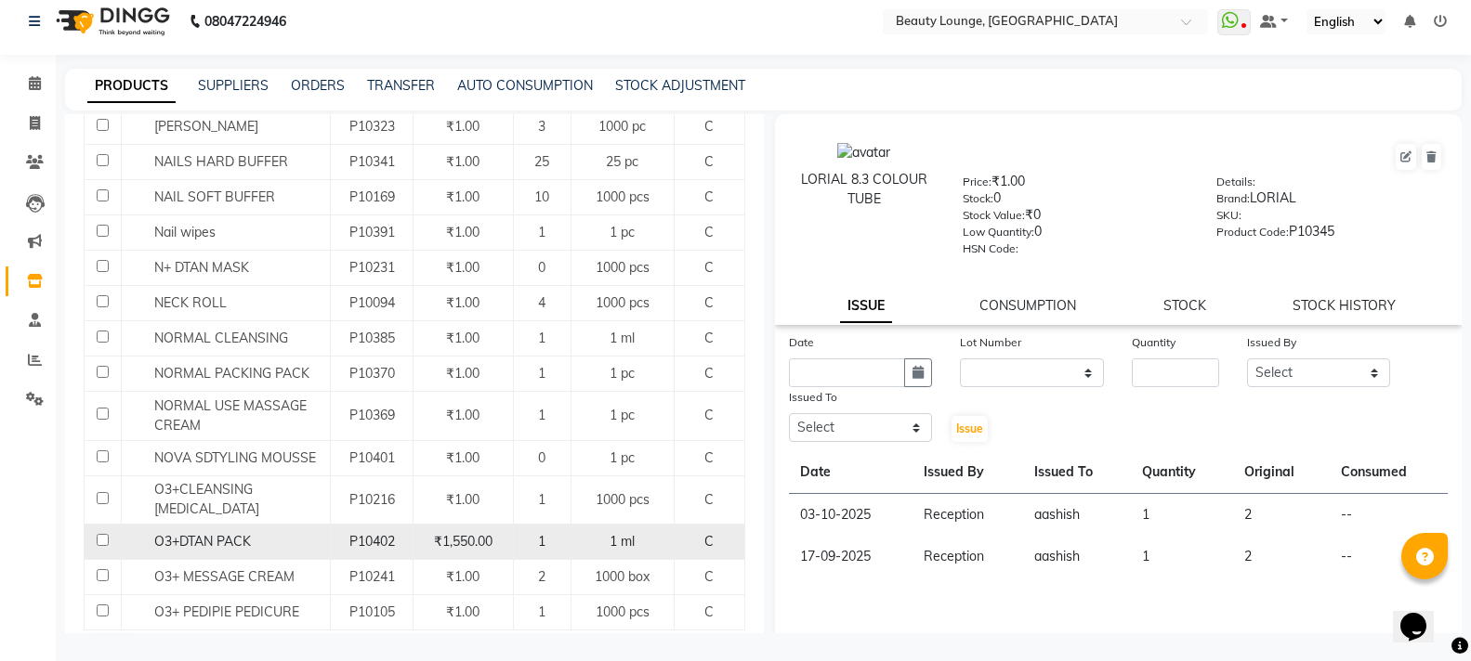
scroll to position [1836, 0]
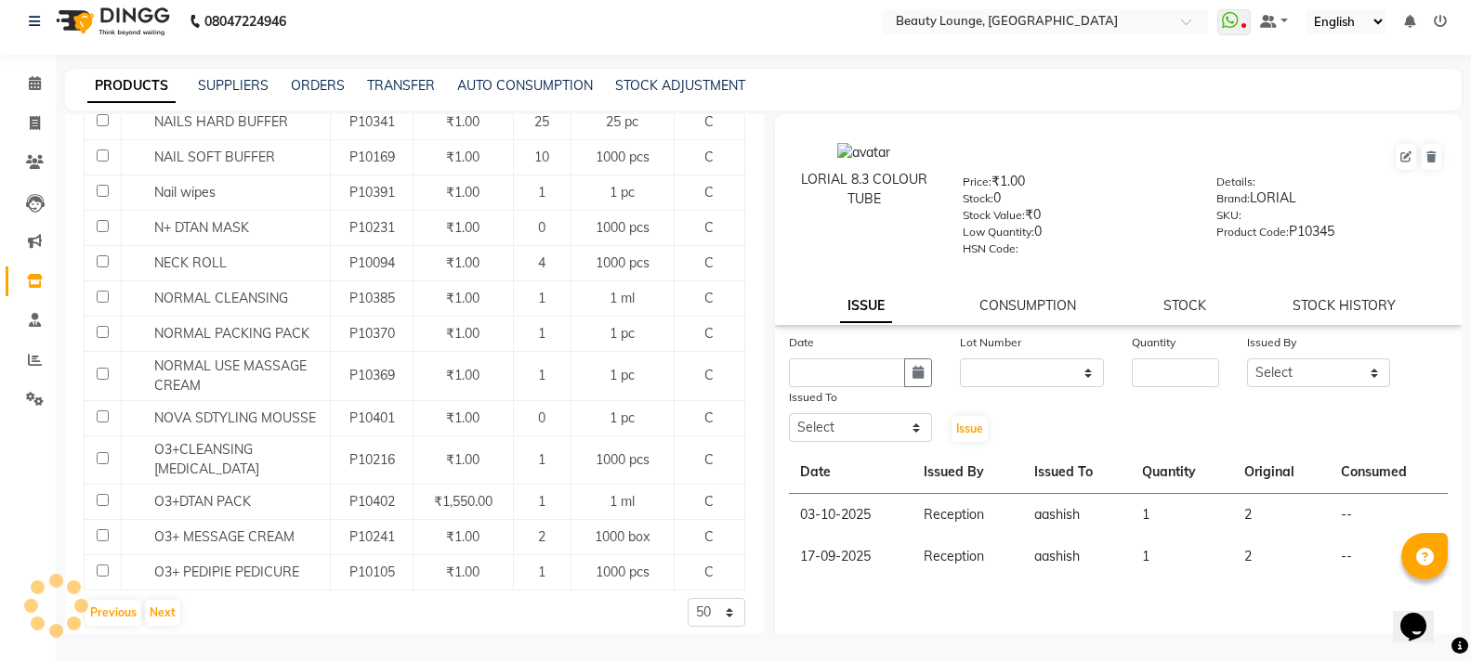
click at [163, 598] on div "Previous Next" at bounding box center [133, 613] width 98 height 30
click at [164, 603] on button "Next" at bounding box center [162, 613] width 35 height 26
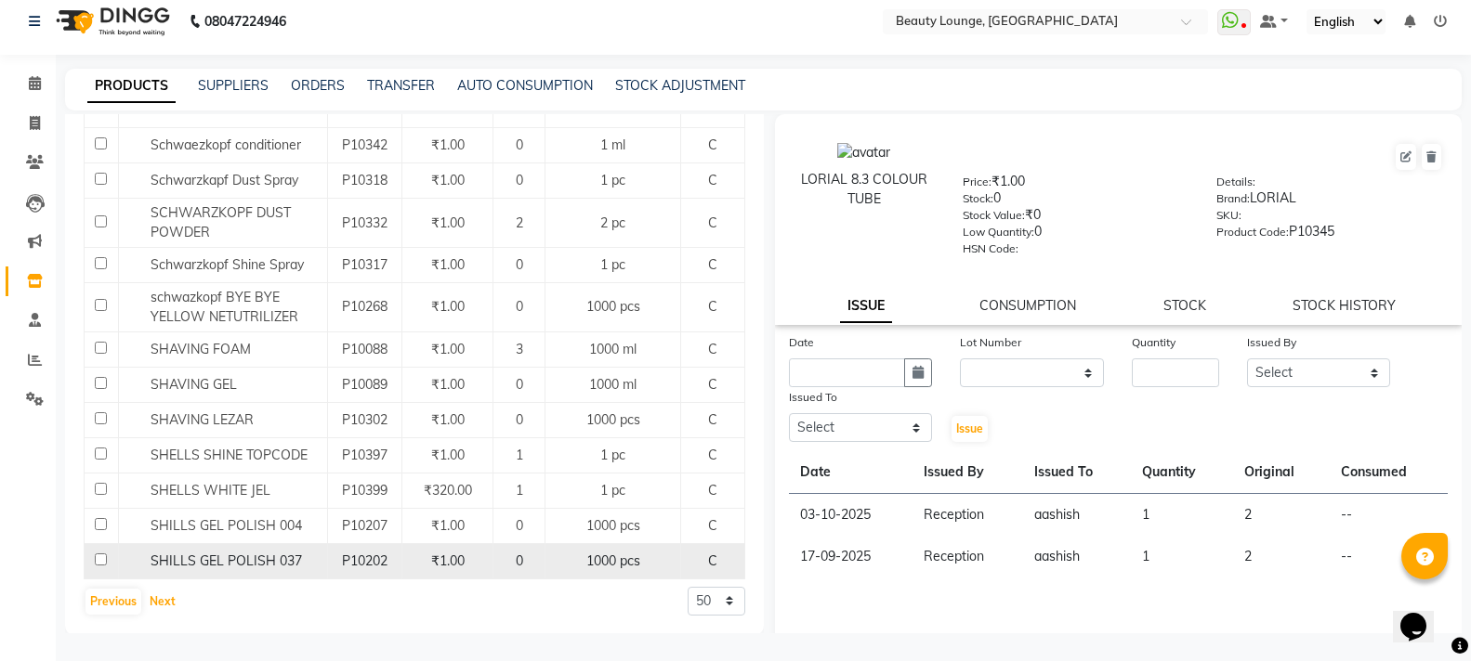
scroll to position [1875, 0]
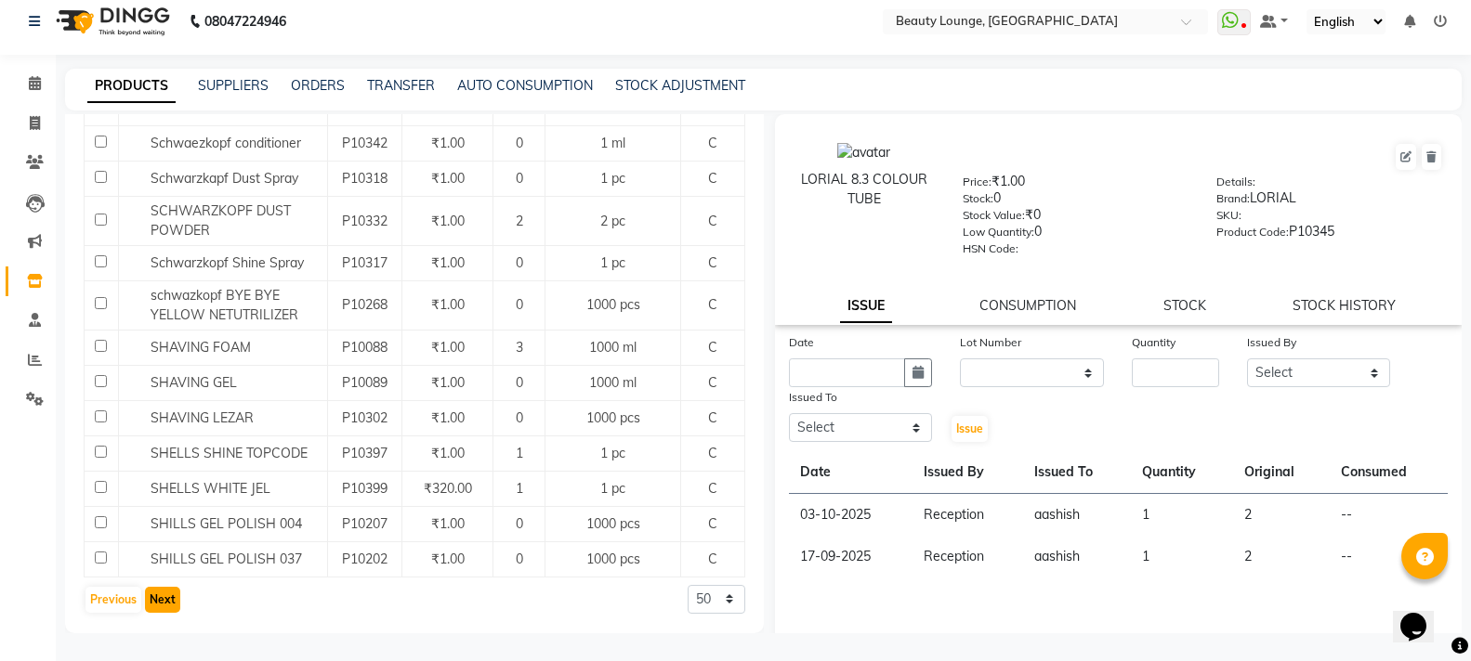
click at [150, 596] on button "Next" at bounding box center [162, 600] width 35 height 26
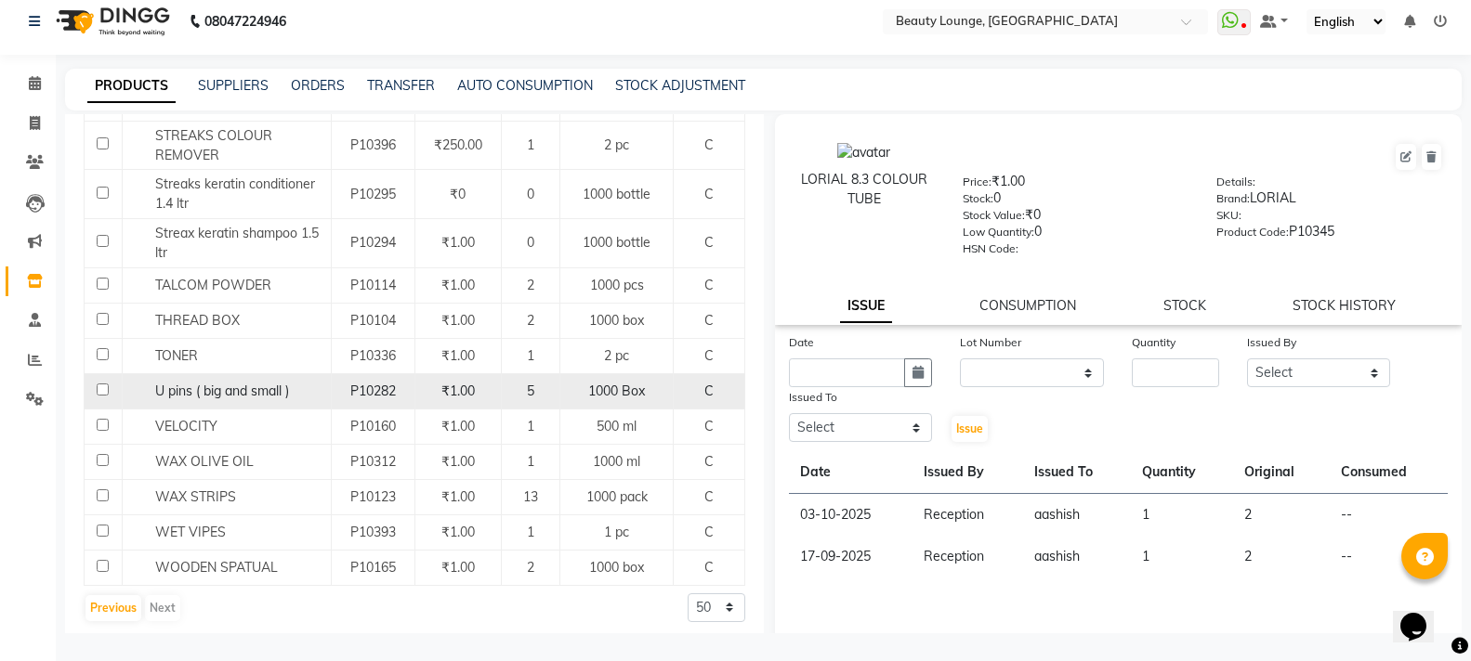
scroll to position [714, 0]
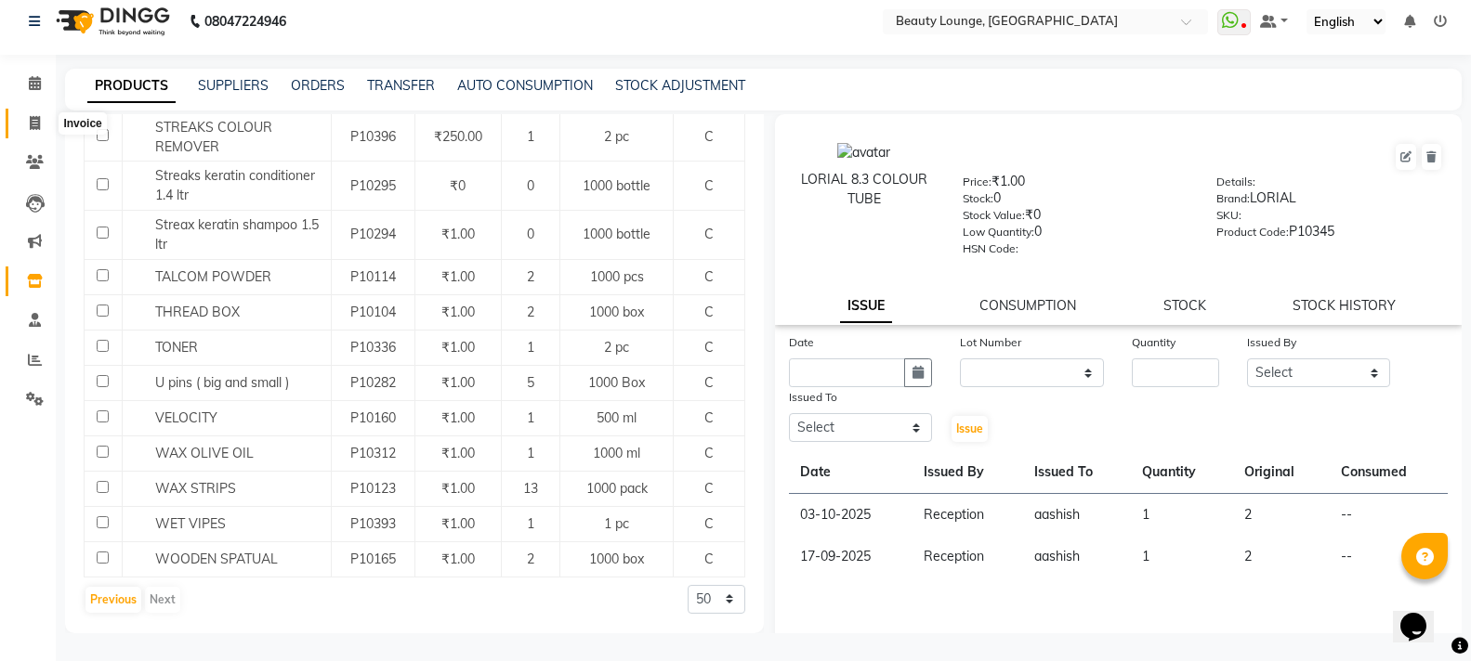
click at [37, 124] on icon at bounding box center [35, 123] width 10 height 14
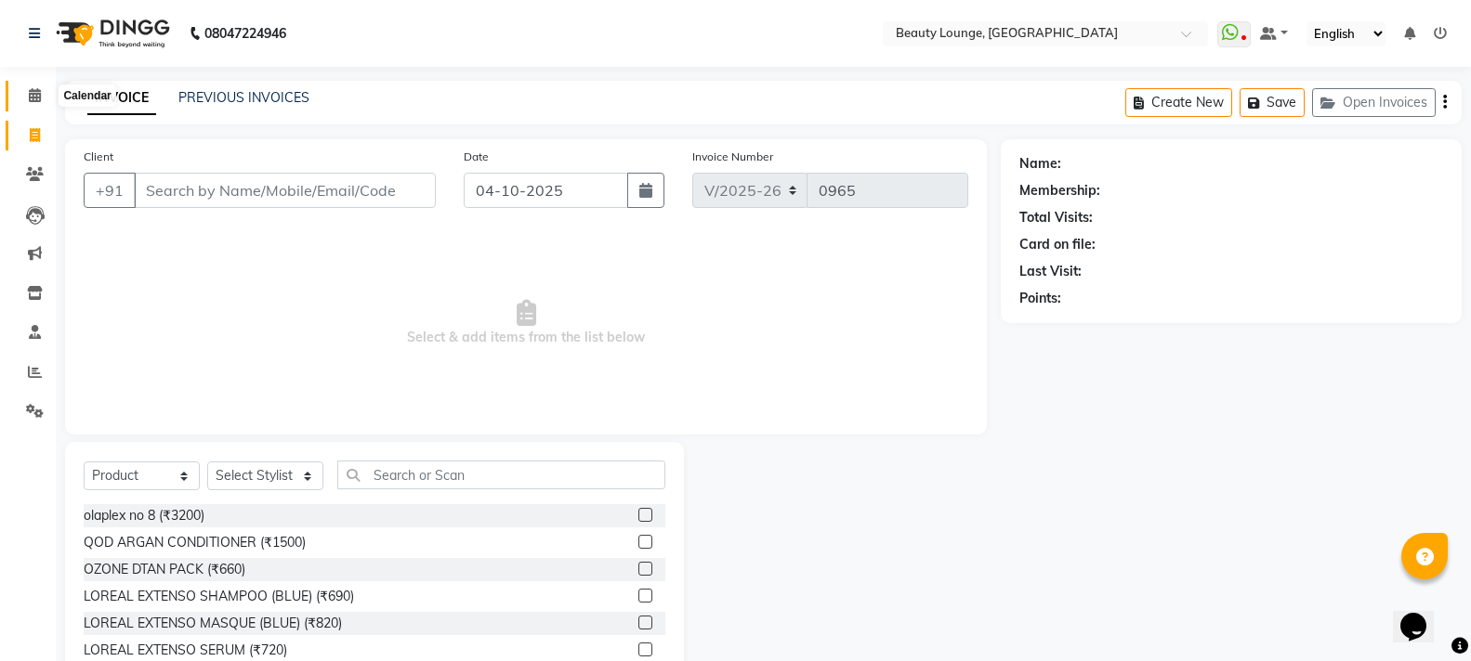
click at [37, 90] on icon at bounding box center [35, 95] width 12 height 14
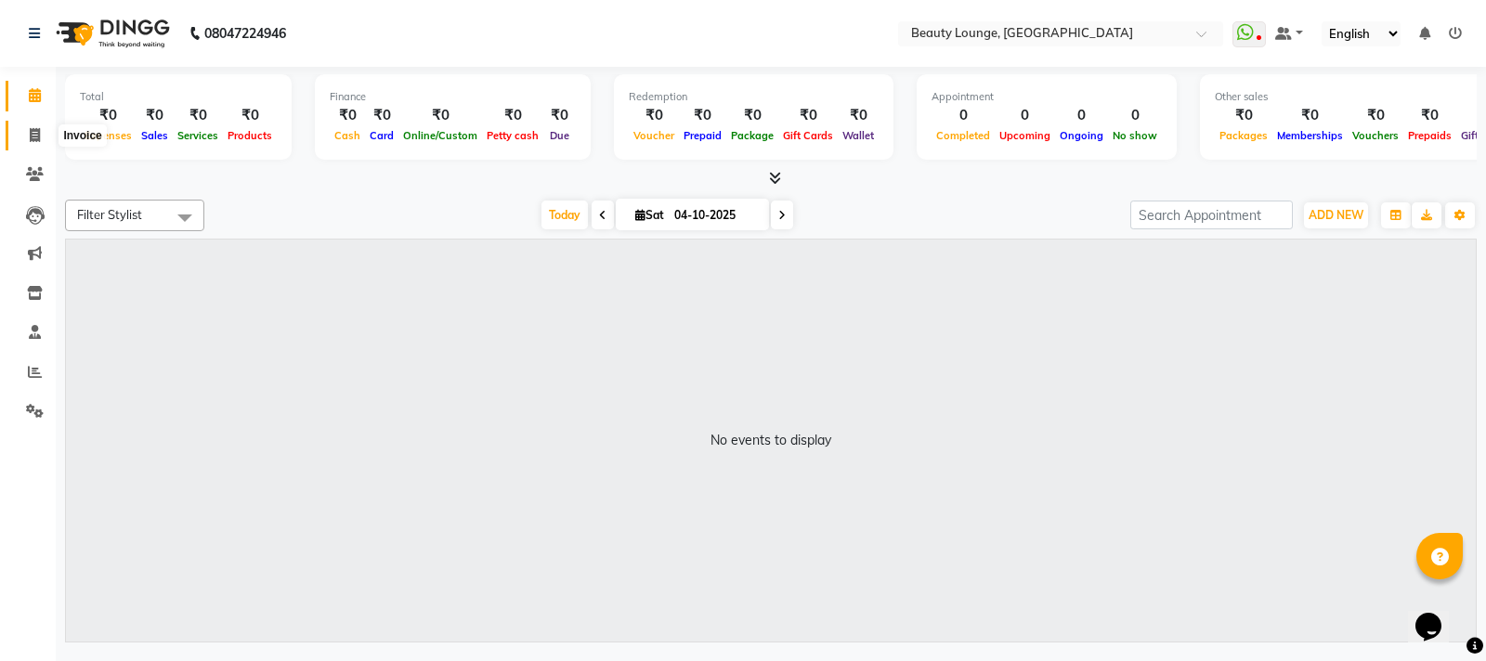
click at [24, 126] on span at bounding box center [35, 135] width 33 height 21
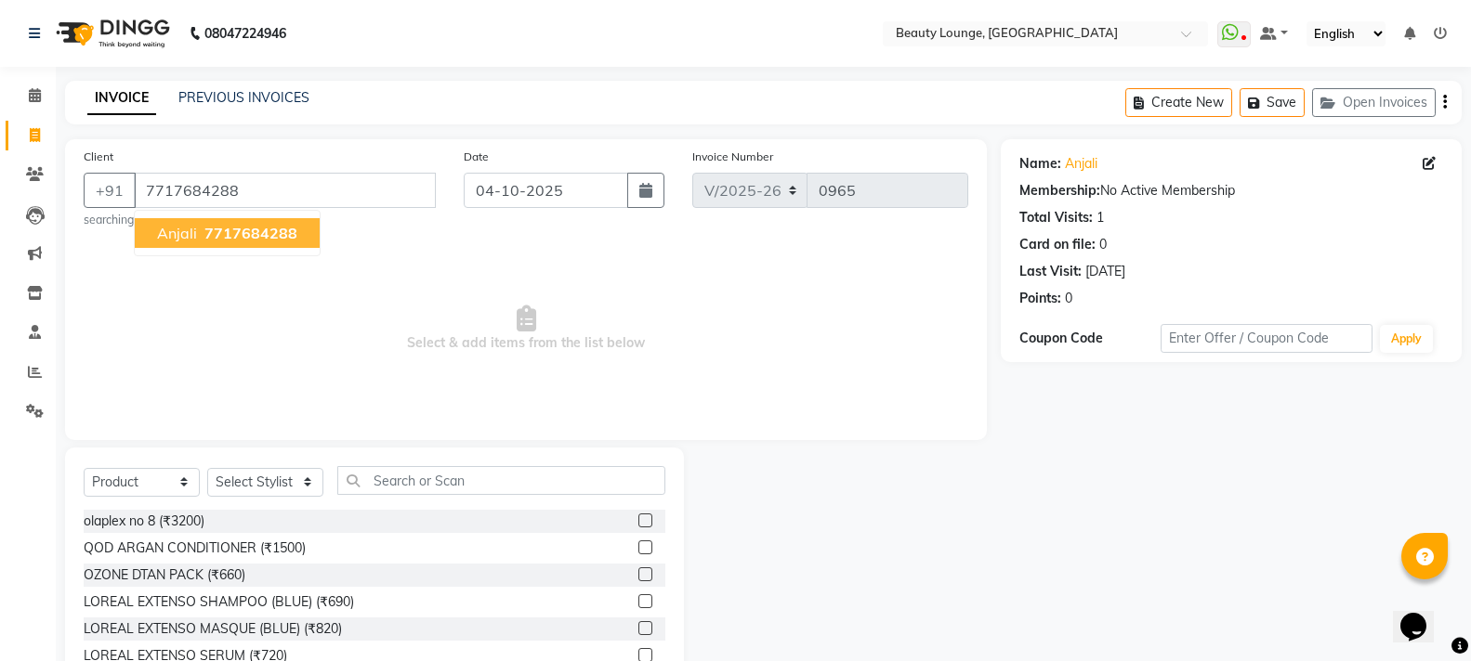
click at [274, 227] on span "7717684288" at bounding box center [250, 233] width 93 height 19
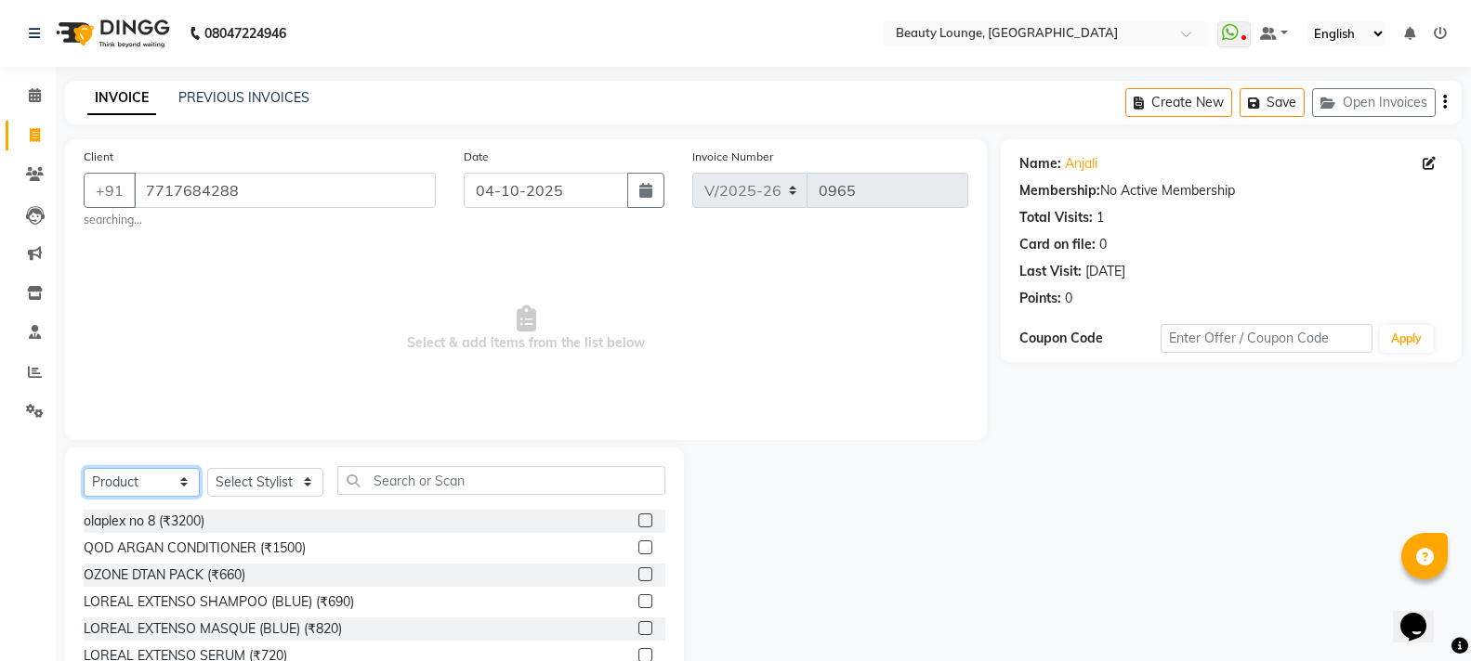
click at [149, 488] on select "Select Service Product Membership Package Voucher Prepaid Gift Card" at bounding box center [142, 482] width 116 height 29
click at [84, 468] on select "Select Service Product Membership Package Voucher Prepaid Gift Card" at bounding box center [142, 482] width 116 height 29
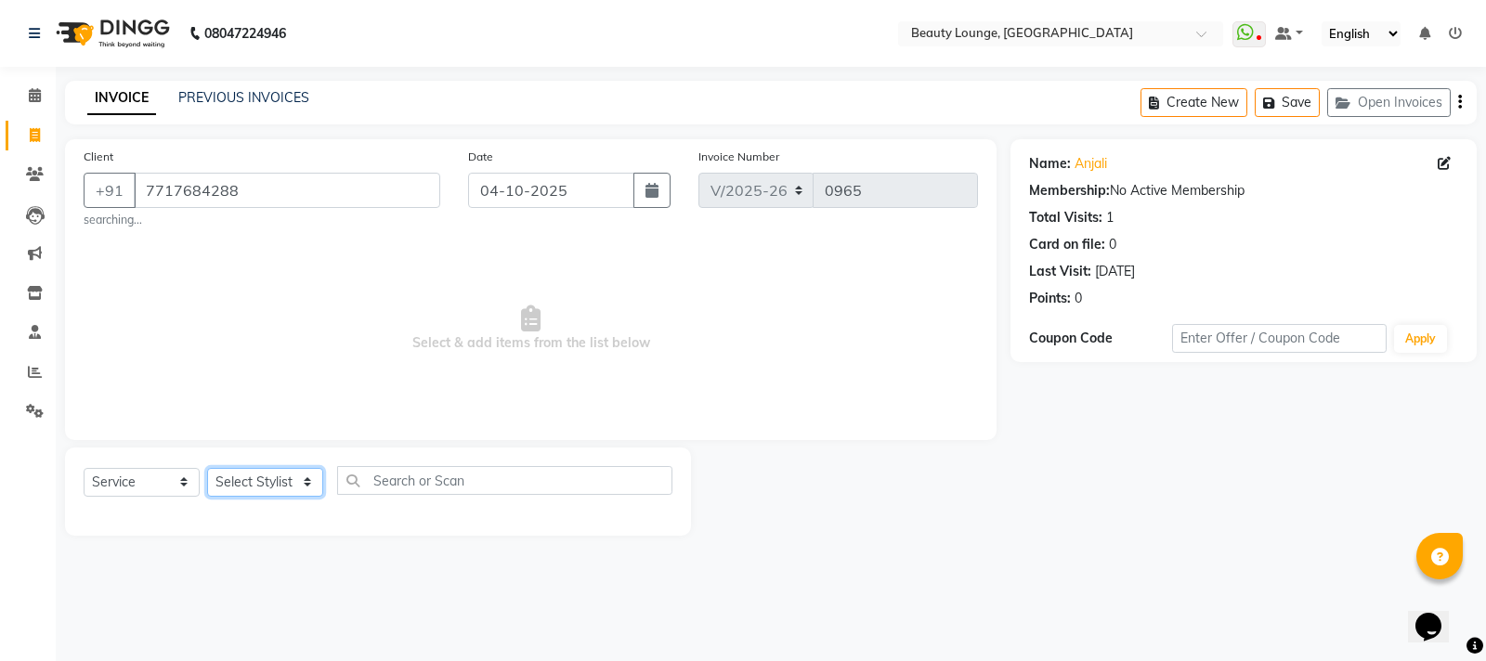
click at [266, 481] on select "Select Stylist [PERSON_NAME] [PERSON_NAME] golu [PERSON_NAME] [PERSON_NAME] [PE…" at bounding box center [265, 482] width 116 height 29
click at [207, 468] on select "Select Stylist [PERSON_NAME] [PERSON_NAME] golu [PERSON_NAME] [PERSON_NAME] [PE…" at bounding box center [265, 482] width 116 height 29
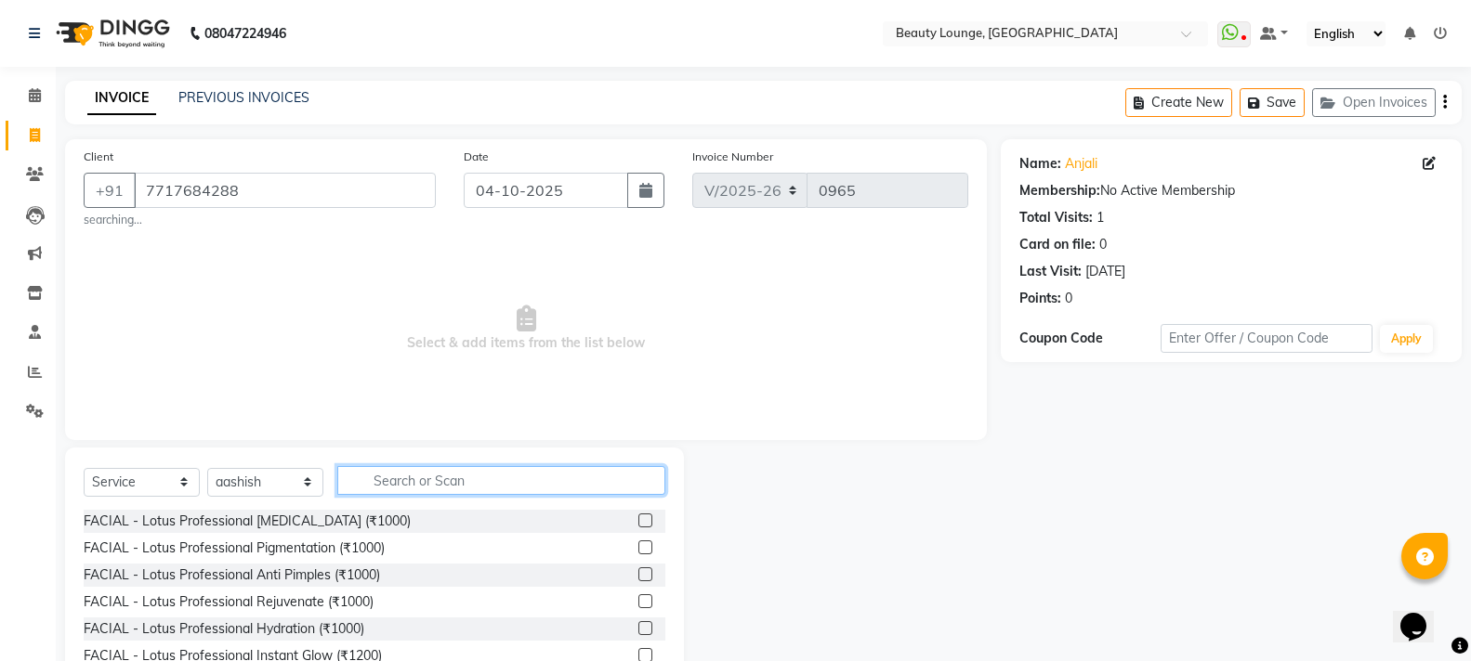
click at [451, 477] on input "text" at bounding box center [501, 480] width 328 height 29
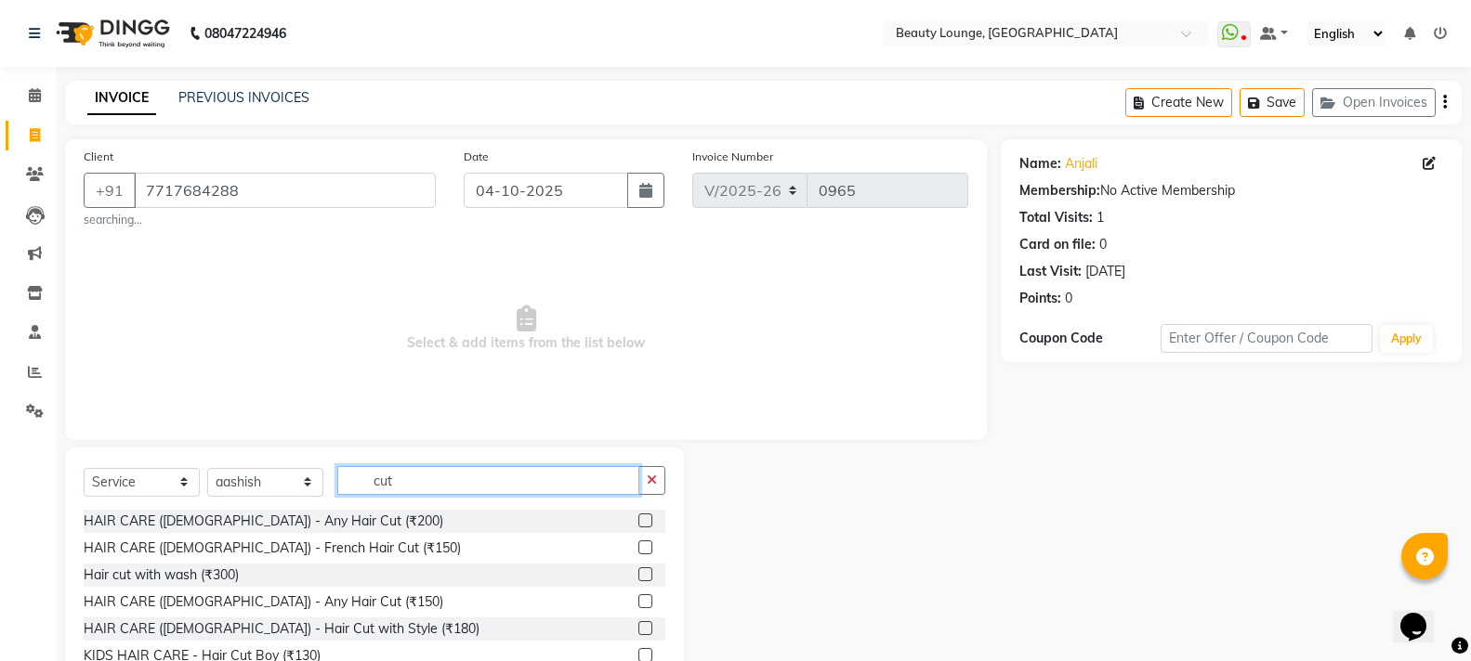
scroll to position [3, 0]
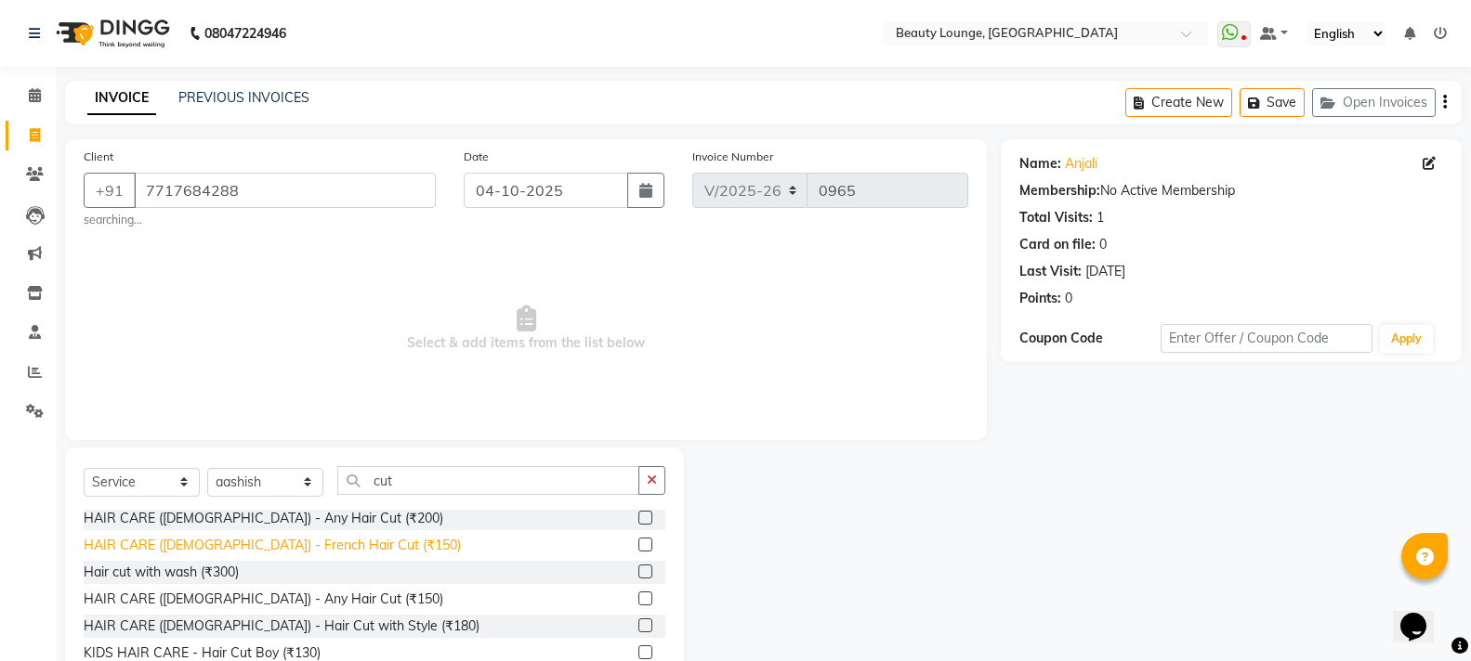
click at [281, 539] on div "HAIR CARE ([DEMOGRAPHIC_DATA]) - French Hair Cut (₹150)" at bounding box center [272, 546] width 377 height 20
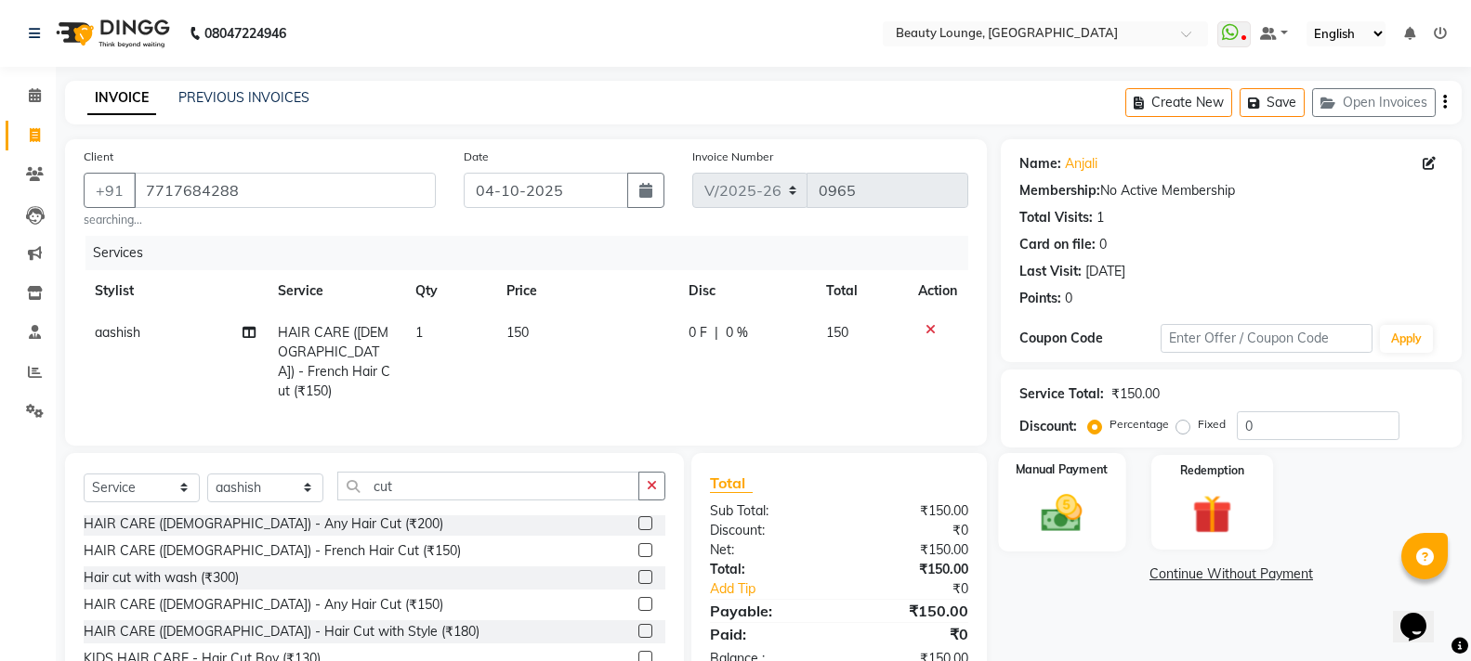
click at [1040, 517] on img at bounding box center [1061, 513] width 66 height 47
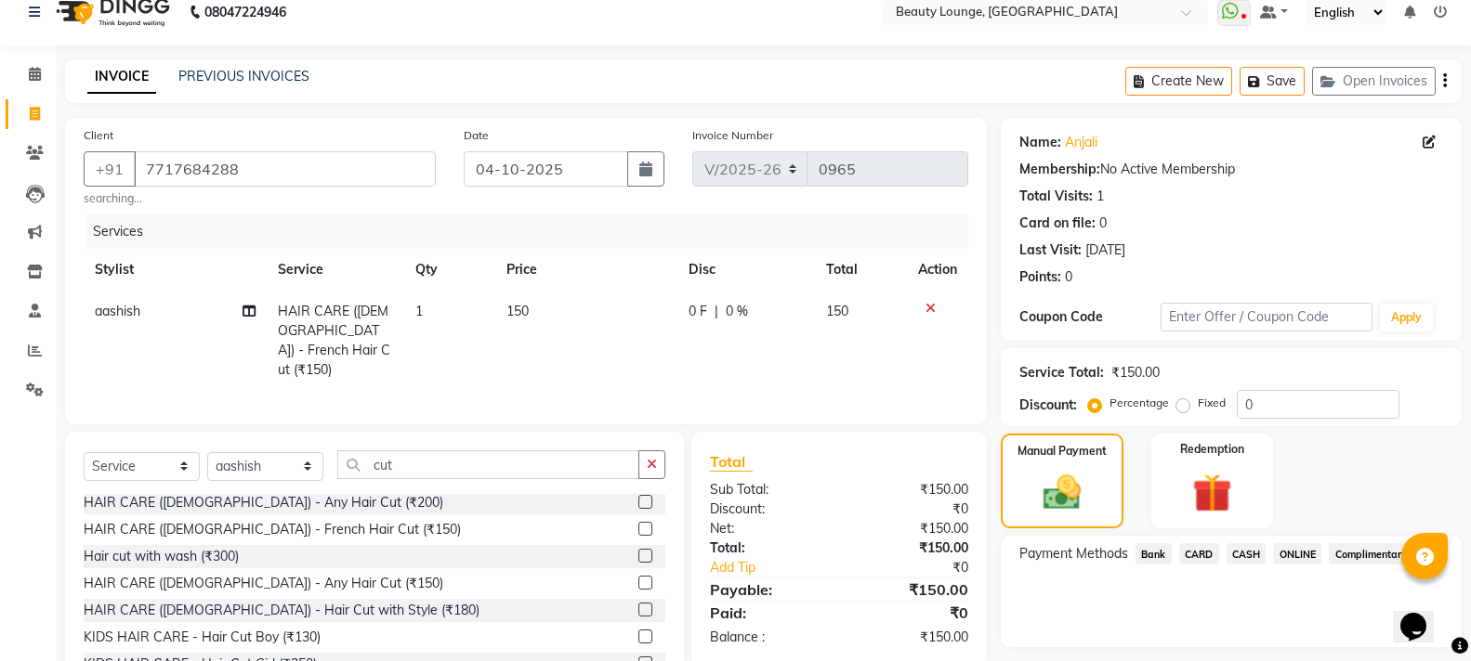
scroll to position [90, 0]
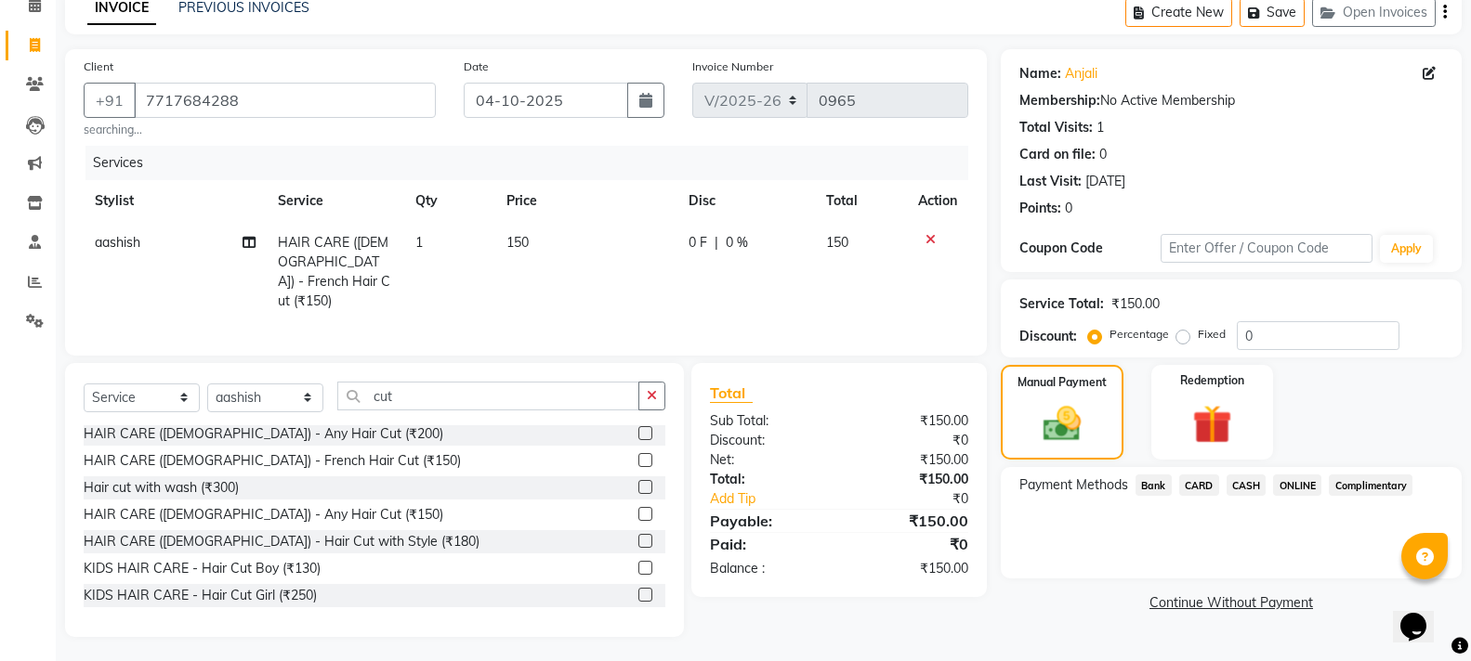
click at [1304, 485] on span "ONLINE" at bounding box center [1297, 485] width 48 height 21
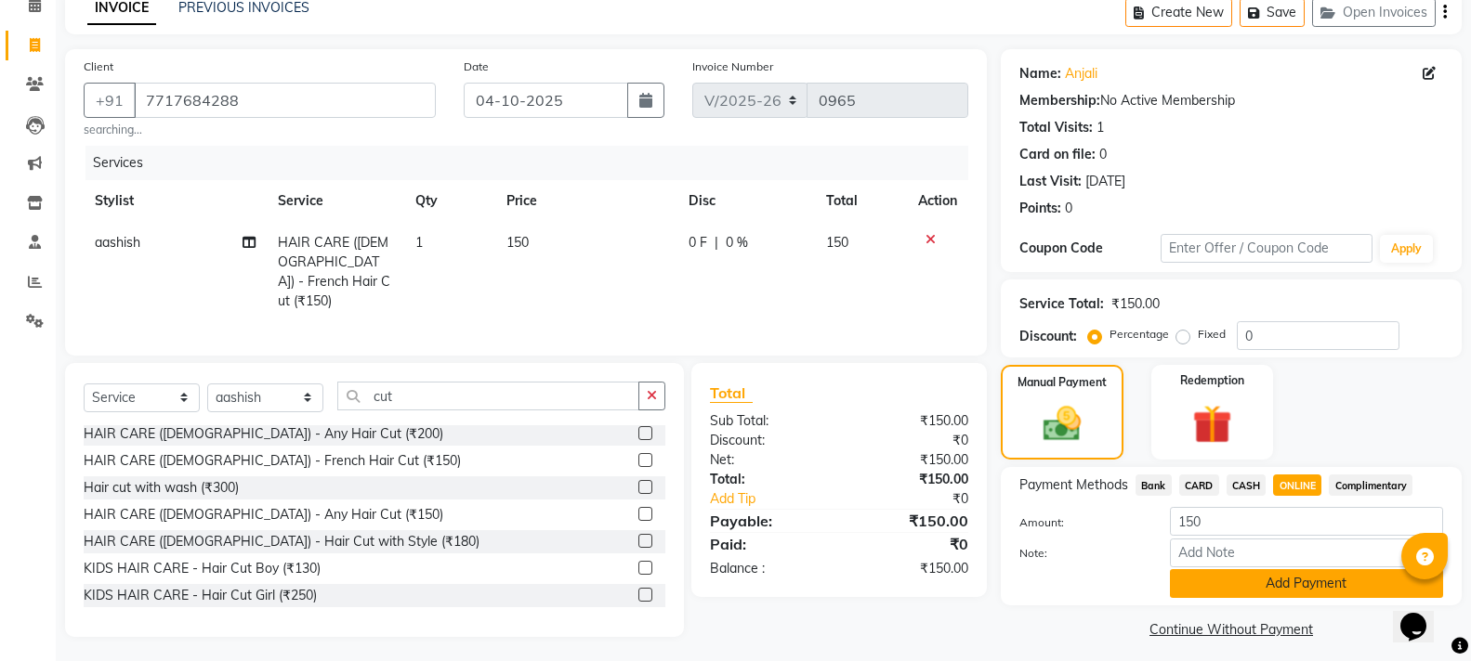
click at [1326, 582] on button "Add Payment" at bounding box center [1306, 583] width 273 height 29
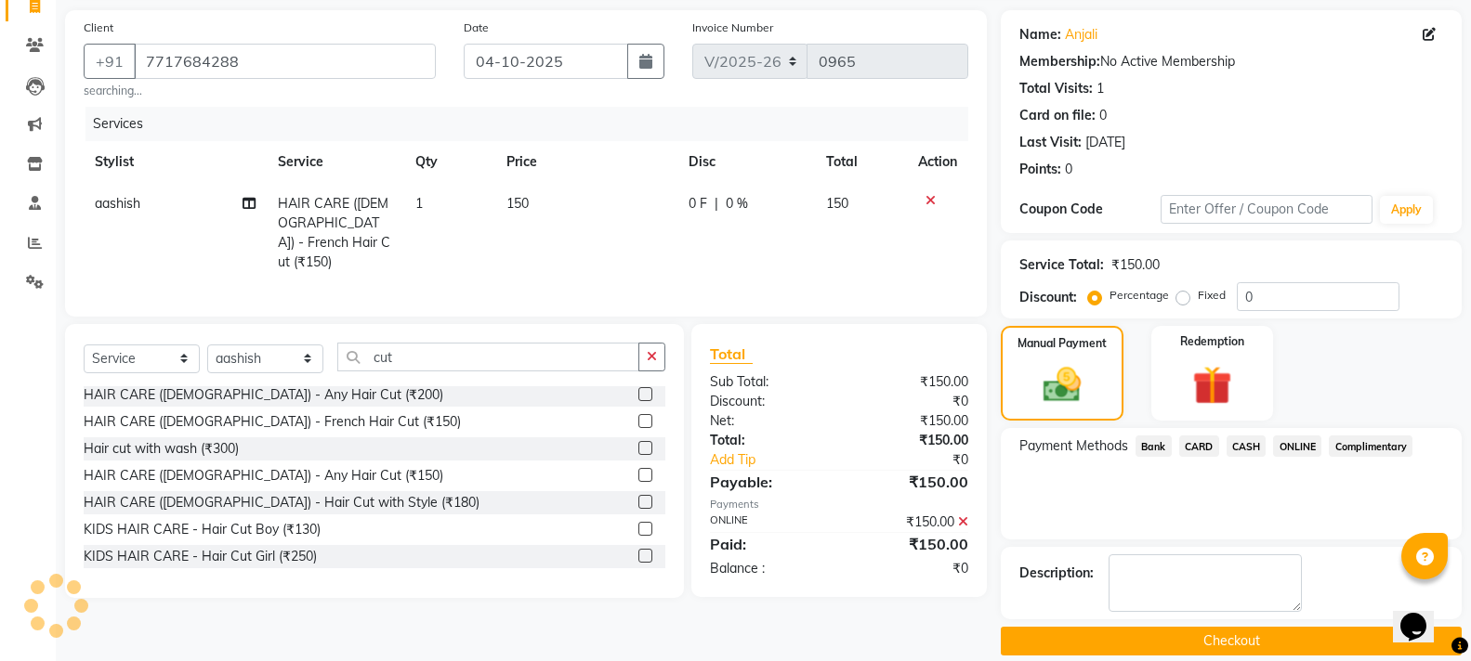
scroll to position [151, 0]
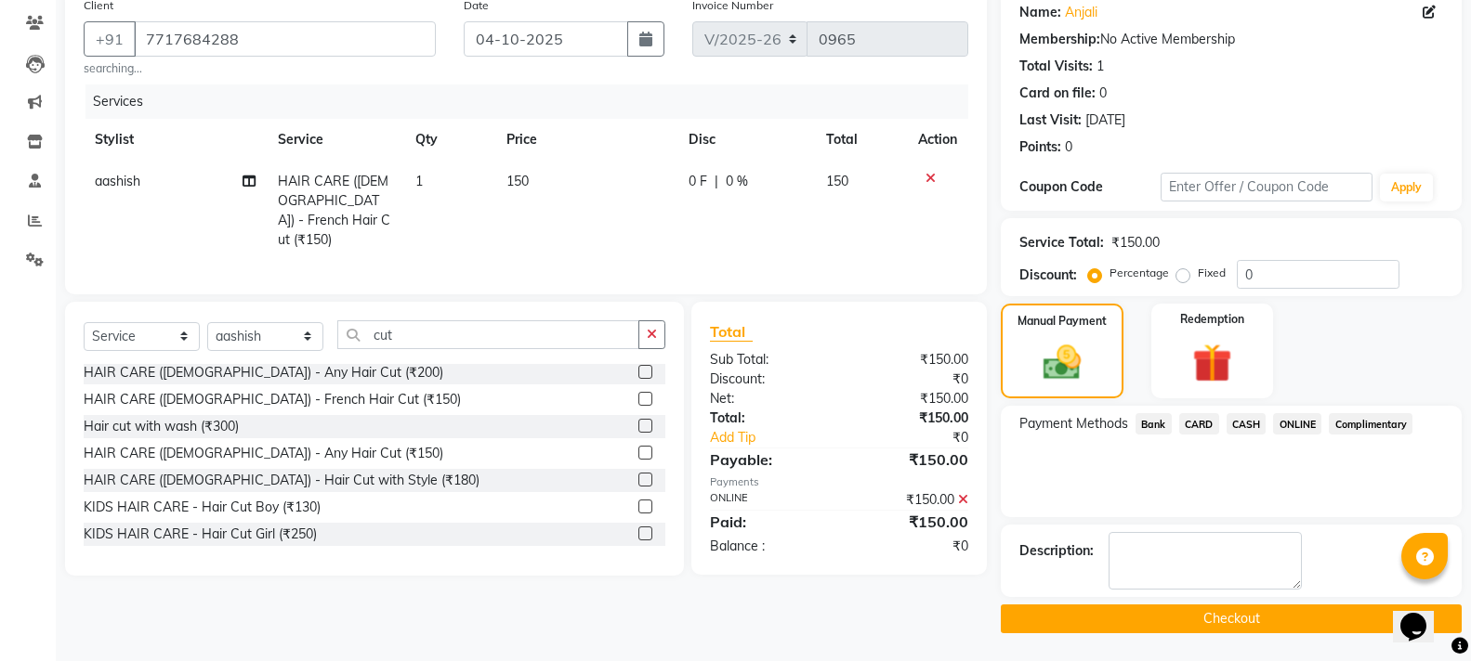
click at [1308, 614] on button "Checkout" at bounding box center [1230, 619] width 461 height 29
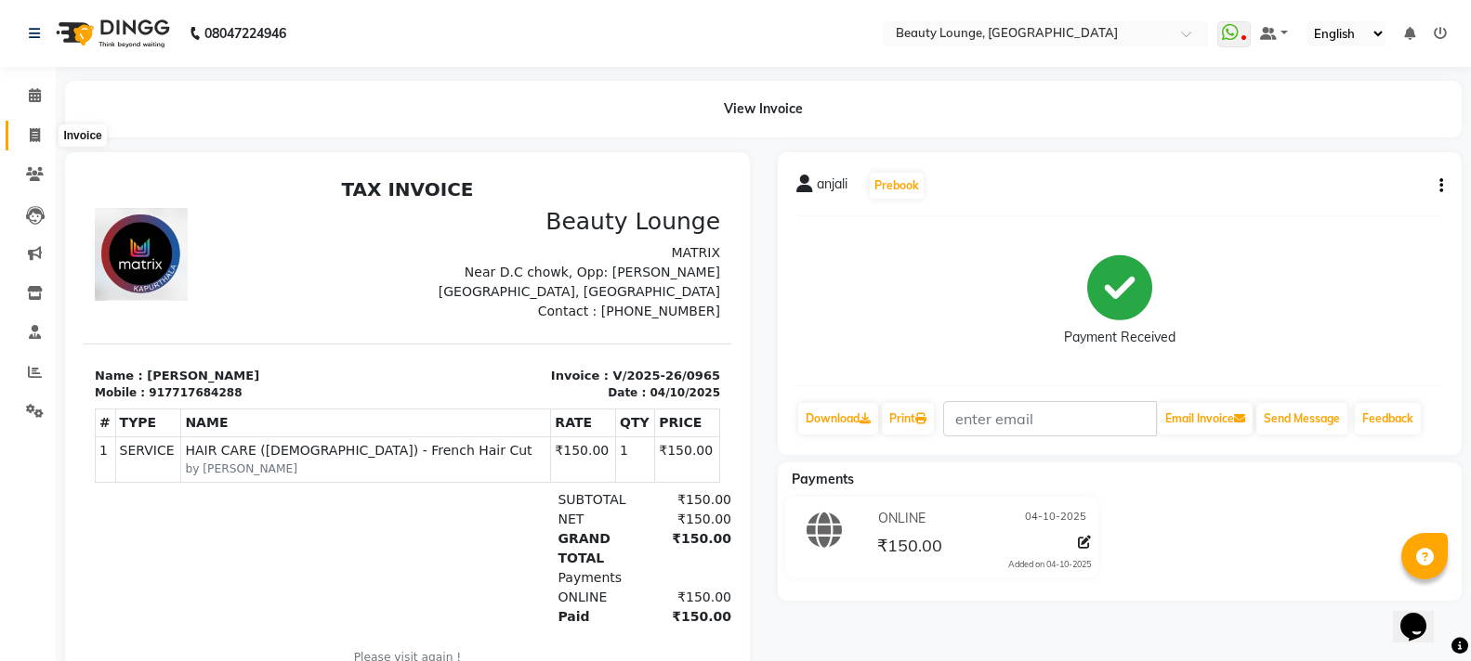
click at [30, 128] on icon at bounding box center [35, 135] width 10 height 14
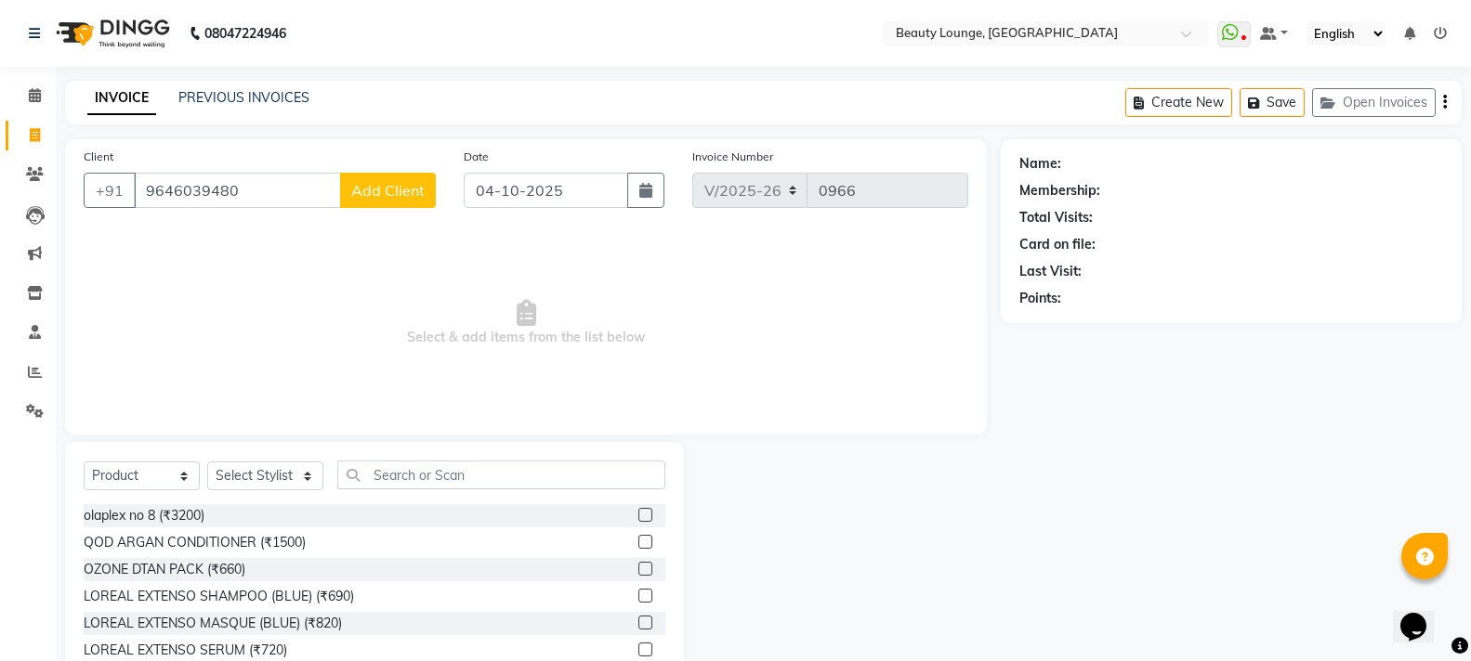
click at [392, 194] on span "Add Client" at bounding box center [387, 190] width 73 height 19
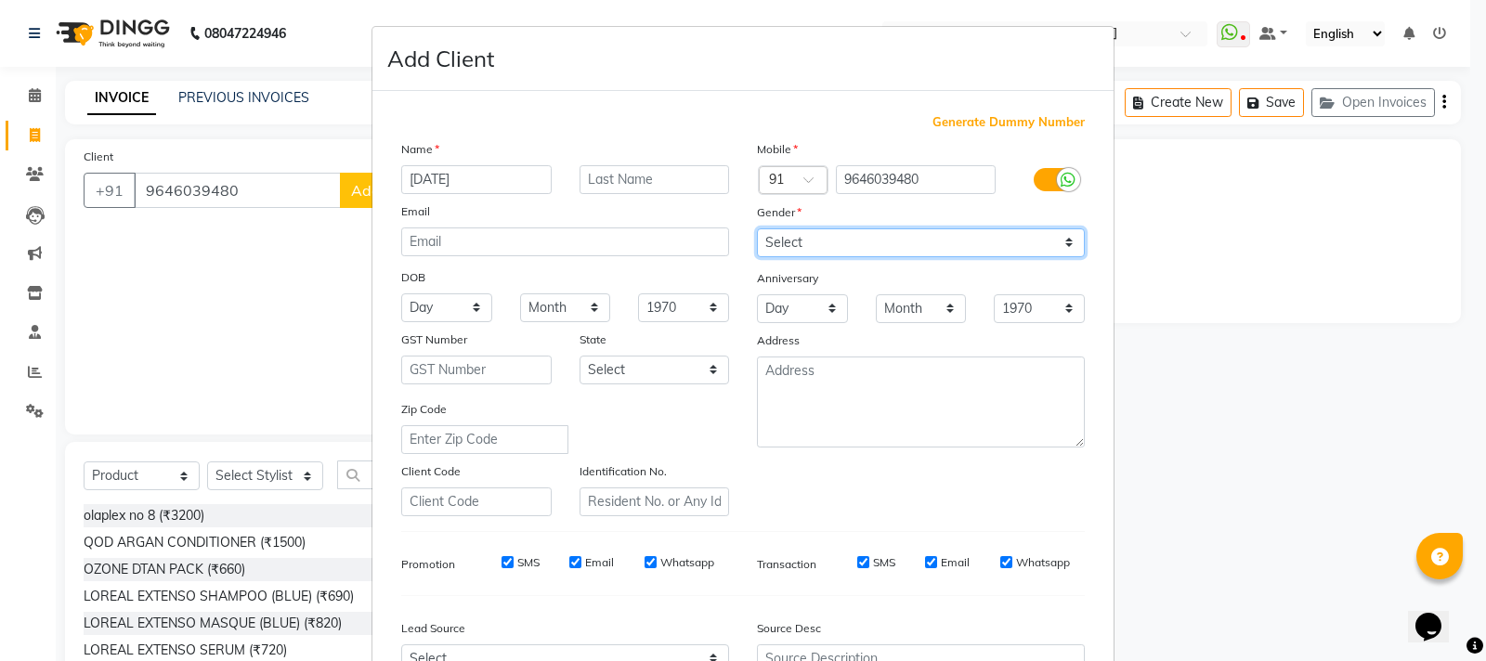
click at [861, 251] on select "Select [DEMOGRAPHIC_DATA] [DEMOGRAPHIC_DATA] Other Prefer Not To Say" at bounding box center [921, 243] width 328 height 29
click at [757, 229] on select "Select [DEMOGRAPHIC_DATA] [DEMOGRAPHIC_DATA] Other Prefer Not To Say" at bounding box center [921, 243] width 328 height 29
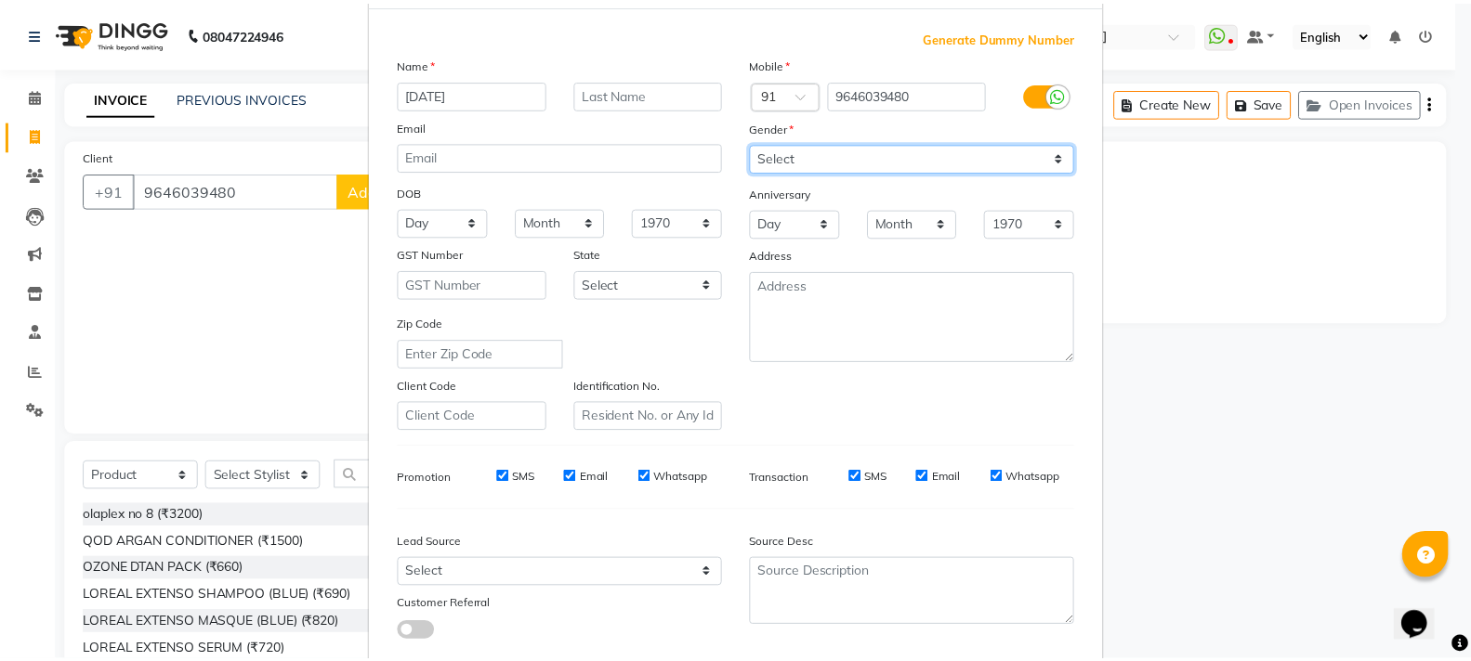
scroll to position [196, 0]
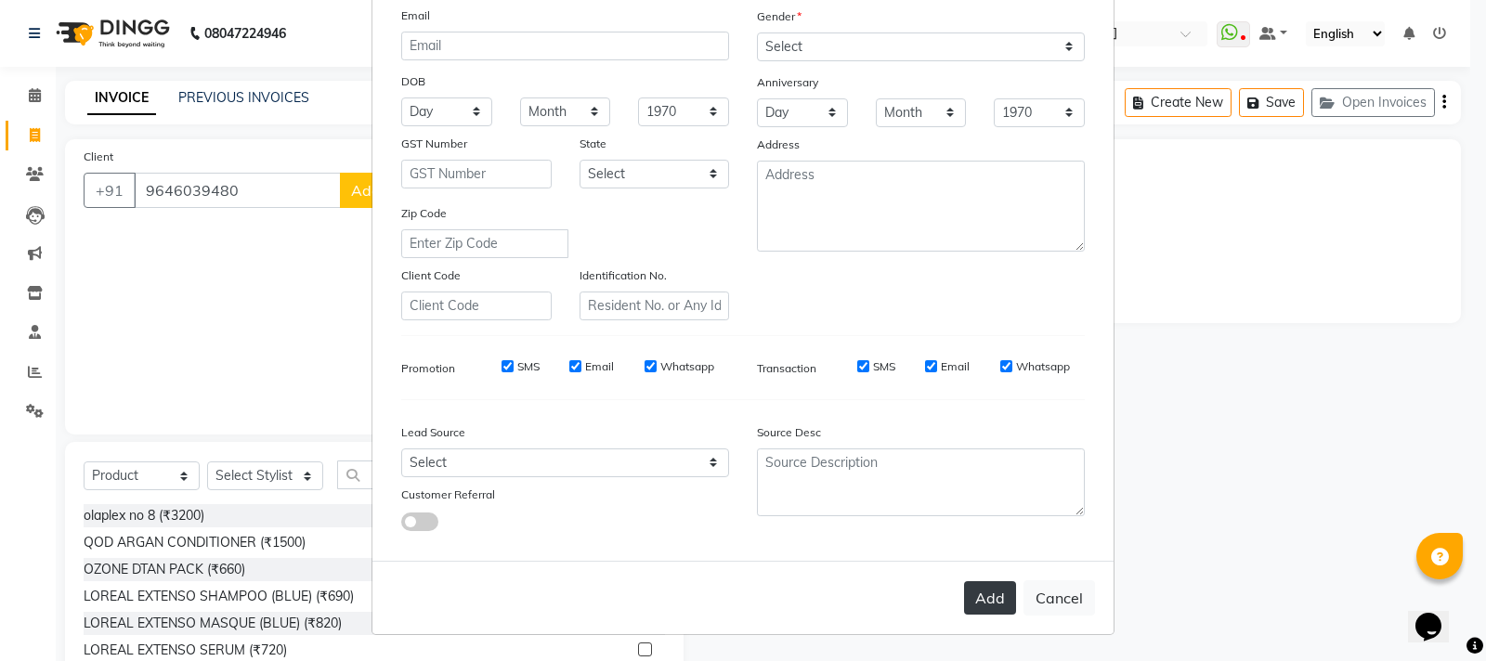
click at [999, 602] on button "Add" at bounding box center [990, 598] width 52 height 33
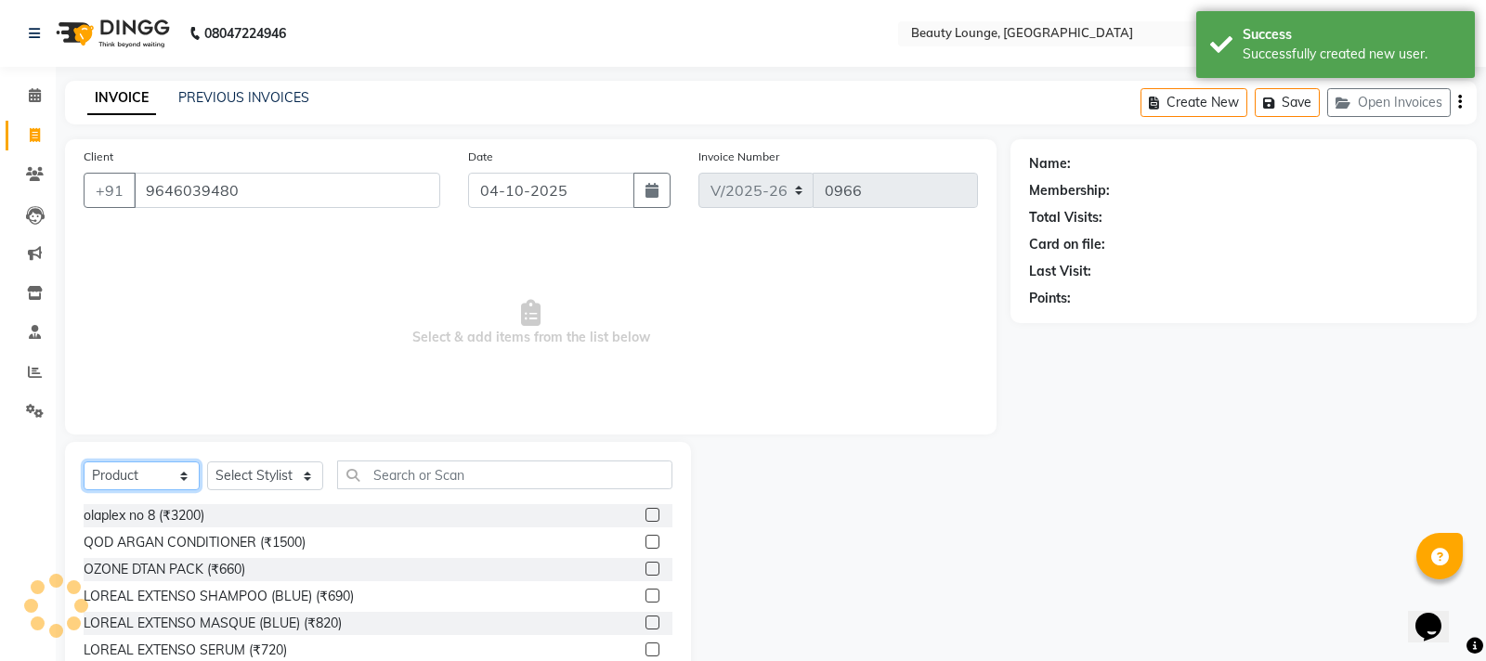
drag, startPoint x: 106, startPoint y: 475, endPoint x: 115, endPoint y: 486, distance: 14.5
click at [107, 475] on select "Select Service Product Membership Package Voucher Prepaid Gift Card" at bounding box center [142, 476] width 116 height 29
click at [84, 462] on select "Select Service Product Membership Package Voucher Prepaid Gift Card" at bounding box center [142, 476] width 116 height 29
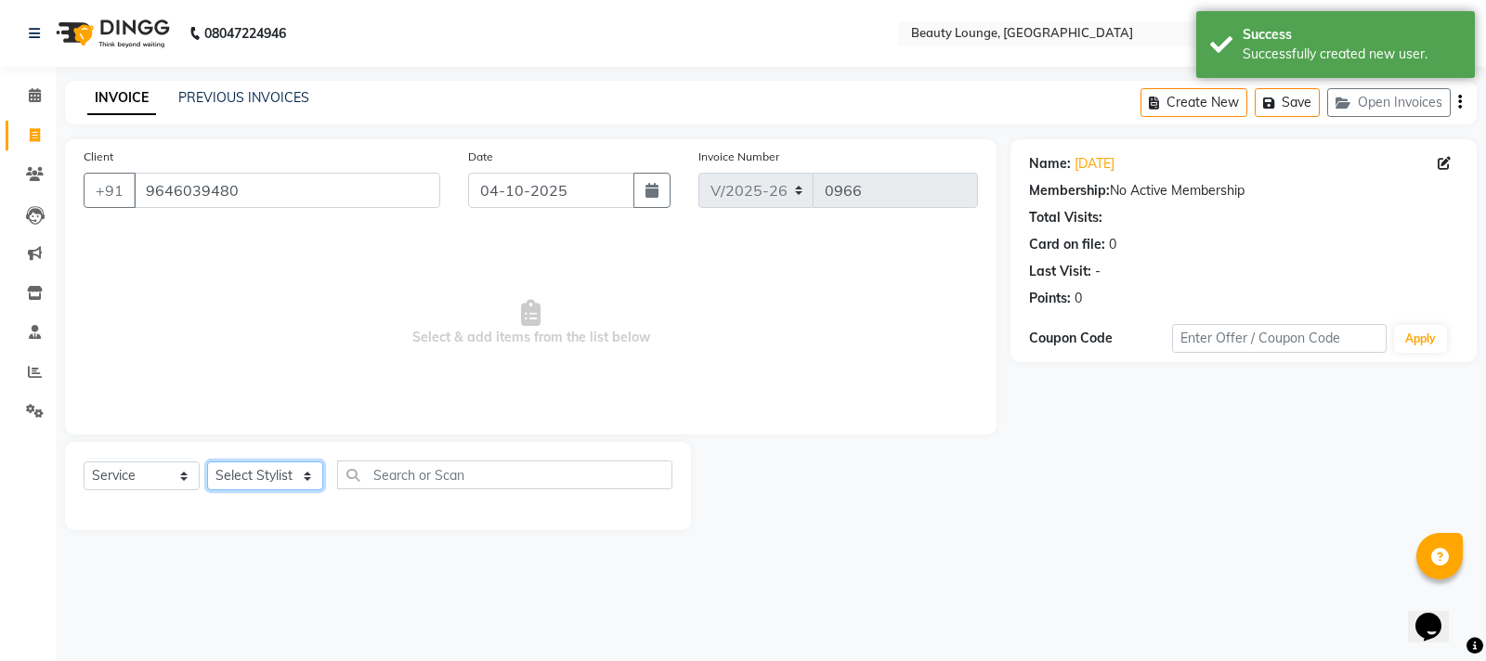
click at [227, 475] on select "Select Stylist [PERSON_NAME] [PERSON_NAME] golu [PERSON_NAME] [PERSON_NAME] [PE…" at bounding box center [265, 476] width 116 height 29
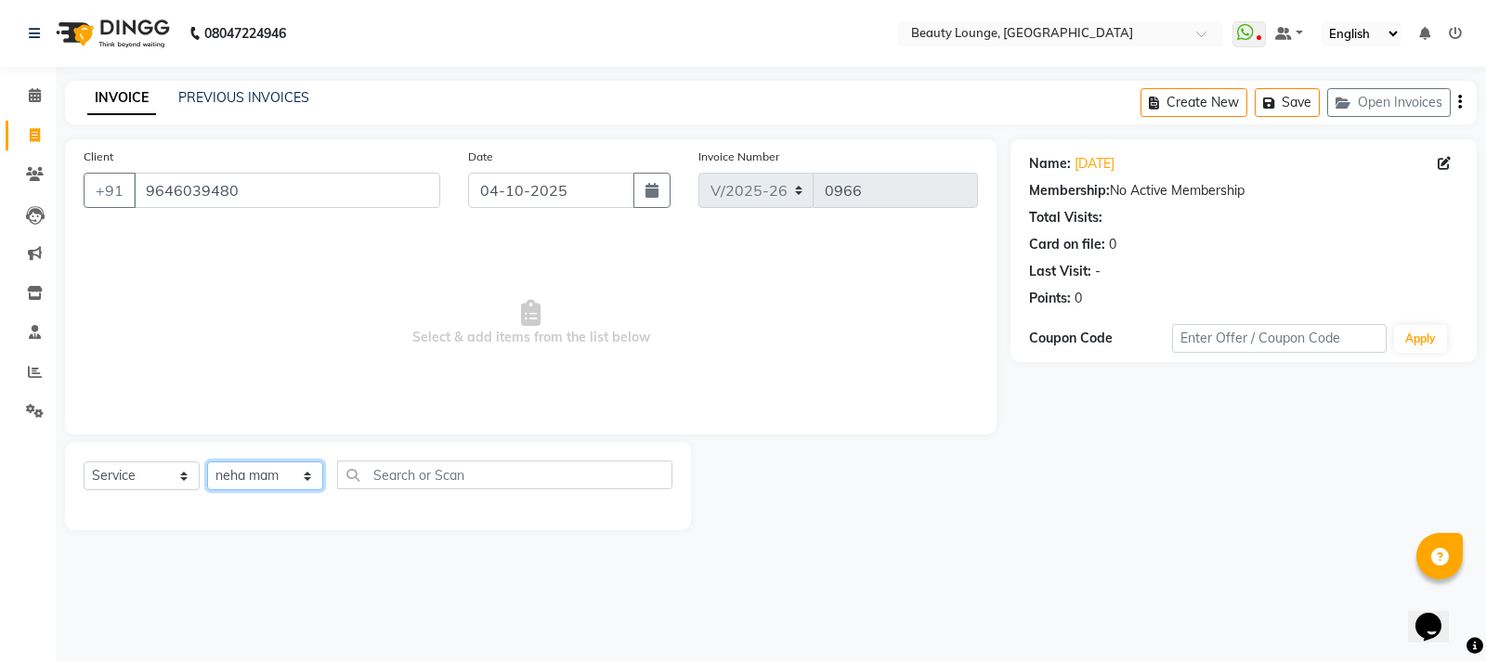
click at [207, 462] on select "Select Stylist [PERSON_NAME] [PERSON_NAME] golu [PERSON_NAME] [PERSON_NAME] [PE…" at bounding box center [265, 476] width 116 height 29
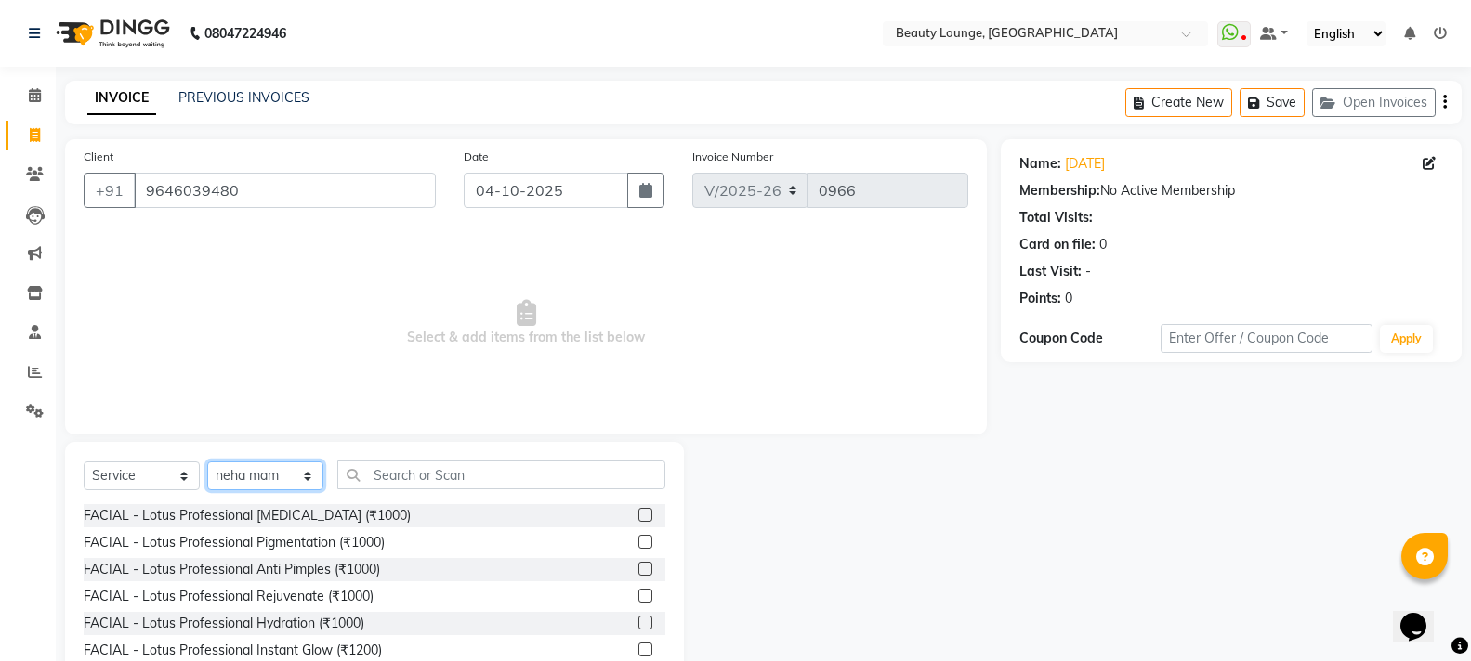
click at [261, 467] on select "Select Stylist [PERSON_NAME] [PERSON_NAME] golu [PERSON_NAME] [PERSON_NAME] [PE…" at bounding box center [265, 476] width 116 height 29
click at [207, 462] on select "Select Stylist [PERSON_NAME] [PERSON_NAME] golu [PERSON_NAME] [PERSON_NAME] [PE…" at bounding box center [265, 476] width 116 height 29
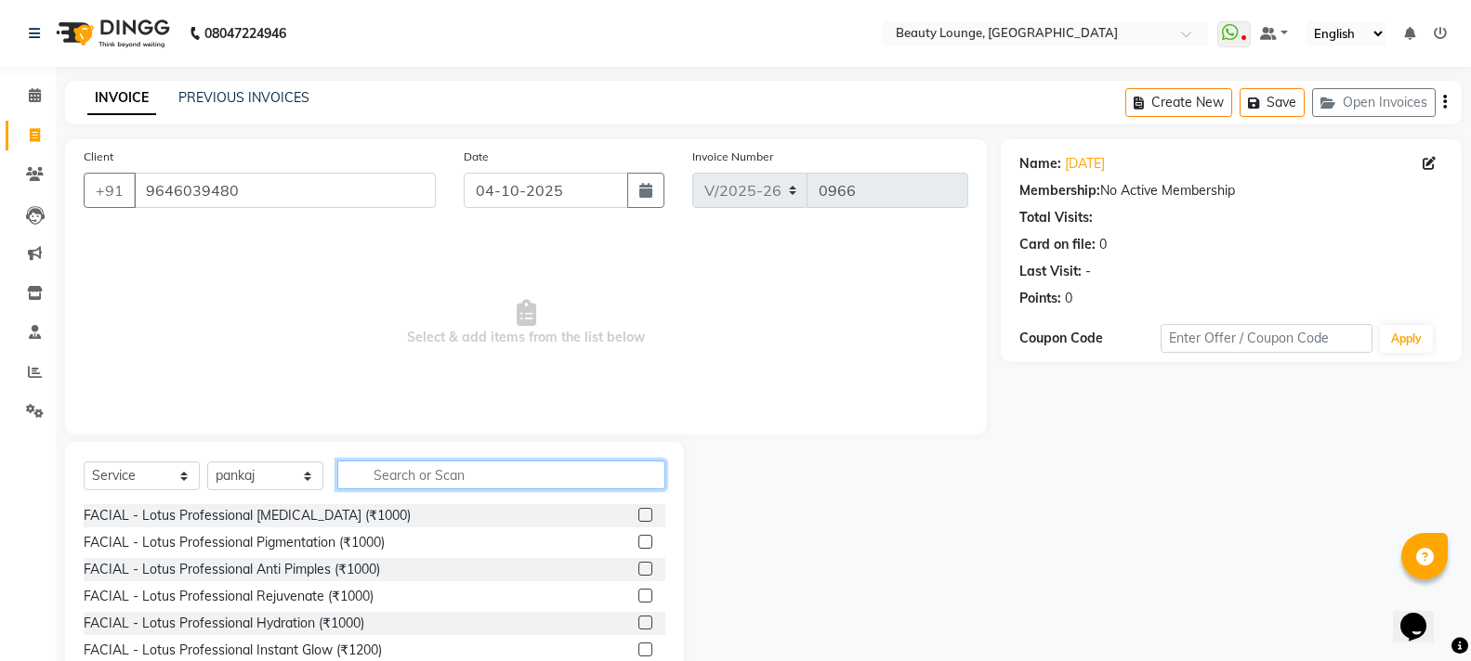
click at [434, 474] on input "text" at bounding box center [501, 475] width 328 height 29
click at [439, 477] on input "text" at bounding box center [501, 475] width 328 height 29
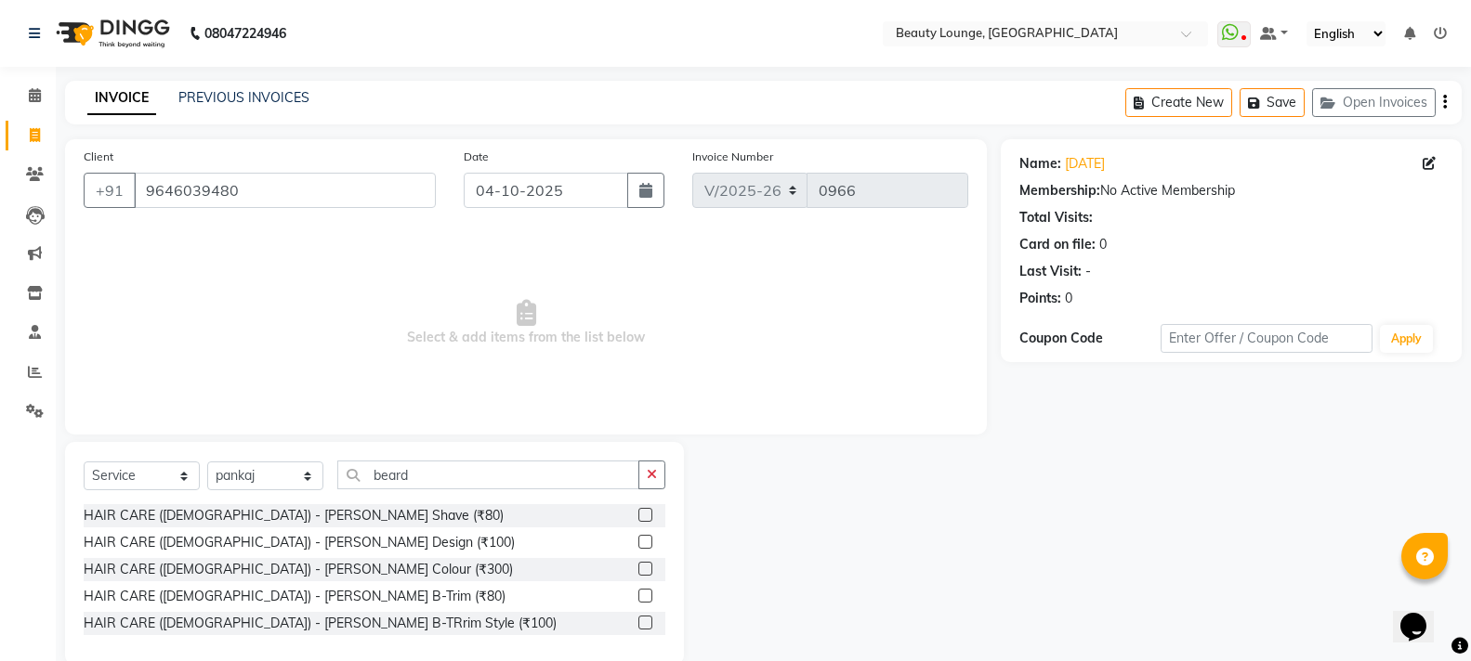
drag, startPoint x: 268, startPoint y: 511, endPoint x: 243, endPoint y: 412, distance: 102.5
click at [268, 511] on div "HAIR CARE ([DEMOGRAPHIC_DATA]) - [PERSON_NAME] Shave (₹80)" at bounding box center [294, 516] width 420 height 20
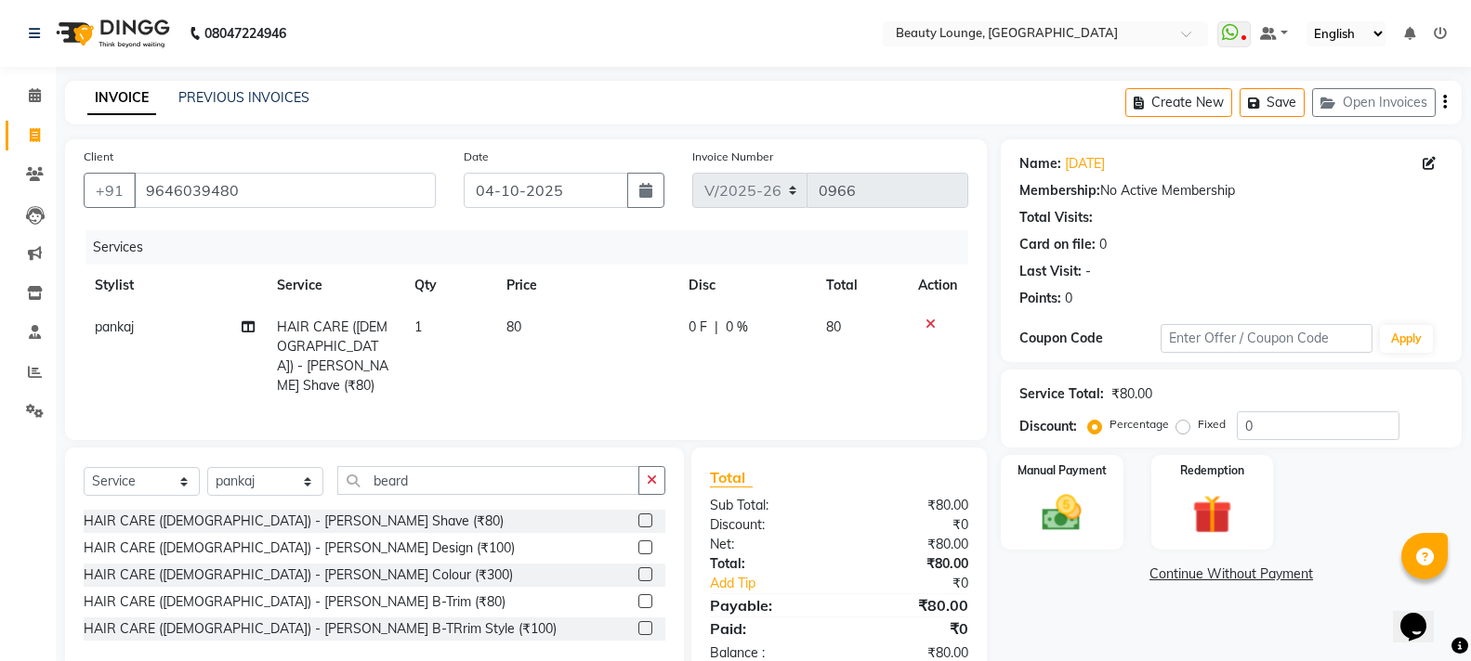
click at [512, 321] on span "80" at bounding box center [513, 327] width 15 height 17
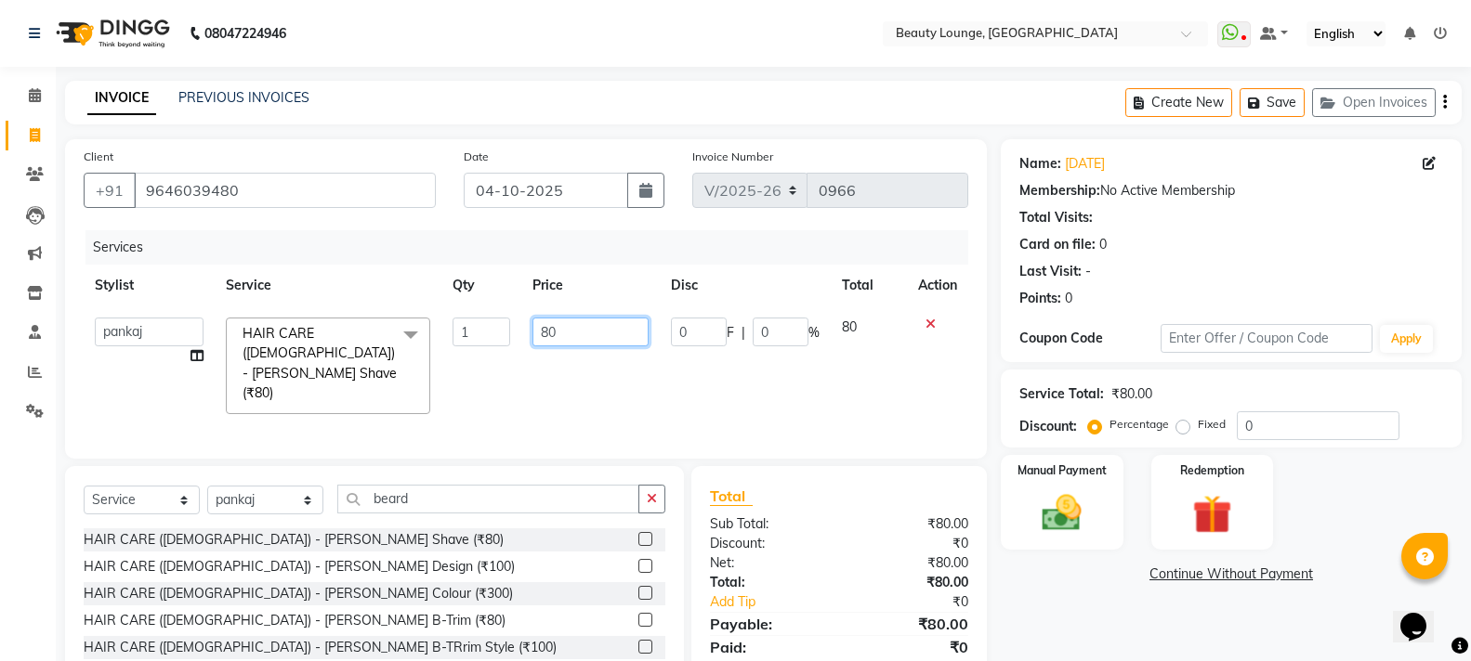
drag, startPoint x: 577, startPoint y: 337, endPoint x: 179, endPoint y: 224, distance: 413.4
click at [179, 224] on div "Client [PHONE_NUMBER] Date [DATE] Invoice Number V/2025 V/[PHONE_NUMBER] Servic…" at bounding box center [526, 299] width 922 height 320
click at [806, 384] on td "0 F | 0 %" at bounding box center [745, 366] width 171 height 119
click at [1066, 505] on img at bounding box center [1061, 513] width 66 height 47
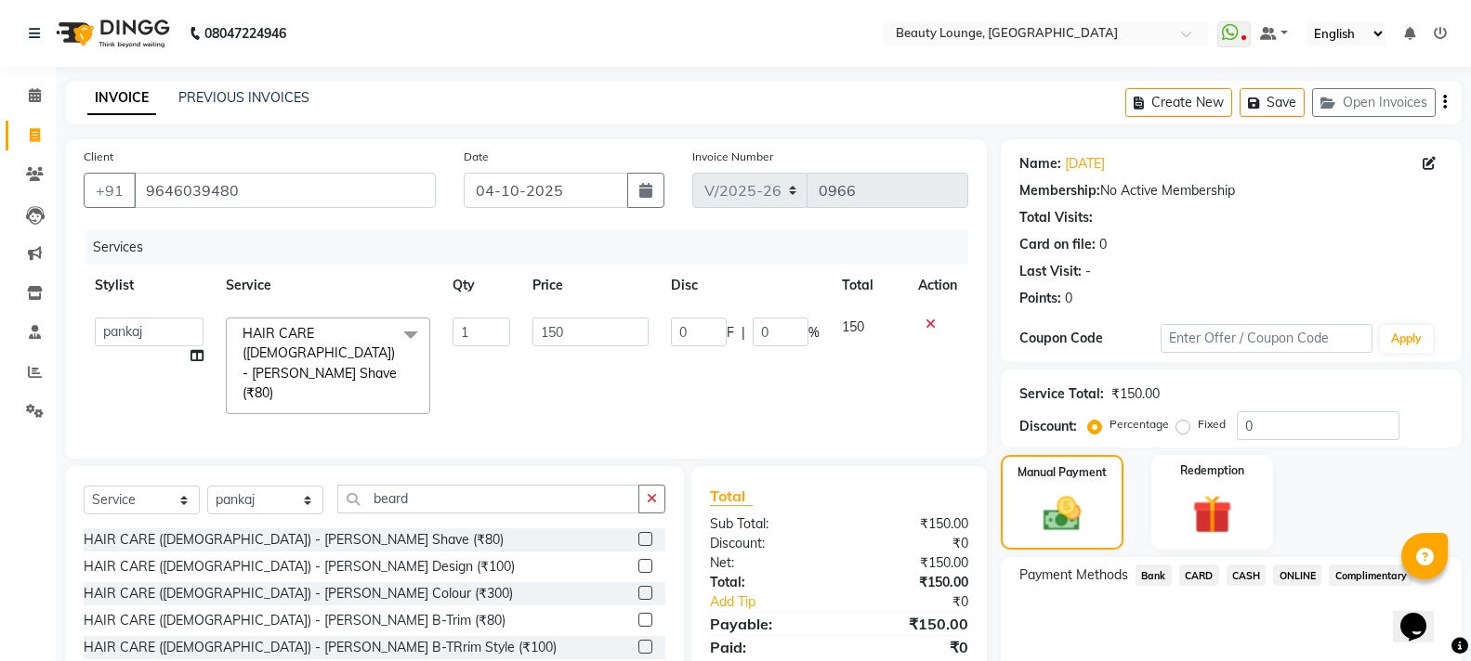
click at [1250, 569] on span "CASH" at bounding box center [1246, 575] width 40 height 21
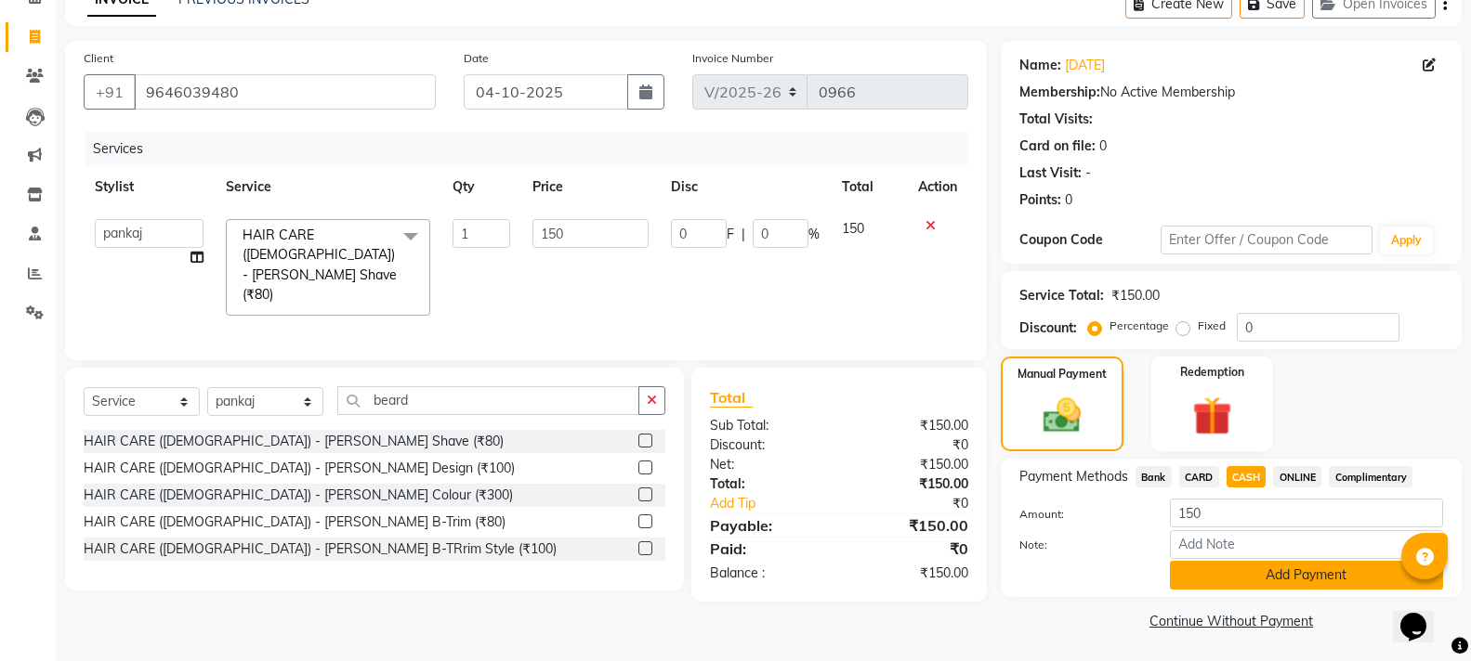
scroll to position [100, 0]
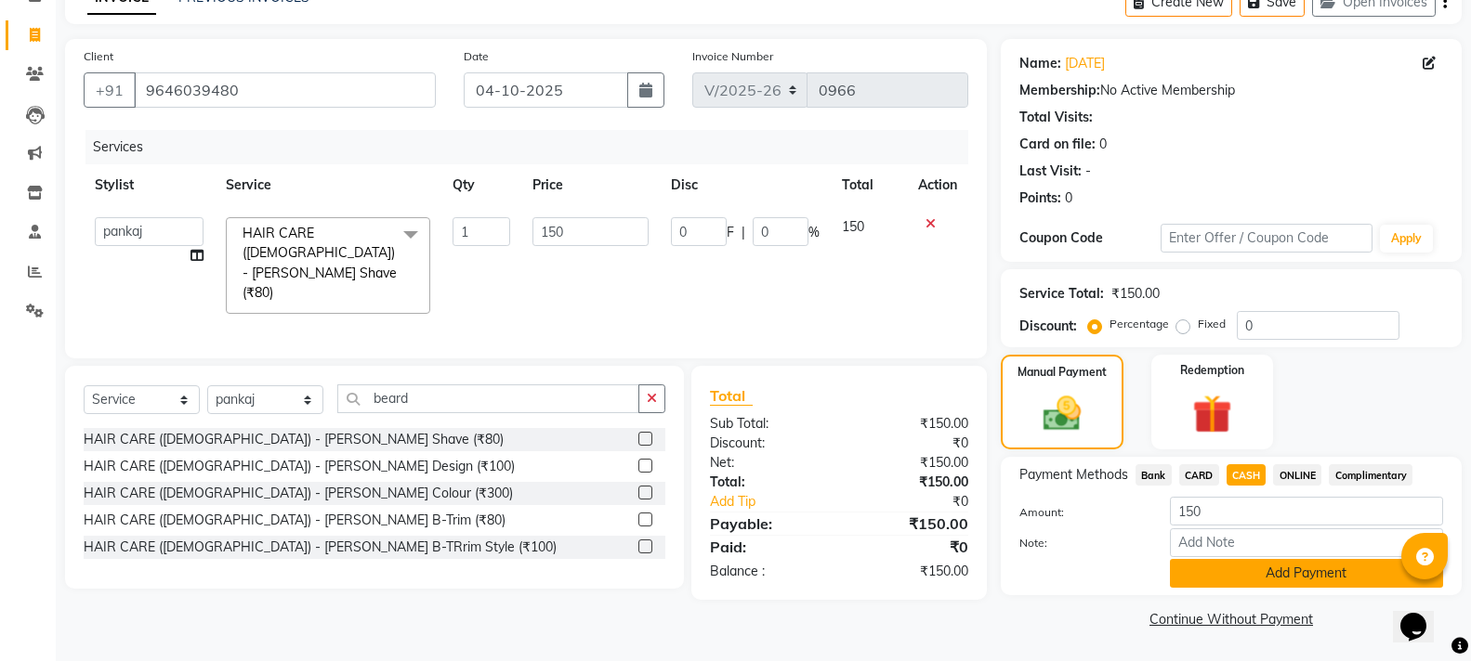
click at [1271, 572] on button "Add Payment" at bounding box center [1306, 573] width 273 height 29
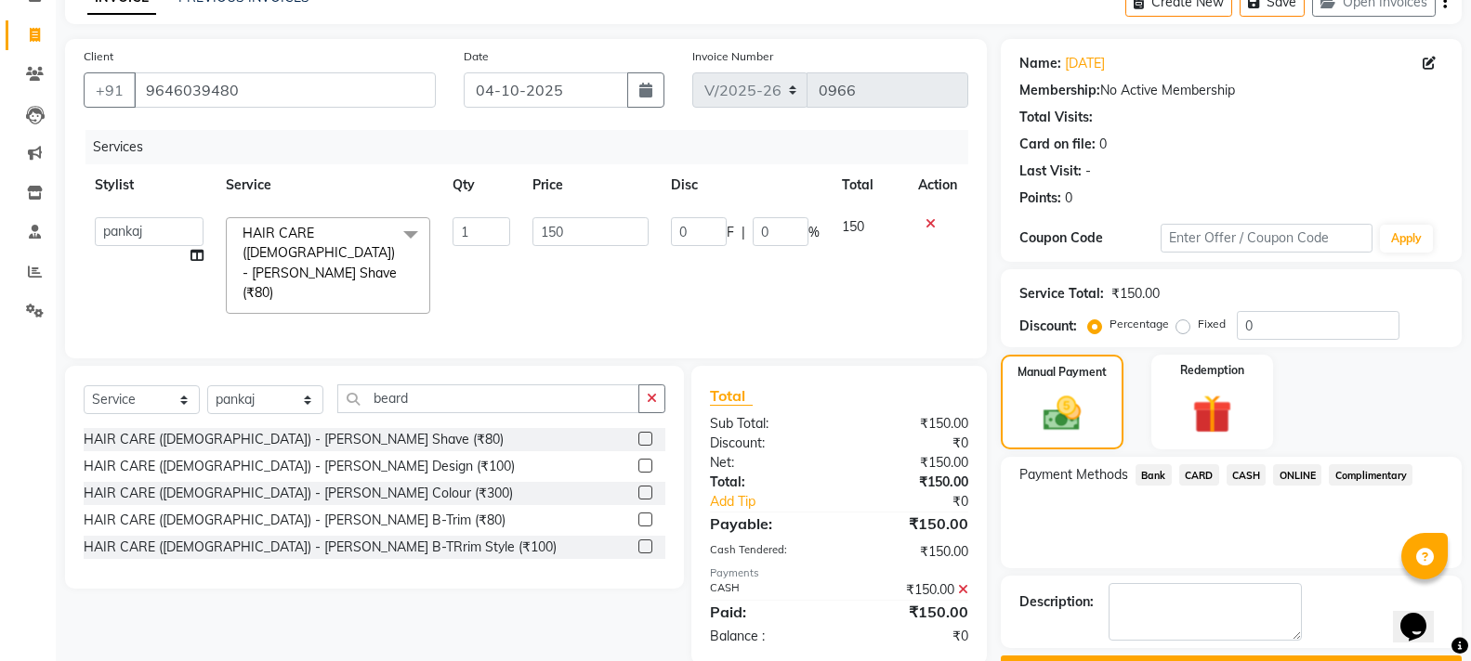
scroll to position [151, 0]
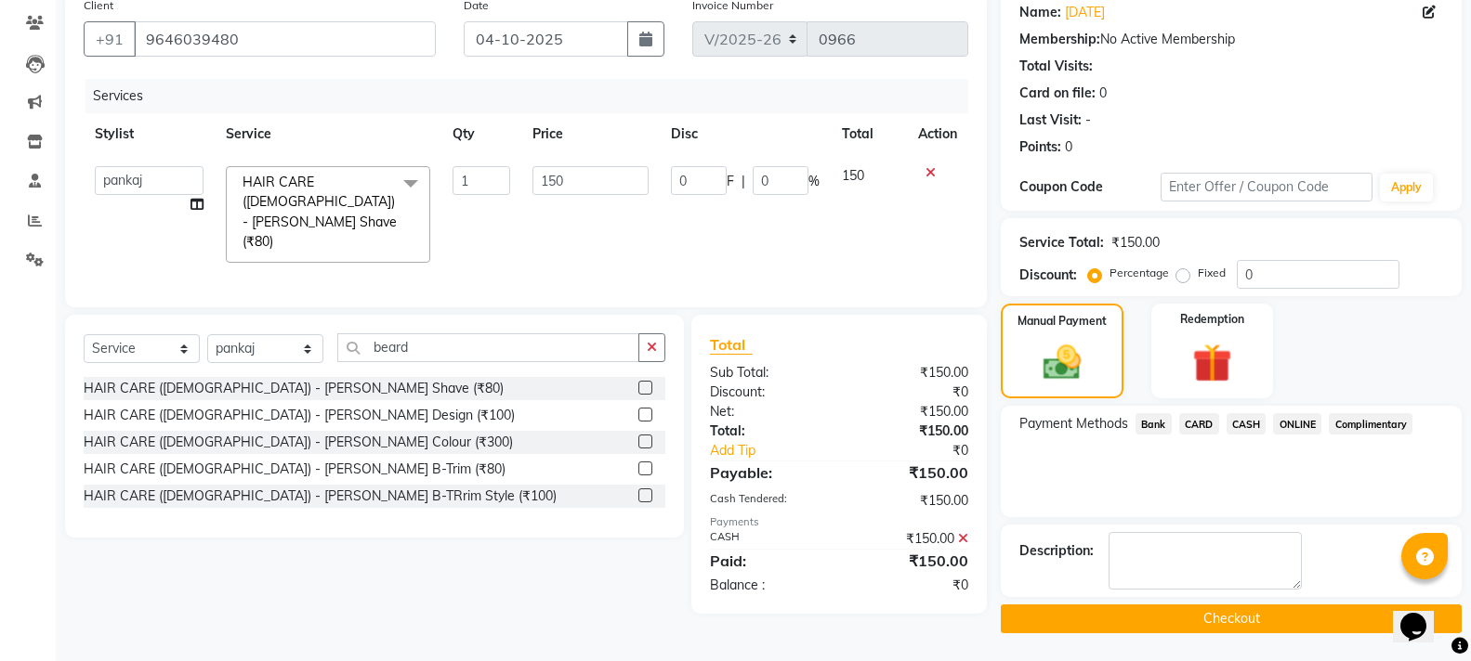
click at [1273, 619] on button "Checkout" at bounding box center [1230, 619] width 461 height 29
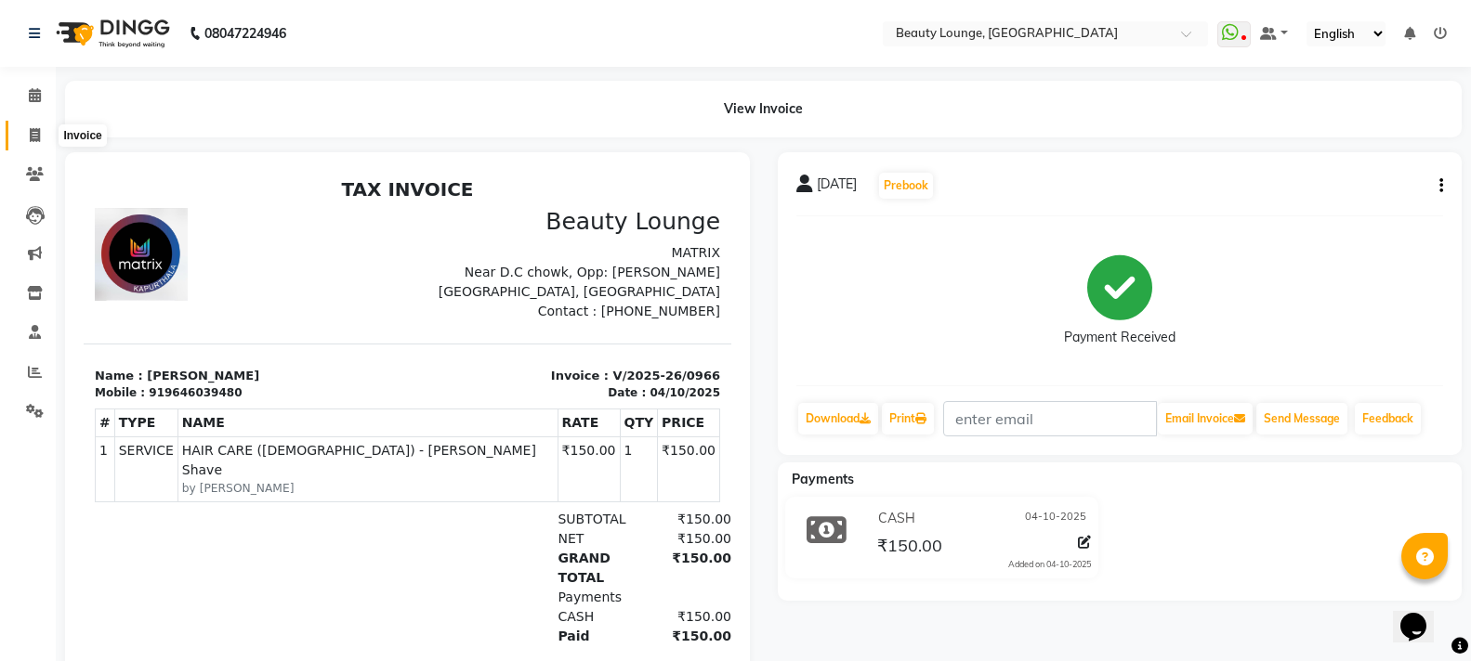
click at [30, 138] on icon at bounding box center [35, 135] width 10 height 14
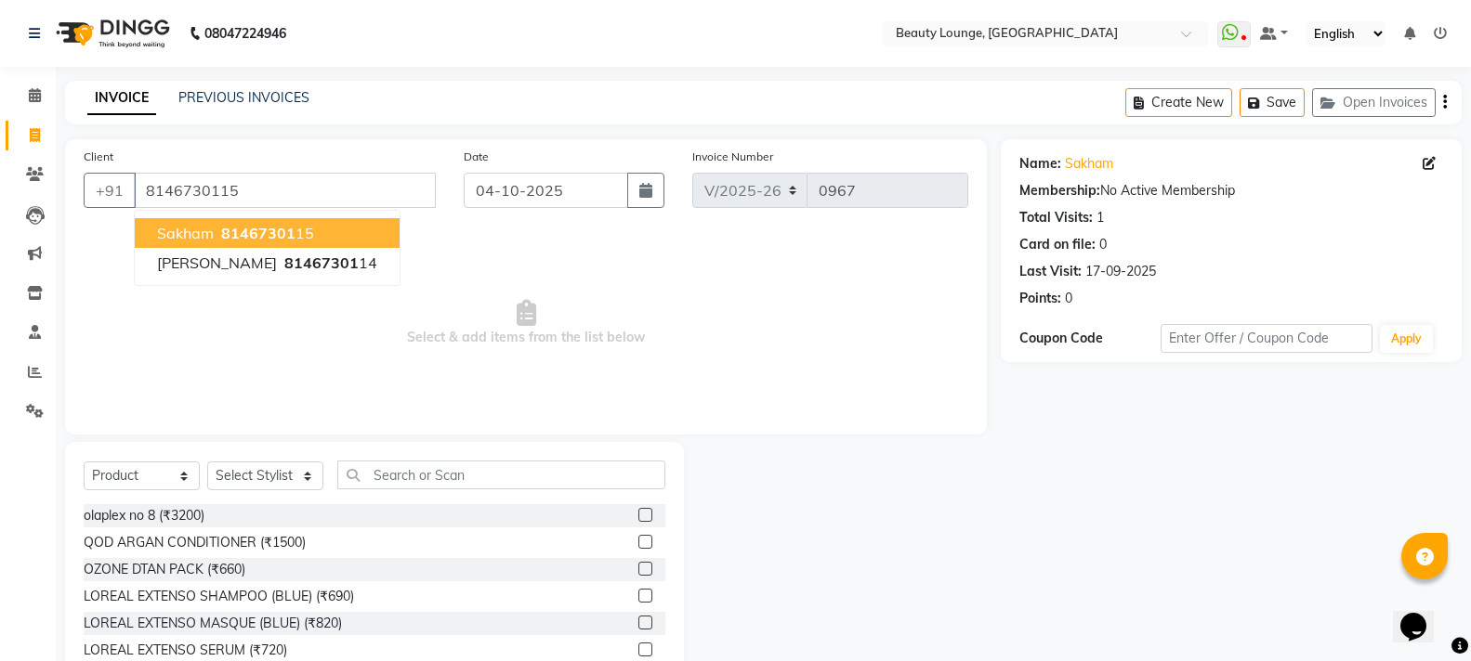
click at [227, 234] on span "81467301" at bounding box center [258, 233] width 74 height 19
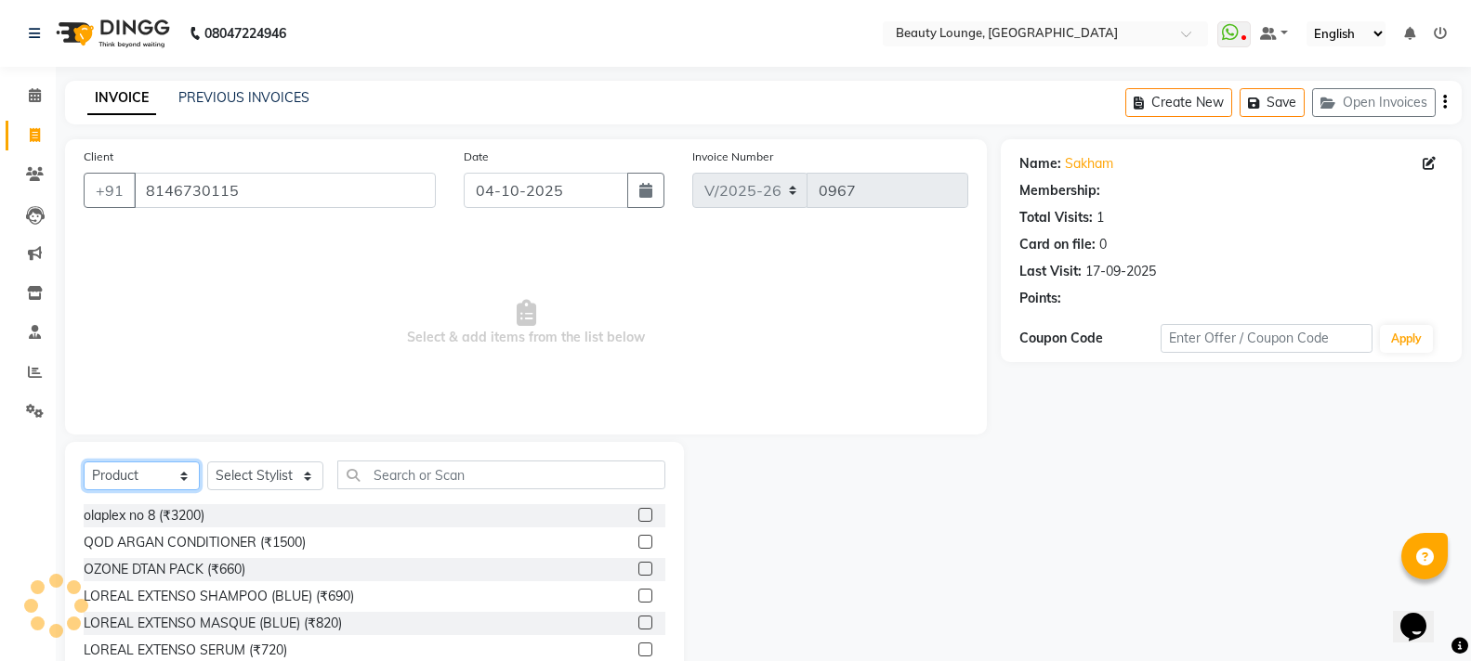
click at [125, 481] on select "Select Service Product Membership Package Voucher Prepaid Gift Card" at bounding box center [142, 476] width 116 height 29
click at [84, 462] on select "Select Service Product Membership Package Voucher Prepaid Gift Card" at bounding box center [142, 476] width 116 height 29
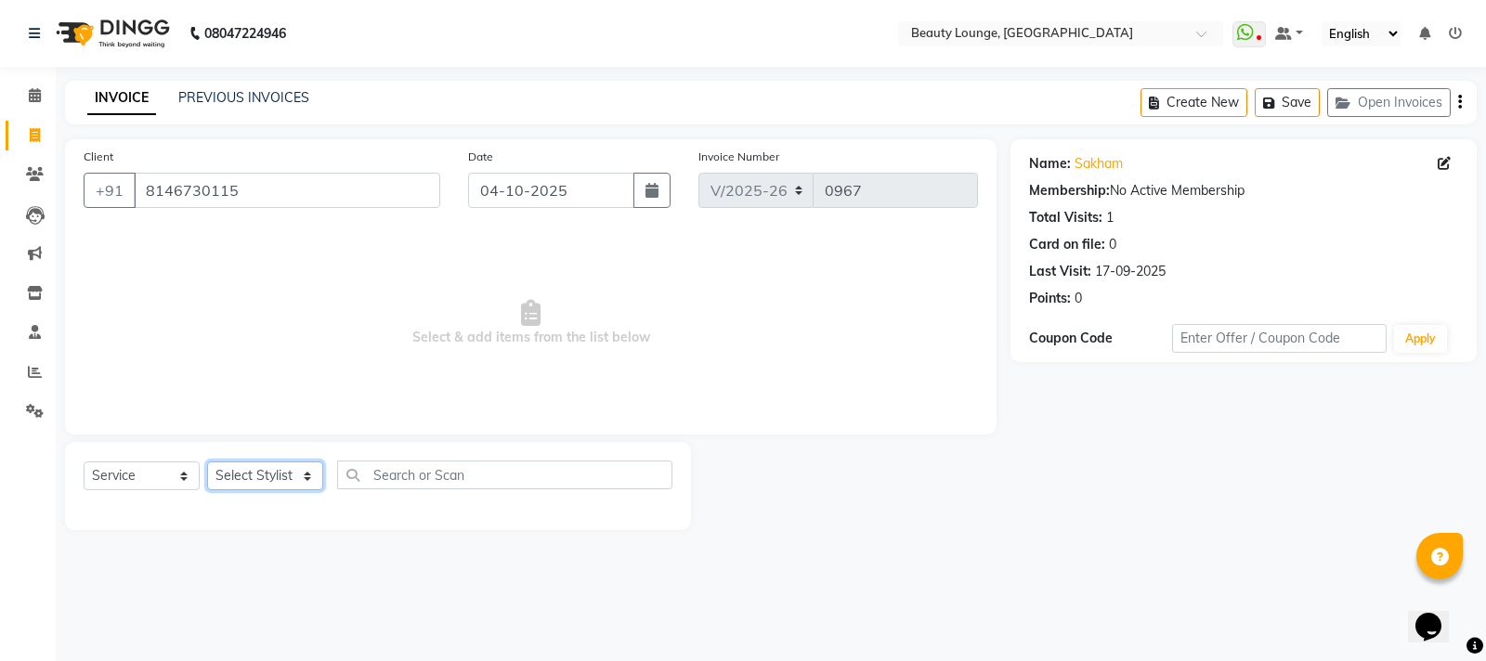
click at [235, 474] on select "Select Stylist [PERSON_NAME] [PERSON_NAME] golu [PERSON_NAME] [PERSON_NAME] [PE…" at bounding box center [265, 476] width 116 height 29
click at [207, 462] on select "Select Stylist [PERSON_NAME] [PERSON_NAME] golu [PERSON_NAME] [PERSON_NAME] [PE…" at bounding box center [265, 476] width 116 height 29
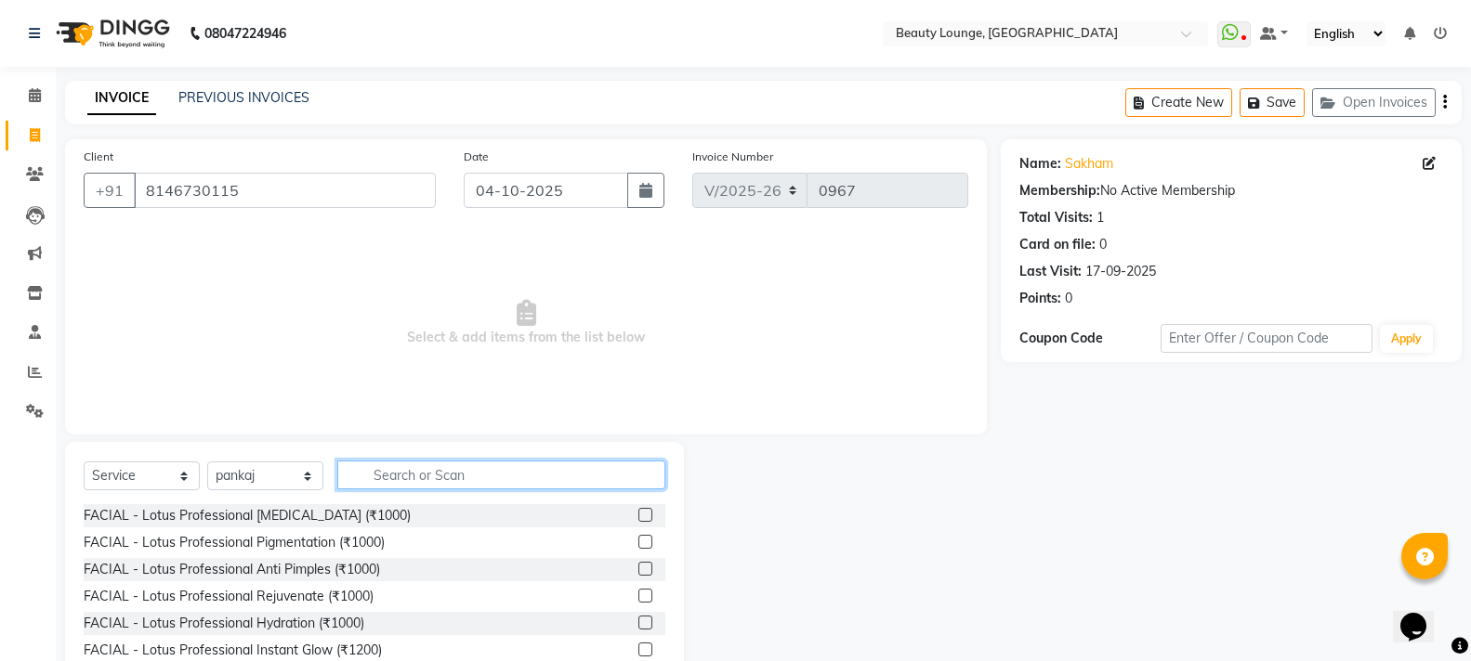
click at [426, 483] on input "text" at bounding box center [501, 475] width 328 height 29
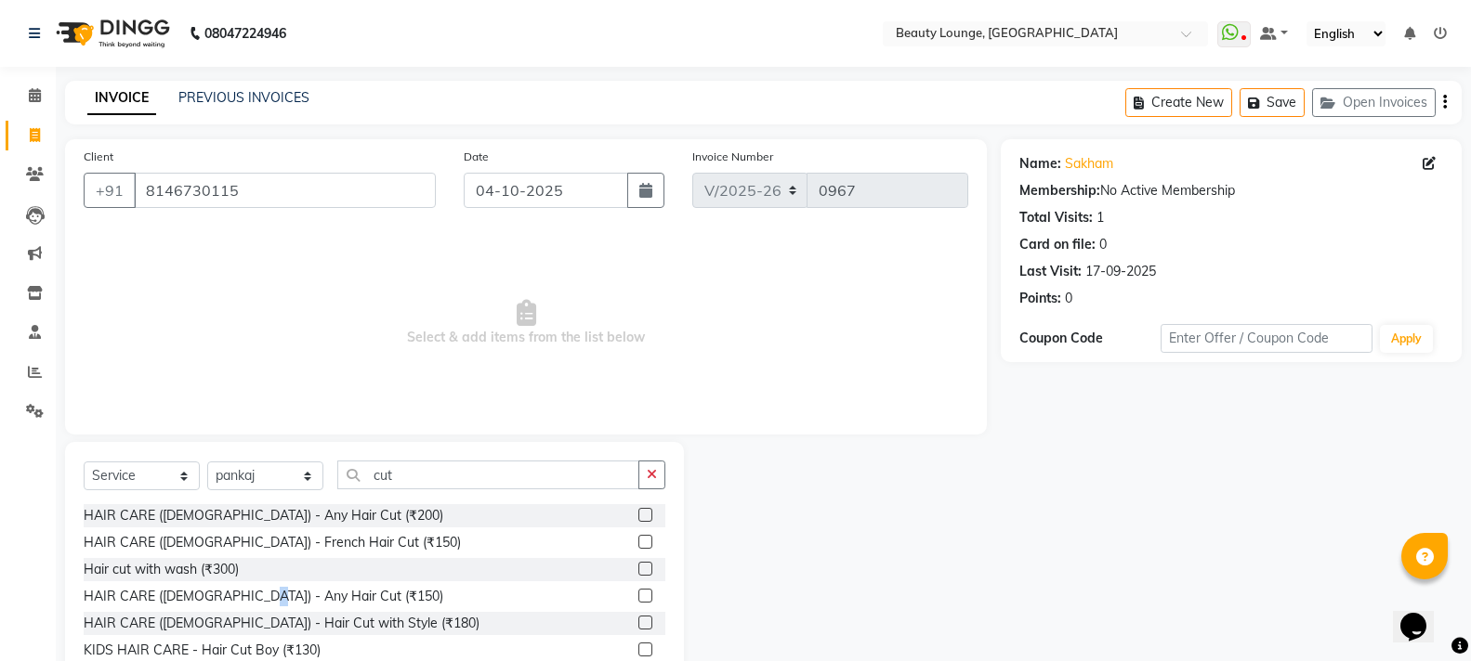
drag, startPoint x: 260, startPoint y: 592, endPoint x: 324, endPoint y: 577, distance: 65.8
click at [265, 590] on div "HAIR CARE ([DEMOGRAPHIC_DATA]) - Any Hair Cut (₹150)" at bounding box center [264, 597] width 360 height 20
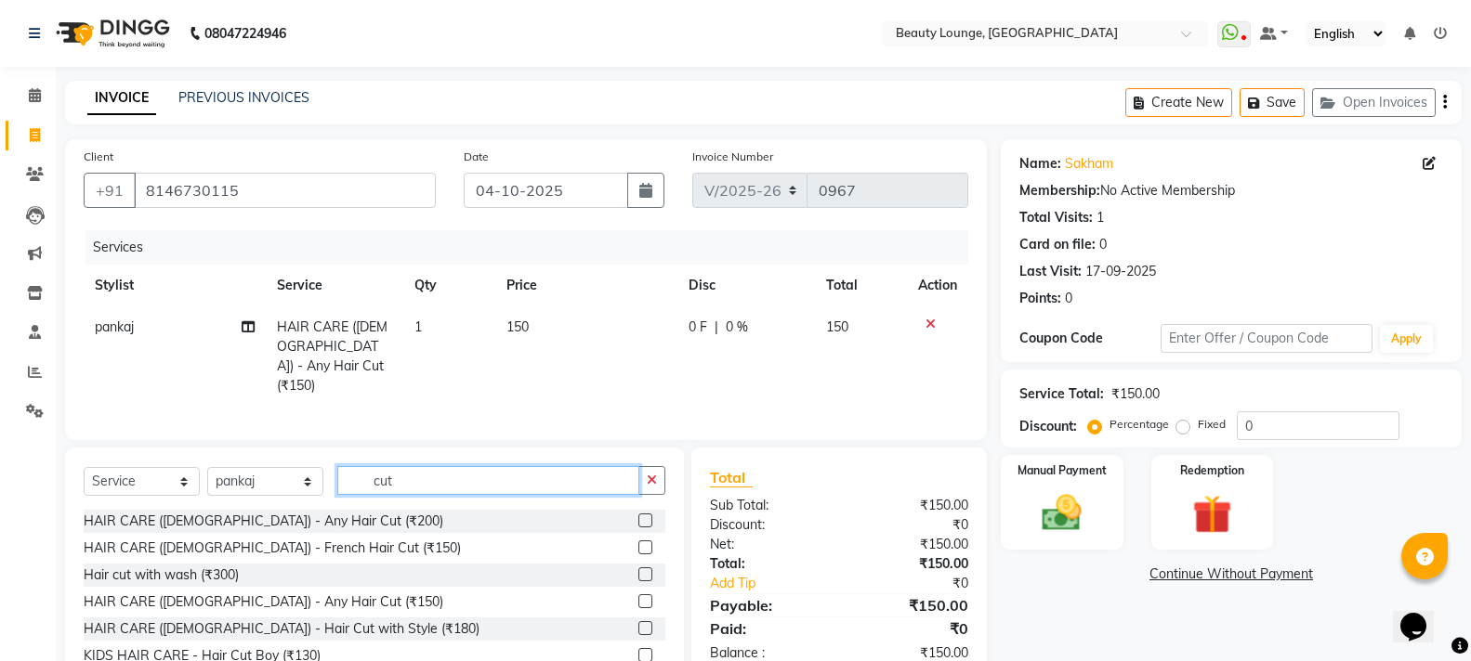
drag, startPoint x: 428, startPoint y: 482, endPoint x: 181, endPoint y: 465, distance: 247.7
click at [181, 466] on div "Select Service Product Membership Package Voucher Prepaid Gift Card Select Styl…" at bounding box center [375, 488] width 582 height 44
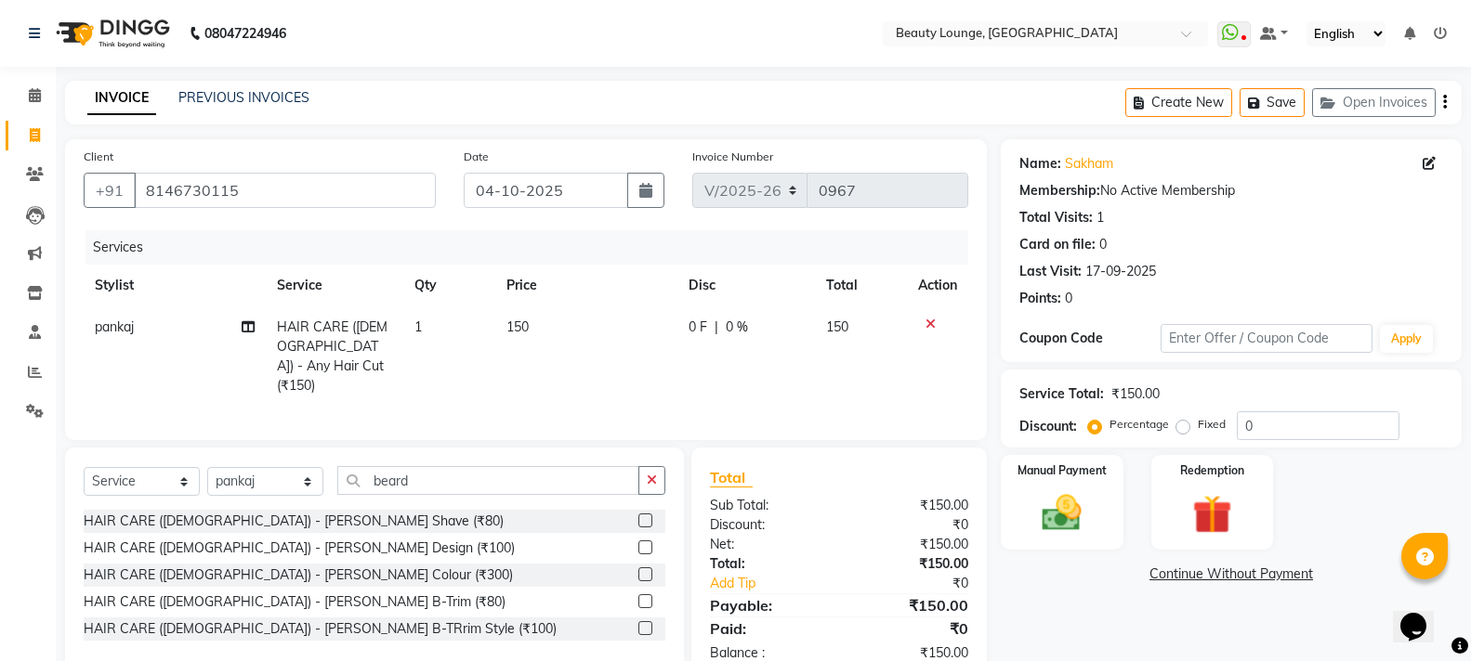
drag, startPoint x: 256, startPoint y: 518, endPoint x: 267, endPoint y: 504, distance: 18.0
click at [259, 517] on div "HAIR CARE ([DEMOGRAPHIC_DATA]) - [PERSON_NAME] Shave (₹80)" at bounding box center [294, 522] width 420 height 20
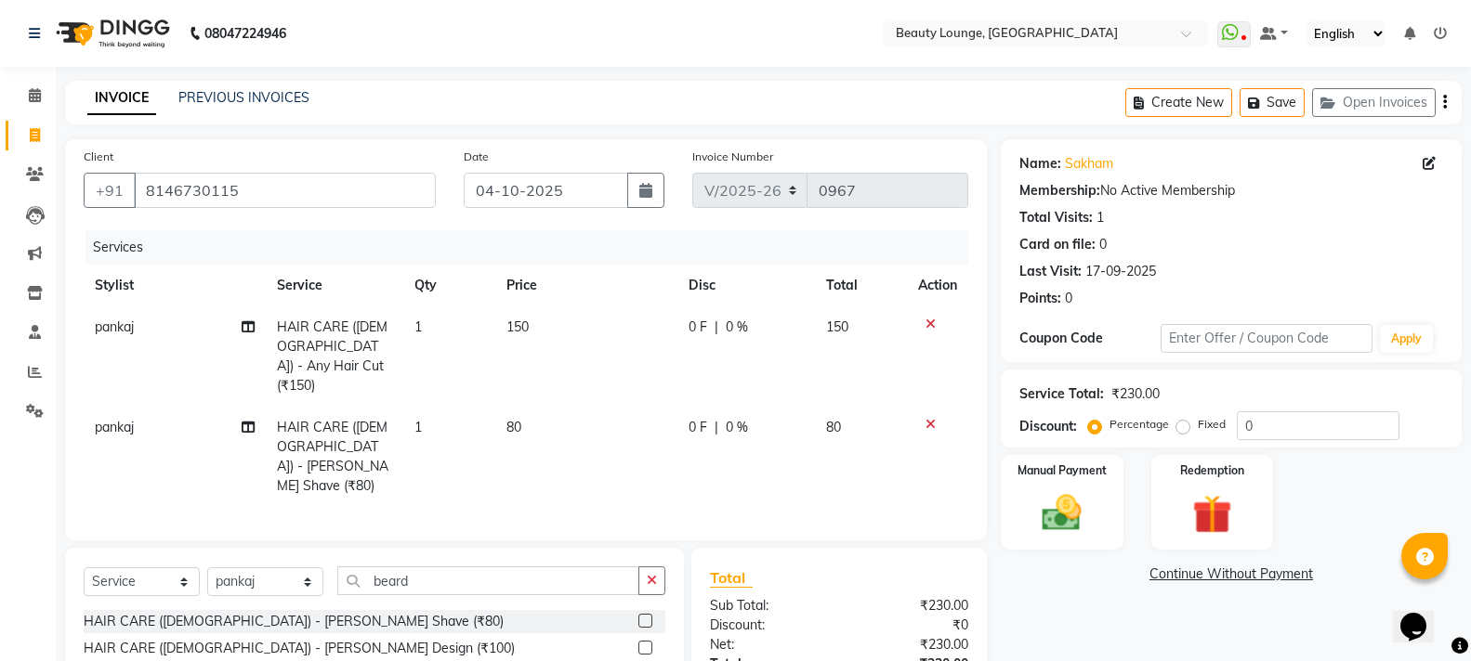
click at [520, 324] on span "150" at bounding box center [517, 327] width 22 height 17
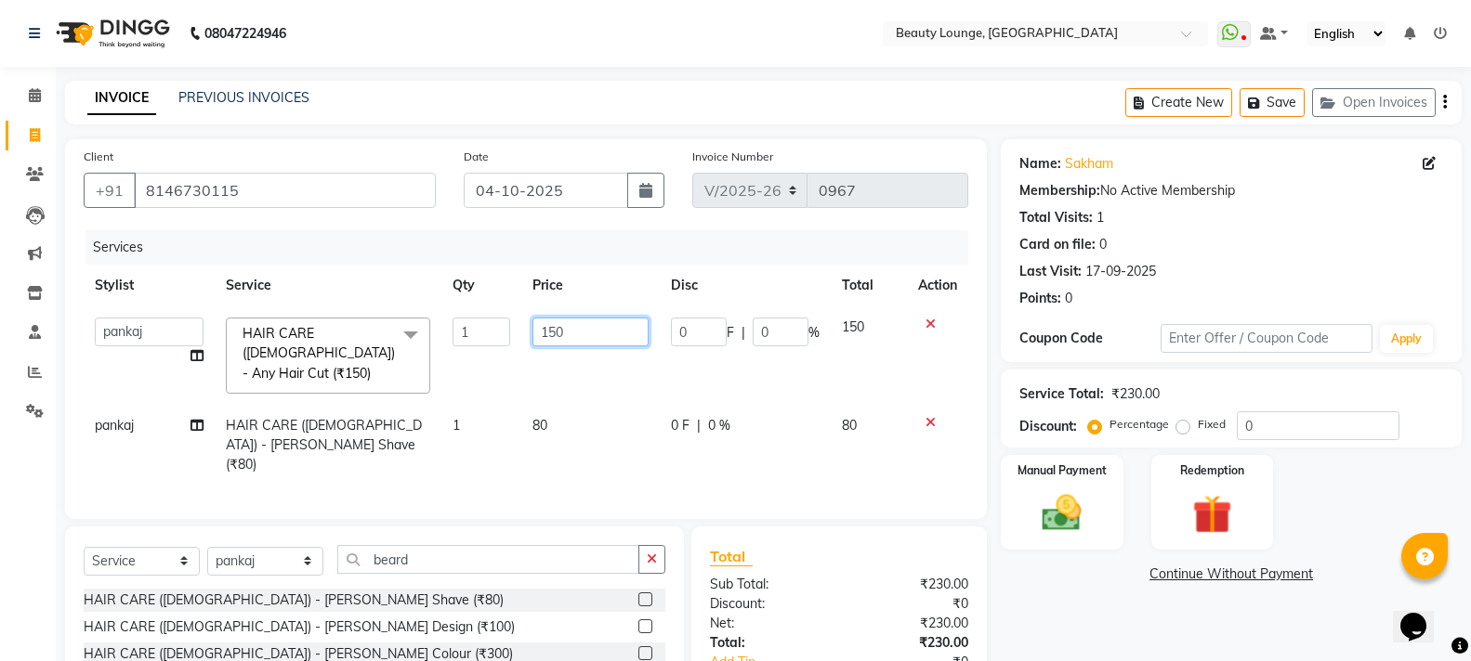
drag, startPoint x: 616, startPoint y: 332, endPoint x: 0, endPoint y: 1, distance: 699.1
click at [0, 25] on app-home "08047224946 Select Location × Beauty Lounge, Kapurthala WhatsApp Status ✕ Statu…" at bounding box center [735, 394] width 1471 height 789
click at [586, 375] on td "200" at bounding box center [590, 356] width 138 height 98
click at [534, 405] on td "80" at bounding box center [590, 445] width 138 height 81
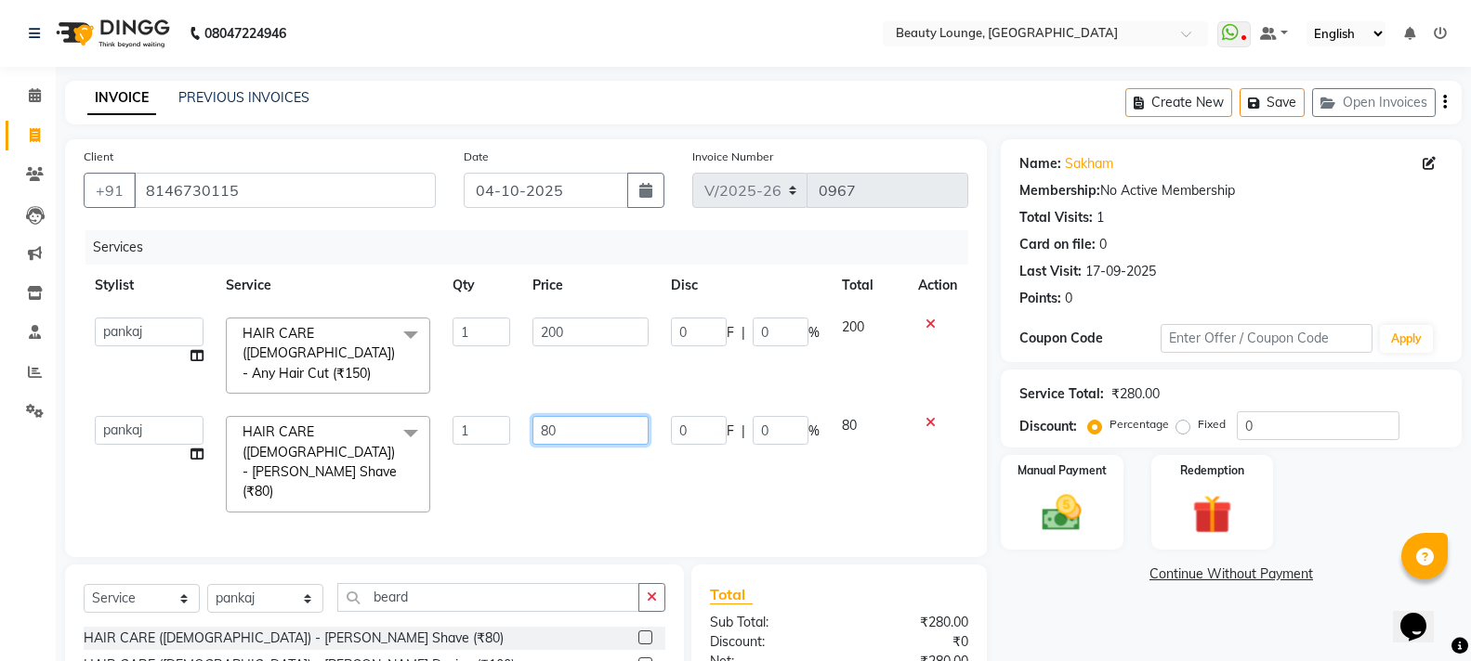
drag, startPoint x: 325, startPoint y: 342, endPoint x: 0, endPoint y: 155, distance: 374.9
click at [0, 163] on app-home "08047224946 Select Location × Beauty Lounge, Kapurthala WhatsApp Status ✕ Statu…" at bounding box center [735, 413] width 1471 height 827
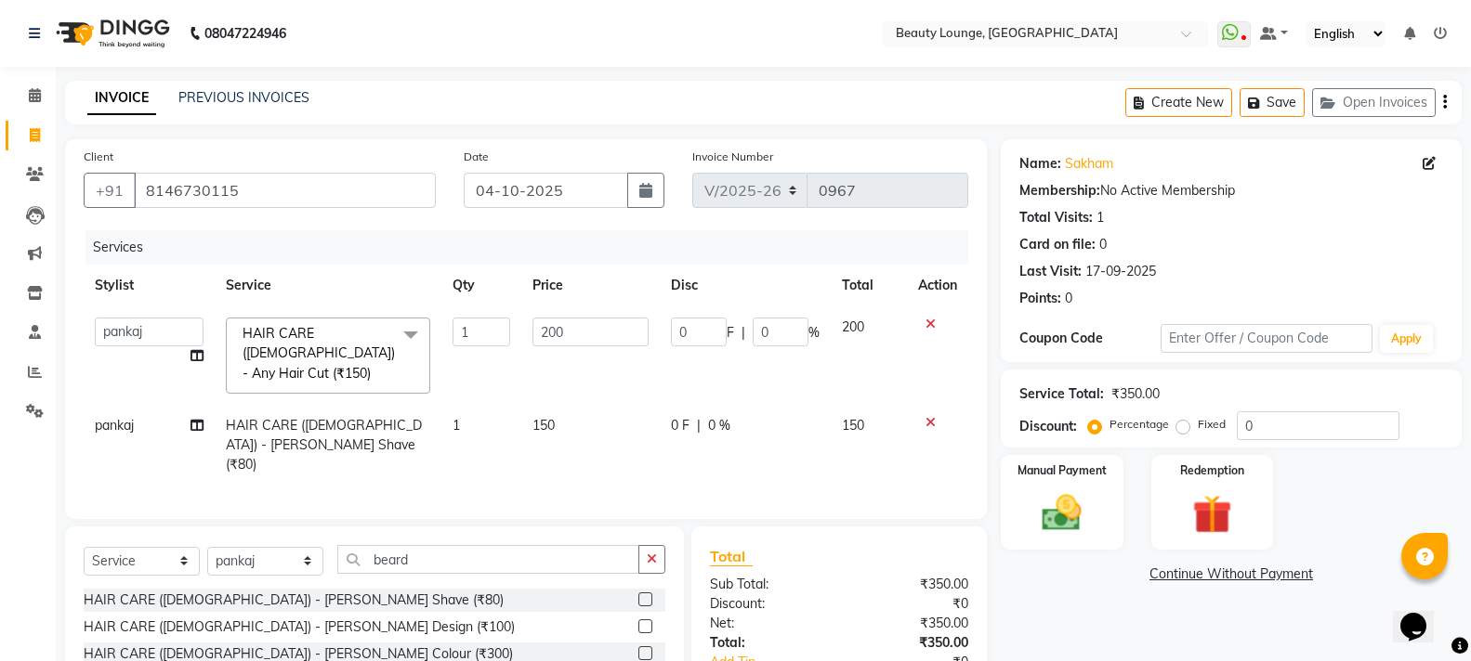
click at [560, 451] on div "Services Stylist Service Qty Price Disc Total Action [PERSON_NAME] [PERSON_NAME…" at bounding box center [526, 365] width 884 height 270
click at [1069, 527] on img at bounding box center [1061, 513] width 66 height 47
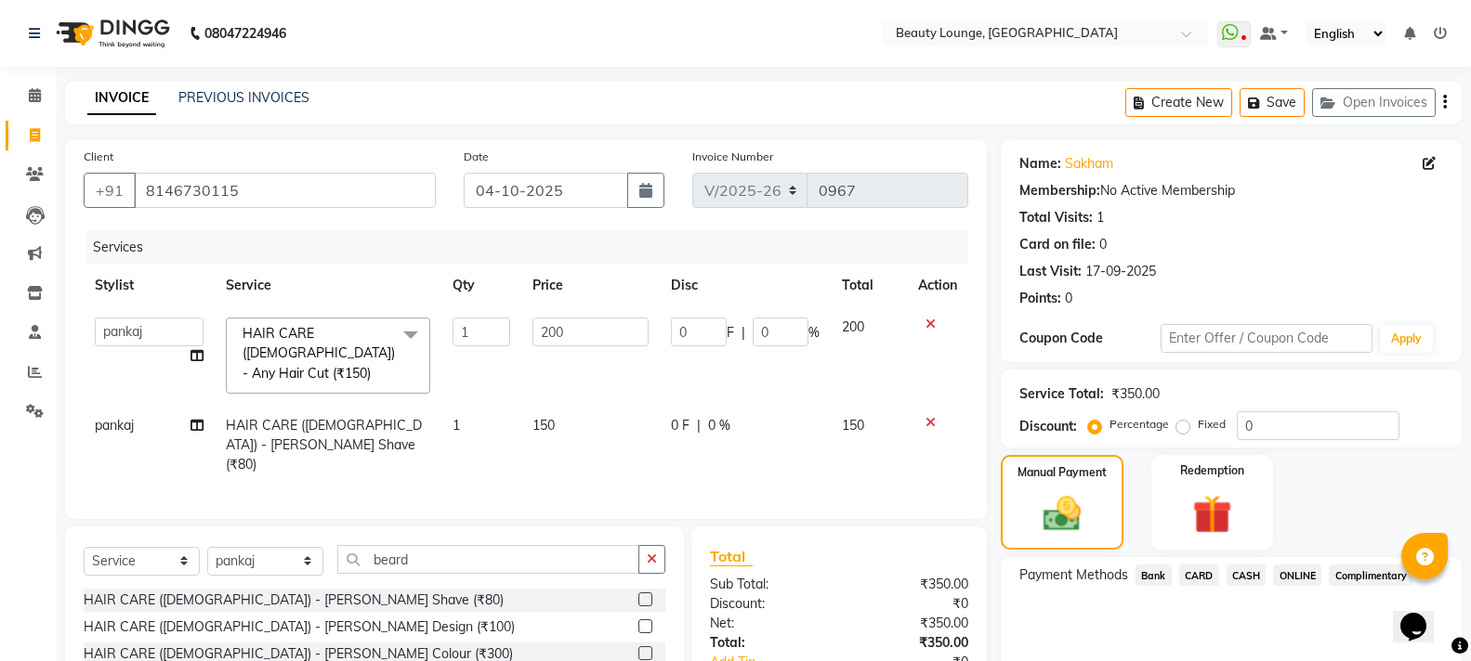
click at [1253, 577] on span "CASH" at bounding box center [1246, 575] width 40 height 21
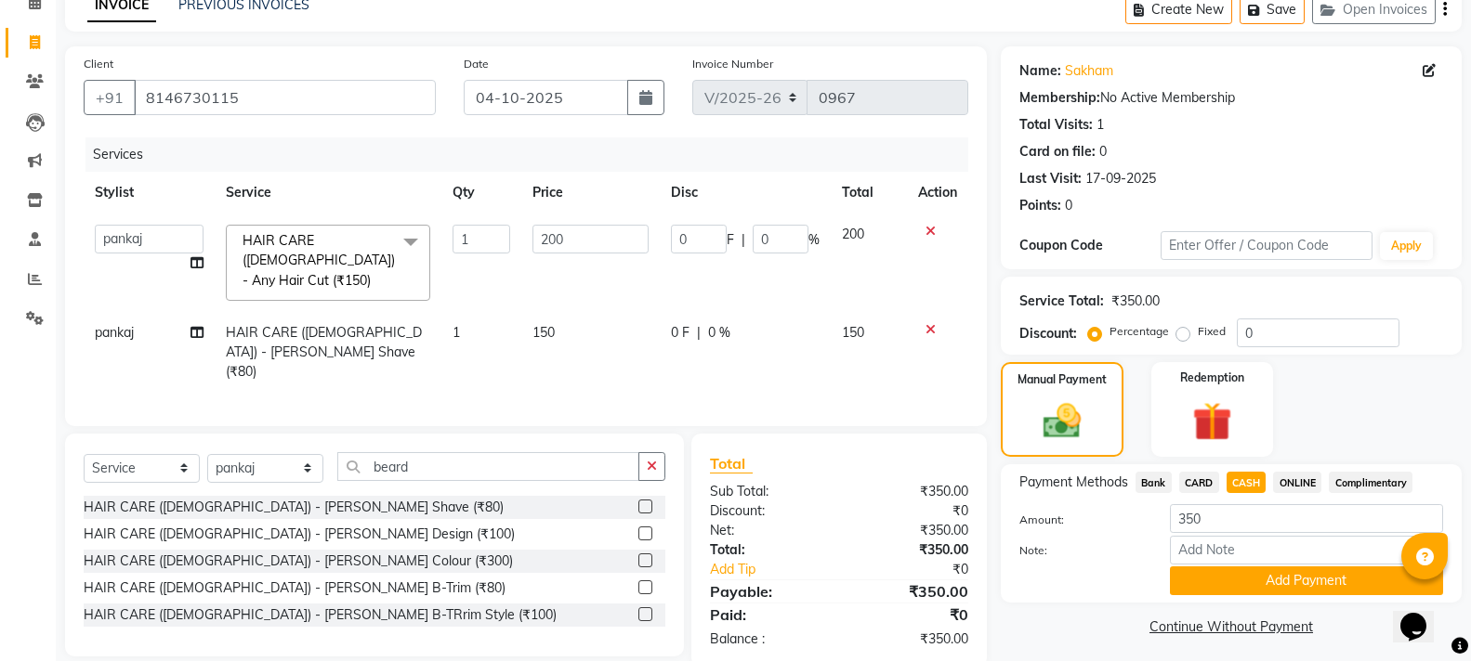
scroll to position [104, 0]
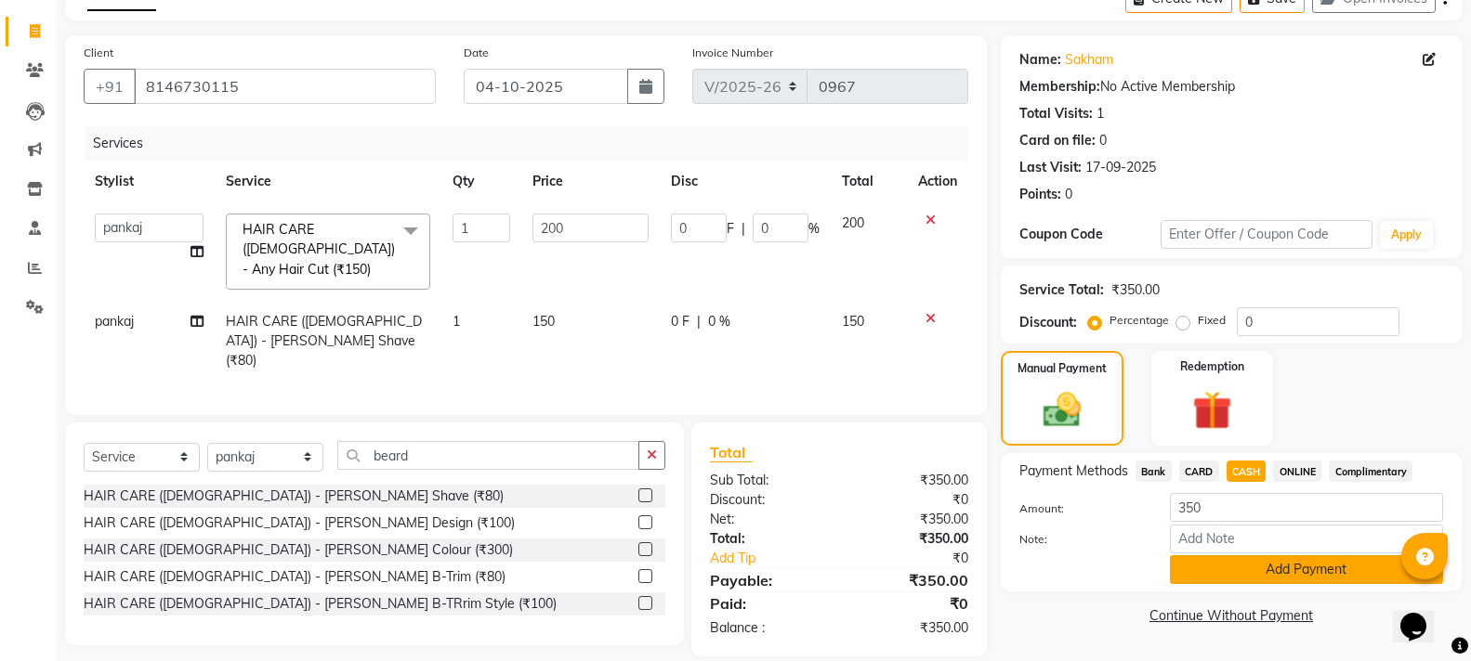
click at [1242, 573] on button "Add Payment" at bounding box center [1306, 570] width 273 height 29
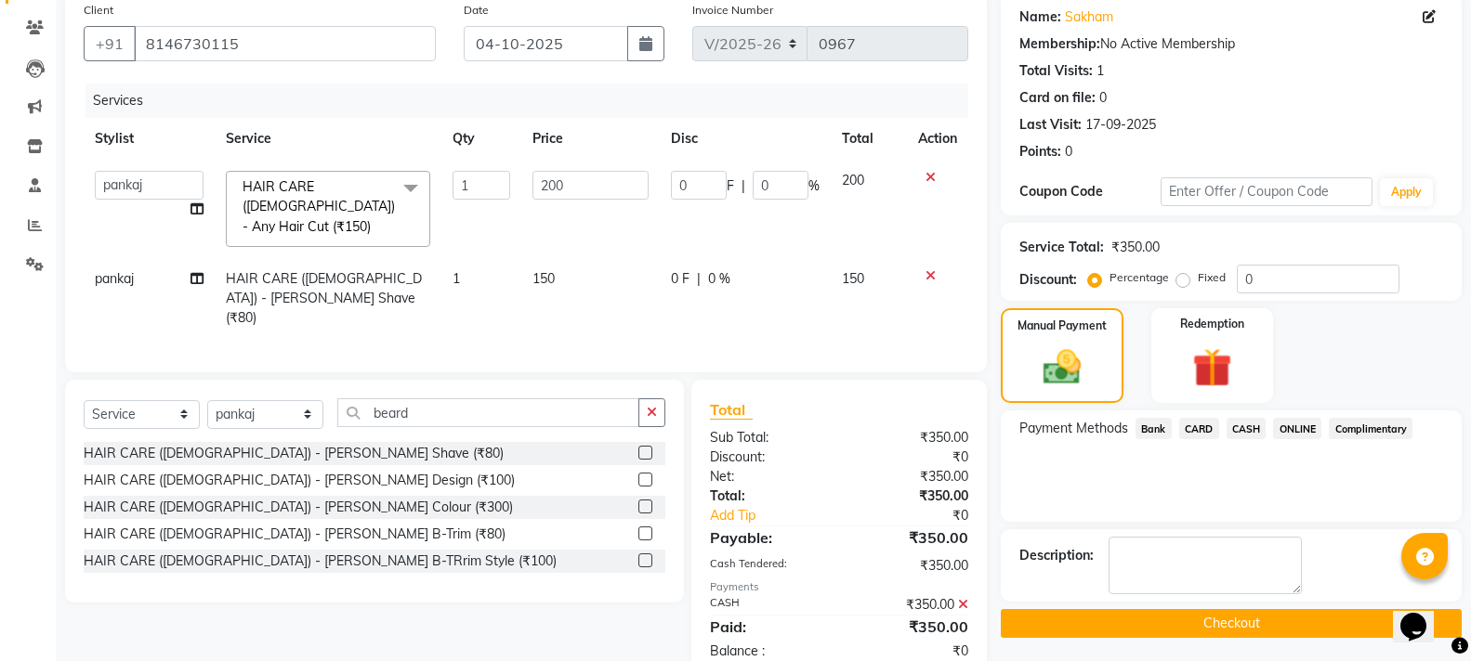
scroll to position [170, 0]
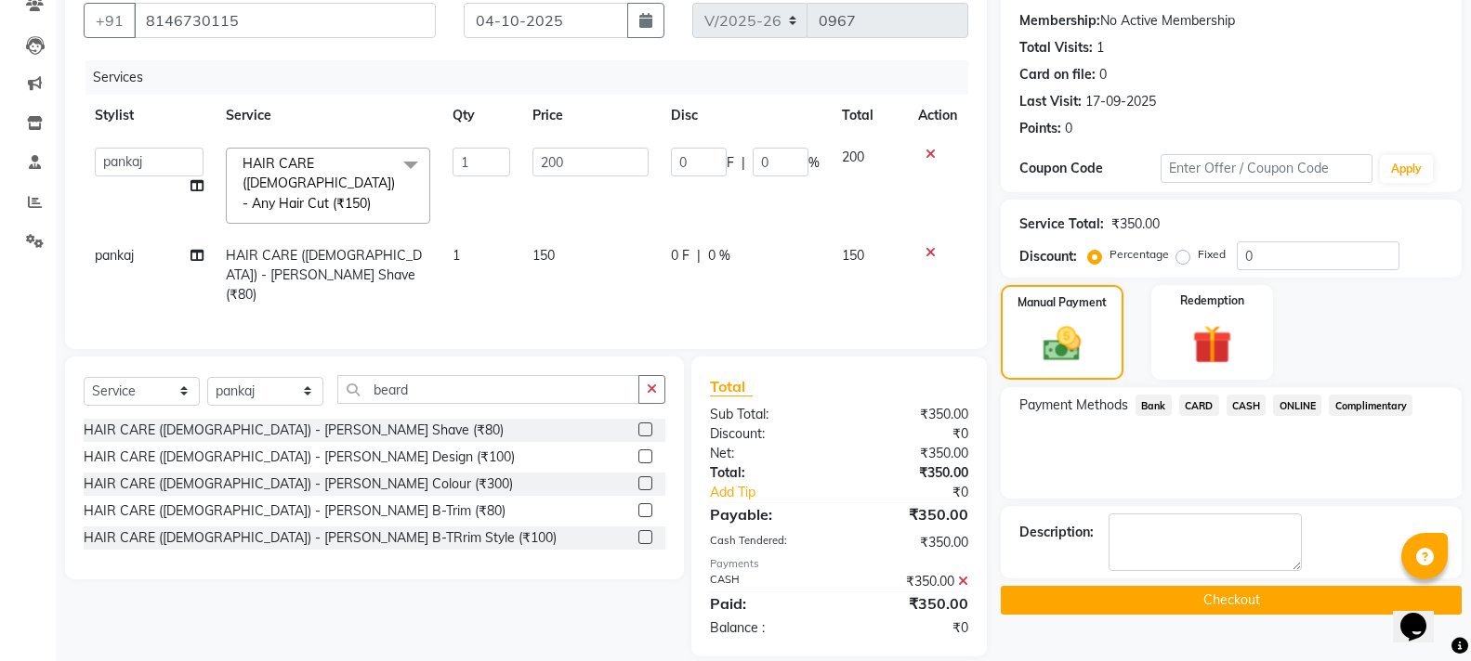
click at [1249, 600] on button "Checkout" at bounding box center [1230, 600] width 461 height 29
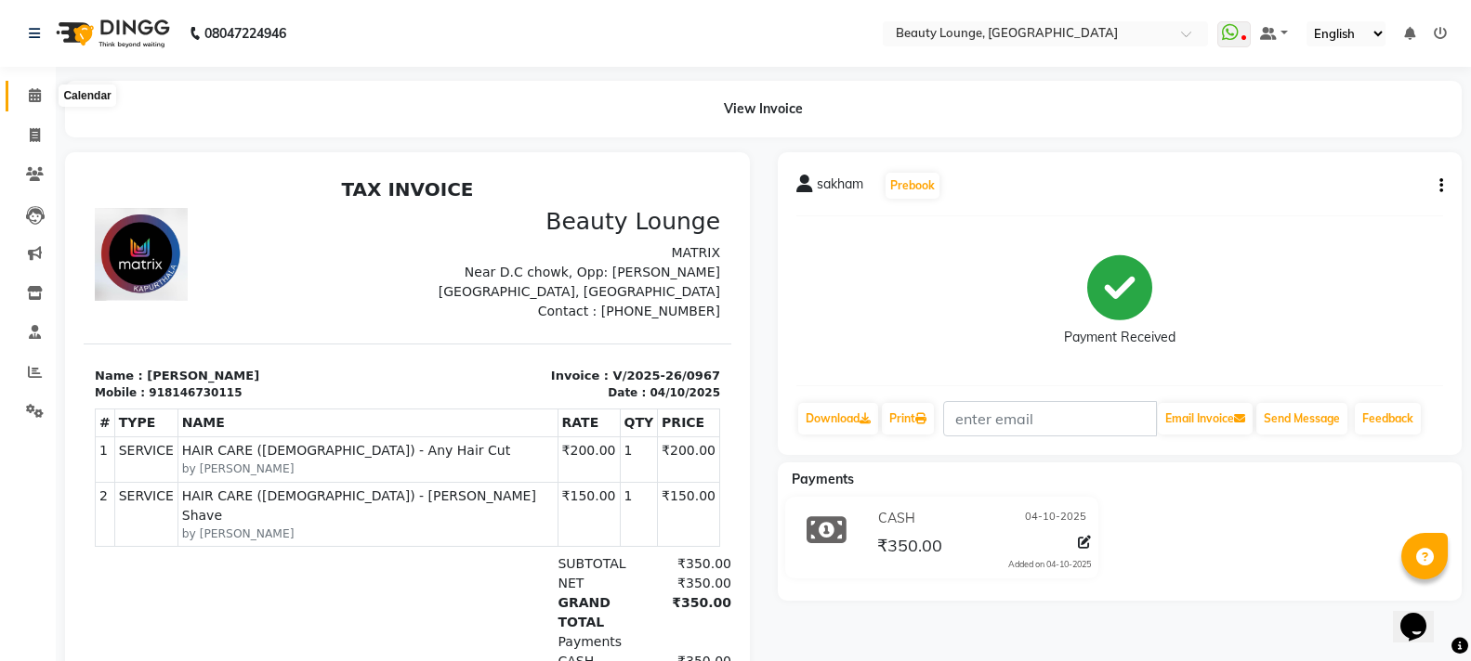
click at [24, 91] on span at bounding box center [35, 95] width 33 height 21
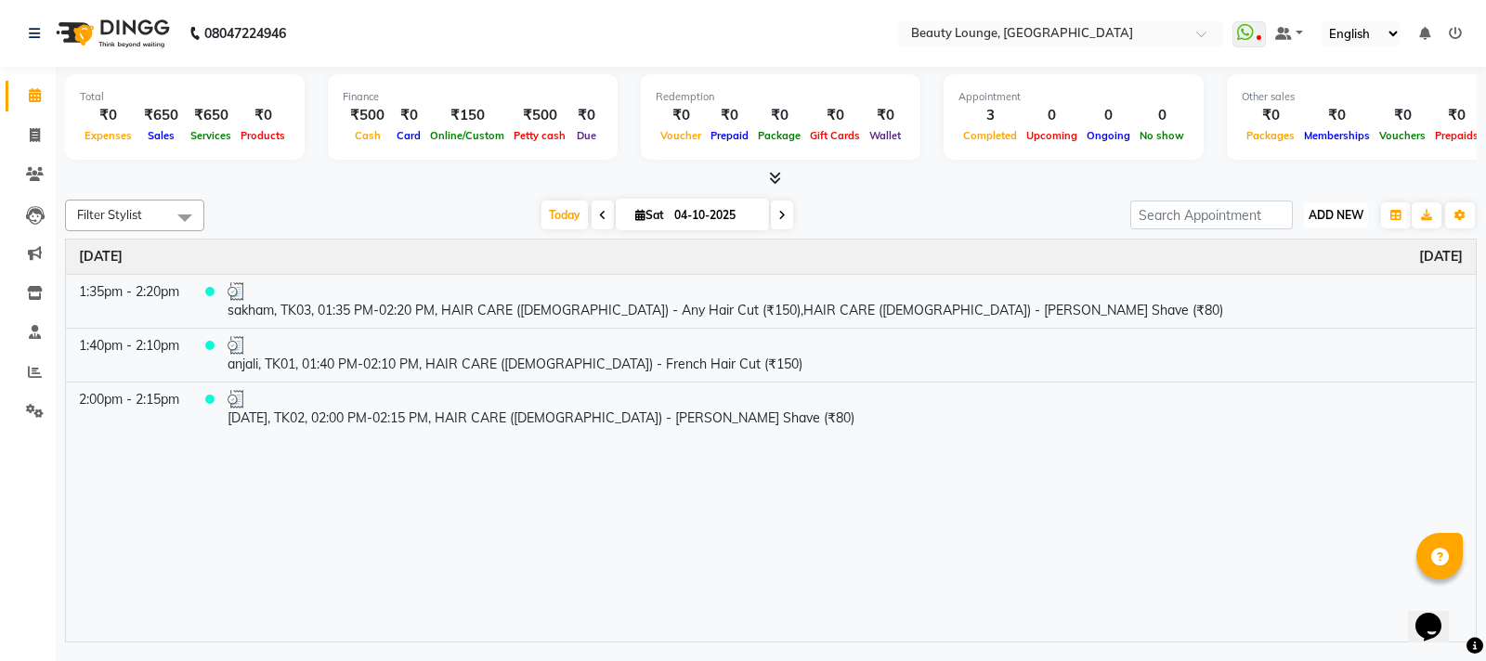
click at [1346, 212] on span "ADD NEW" at bounding box center [1336, 215] width 55 height 14
click at [1298, 297] on link "Add Expense" at bounding box center [1294, 299] width 147 height 24
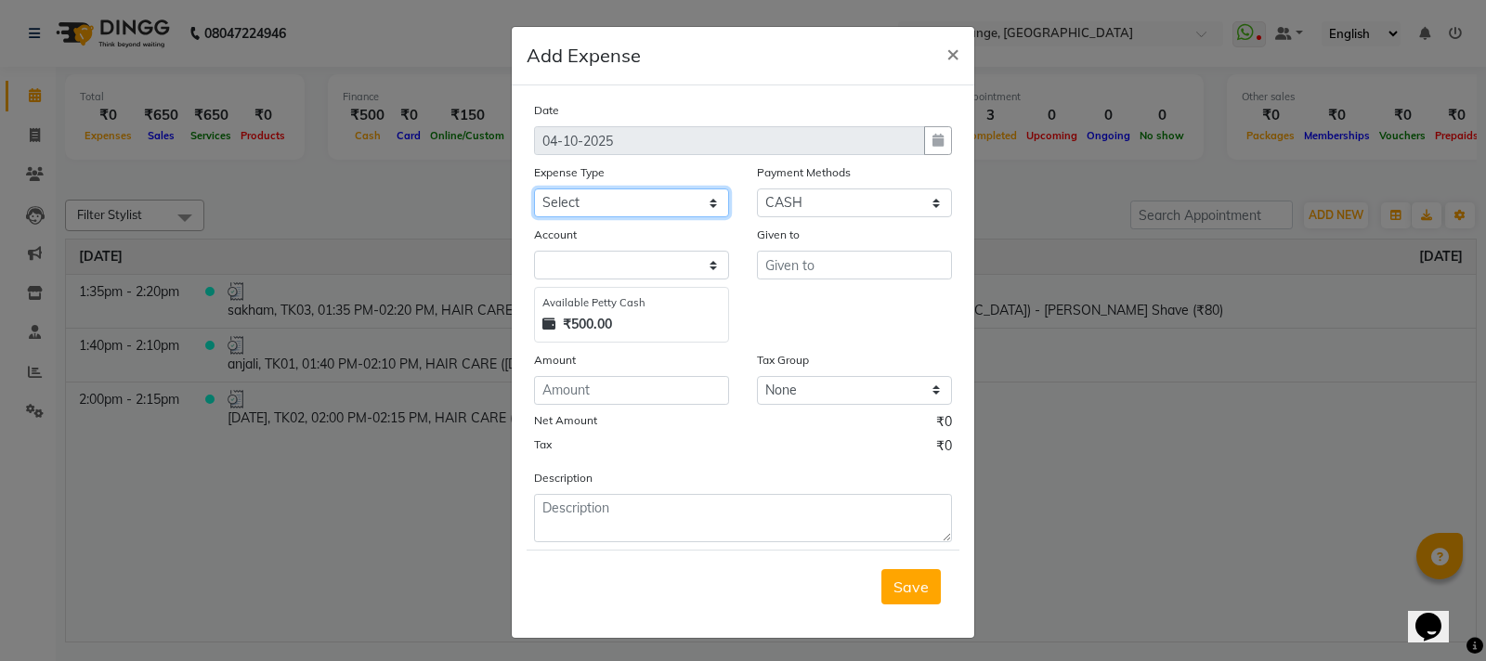
click at [613, 195] on select "Select Advance Salary Bank charges Car maintenance Cash transfer to bank Cash t…" at bounding box center [631, 203] width 195 height 29
click at [534, 189] on select "Select Advance Salary Bank charges Car maintenance Cash transfer to bank Cash t…" at bounding box center [631, 203] width 195 height 29
click at [796, 262] on input "text" at bounding box center [854, 265] width 195 height 29
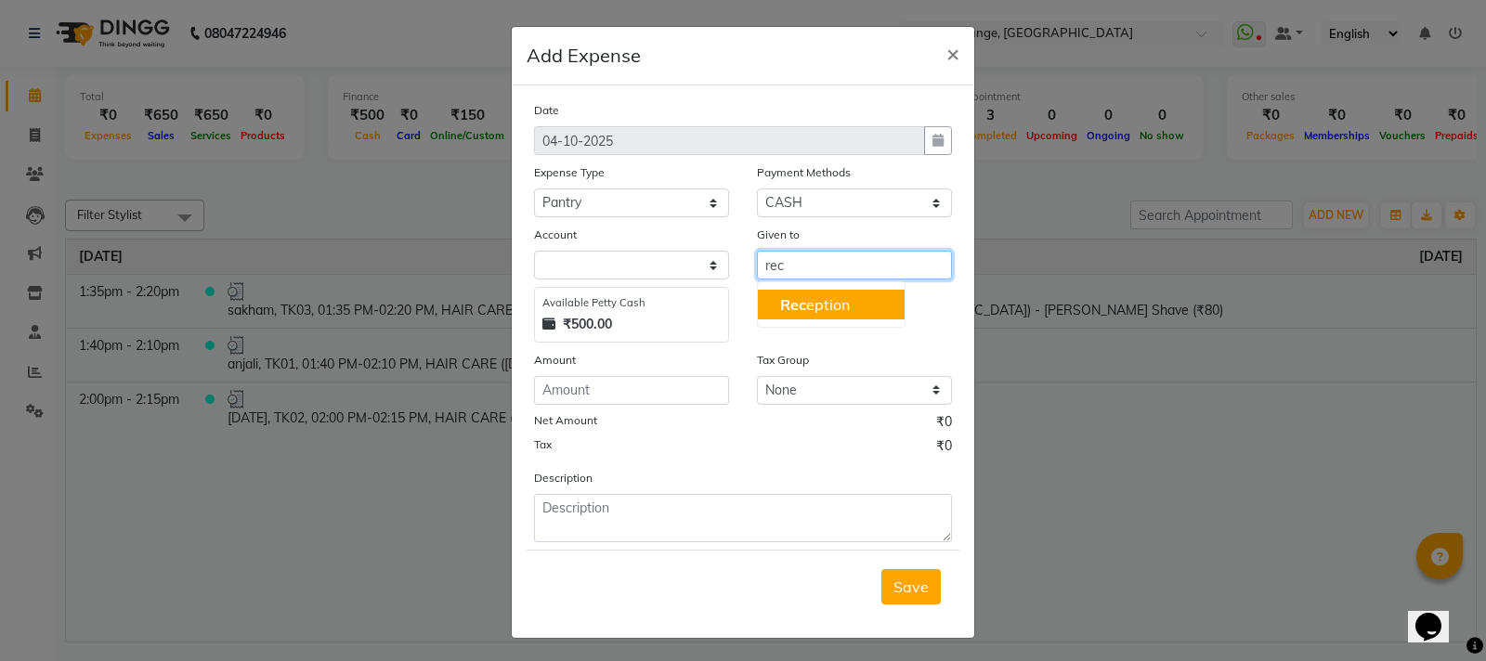
click at [809, 301] on ngb-highlight "Rec eption" at bounding box center [815, 304] width 70 height 19
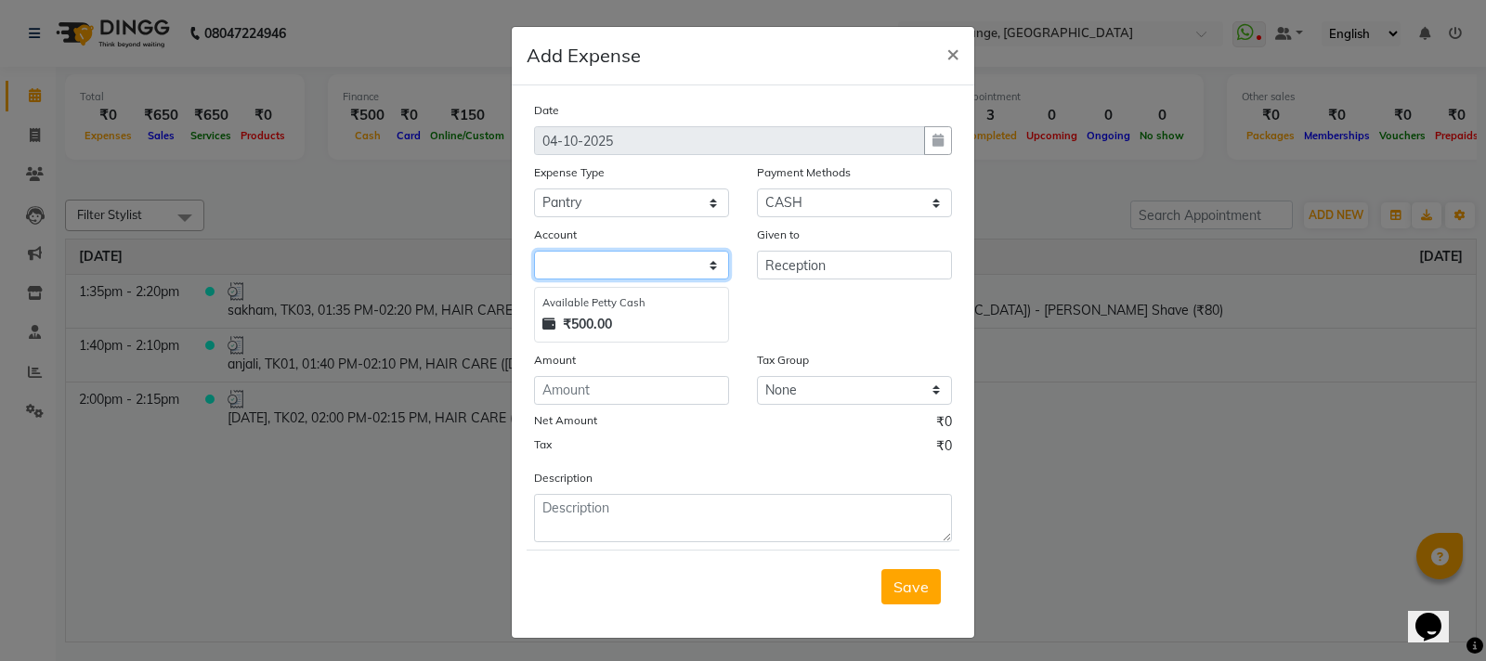
click at [599, 263] on select at bounding box center [631, 265] width 195 height 29
click at [609, 386] on input "number" at bounding box center [631, 390] width 195 height 29
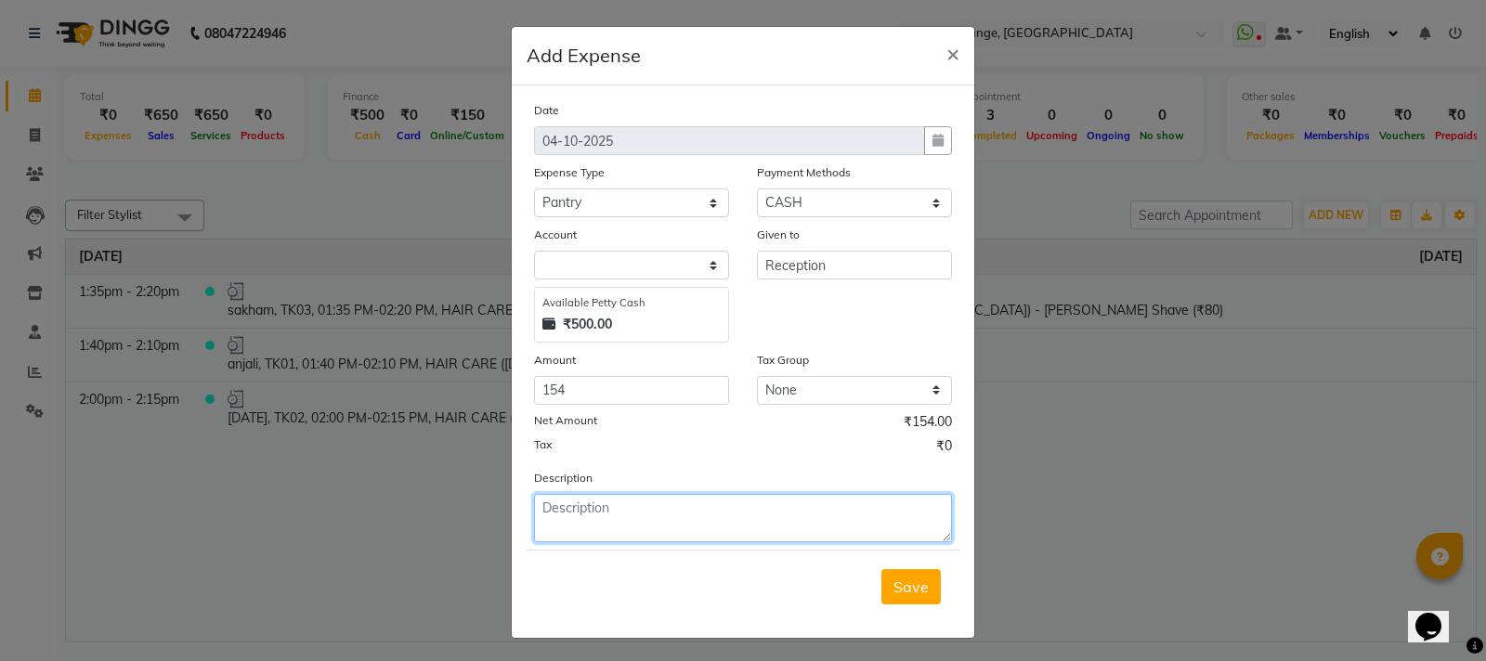
drag, startPoint x: 651, startPoint y: 513, endPoint x: 679, endPoint y: 526, distance: 30.8
click at [664, 522] on textarea at bounding box center [743, 518] width 418 height 48
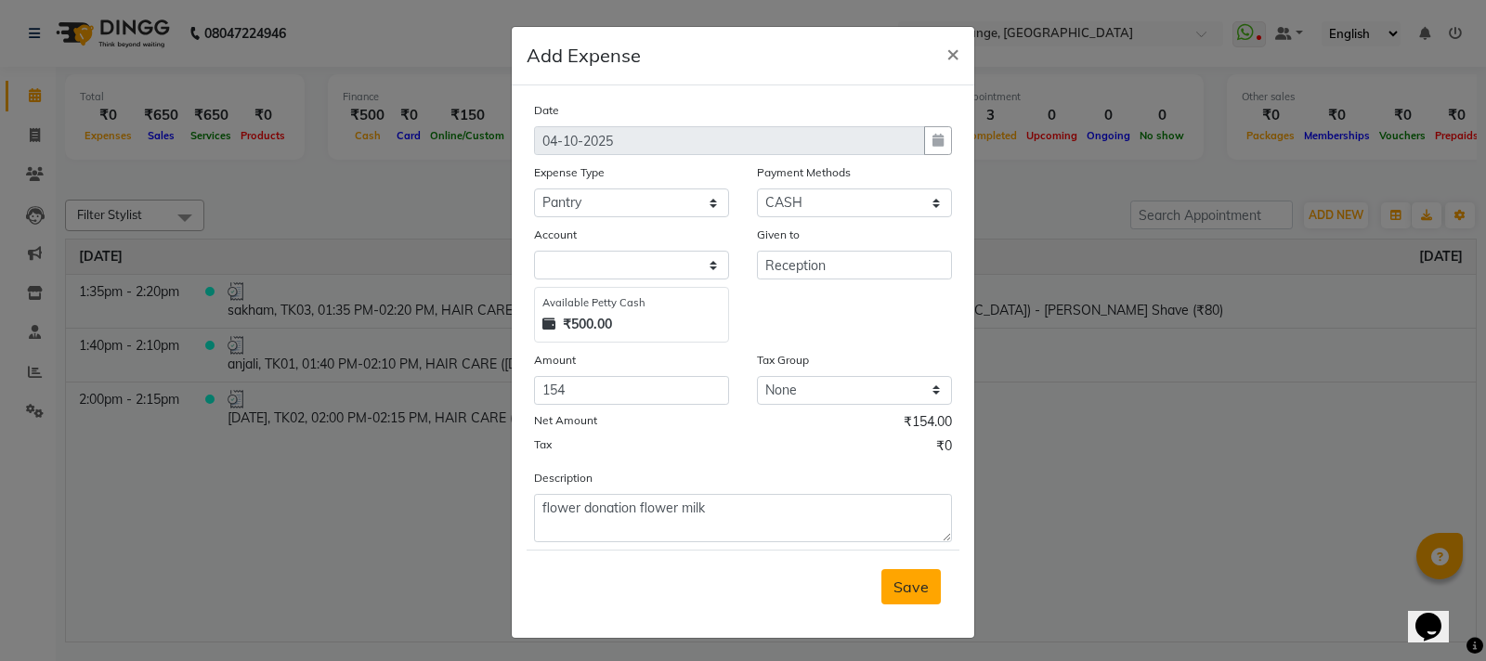
click at [903, 590] on span "Save" at bounding box center [911, 587] width 35 height 19
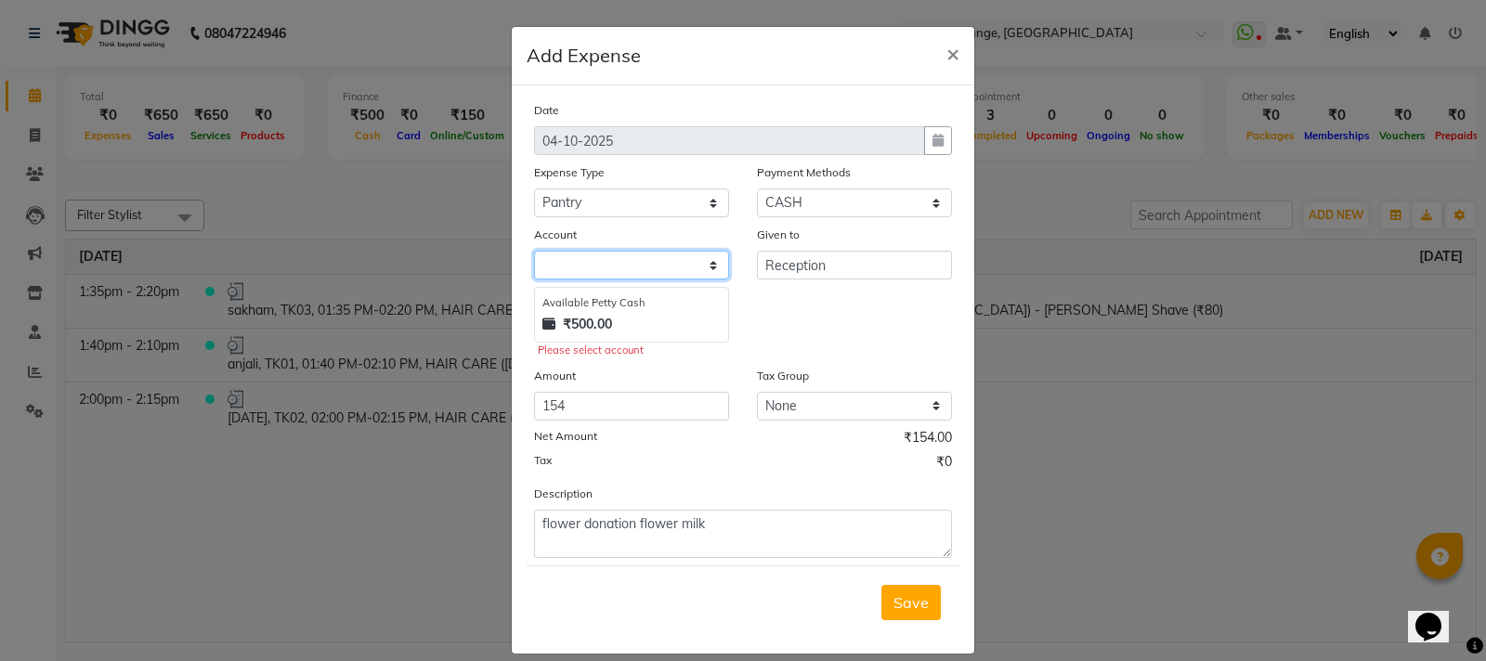
click at [588, 268] on select at bounding box center [631, 265] width 195 height 29
click at [936, 50] on button "×" at bounding box center [953, 53] width 43 height 52
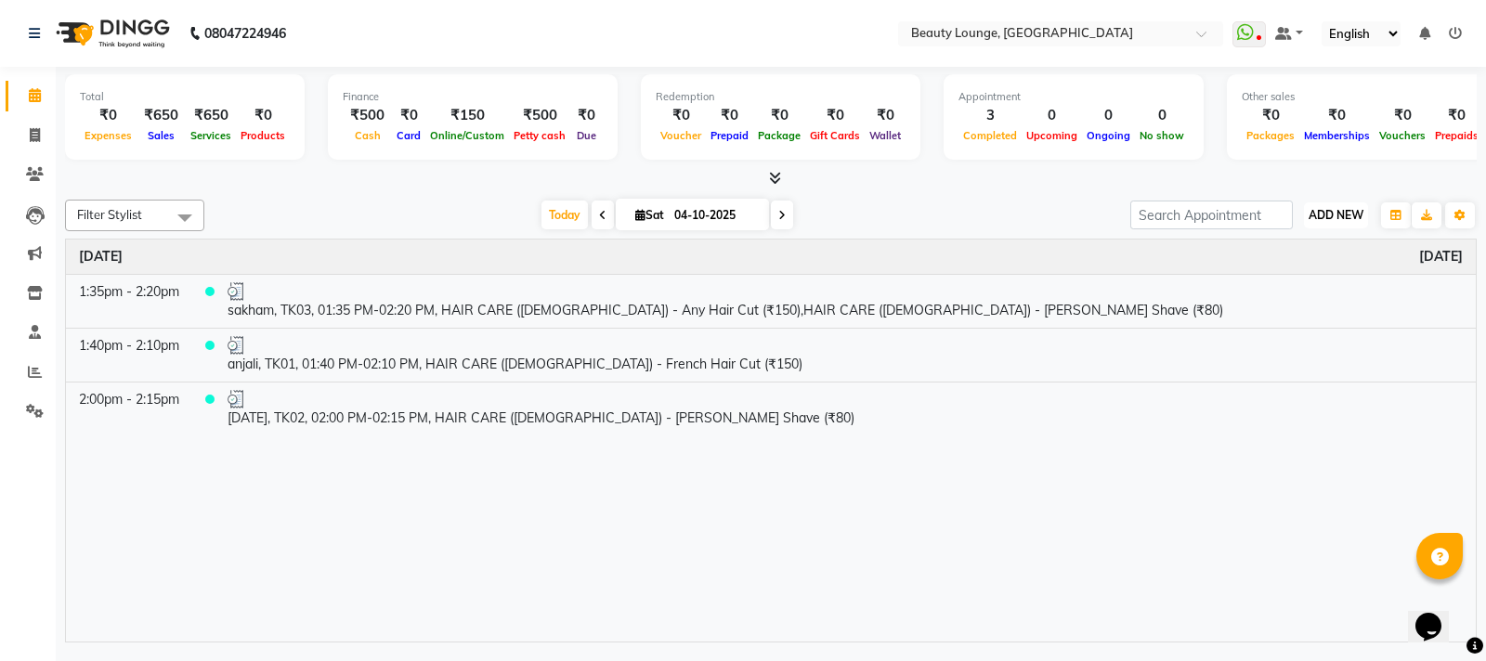
click at [1340, 215] on span "ADD NEW" at bounding box center [1336, 215] width 55 height 14
click at [1289, 303] on link "Add Expense" at bounding box center [1294, 299] width 147 height 24
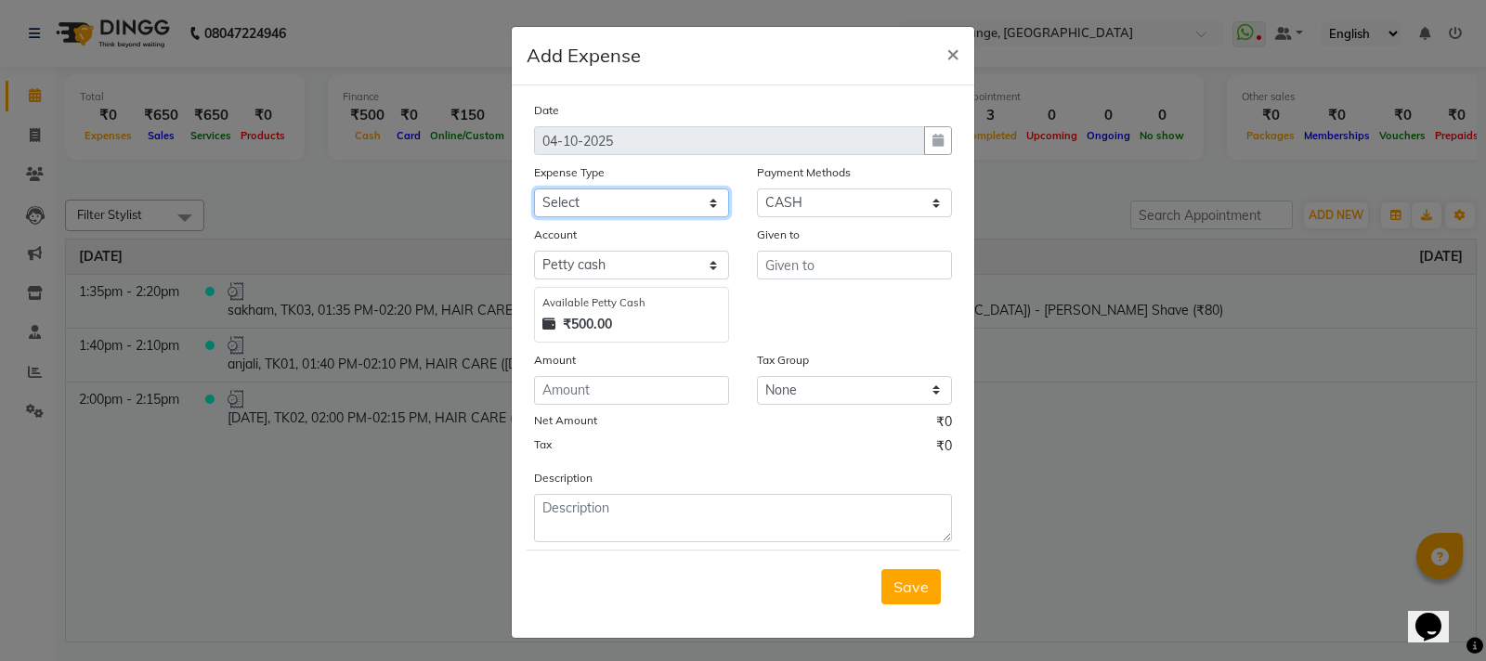
click at [643, 206] on select "Select Advance Salary Bank charges Car maintenance Cash transfer to bank Cash t…" at bounding box center [631, 203] width 195 height 29
click at [534, 189] on select "Select Advance Salary Bank charges Car maintenance Cash transfer to bank Cash t…" at bounding box center [631, 203] width 195 height 29
click at [854, 268] on input "text" at bounding box center [854, 265] width 195 height 29
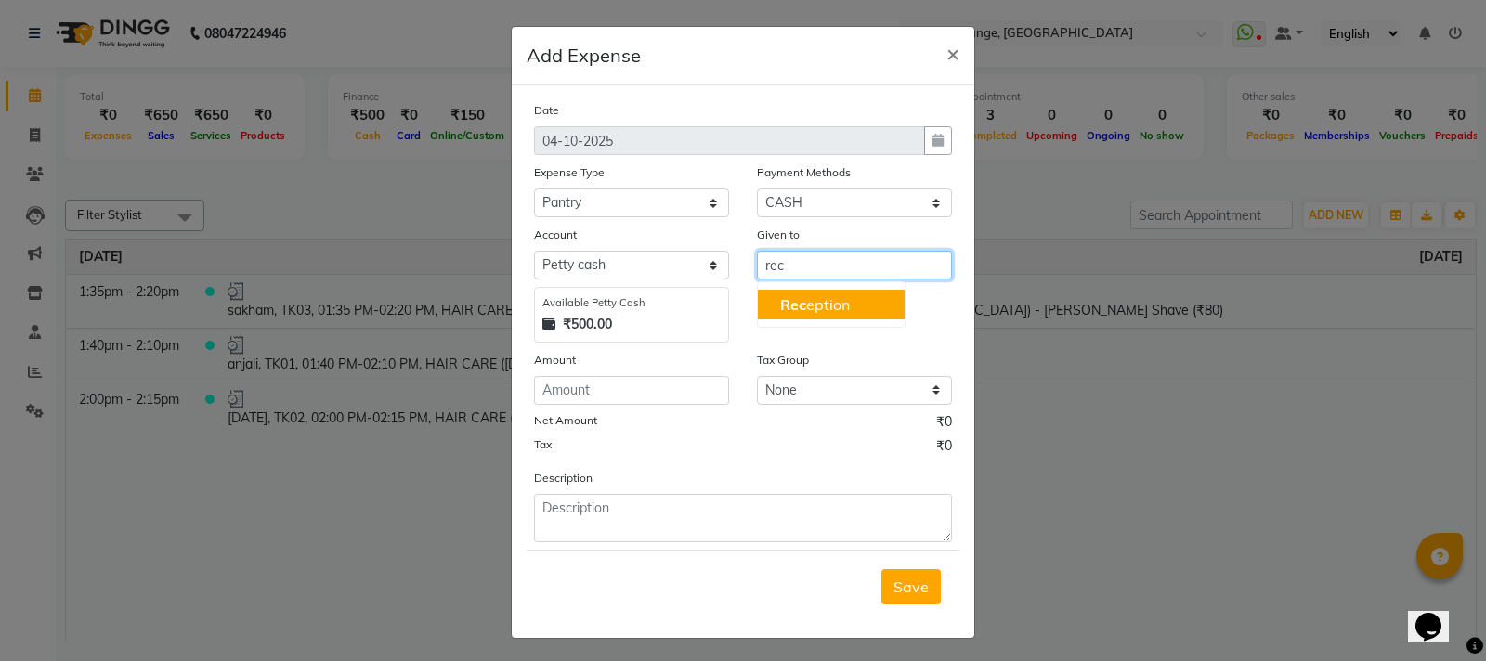
click at [817, 311] on ngb-highlight "Rec eption" at bounding box center [815, 304] width 70 height 19
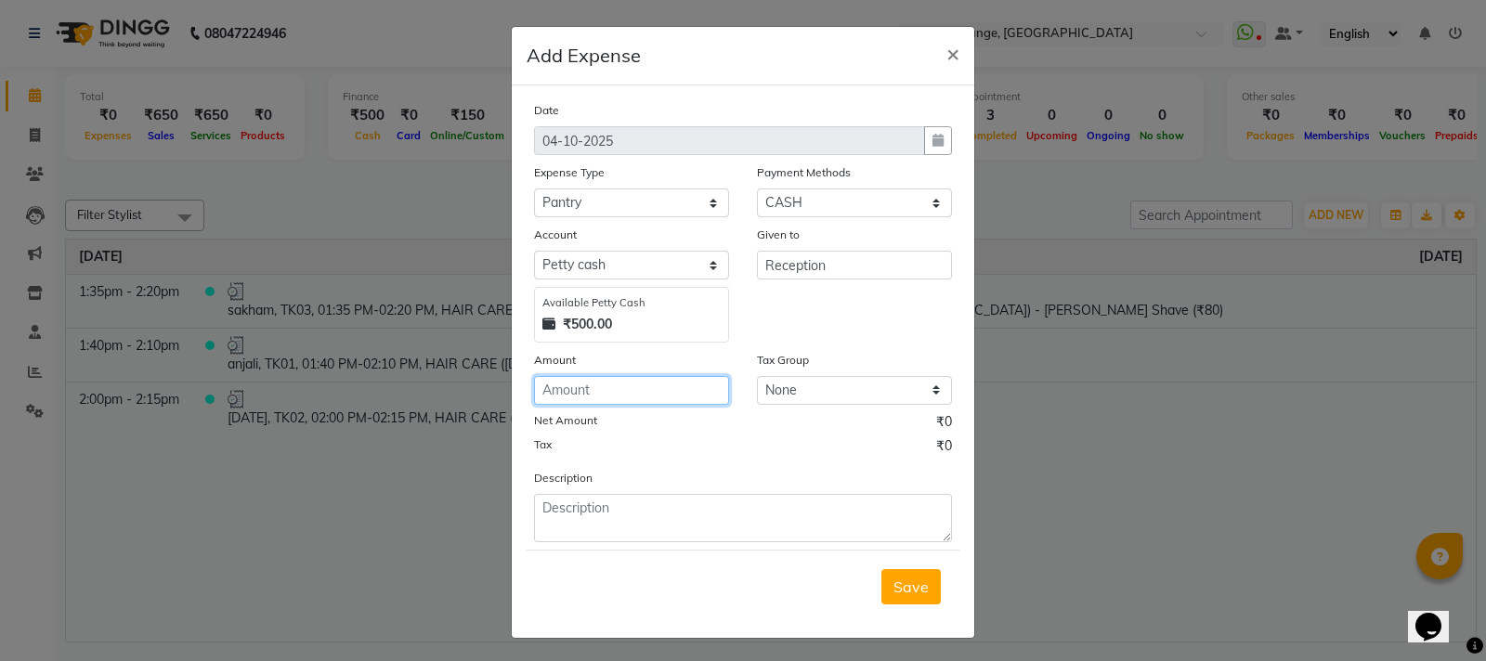
click at [648, 398] on input "number" at bounding box center [631, 390] width 195 height 29
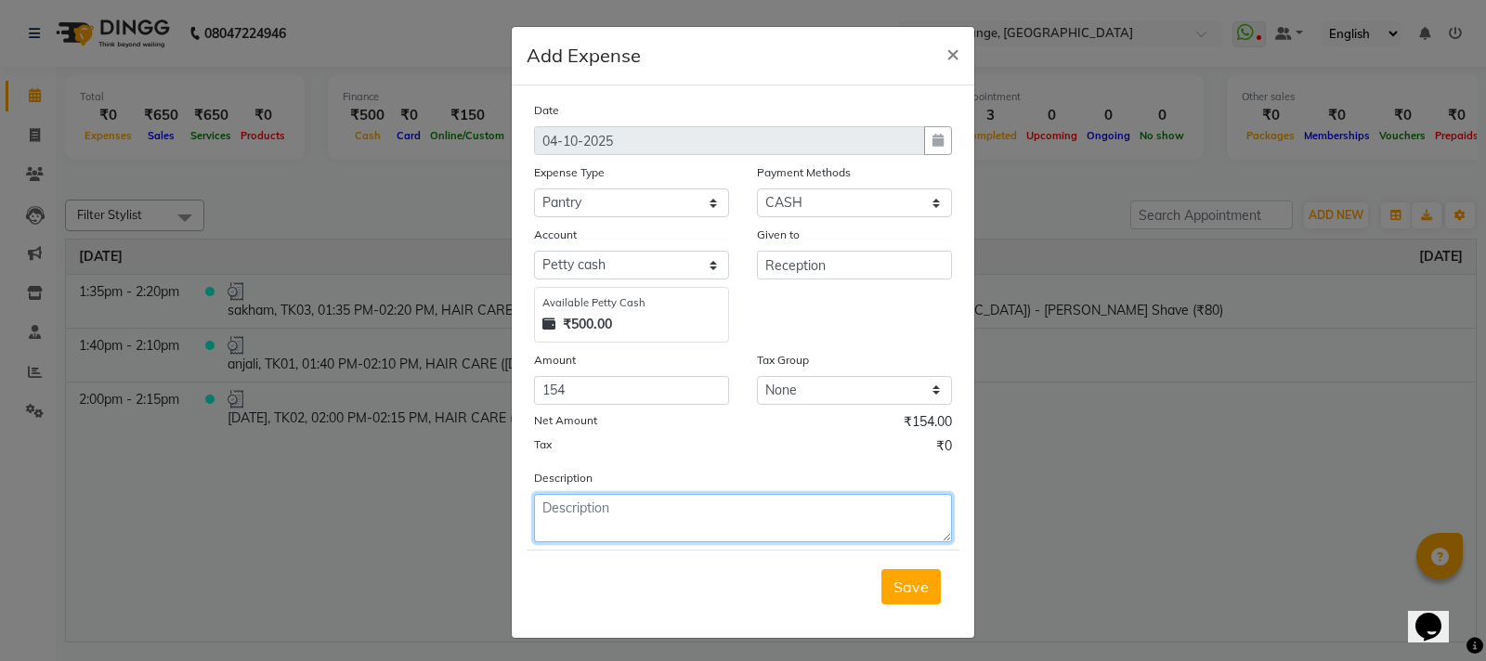
click at [634, 510] on textarea at bounding box center [743, 518] width 418 height 48
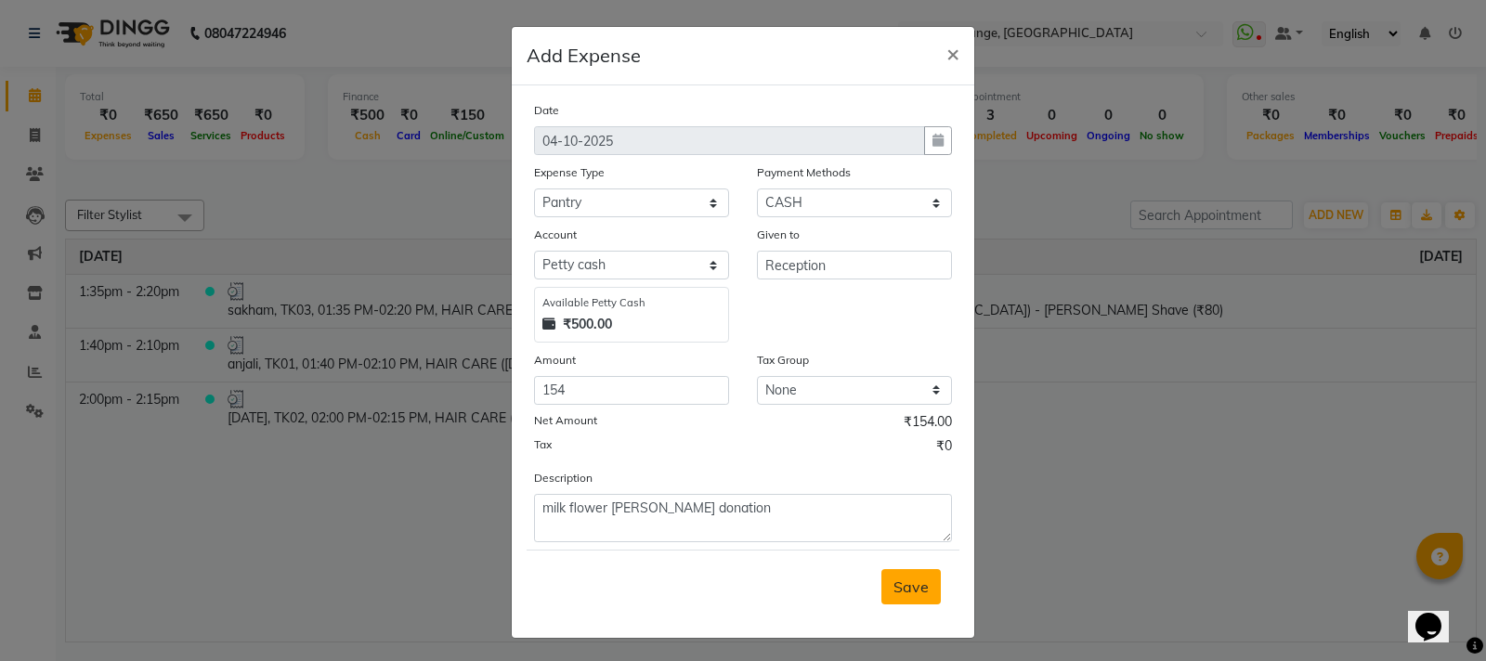
click at [897, 594] on span "Save" at bounding box center [911, 587] width 35 height 19
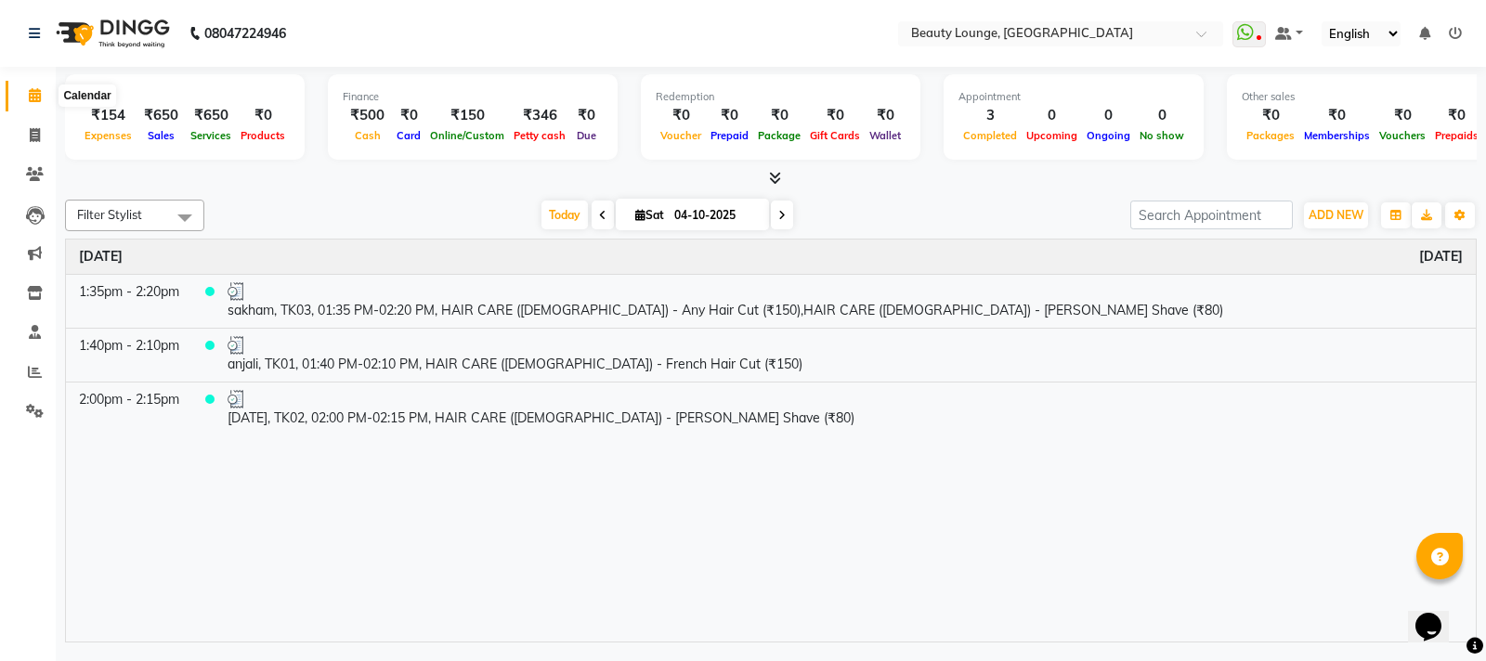
click at [26, 88] on span at bounding box center [35, 95] width 33 height 21
click at [32, 134] on icon at bounding box center [35, 135] width 10 height 14
select select "service"
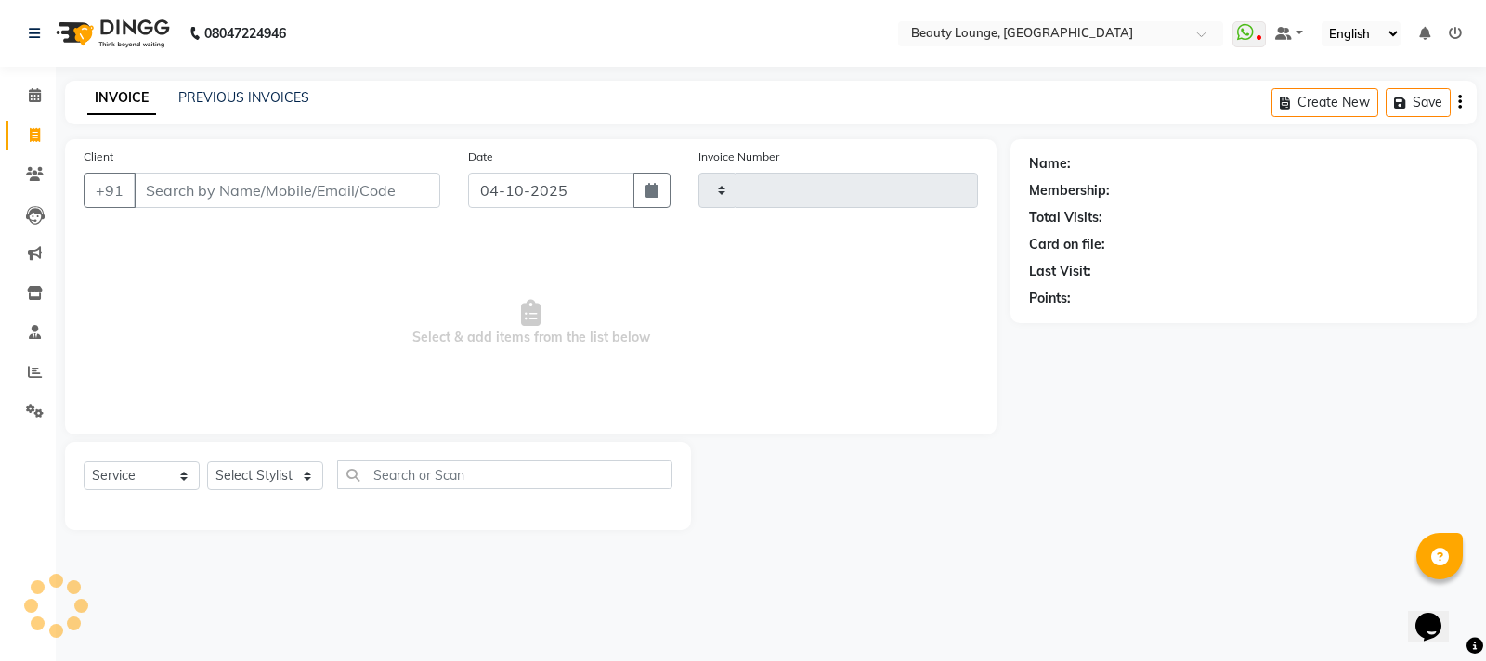
type input "0968"
select select "649"
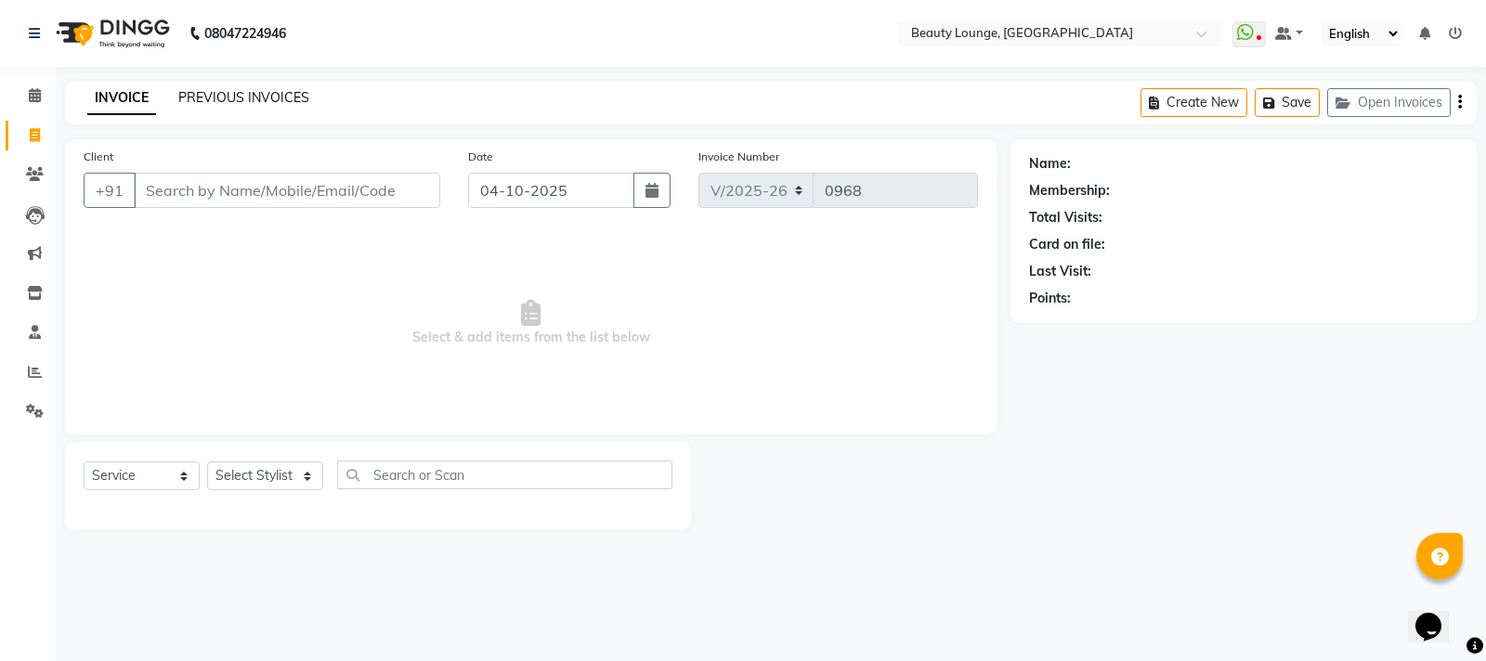
click at [267, 101] on link "PREVIOUS INVOICES" at bounding box center [243, 97] width 131 height 17
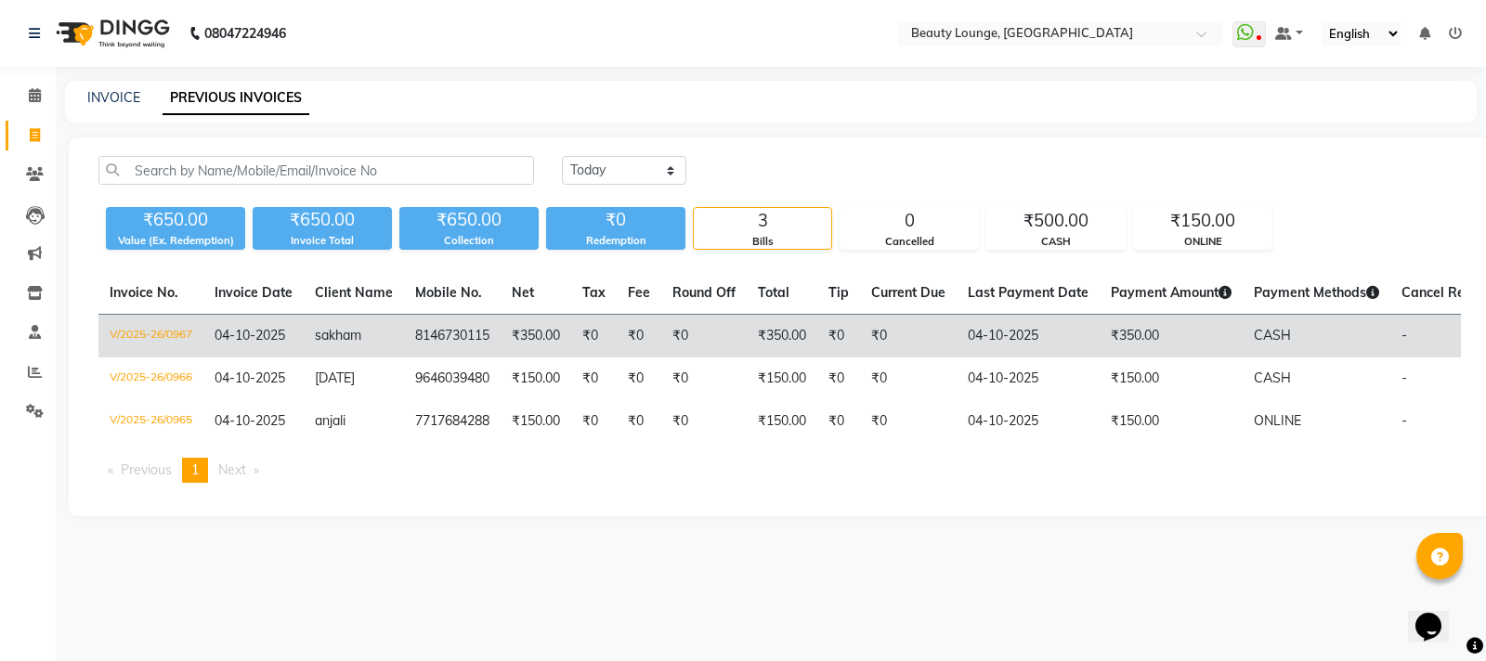
click at [1141, 333] on td "₹350.00" at bounding box center [1171, 337] width 143 height 44
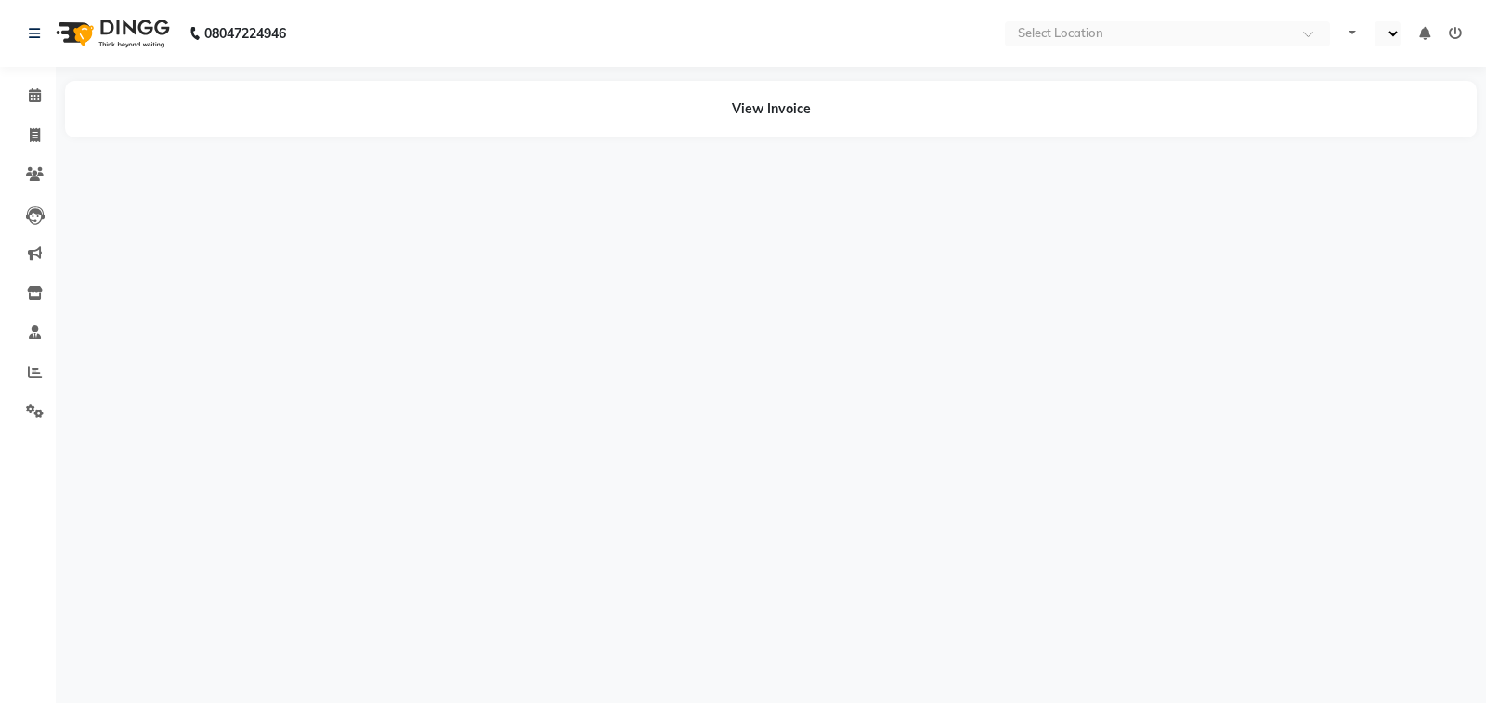
select select "en"
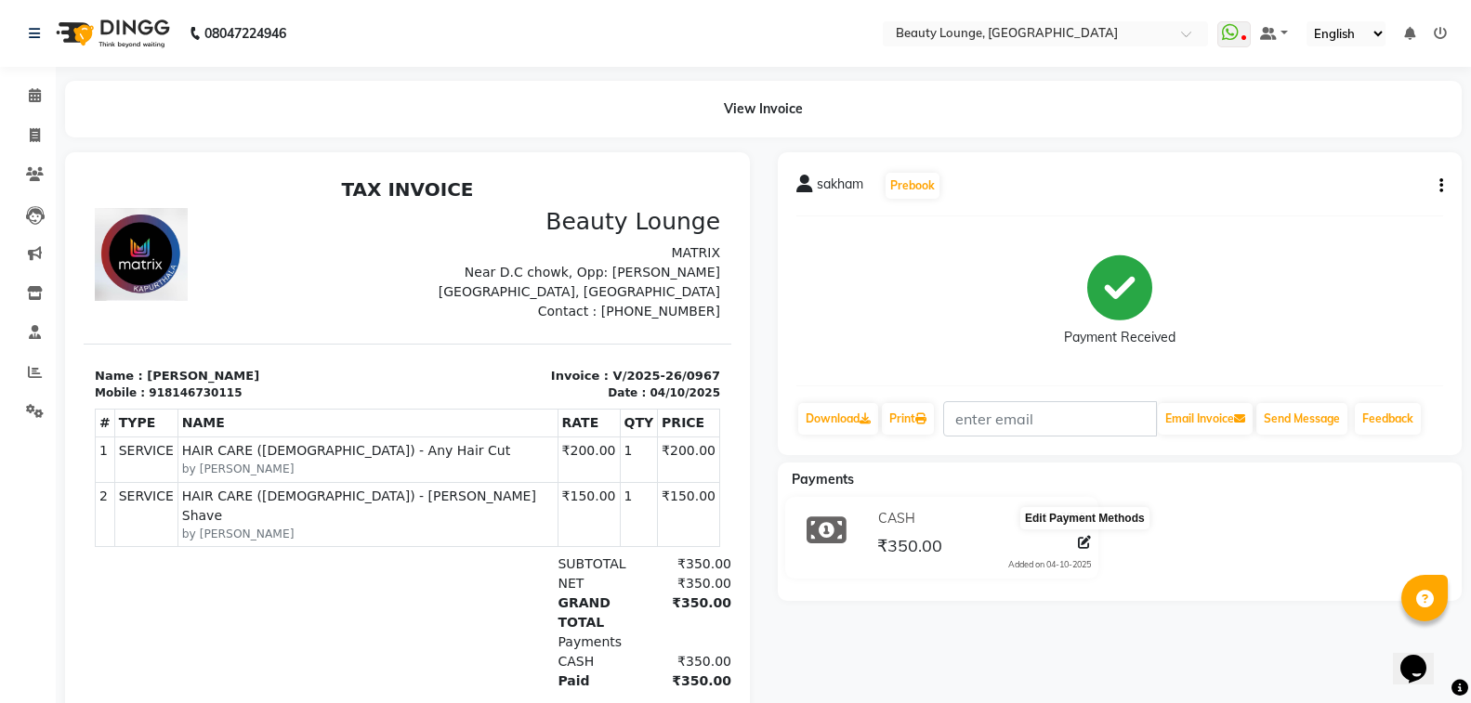
click at [1087, 543] on icon at bounding box center [1084, 542] width 13 height 13
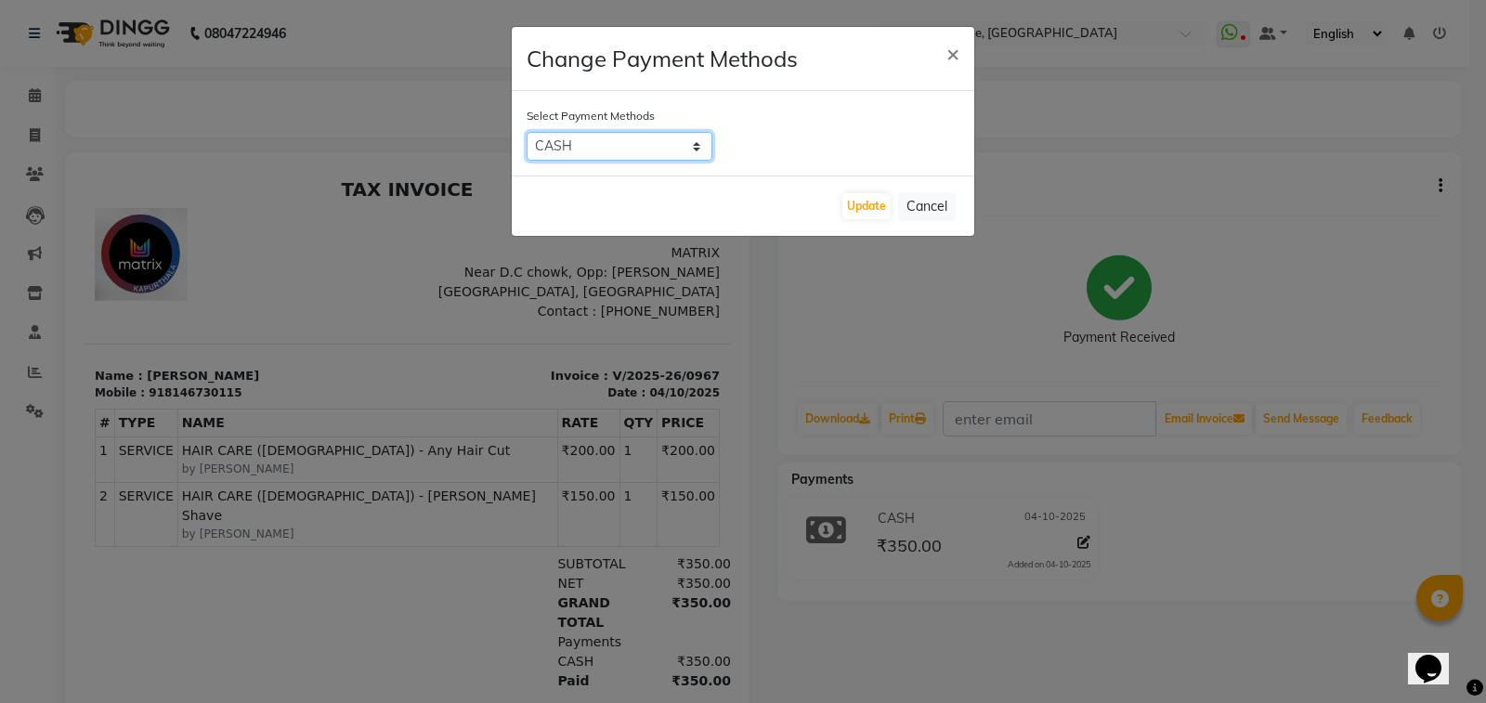
click at [585, 147] on select "Bank CARD CASH ONLINE Complimentary" at bounding box center [620, 146] width 186 height 29
select select "3"
click at [527, 132] on select "Bank CARD CASH ONLINE Complimentary" at bounding box center [620, 146] width 186 height 29
click at [859, 207] on button "Update" at bounding box center [867, 206] width 48 height 26
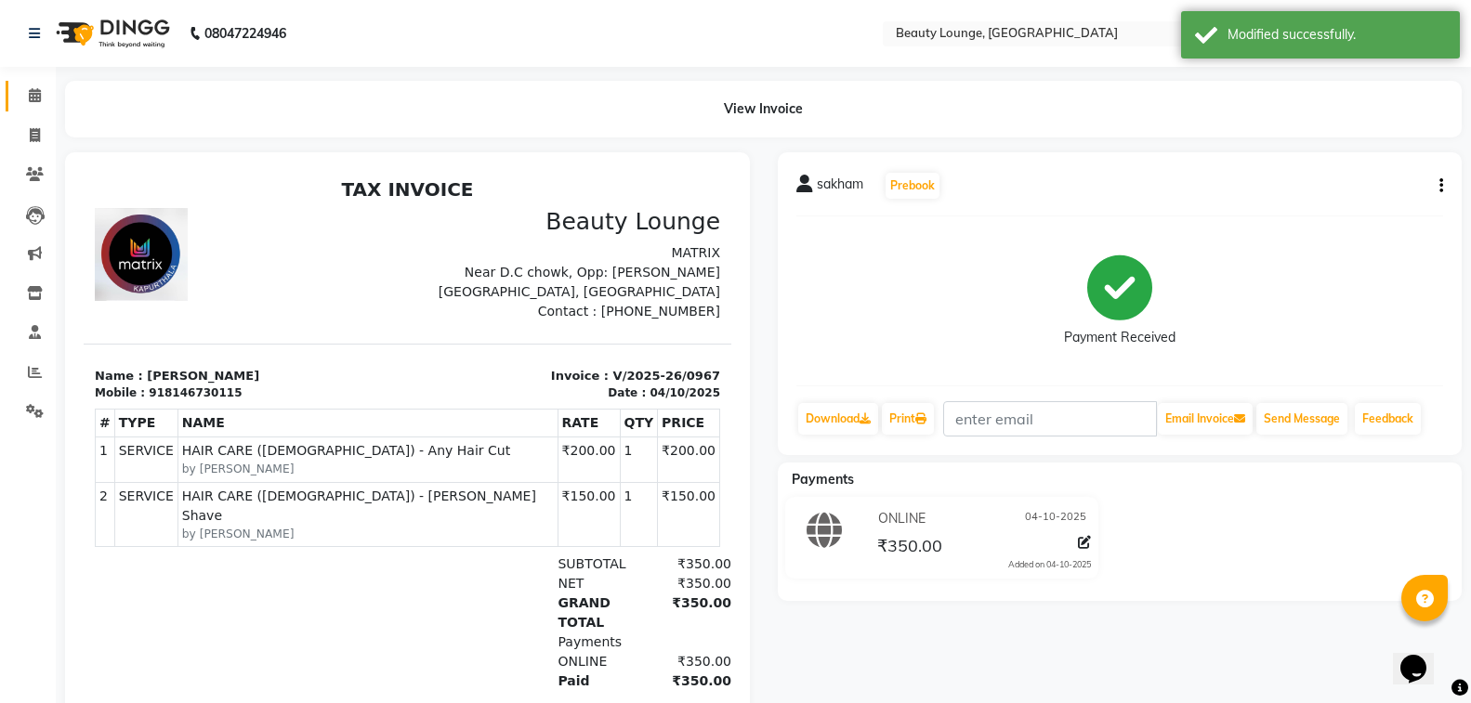
click at [33, 93] on icon at bounding box center [35, 95] width 12 height 14
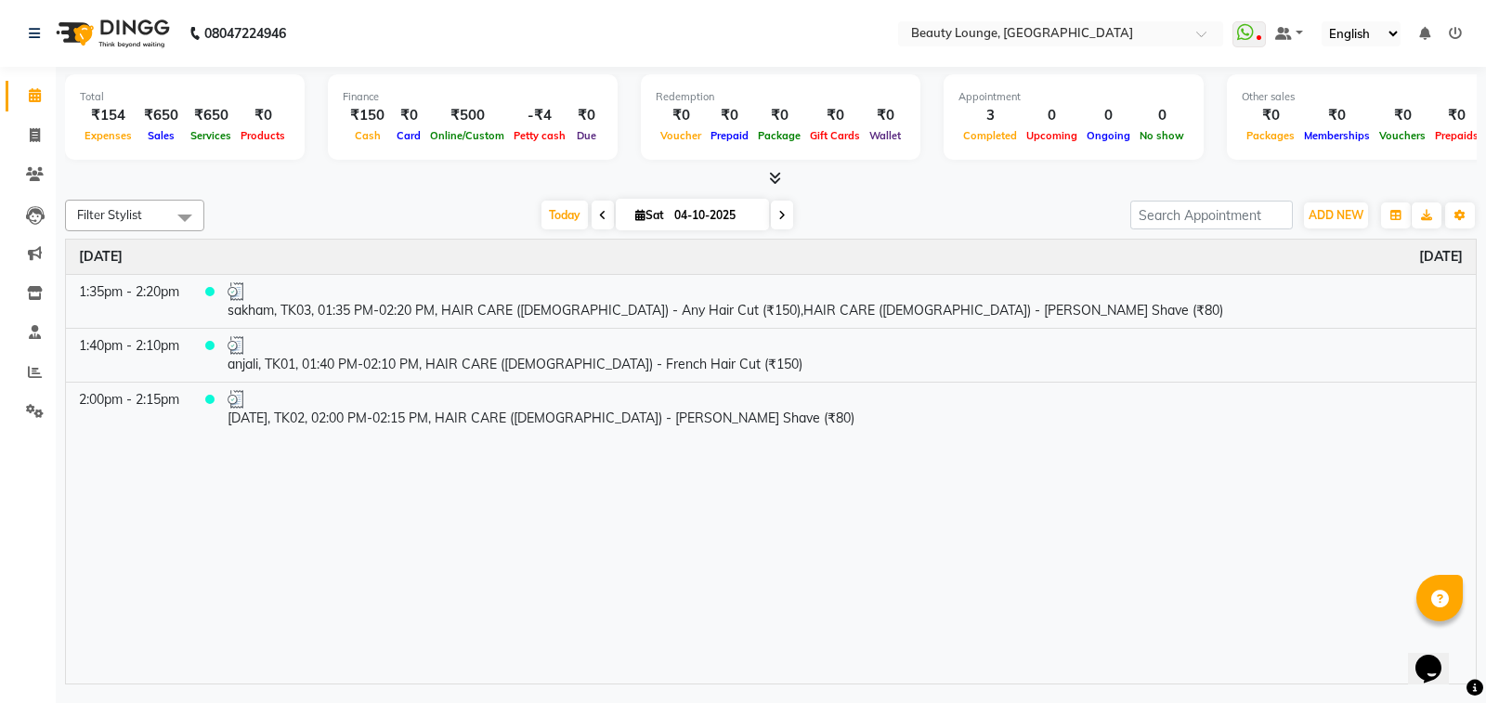
click at [982, 655] on div "Time Event Saturday October 4, 2025 1:35pm - 2:20pm sakham, TK03, 01:35 PM-02:2…" at bounding box center [771, 462] width 1410 height 444
